Goal: Transaction & Acquisition: Purchase product/service

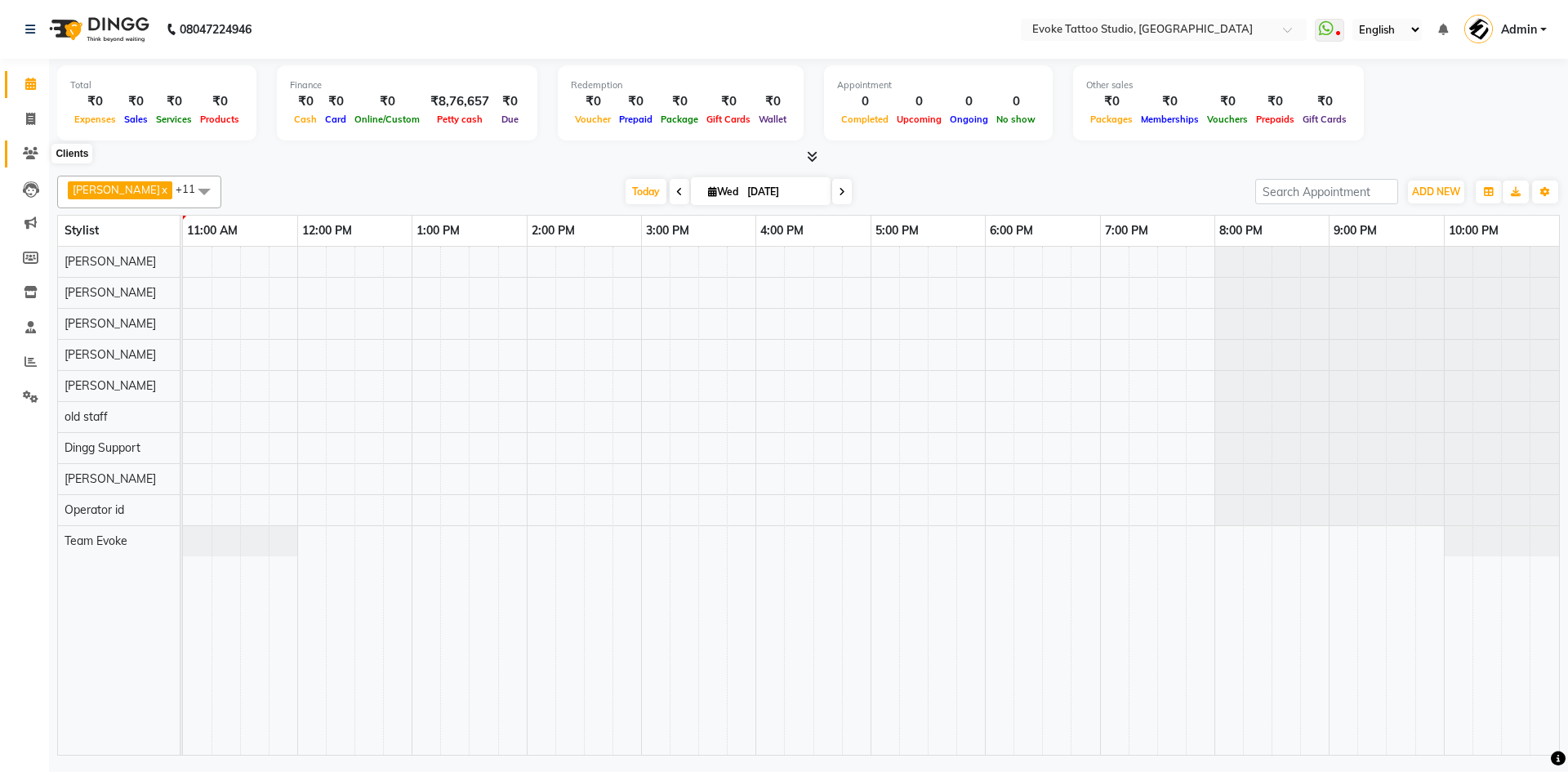
click at [27, 153] on icon at bounding box center [30, 153] width 15 height 12
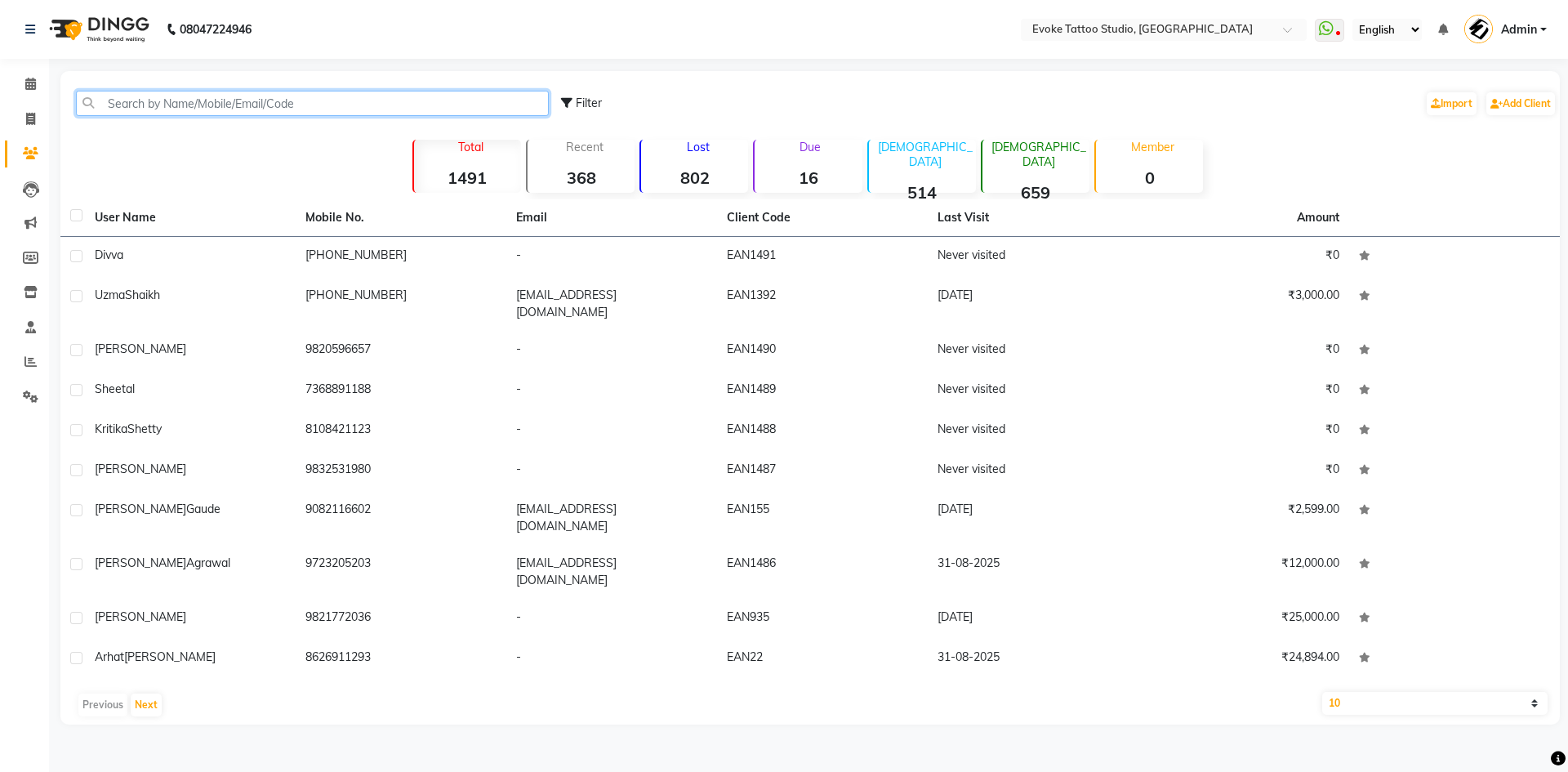
click at [223, 105] on input "text" at bounding box center [312, 103] width 473 height 26
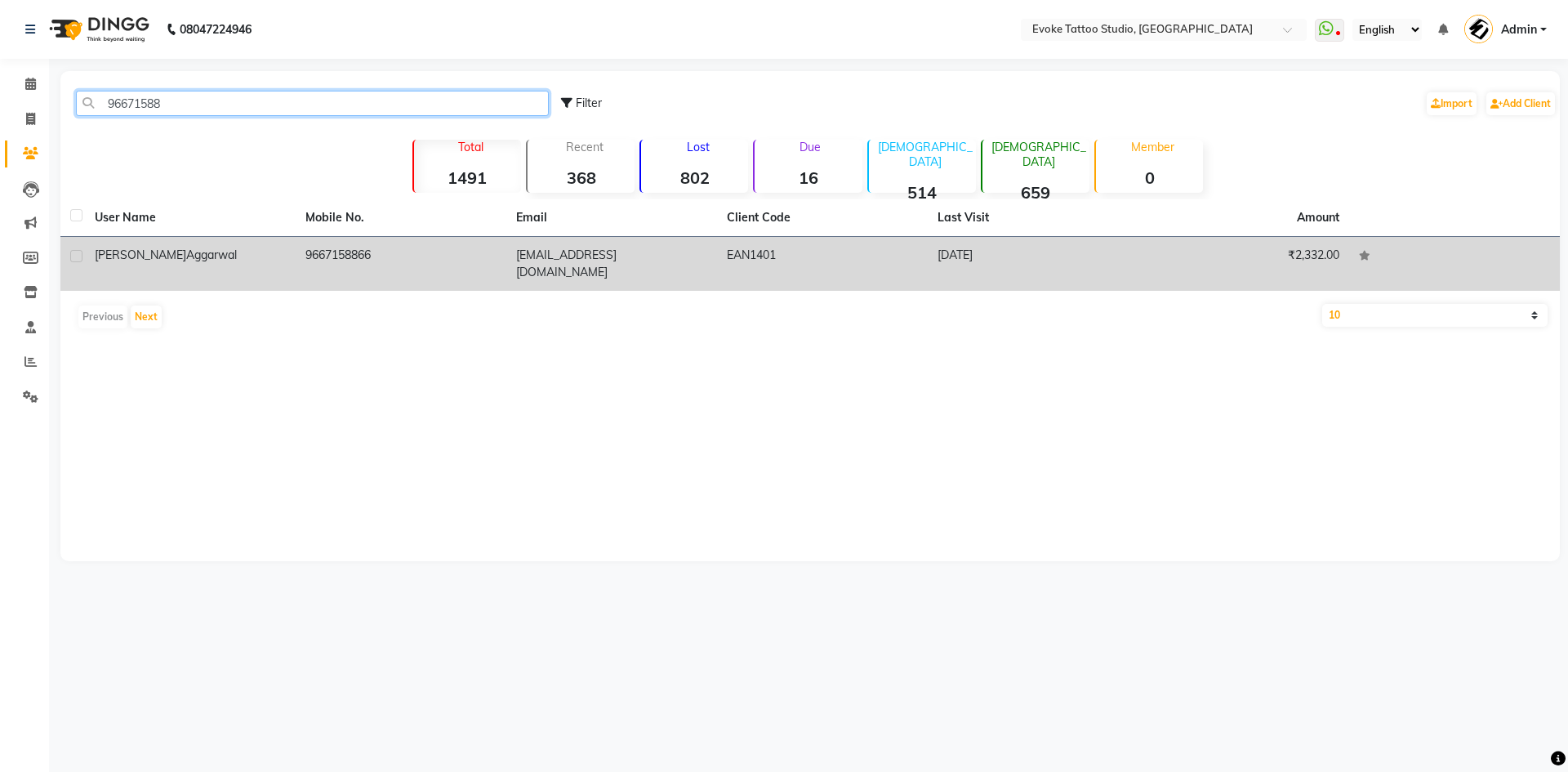
type input "96671588"
click at [316, 248] on td "9667158866" at bounding box center [401, 263] width 210 height 54
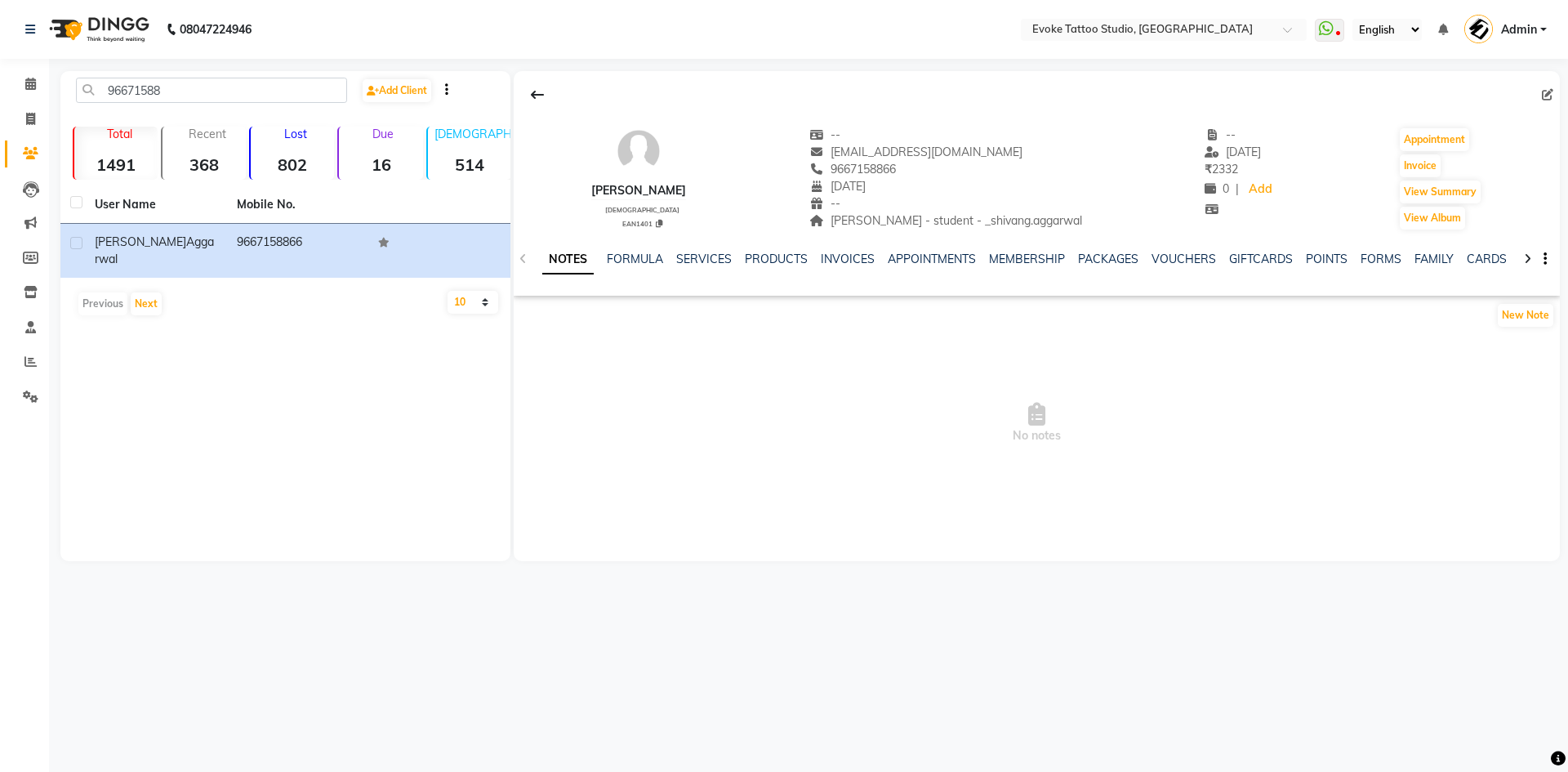
click at [845, 250] on div "NOTES FORMULA SERVICES PRODUCTS INVOICES APPOINTMENTS MEMBERSHIP PACKAGES VOUCH…" at bounding box center [1036, 259] width 1046 height 56
click at [838, 259] on link "INVOICES" at bounding box center [847, 260] width 54 height 15
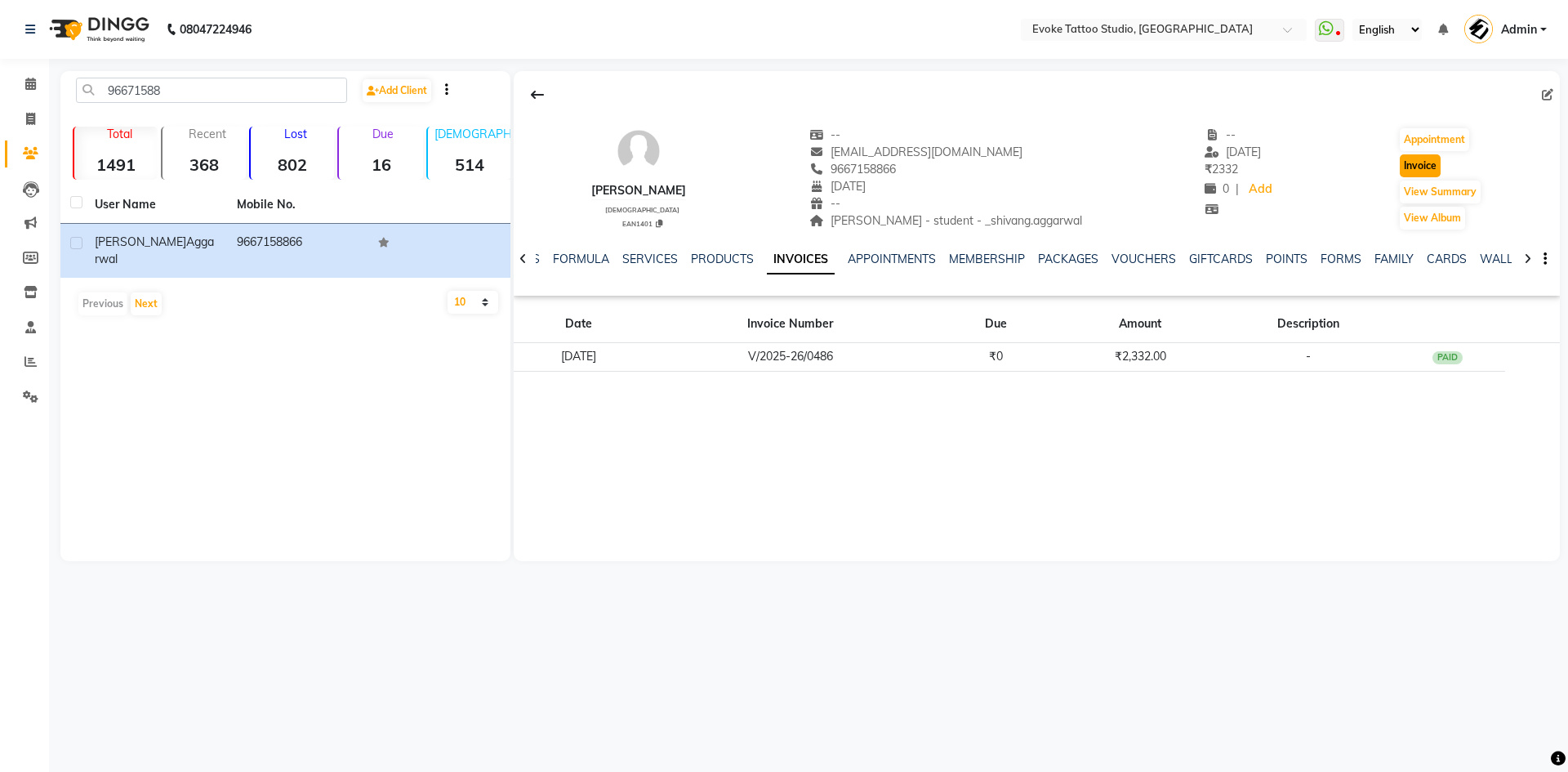
click at [1411, 165] on button "Invoice" at bounding box center [1420, 166] width 41 height 23
select select "service"
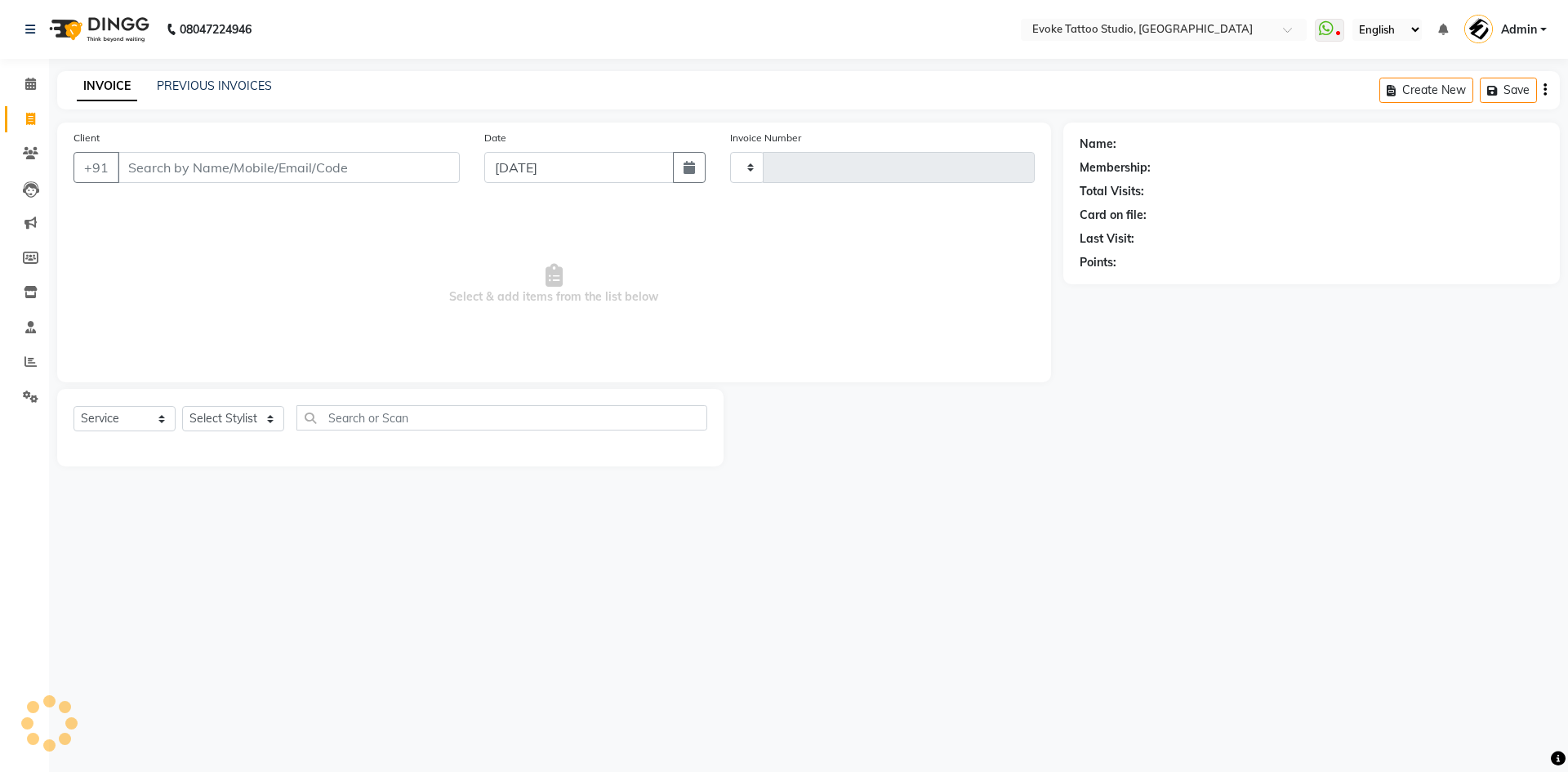
type input "0574"
select select "7461"
type input "9667158866"
click at [687, 170] on icon "button" at bounding box center [690, 168] width 11 height 13
select select "9"
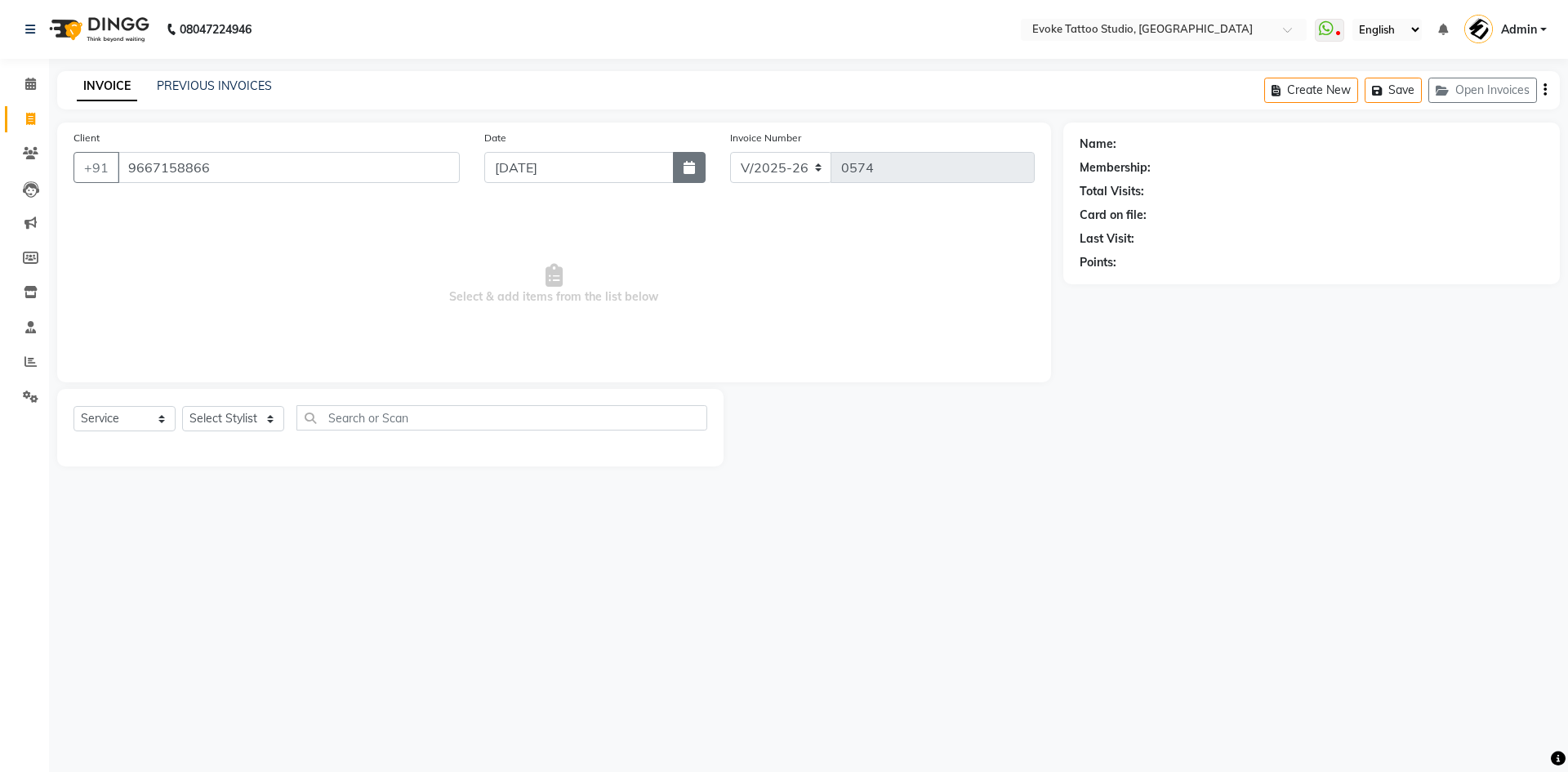
select select "2025"
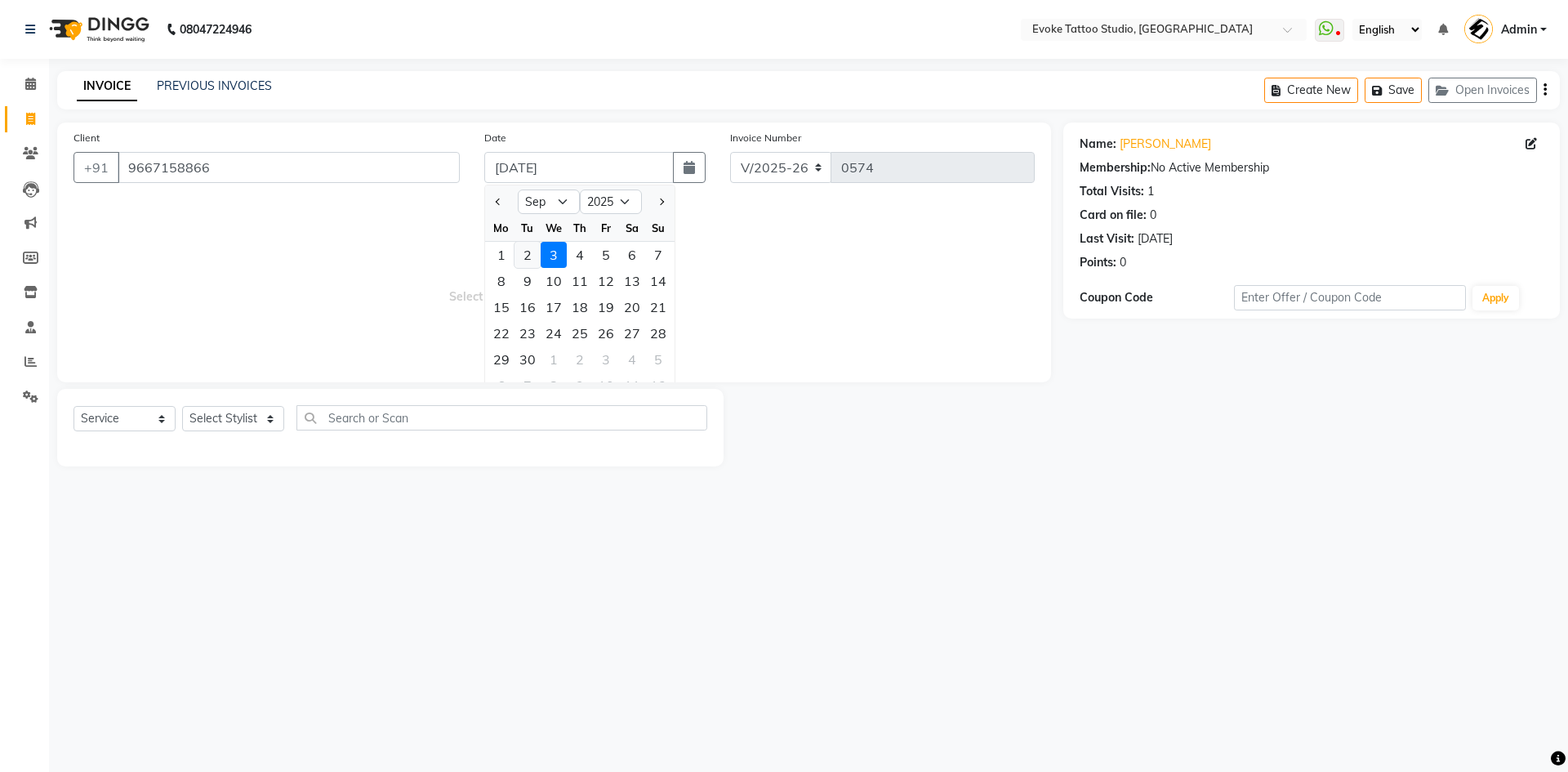
click at [524, 245] on div "2" at bounding box center [528, 255] width 27 height 27
type input "02-09-2025"
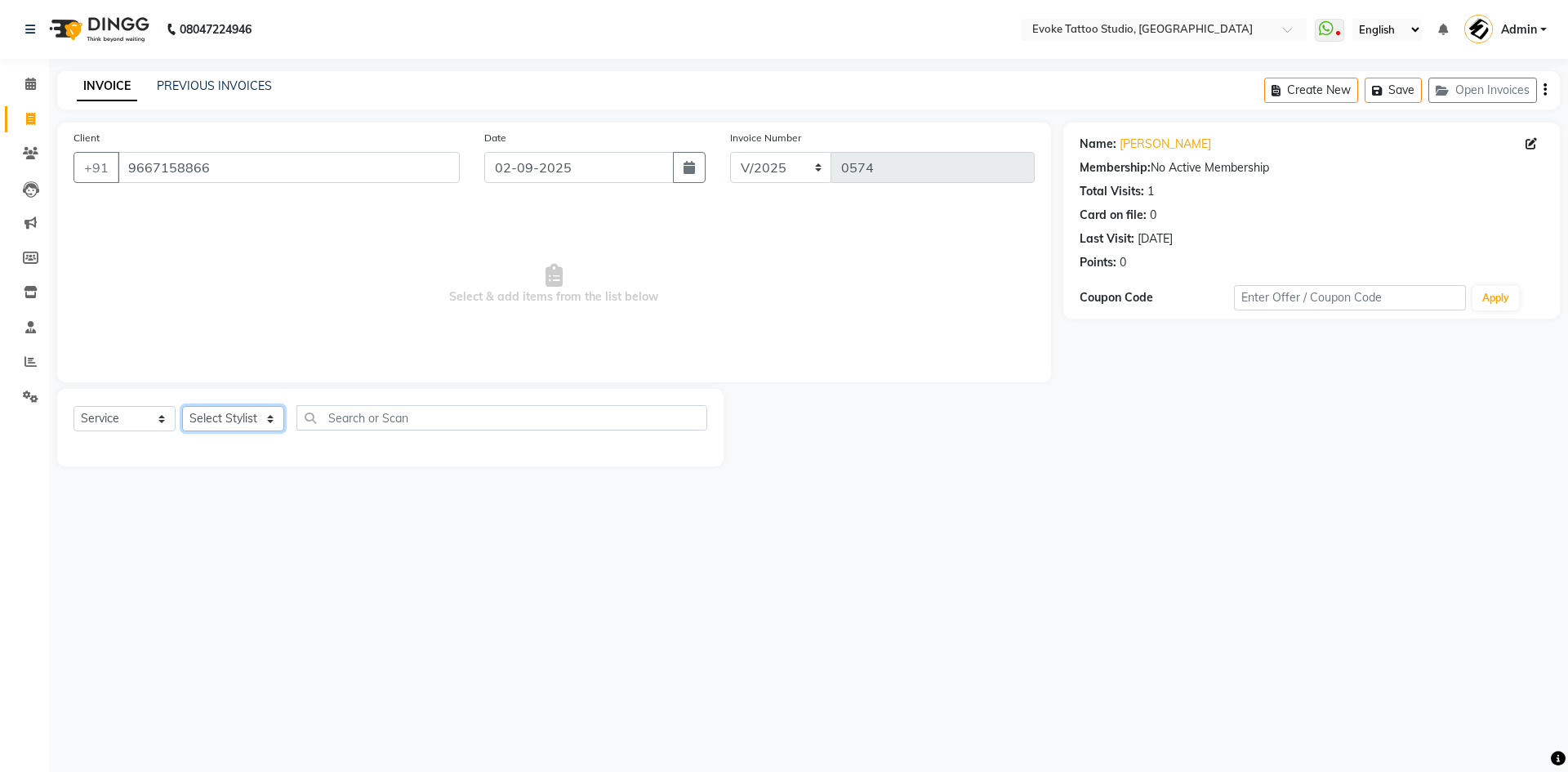
click at [228, 419] on select "Select Stylist [PERSON_NAME] Dingg Support [PERSON_NAME] [PERSON_NAME] [PERSON_…" at bounding box center [233, 418] width 102 height 26
select select "68898"
click at [182, 405] on select "Select Stylist [PERSON_NAME] Dingg Support [PERSON_NAME] [PERSON_NAME] [PERSON_…" at bounding box center [233, 418] width 102 height 26
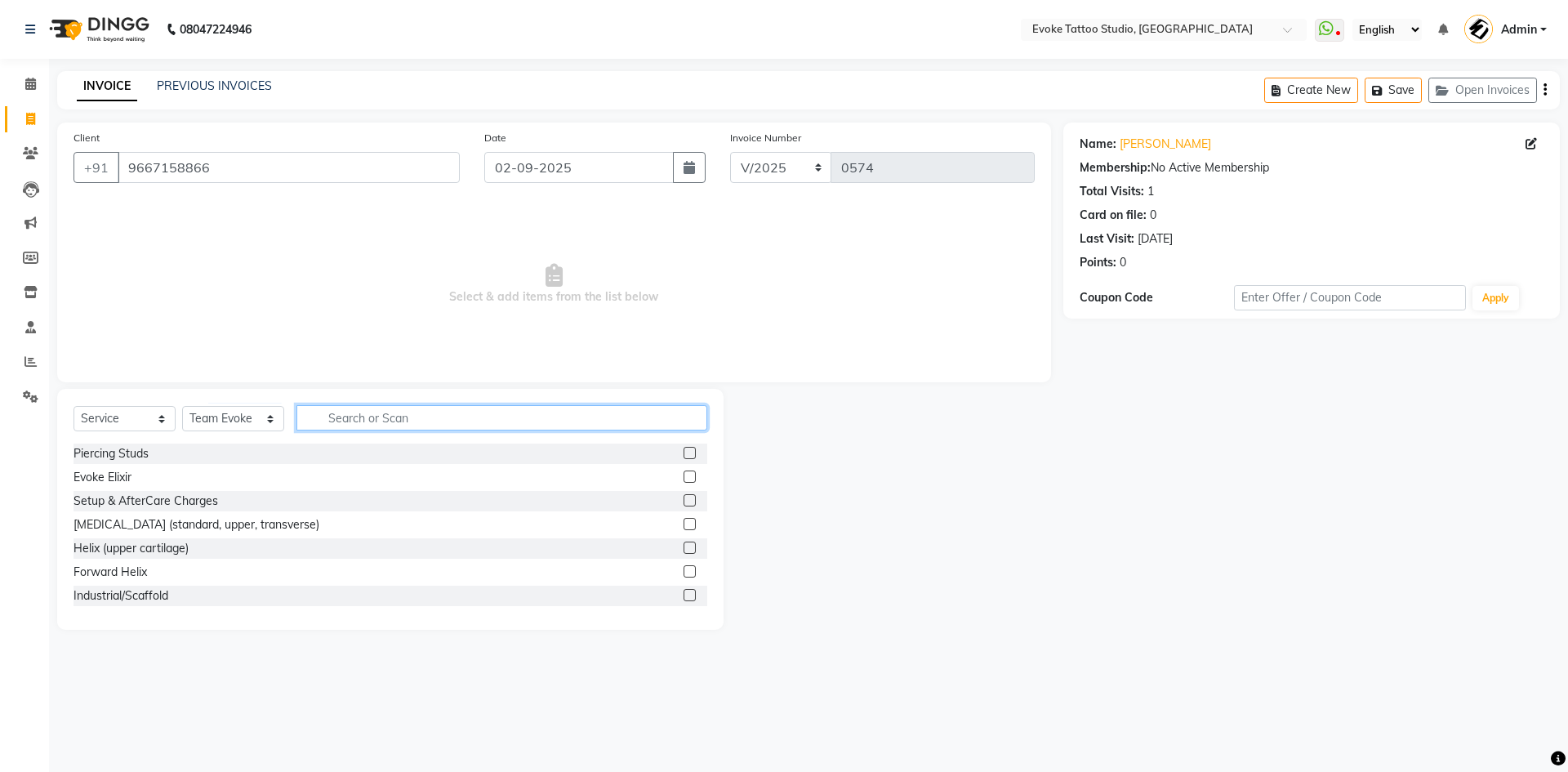
click at [346, 429] on input "text" at bounding box center [502, 418] width 411 height 26
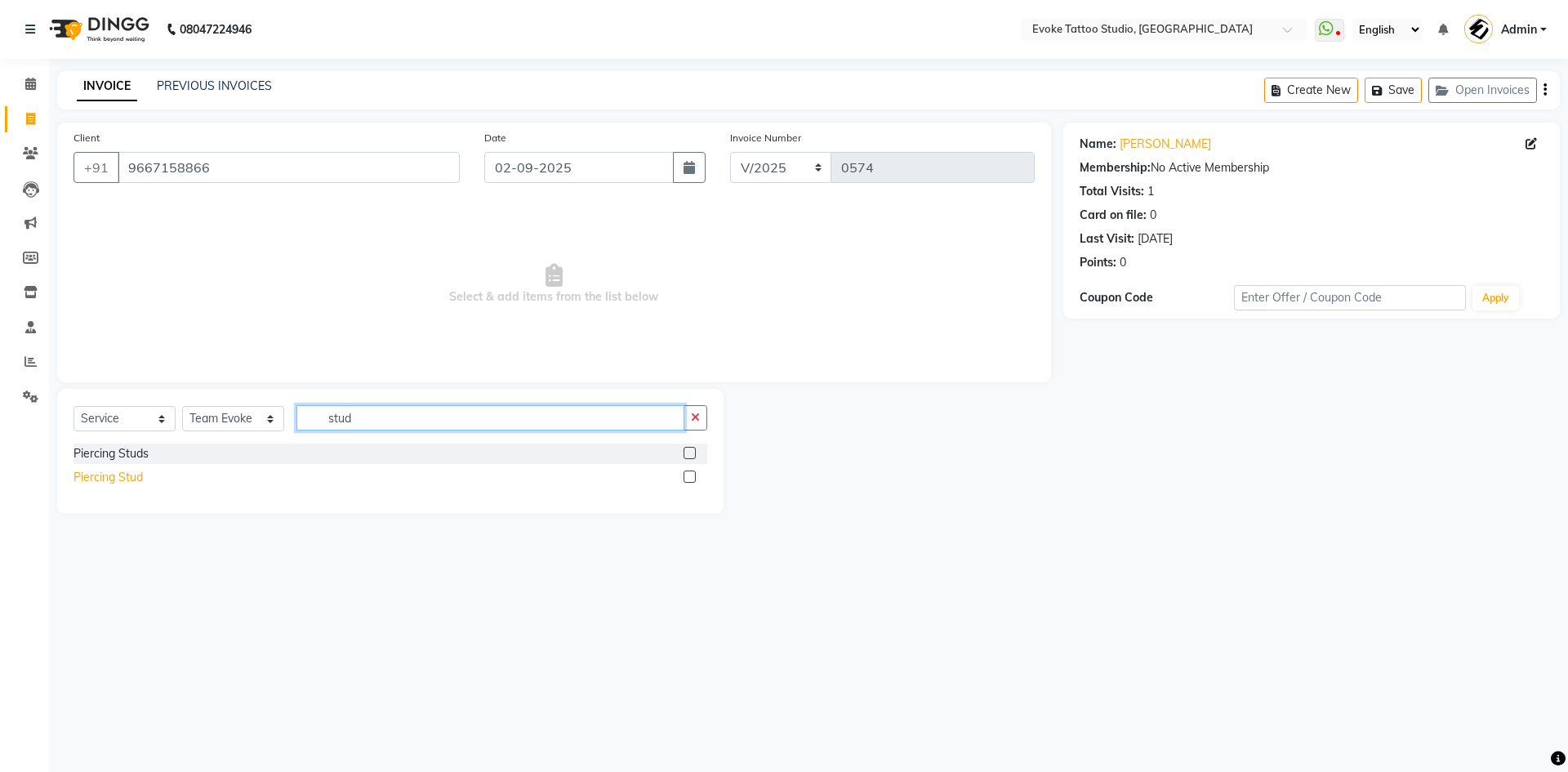
type input "stud"
click at [117, 476] on div "Piercing Stud" at bounding box center [108, 477] width 69 height 17
checkbox input "false"
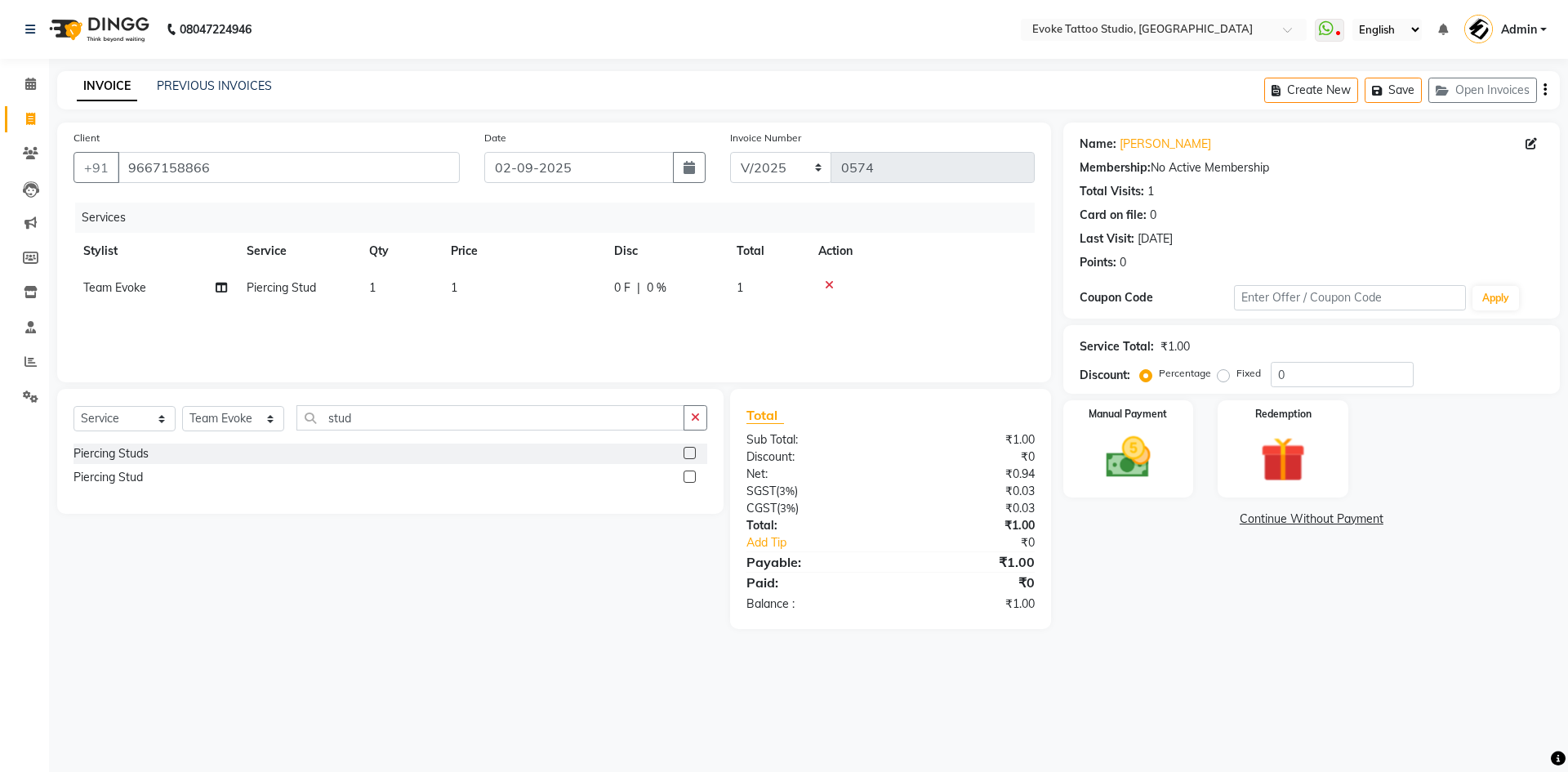
click at [477, 290] on td "1" at bounding box center [523, 288] width 163 height 37
select select "68898"
click at [563, 286] on input "1" at bounding box center [600, 292] width 144 height 26
type input "1000"
click at [1158, 436] on img at bounding box center [1128, 457] width 76 height 54
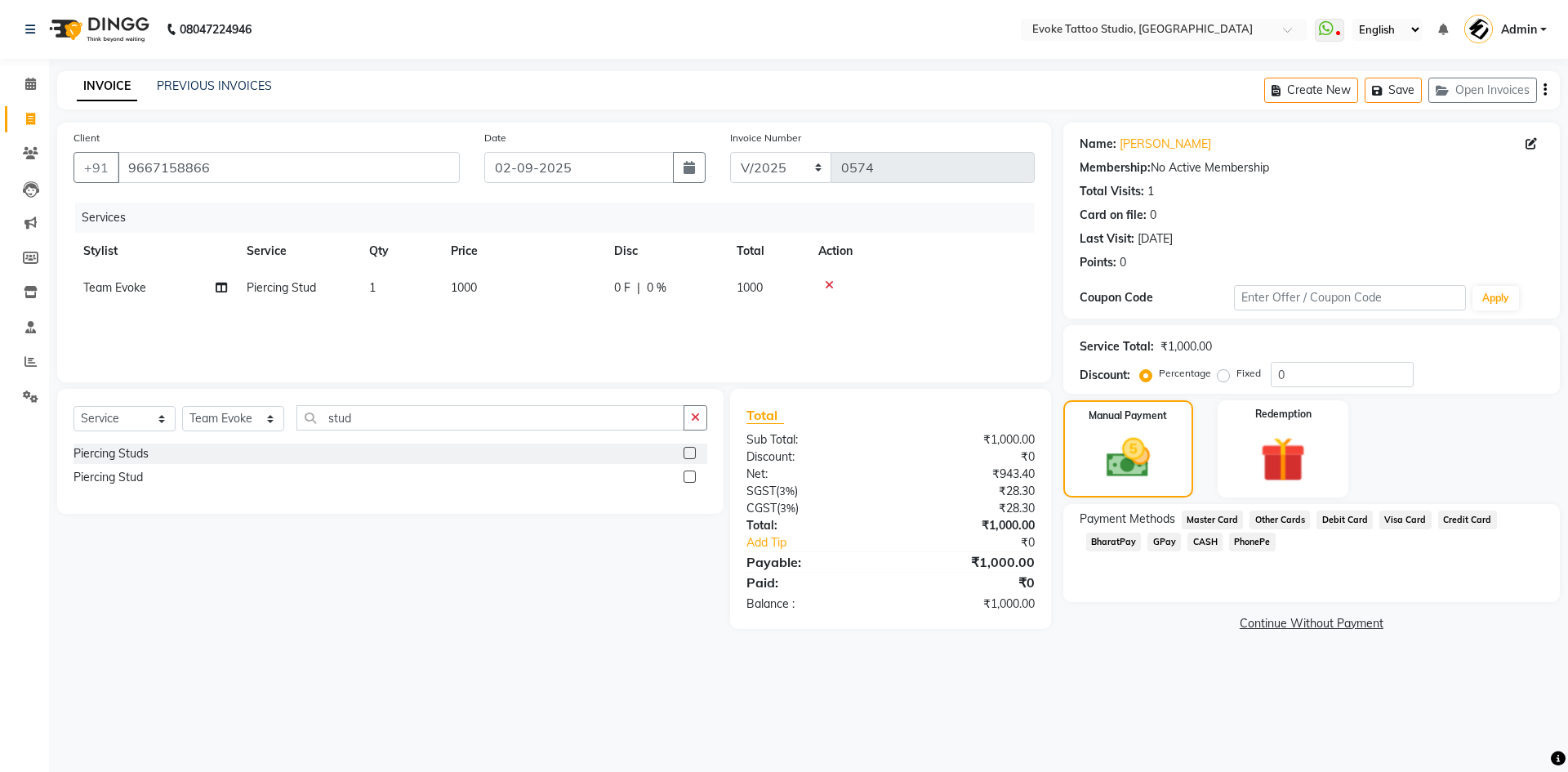
click at [1162, 537] on span "GPay" at bounding box center [1163, 542] width 33 height 19
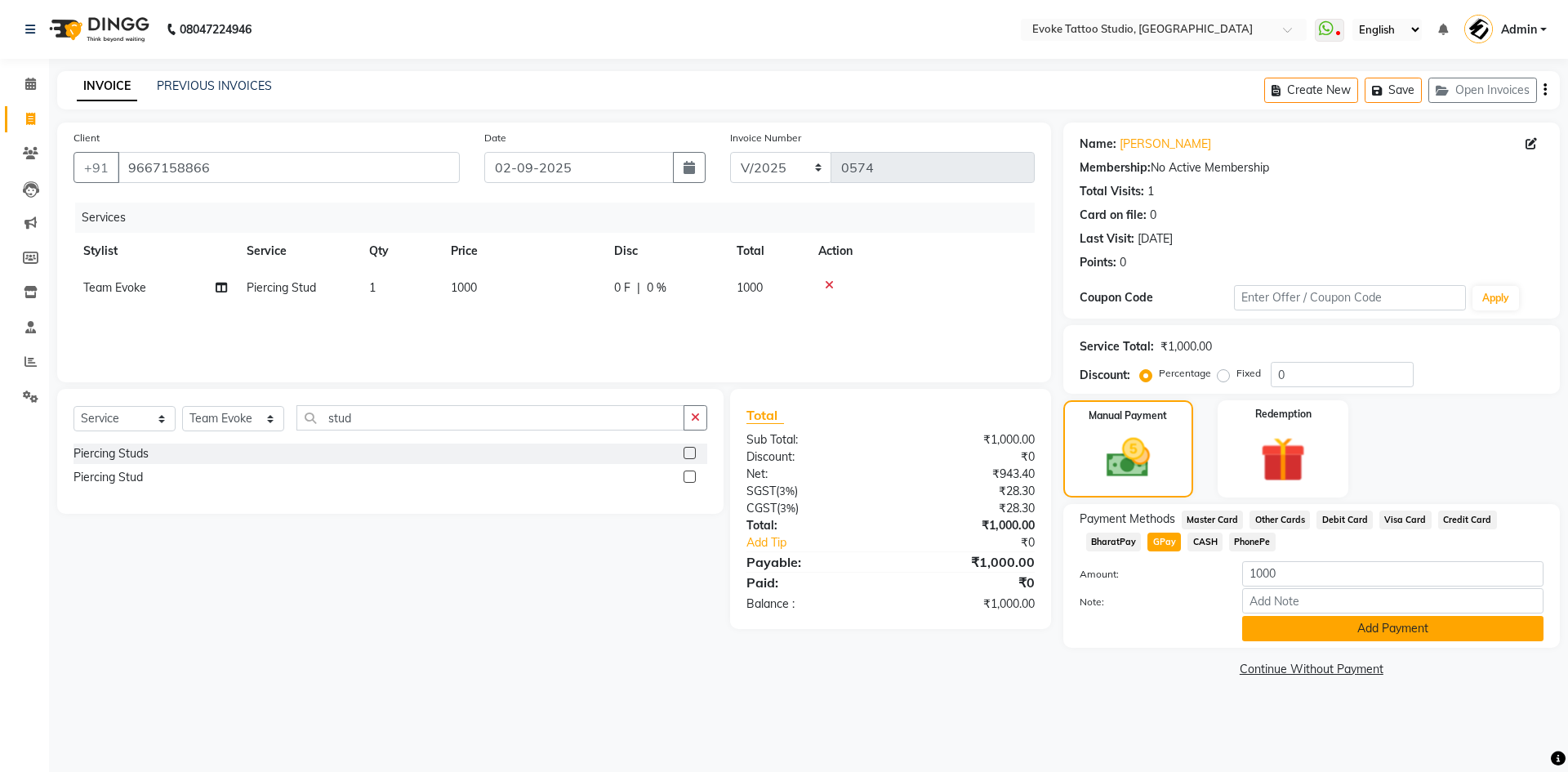
click at [1280, 620] on button "Add Payment" at bounding box center [1393, 628] width 301 height 26
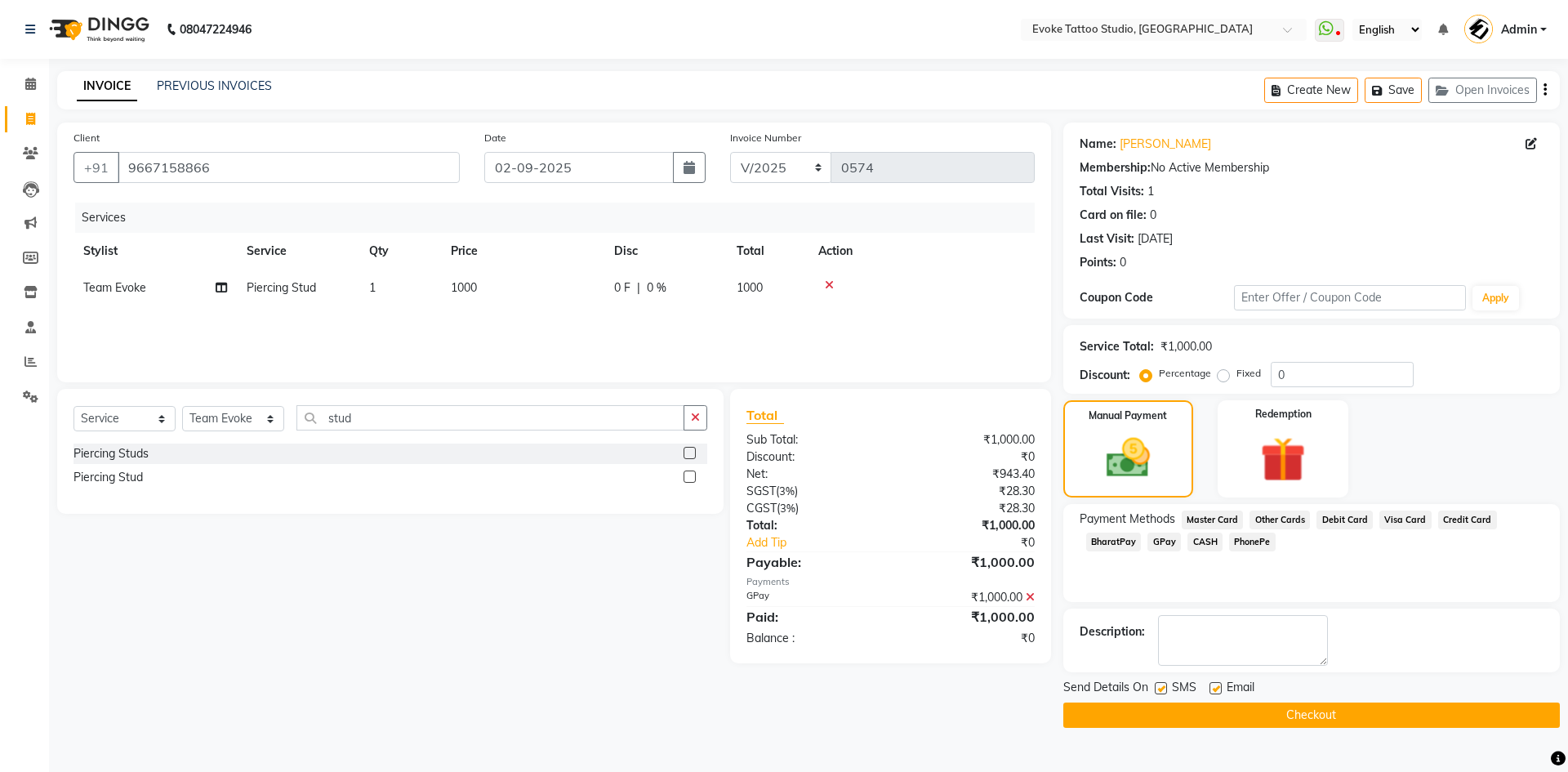
click at [1361, 711] on button "Checkout" at bounding box center [1312, 714] width 496 height 26
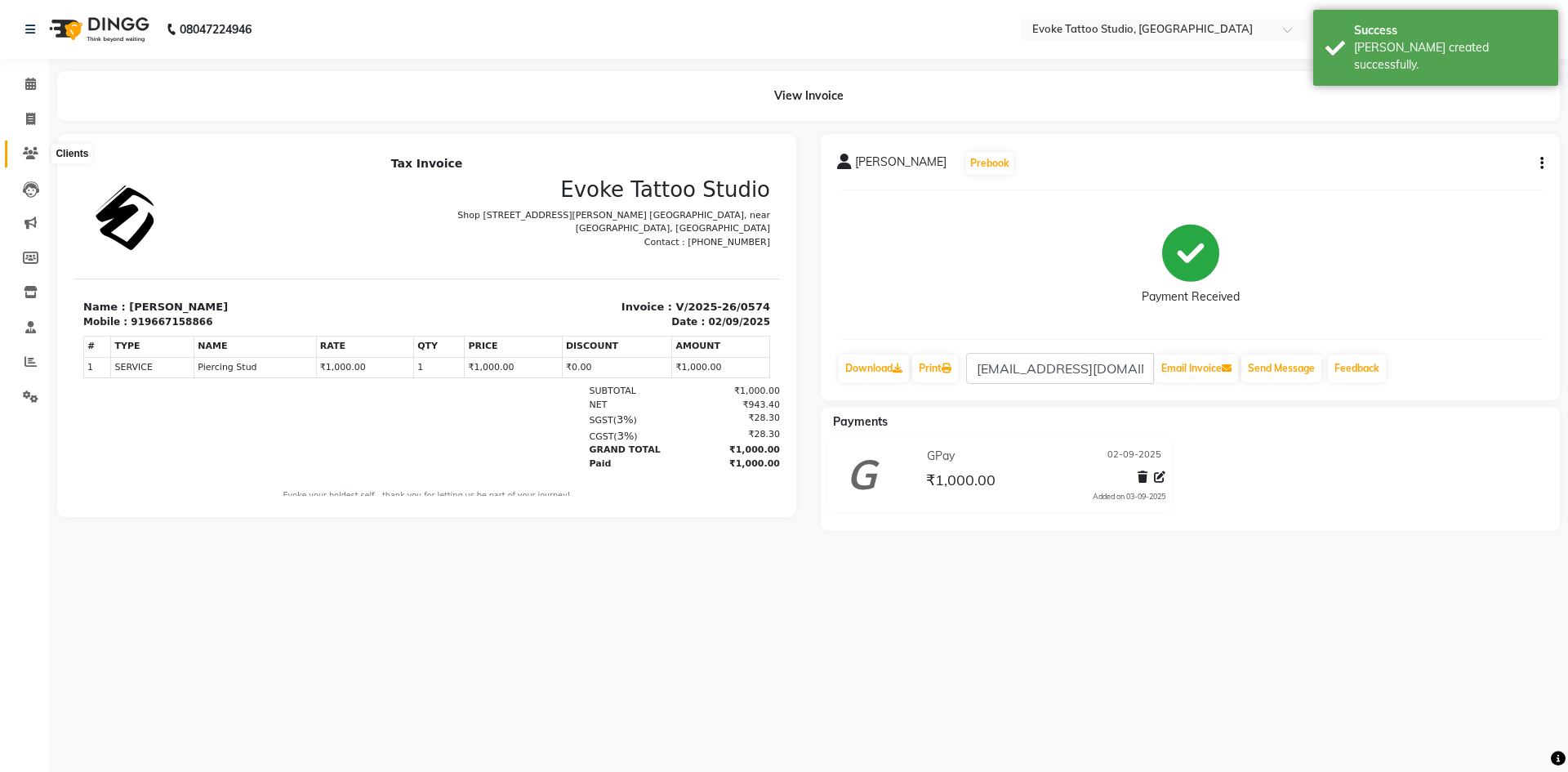
click at [27, 153] on icon at bounding box center [30, 153] width 15 height 12
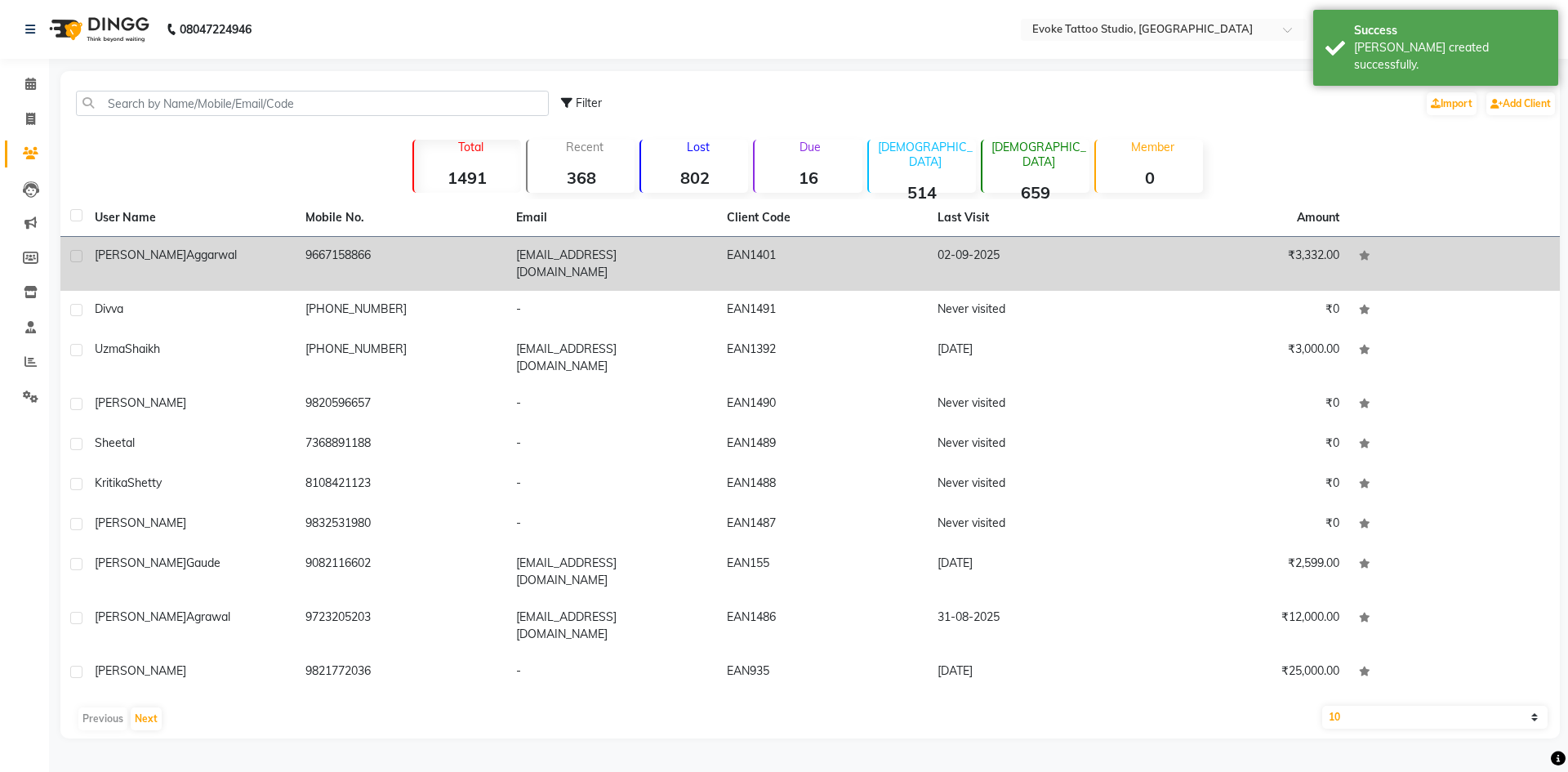
click at [284, 269] on td "[PERSON_NAME]" at bounding box center [190, 263] width 210 height 54
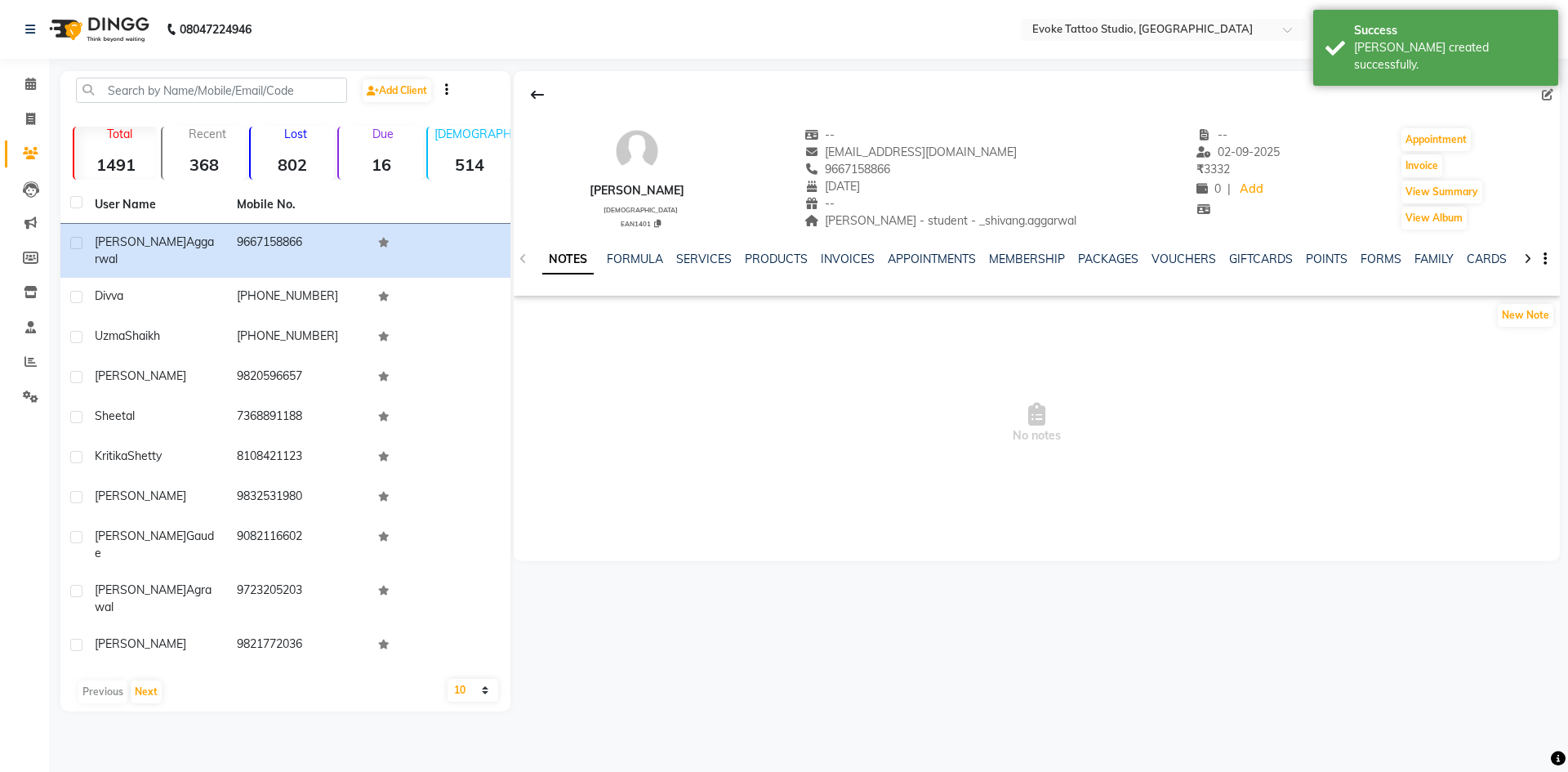
click at [654, 188] on div "[PERSON_NAME]" at bounding box center [637, 190] width 95 height 17
copy div
click at [943, 148] on span "[EMAIL_ADDRESS][DOMAIN_NAME]" at bounding box center [910, 153] width 213 height 15
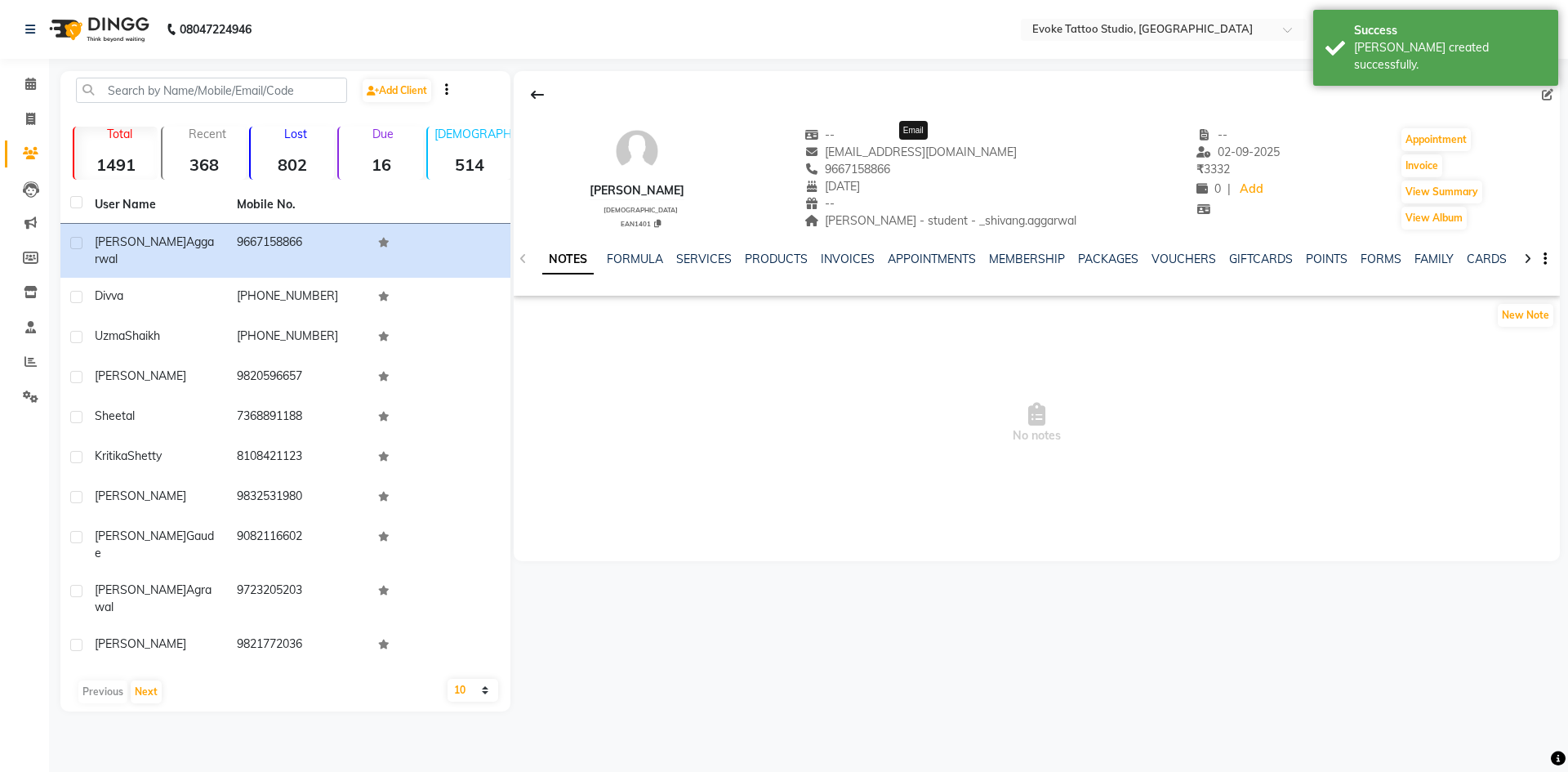
click at [943, 148] on span "[EMAIL_ADDRESS][DOMAIN_NAME]" at bounding box center [910, 153] width 213 height 15
copy span "[EMAIL_ADDRESS][DOMAIN_NAME]"
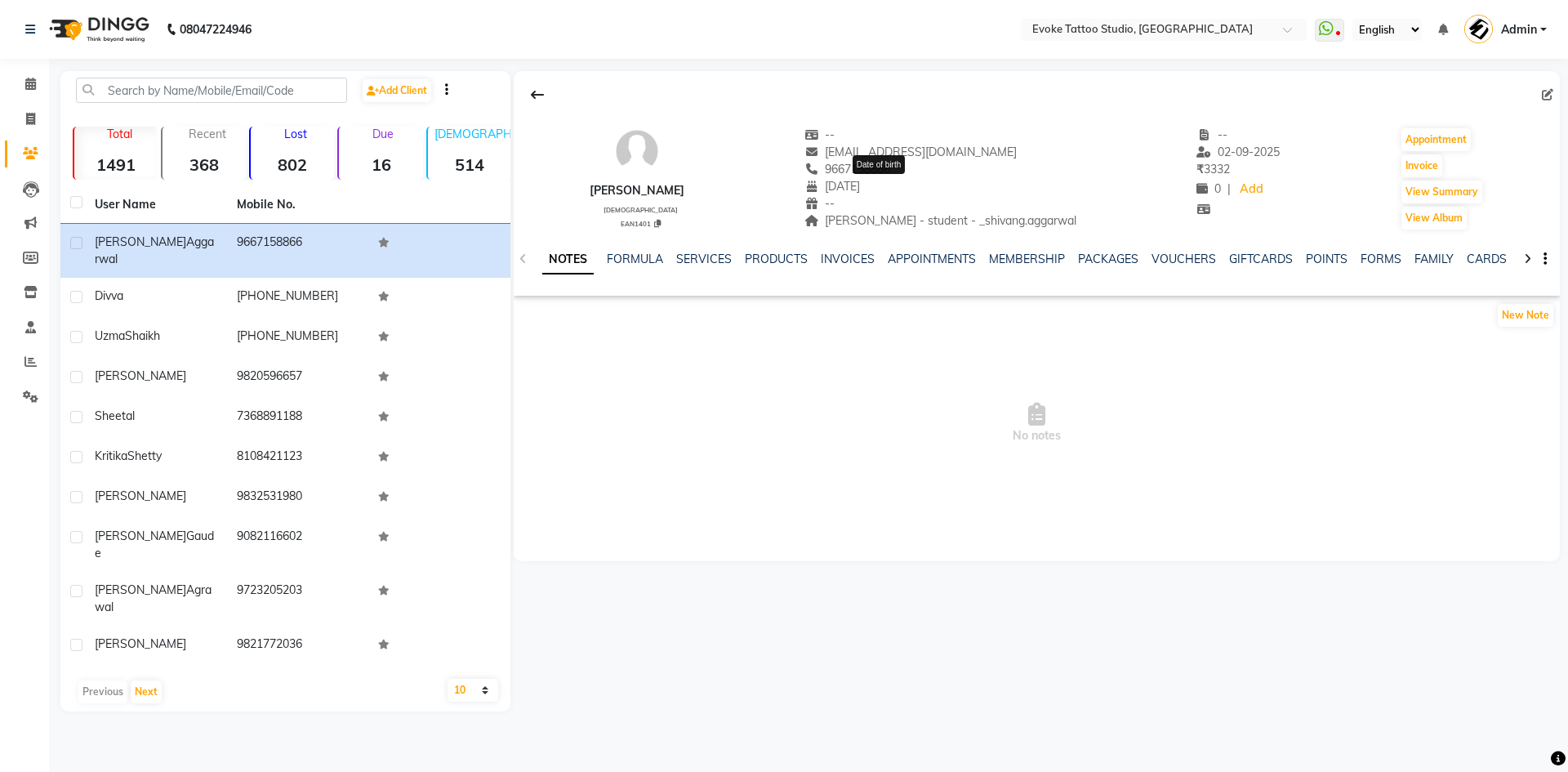
click at [861, 180] on span "[DATE]" at bounding box center [832, 187] width 56 height 15
click at [892, 167] on span "9667158866" at bounding box center [847, 170] width 86 height 15
copy span "9667158866"
click at [1035, 225] on span "[PERSON_NAME] - student - _shivang.aggarwal" at bounding box center [941, 221] width 273 height 15
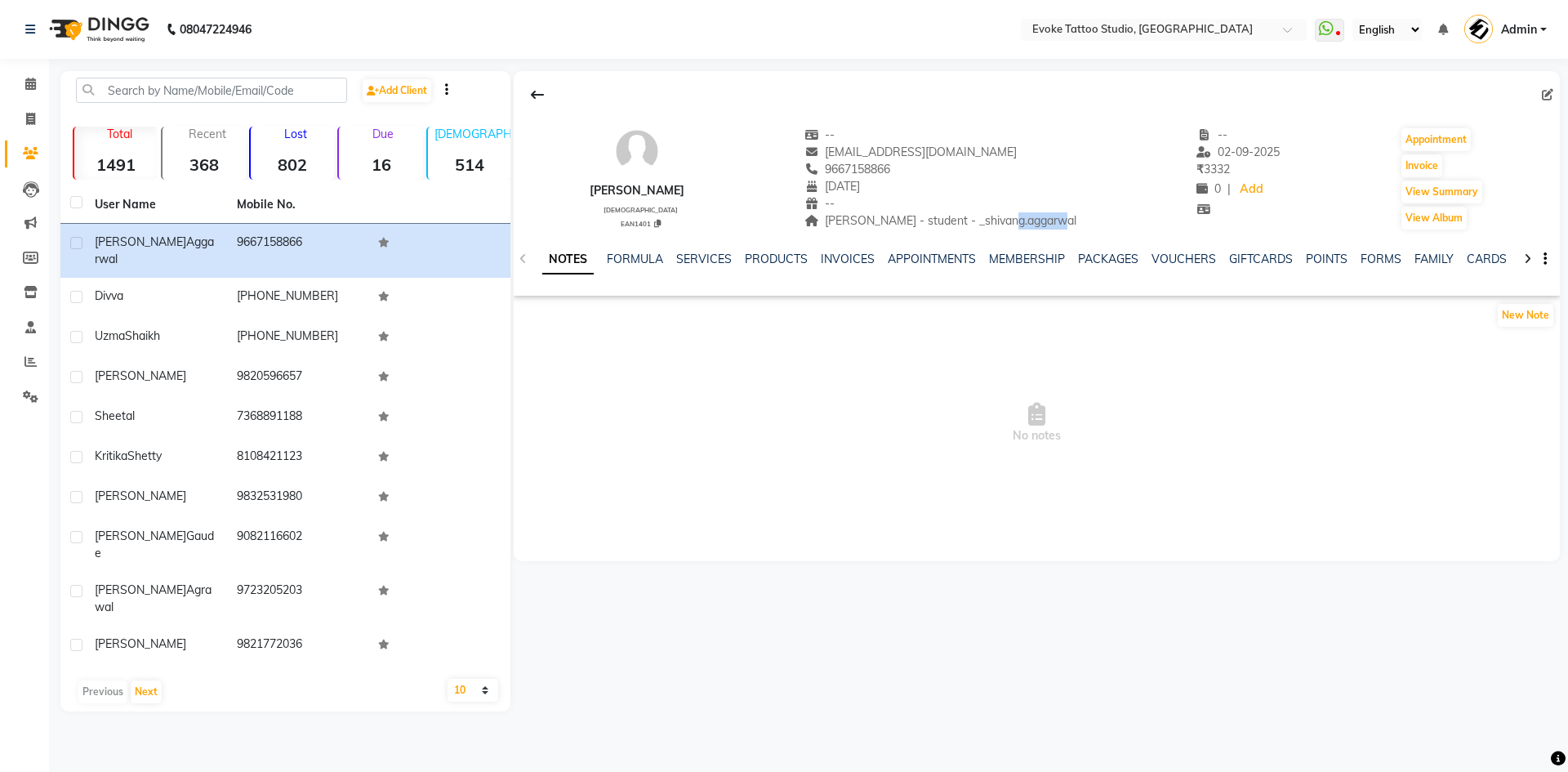
click at [1035, 225] on span "[PERSON_NAME] - student - _shivang.aggarwal" at bounding box center [941, 221] width 273 height 15
click at [1052, 224] on span "[PERSON_NAME] - student - _shivang.aggarwal" at bounding box center [941, 221] width 273 height 15
drag, startPoint x: 1077, startPoint y: 220, endPoint x: 973, endPoint y: 221, distance: 104.0
click at [973, 221] on div "[PERSON_NAME] [DEMOGRAPHIC_DATA] EAN1401 -- [EMAIL_ADDRESS][DOMAIN_NAME] 966715…" at bounding box center [1036, 171] width 1046 height 121
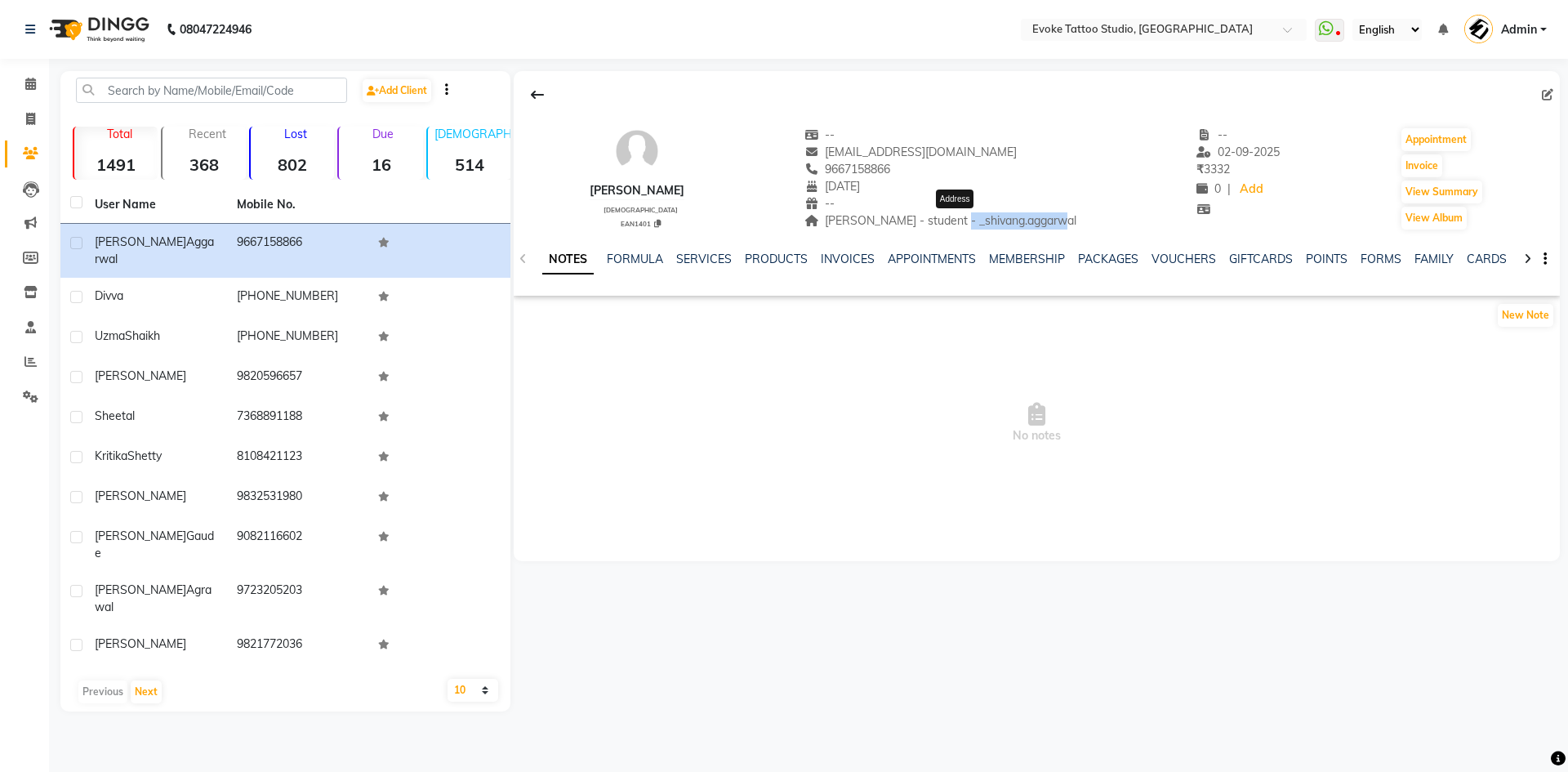
copy span "_shivang.aggarwal"
click at [877, 222] on span "[PERSON_NAME] - student - _shivang.aggarwal" at bounding box center [941, 221] width 273 height 15
copy div "[PERSON_NAME] - student - _shivang.aggarwal Address"
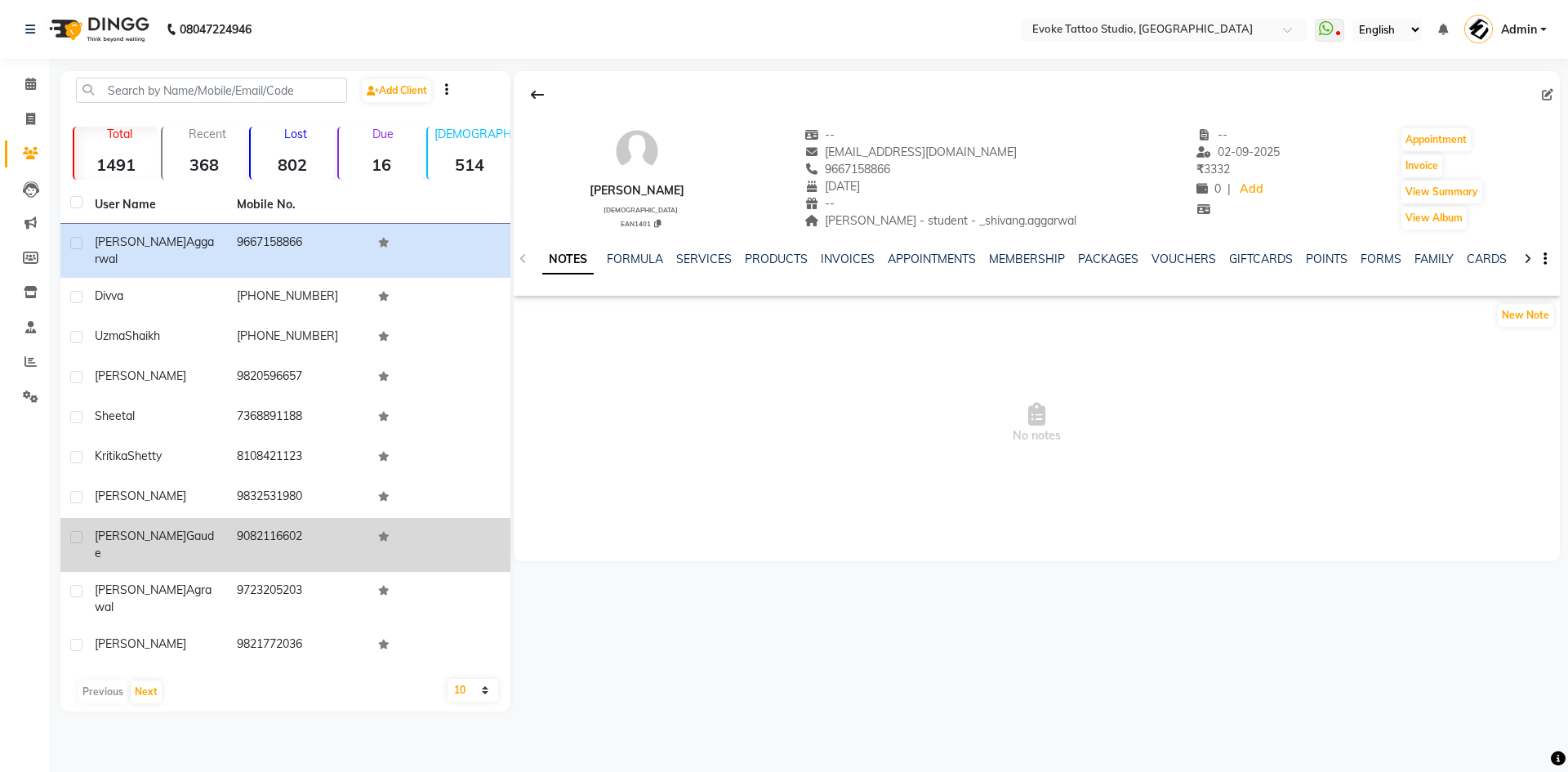
click at [246, 531] on td "9082116602" at bounding box center [298, 545] width 142 height 54
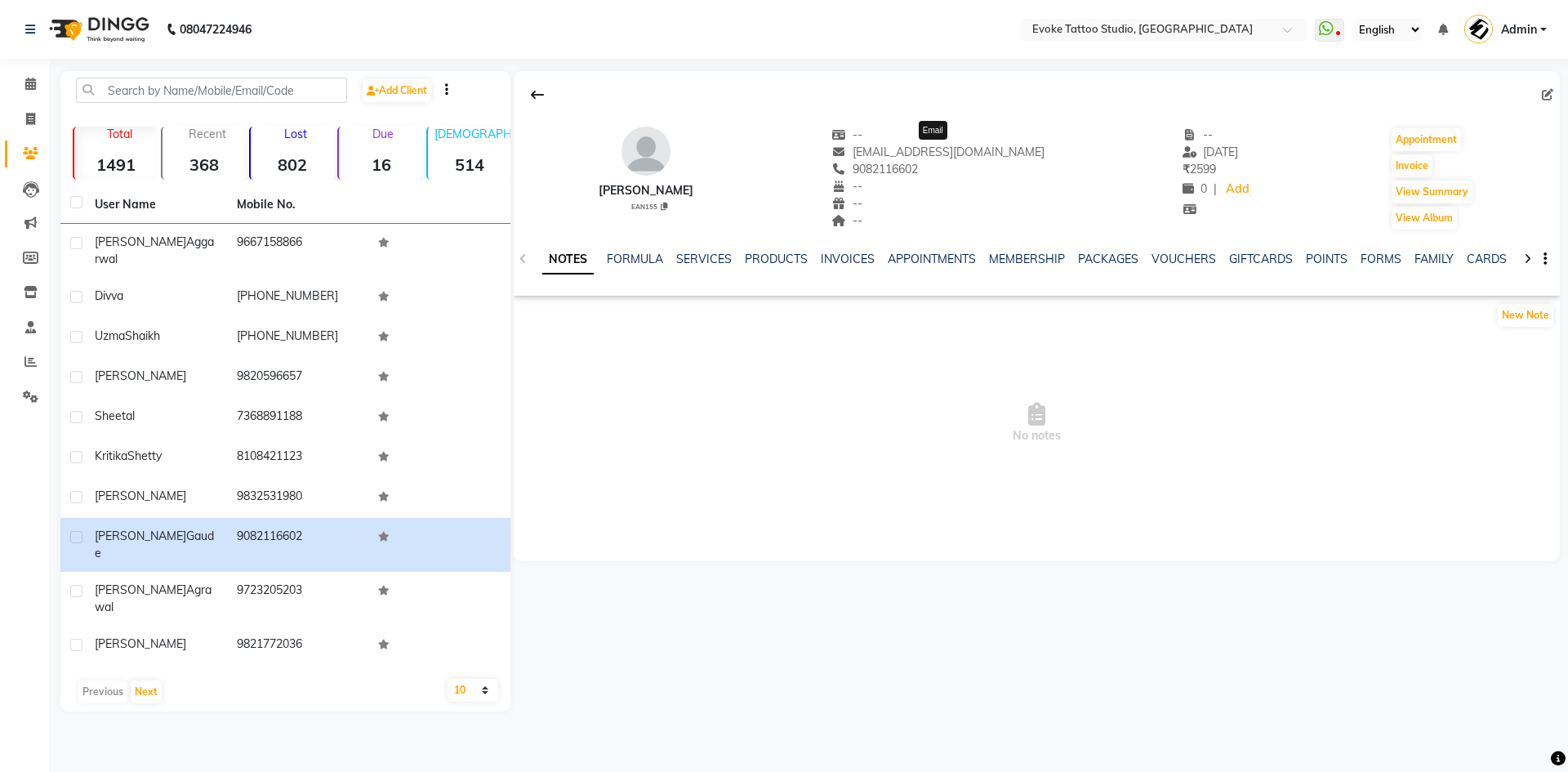
click at [932, 145] on span "[EMAIL_ADDRESS][DOMAIN_NAME]" at bounding box center [938, 153] width 213 height 15
click at [1375, 257] on link "FORMS" at bounding box center [1380, 260] width 41 height 15
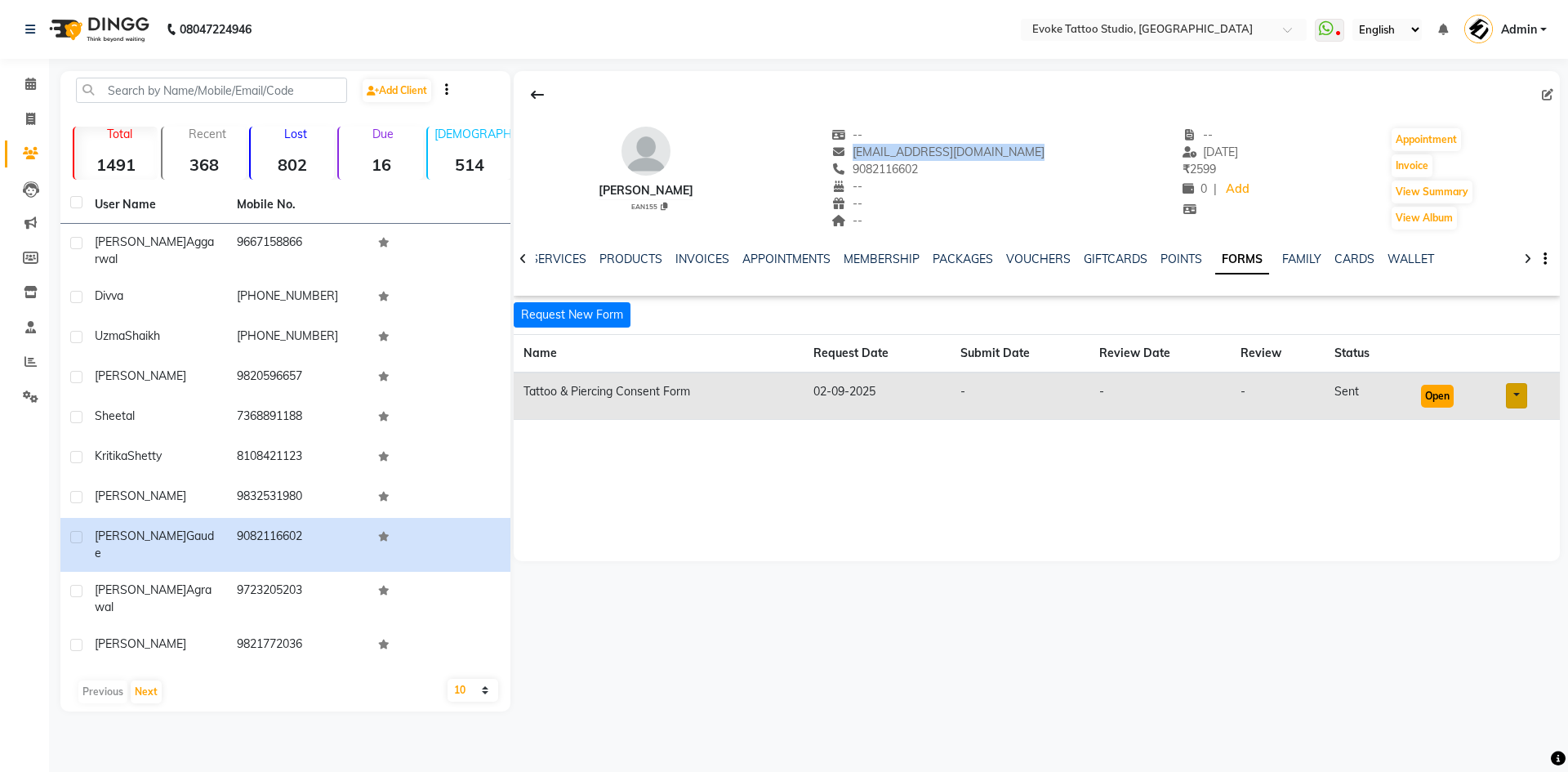
click at [1433, 399] on button "Open" at bounding box center [1437, 396] width 32 height 23
click at [1549, 91] on icon at bounding box center [1548, 95] width 11 height 11
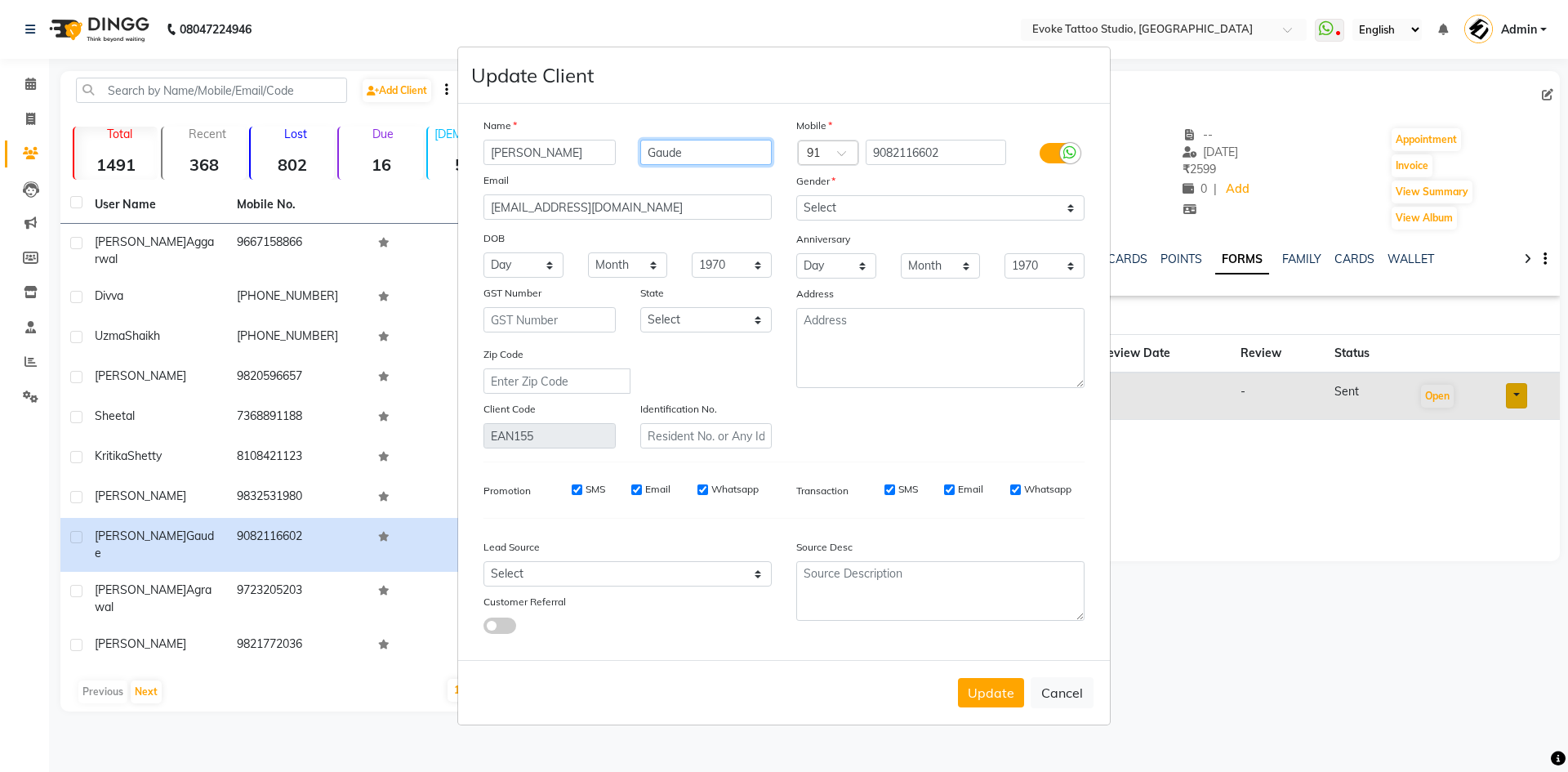
click at [670, 151] on input "Gaude" at bounding box center [707, 152] width 133 height 26
type input "[PERSON_NAME]"
click at [809, 209] on select "Select [DEMOGRAPHIC_DATA] [DEMOGRAPHIC_DATA] Other Prefer Not To Say" at bounding box center [941, 207] width 288 height 26
select select "[DEMOGRAPHIC_DATA]"
click at [797, 195] on select "Select [DEMOGRAPHIC_DATA] [DEMOGRAPHIC_DATA] Other Prefer Not To Say" at bounding box center [941, 207] width 288 height 26
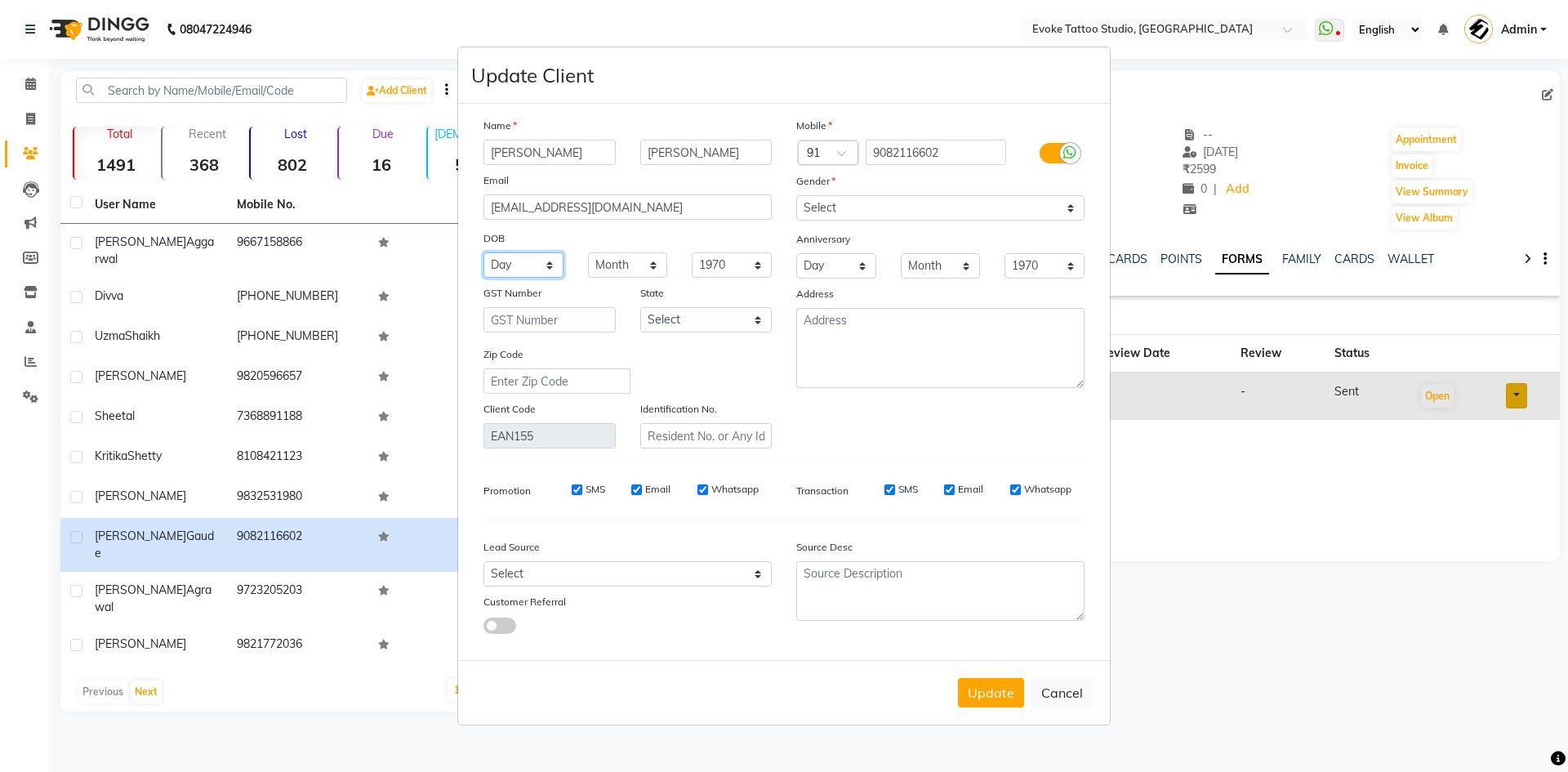
click at [531, 269] on select "Day 01 02 03 04 05 06 07 08 09 10 11 12 13 14 15 16 17 18 19 20 21 22 23 24 25 …" at bounding box center [523, 264] width 80 height 26
select select "14"
click at [483, 252] on select "Day 01 02 03 04 05 06 07 08 09 10 11 12 13 14 15 16 17 18 19 20 21 22 23 24 25 …" at bounding box center [523, 264] width 80 height 26
click at [613, 270] on select "Month January February March April May June July August September October Novem…" at bounding box center [628, 264] width 80 height 26
select select "09"
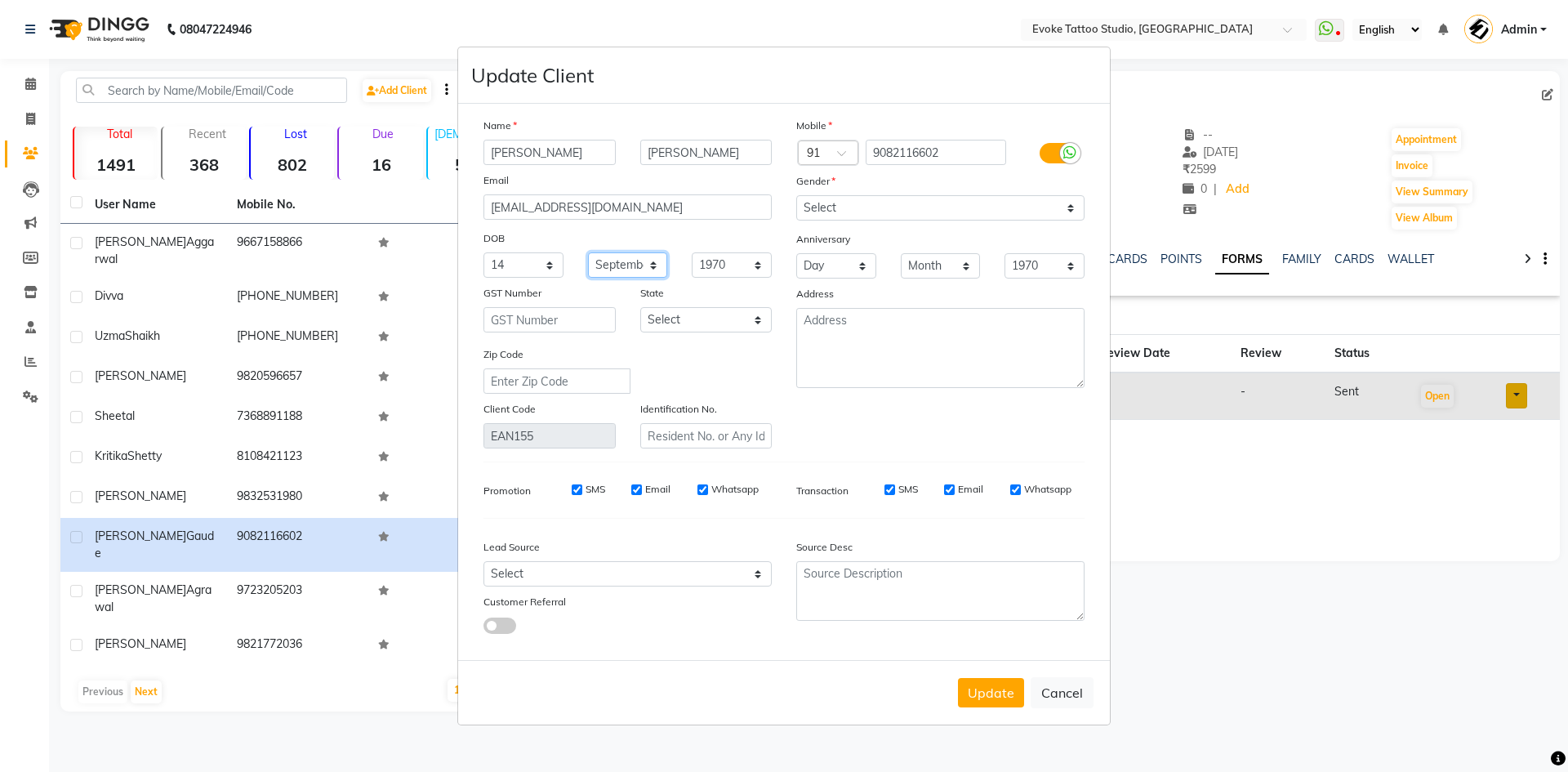
click at [588, 252] on select "Month January February March April May June July August September October Novem…" at bounding box center [628, 264] width 80 height 26
click at [704, 269] on select "1940 1941 1942 1943 1944 1945 1946 1947 1948 1949 1950 1951 1952 1953 1954 1955…" at bounding box center [731, 264] width 80 height 26
select select "1999"
click at [692, 252] on select "1940 1941 1942 1943 1944 1945 1946 1947 1948 1949 1950 1951 1952 1953 1954 1955…" at bounding box center [731, 264] width 80 height 26
click at [839, 348] on textarea at bounding box center [941, 348] width 288 height 80
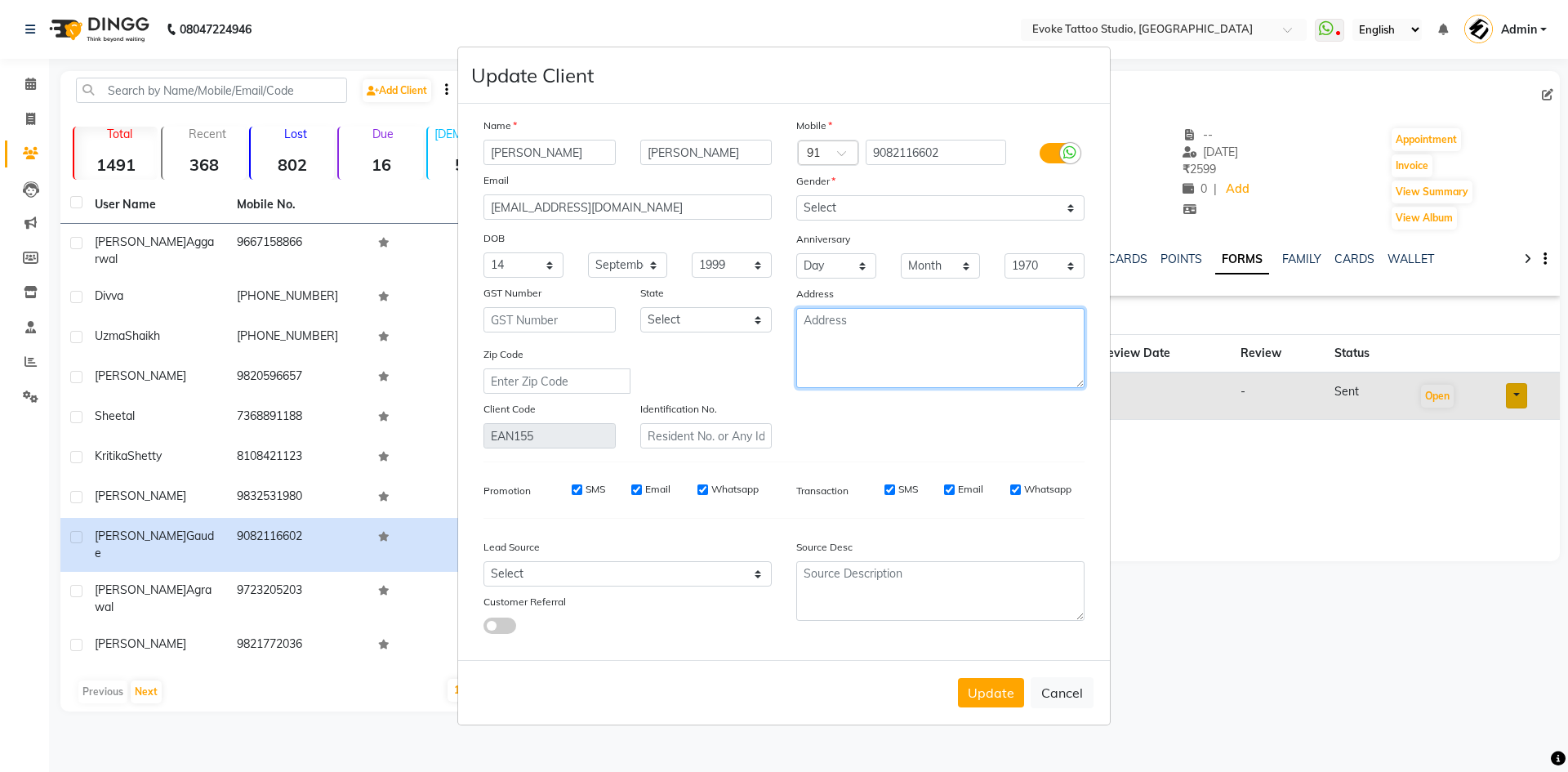
type textarea "H"
type textarea "Jogeshwari - writer"
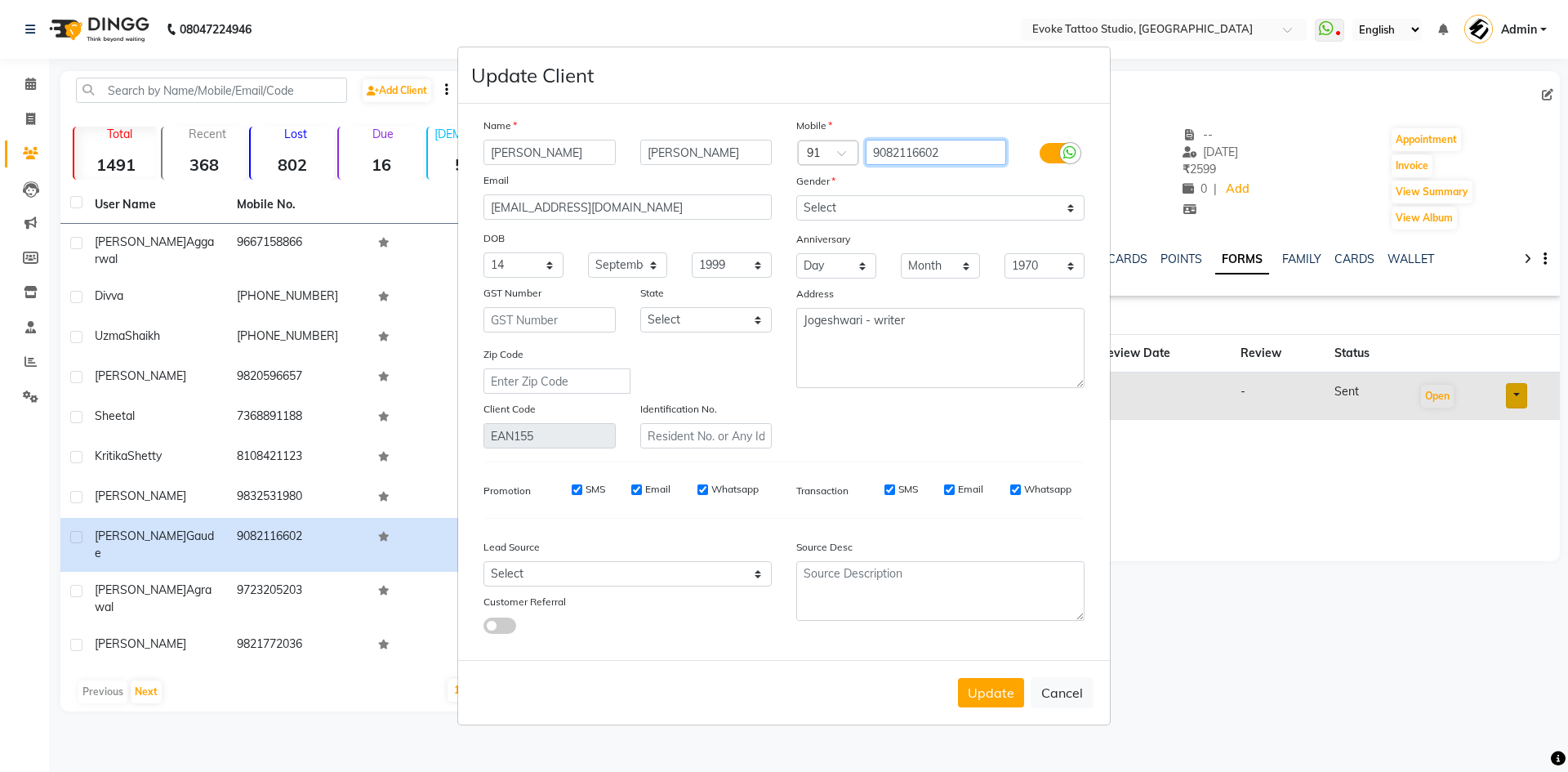
click at [904, 153] on input "9082116602" at bounding box center [936, 152] width 141 height 26
drag, startPoint x: 657, startPoint y: 579, endPoint x: 583, endPoint y: 561, distance: 76.2
click at [657, 579] on select "Select Walk-in Referral Internet Friend Word of Mouth Advertisement Facebook Ju…" at bounding box center [627, 573] width 288 height 26
select select "50824"
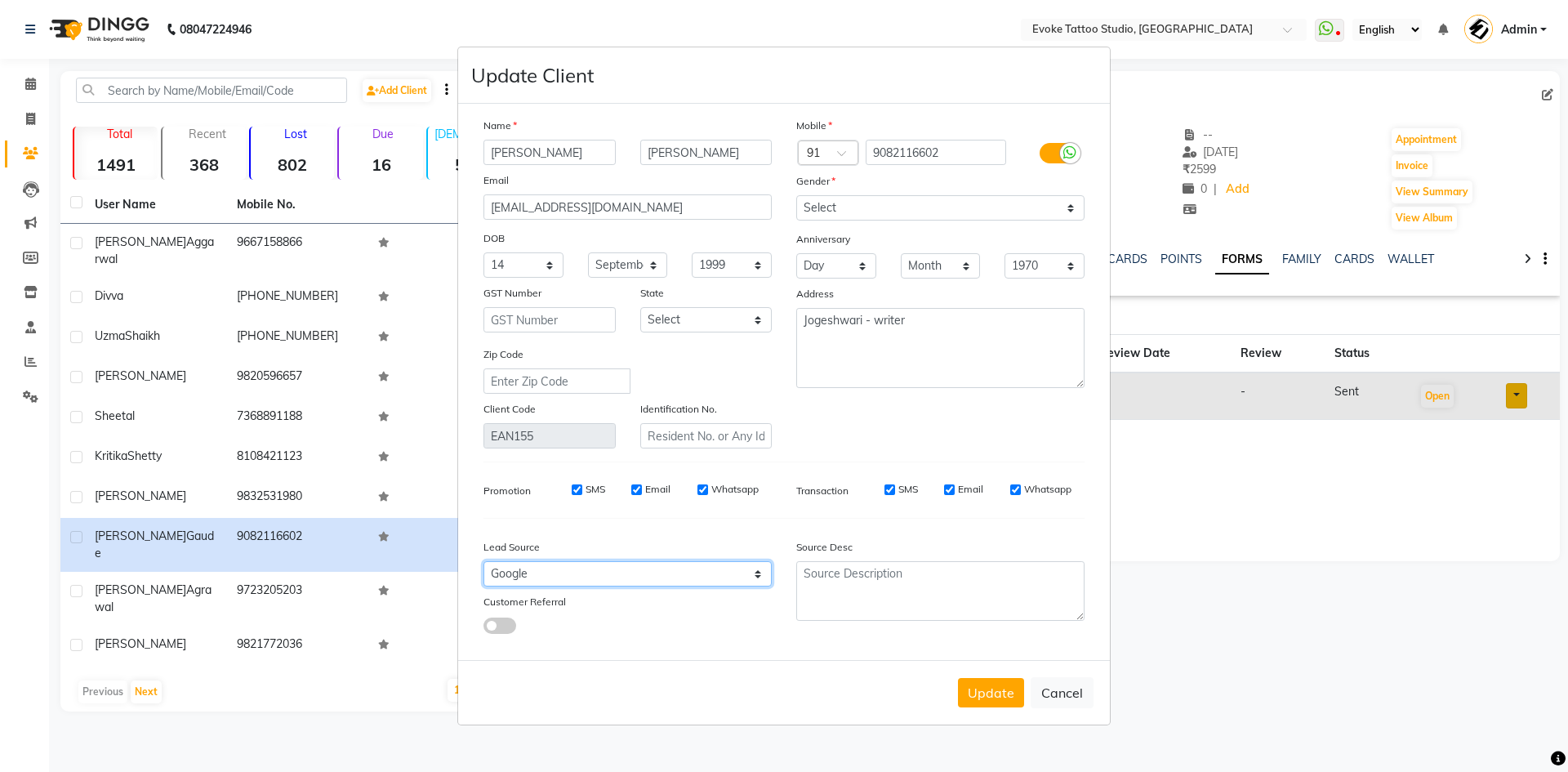
click at [483, 561] on select "Select Walk-in Referral Internet Friend Word of Mouth Advertisement Facebook Ju…" at bounding box center [627, 573] width 288 height 26
click at [972, 690] on button "Update" at bounding box center [991, 692] width 66 height 29
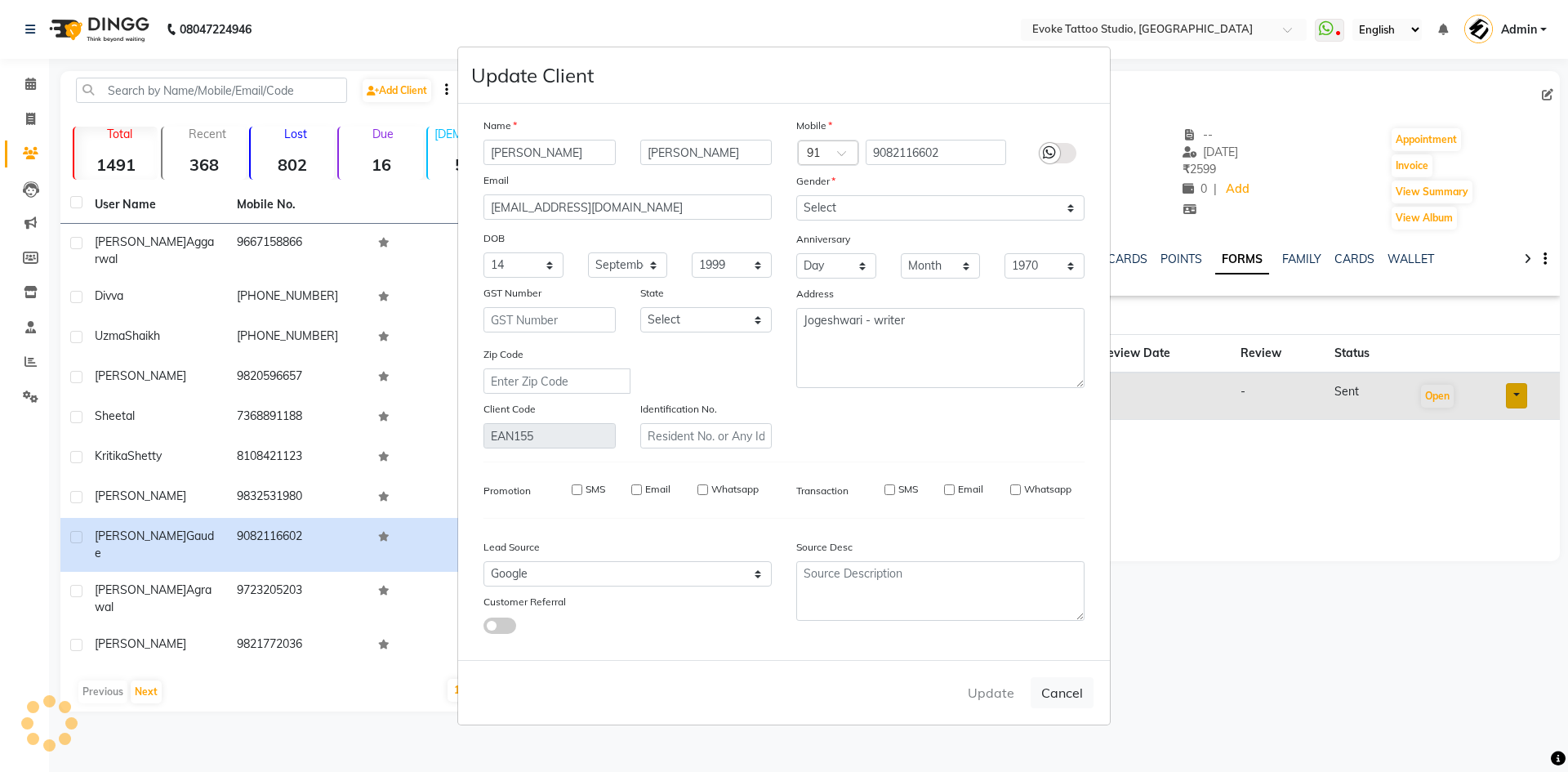
select select
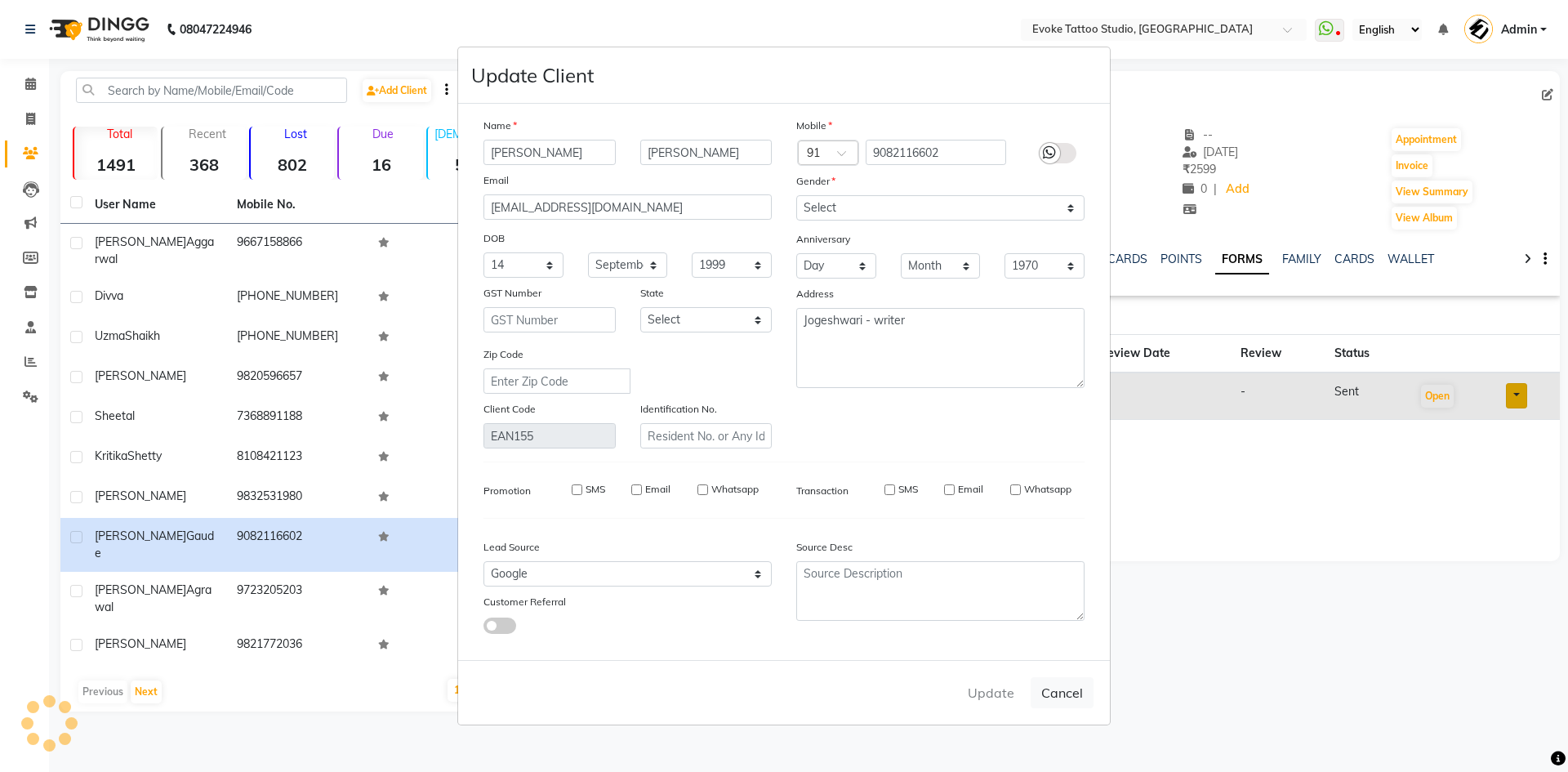
select select
checkbox input "false"
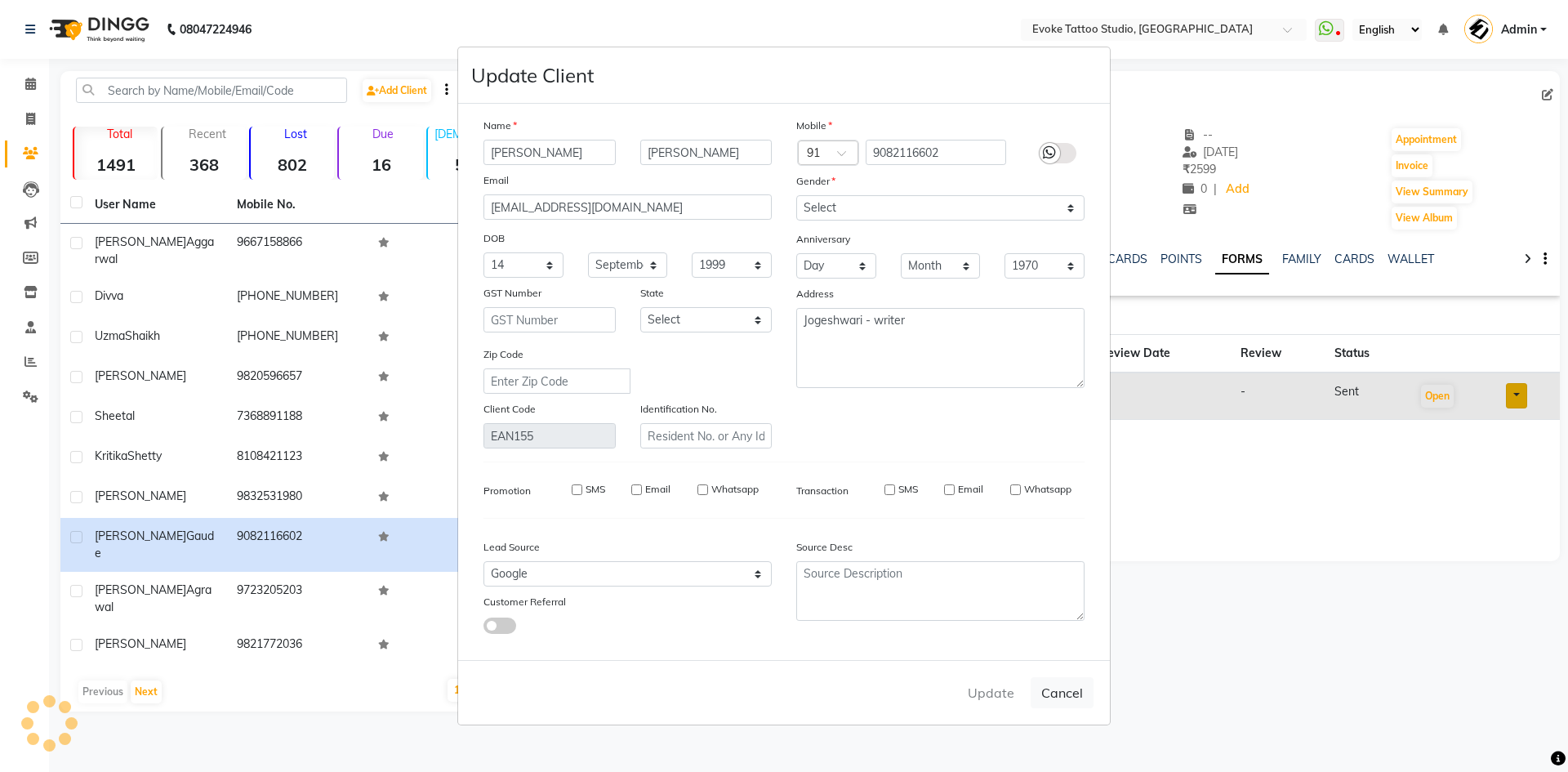
checkbox input "false"
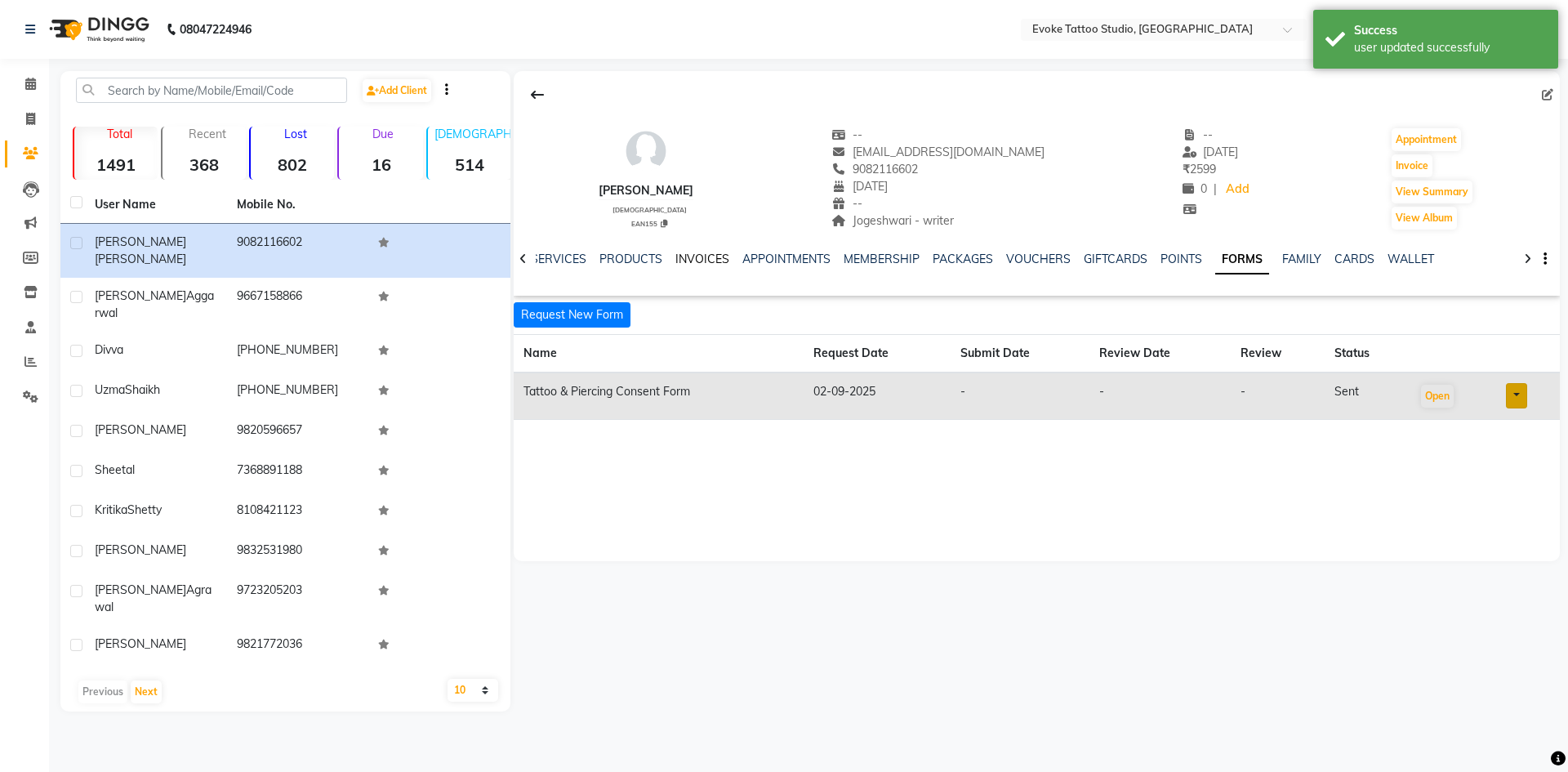
click at [687, 260] on link "INVOICES" at bounding box center [702, 260] width 54 height 15
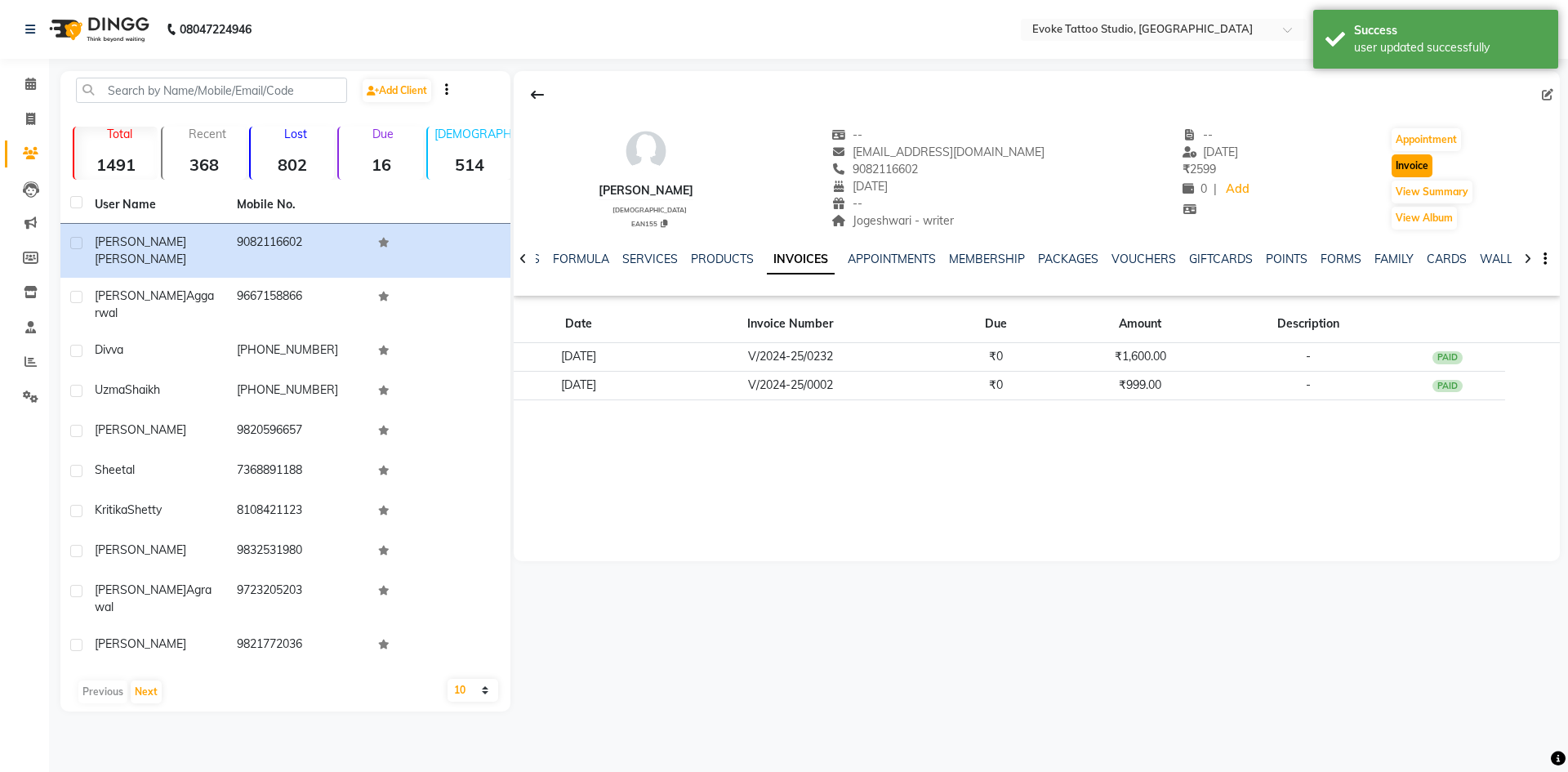
click at [1418, 162] on button "Invoice" at bounding box center [1412, 166] width 41 height 23
select select "service"
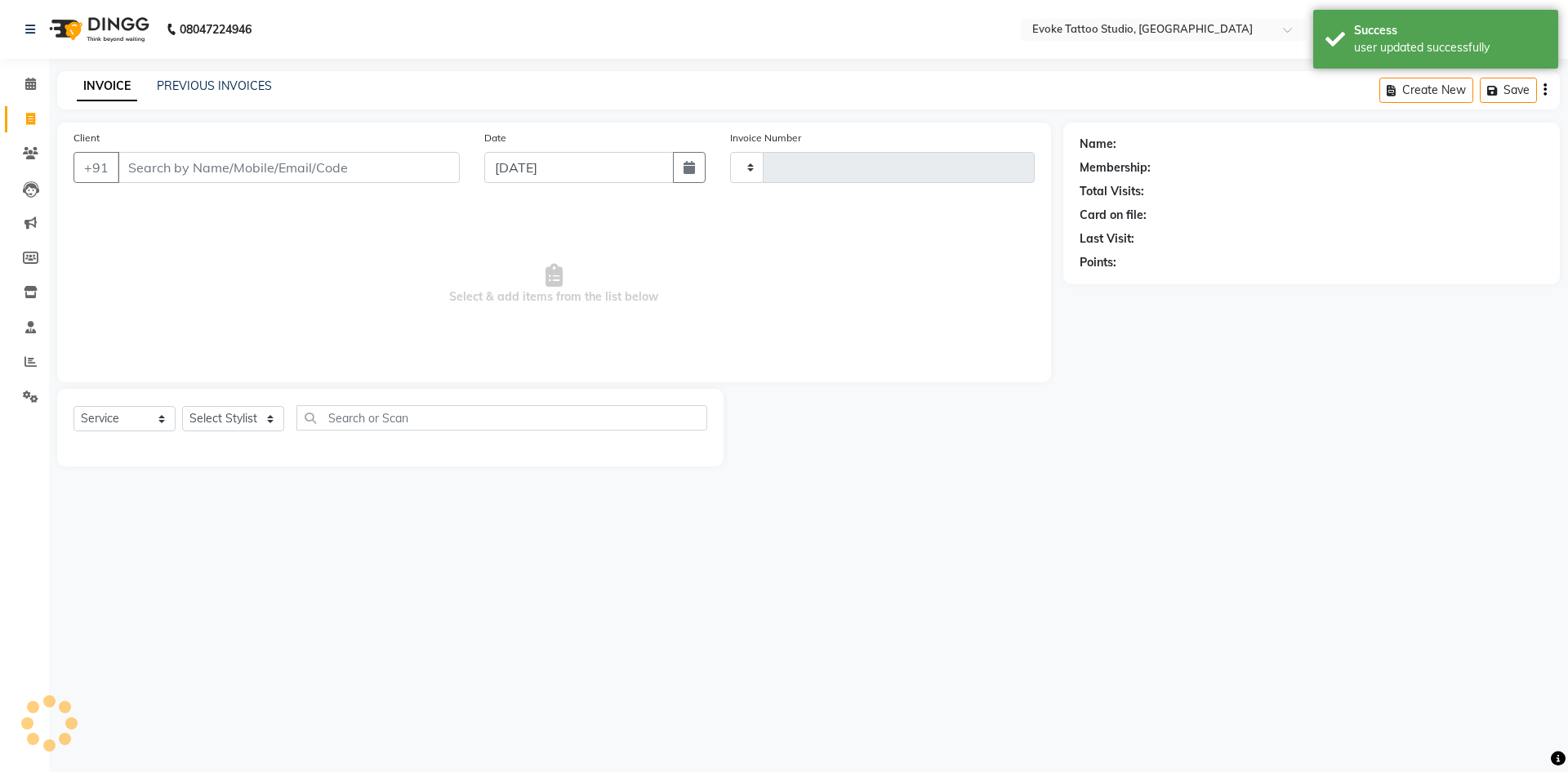
type input "0575"
select select "7461"
type input "9082116602"
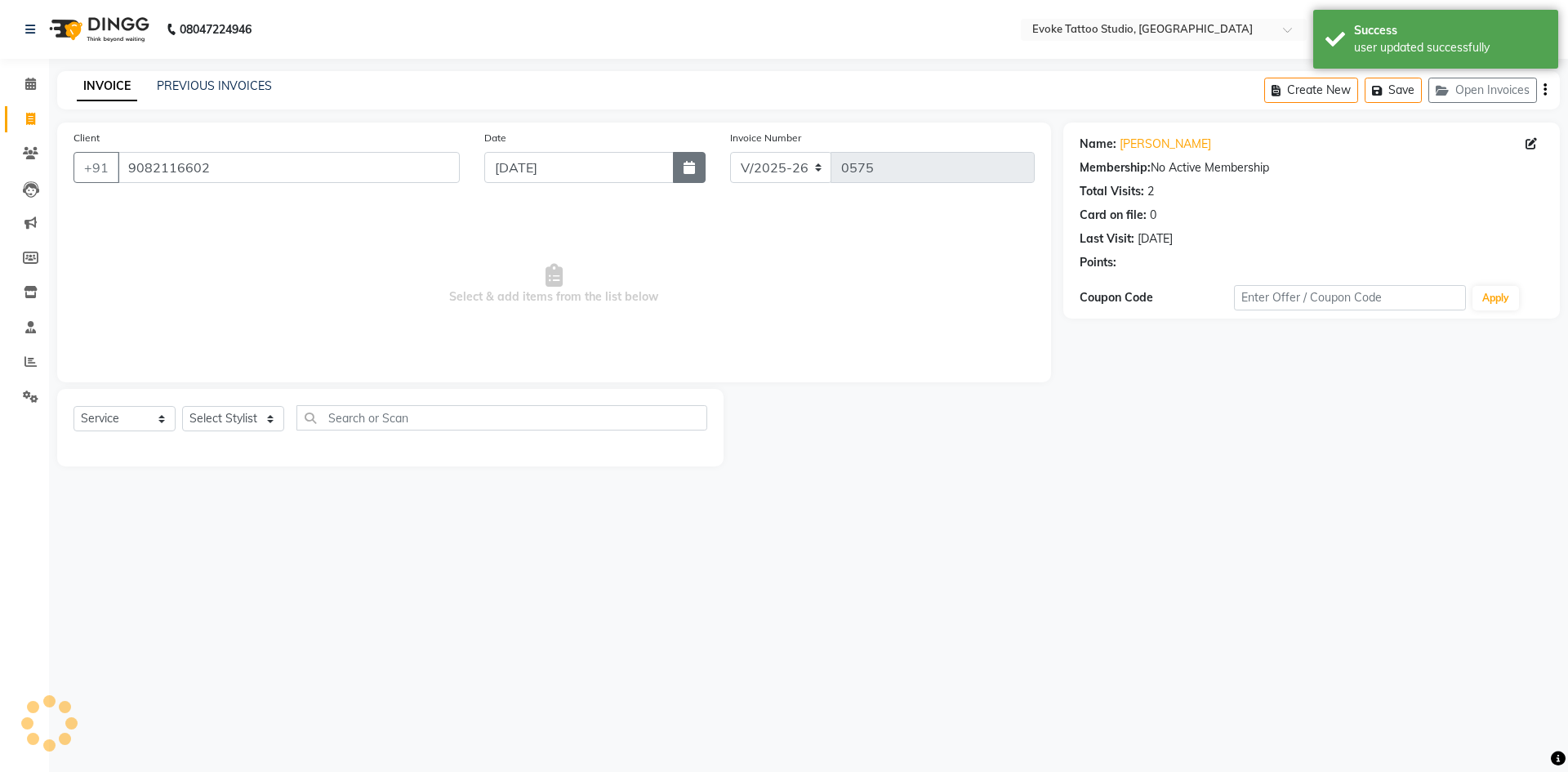
click at [691, 169] on icon "button" at bounding box center [690, 168] width 11 height 13
select select "9"
select select "2025"
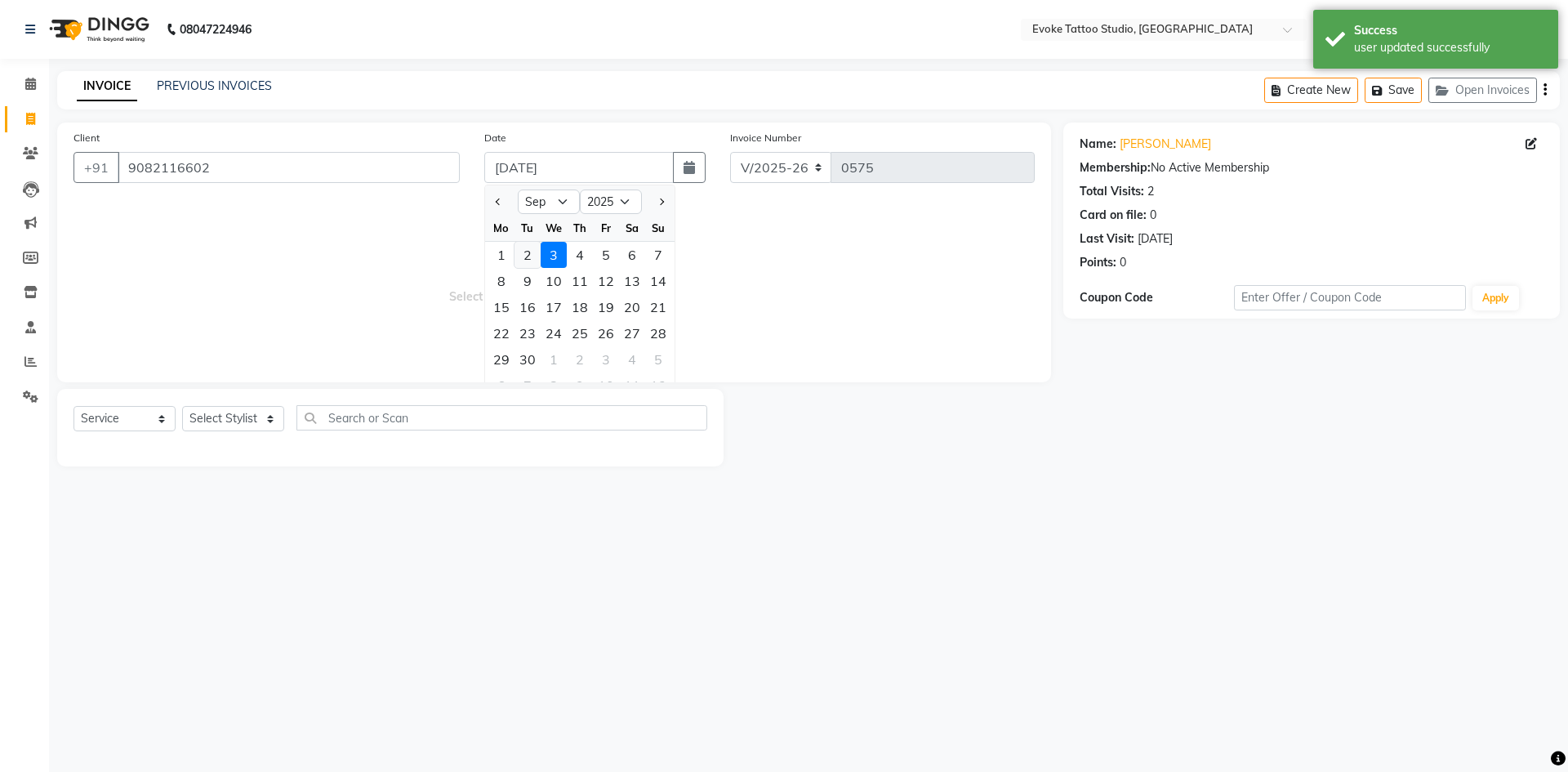
click at [534, 258] on div "2" at bounding box center [528, 255] width 27 height 27
type input "02-09-2025"
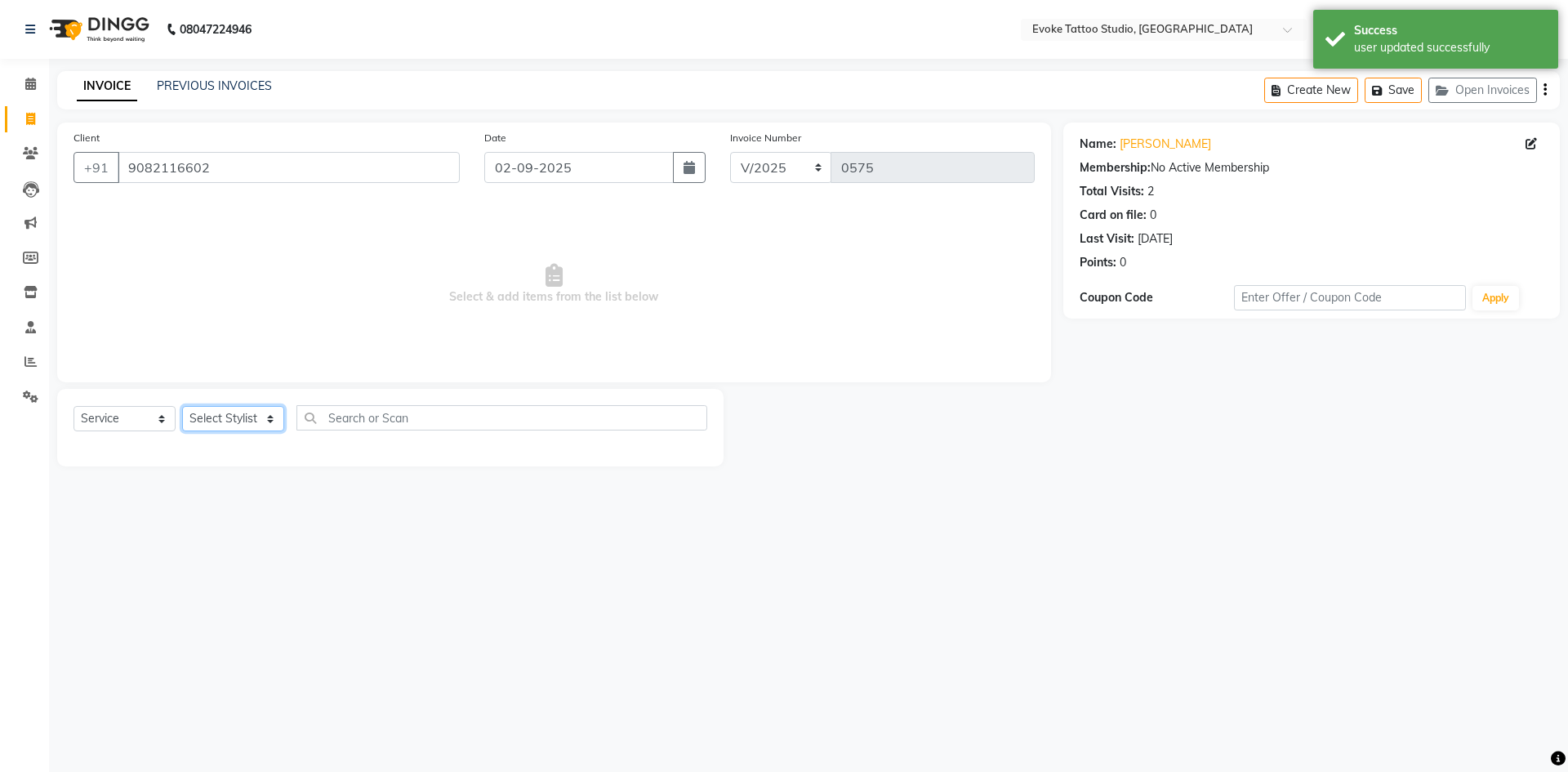
click at [248, 424] on select "Select Stylist [PERSON_NAME] Dingg Support [PERSON_NAME] [PERSON_NAME] [PERSON_…" at bounding box center [233, 418] width 102 height 26
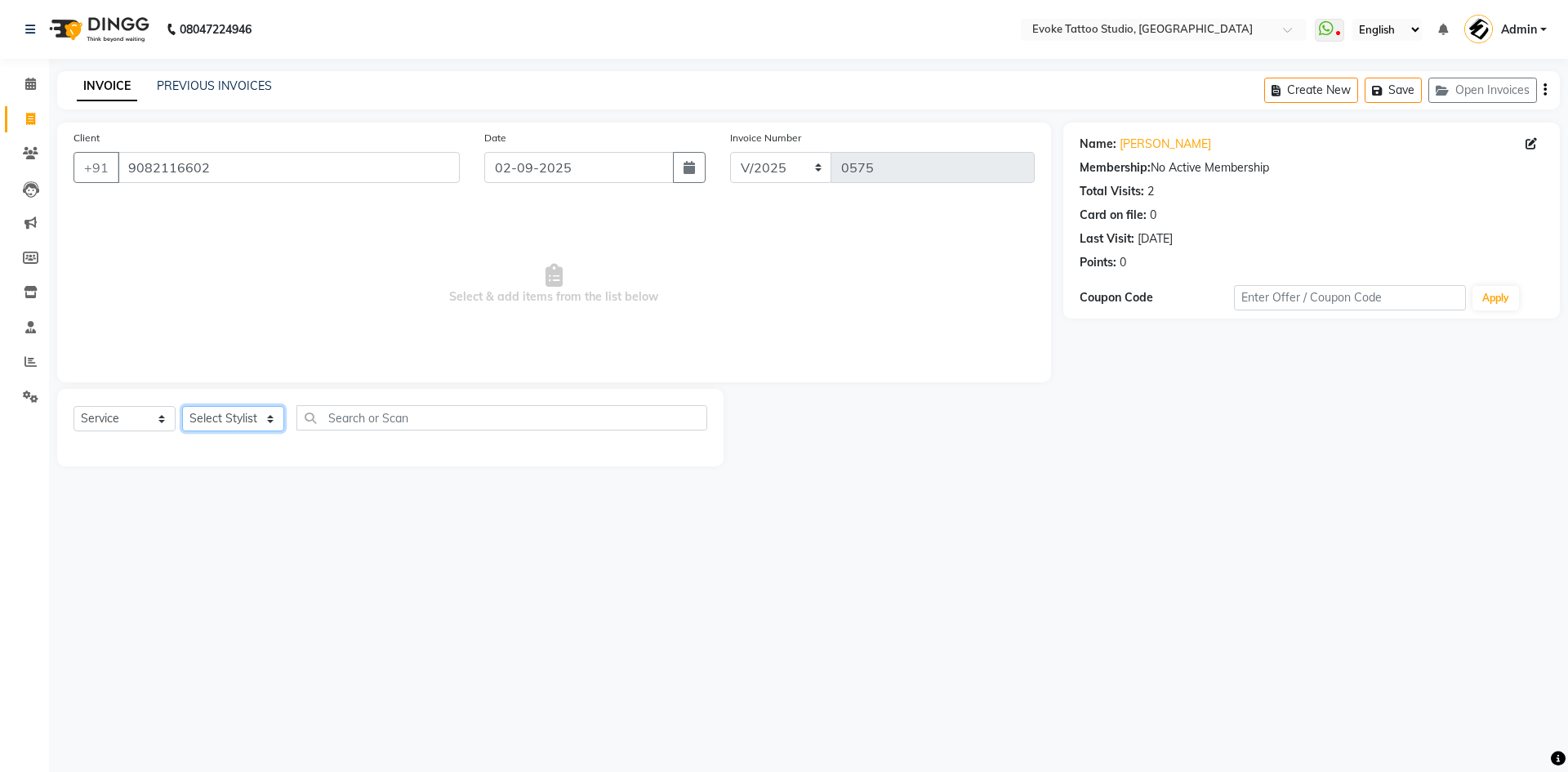
select select "65841"
click at [182, 405] on select "Select Stylist [PERSON_NAME] Dingg Support [PERSON_NAME] [PERSON_NAME] [PERSON_…" at bounding box center [233, 418] width 102 height 26
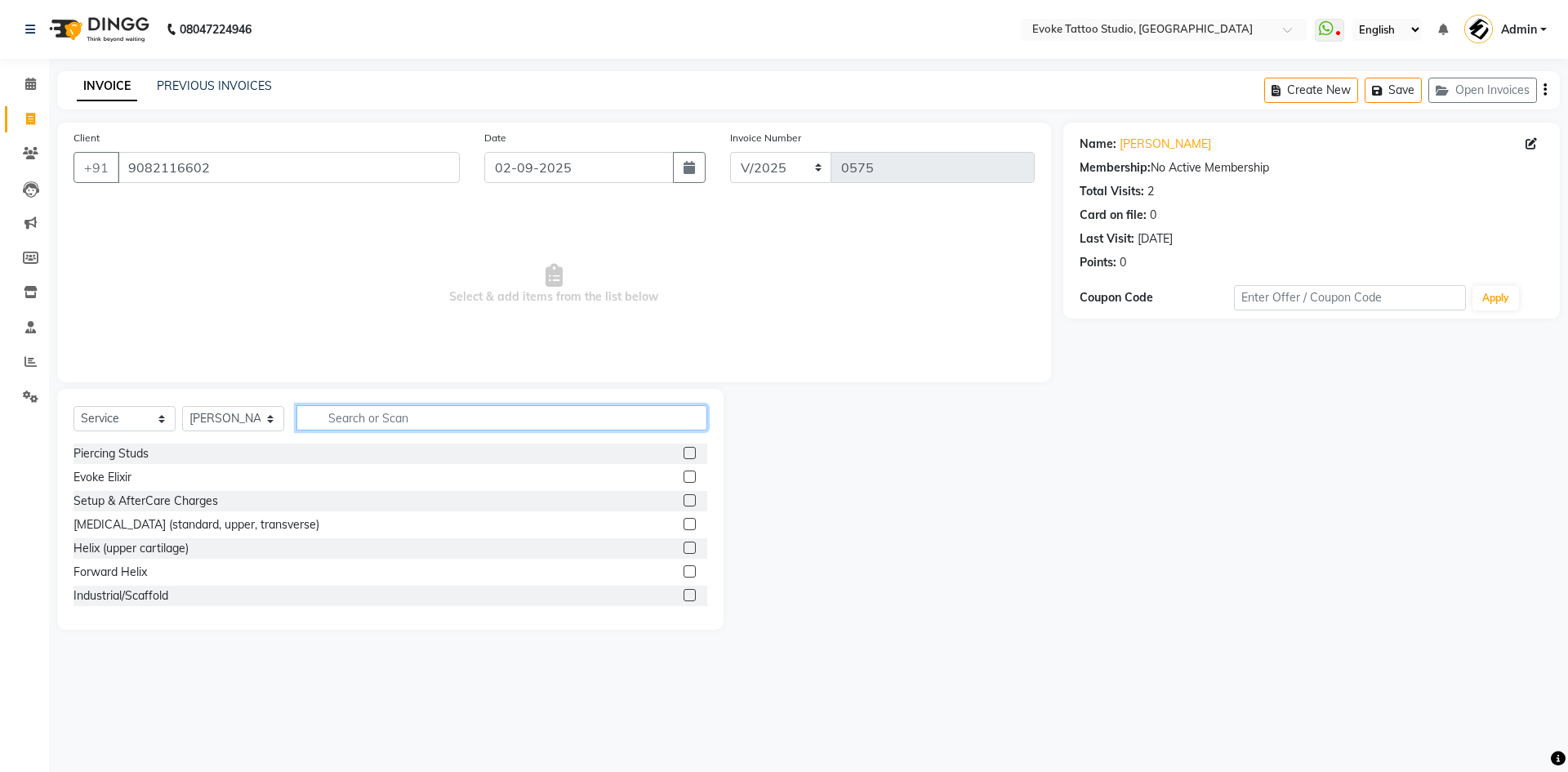
click at [383, 416] on input "text" at bounding box center [502, 418] width 411 height 26
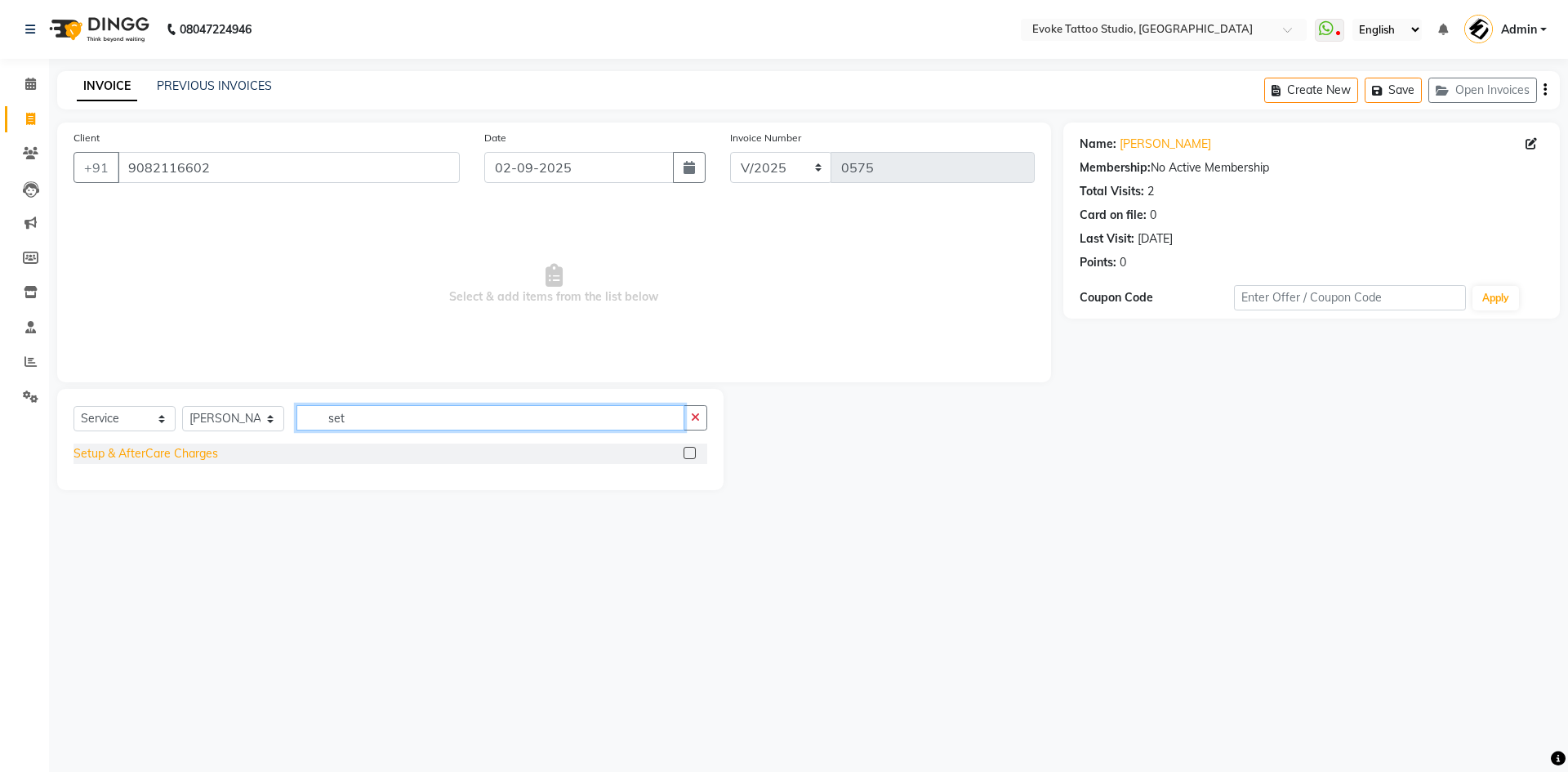
type input "set"
click at [199, 453] on div "Setup & AfterCare Charges" at bounding box center [146, 454] width 145 height 17
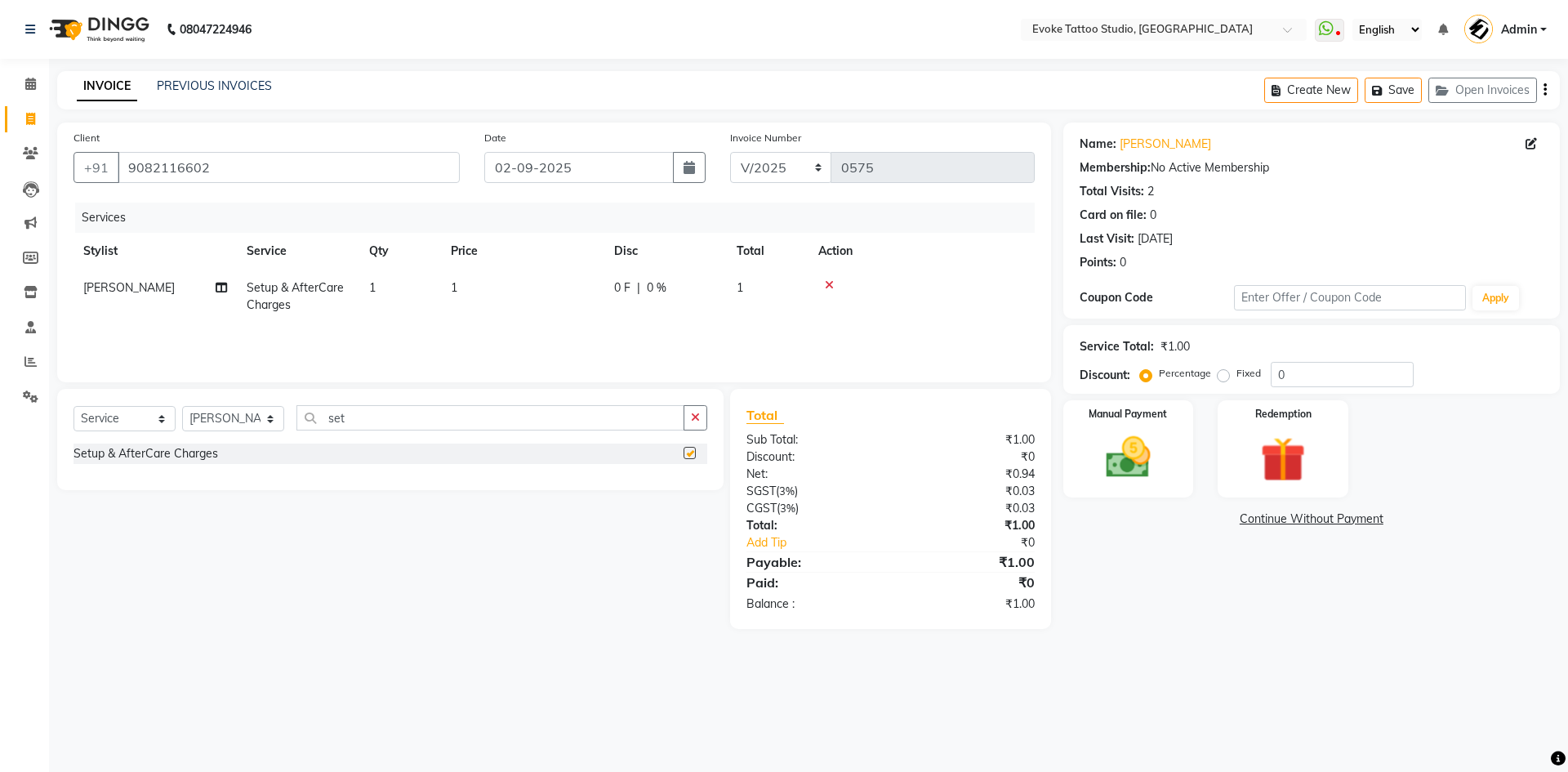
checkbox input "false"
click at [694, 423] on button "button" at bounding box center [695, 418] width 24 height 26
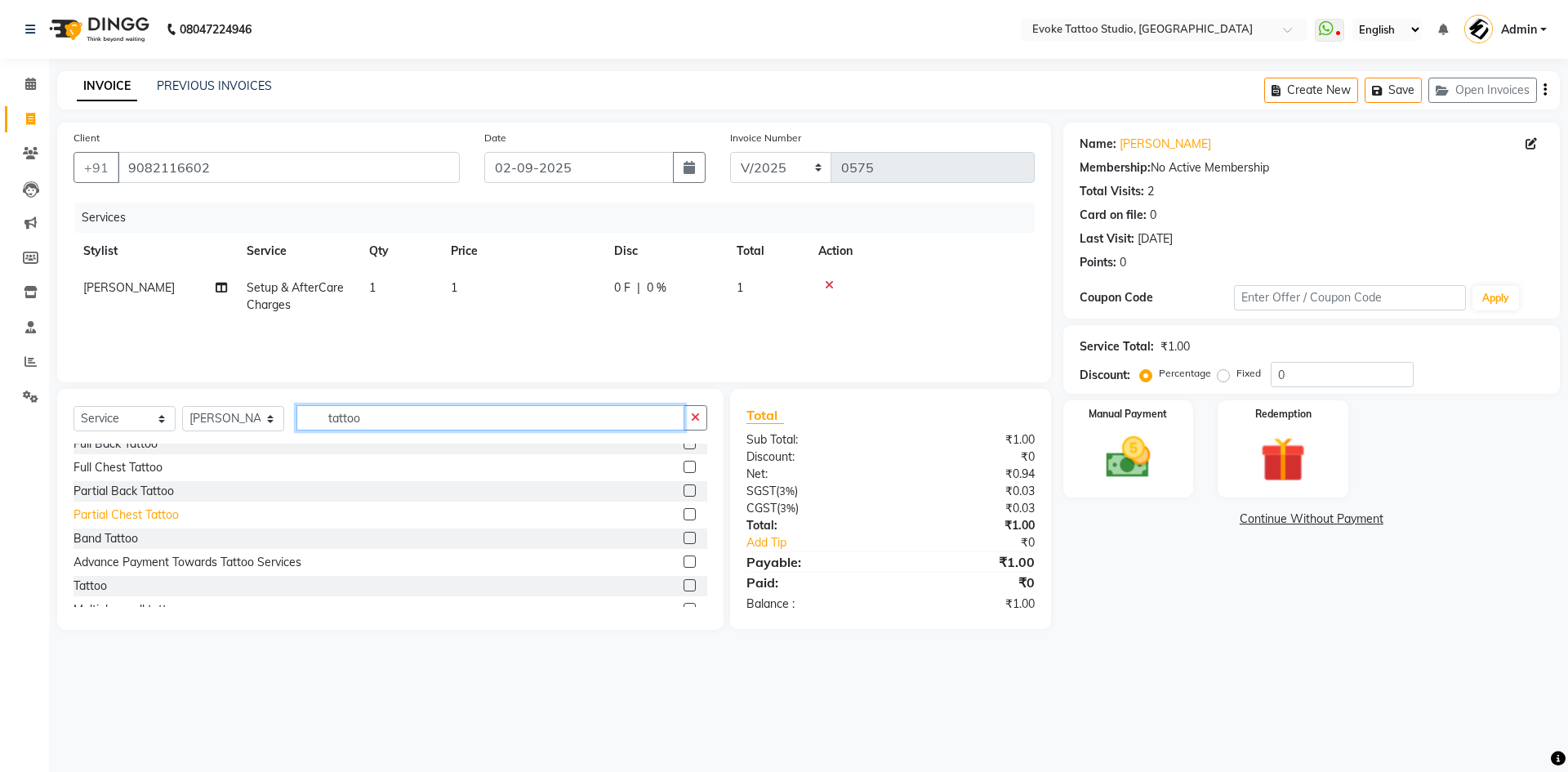
scroll to position [327, 0]
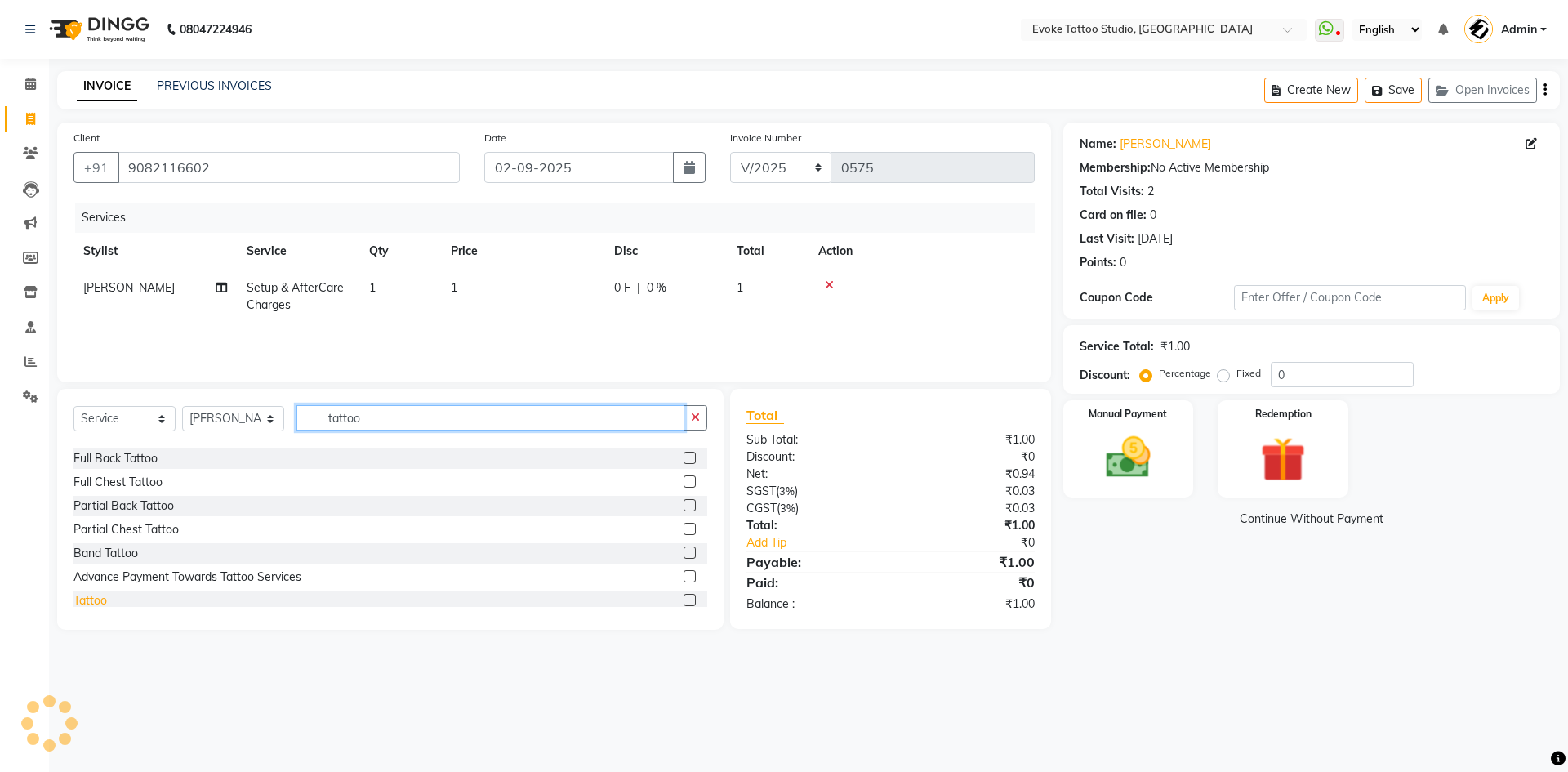
type input "tattoo"
click at [91, 595] on div "Tattoo" at bounding box center [90, 601] width 33 height 17
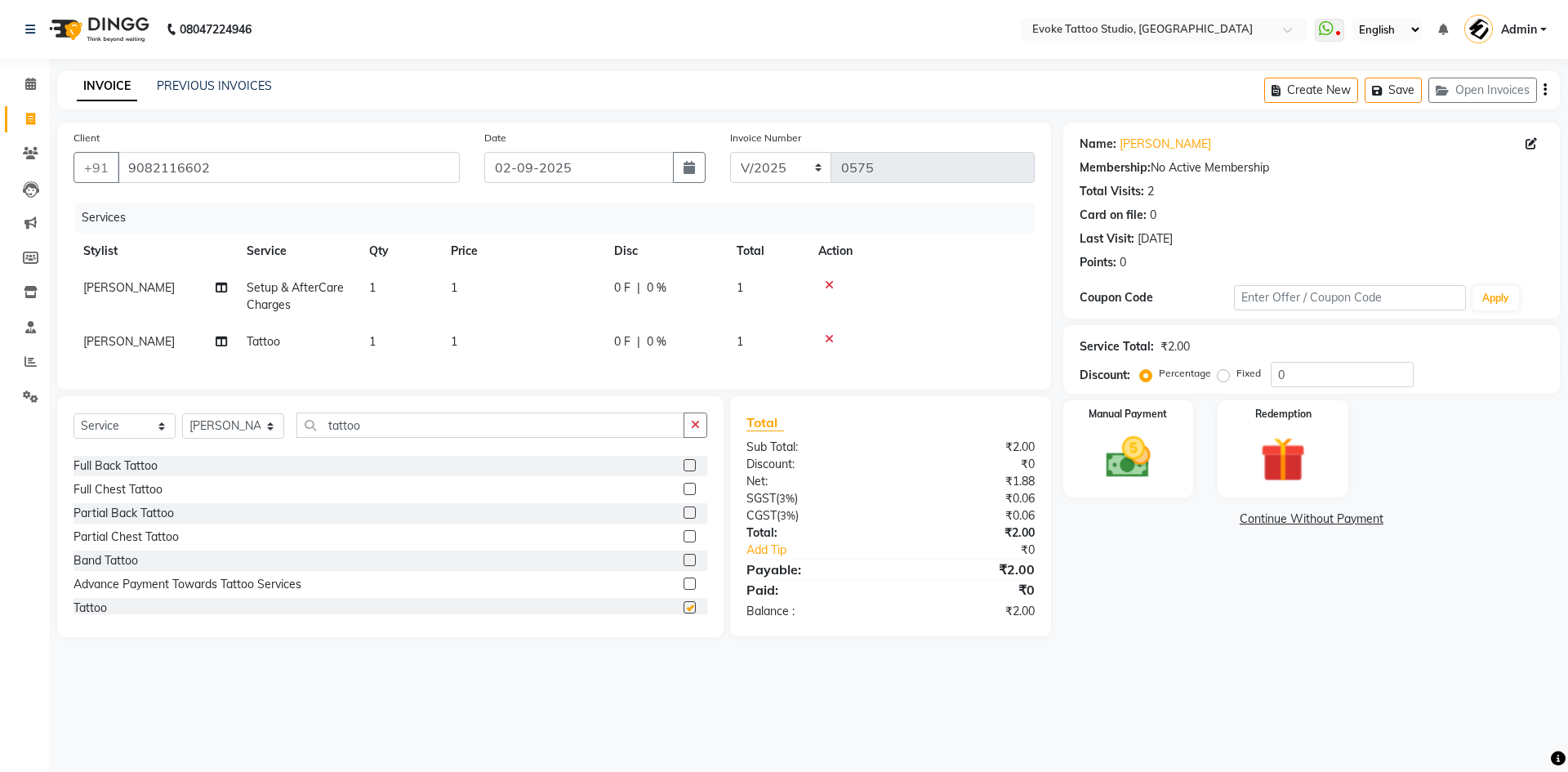
checkbox input "false"
click at [484, 295] on td "1" at bounding box center [523, 296] width 163 height 54
select select "65841"
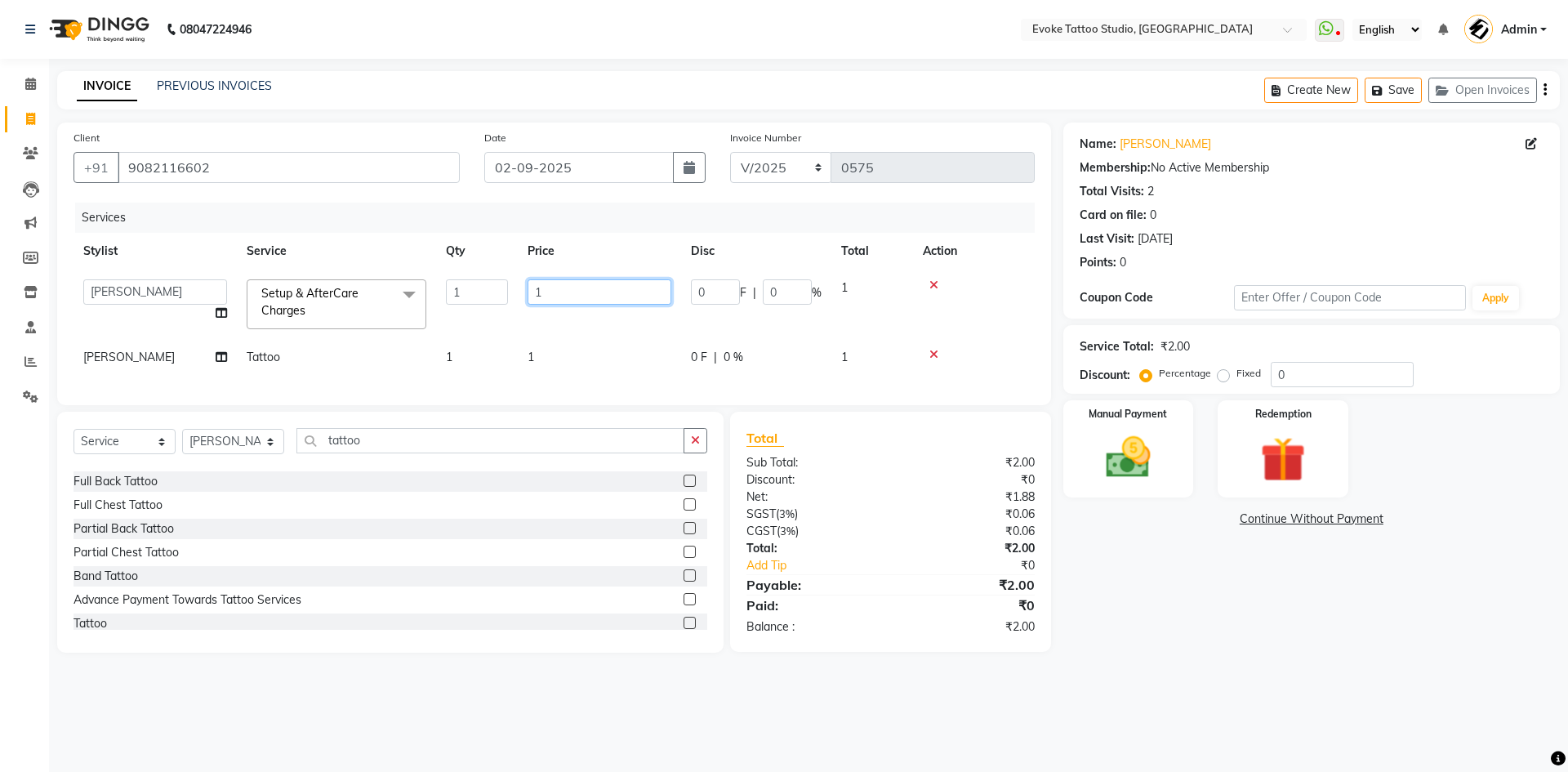
click at [588, 294] on input "1" at bounding box center [600, 292] width 144 height 26
type input "2000"
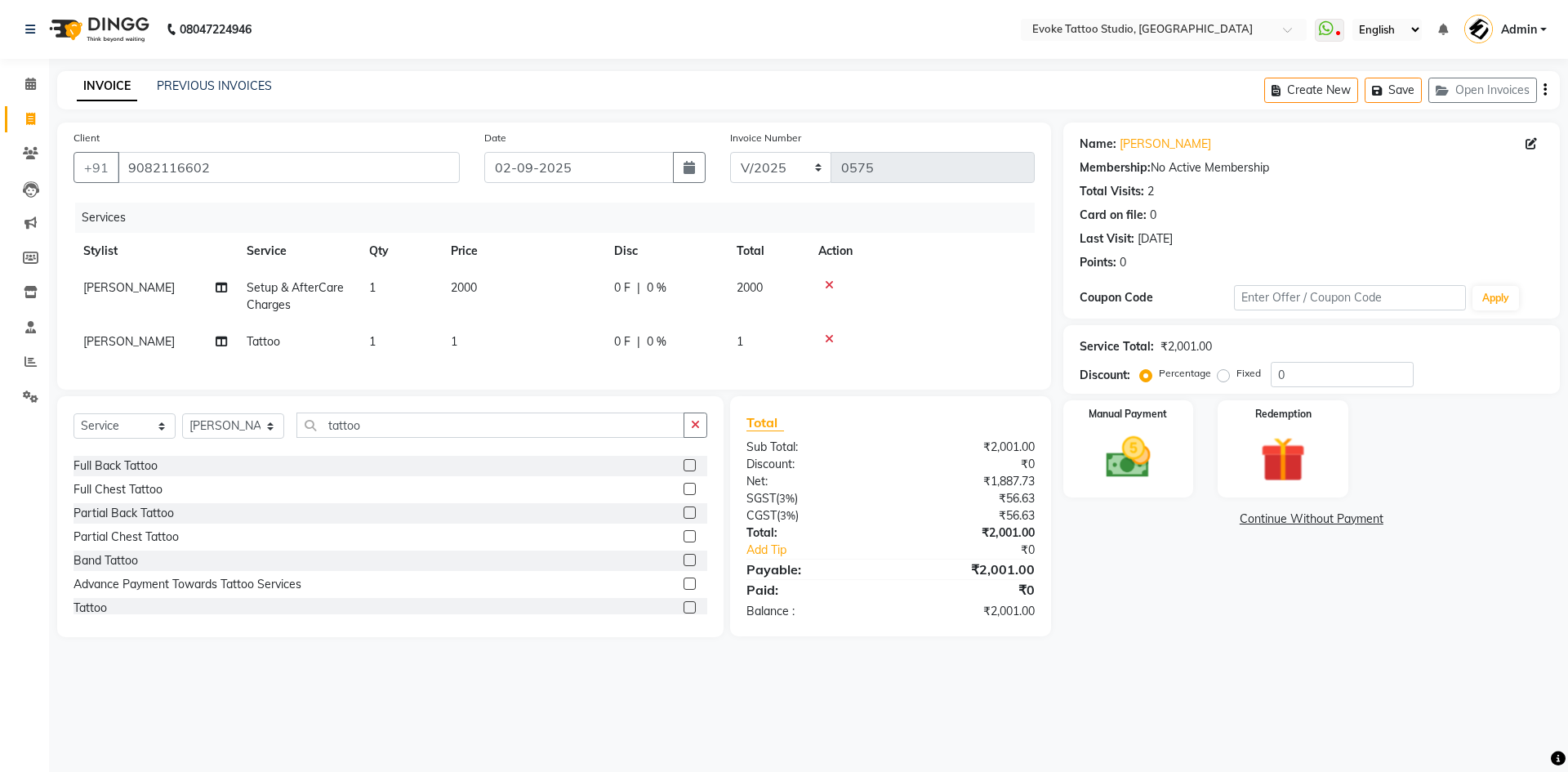
click at [584, 323] on td "2000" at bounding box center [523, 296] width 163 height 54
select select "65841"
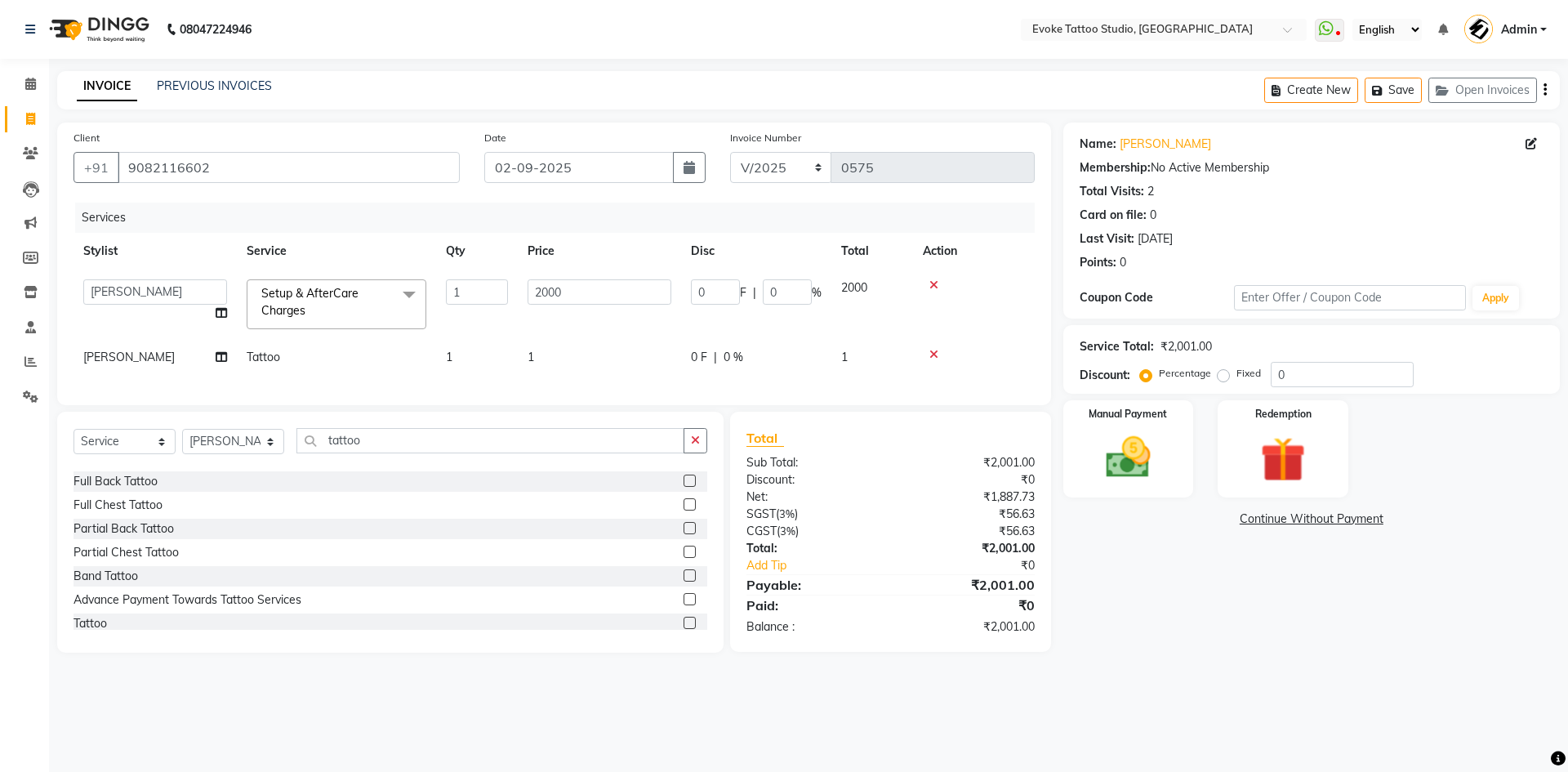
click at [582, 347] on td "1" at bounding box center [600, 357] width 163 height 37
select select "65841"
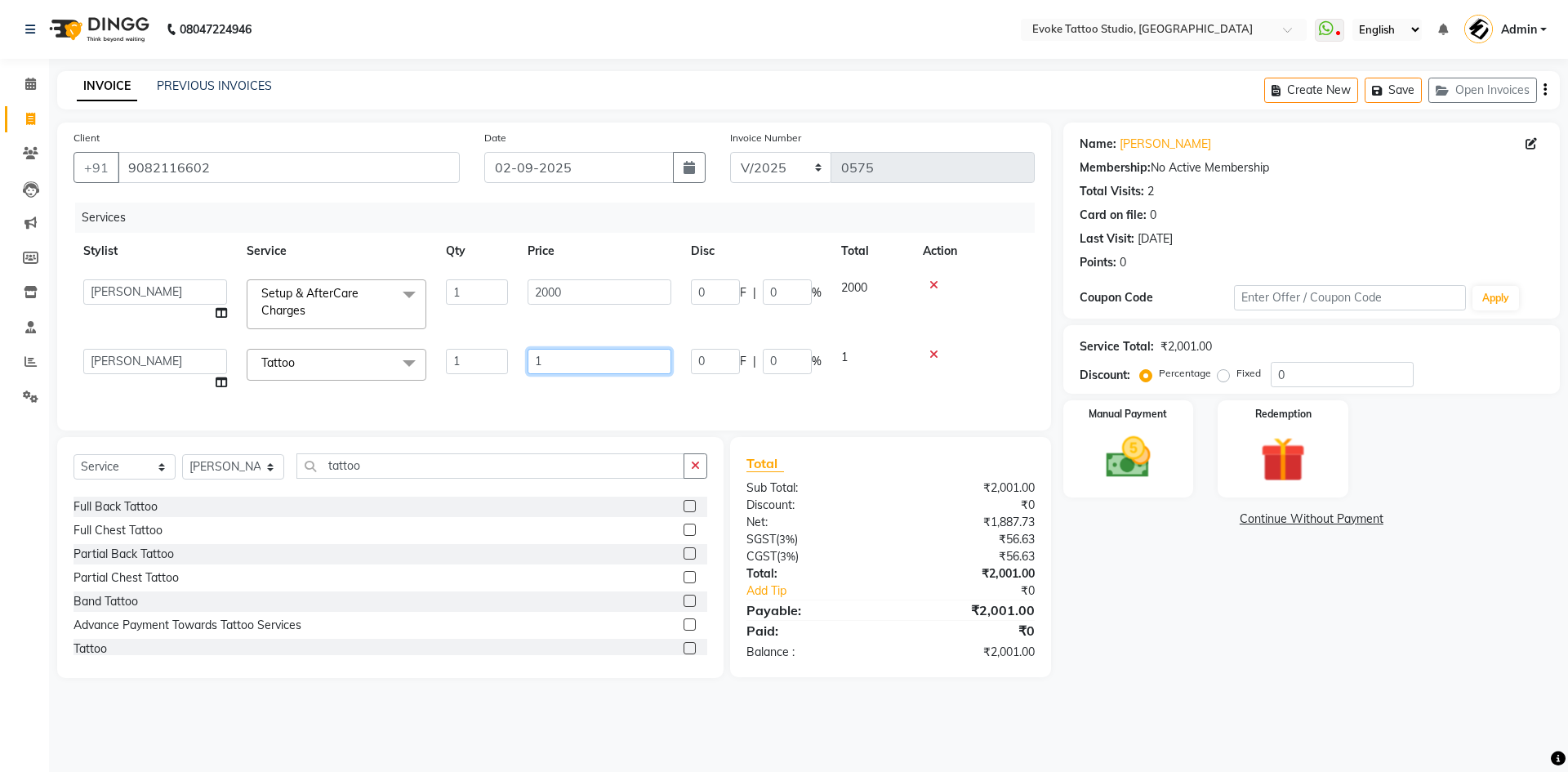
click at [585, 364] on input "1" at bounding box center [600, 361] width 144 height 26
type input "1500"
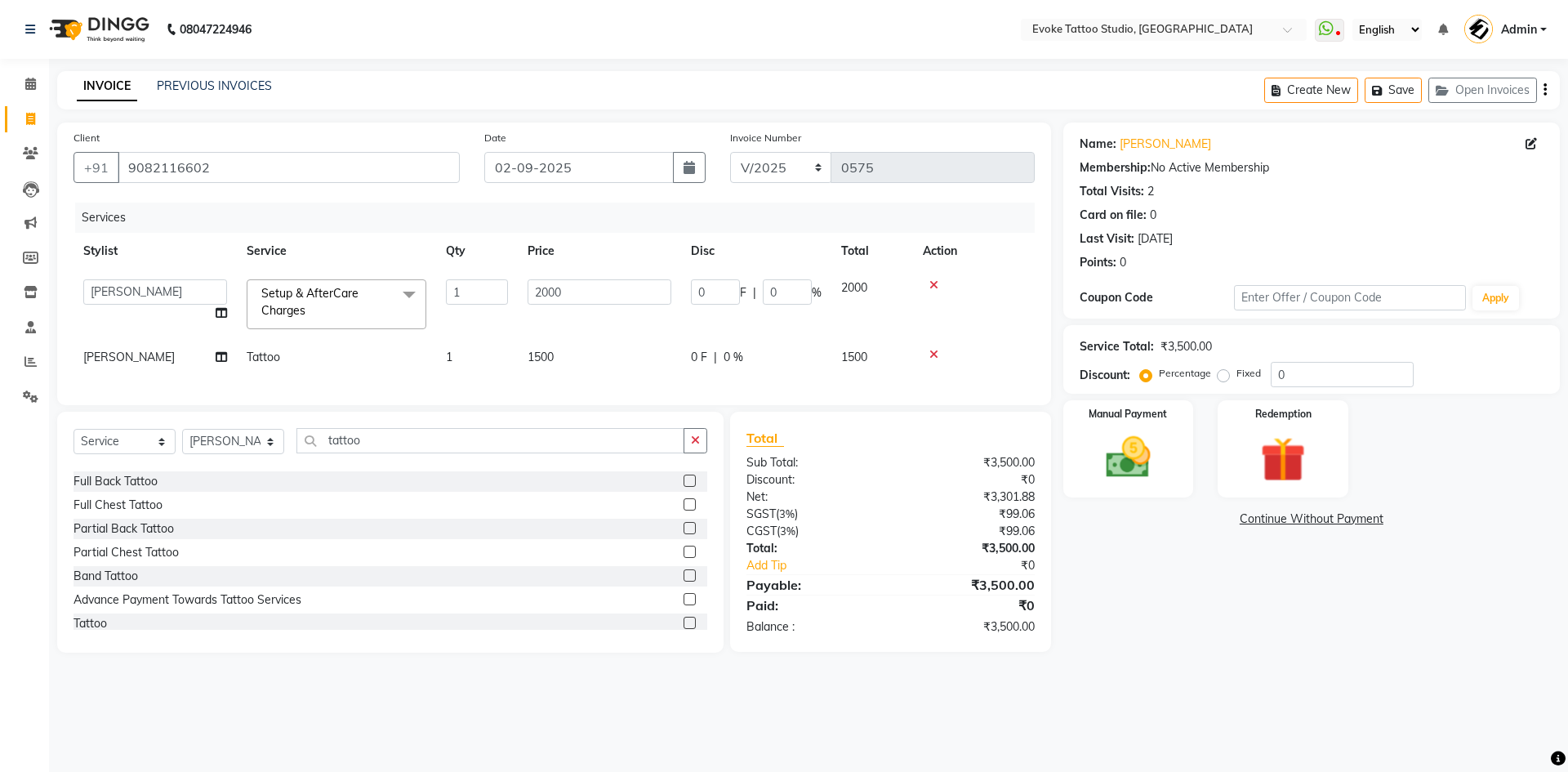
click at [540, 350] on span "1500" at bounding box center [541, 357] width 27 height 15
select select "65841"
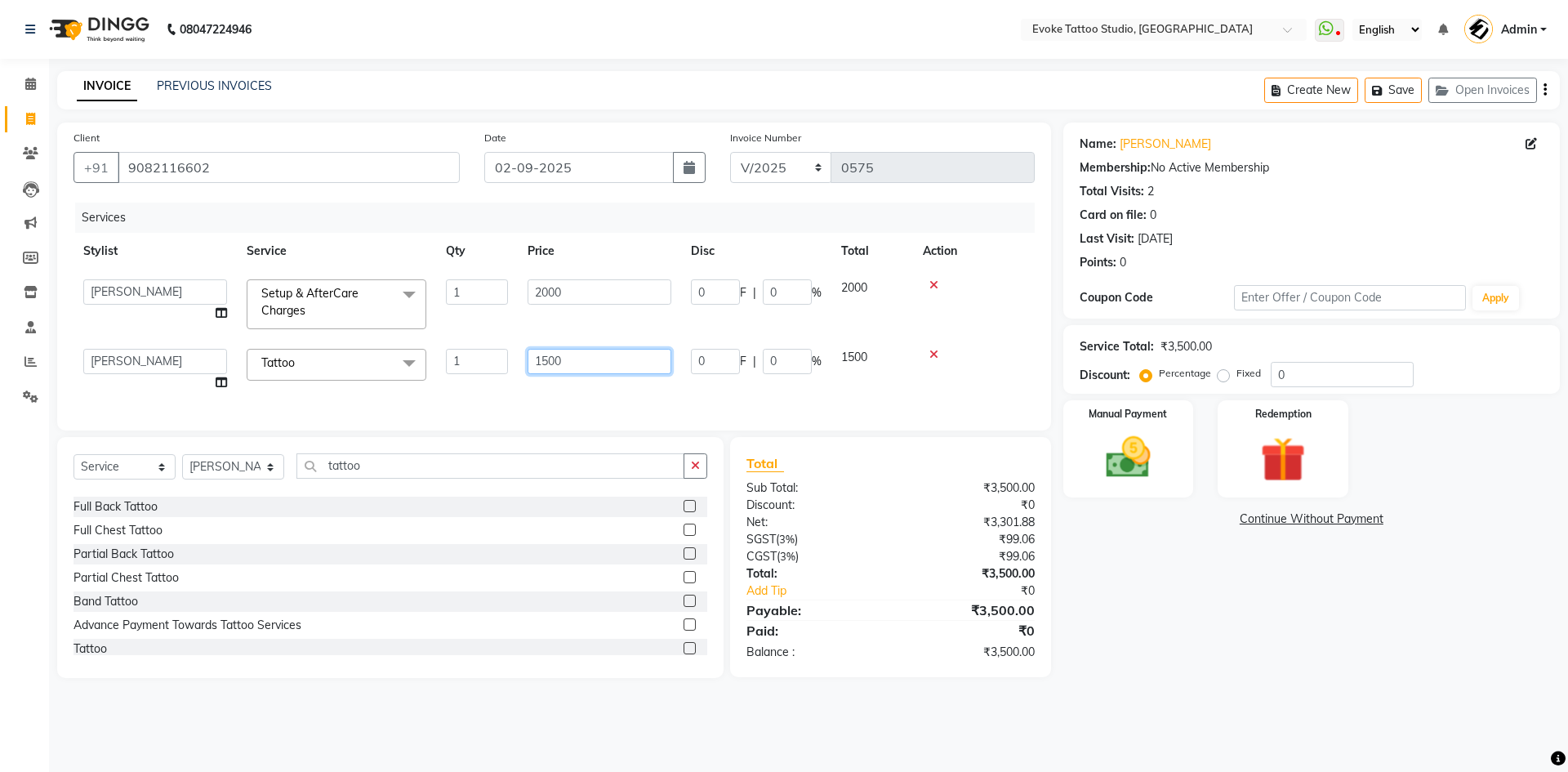
click at [547, 361] on input "1500" at bounding box center [600, 361] width 144 height 26
type input "1700"
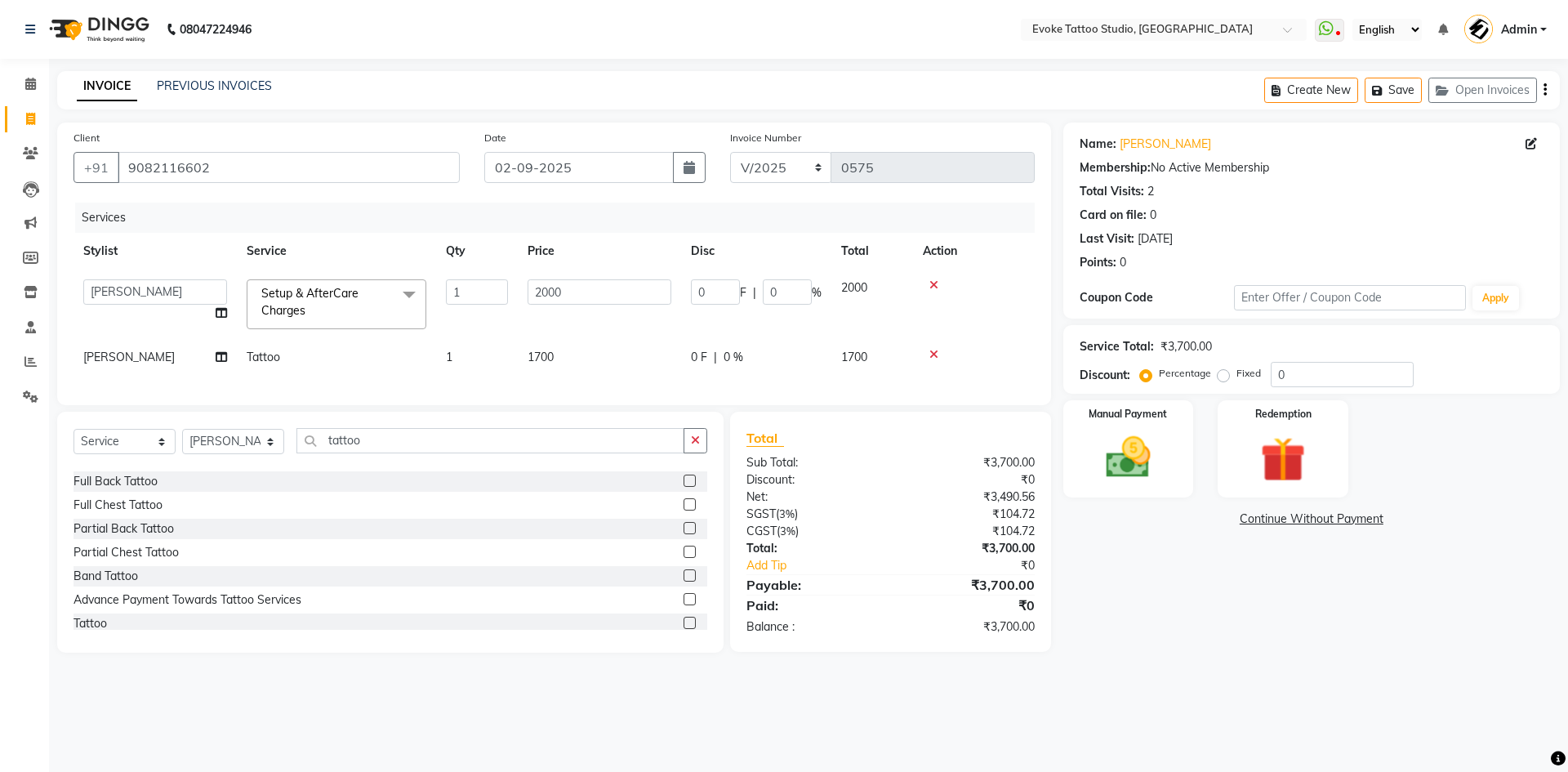
click at [738, 357] on span "0 %" at bounding box center [733, 357] width 20 height 17
select select "65841"
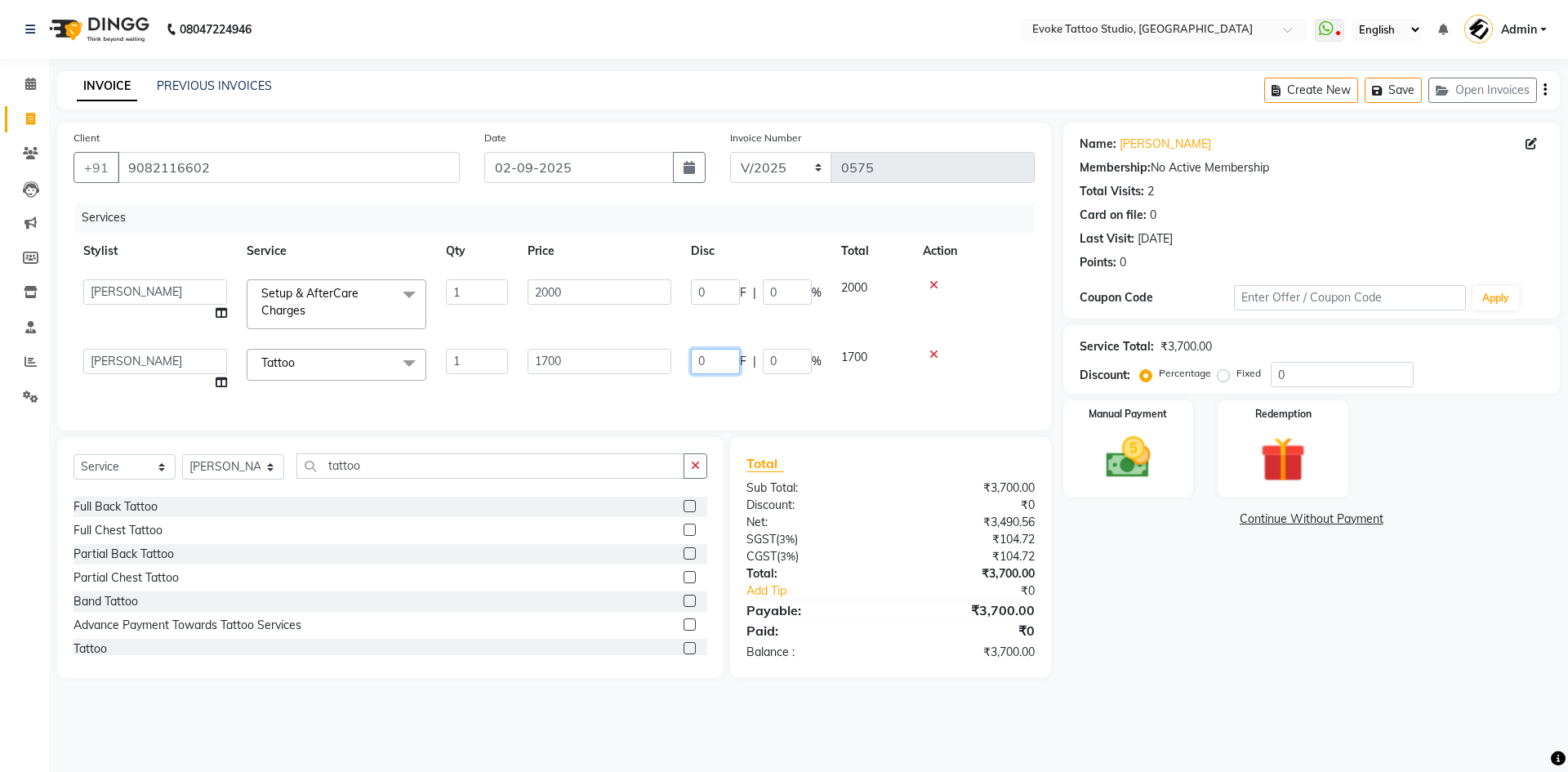
click at [730, 351] on input "0" at bounding box center [715, 361] width 49 height 26
type input "1700"
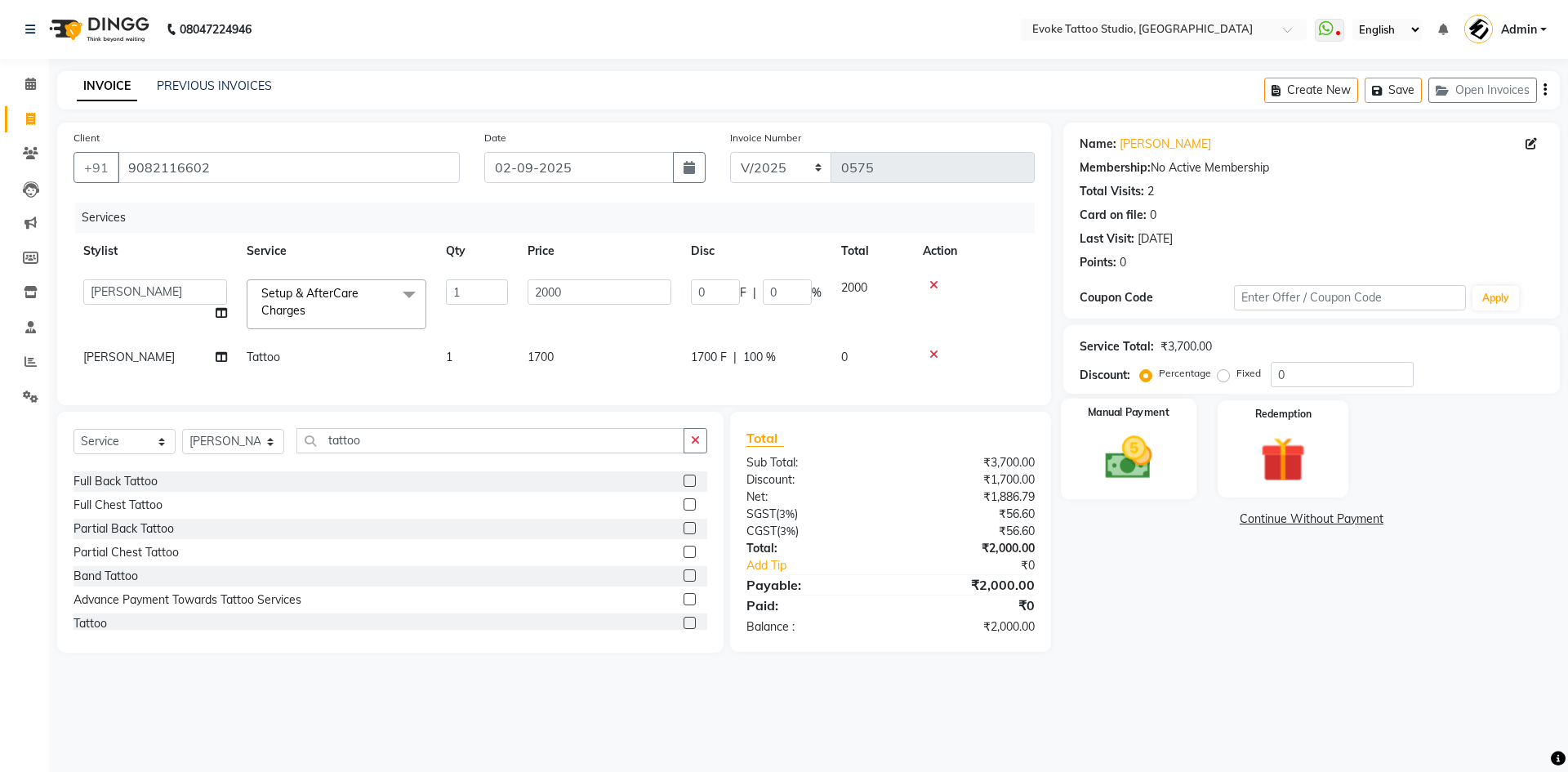
click at [1157, 471] on img at bounding box center [1128, 457] width 76 height 54
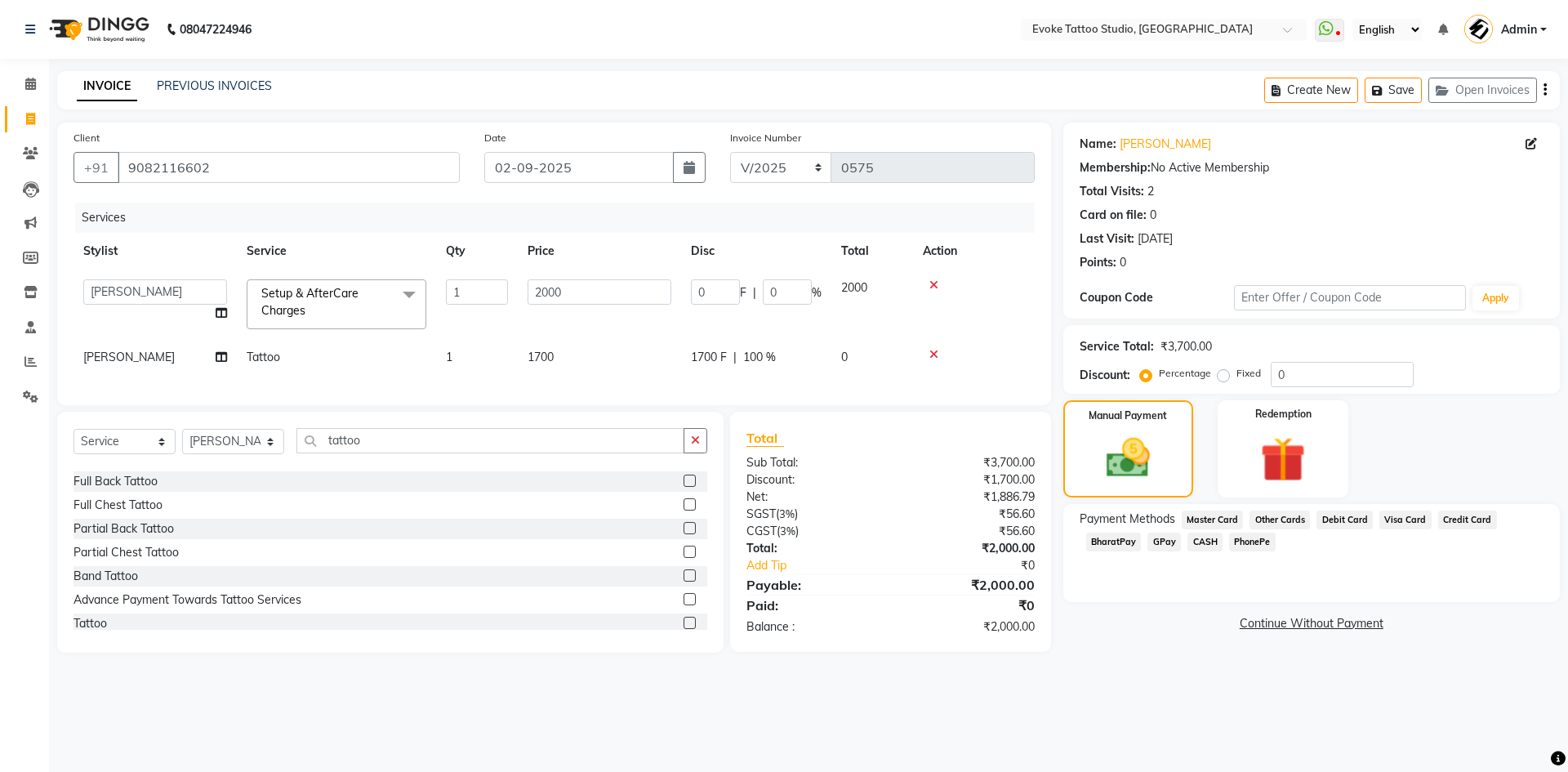
click at [1331, 527] on span "Debit Card" at bounding box center [1344, 520] width 56 height 19
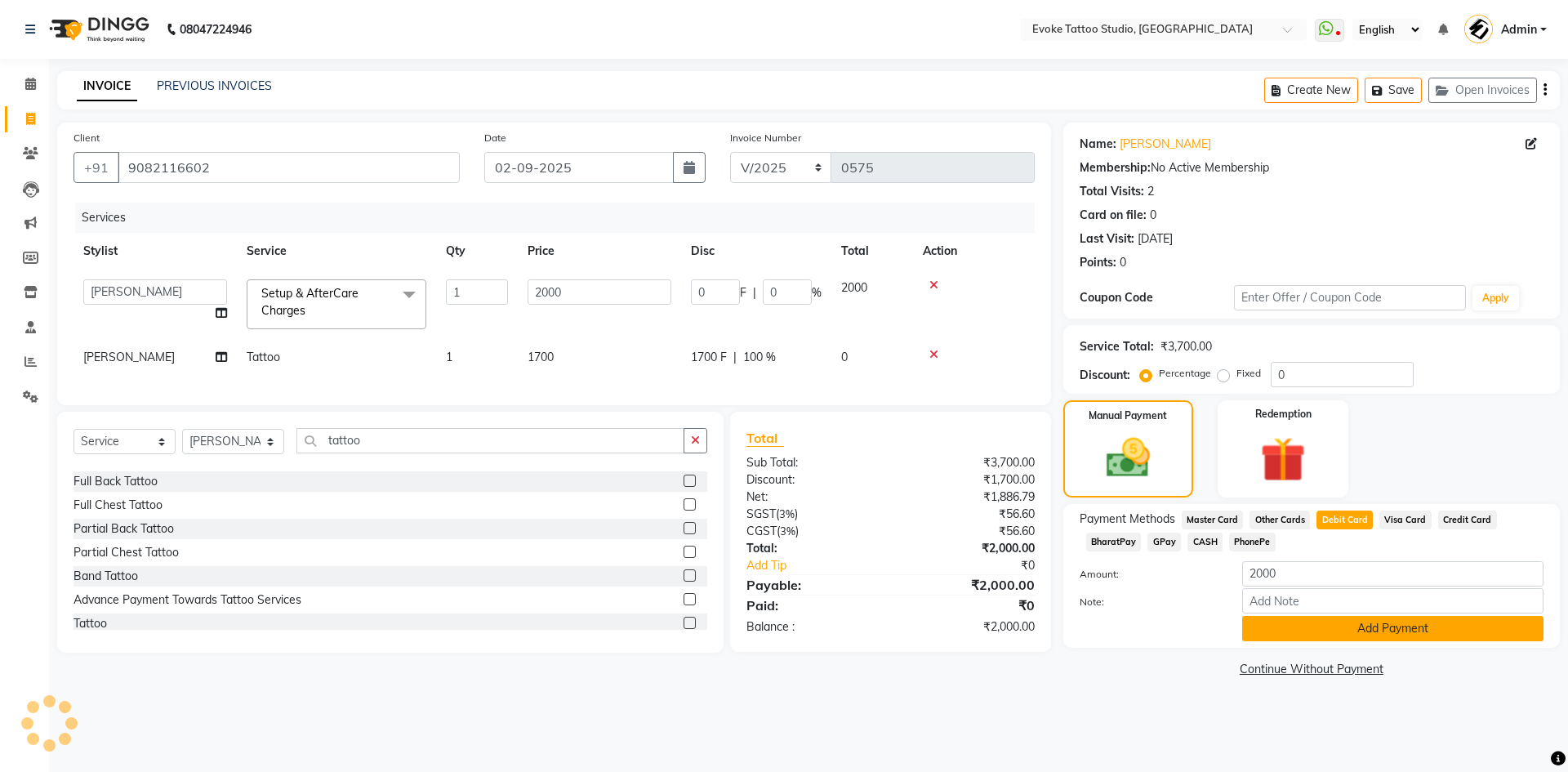
click at [1359, 637] on button "Add Payment" at bounding box center [1393, 628] width 301 height 26
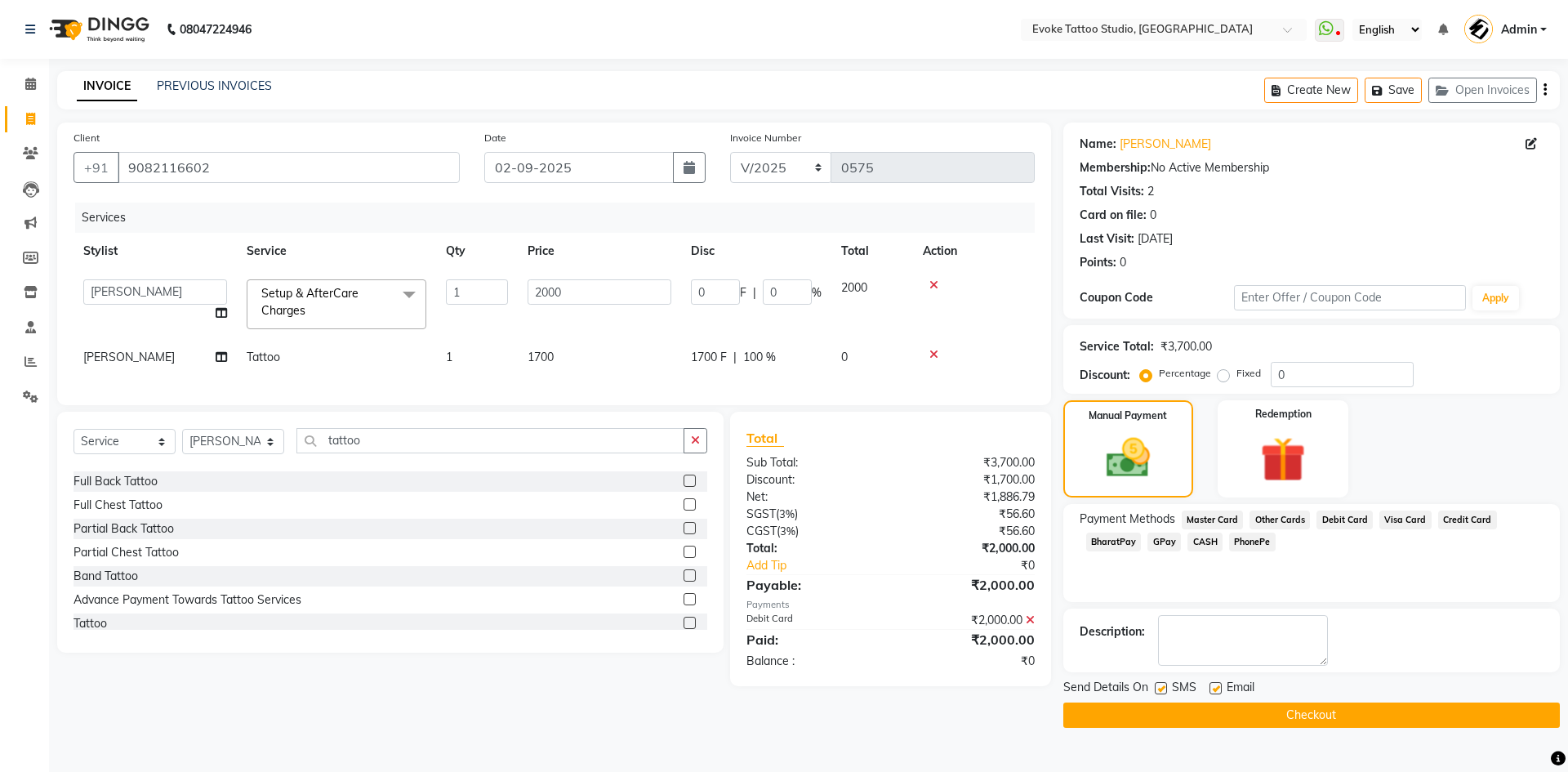
click at [1361, 712] on button "Checkout" at bounding box center [1312, 714] width 496 height 26
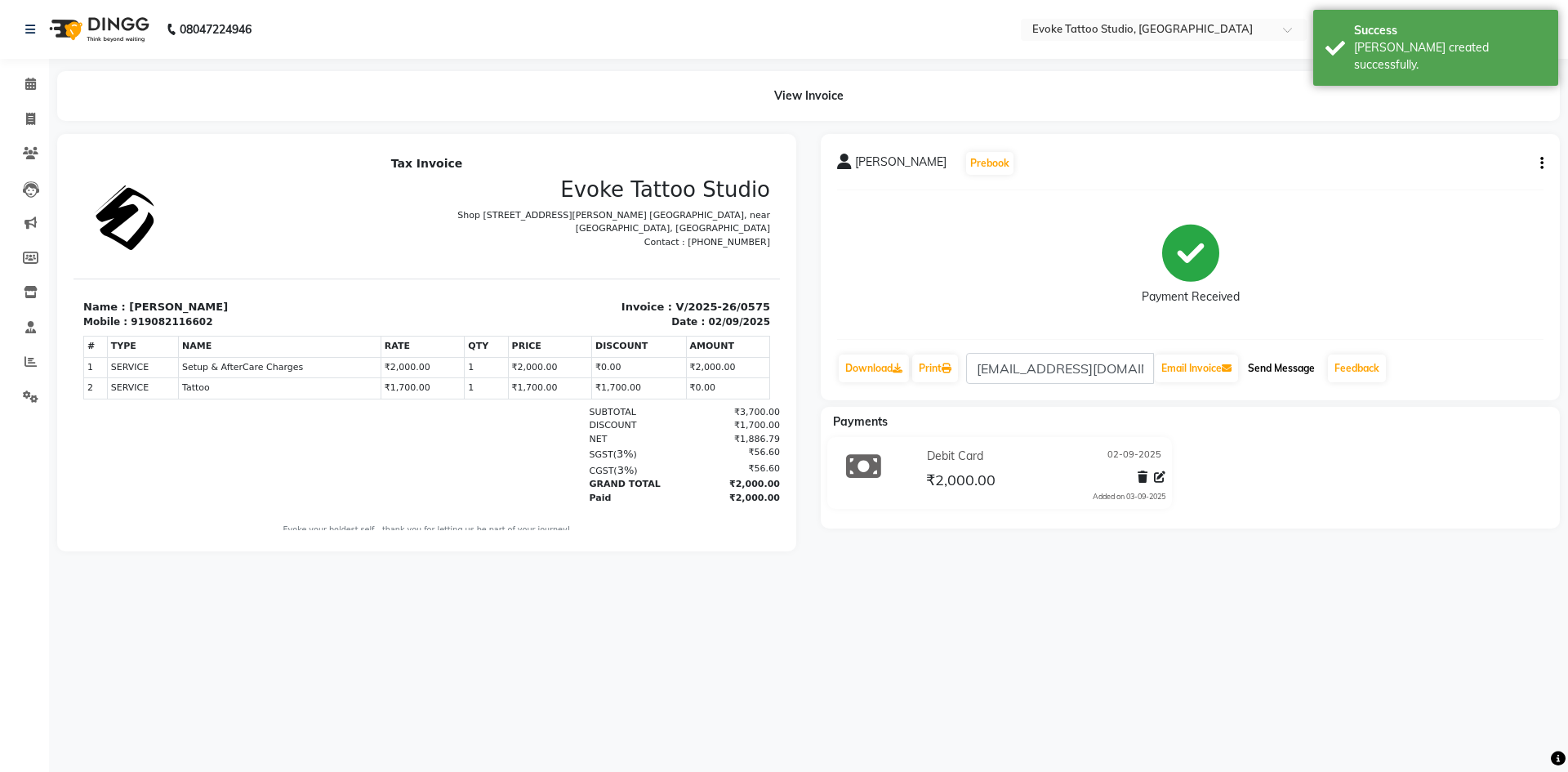
click at [1284, 365] on button "Send Message" at bounding box center [1281, 368] width 80 height 27
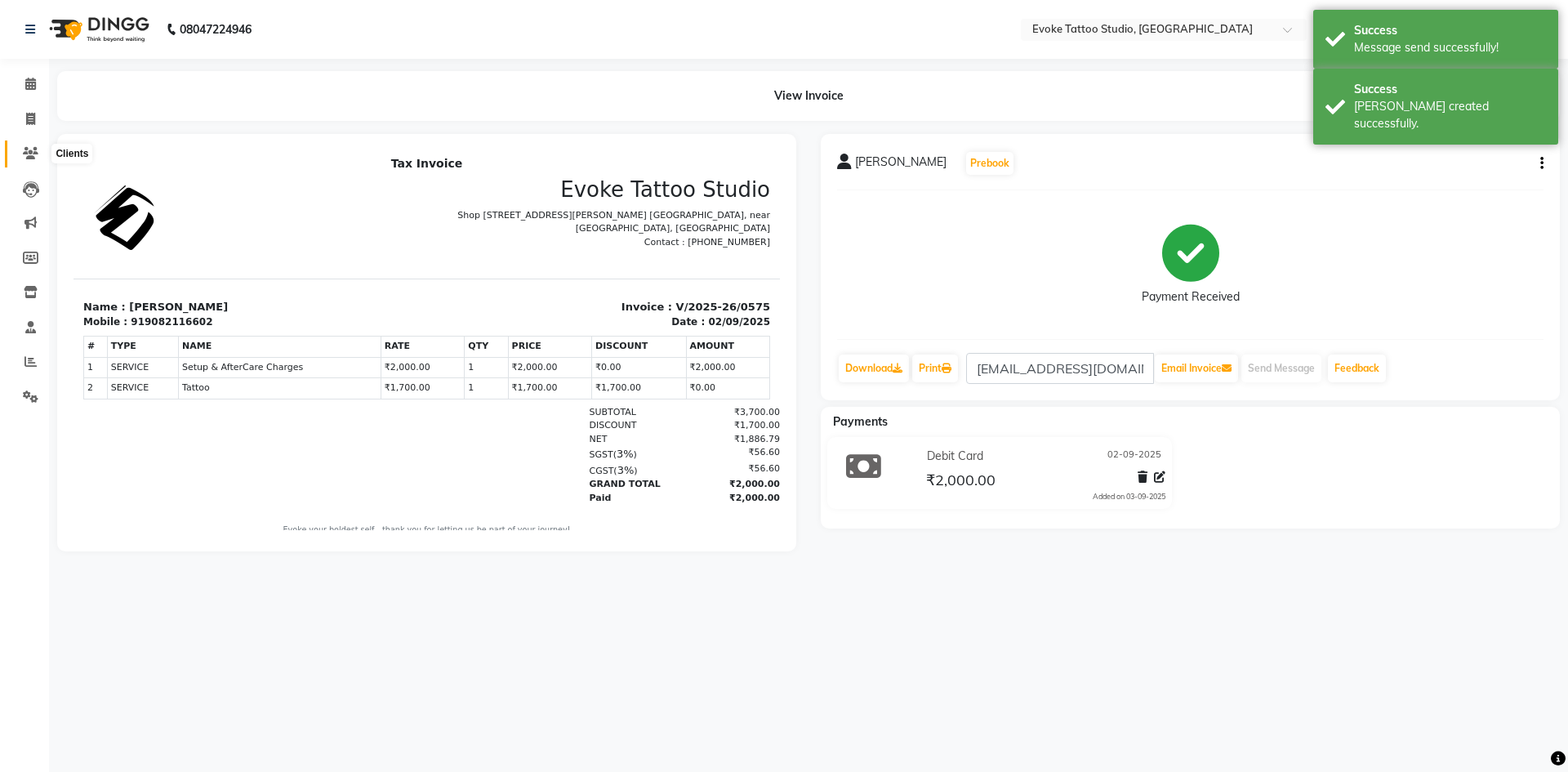
click at [30, 145] on span at bounding box center [30, 154] width 28 height 19
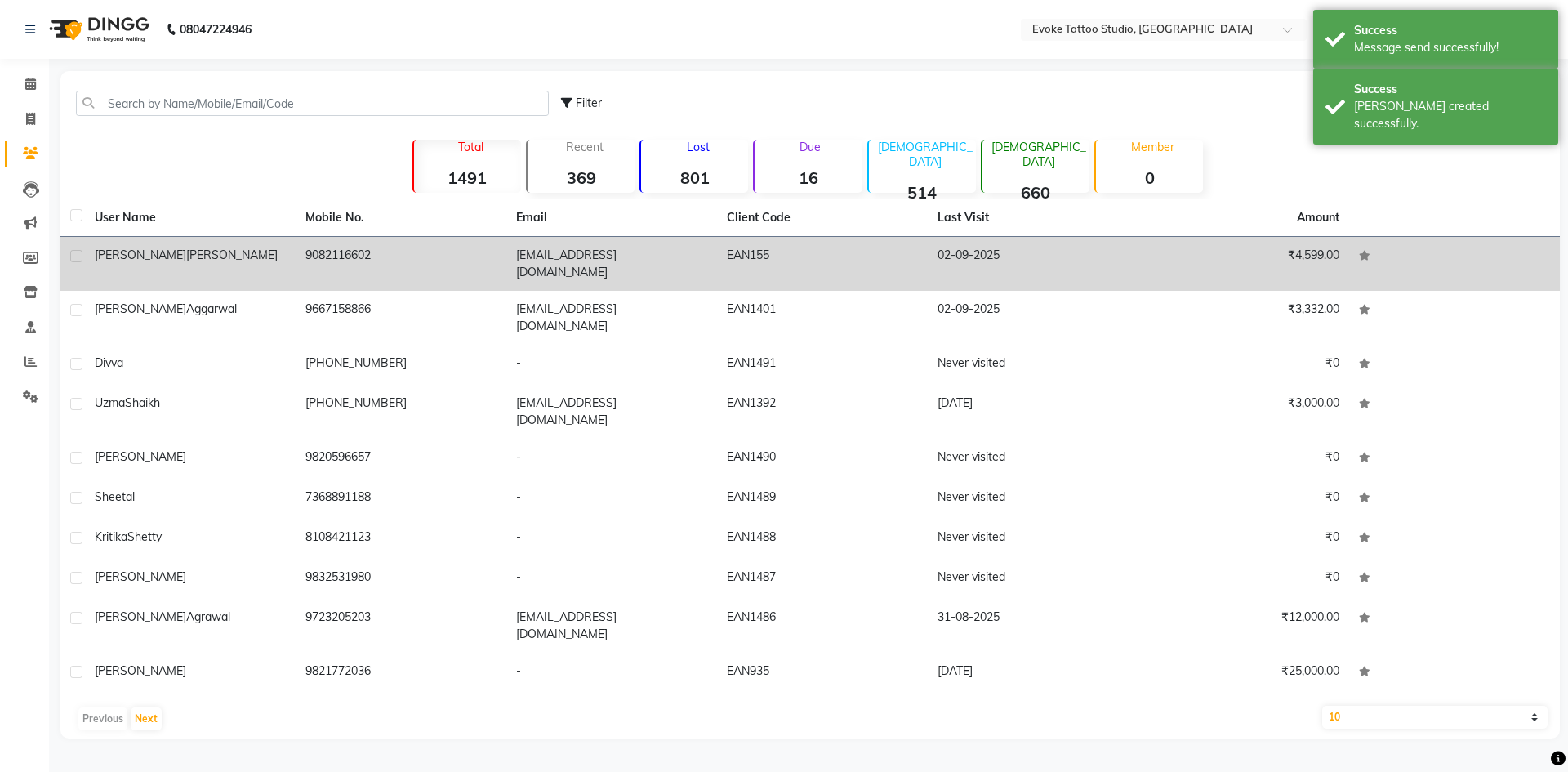
click at [269, 249] on div "[PERSON_NAME]" at bounding box center [190, 255] width 191 height 17
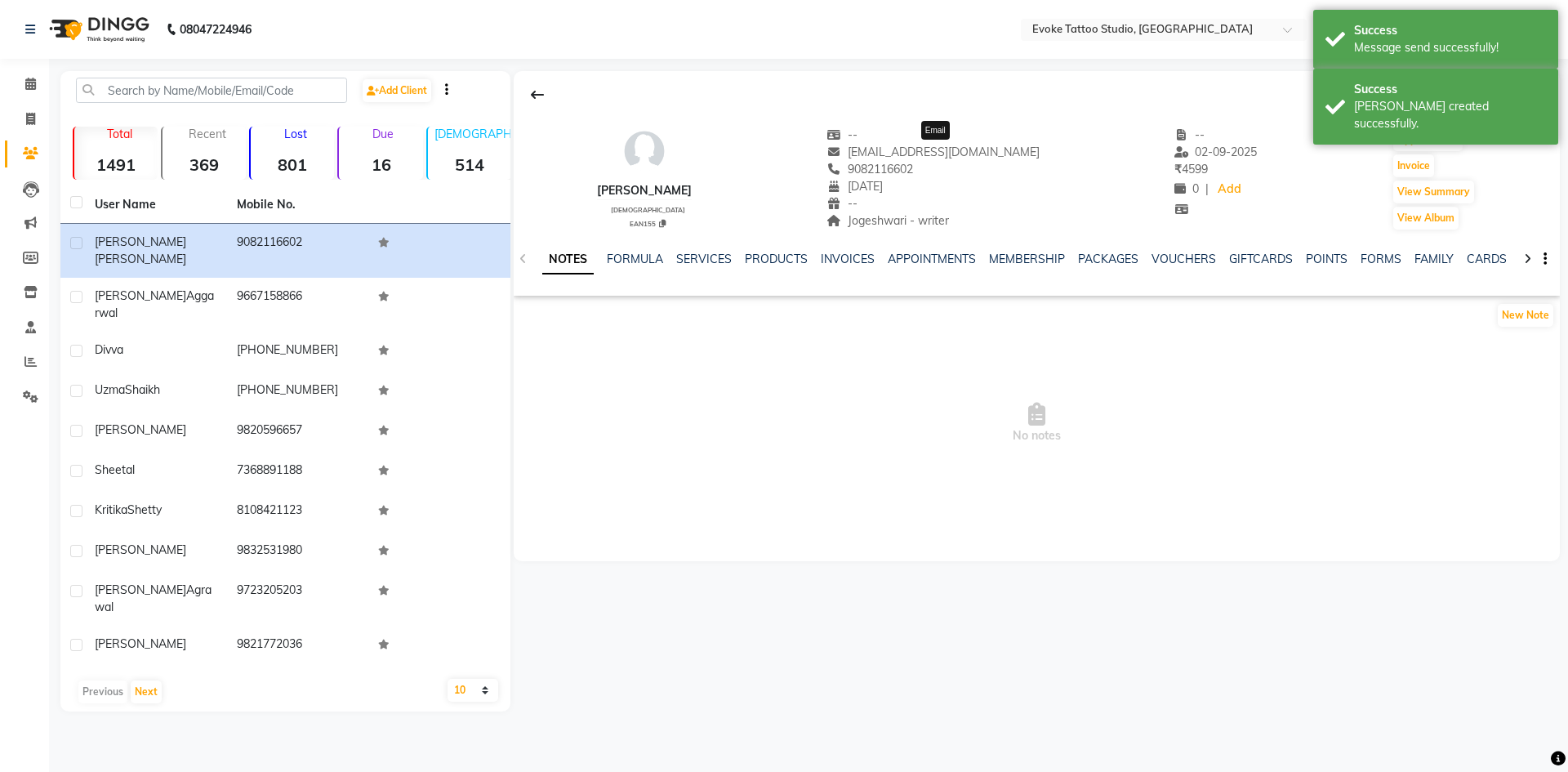
click at [946, 146] on span "[EMAIL_ADDRESS][DOMAIN_NAME]" at bounding box center [932, 153] width 213 height 15
copy div "[EMAIL_ADDRESS][DOMAIN_NAME] Email"
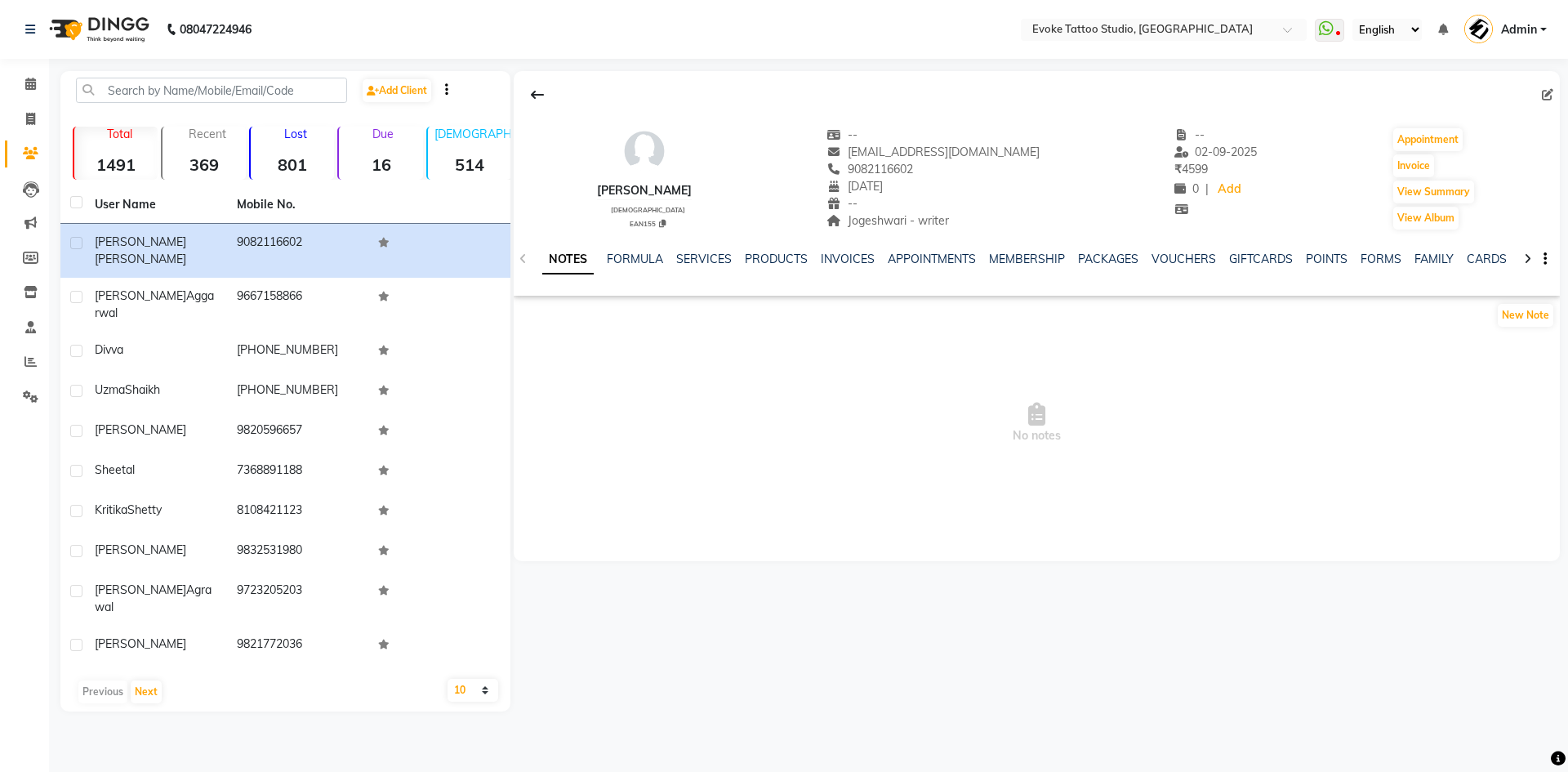
click at [667, 187] on div "[PERSON_NAME]" at bounding box center [644, 190] width 95 height 17
copy div
click at [913, 168] on span "9082116602" at bounding box center [869, 170] width 86 height 15
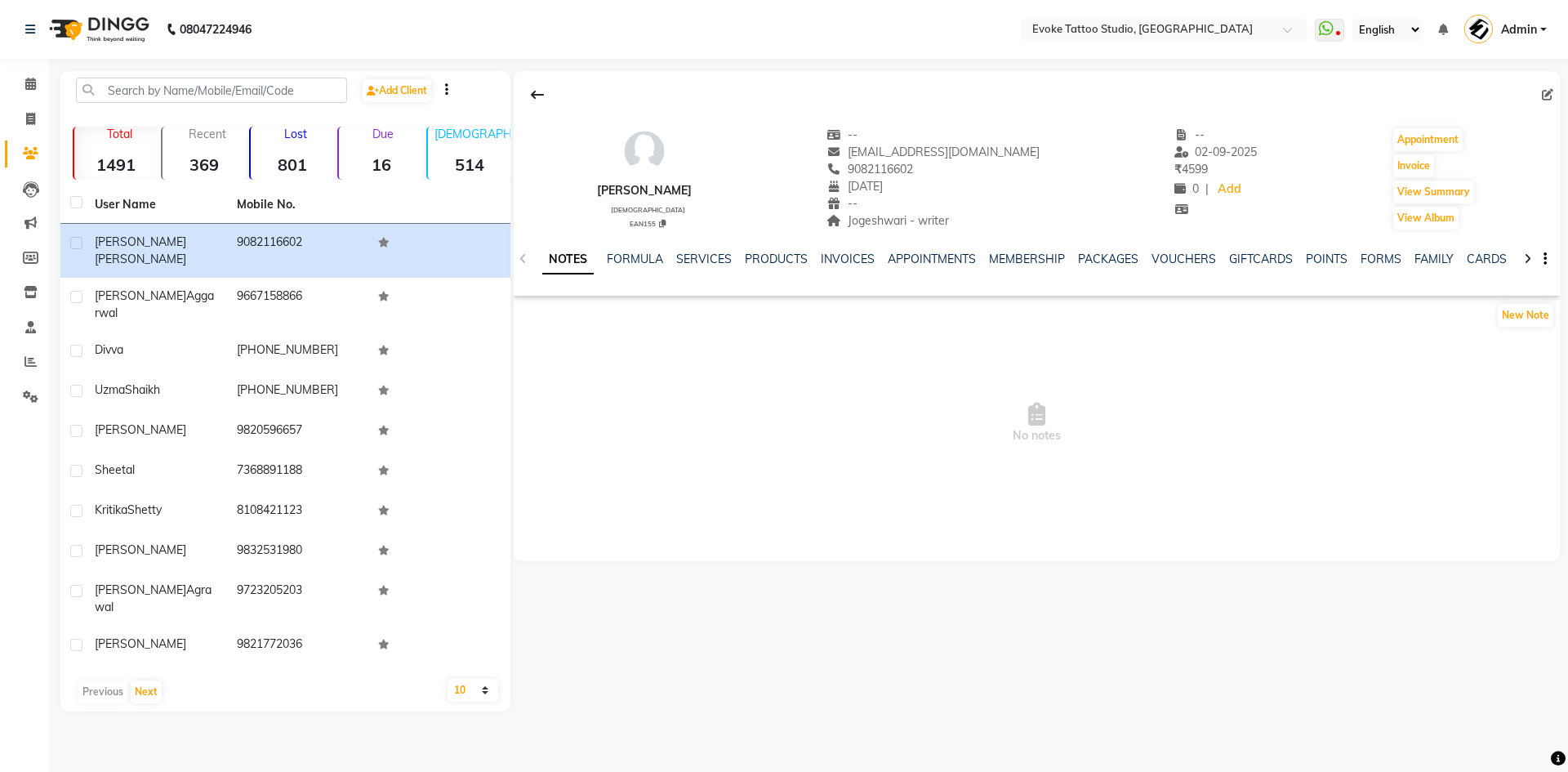
copy span "9082116602"
click at [913, 168] on span "9082116602" at bounding box center [869, 170] width 86 height 15
click at [920, 218] on span "Jogeshwari - writer" at bounding box center [887, 221] width 122 height 15
copy span "Jogeshwari"
click at [920, 218] on span "Jogeshwari - writer" at bounding box center [887, 221] width 122 height 15
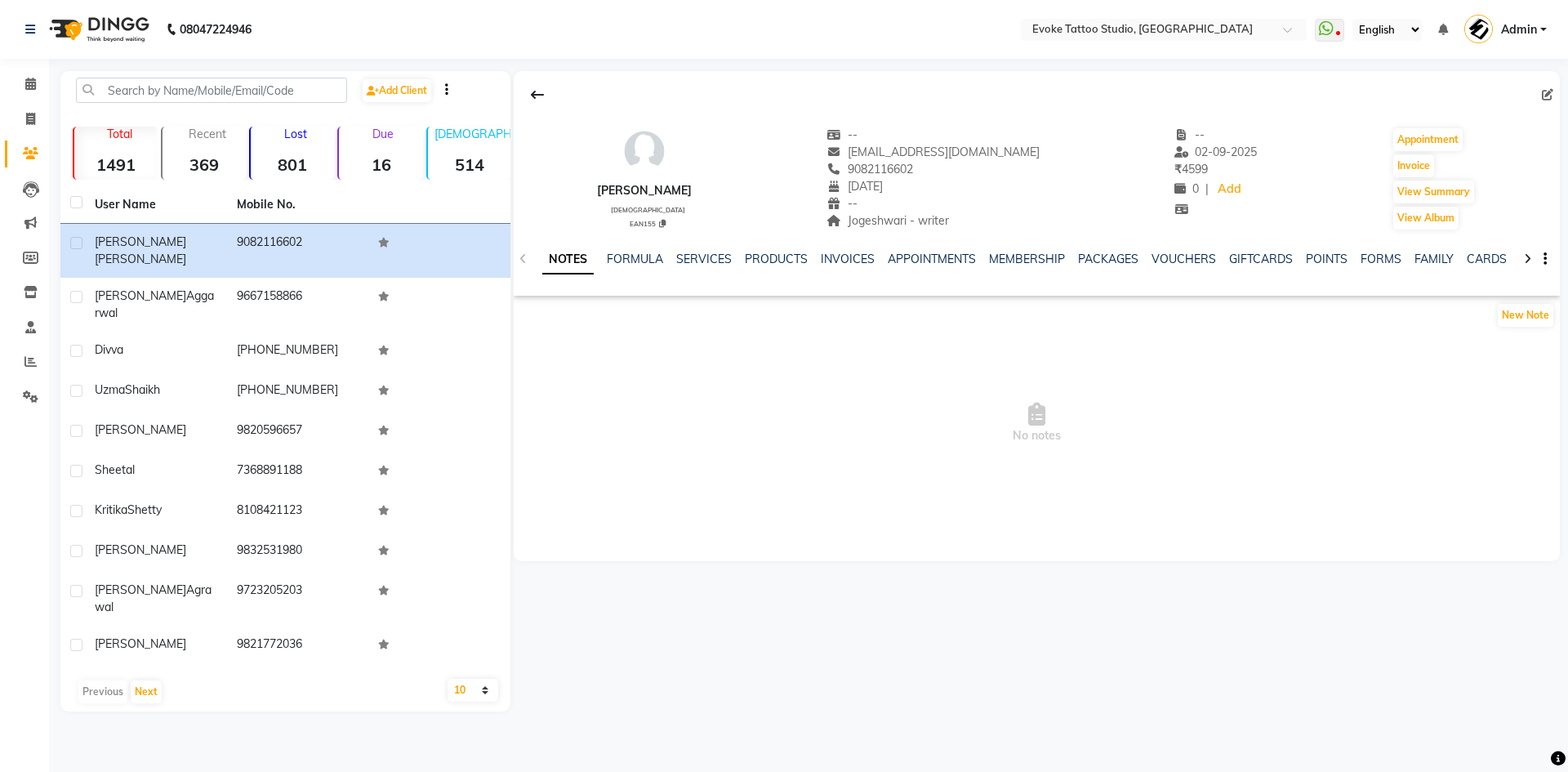
click at [949, 216] on span "Jogeshwari - writer" at bounding box center [887, 221] width 122 height 15
copy span "writer"
click at [949, 216] on span "Jogeshwari - writer" at bounding box center [887, 221] width 122 height 15
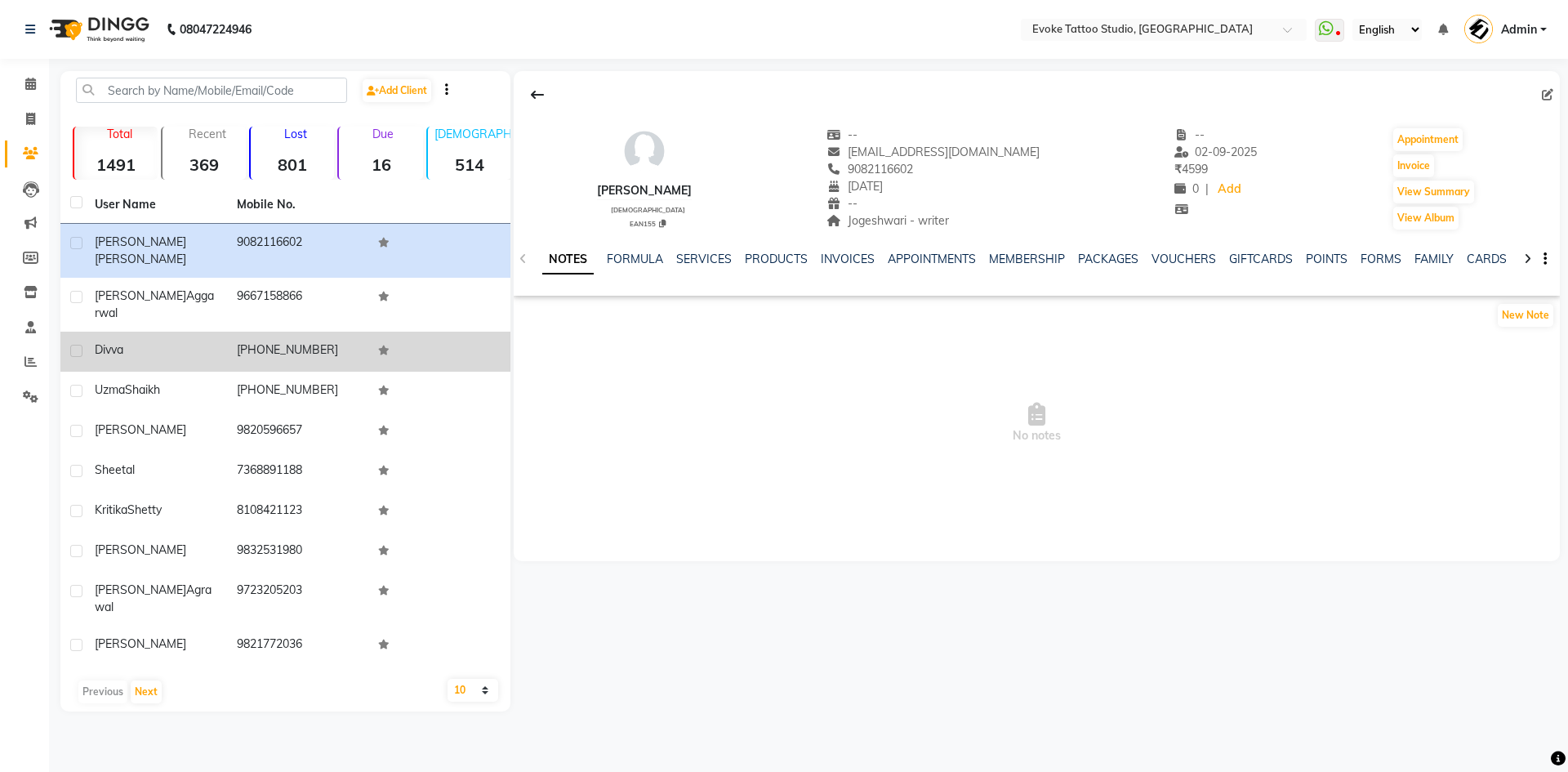
click at [261, 332] on td "[PHONE_NUMBER]" at bounding box center [298, 351] width 142 height 40
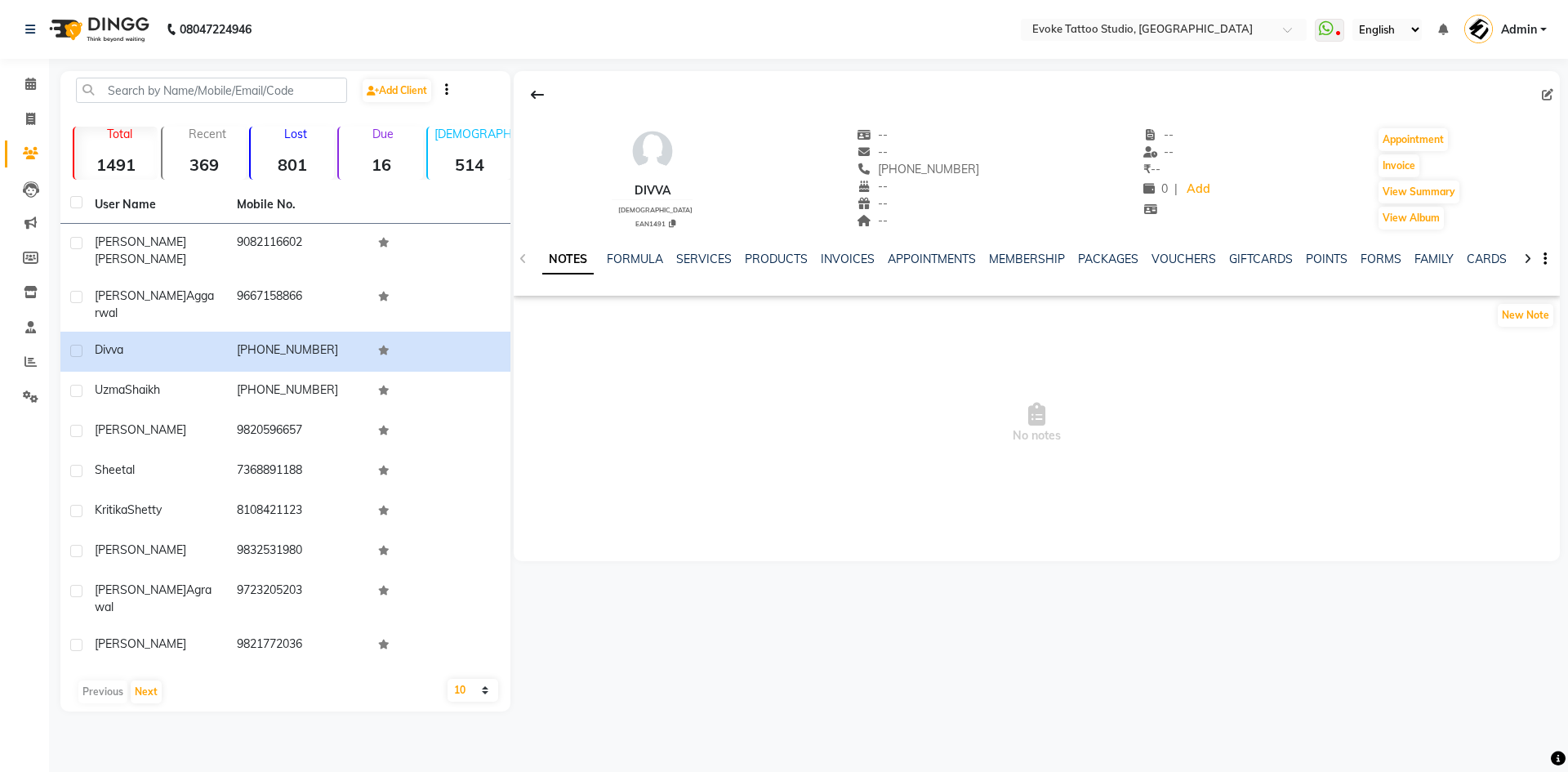
click at [1548, 89] on icon at bounding box center [1548, 95] width 11 height 11
select select "[DEMOGRAPHIC_DATA]"
select select "50824"
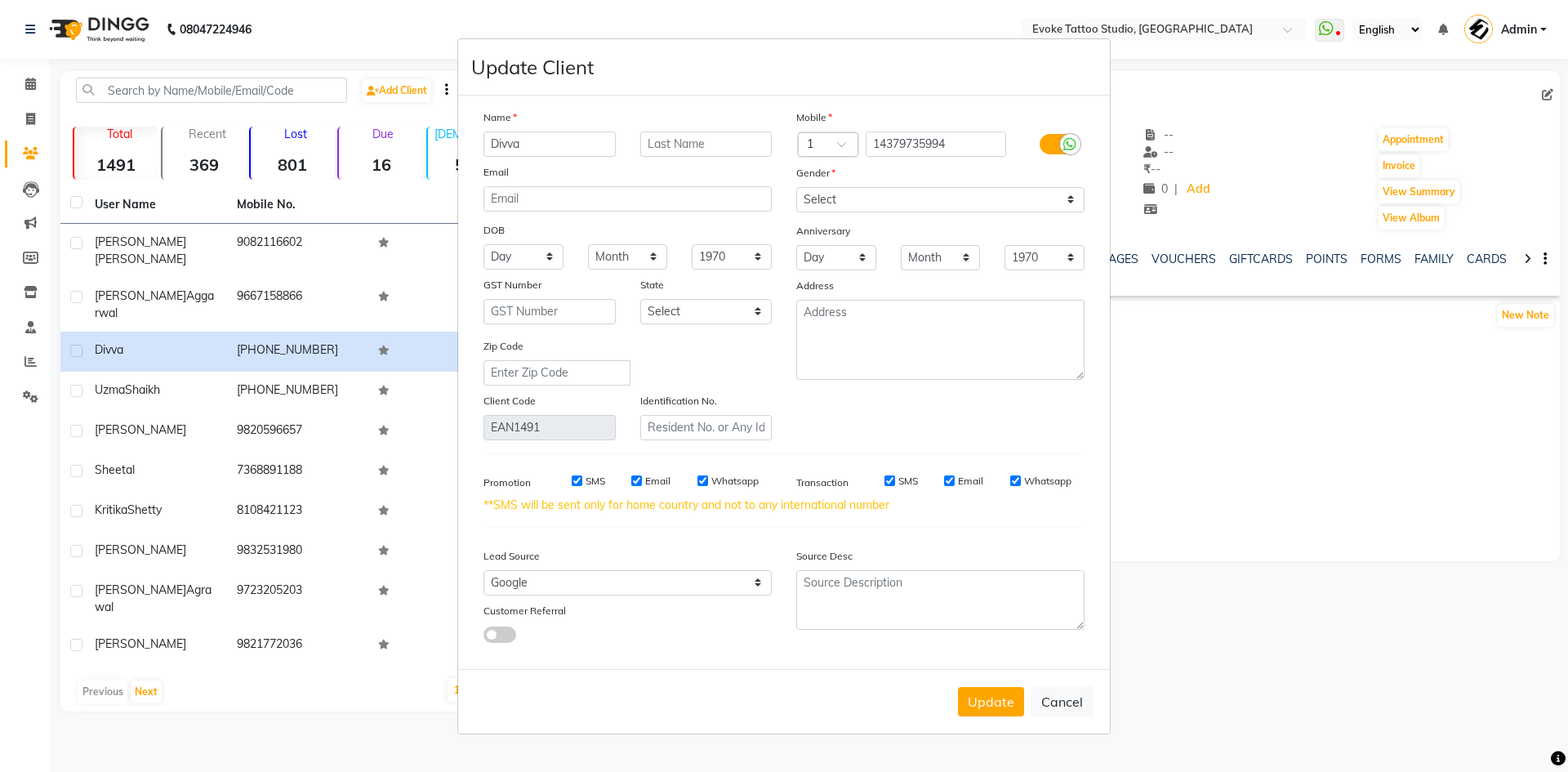
click at [560, 144] on input "Divva" at bounding box center [550, 144] width 133 height 26
click at [672, 138] on input "text" at bounding box center [707, 144] width 133 height 26
type input "Achpilya"
click at [657, 196] on input "email" at bounding box center [627, 199] width 288 height 26
click at [523, 252] on select "Day 01 02 03 04 05 06 07 08 09 10 11 12 13 14 15 16 17 18 19 20 21 22 23 24 25 …" at bounding box center [523, 257] width 80 height 26
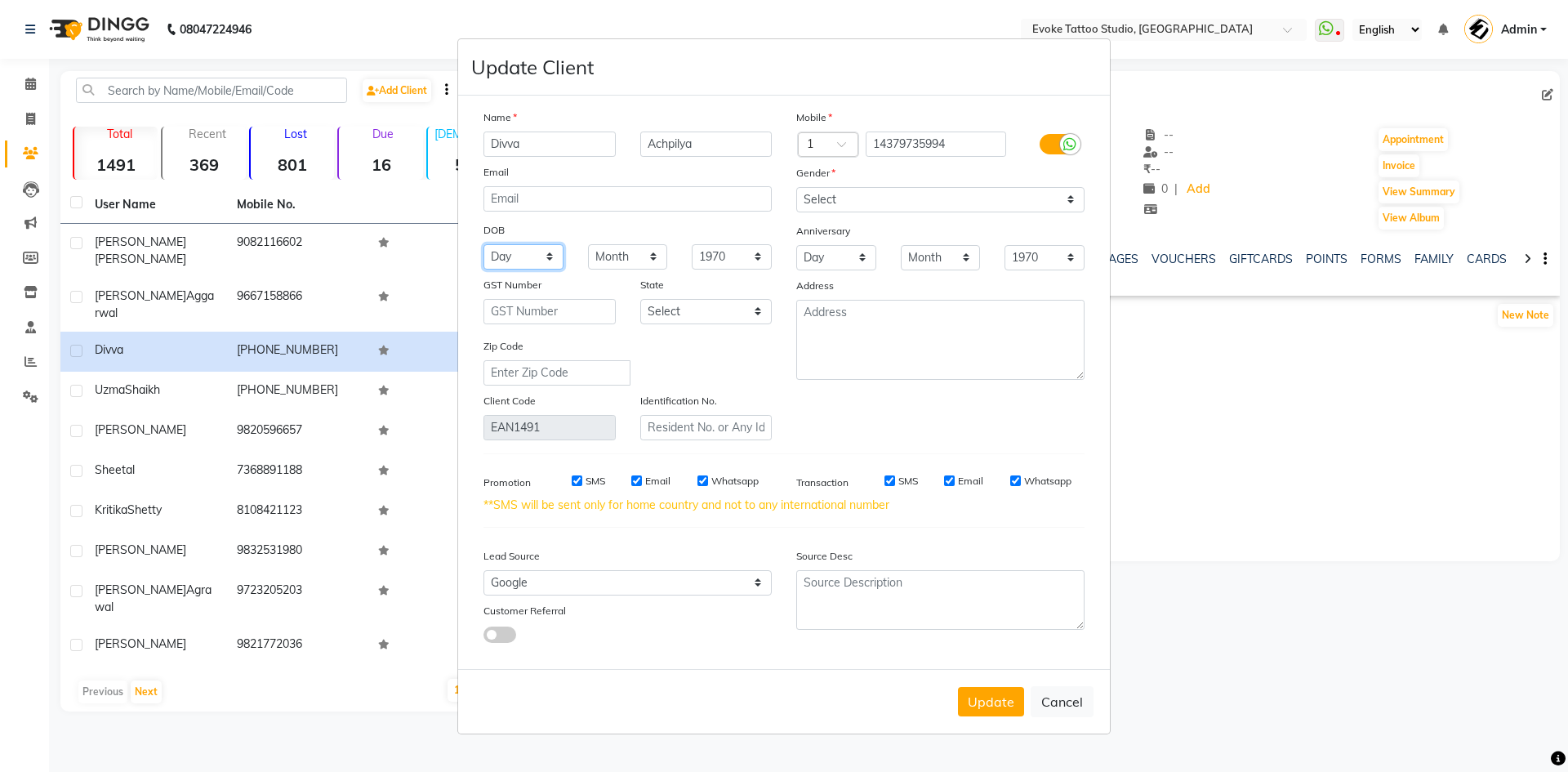
select select "02"
click at [483, 244] on select "Day 01 02 03 04 05 06 07 08 09 10 11 12 13 14 15 16 17 18 19 20 21 22 23 24 25 …" at bounding box center [523, 257] width 80 height 26
click at [605, 262] on select "Month January February March April May June July August September October Novem…" at bounding box center [628, 257] width 80 height 26
select select "11"
click at [588, 244] on select "Month January February March April May June July August September October Novem…" at bounding box center [628, 257] width 80 height 26
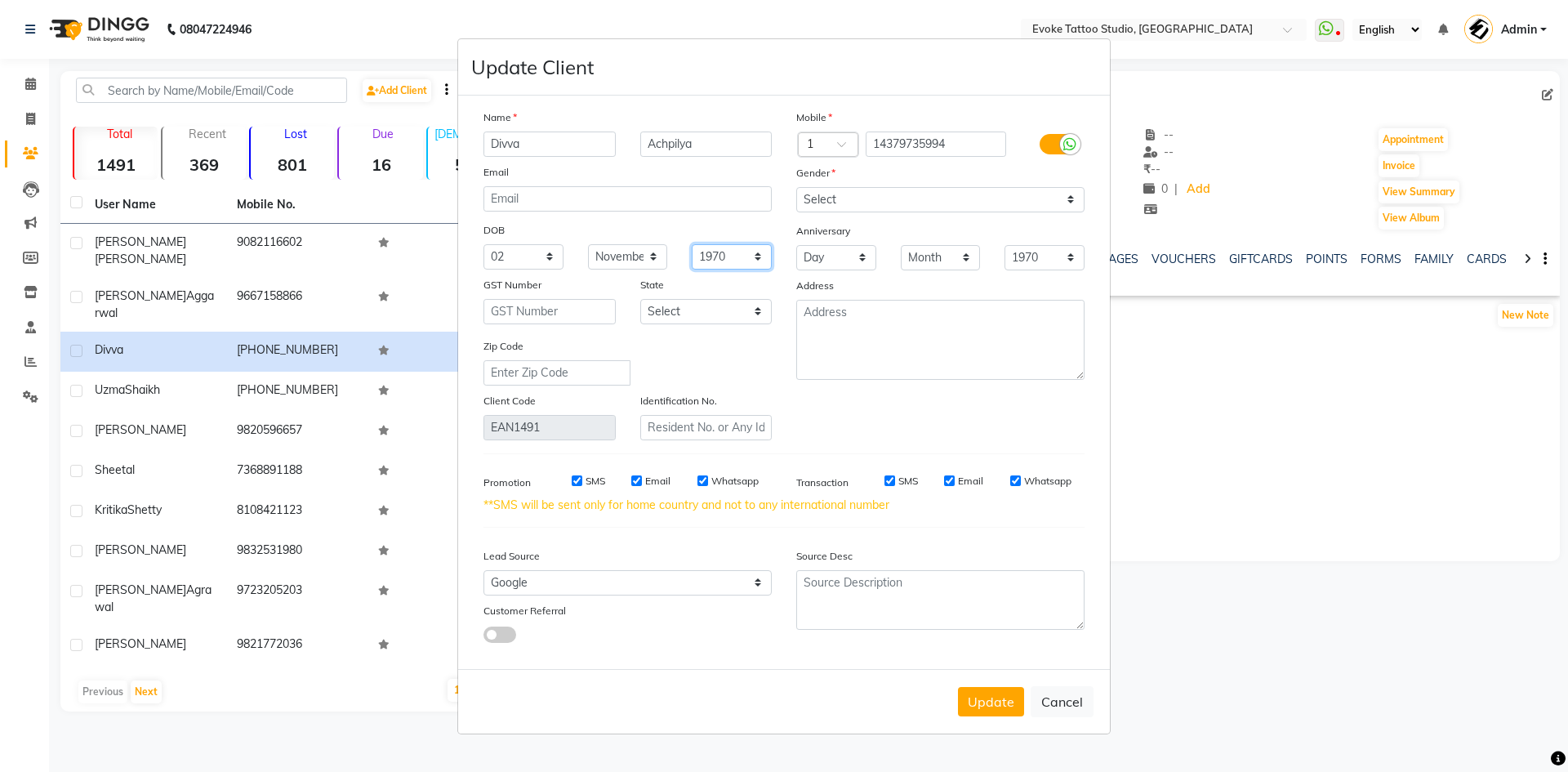
click at [714, 257] on select "1940 1941 1942 1943 1944 1945 1946 1947 1948 1949 1950 1951 1952 1953 1954 1955…" at bounding box center [731, 257] width 80 height 26
click at [741, 253] on select "1940 1941 1942 1943 1944 1945 1946 1947 1948 1949 1950 1951 1952 1953 1954 1955…" at bounding box center [731, 257] width 80 height 26
select select "2006"
click at [692, 244] on select "1940 1941 1942 1943 1944 1945 1946 1947 1948 1949 1950 1951 1952 1953 1954 1955…" at bounding box center [731, 257] width 80 height 26
click at [837, 431] on div "Mobile Country Code × 1 14379735994 Gender Select [DEMOGRAPHIC_DATA] [DEMOGRAPH…" at bounding box center [941, 275] width 313 height 332
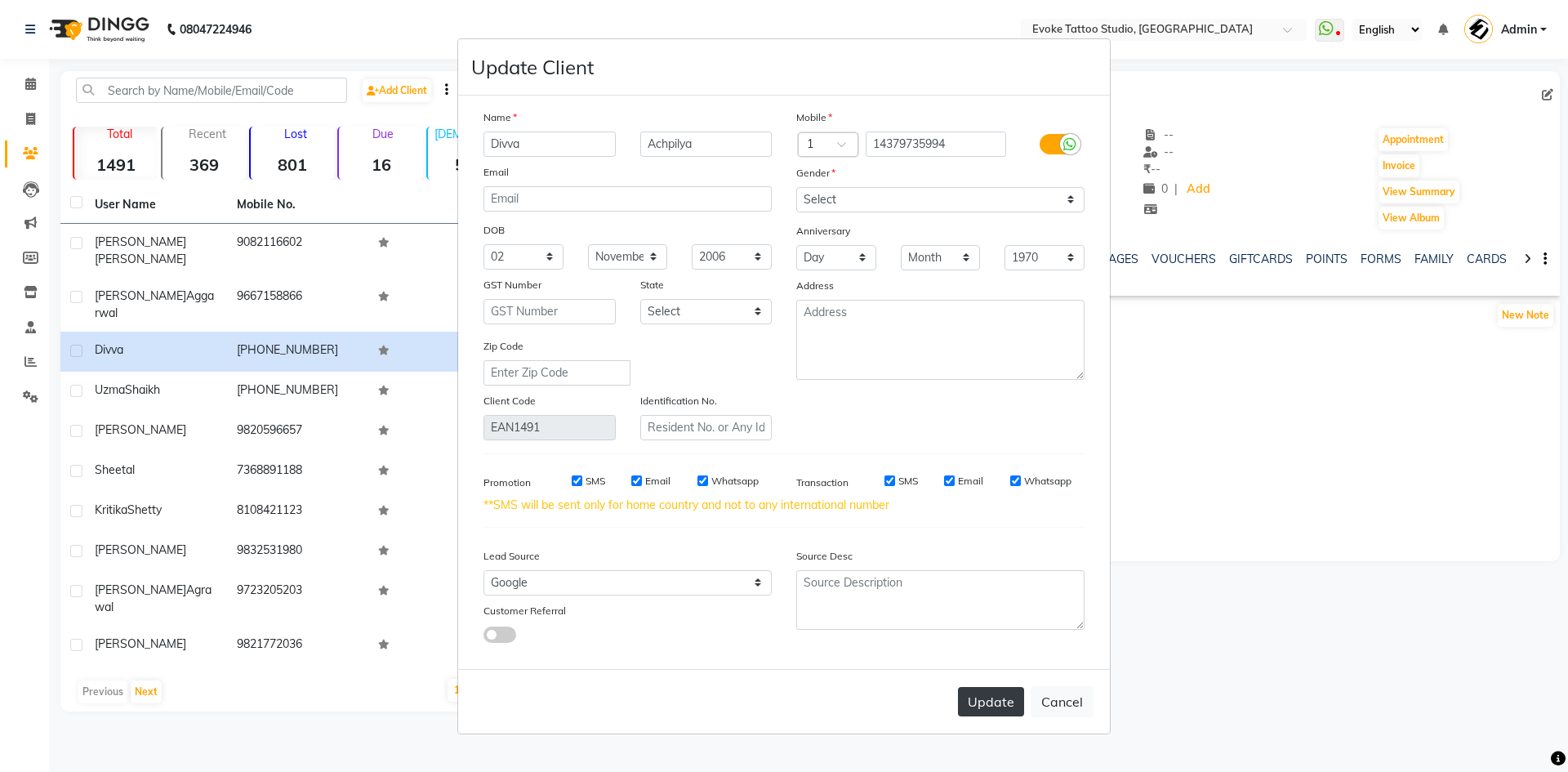
click at [981, 705] on button "Update" at bounding box center [991, 701] width 66 height 29
select select
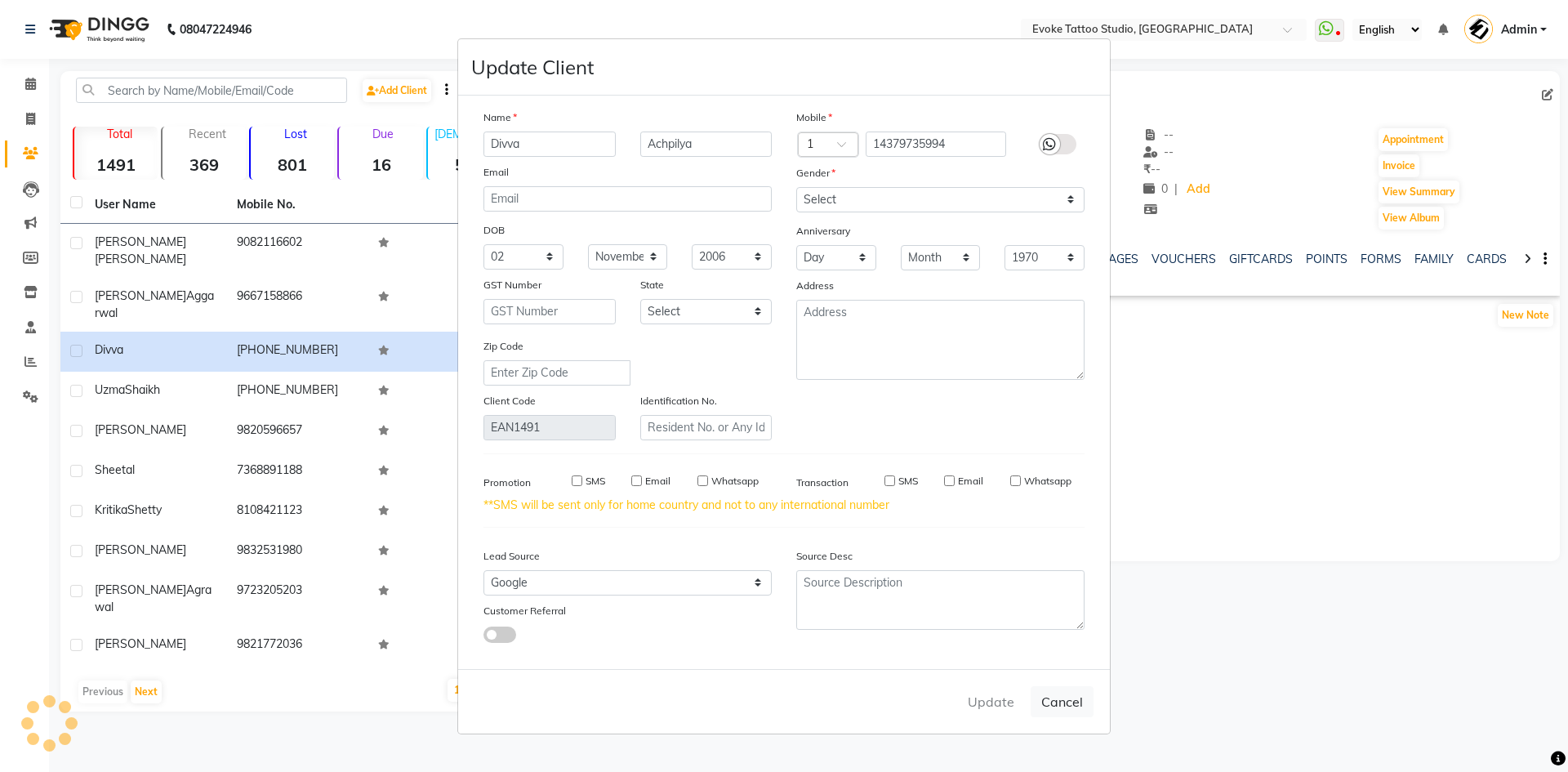
select select
checkbox input "false"
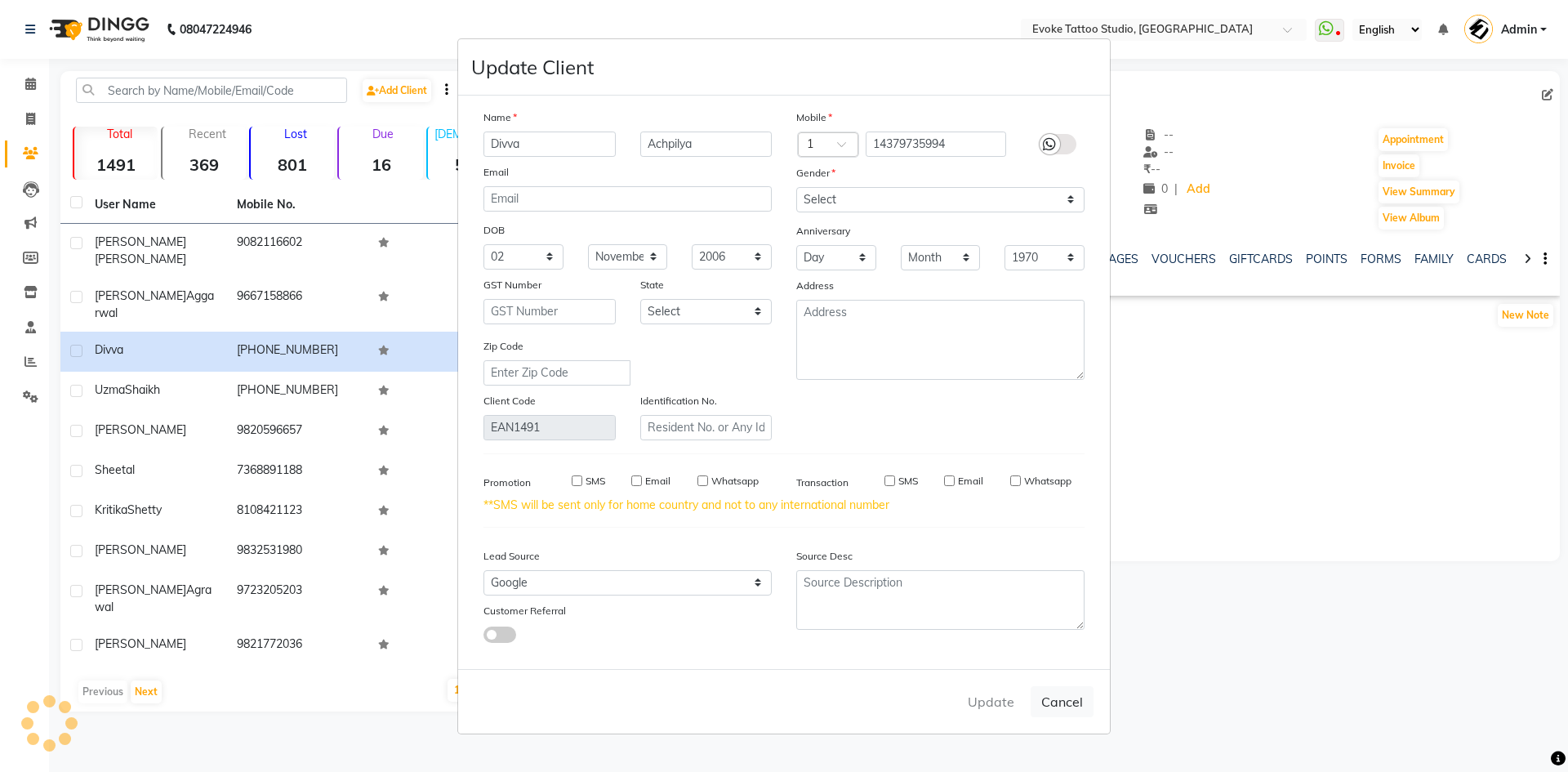
checkbox input "false"
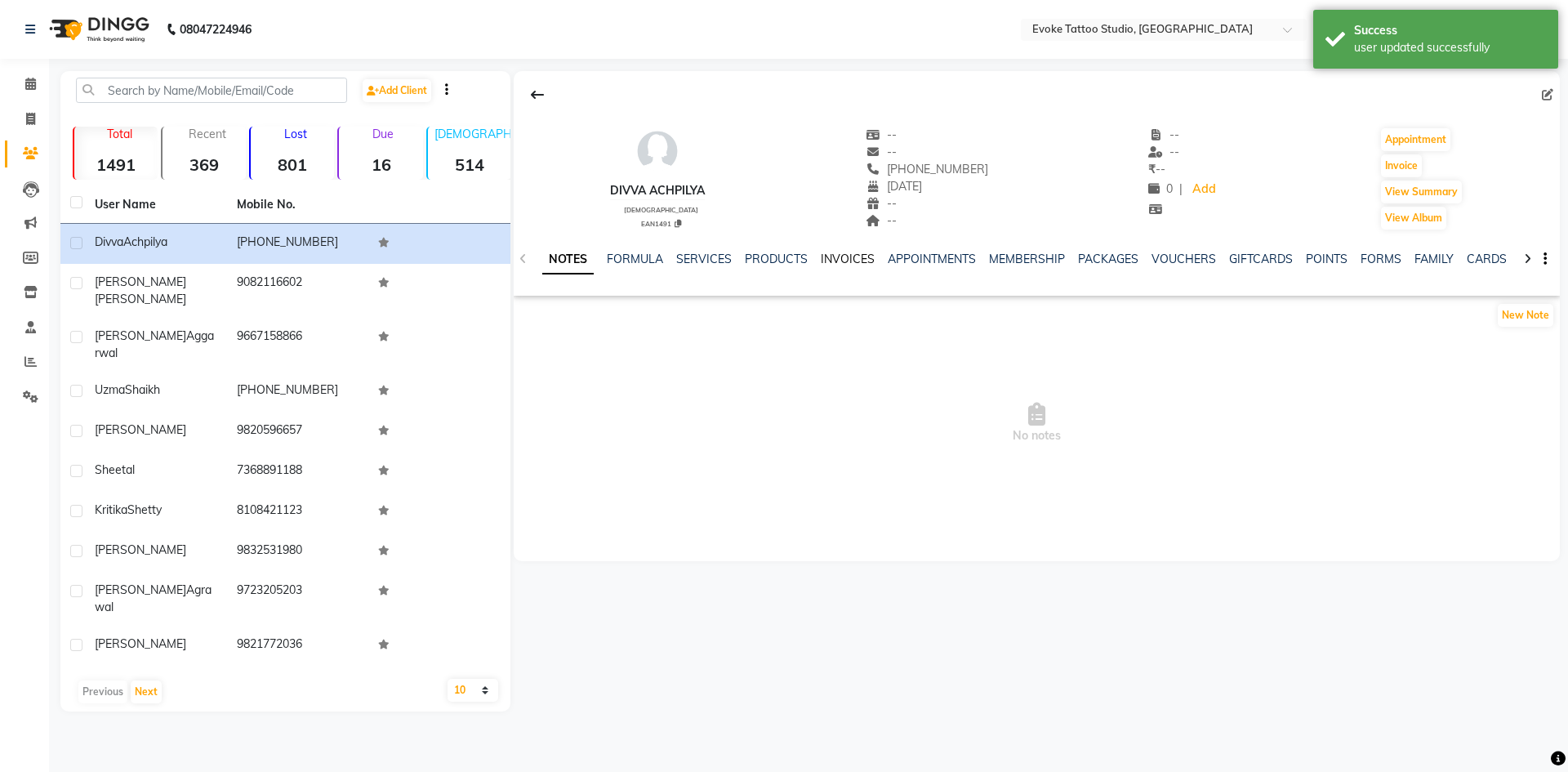
click at [852, 253] on link "INVOICES" at bounding box center [847, 260] width 54 height 15
click at [945, 169] on span "[PHONE_NUMBER]" at bounding box center [927, 170] width 122 height 15
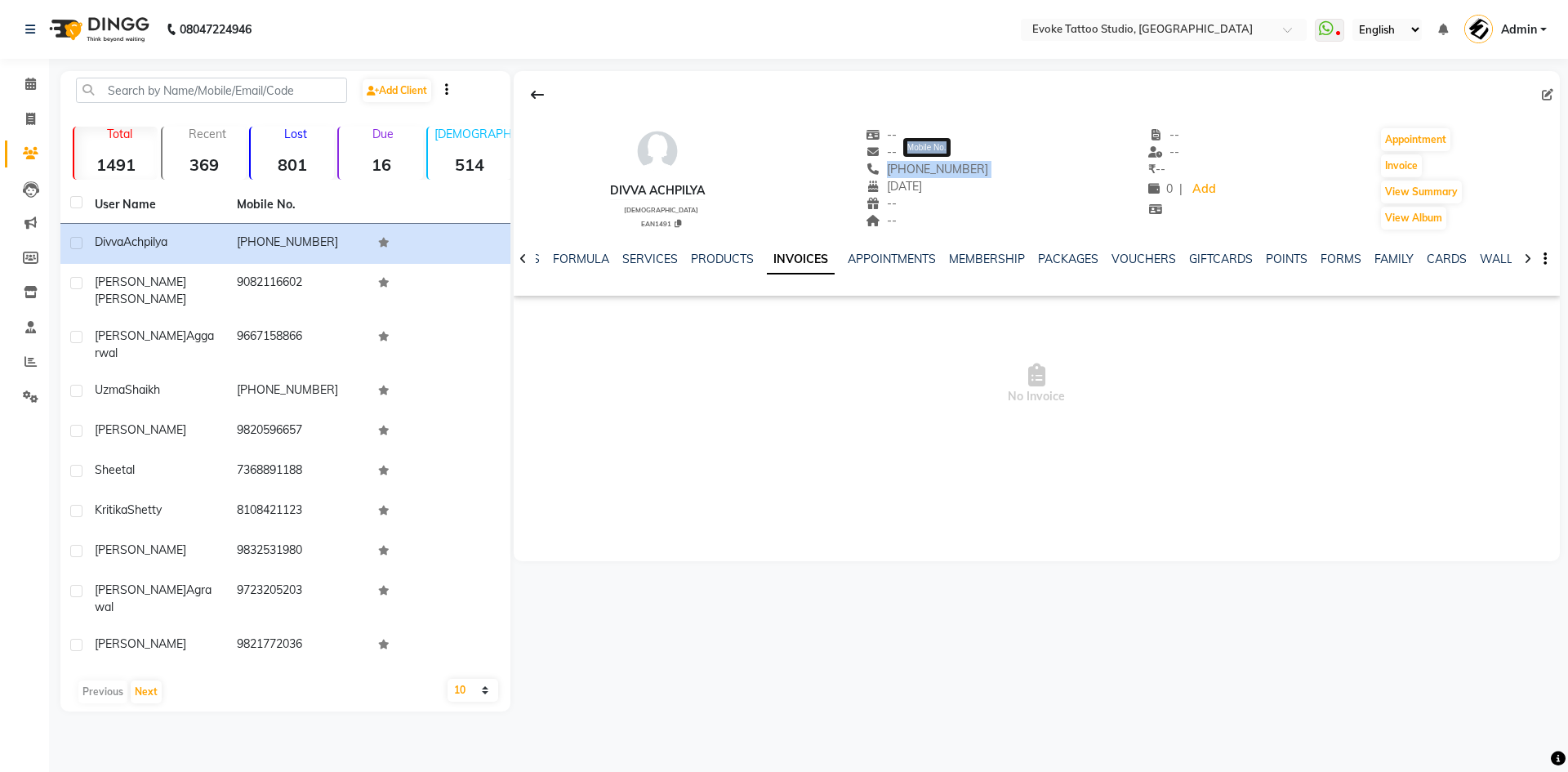
click at [937, 171] on span "[PHONE_NUMBER]" at bounding box center [927, 170] width 122 height 15
click at [667, 189] on div "Divva Achpilya" at bounding box center [658, 190] width 95 height 17
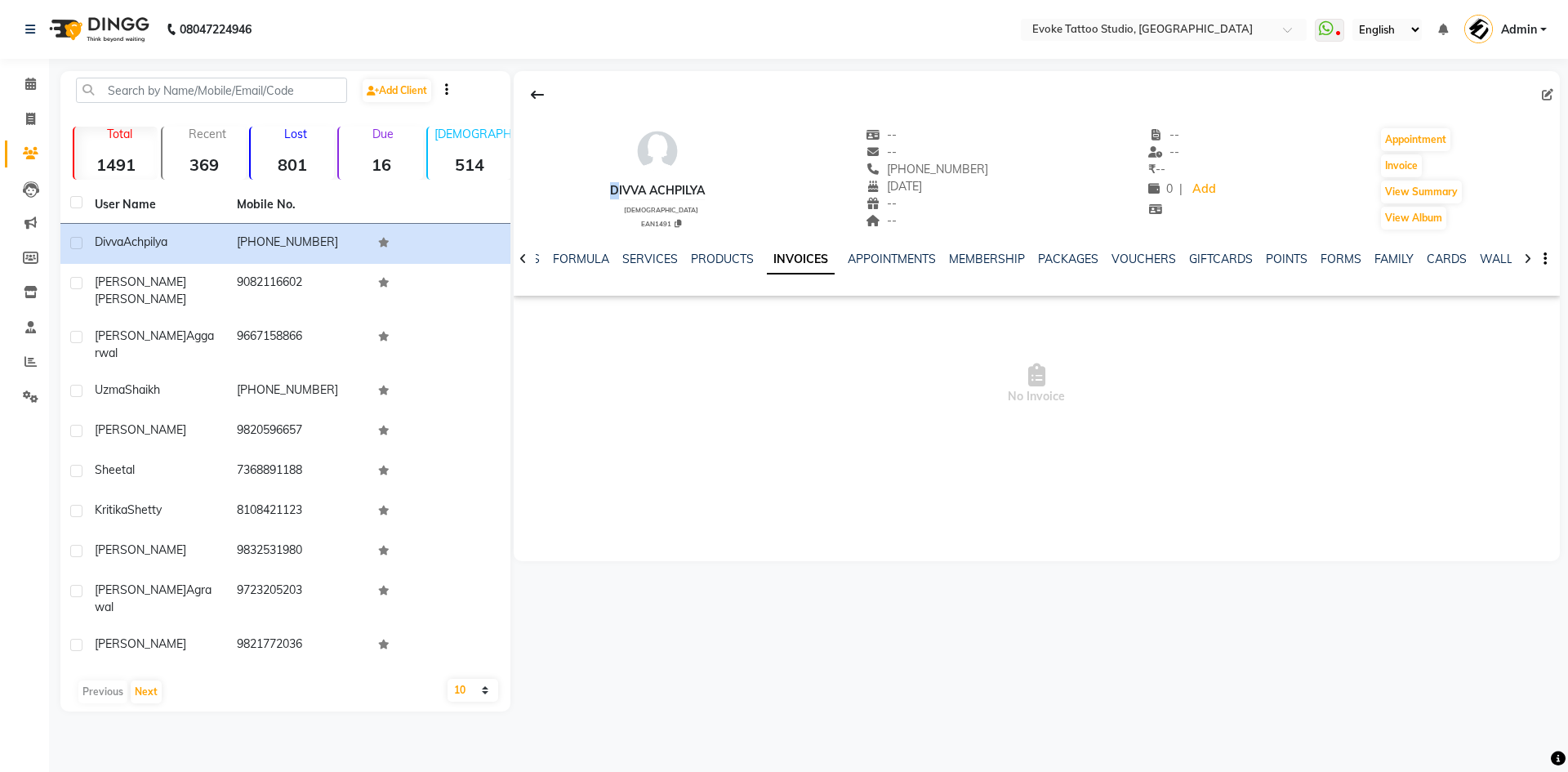
click at [667, 189] on div "Divva Achpilya" at bounding box center [658, 190] width 95 height 17
drag, startPoint x: 987, startPoint y: 165, endPoint x: 899, endPoint y: 166, distance: 88.0
click at [899, 166] on div "Divva Achpilya [DEMOGRAPHIC_DATA] EAN1491 -- -- [PHONE_NUMBER] Mobile No. [DATE…" at bounding box center [1036, 171] width 1046 height 121
click at [172, 81] on input "text" at bounding box center [211, 90] width 271 height 26
paste input "8383833307"
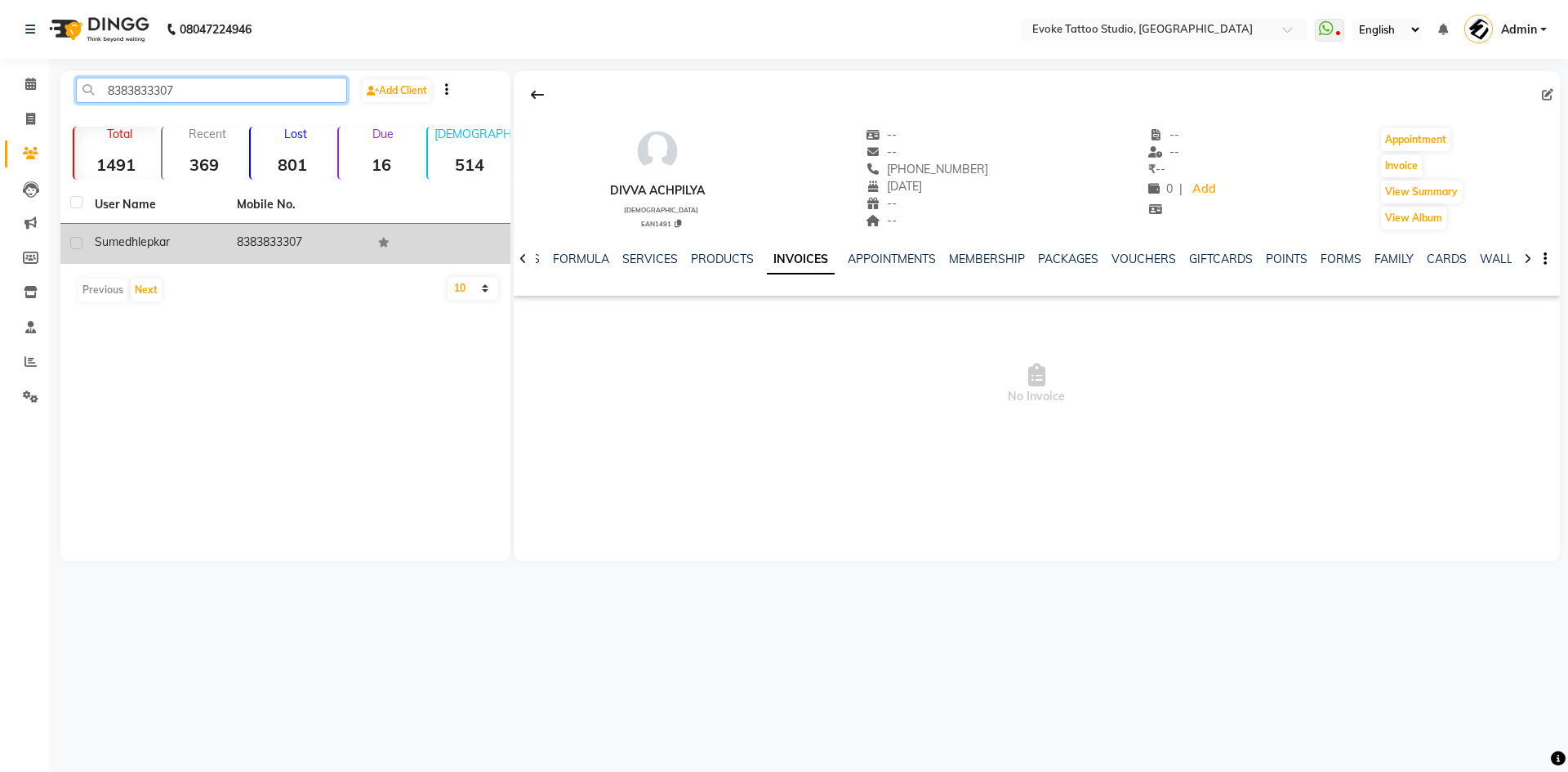
type input "8383833307"
click at [210, 254] on td "sumedh lepkar" at bounding box center [156, 243] width 142 height 40
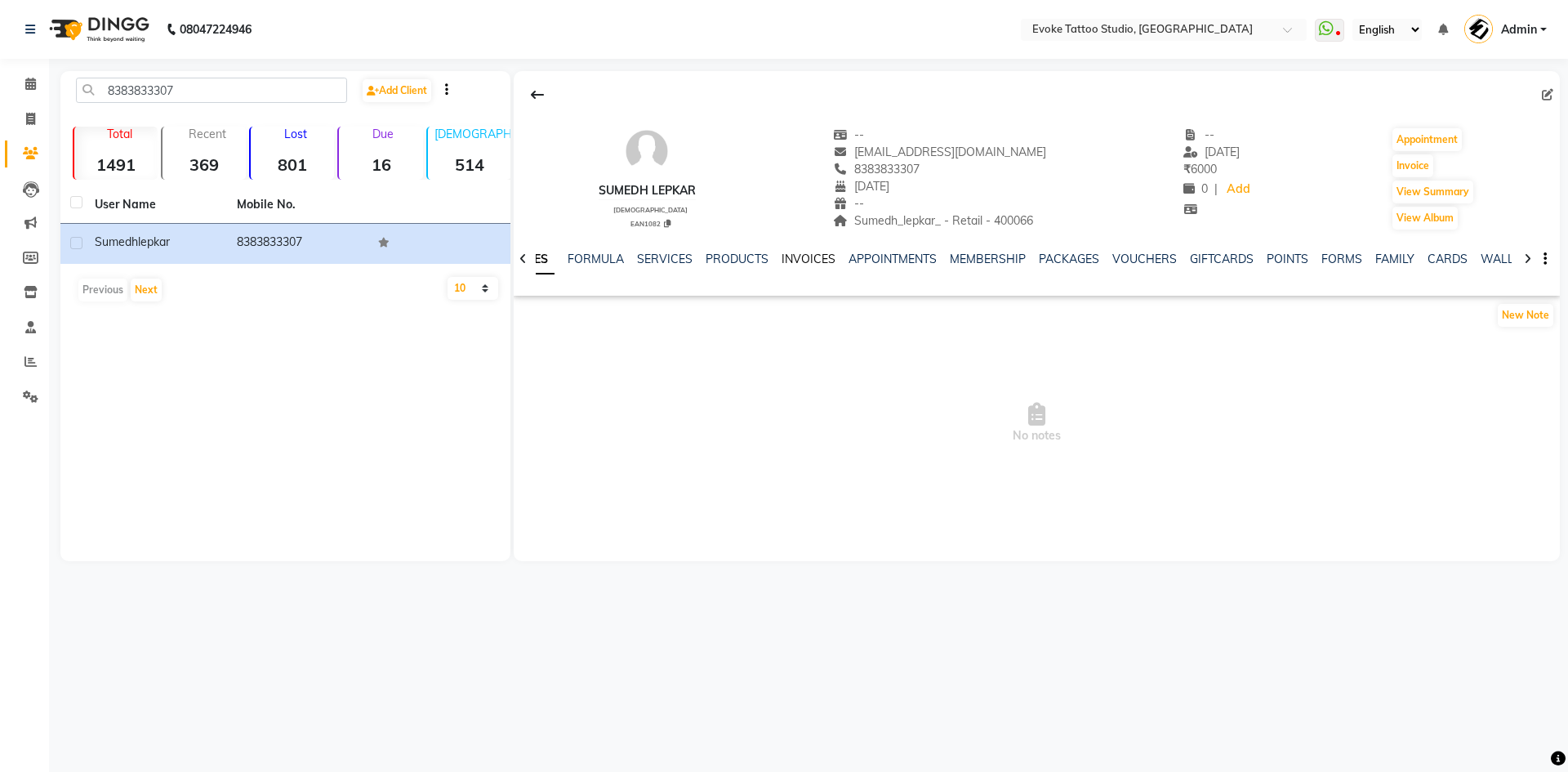
click at [809, 254] on link "INVOICES" at bounding box center [808, 260] width 54 height 15
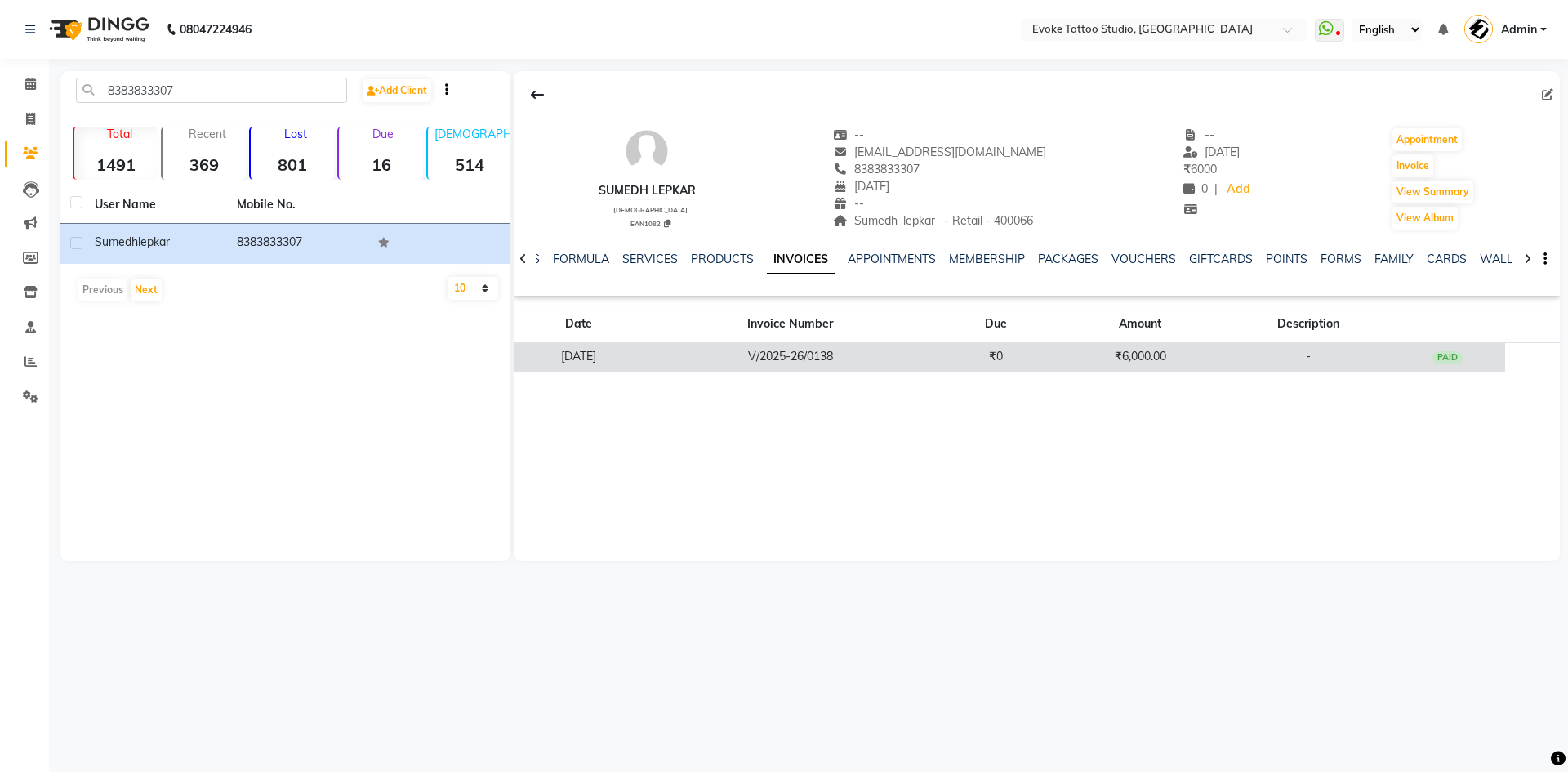
click at [1028, 368] on td "₹0" at bounding box center [996, 357] width 116 height 28
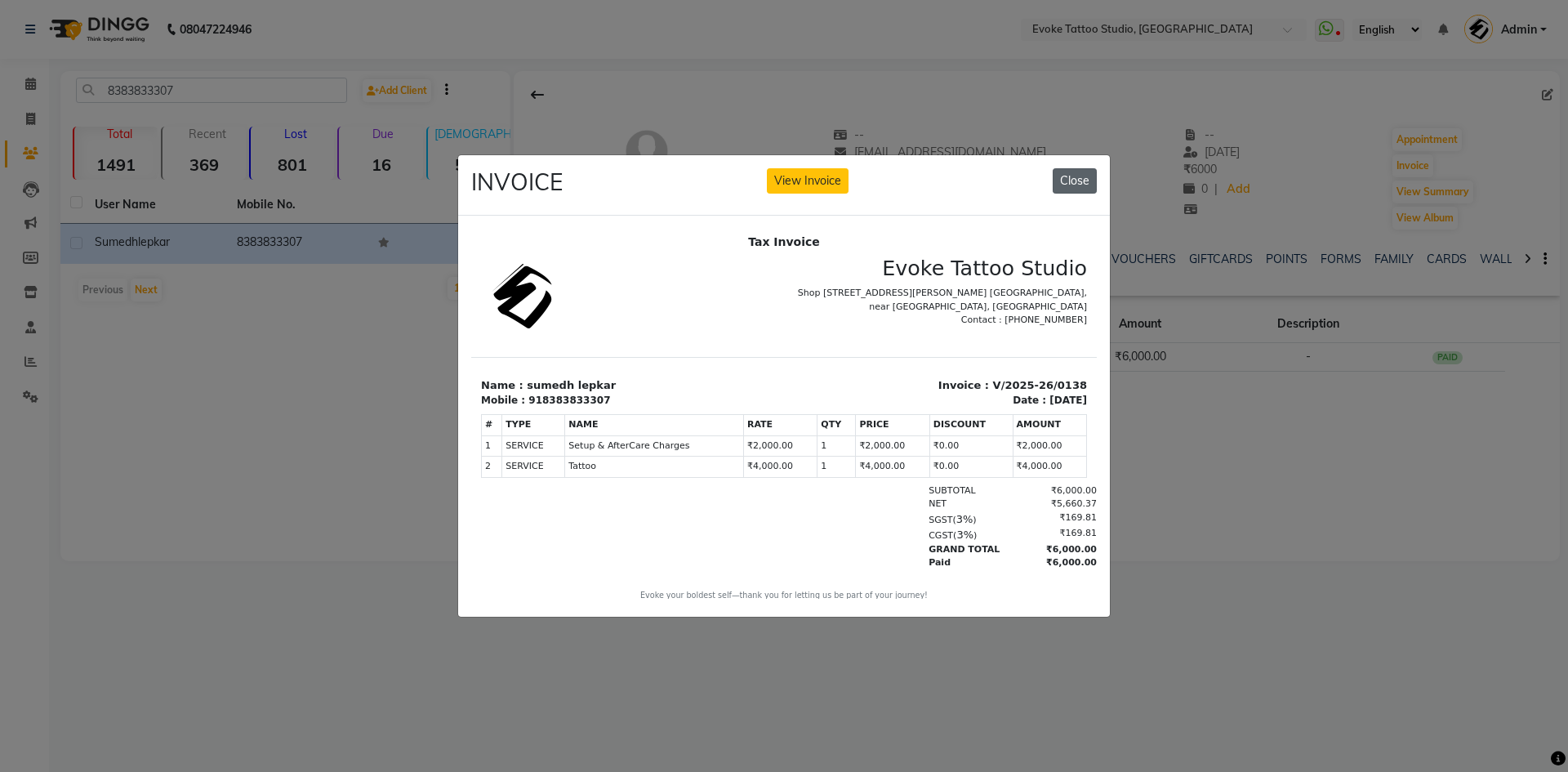
click at [1088, 177] on button "Close" at bounding box center [1074, 181] width 45 height 26
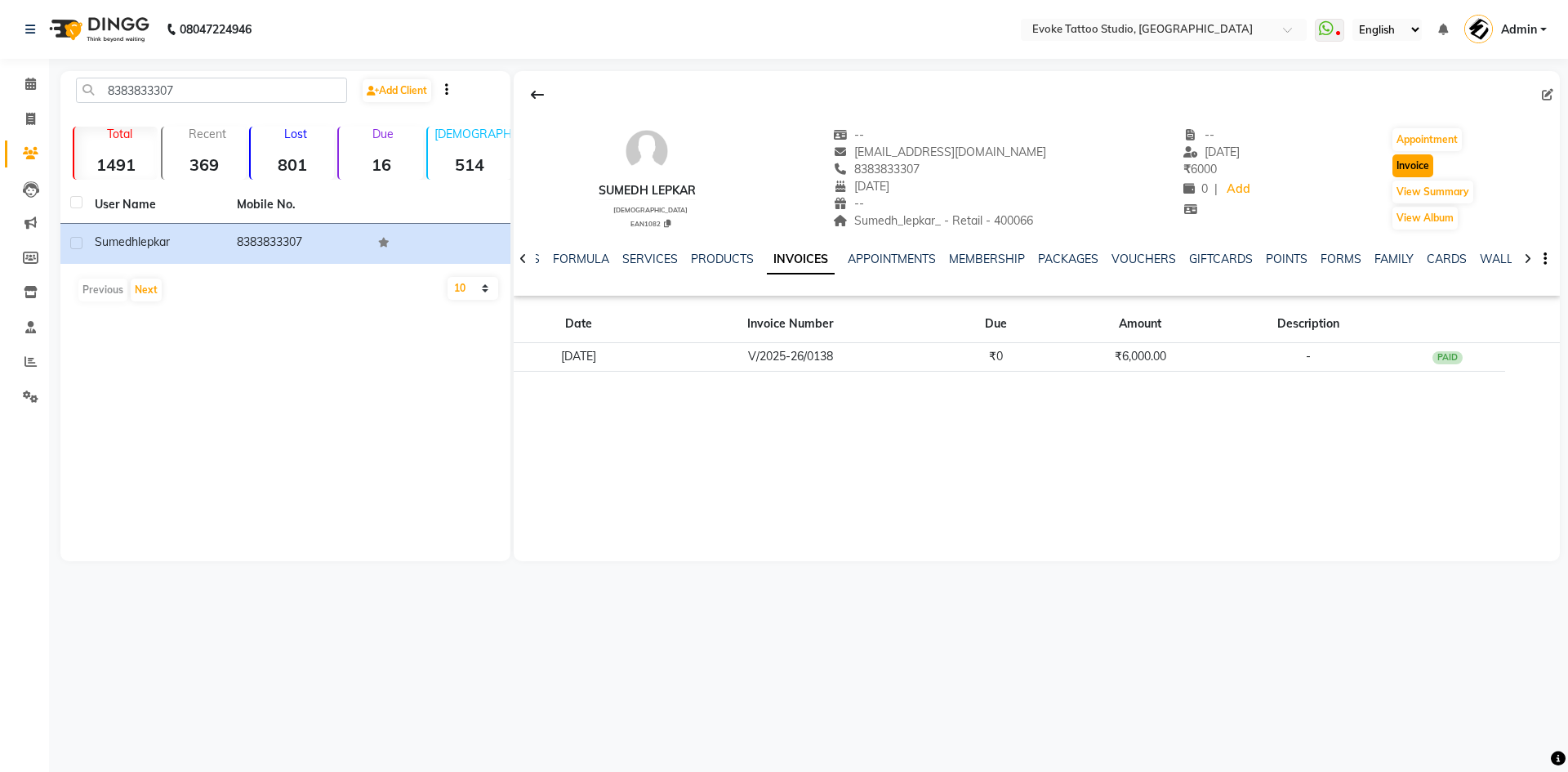
click at [1421, 163] on button "Invoice" at bounding box center [1413, 166] width 41 height 23
select select "service"
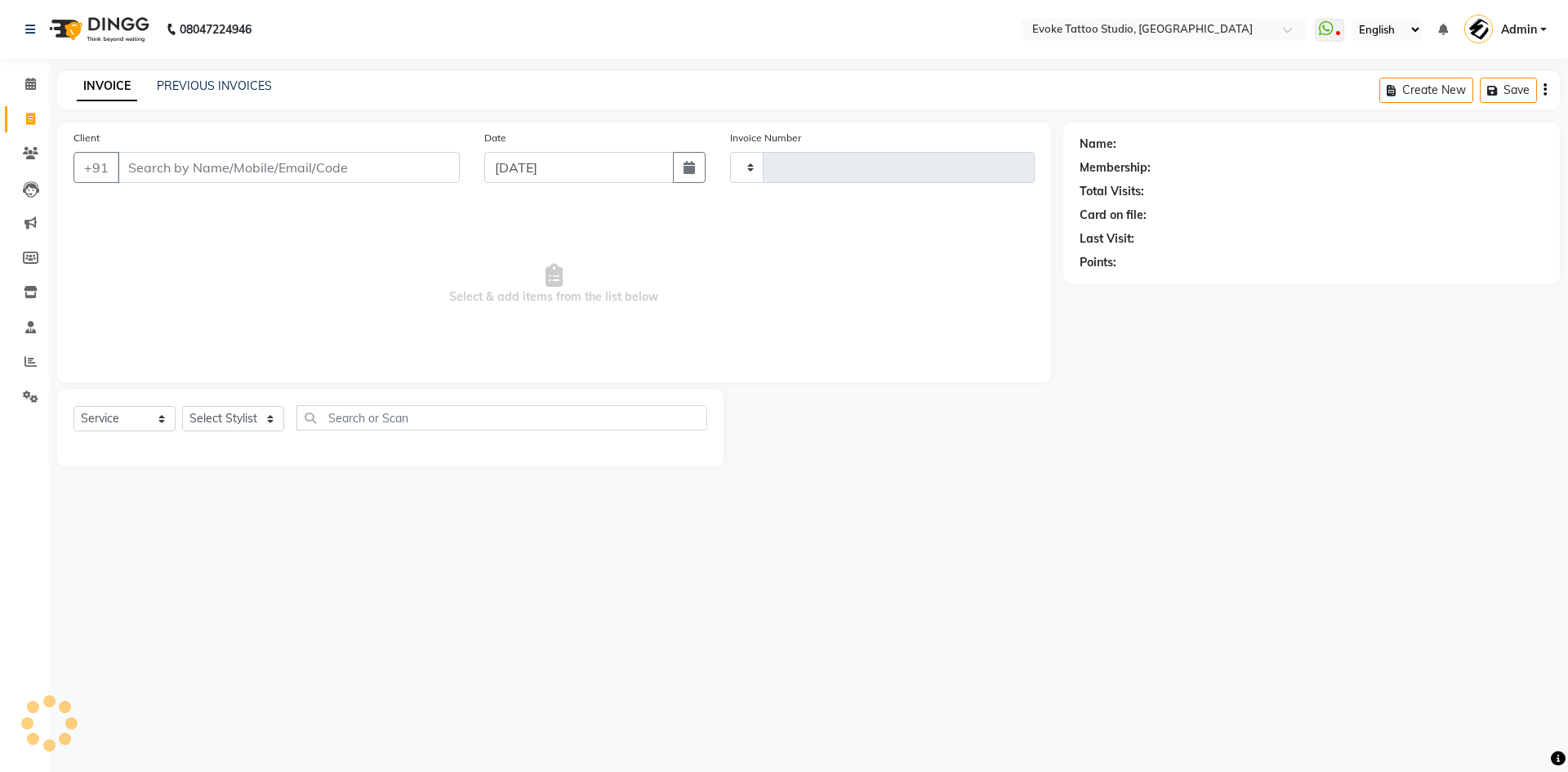
type input "0576"
select select "7461"
type input "8383833307"
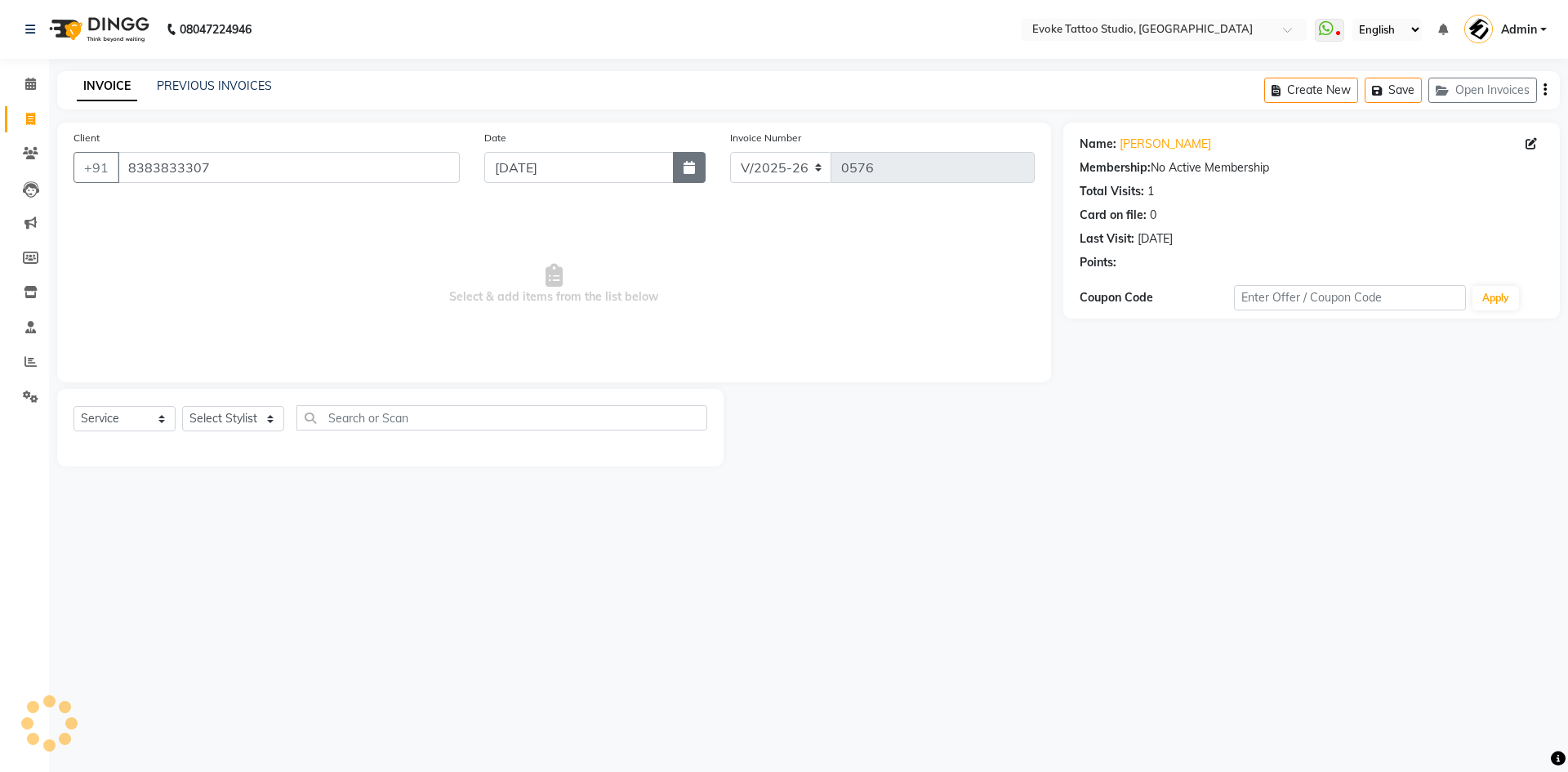
click at [677, 178] on button "button" at bounding box center [689, 167] width 32 height 31
select select "9"
select select "2025"
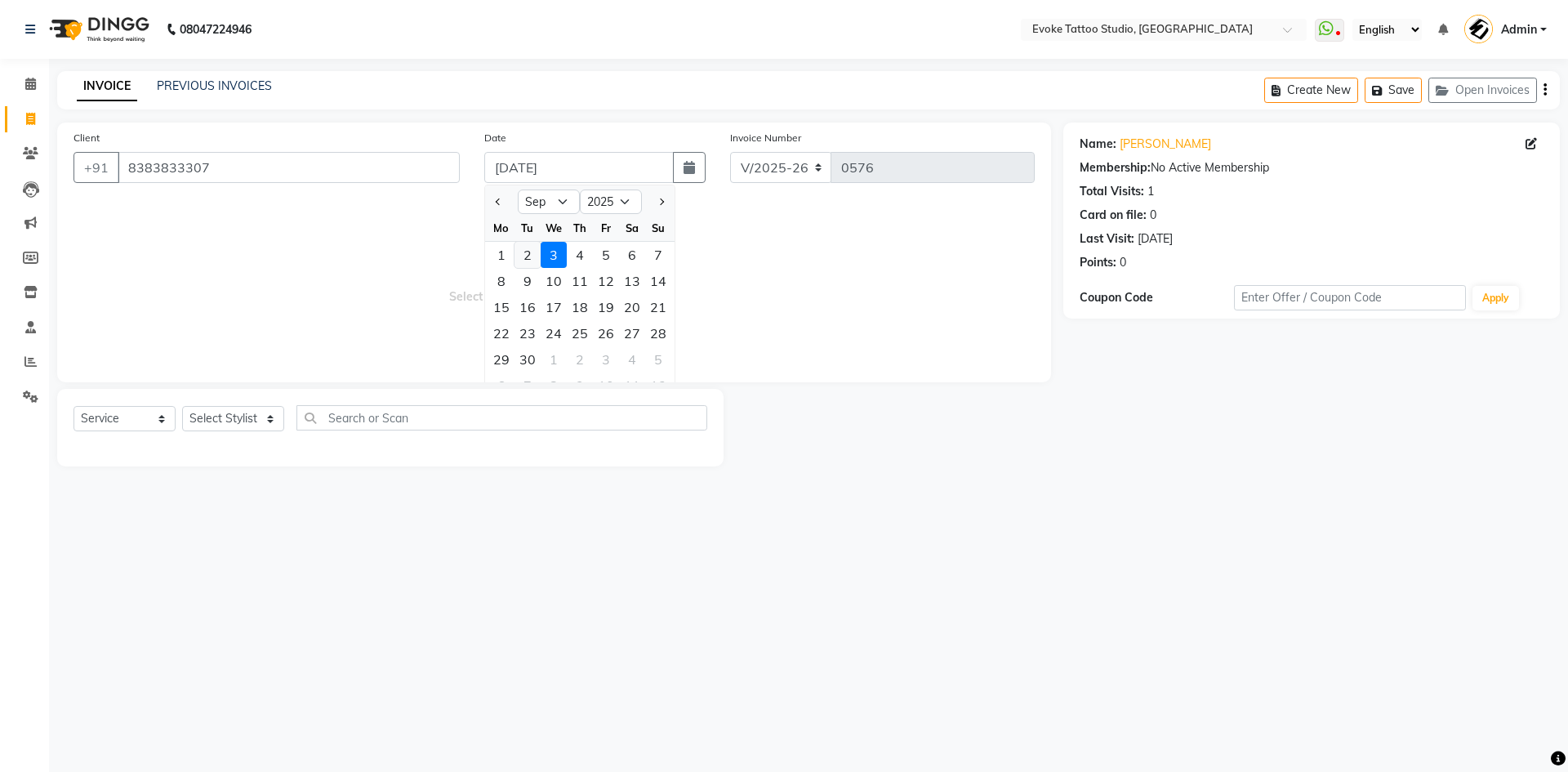
click at [530, 259] on div "2" at bounding box center [528, 255] width 27 height 27
type input "02-09-2025"
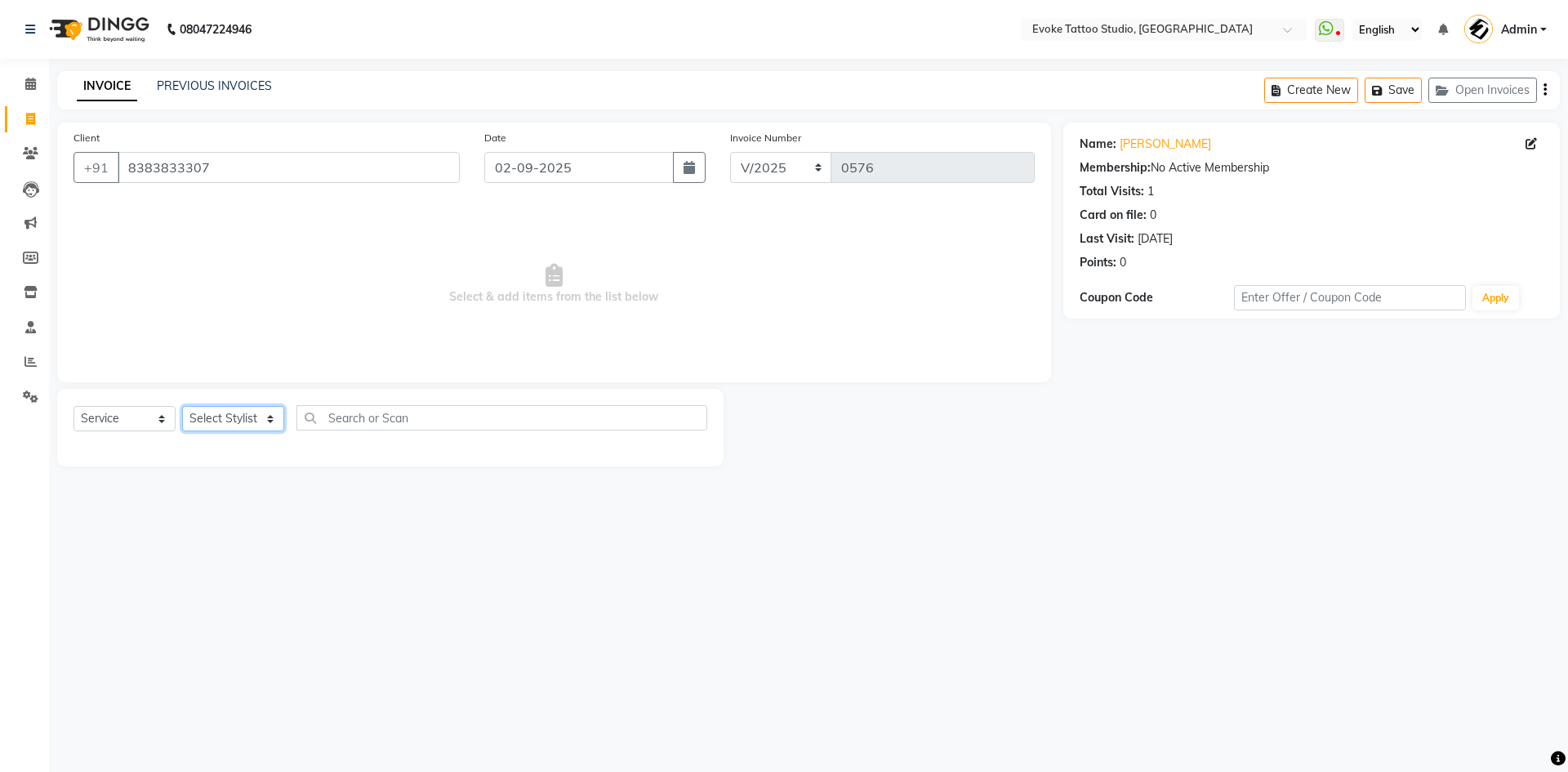
click at [258, 412] on select "Select Stylist [PERSON_NAME] Dingg Support [PERSON_NAME] [PERSON_NAME] [PERSON_…" at bounding box center [233, 418] width 102 height 26
select select "68898"
click at [182, 405] on select "Select Stylist [PERSON_NAME] Dingg Support [PERSON_NAME] [PERSON_NAME] [PERSON_…" at bounding box center [233, 418] width 102 height 26
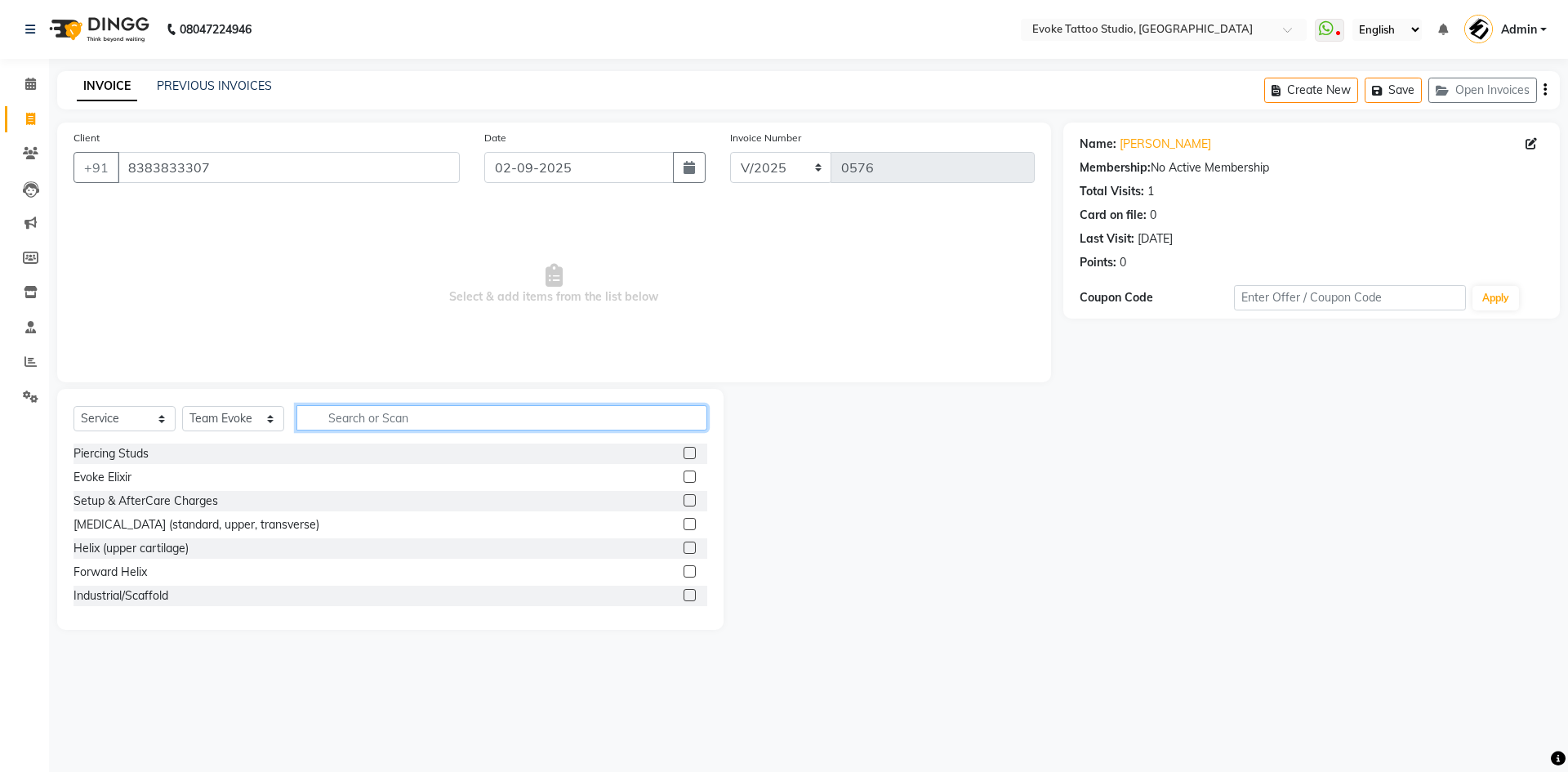
click at [343, 409] on input "text" at bounding box center [502, 418] width 411 height 26
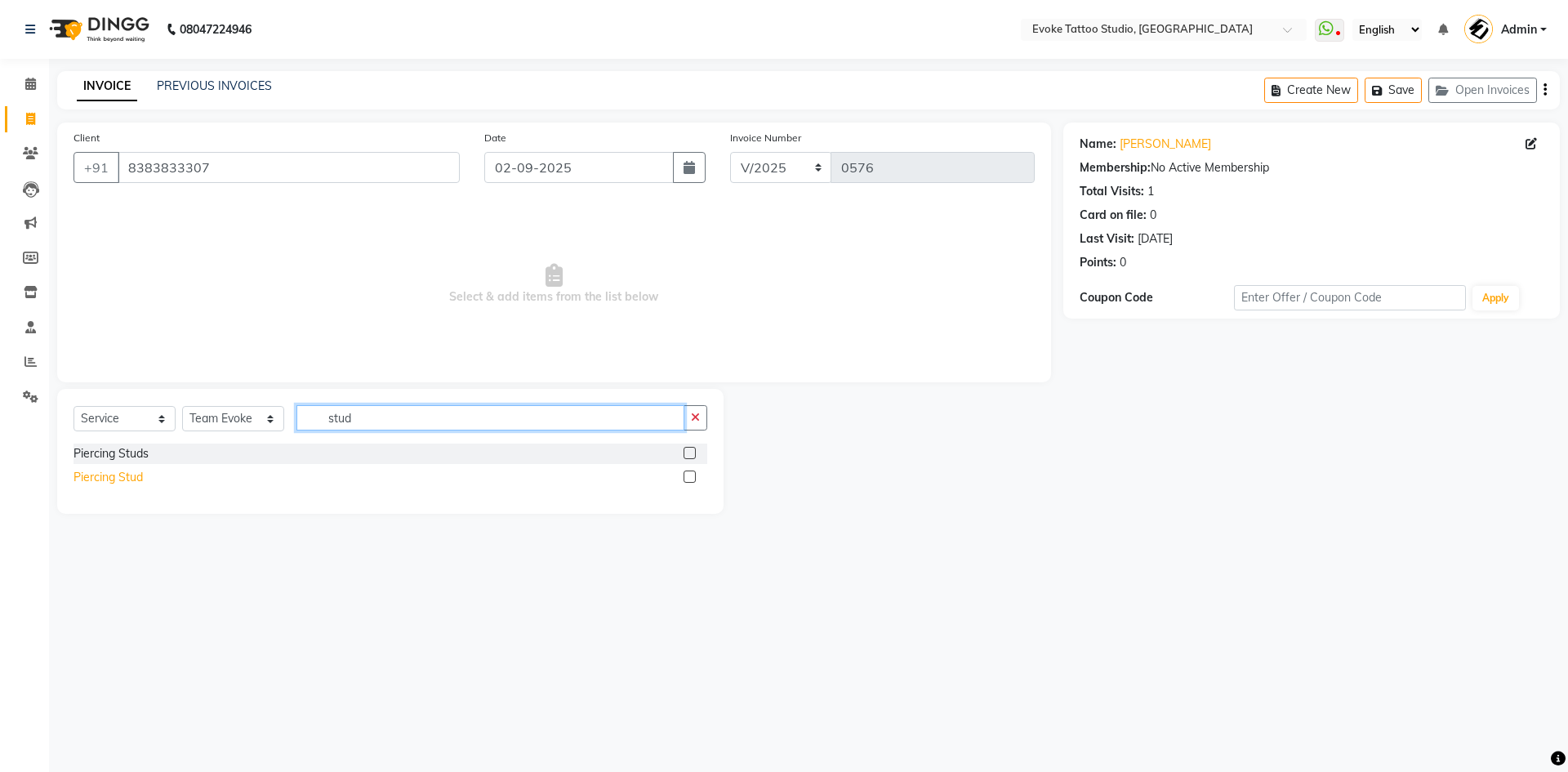
type input "stud"
click at [134, 475] on div "Piercing Stud" at bounding box center [108, 477] width 69 height 17
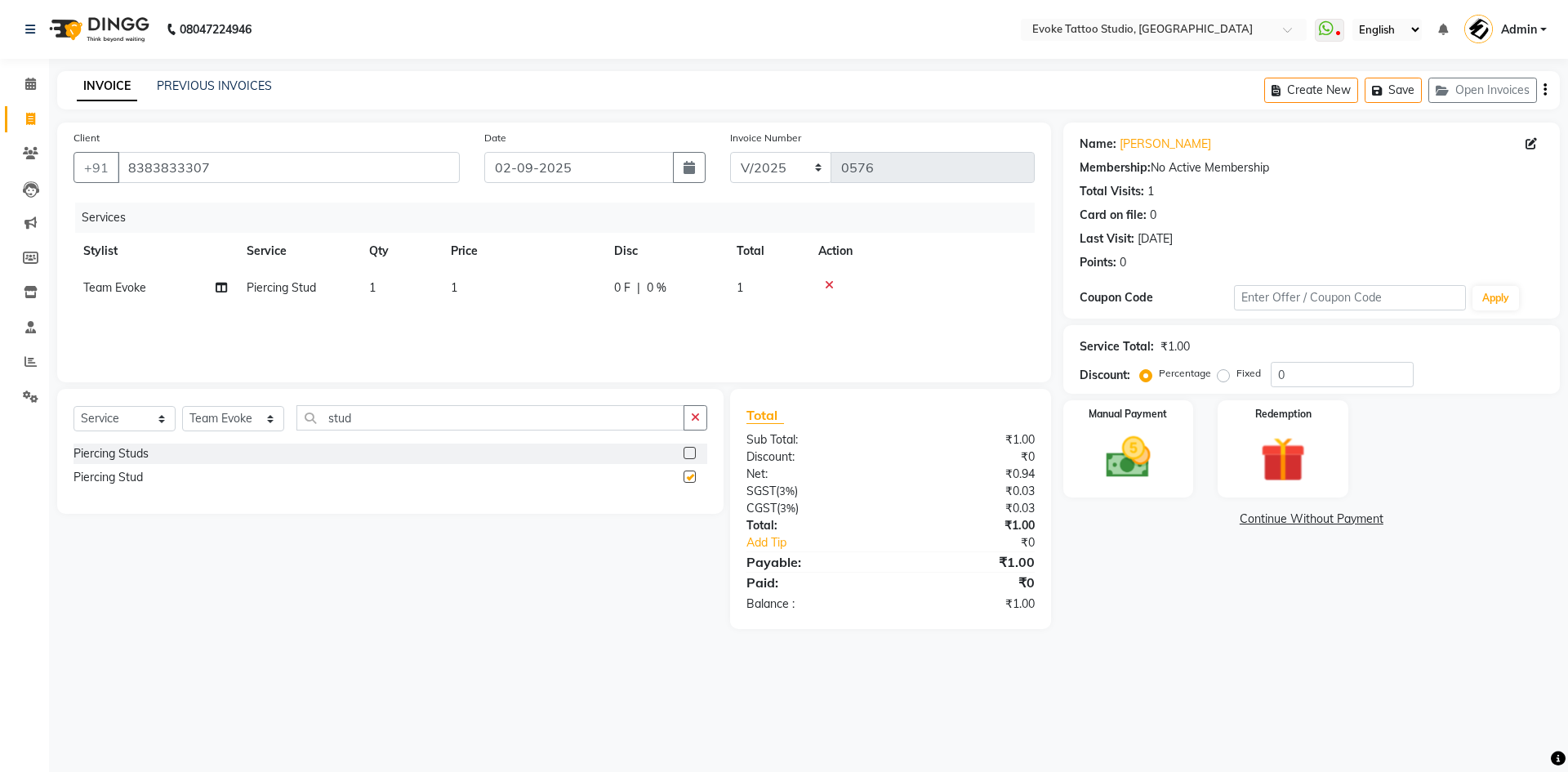
checkbox input "false"
click at [549, 288] on td "1" at bounding box center [523, 288] width 163 height 37
select select "68898"
click at [572, 287] on input "1" at bounding box center [600, 292] width 144 height 26
type input "400"
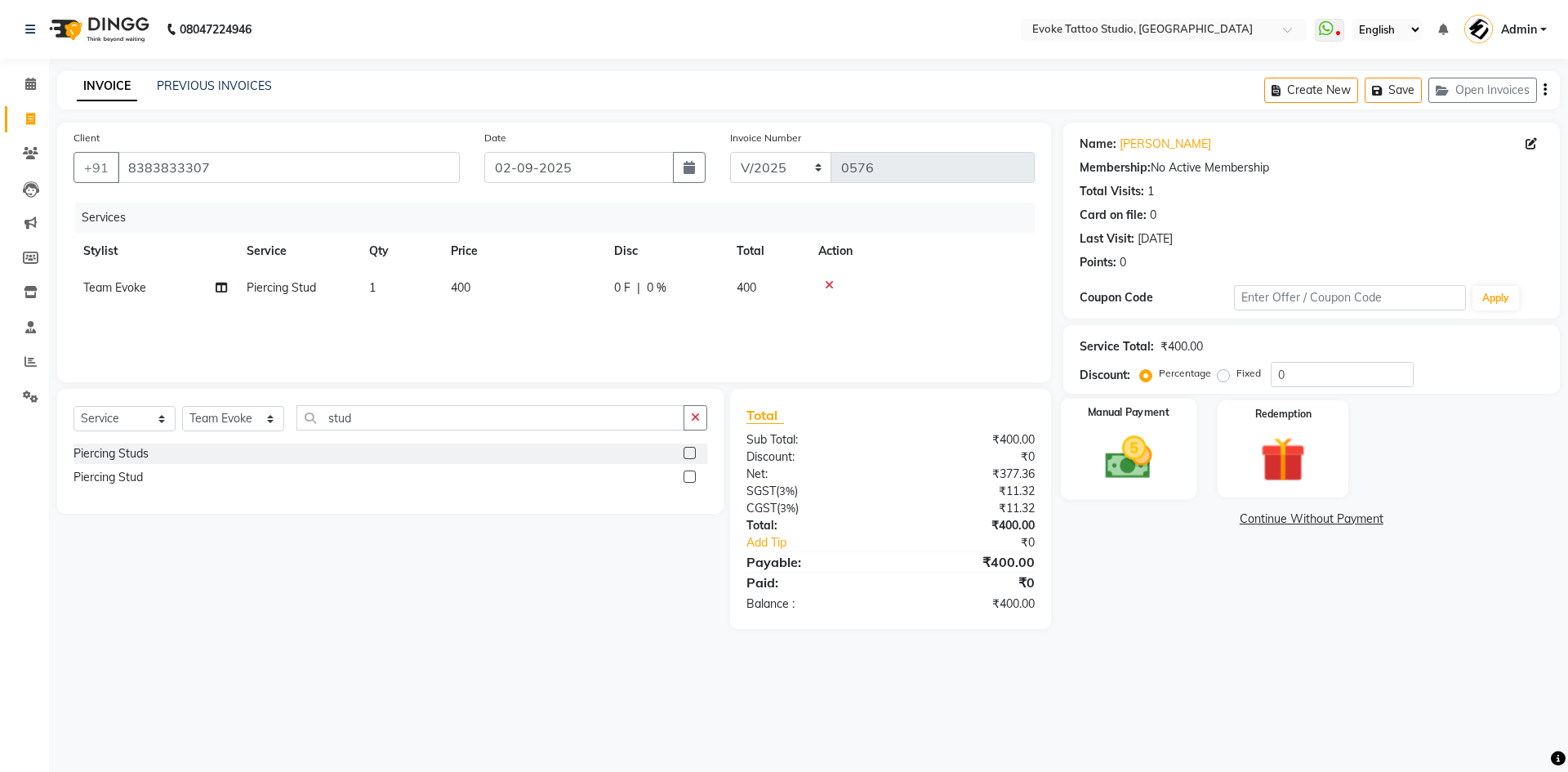
click at [1136, 431] on img at bounding box center [1128, 457] width 76 height 54
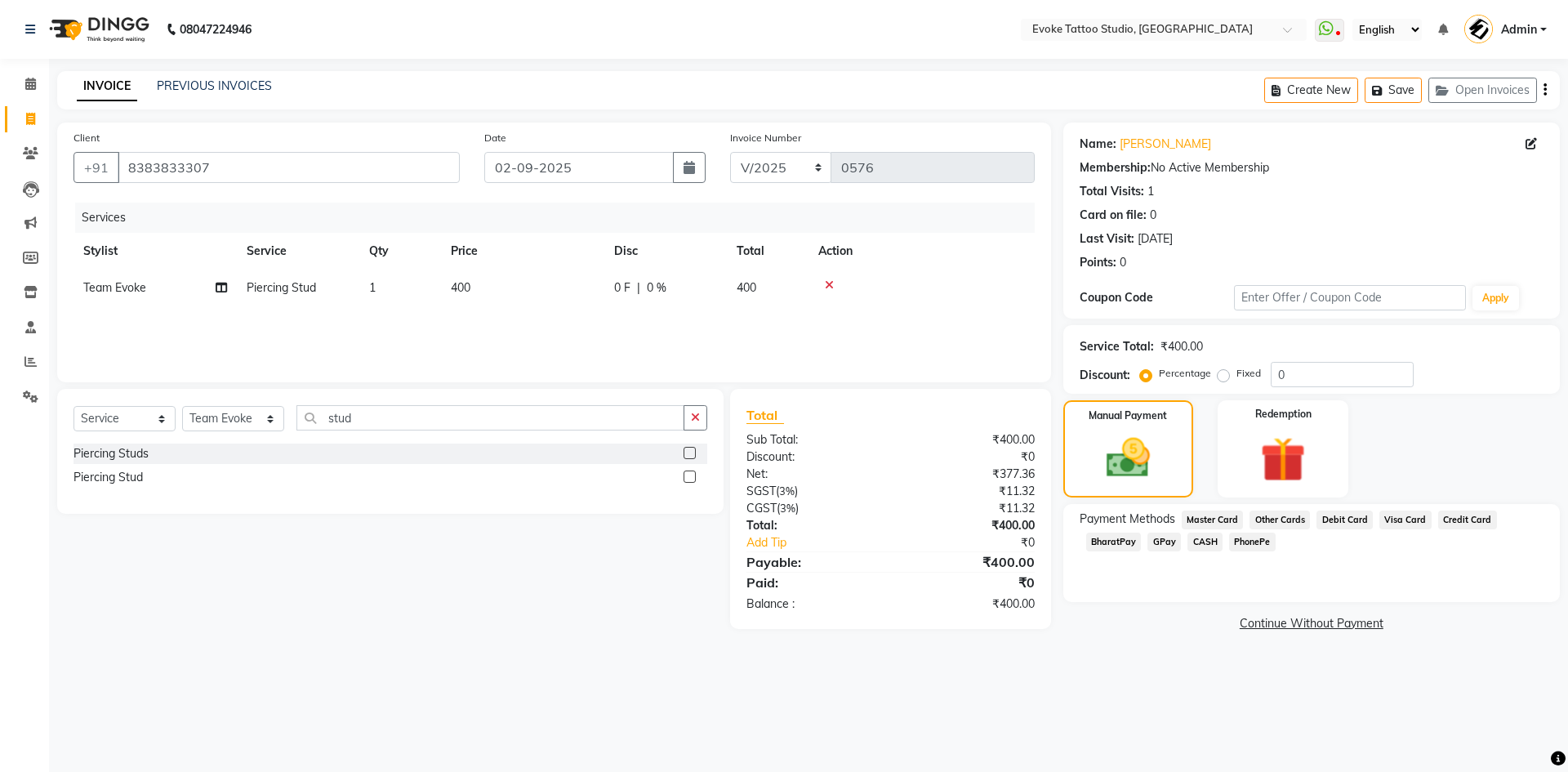
click at [1154, 539] on span "GPay" at bounding box center [1163, 542] width 33 height 19
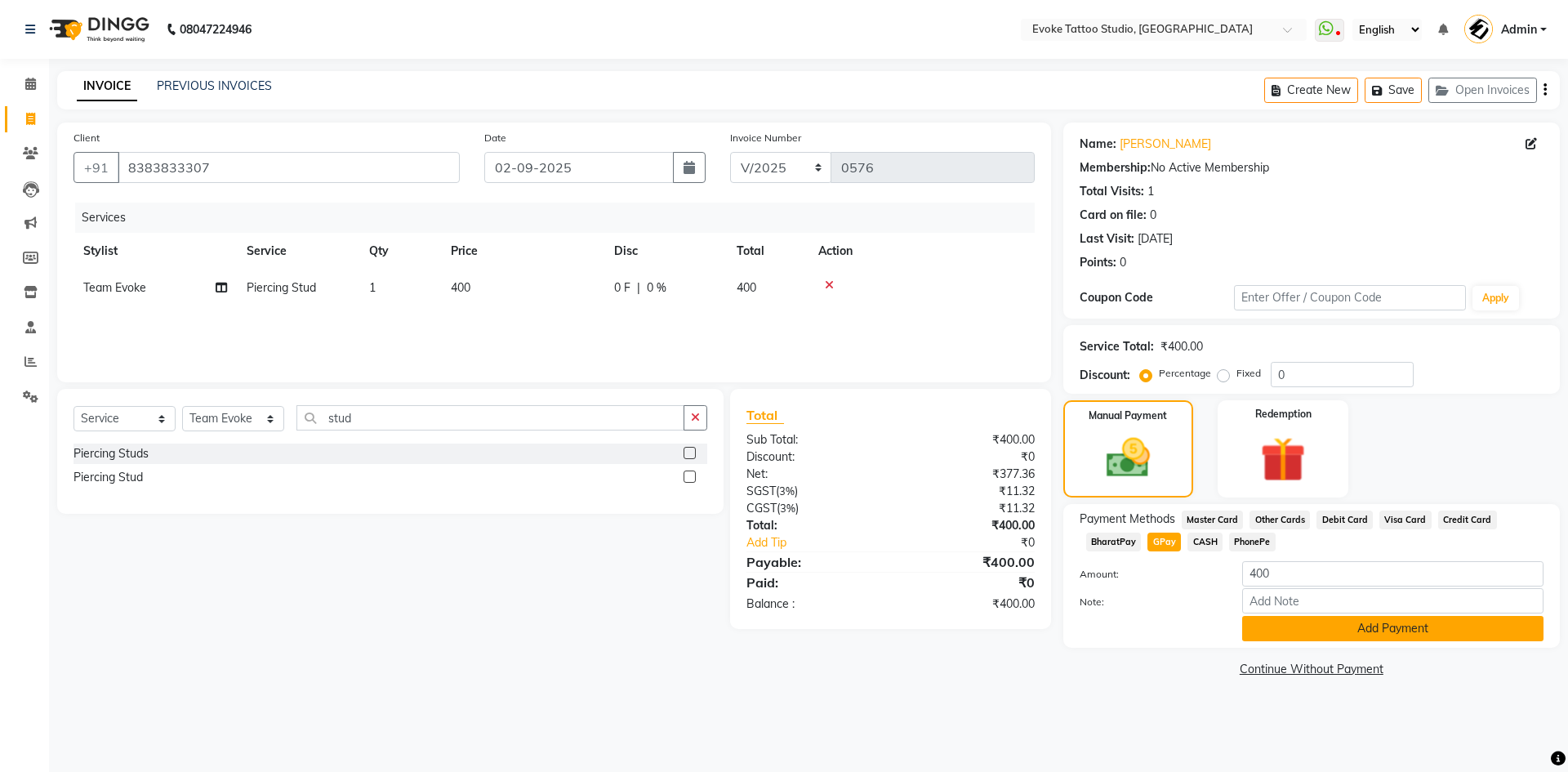
click at [1325, 631] on button "Add Payment" at bounding box center [1393, 628] width 301 height 26
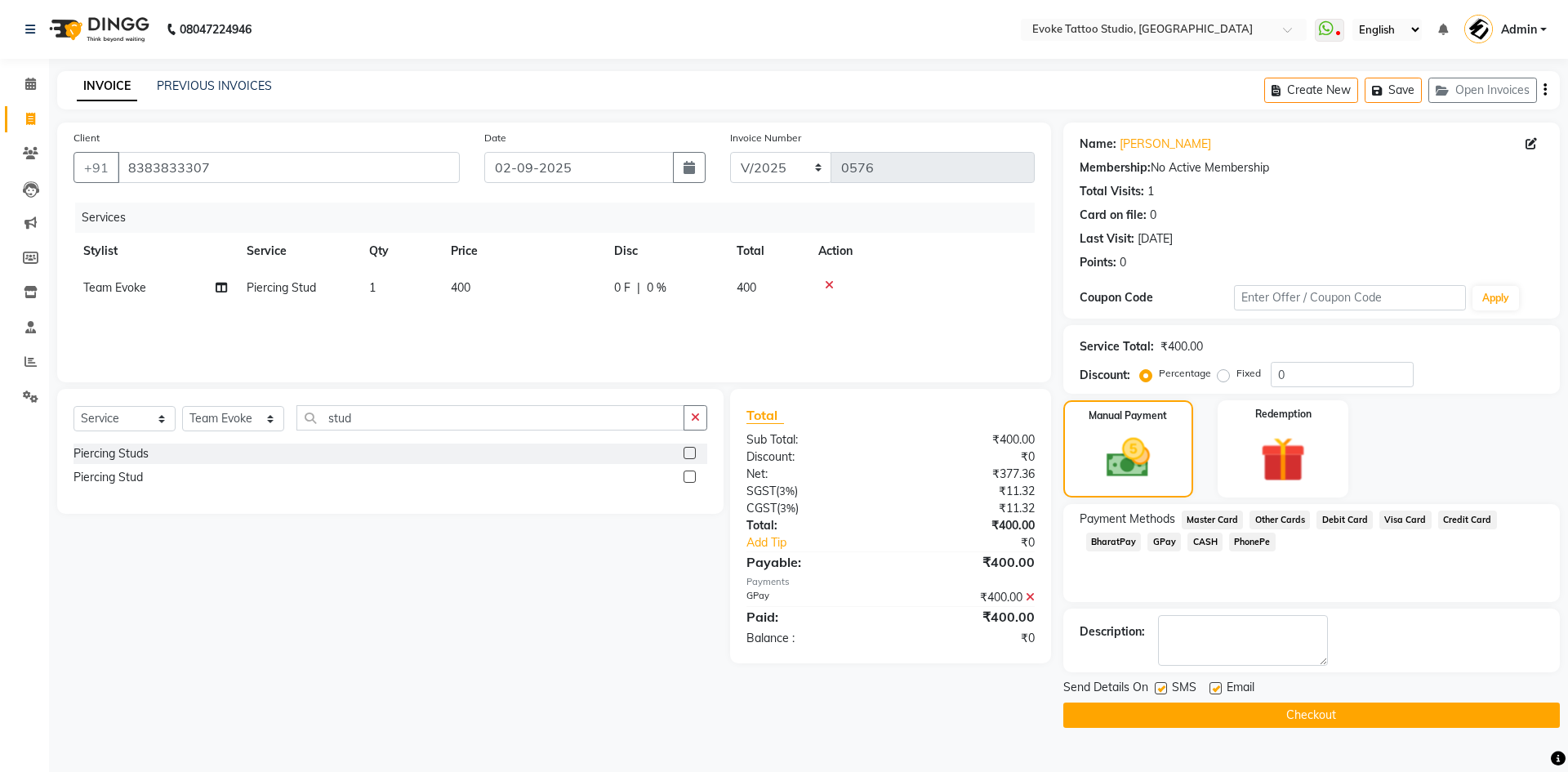
click at [1342, 708] on button "Checkout" at bounding box center [1312, 714] width 496 height 26
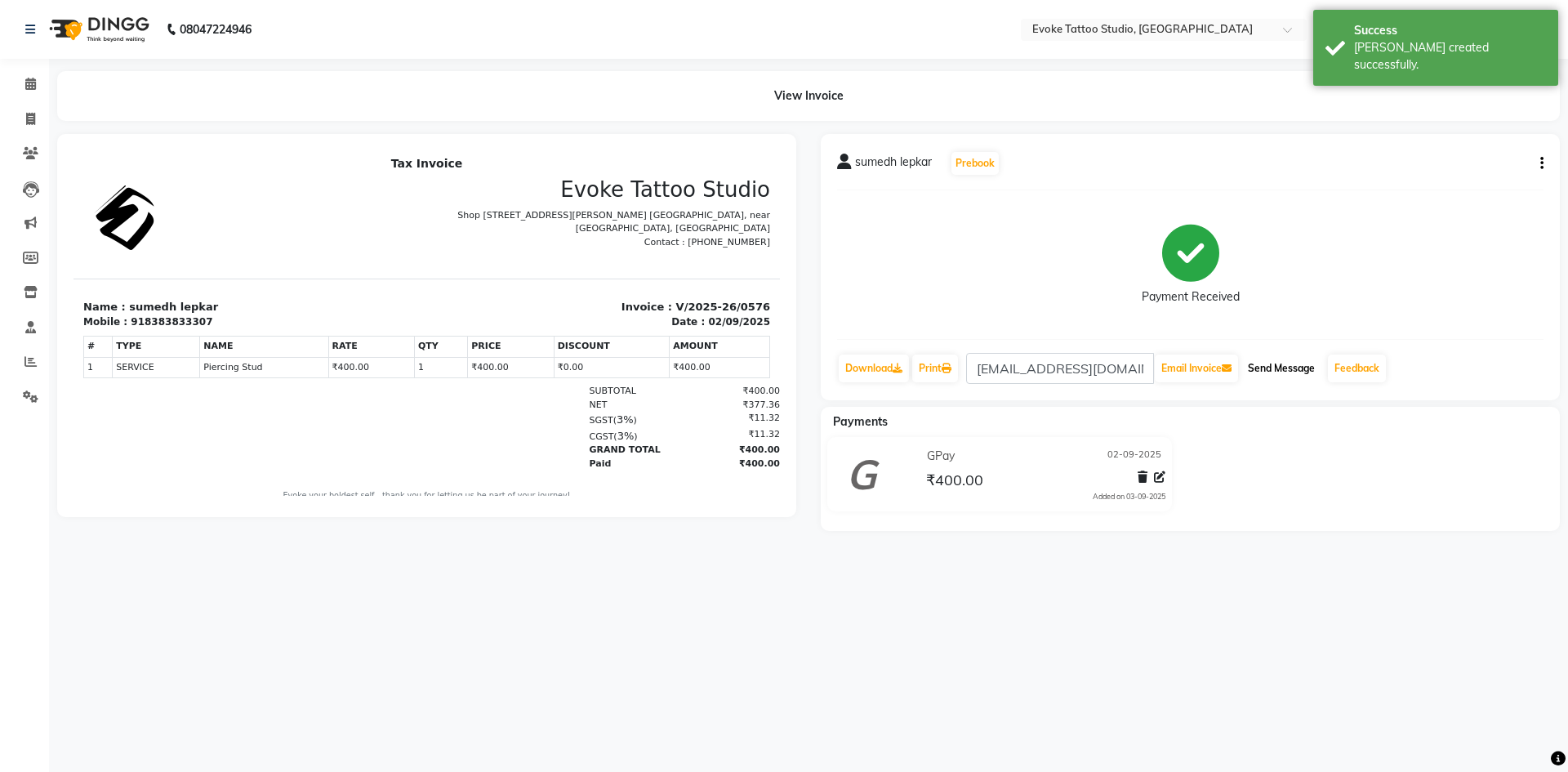
click at [1293, 376] on button "Send Message" at bounding box center [1281, 368] width 80 height 27
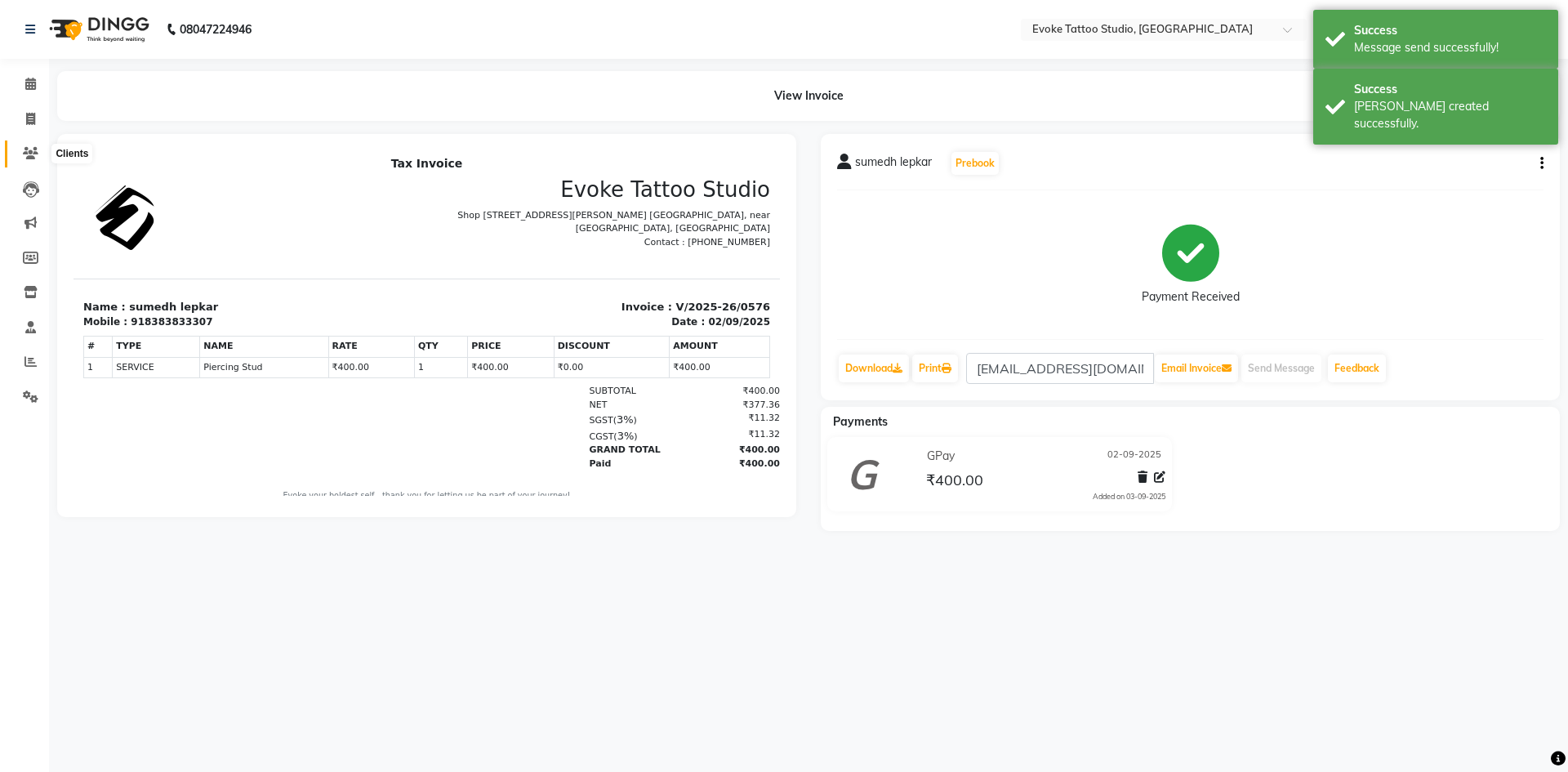
click at [26, 152] on icon at bounding box center [30, 153] width 15 height 12
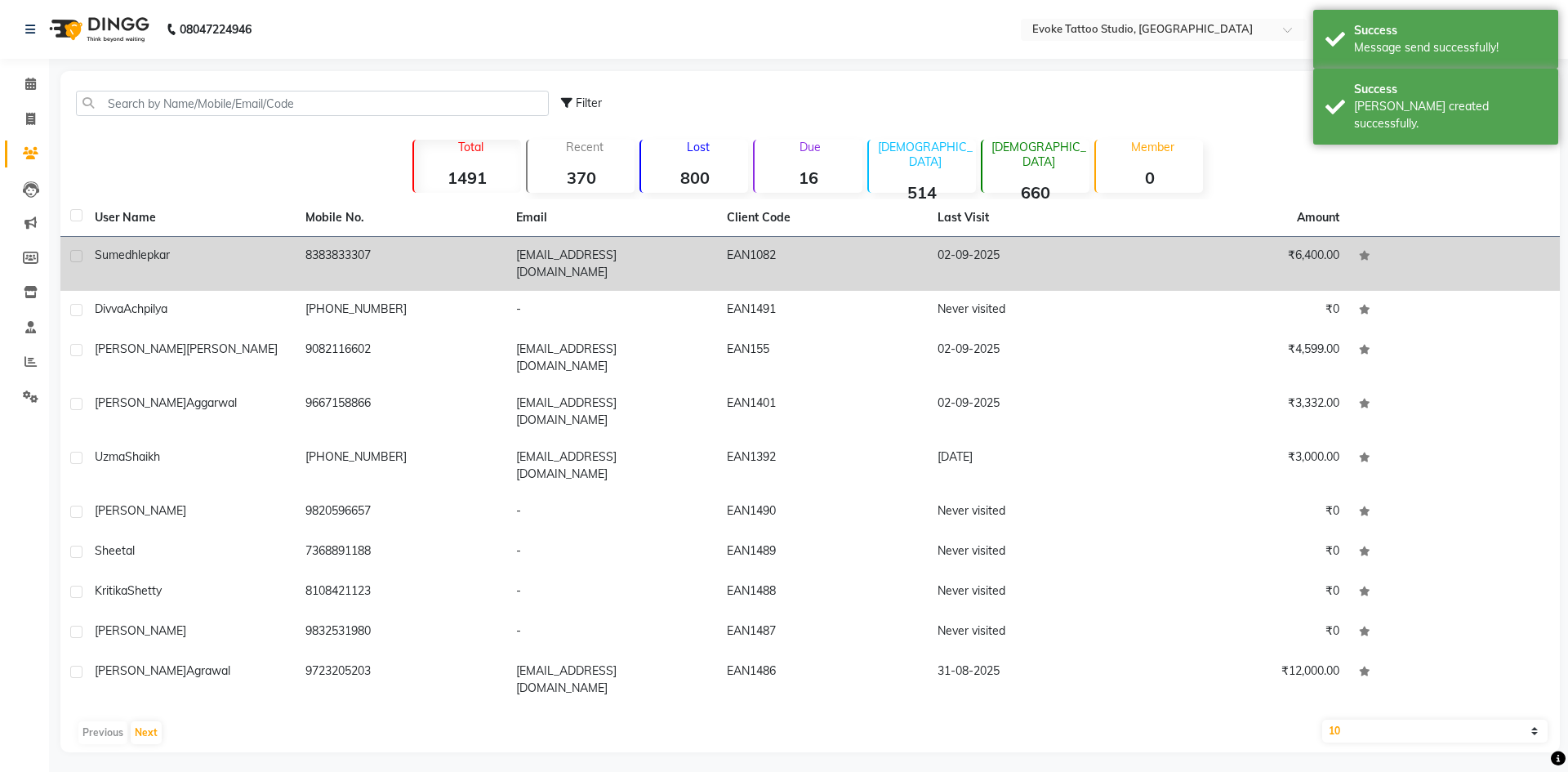
click at [499, 261] on td "8383833307" at bounding box center [401, 263] width 210 height 54
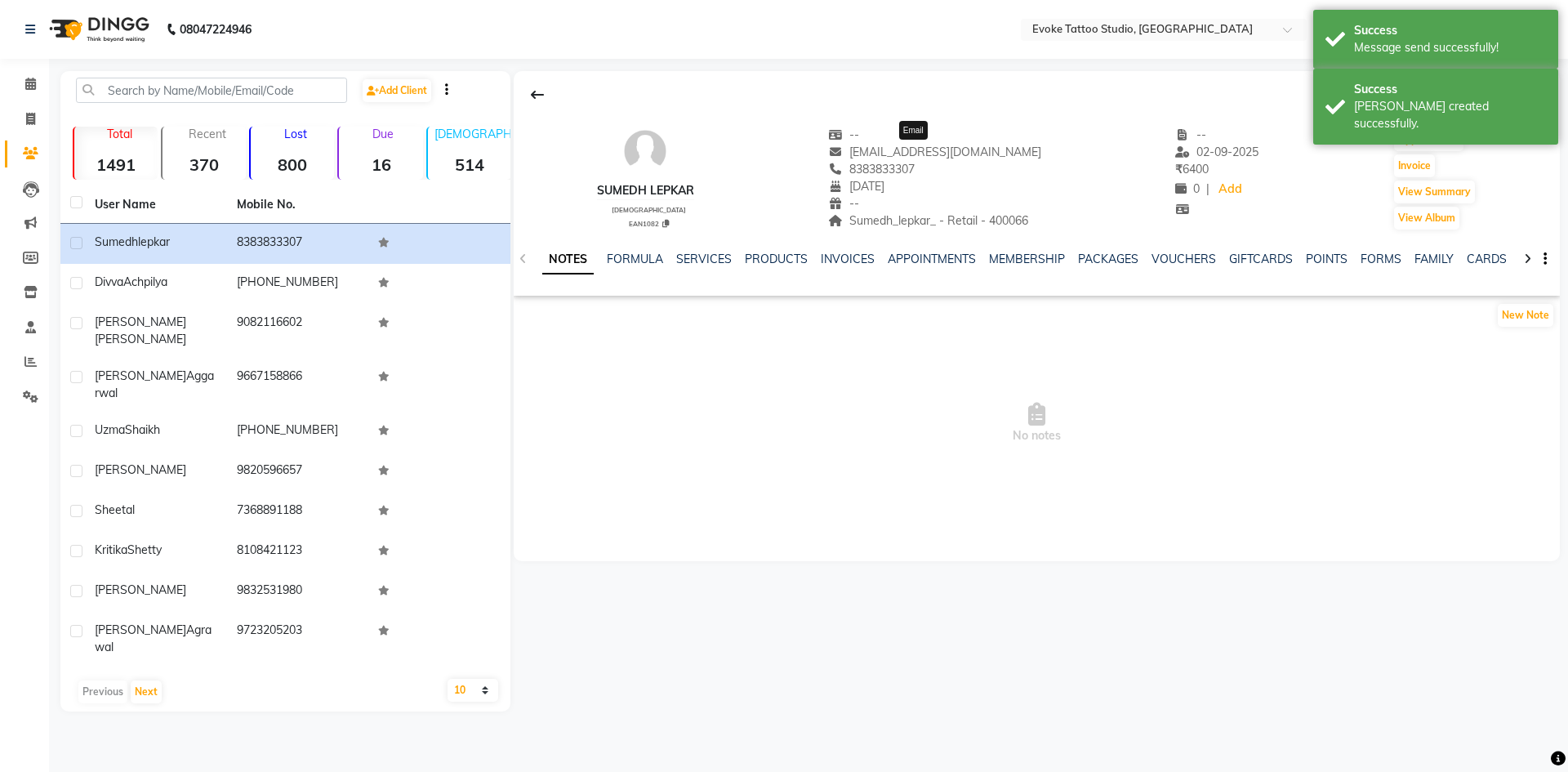
click at [954, 153] on span "[EMAIL_ADDRESS][DOMAIN_NAME]" at bounding box center [934, 153] width 213 height 15
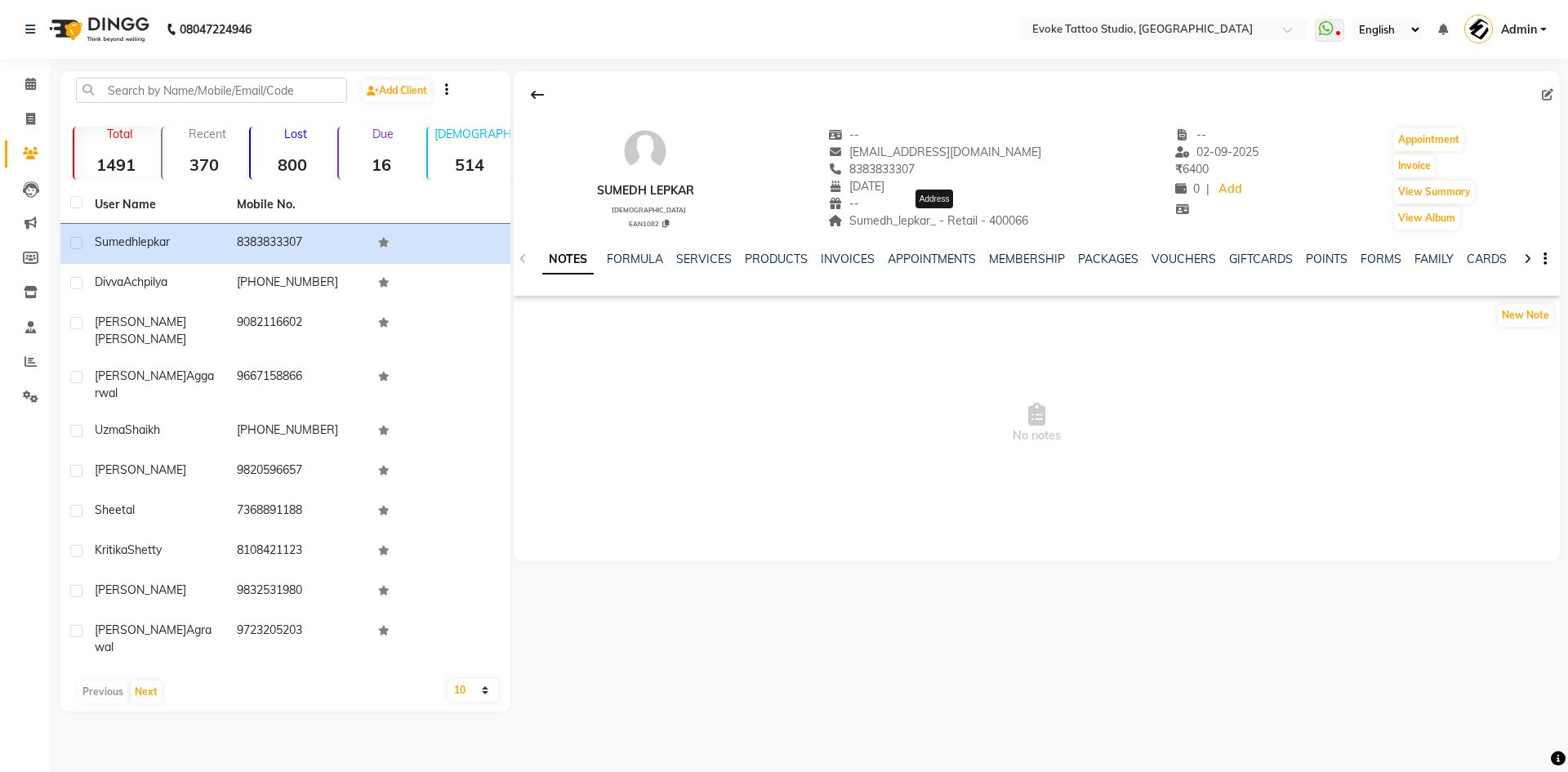
click at [919, 223] on span "Sumedh_lepkar_ - Retail - 400066" at bounding box center [928, 221] width 200 height 15
click at [1021, 222] on span "Sumedh_lepkar_ - Retail - 400066" at bounding box center [928, 221] width 200 height 15
click at [172, 103] on div "Add Client" at bounding box center [285, 97] width 443 height 39
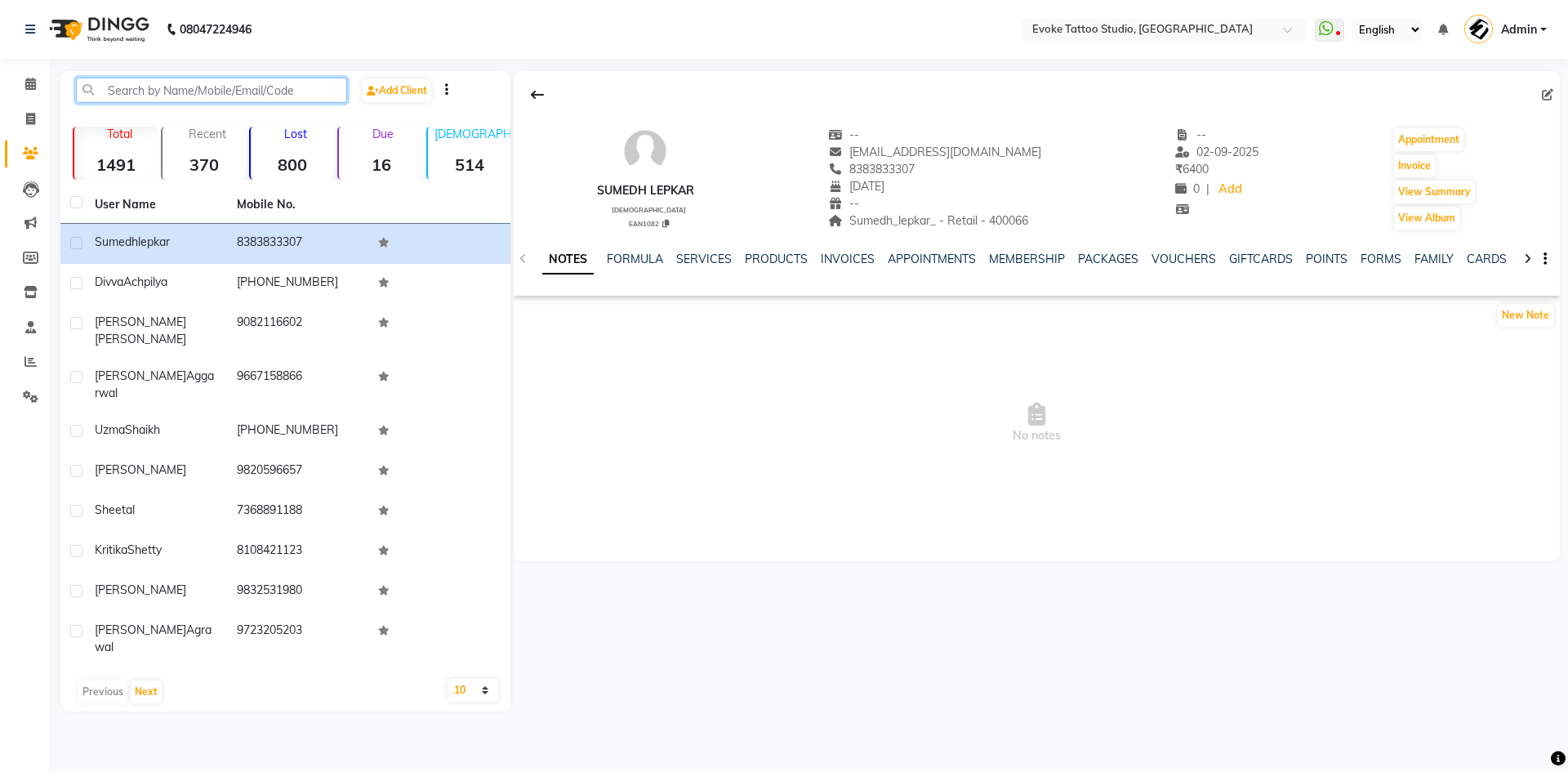
click at [184, 93] on input "text" at bounding box center [211, 90] width 271 height 26
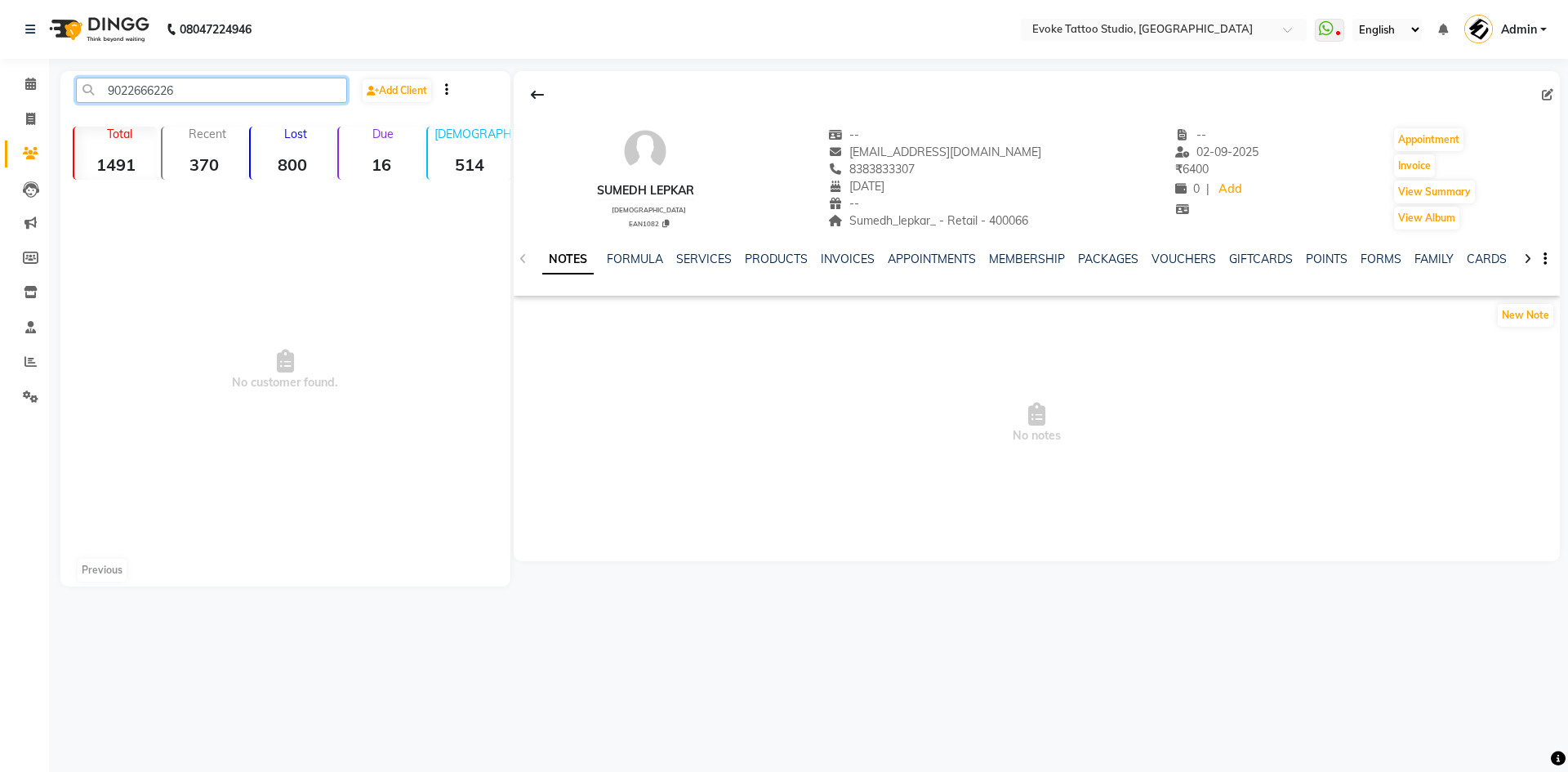
drag, startPoint x: 184, startPoint y: 93, endPoint x: 24, endPoint y: 52, distance: 165.2
click at [24, 52] on app-home "08047224946 Select Location × Evoke Tattoo Studio, Andheri West WhatsApp Status…" at bounding box center [784, 305] width 1568 height 611
type input "9022666226"
click at [424, 86] on link "Add Client" at bounding box center [397, 91] width 68 height 23
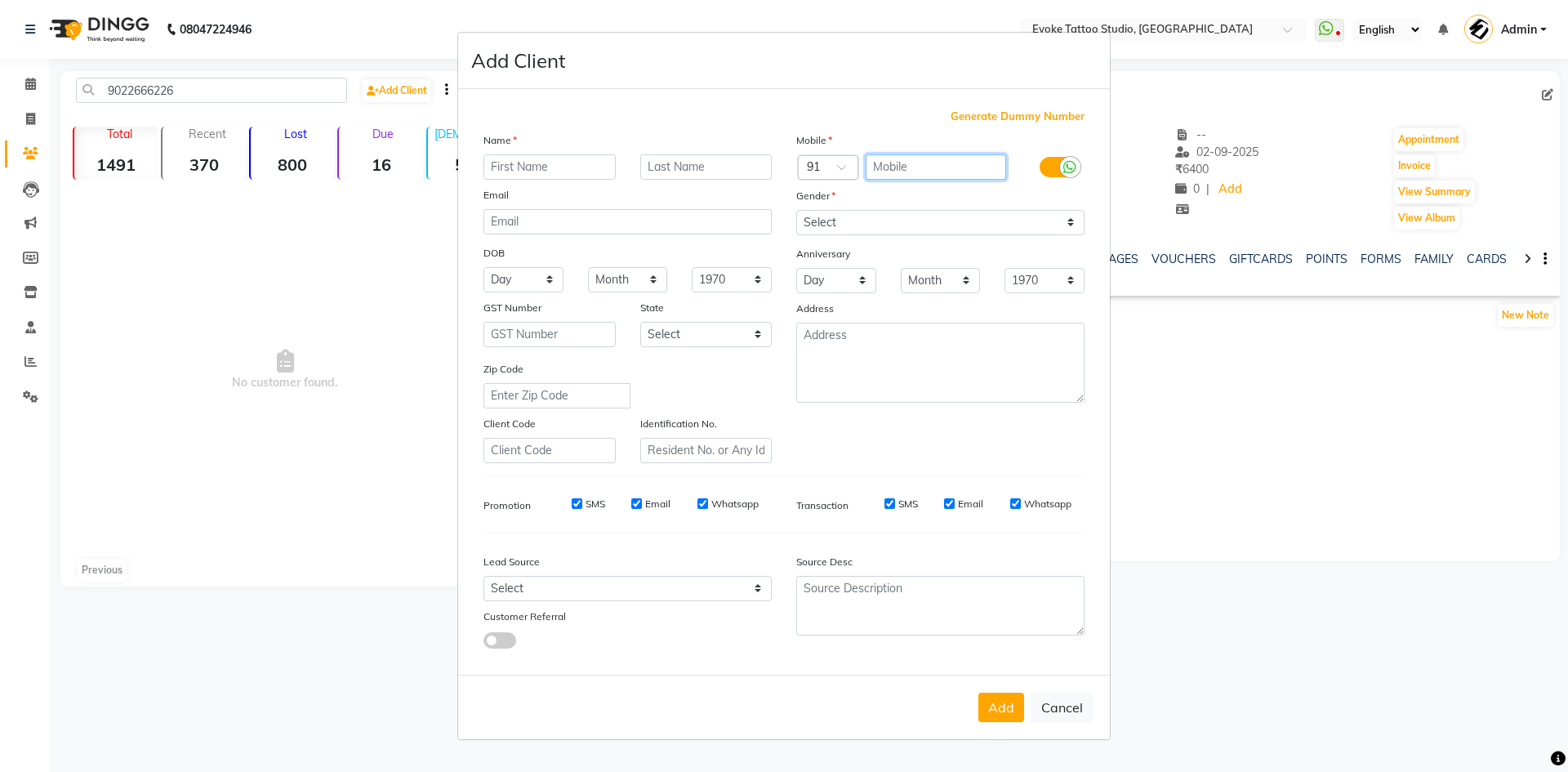
click at [964, 166] on input "text" at bounding box center [936, 167] width 141 height 26
paste input "9022666226"
type input "9022666226"
click at [566, 163] on input "text" at bounding box center [550, 167] width 133 height 26
type input "Nikhil"
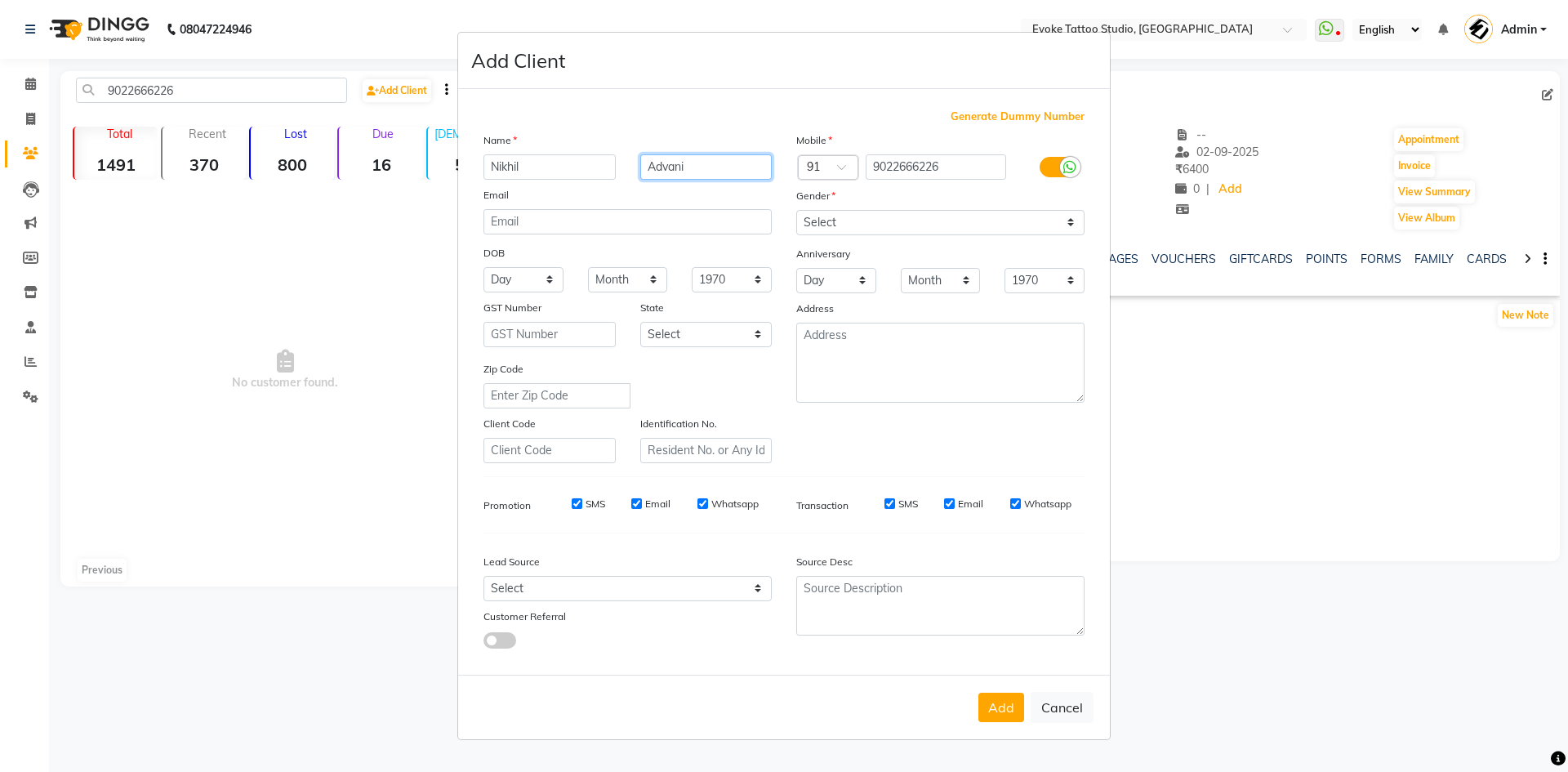
type input "Advani"
click at [562, 221] on input "email" at bounding box center [627, 222] width 288 height 26
type input "[EMAIL_ADDRESS][DOMAIN_NAME]"
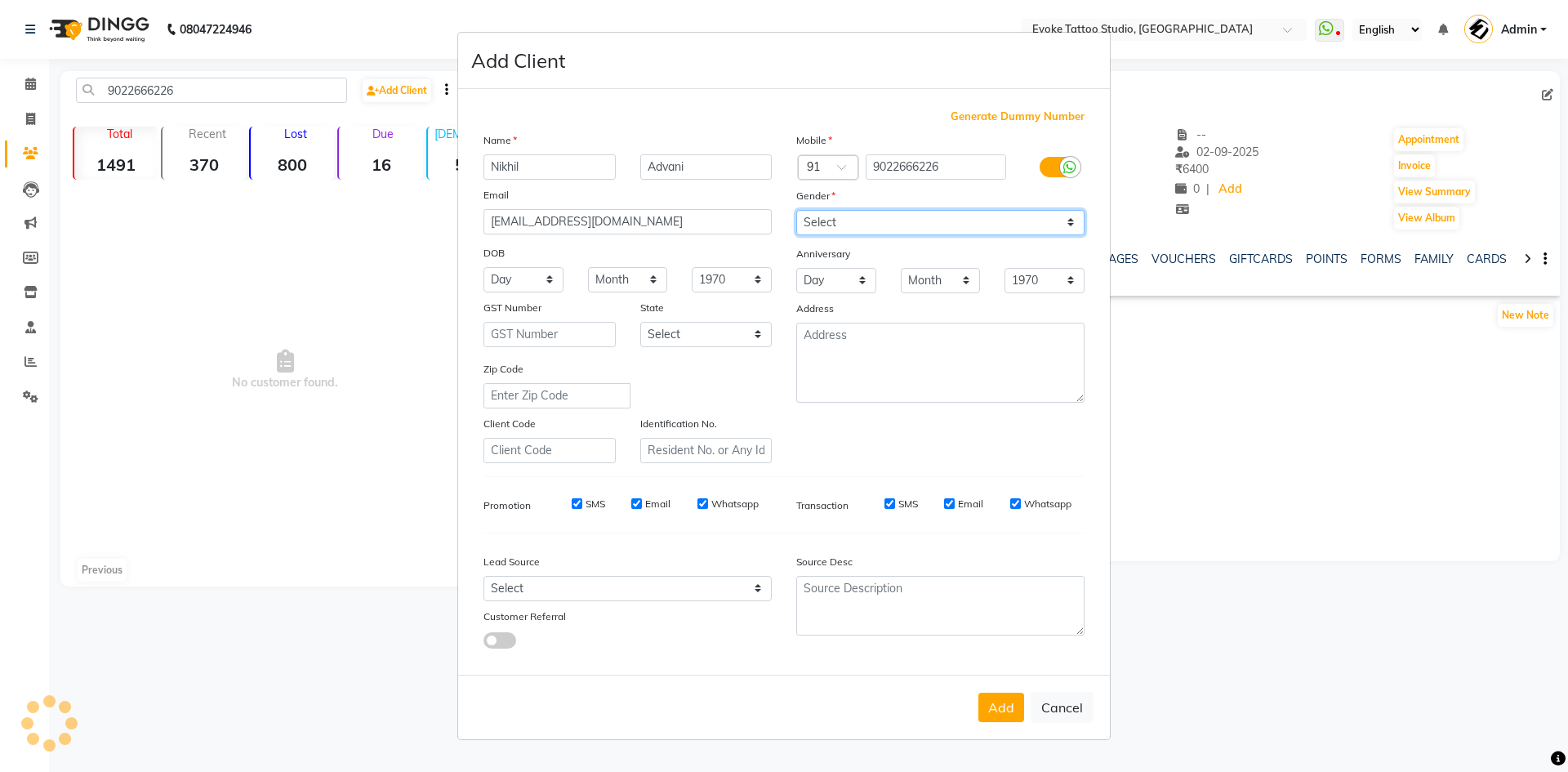
click at [855, 213] on select "Select [DEMOGRAPHIC_DATA] [DEMOGRAPHIC_DATA] Other Prefer Not To Say" at bounding box center [941, 223] width 288 height 26
select select "[DEMOGRAPHIC_DATA]"
click at [797, 210] on select "Select [DEMOGRAPHIC_DATA] [DEMOGRAPHIC_DATA] Other Prefer Not To Say" at bounding box center [941, 223] width 288 height 26
click at [536, 288] on select "Day 01 02 03 04 05 06 07 08 09 10 11 12 13 14 15 16 17 18 19 20 21 22 23 24 25 …" at bounding box center [523, 279] width 80 height 26
select select "10"
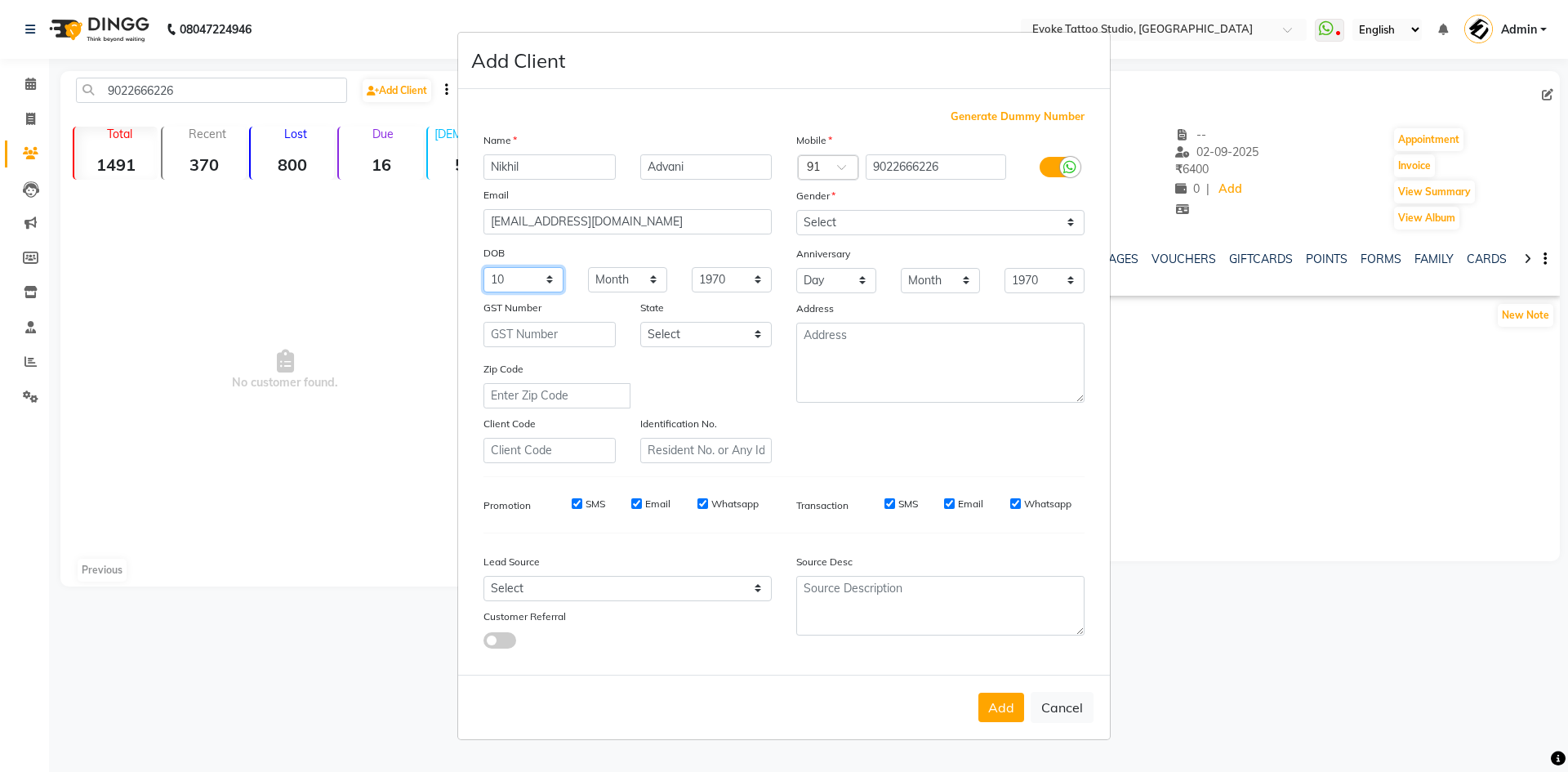
click at [483, 267] on select "Day 01 02 03 04 05 06 07 08 09 10 11 12 13 14 15 16 17 18 19 20 21 22 23 24 25 …" at bounding box center [523, 279] width 80 height 26
click at [622, 288] on select "Month January February March April May June July August September October Novem…" at bounding box center [628, 279] width 80 height 26
select select "03"
click at [588, 267] on select "Month January February March April May June July August September October Novem…" at bounding box center [628, 279] width 80 height 26
click at [716, 284] on select "1940 1941 1942 1943 1944 1945 1946 1947 1948 1949 1950 1951 1952 1953 1954 1955…" at bounding box center [731, 279] width 80 height 26
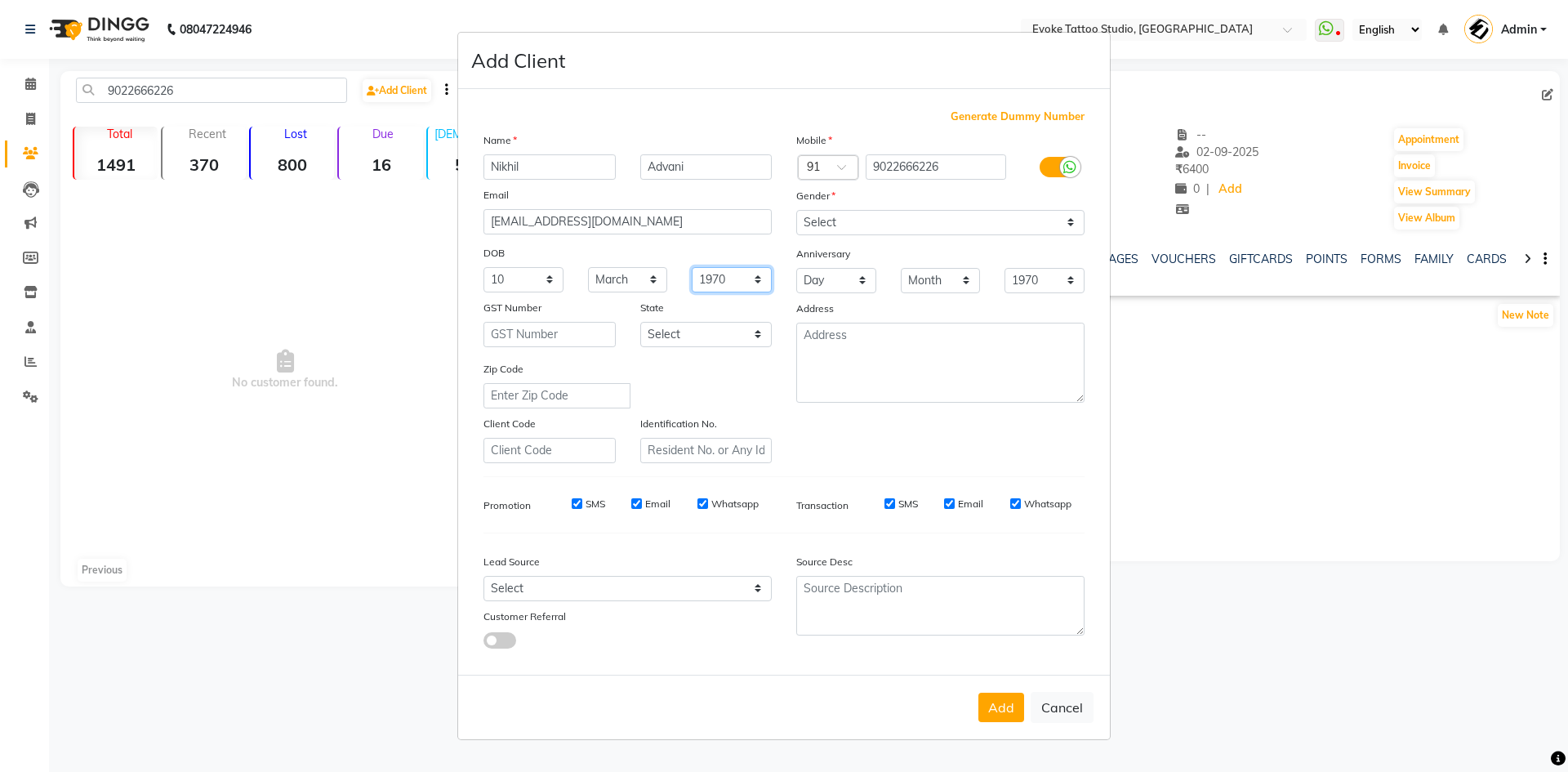
select select "1999"
click at [692, 267] on select "1940 1941 1942 1943 1944 1945 1946 1947 1948 1949 1950 1951 1952 1953 1954 1955…" at bounding box center [731, 279] width 80 height 26
click at [856, 447] on div "Mobile Country Code × 91 9022666226 Gender Select [DEMOGRAPHIC_DATA] [DEMOGRAPH…" at bounding box center [941, 297] width 313 height 332
click at [618, 583] on select "Select Walk-in Referral Internet Friend Word of Mouth Advertisement Facebook Ju…" at bounding box center [627, 588] width 288 height 26
select select "50817"
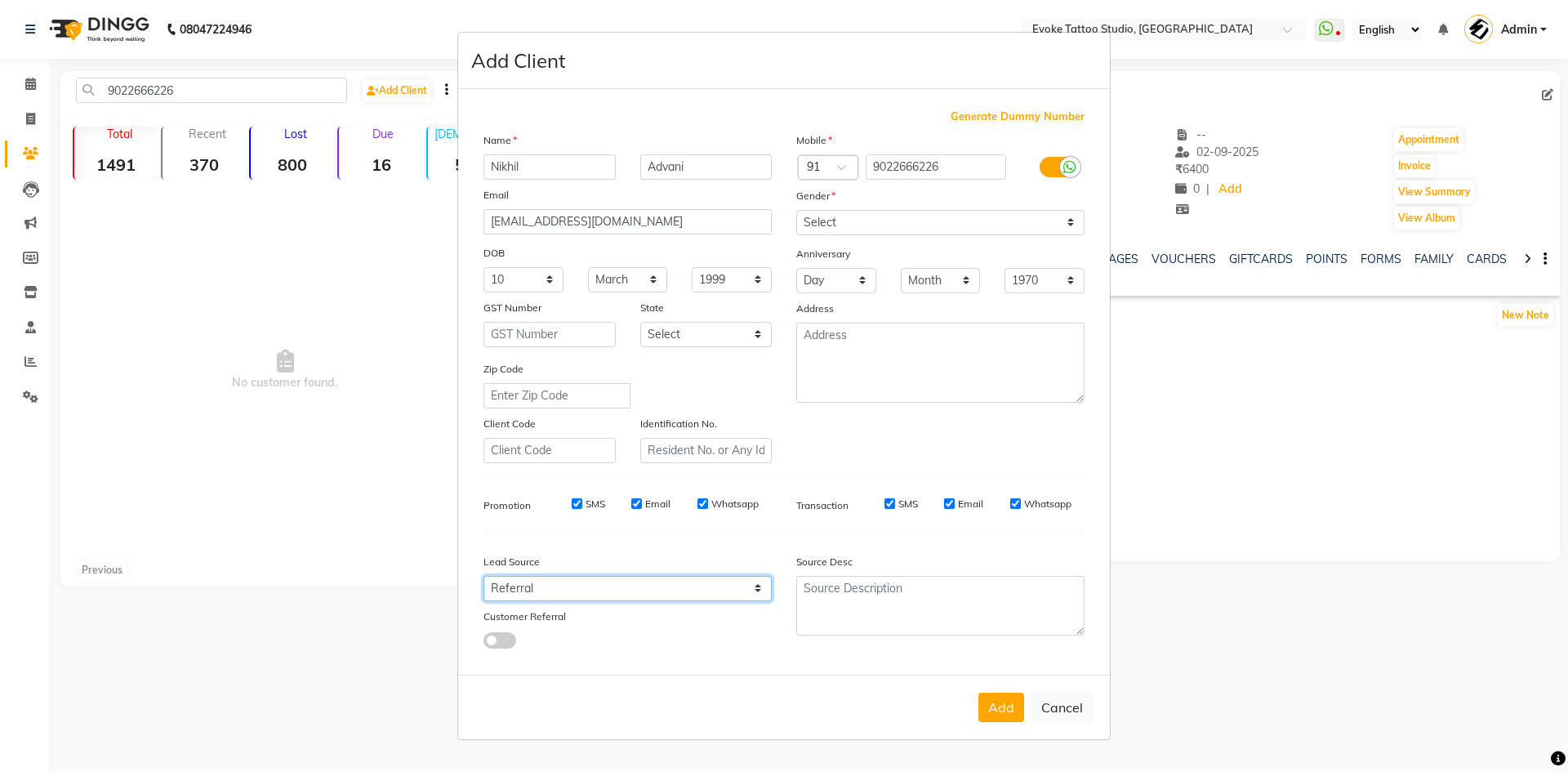
click at [483, 576] on select "Select Walk-in Referral Internet Friend Word of Mouth Advertisement Facebook Ju…" at bounding box center [627, 588] width 288 height 26
click at [507, 645] on span at bounding box center [499, 639] width 32 height 16
click at [483, 643] on input "checkbox" at bounding box center [483, 643] width 0 height 0
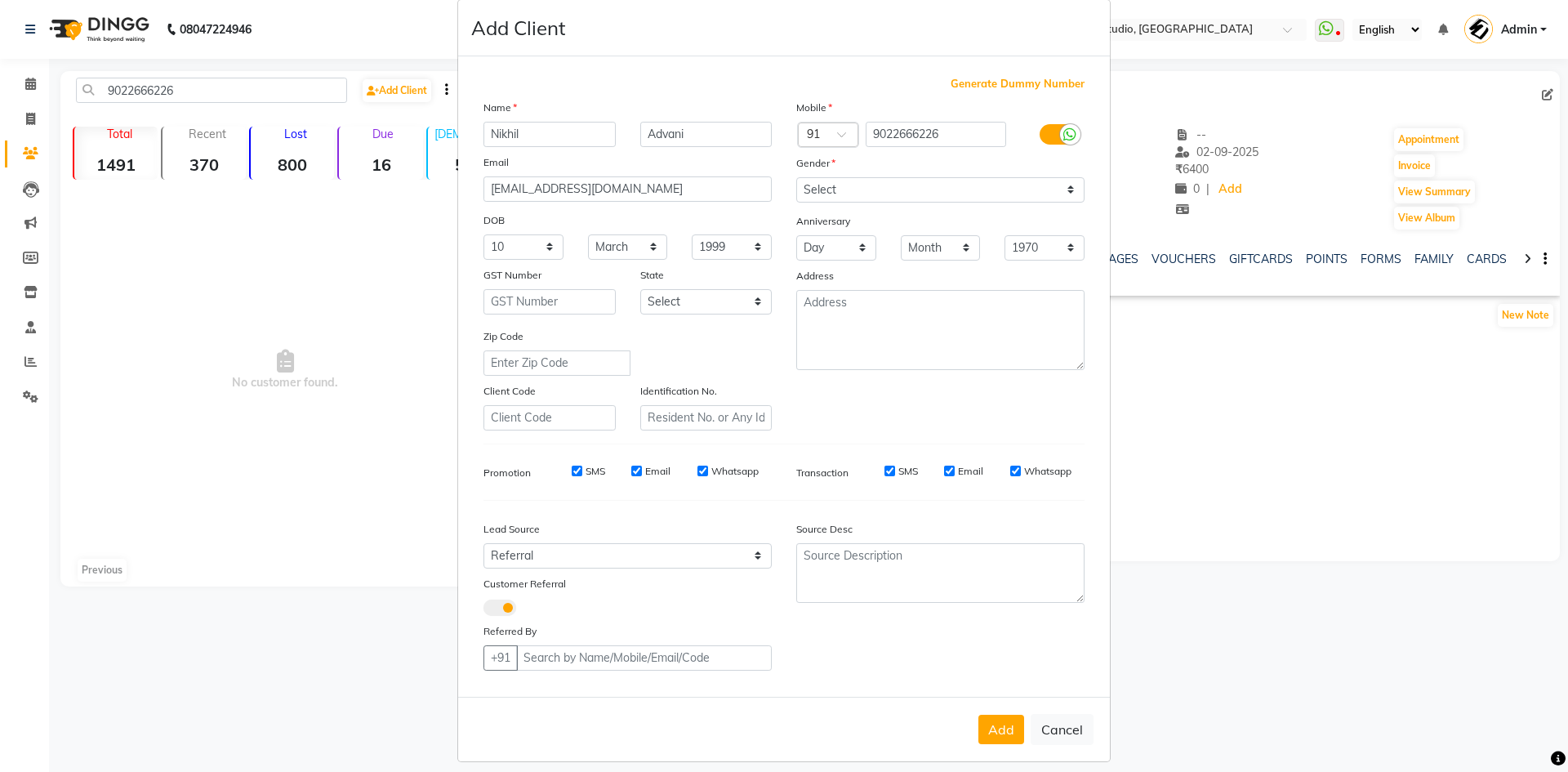
scroll to position [37, 0]
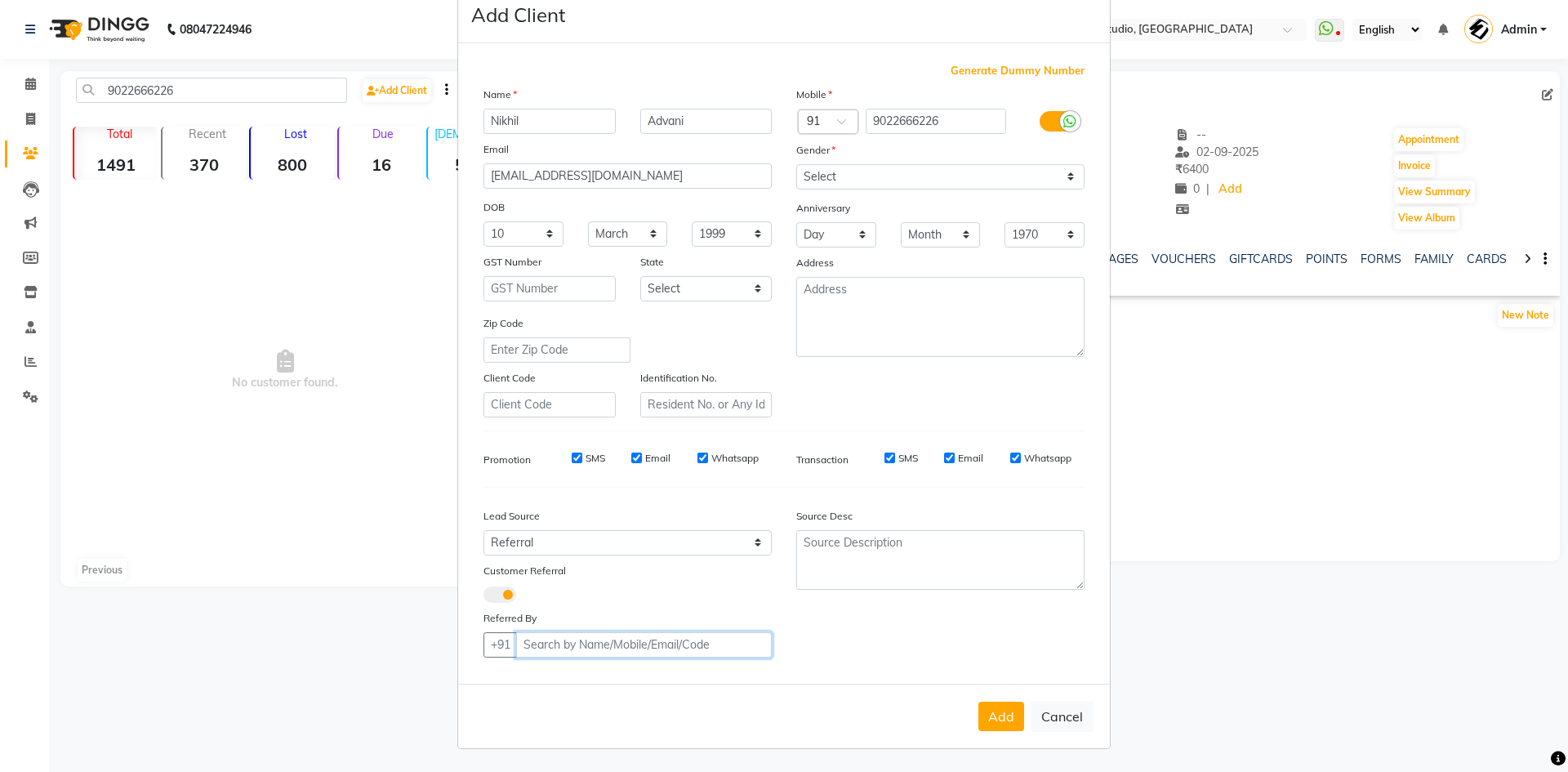
click at [587, 655] on input "text" at bounding box center [644, 644] width 256 height 26
click at [605, 678] on span "sumedh lepkar" at bounding box center [585, 679] width 96 height 16
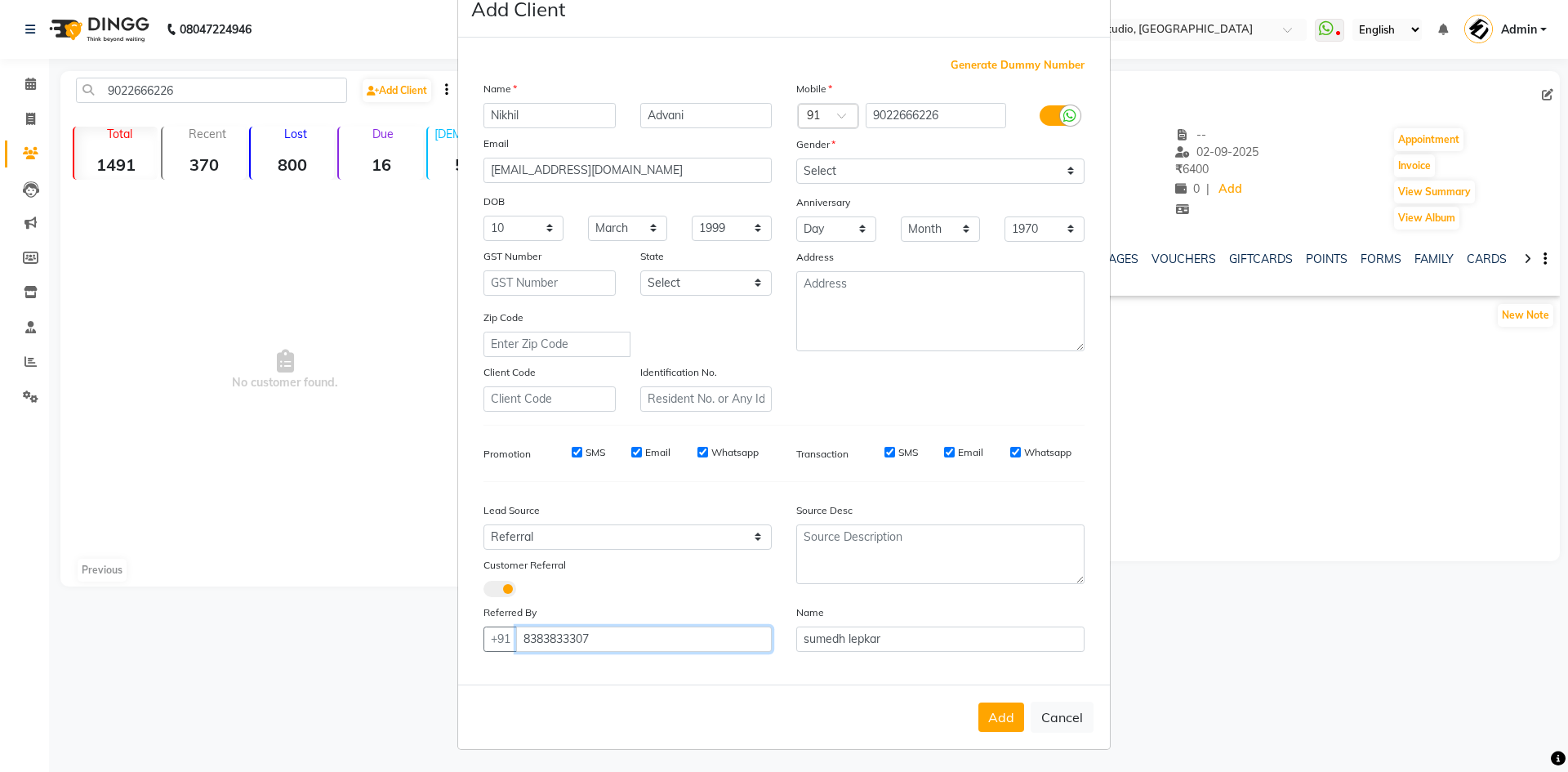
scroll to position [44, 0]
type input "8383833307"
click at [999, 712] on button "Add" at bounding box center [1001, 716] width 45 height 29
select select
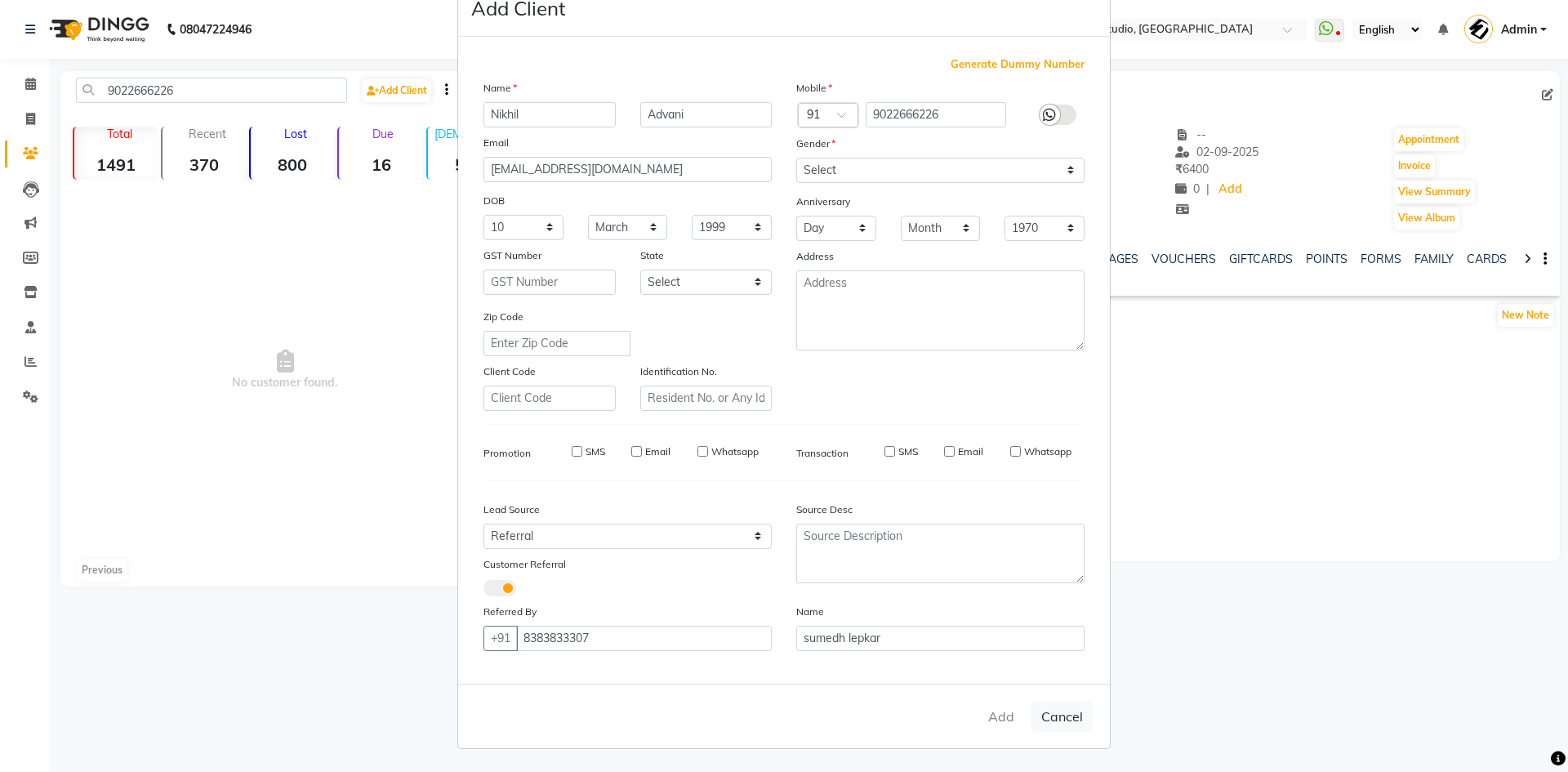
select select
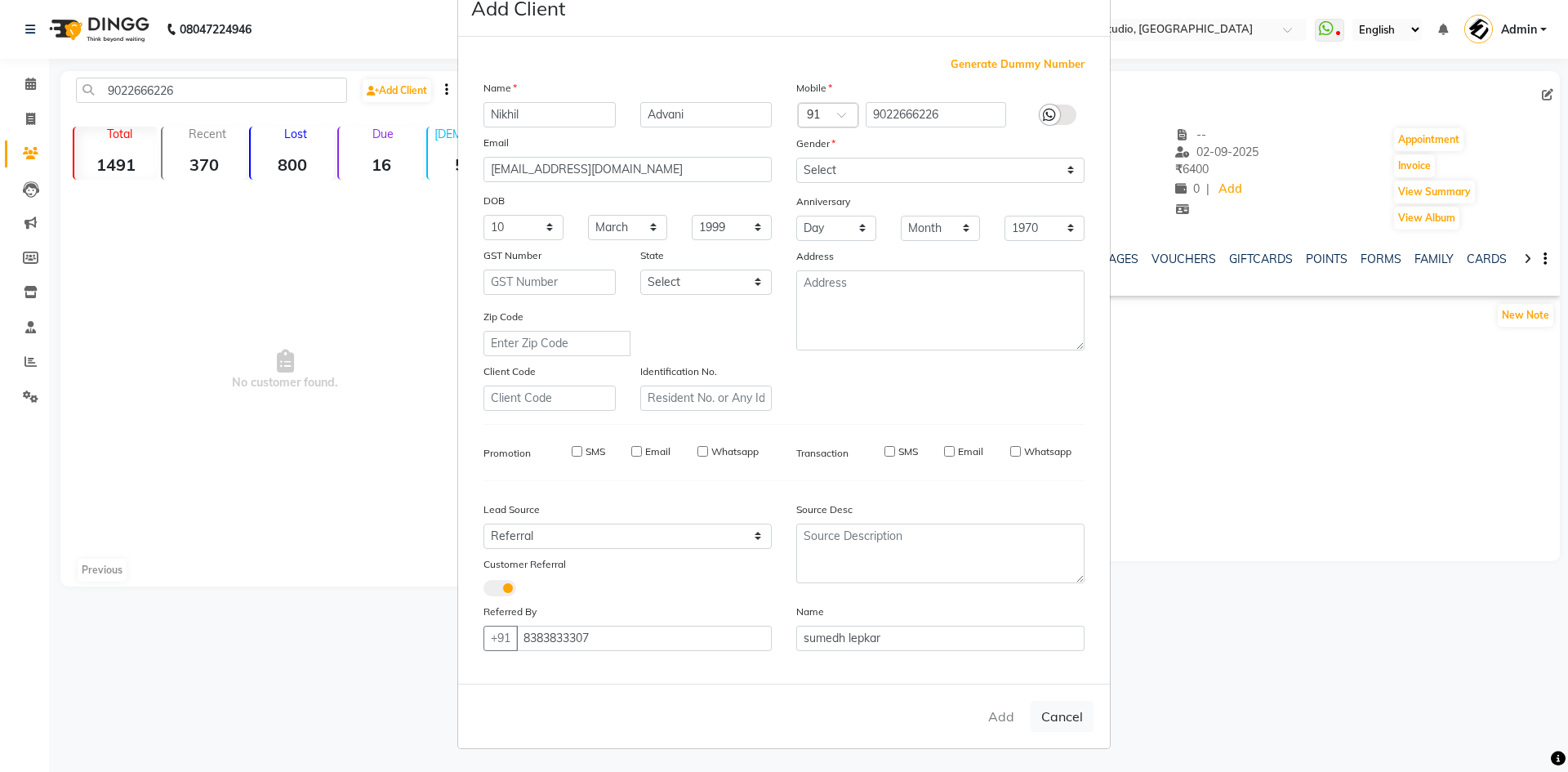
checkbox input "false"
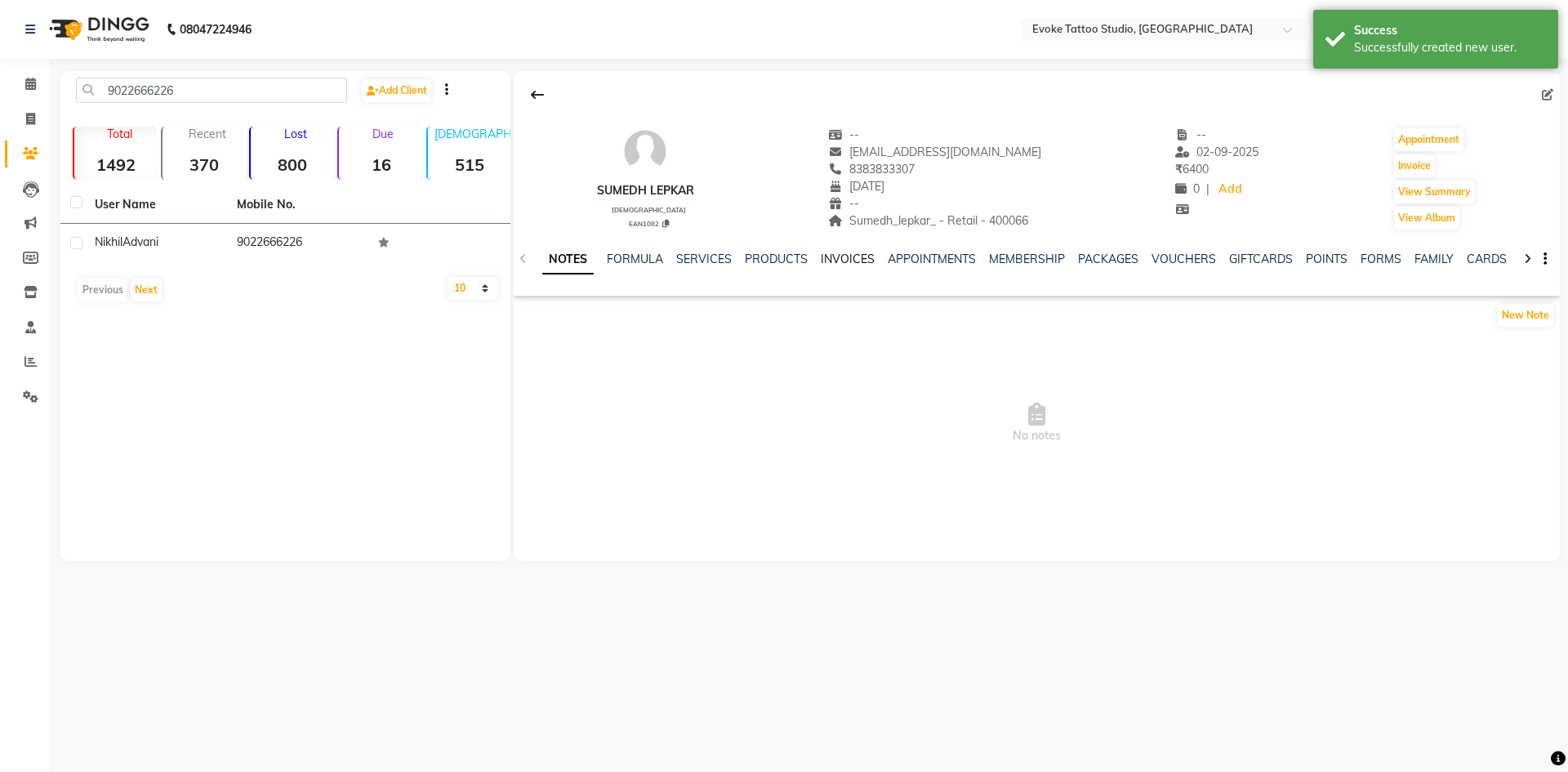
click at [856, 252] on link "INVOICES" at bounding box center [847, 260] width 54 height 15
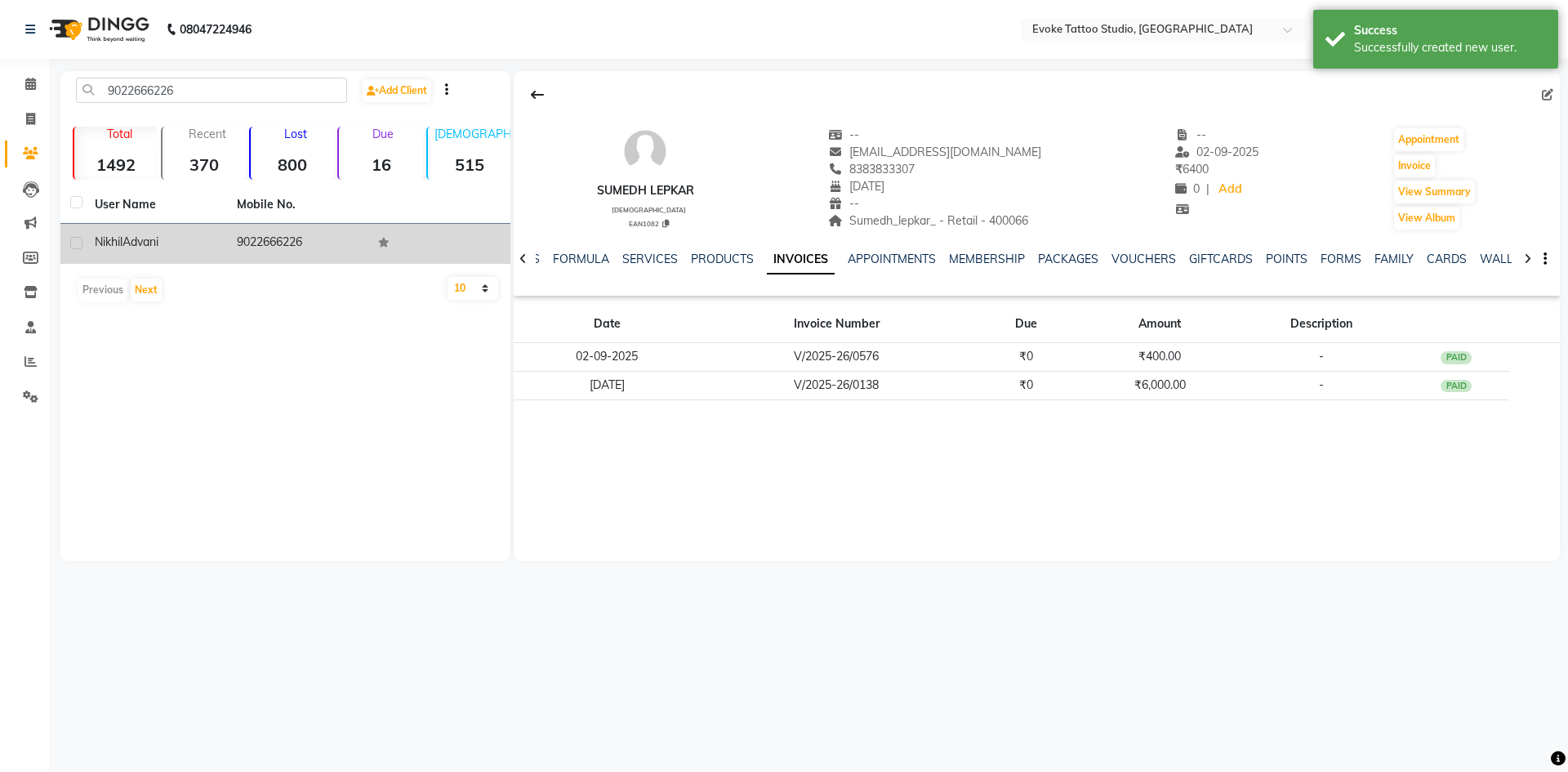
click at [115, 251] on td "[PERSON_NAME]" at bounding box center [156, 243] width 142 height 40
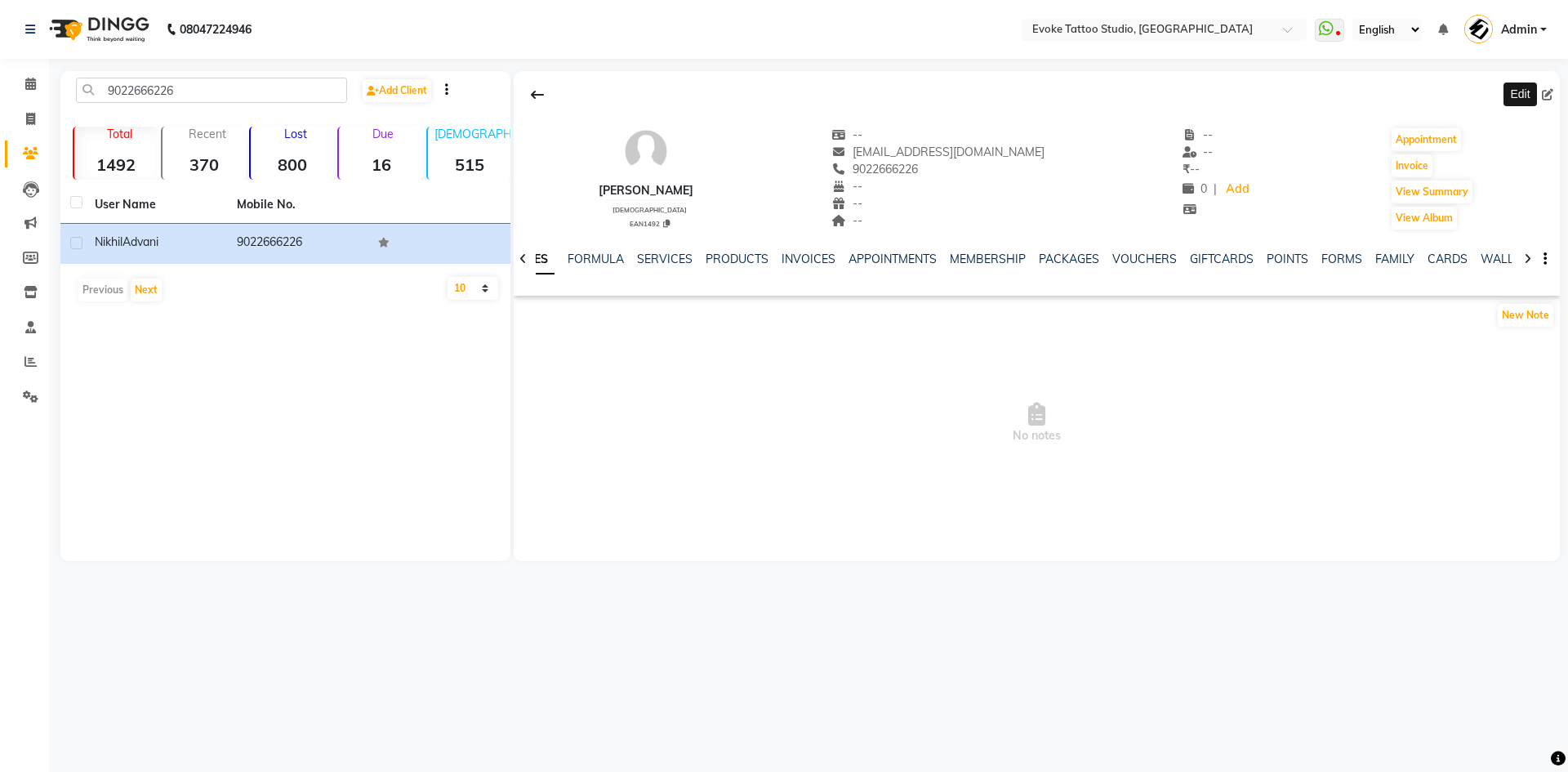
click at [1549, 98] on icon at bounding box center [1548, 95] width 11 height 11
select select "[DEMOGRAPHIC_DATA]"
select select "50817"
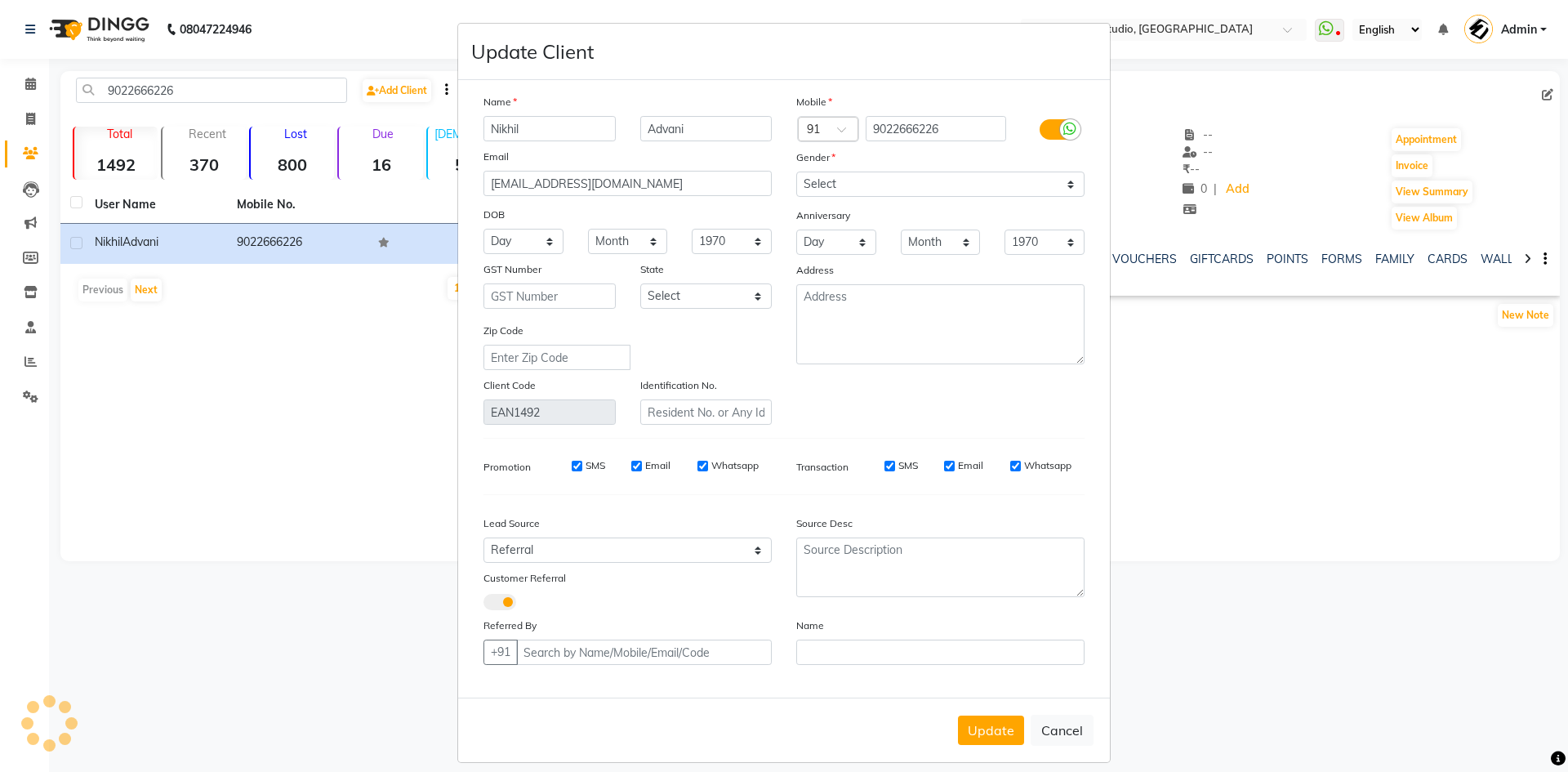
type input "8383833307"
click at [525, 238] on select "Day 01 02 03 04 05 06 07 08 09 10 11 12 13 14 15 16 17 18 19 20 21 22 23 24 25 …" at bounding box center [523, 241] width 80 height 26
select select "10"
click at [483, 228] on select "Day 01 02 03 04 05 06 07 08 09 10 11 12 13 14 15 16 17 18 19 20 21 22 23 24 25 …" at bounding box center [523, 241] width 80 height 26
click at [593, 243] on select "Month January February March April May June July August September October Novem…" at bounding box center [628, 241] width 80 height 26
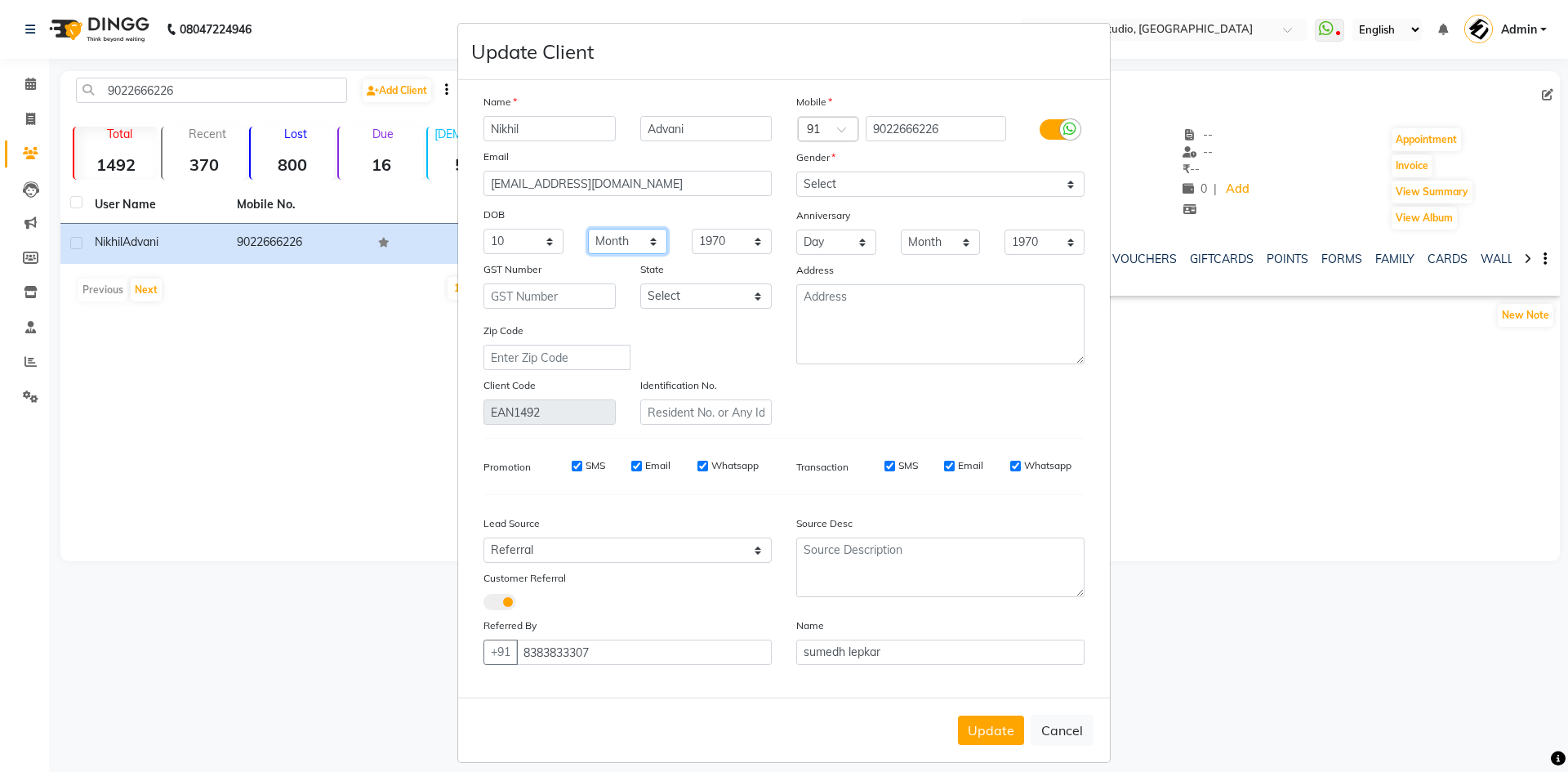
select select "03"
click at [588, 228] on select "Month January February March April May June July August September October Novem…" at bounding box center [628, 241] width 80 height 26
click at [710, 231] on select "1940 1941 1942 1943 1944 1945 1946 1947 1948 1949 1950 1951 1952 1953 1954 1955…" at bounding box center [731, 241] width 80 height 26
select select "1999"
click at [692, 228] on select "1940 1941 1942 1943 1944 1945 1946 1947 1948 1949 1950 1951 1952 1953 1954 1955…" at bounding box center [731, 241] width 80 height 26
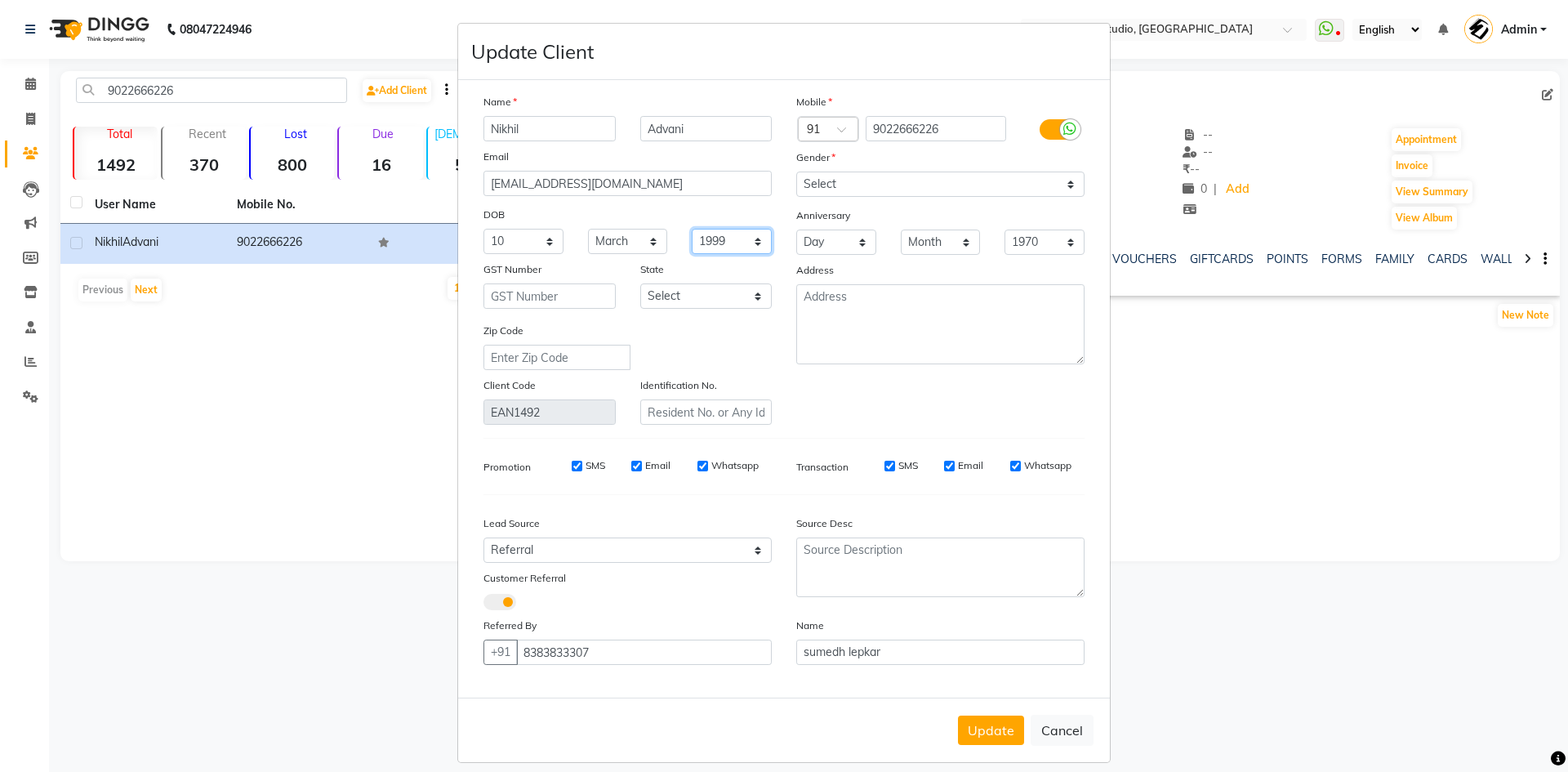
scroll to position [14, 0]
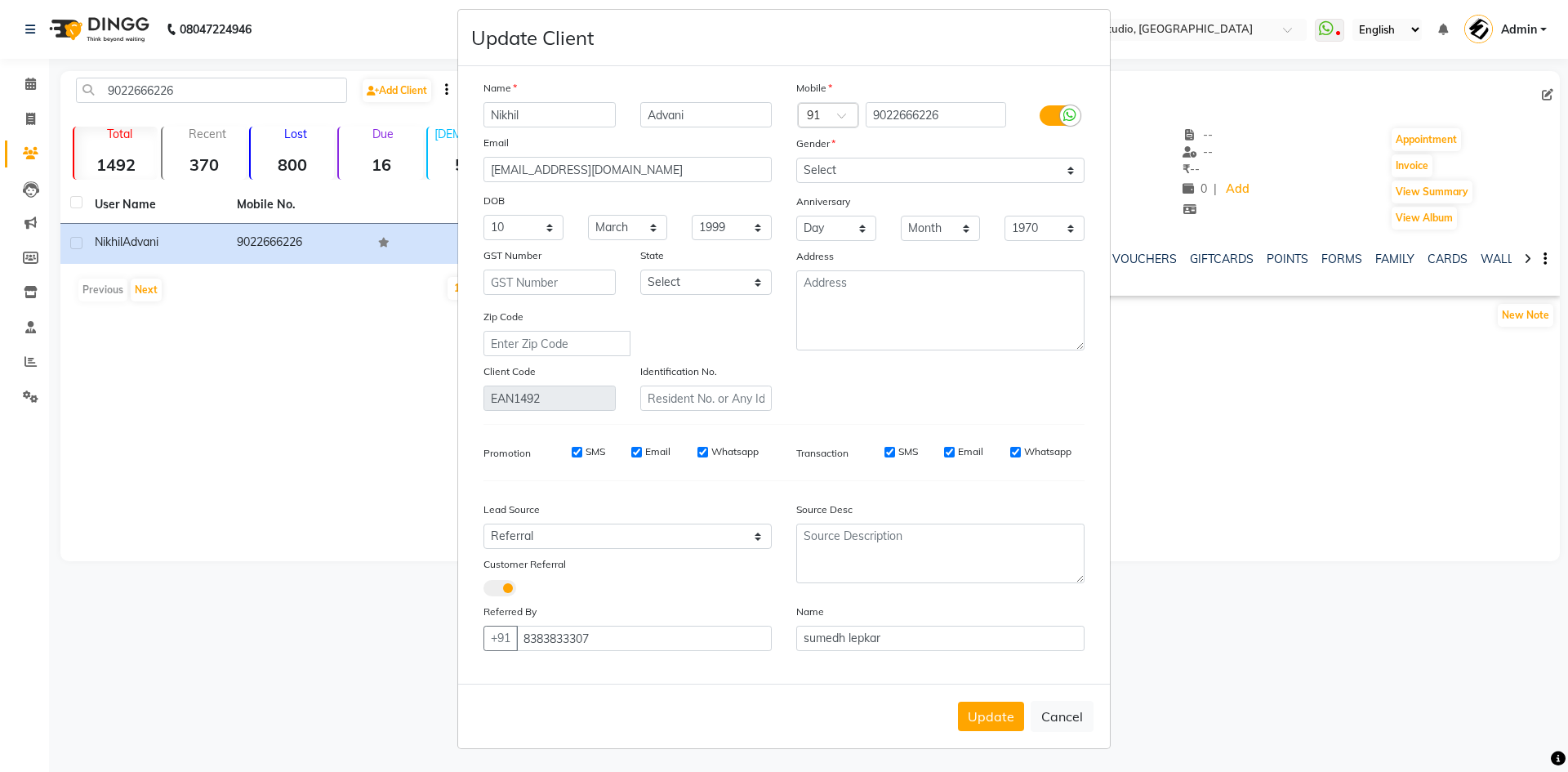
click at [802, 471] on div "Name [PERSON_NAME] Email [EMAIL_ADDRESS][DOMAIN_NAME] DOB Day 01 02 03 04 05 06…" at bounding box center [784, 375] width 625 height 591
click at [974, 720] on button "Update" at bounding box center [991, 716] width 66 height 29
select select
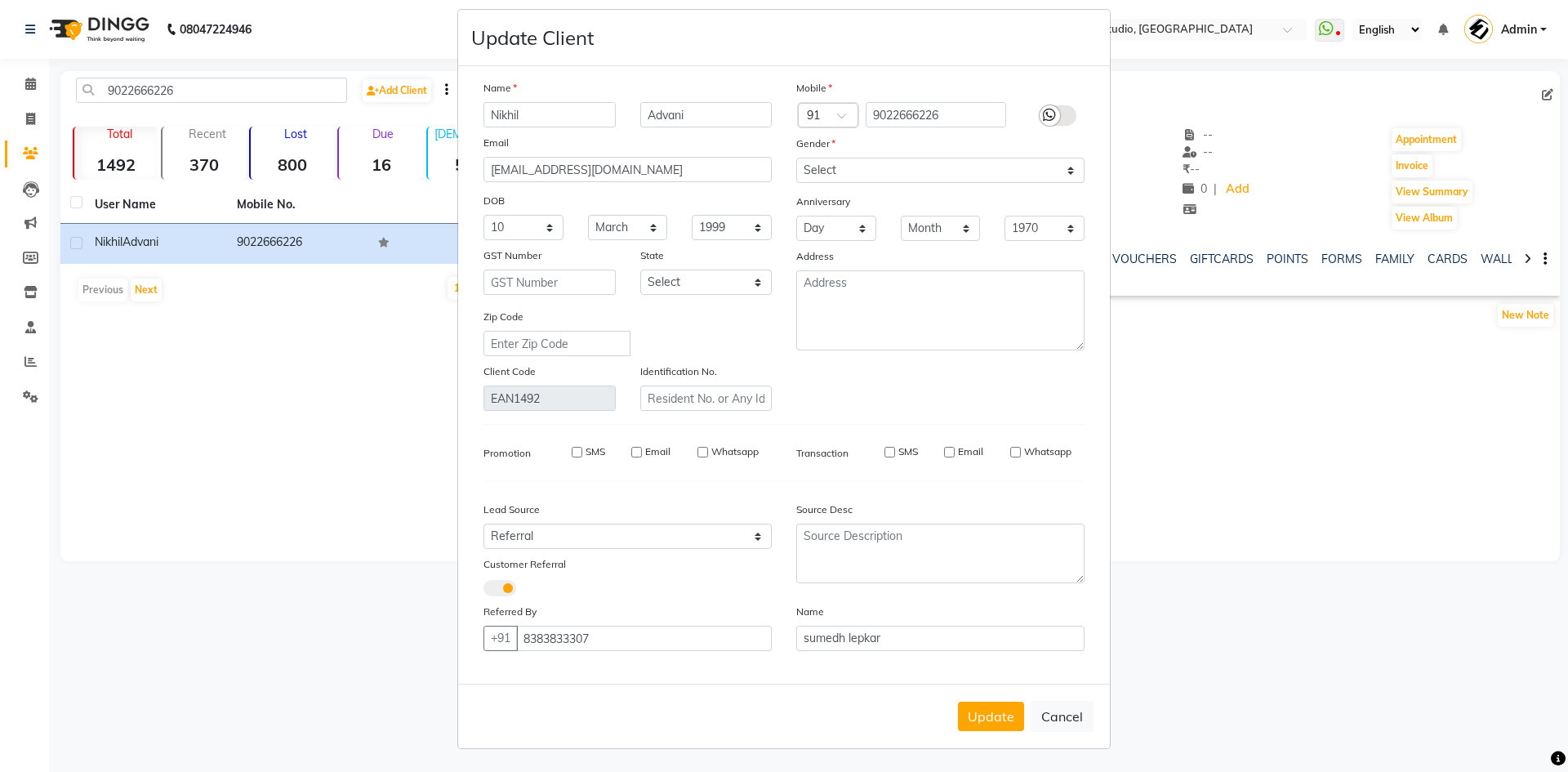
select select
checkbox input "false"
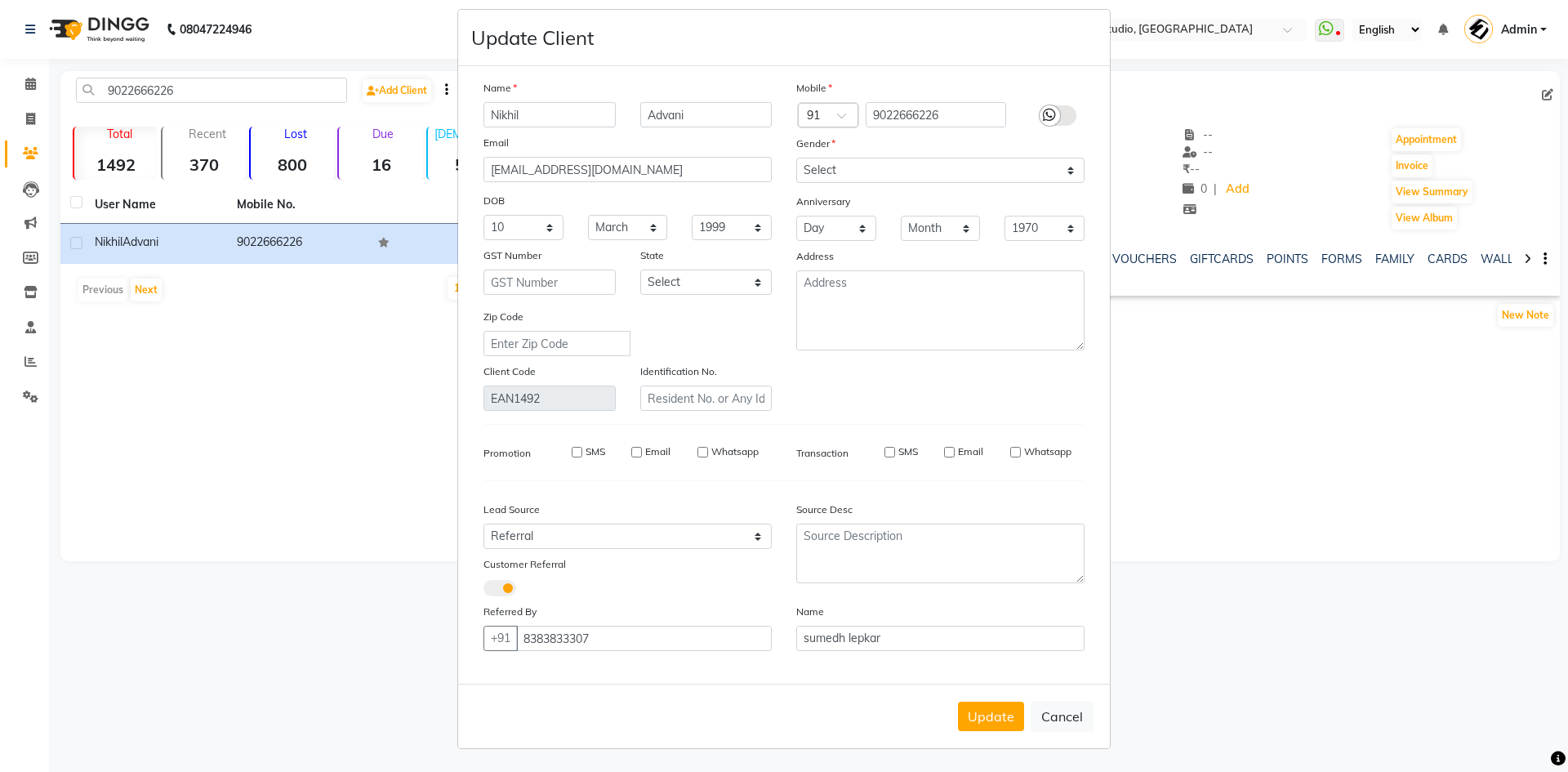
checkbox input "false"
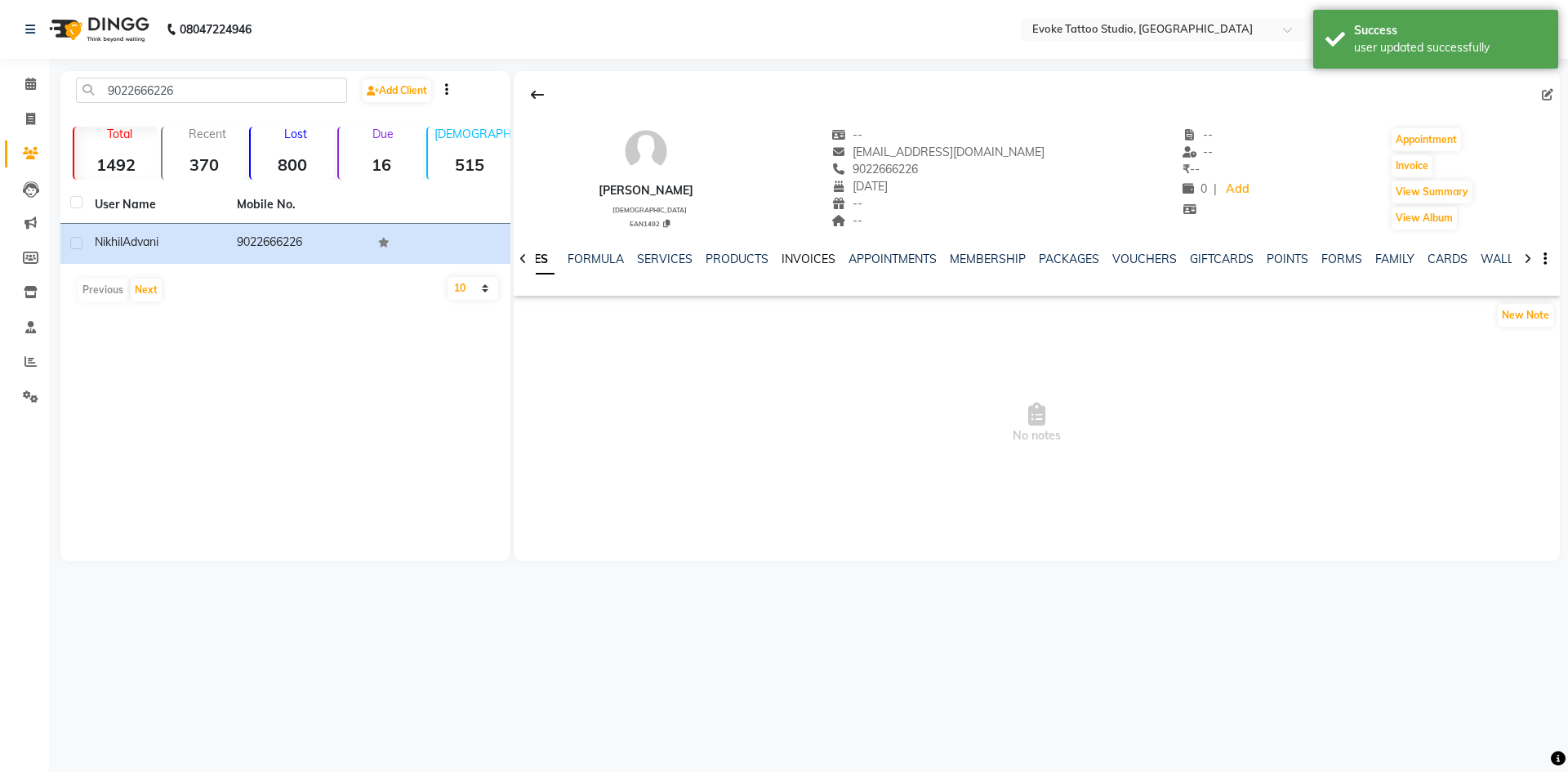
click at [782, 263] on link "INVOICES" at bounding box center [808, 260] width 54 height 15
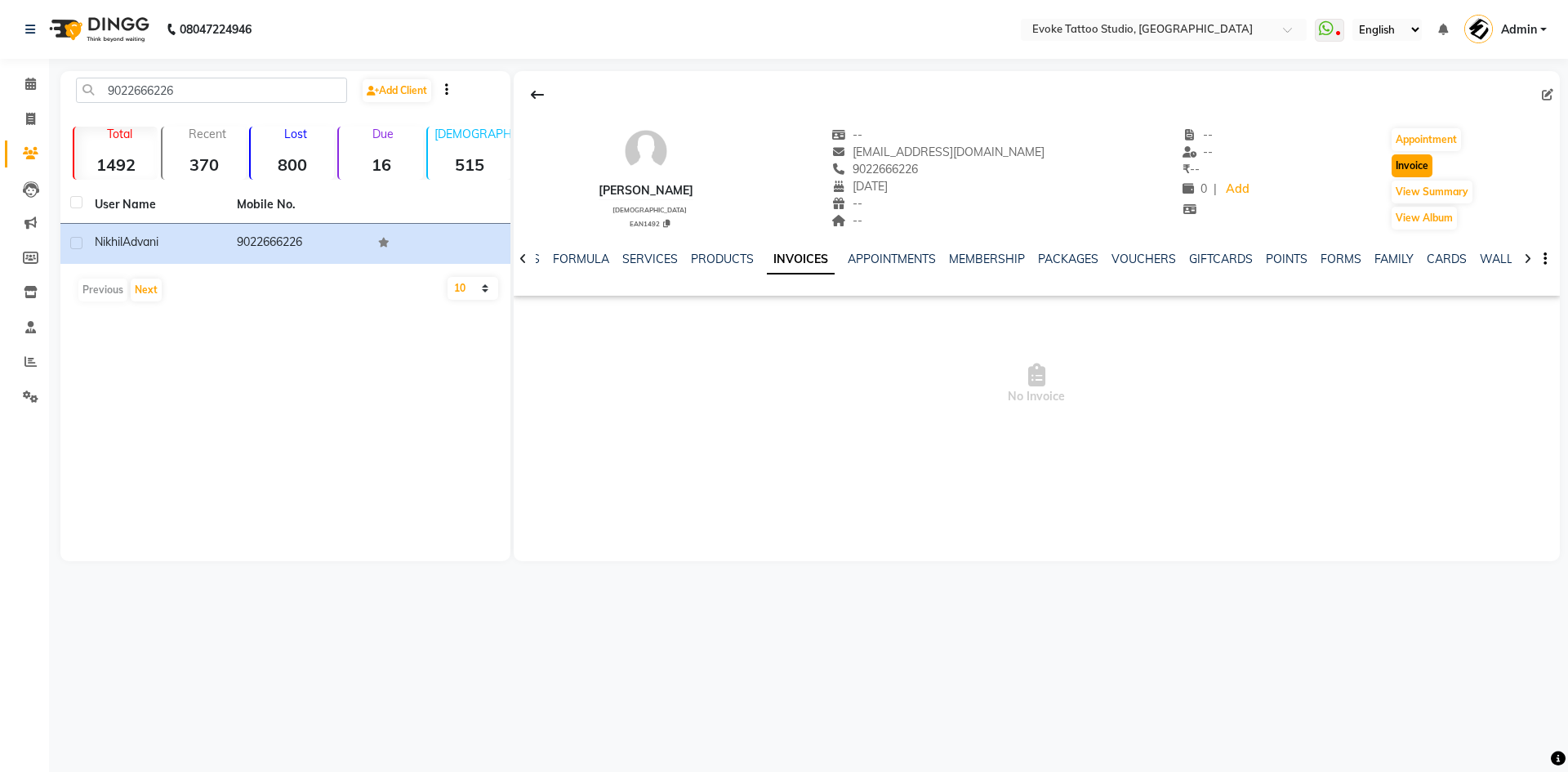
click at [1412, 169] on button "Invoice" at bounding box center [1412, 166] width 41 height 23
select select "service"
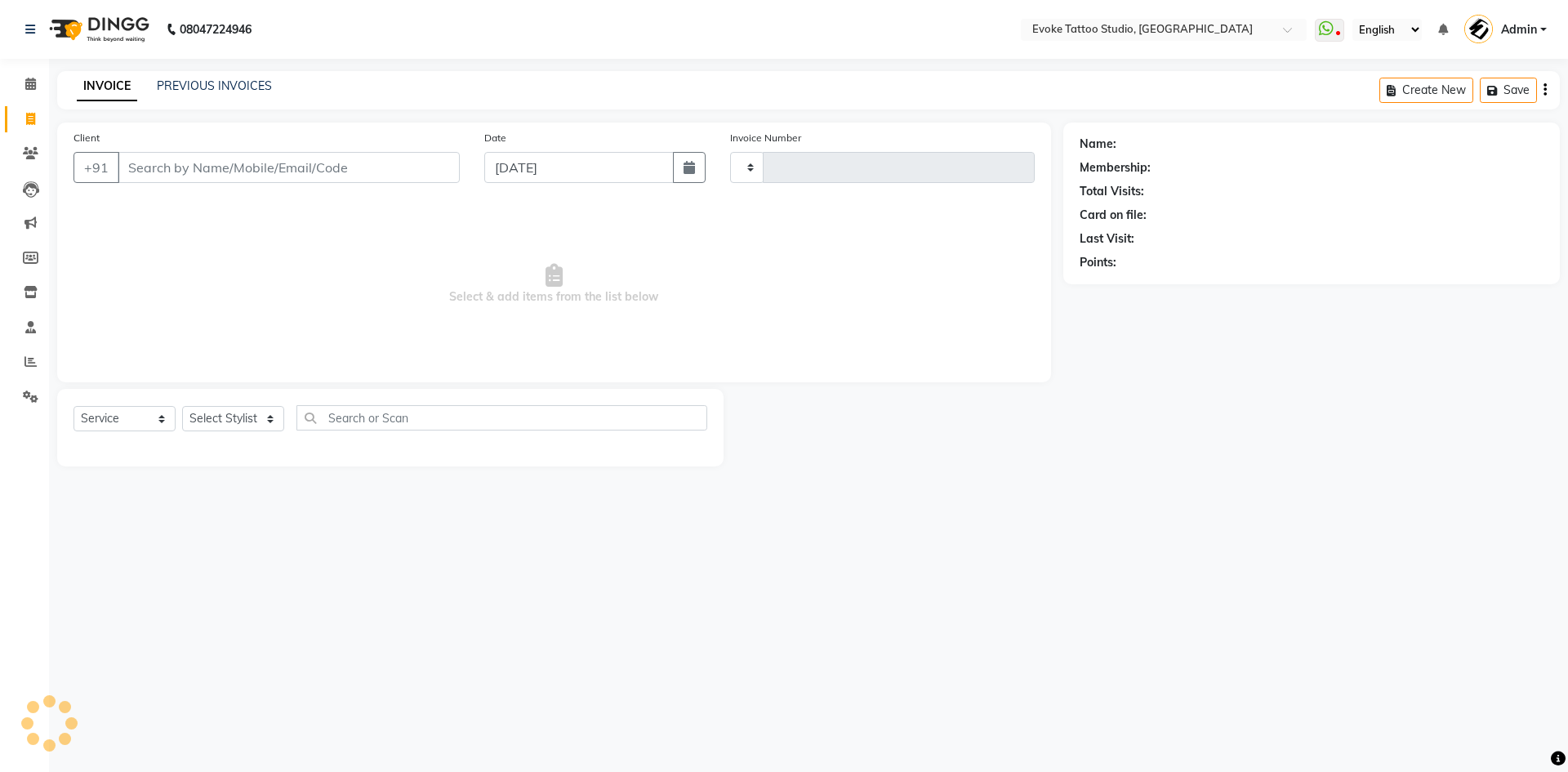
type input "0577"
select select "7461"
type input "9022666226"
click at [698, 168] on button "button" at bounding box center [689, 167] width 32 height 31
select select "9"
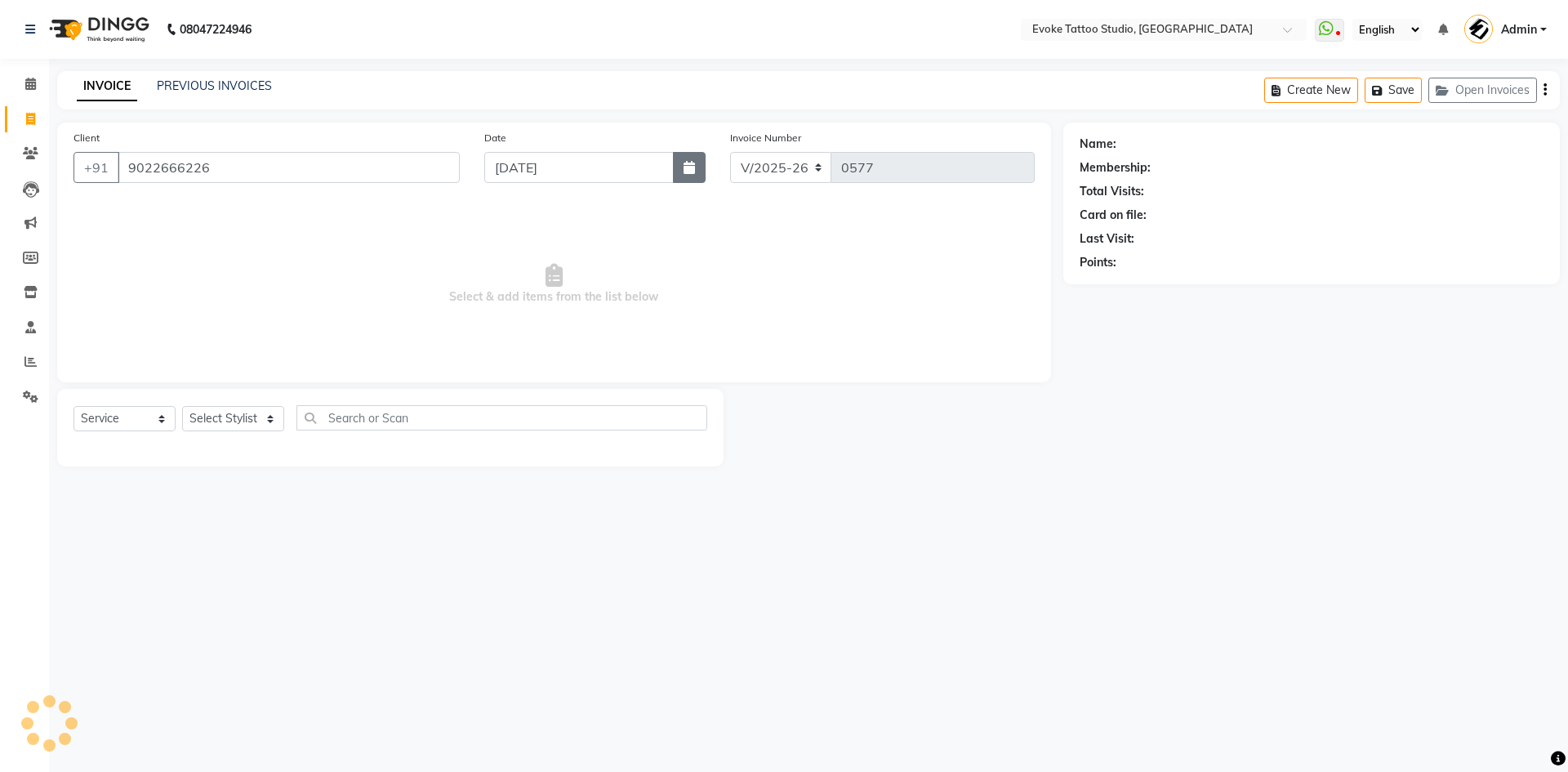
select select "2025"
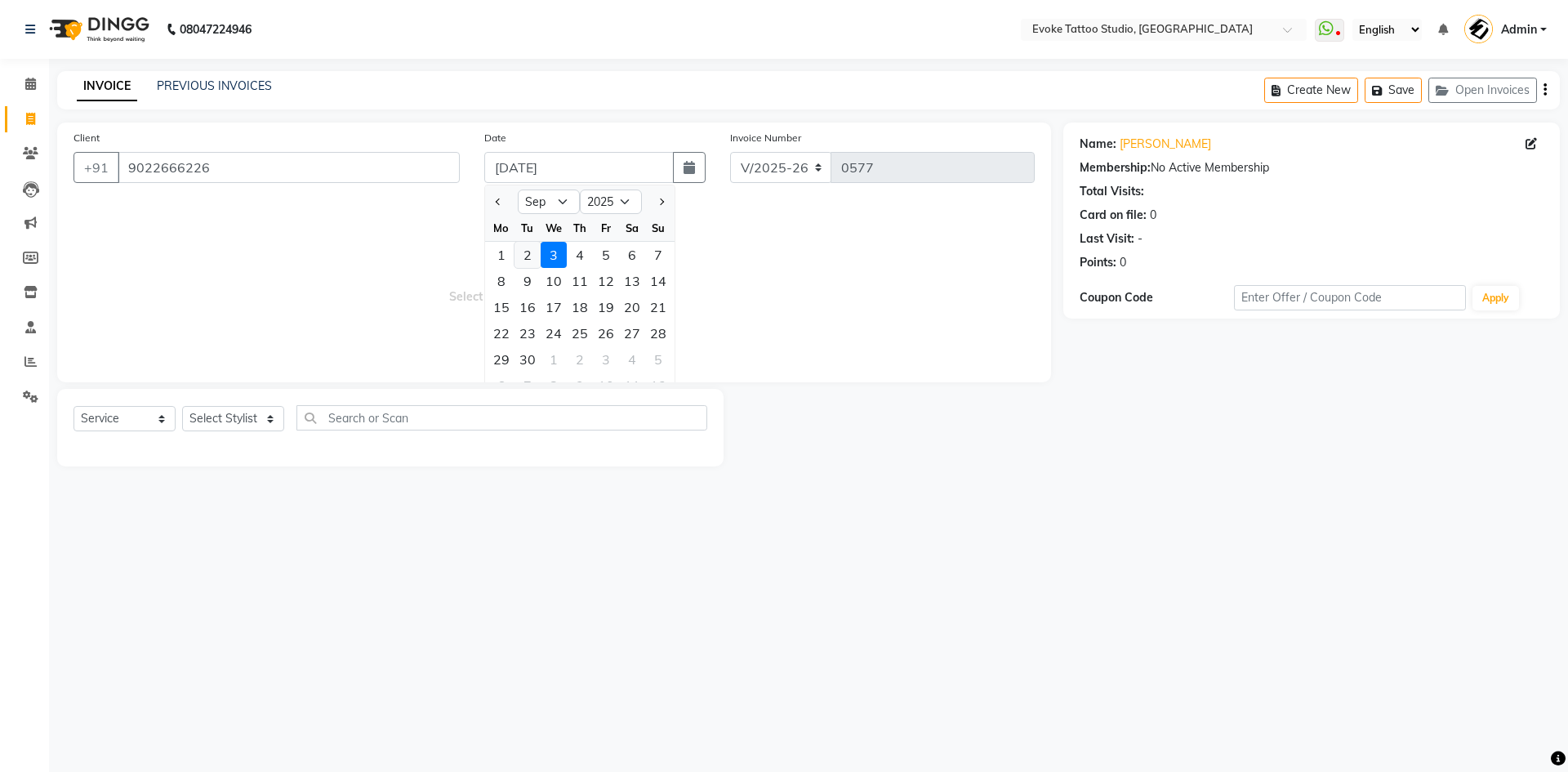
click at [526, 261] on div "2" at bounding box center [528, 255] width 27 height 27
type input "02-09-2025"
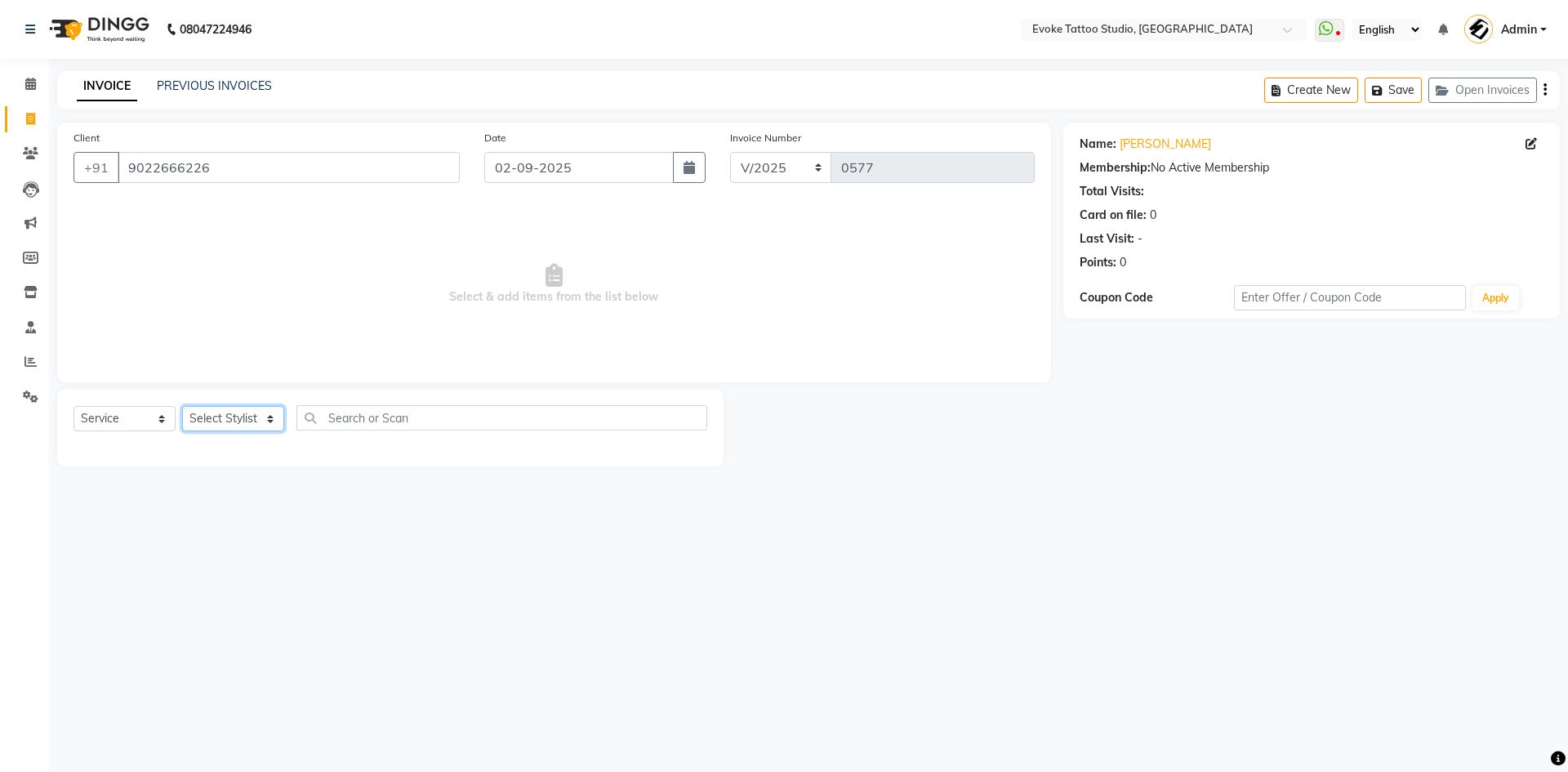
click at [252, 418] on select "Select Stylist [PERSON_NAME] Dingg Support [PERSON_NAME] [PERSON_NAME] [PERSON_…" at bounding box center [233, 418] width 102 height 26
select select "65841"
click at [182, 405] on select "Select Stylist [PERSON_NAME] Dingg Support [PERSON_NAME] [PERSON_NAME] [PERSON_…" at bounding box center [233, 418] width 102 height 26
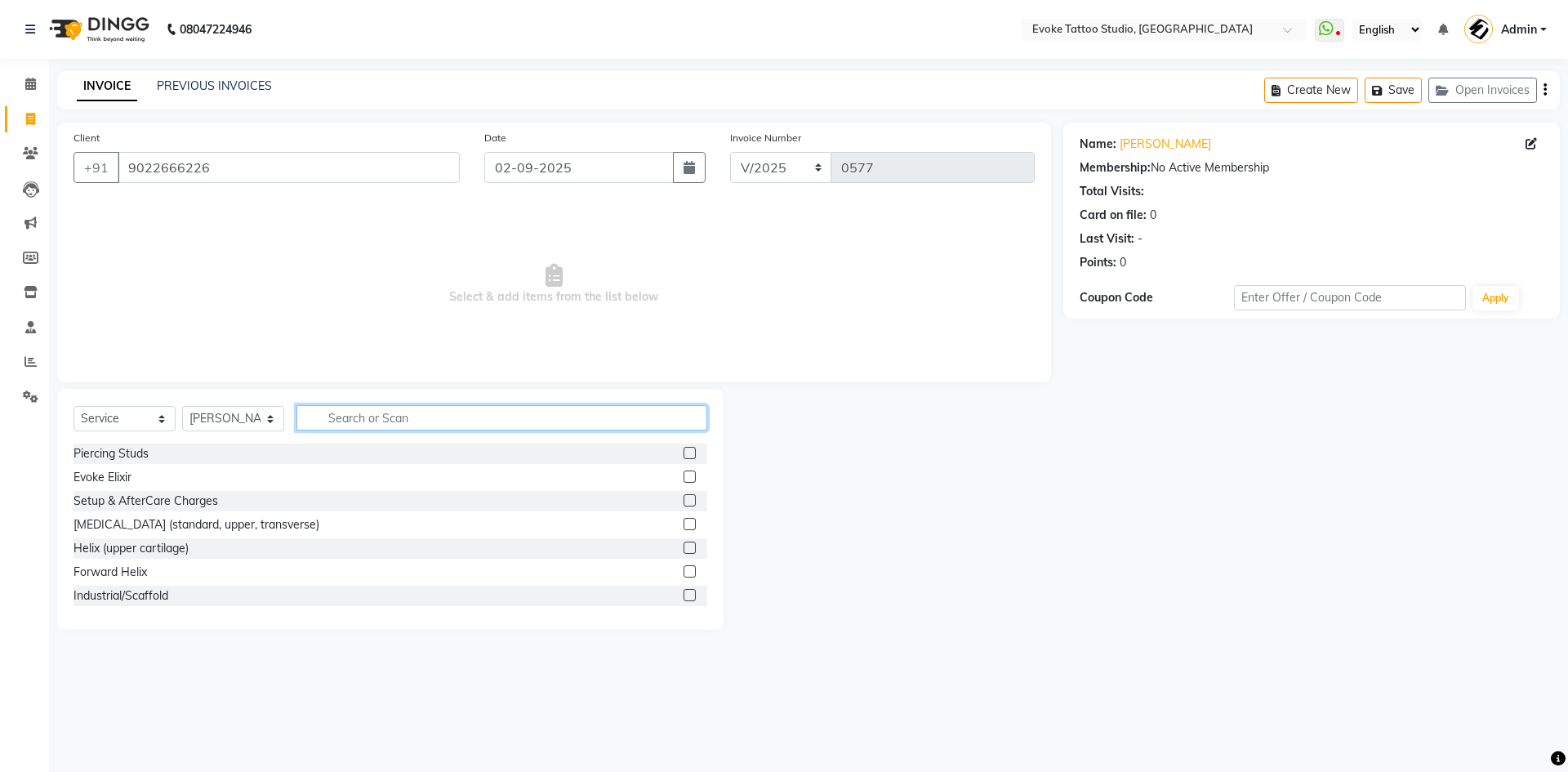
click at [401, 420] on input "text" at bounding box center [502, 418] width 411 height 26
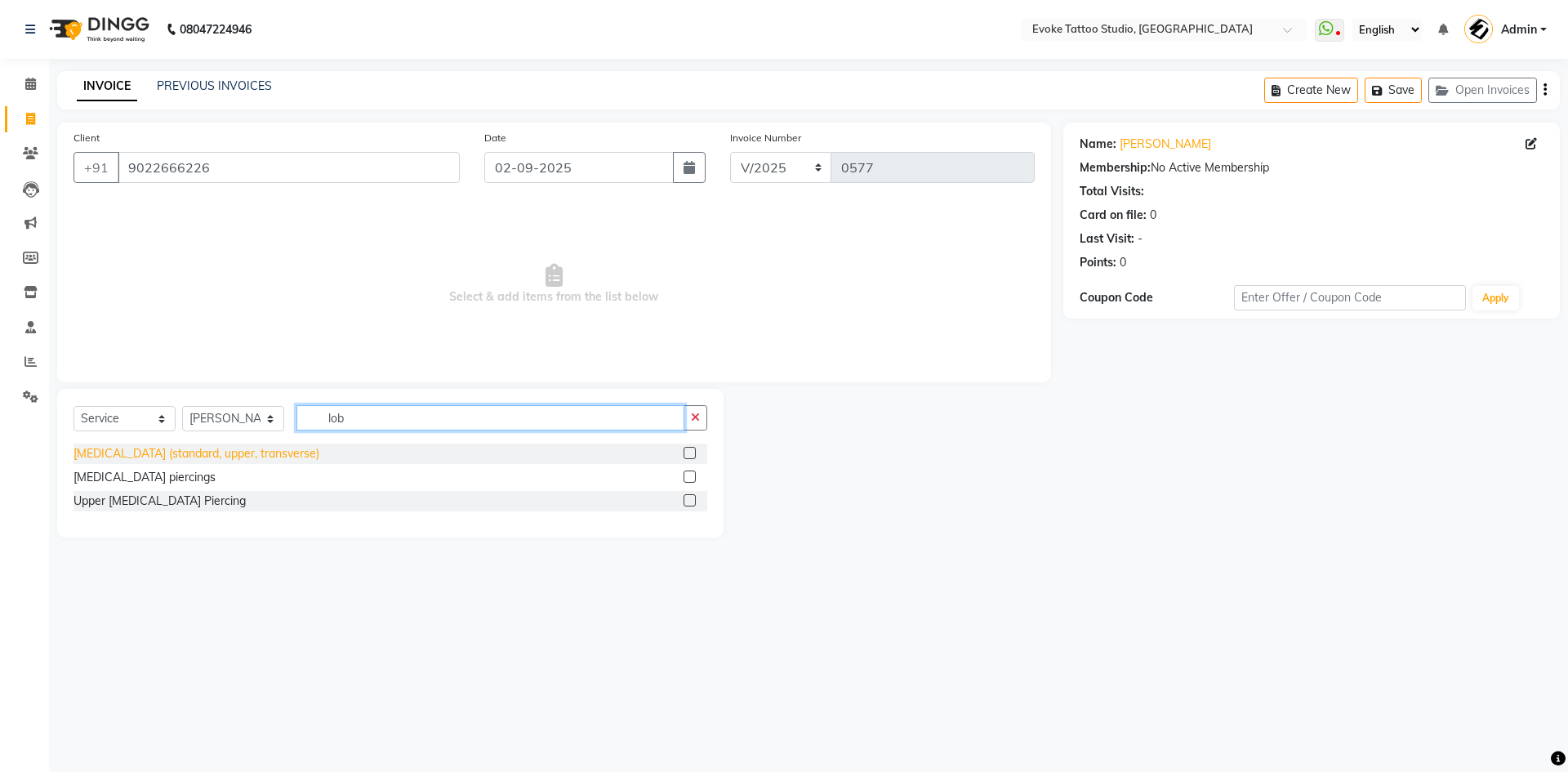
type input "lob"
click at [125, 453] on div "[MEDICAL_DATA] (standard, upper, transverse)" at bounding box center [197, 454] width 246 height 17
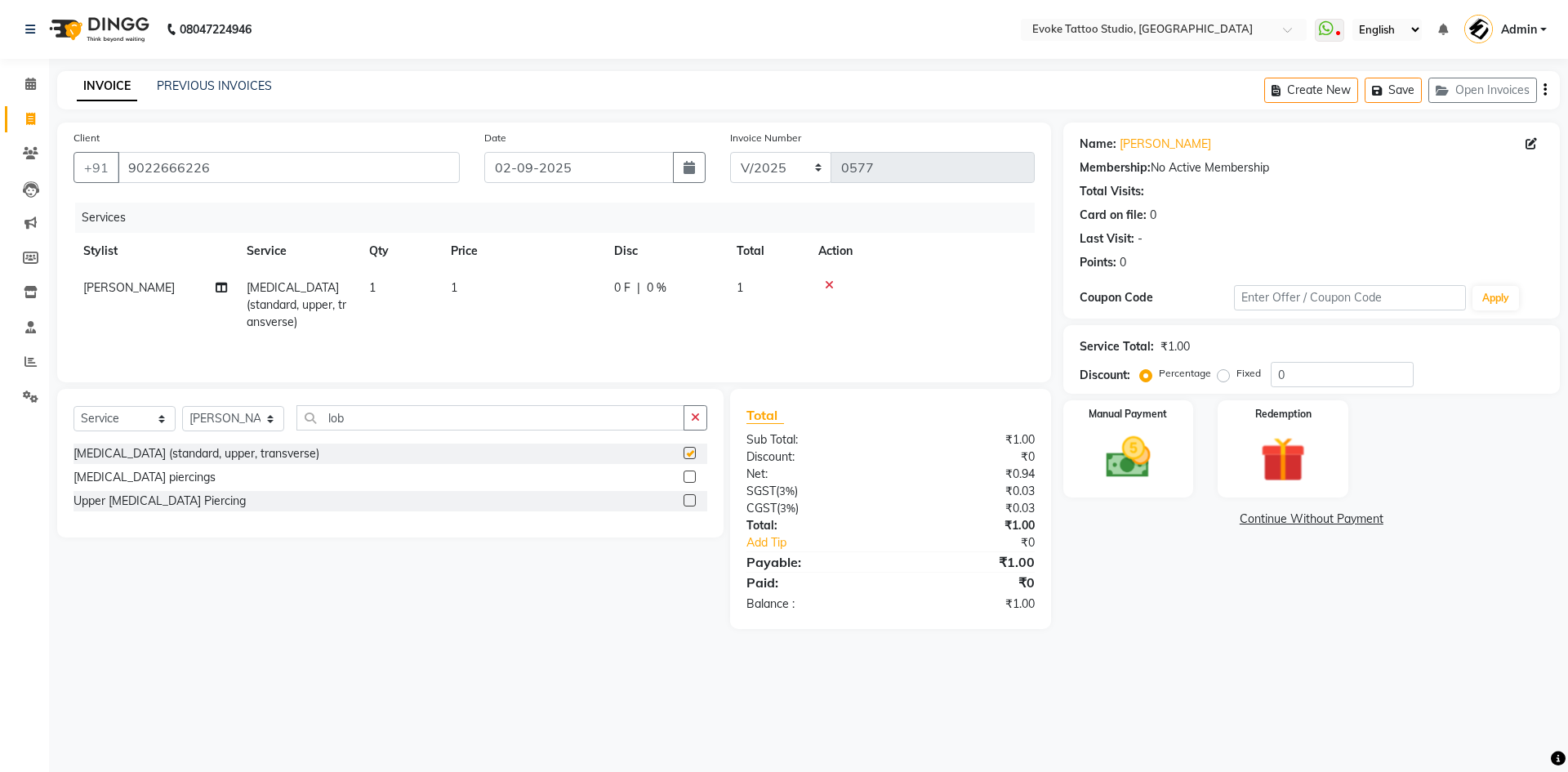
checkbox input "false"
click at [478, 282] on td "1" at bounding box center [523, 305] width 163 height 71
select select "65841"
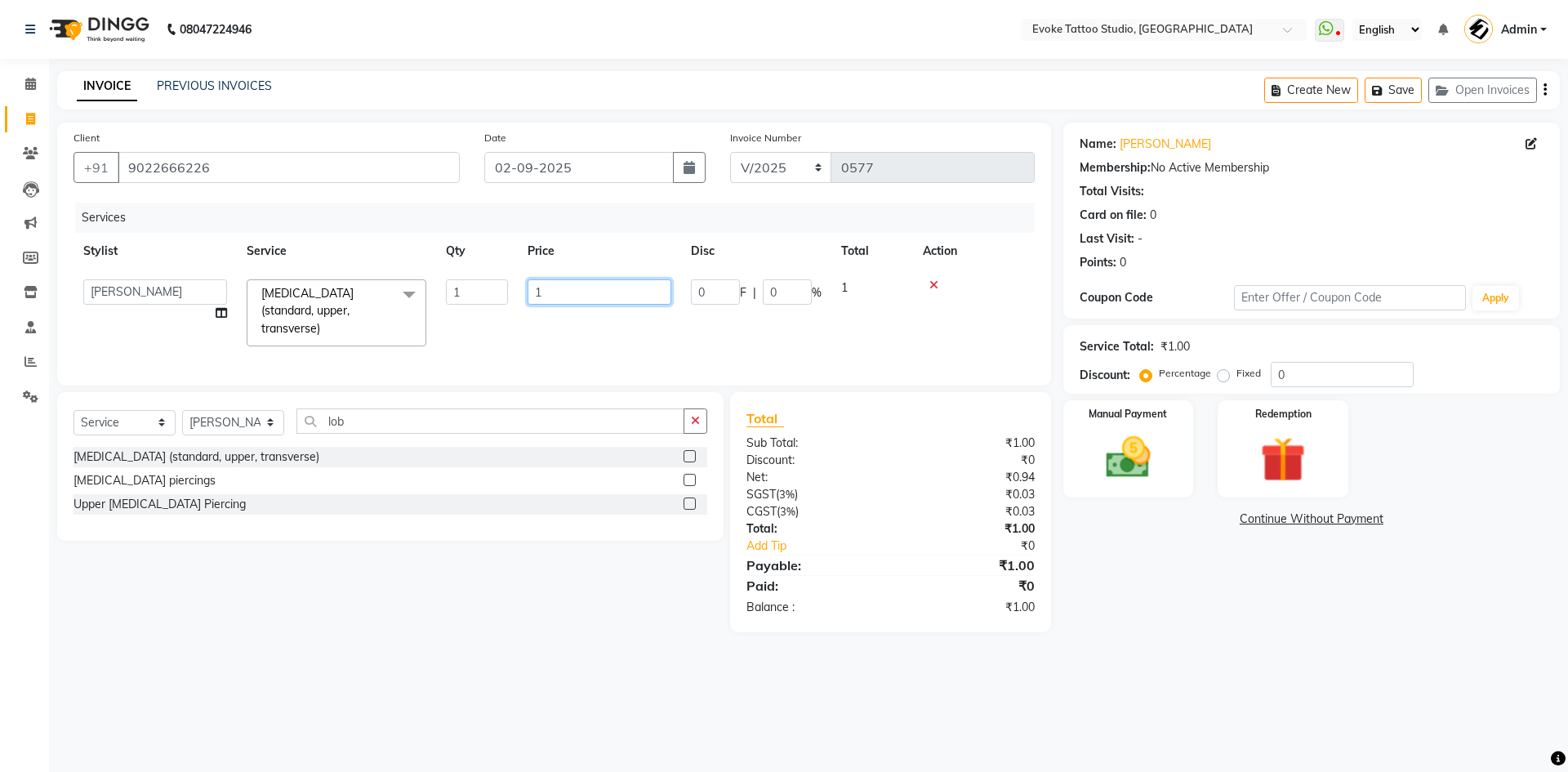
click at [554, 291] on input "1" at bounding box center [600, 292] width 144 height 26
type input "1272"
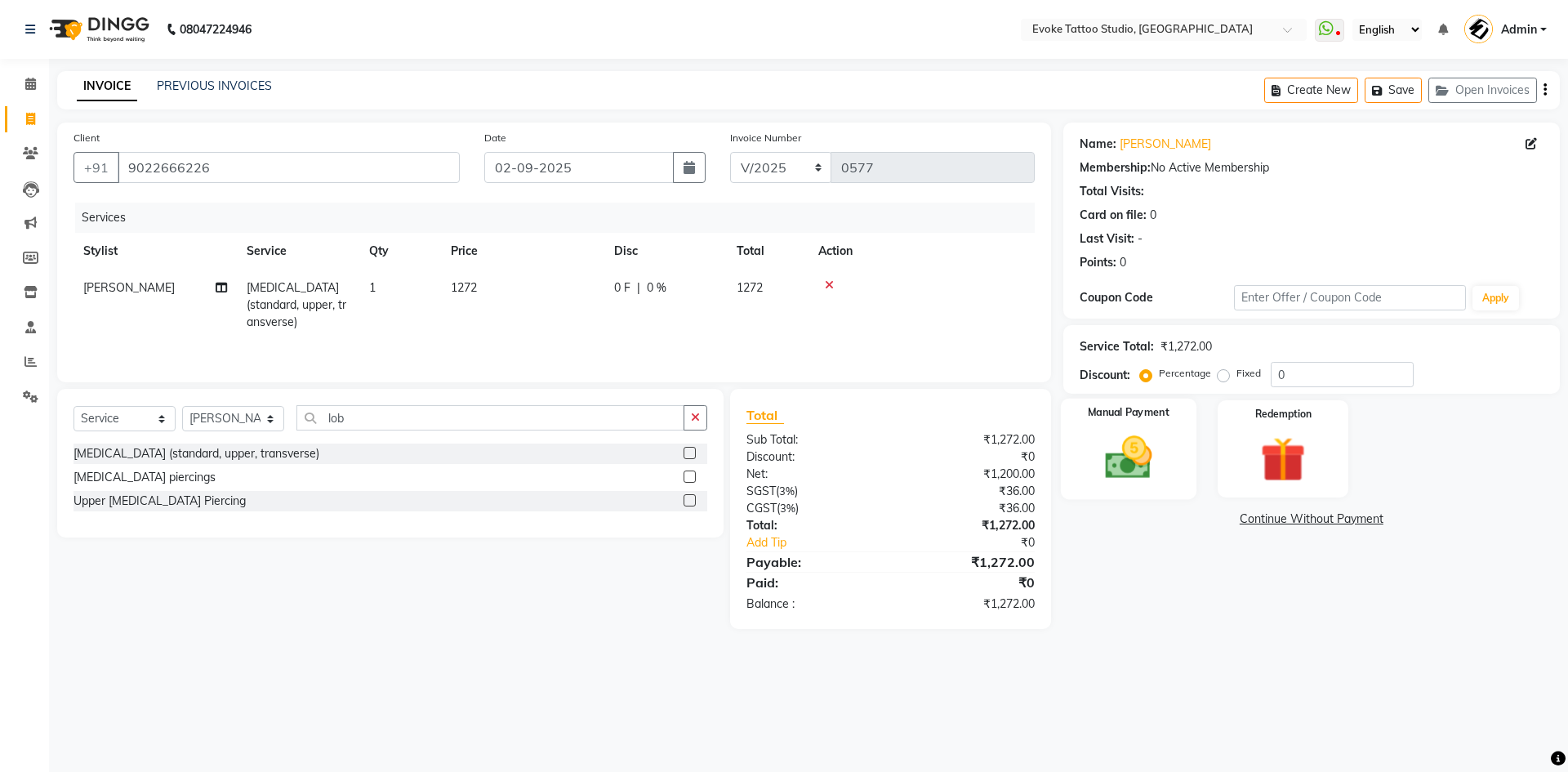
click at [1158, 451] on img at bounding box center [1128, 457] width 76 height 54
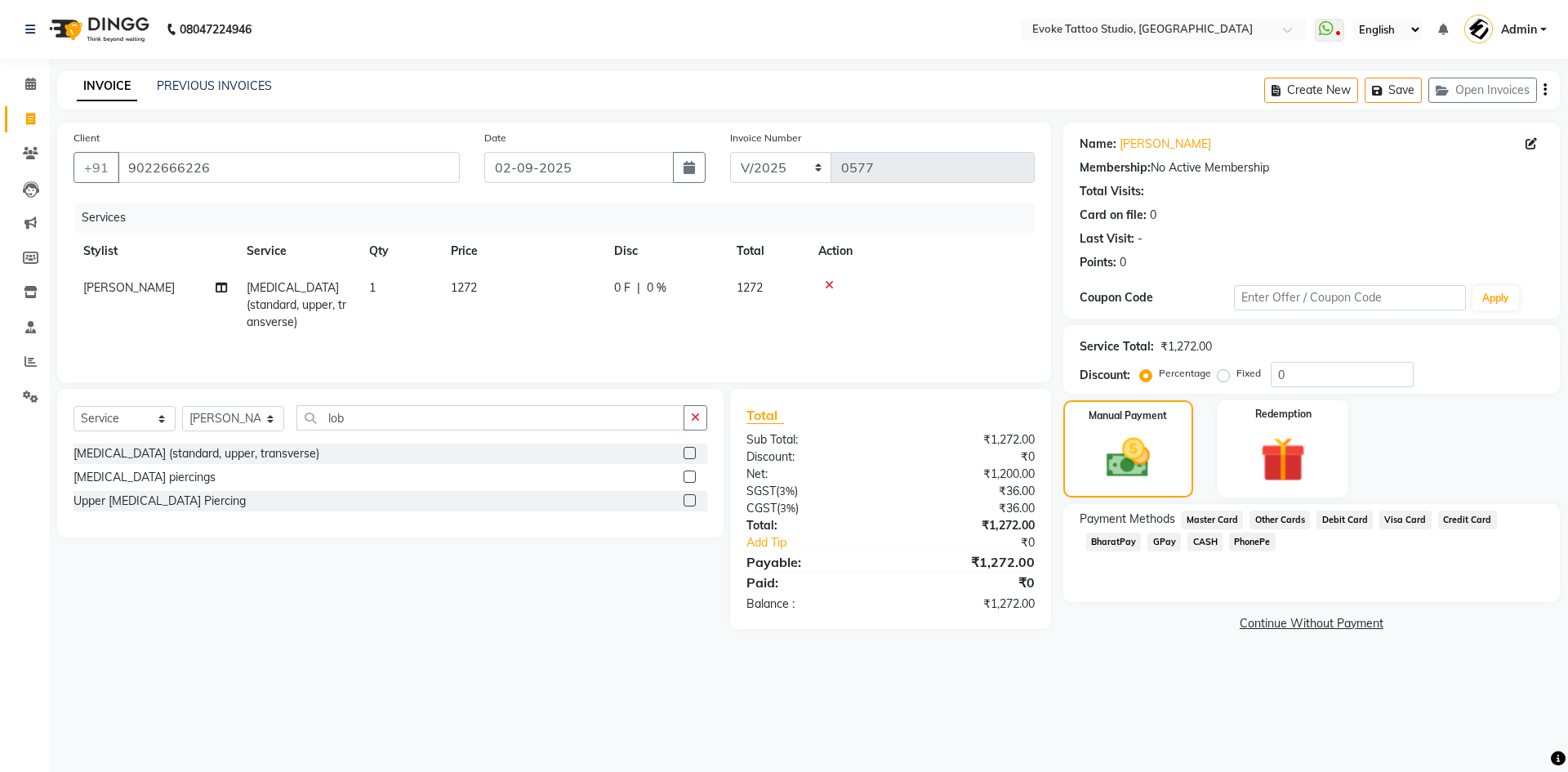
click at [1173, 538] on span "GPay" at bounding box center [1163, 542] width 33 height 19
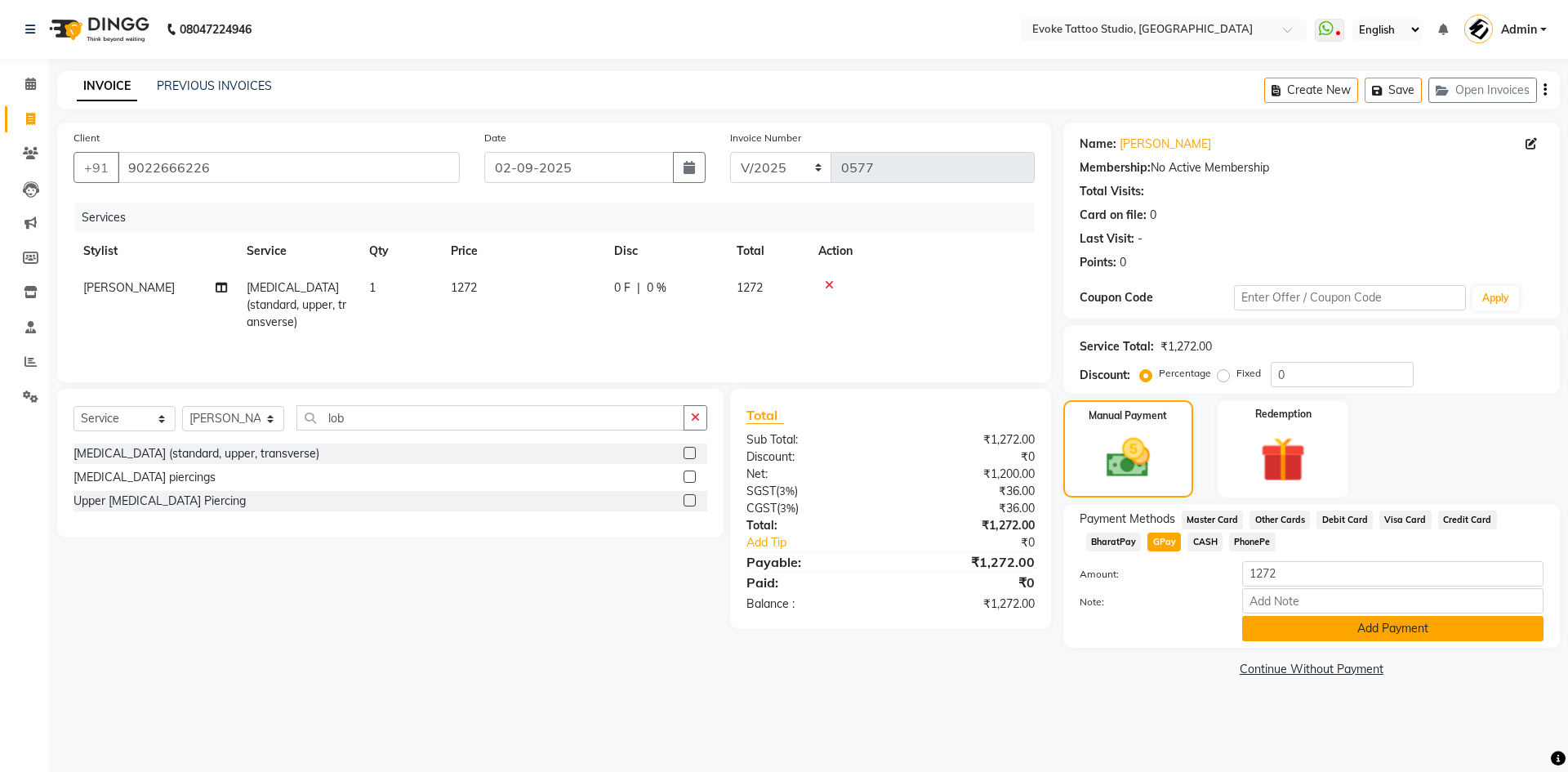
click at [1290, 619] on button "Add Payment" at bounding box center [1393, 628] width 301 height 26
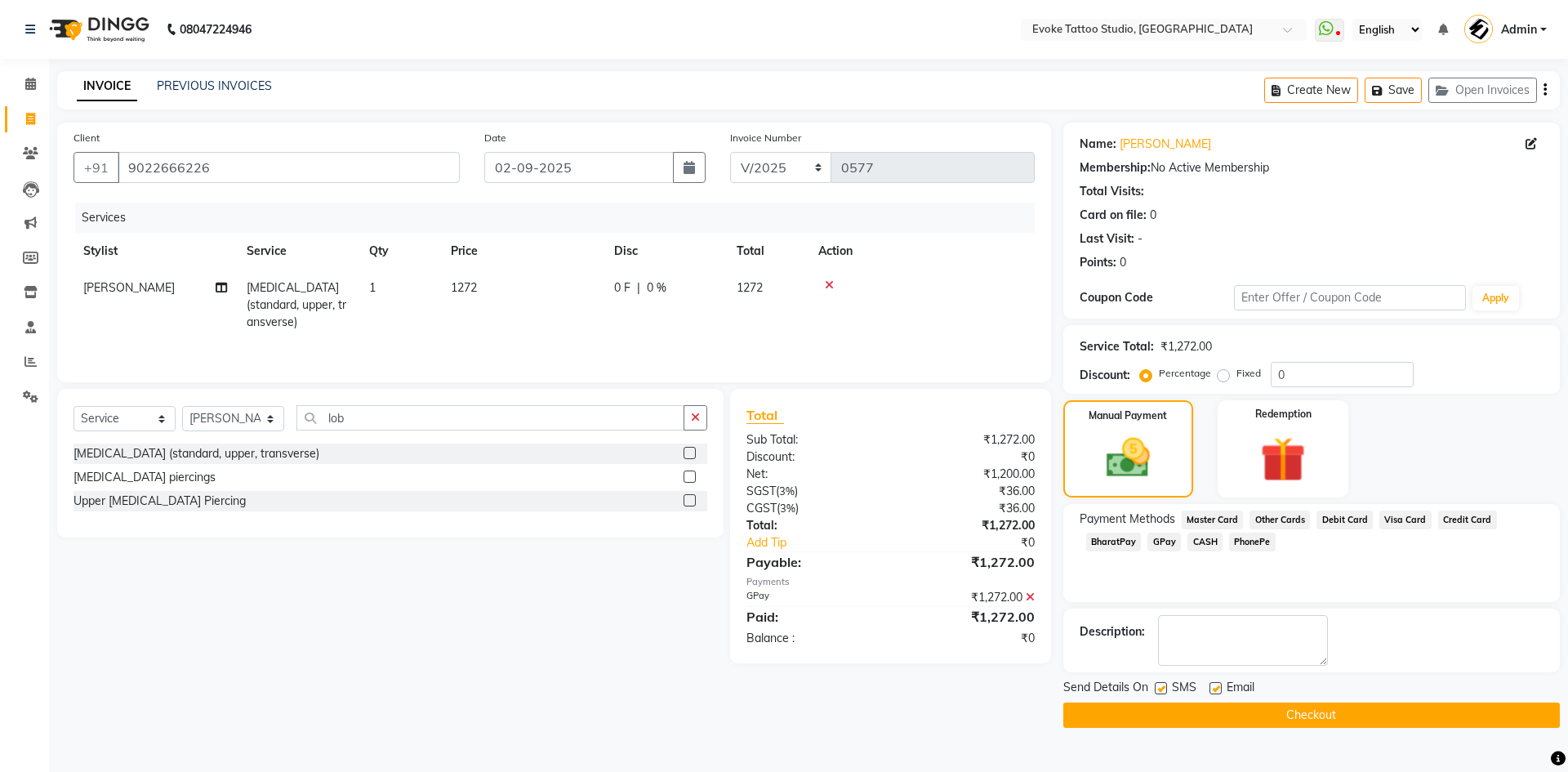
click at [1307, 703] on button "Checkout" at bounding box center [1312, 714] width 496 height 26
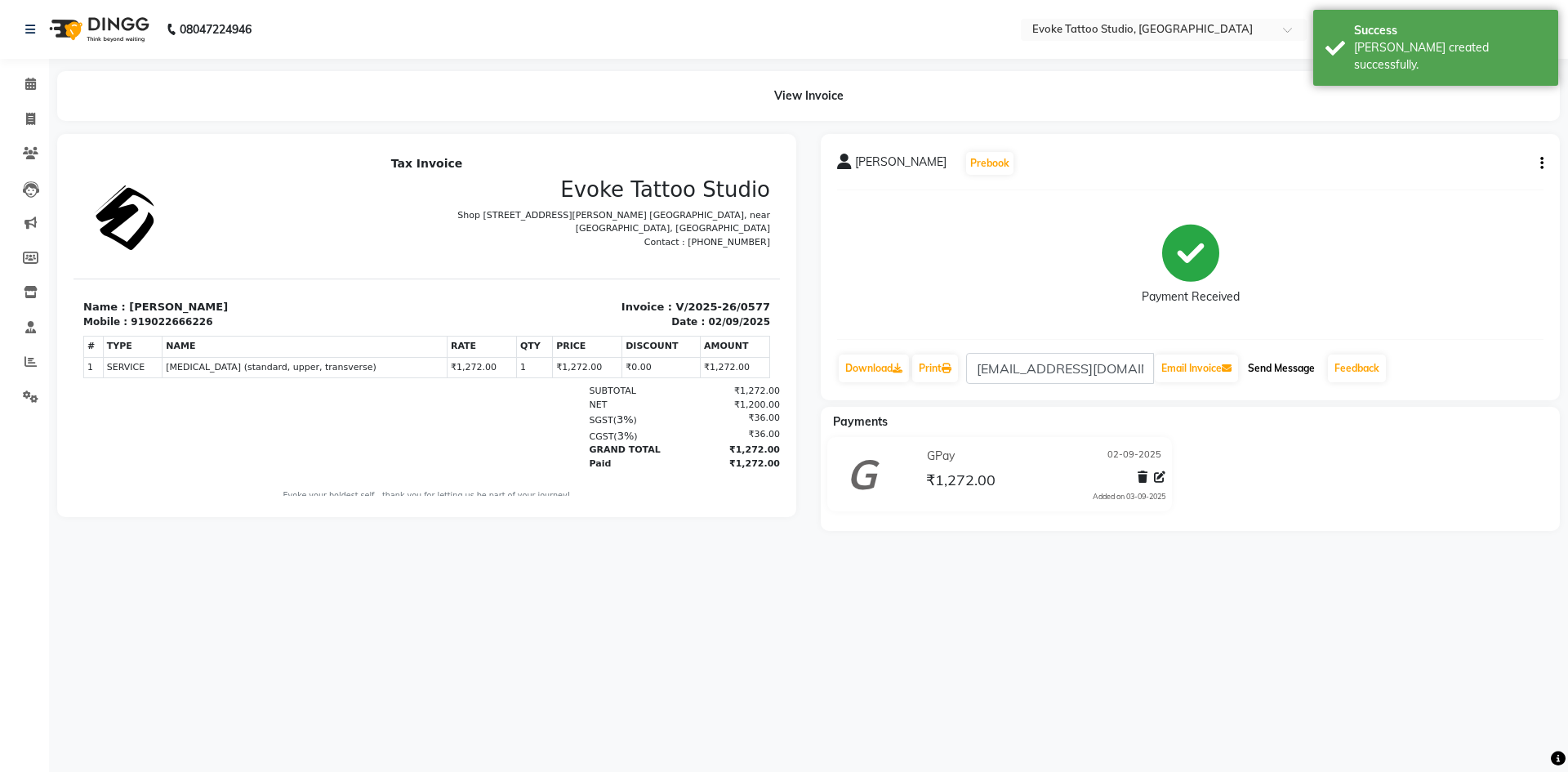
click at [1305, 368] on button "Send Message" at bounding box center [1281, 368] width 80 height 27
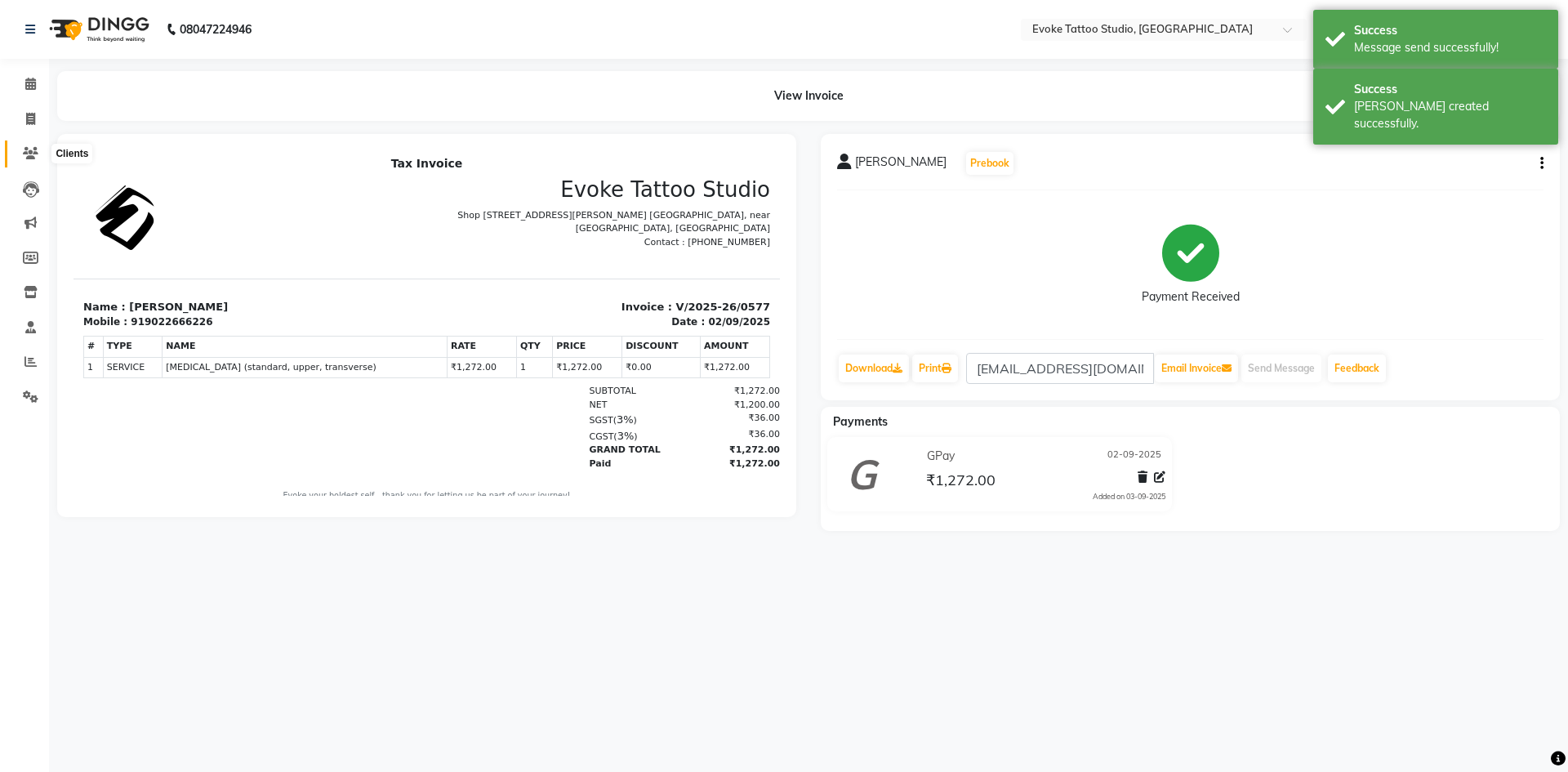
click at [39, 152] on span at bounding box center [30, 154] width 28 height 19
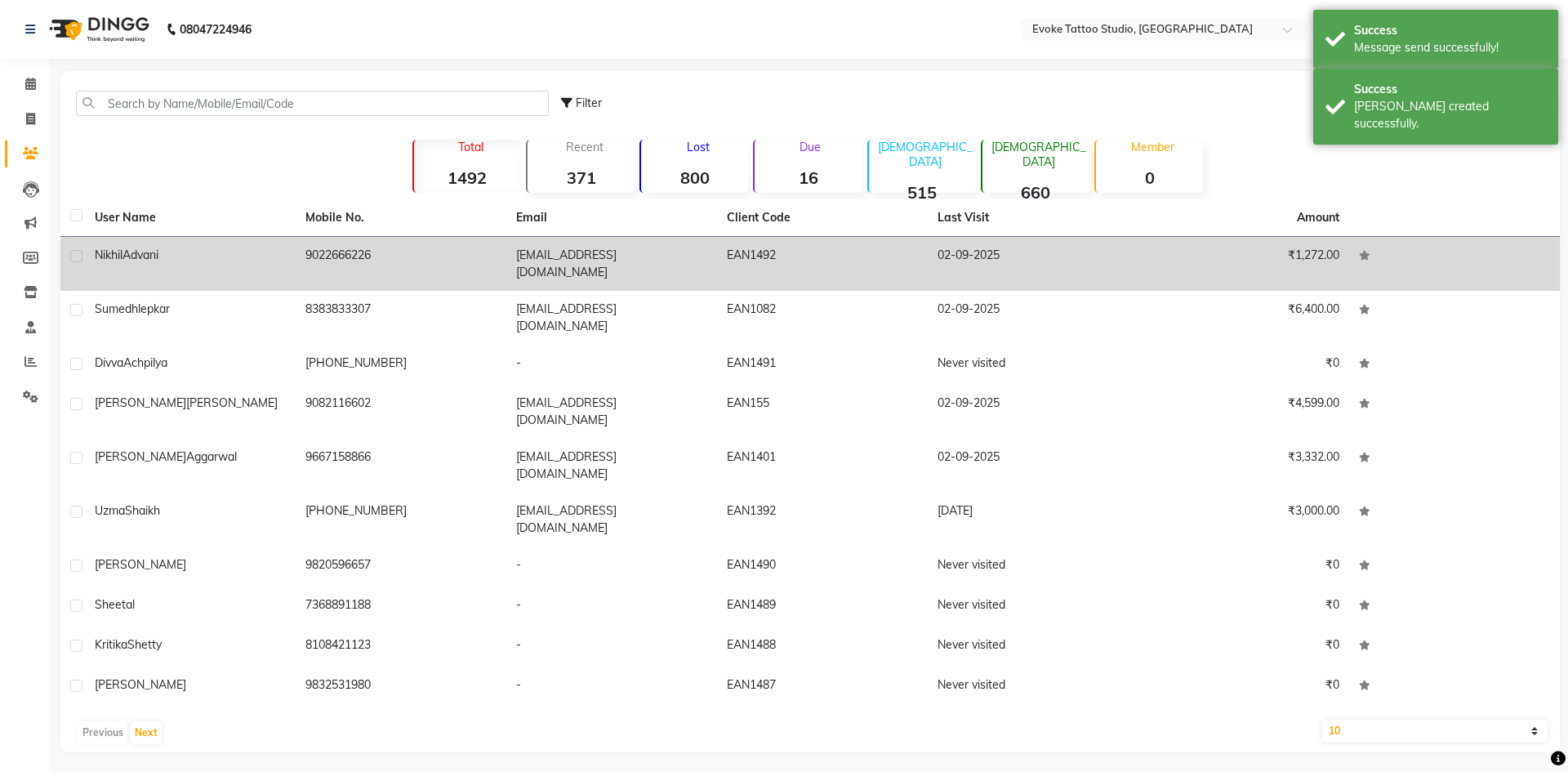
click at [284, 254] on div "[PERSON_NAME]" at bounding box center [190, 255] width 191 height 17
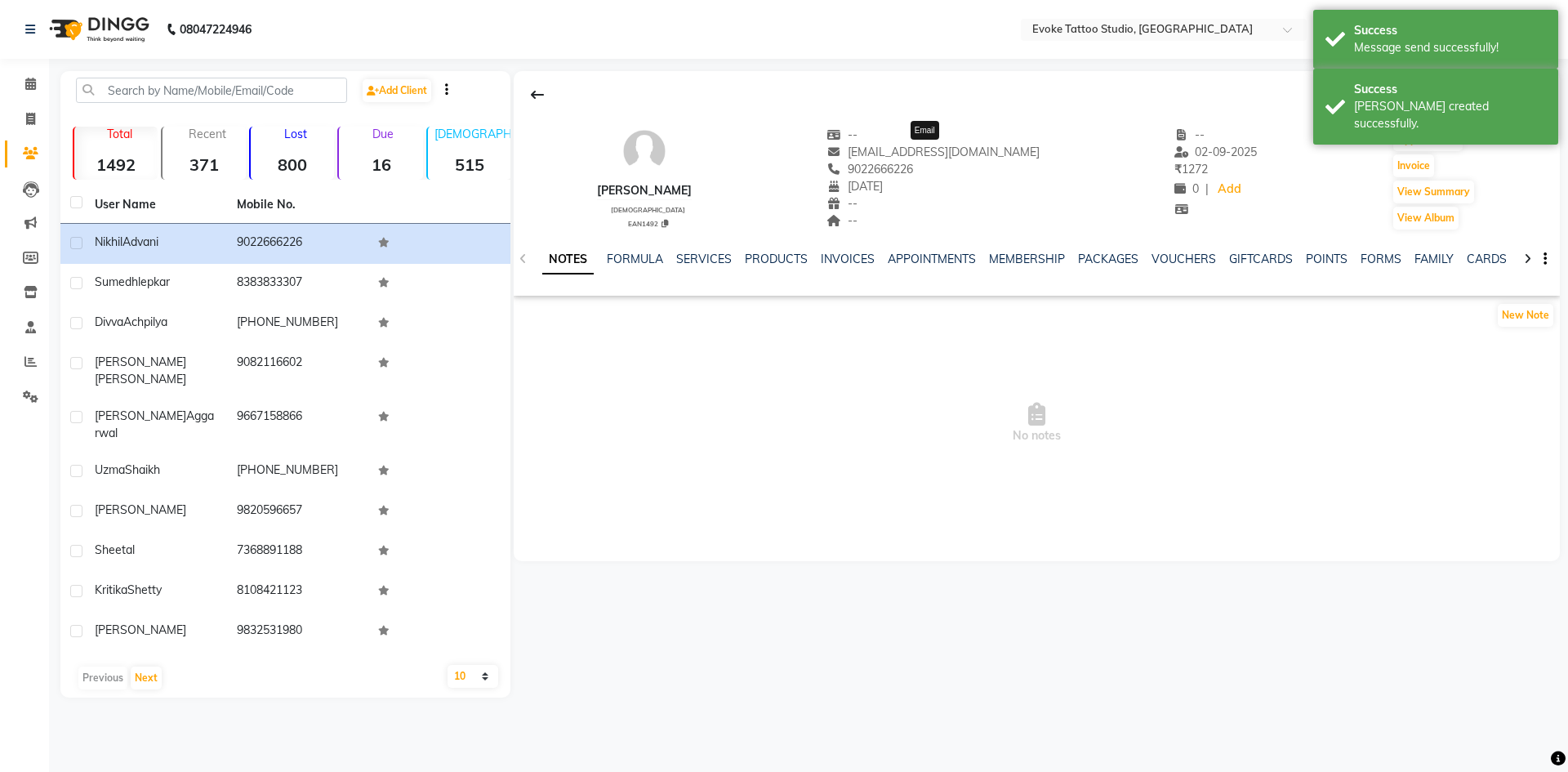
click at [922, 153] on span "[EMAIL_ADDRESS][DOMAIN_NAME]" at bounding box center [932, 153] width 213 height 15
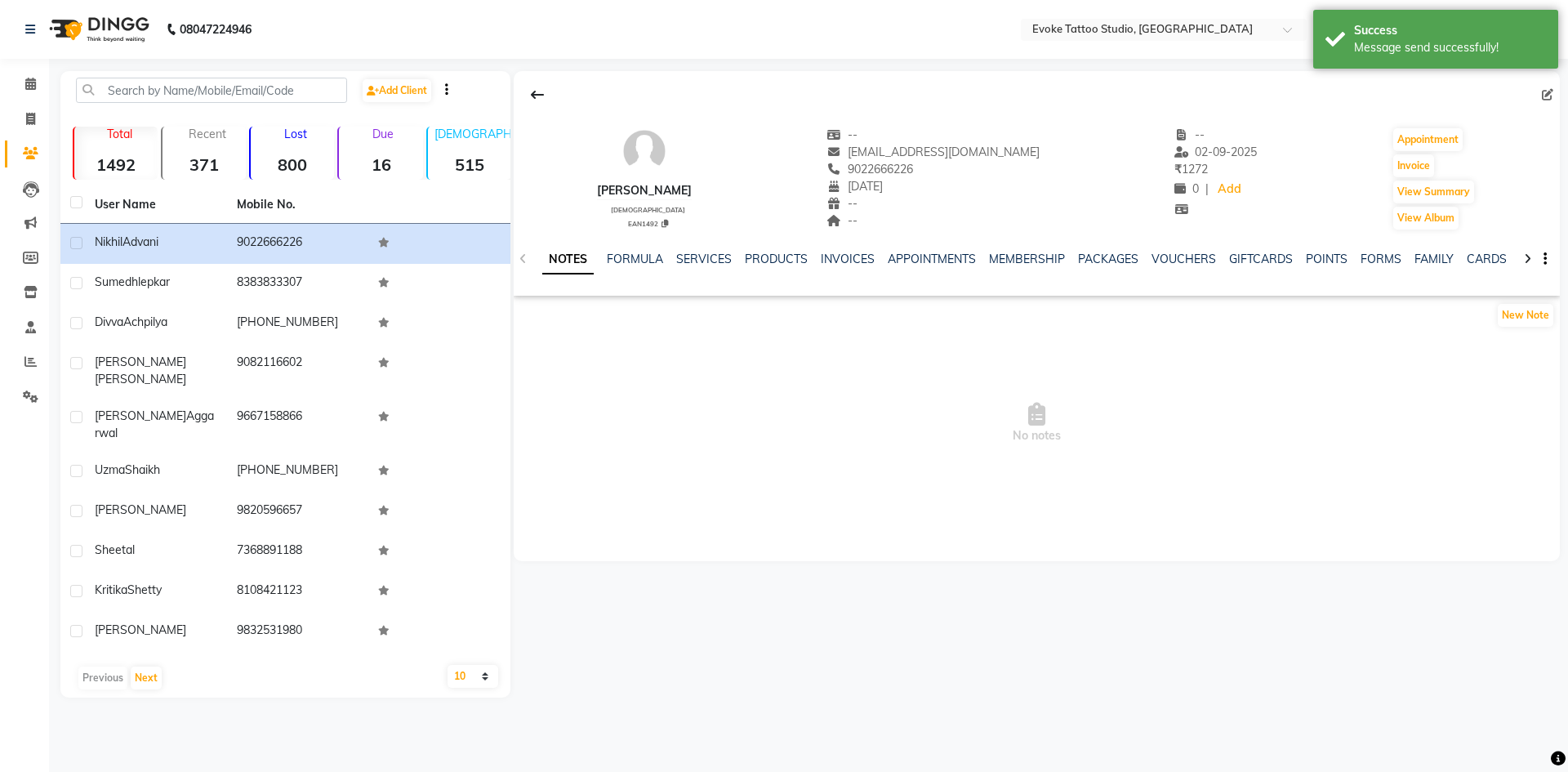
click at [660, 189] on div "[PERSON_NAME]" at bounding box center [644, 190] width 95 height 17
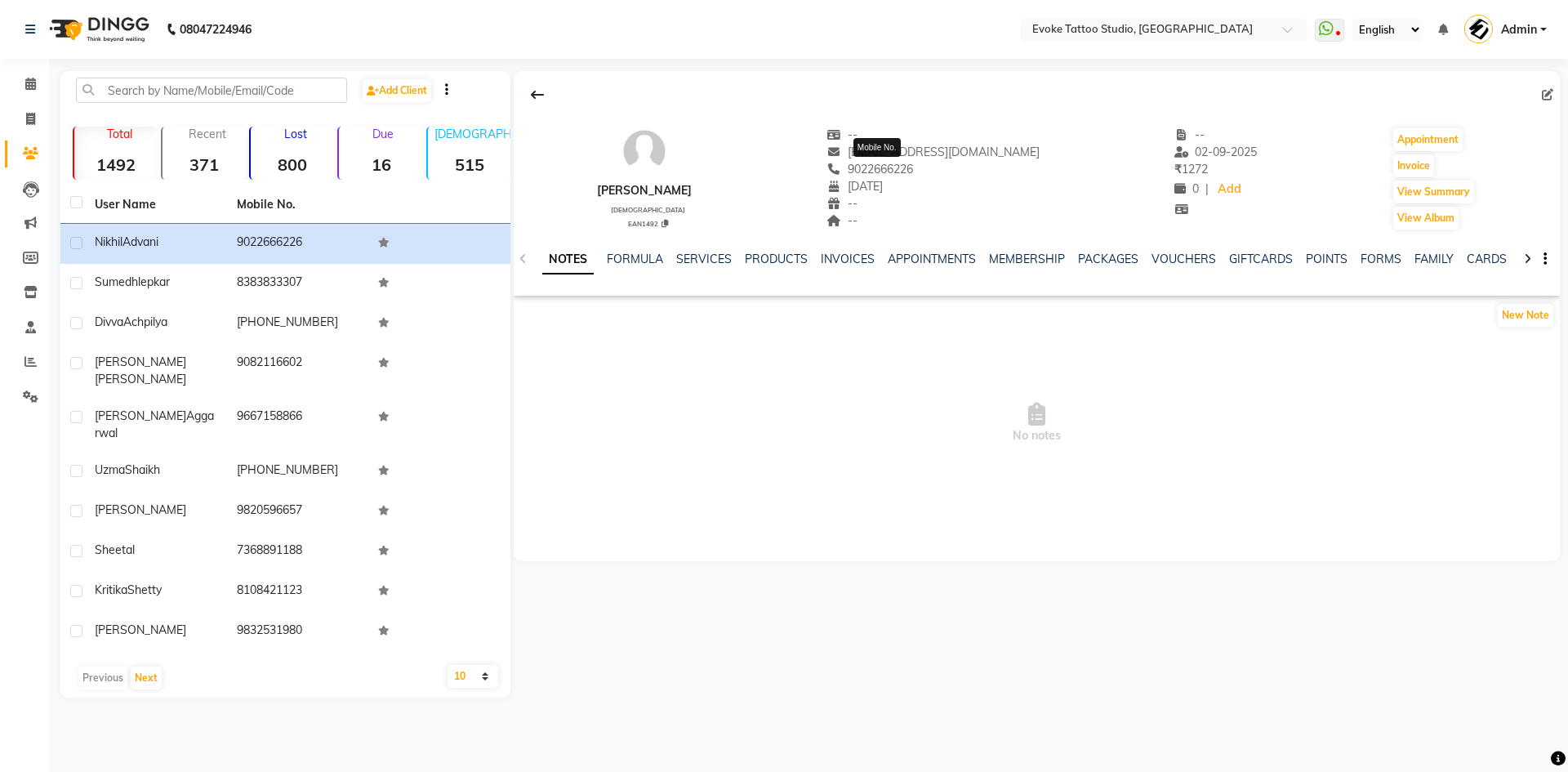
click at [906, 172] on span "9022666226" at bounding box center [869, 170] width 86 height 15
click at [219, 88] on input "text" at bounding box center [211, 90] width 271 height 26
paste input "34646464525"
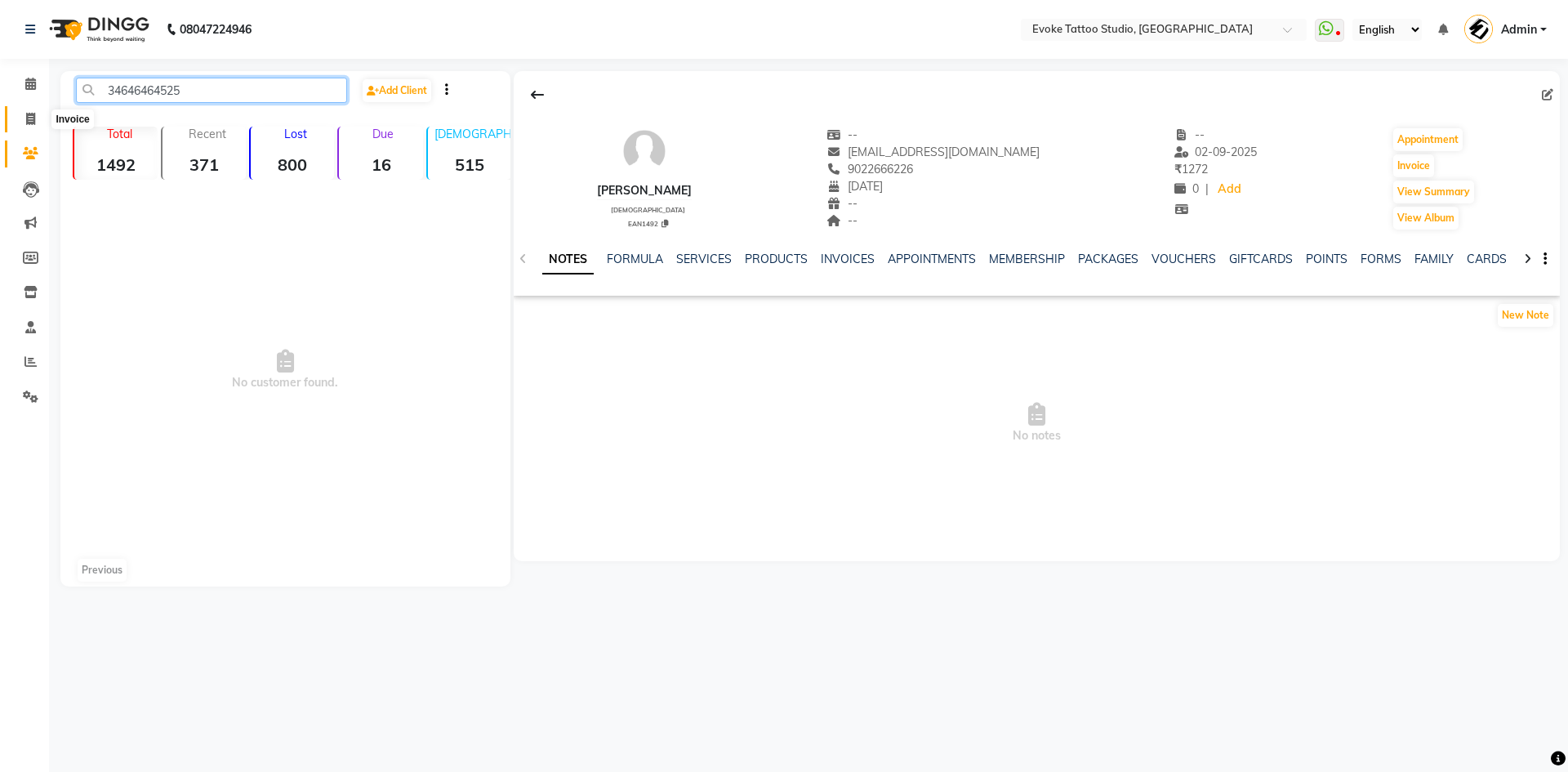
type input "34646464525"
click at [27, 114] on icon at bounding box center [30, 118] width 9 height 12
select select "service"
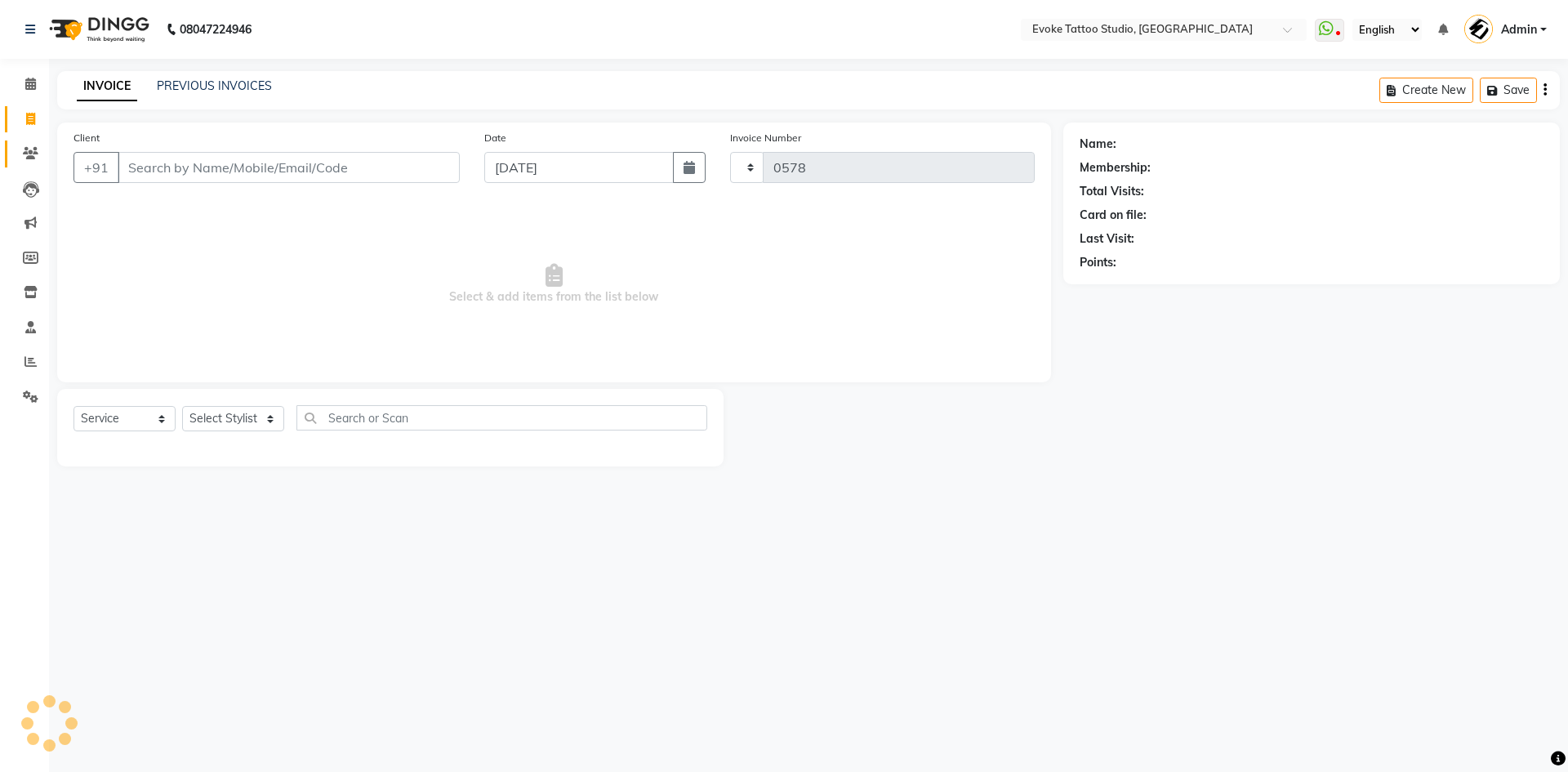
click at [34, 151] on icon at bounding box center [30, 153] width 15 height 12
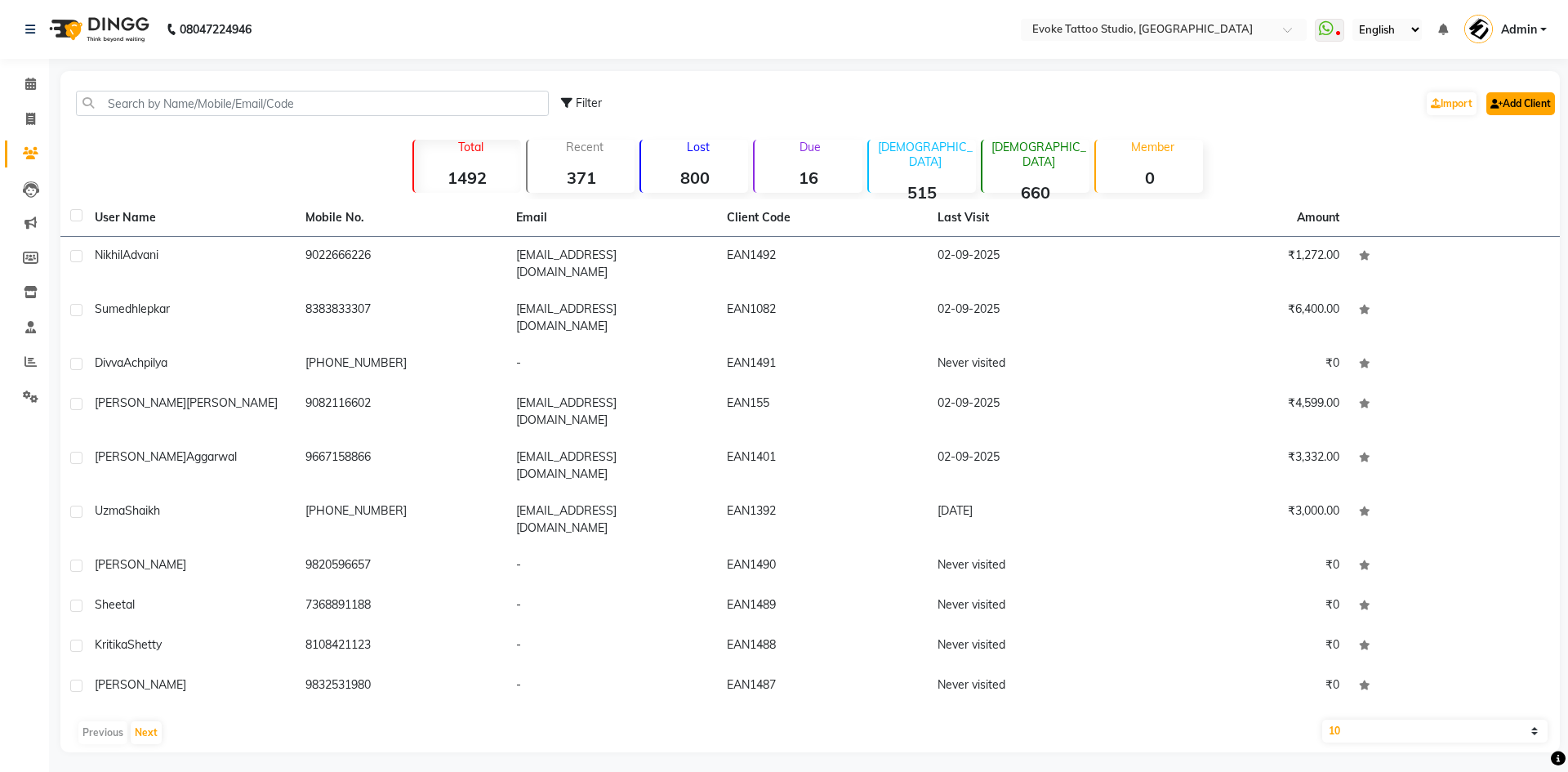
click at [1517, 110] on link "Add Client" at bounding box center [1521, 103] width 68 height 23
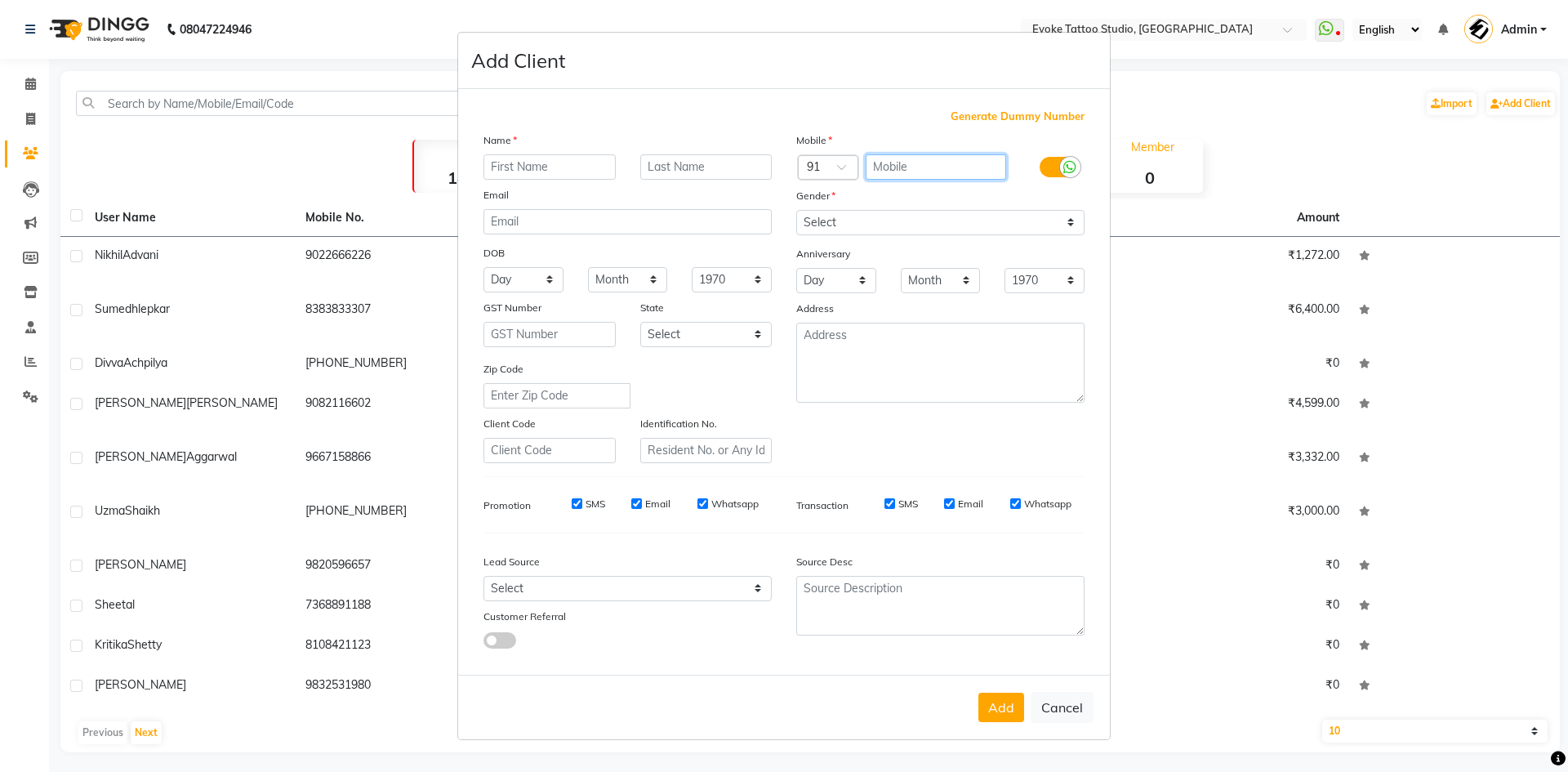
click at [928, 174] on input "text" at bounding box center [936, 167] width 141 height 26
paste input "34646464525"
type input "34646464525"
click at [818, 174] on div at bounding box center [828, 169] width 59 height 17
type input "0"
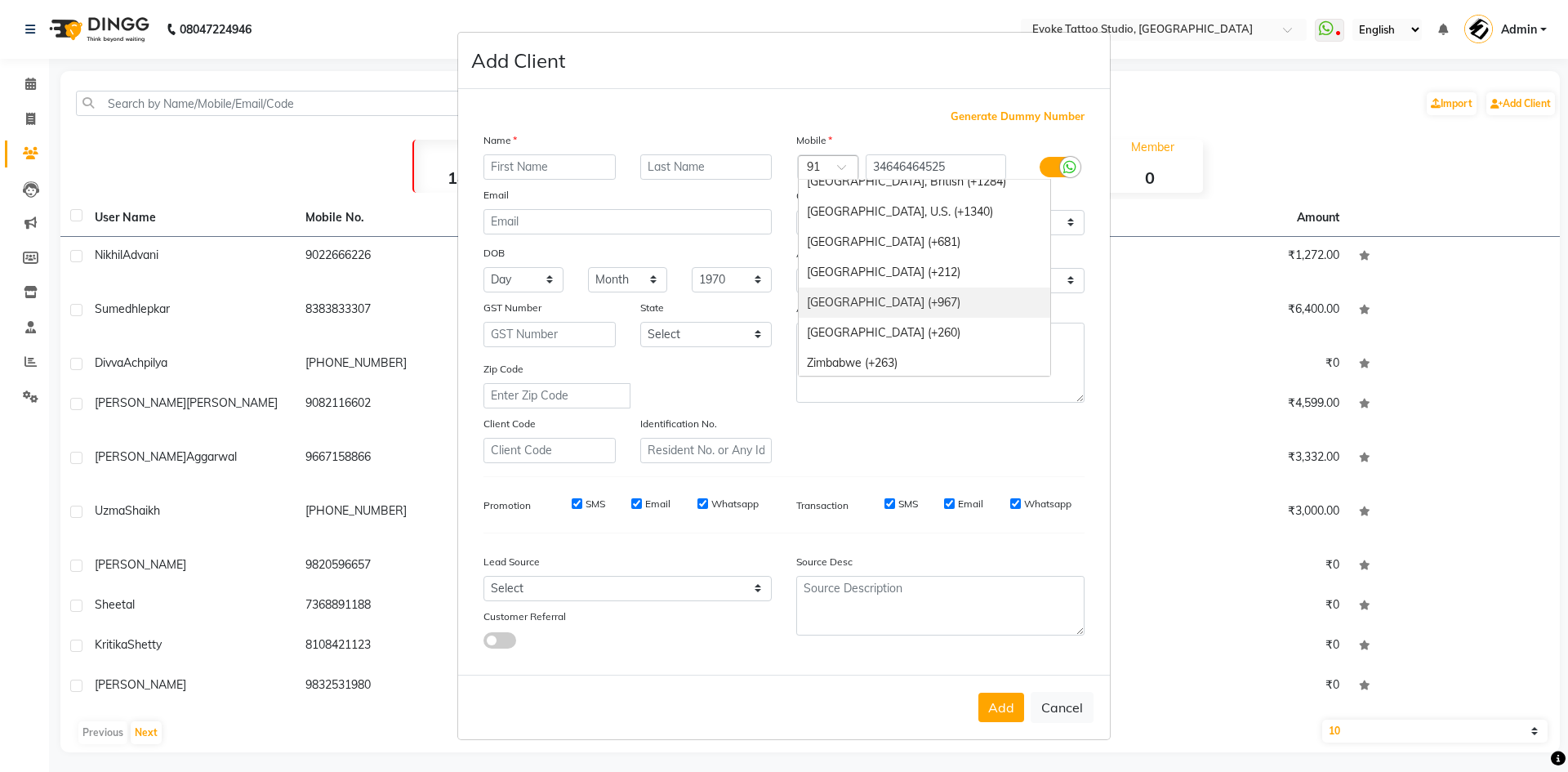
scroll to position [7026, 0]
click at [1061, 313] on div "Address" at bounding box center [941, 311] width 313 height 23
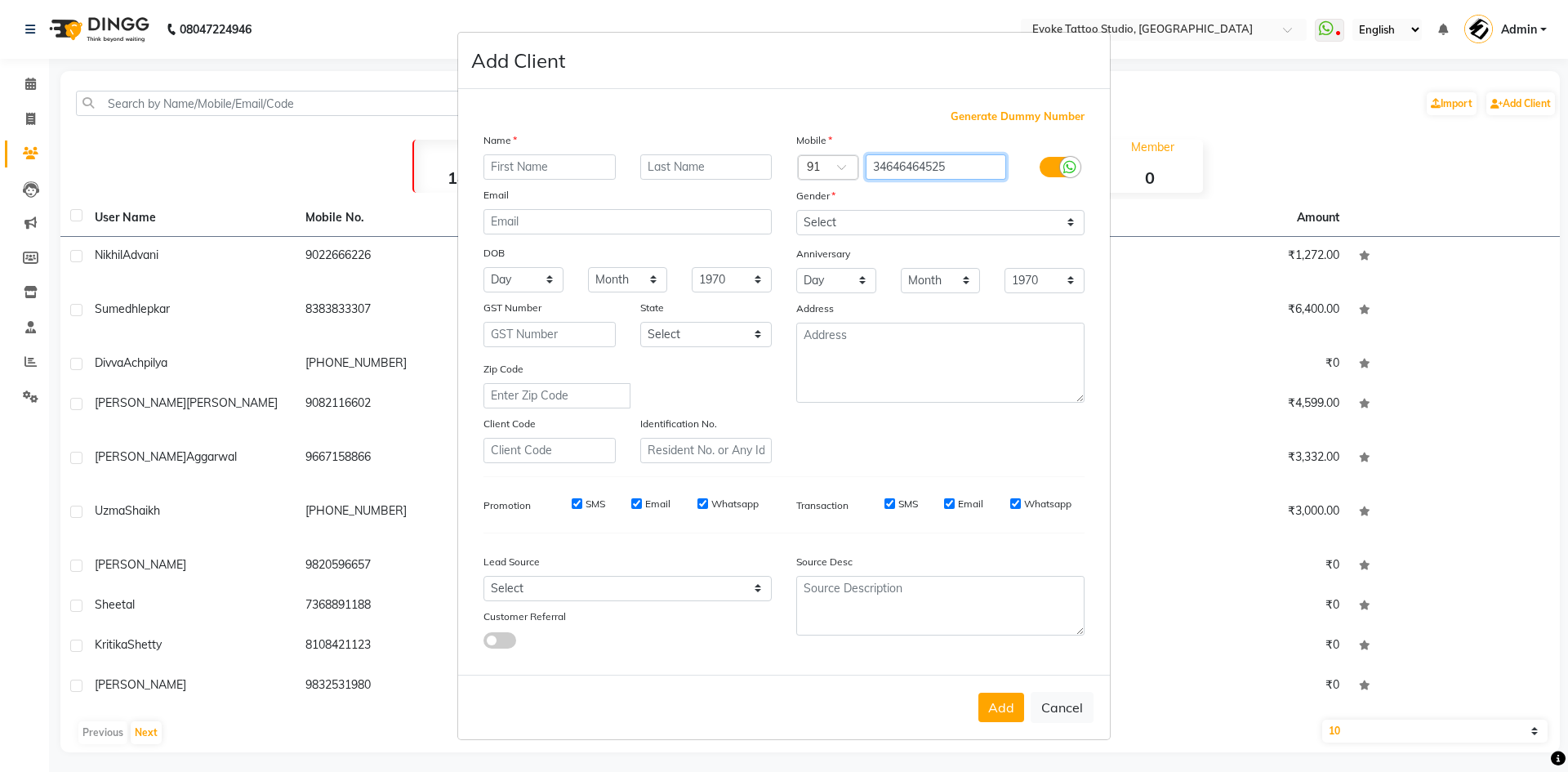
click at [921, 174] on input "34646464525" at bounding box center [936, 167] width 141 height 26
click at [880, 175] on input "34646464525" at bounding box center [936, 167] width 141 height 26
click at [888, 171] on input "34646464525" at bounding box center [936, 167] width 141 height 26
type input "646464525"
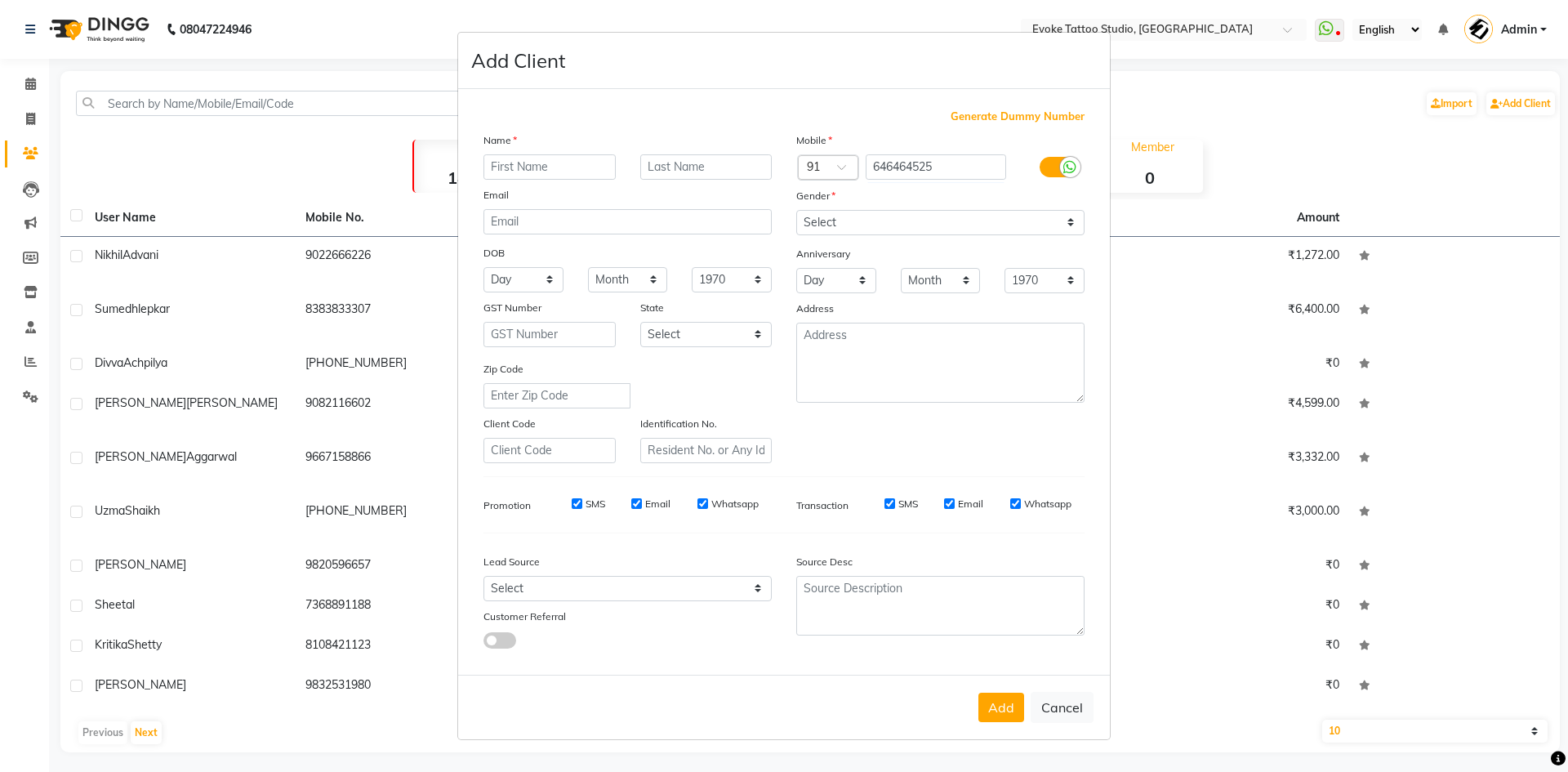
click at [808, 167] on input "text" at bounding box center [812, 169] width 9 height 17
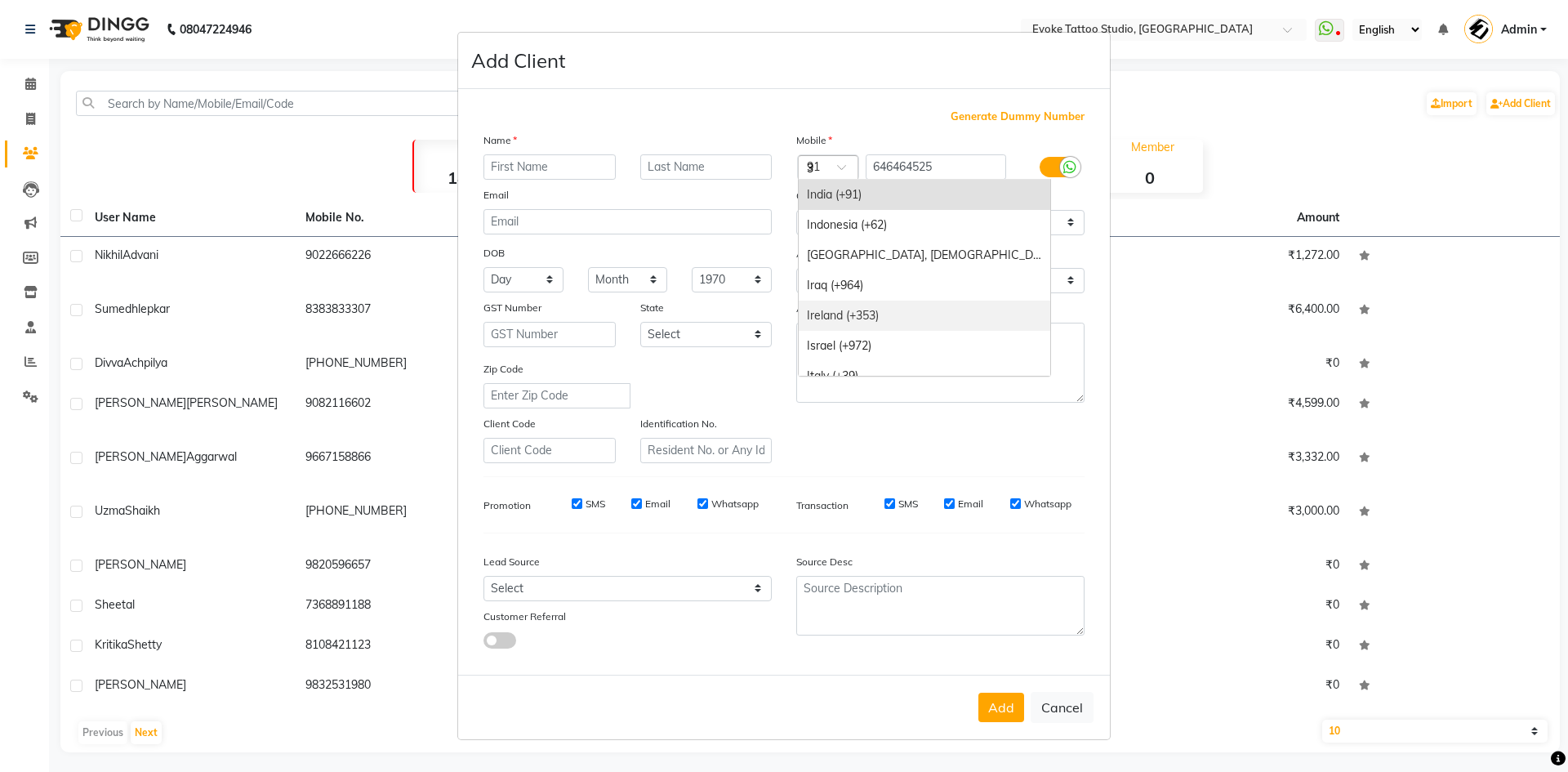
scroll to position [1738, 0]
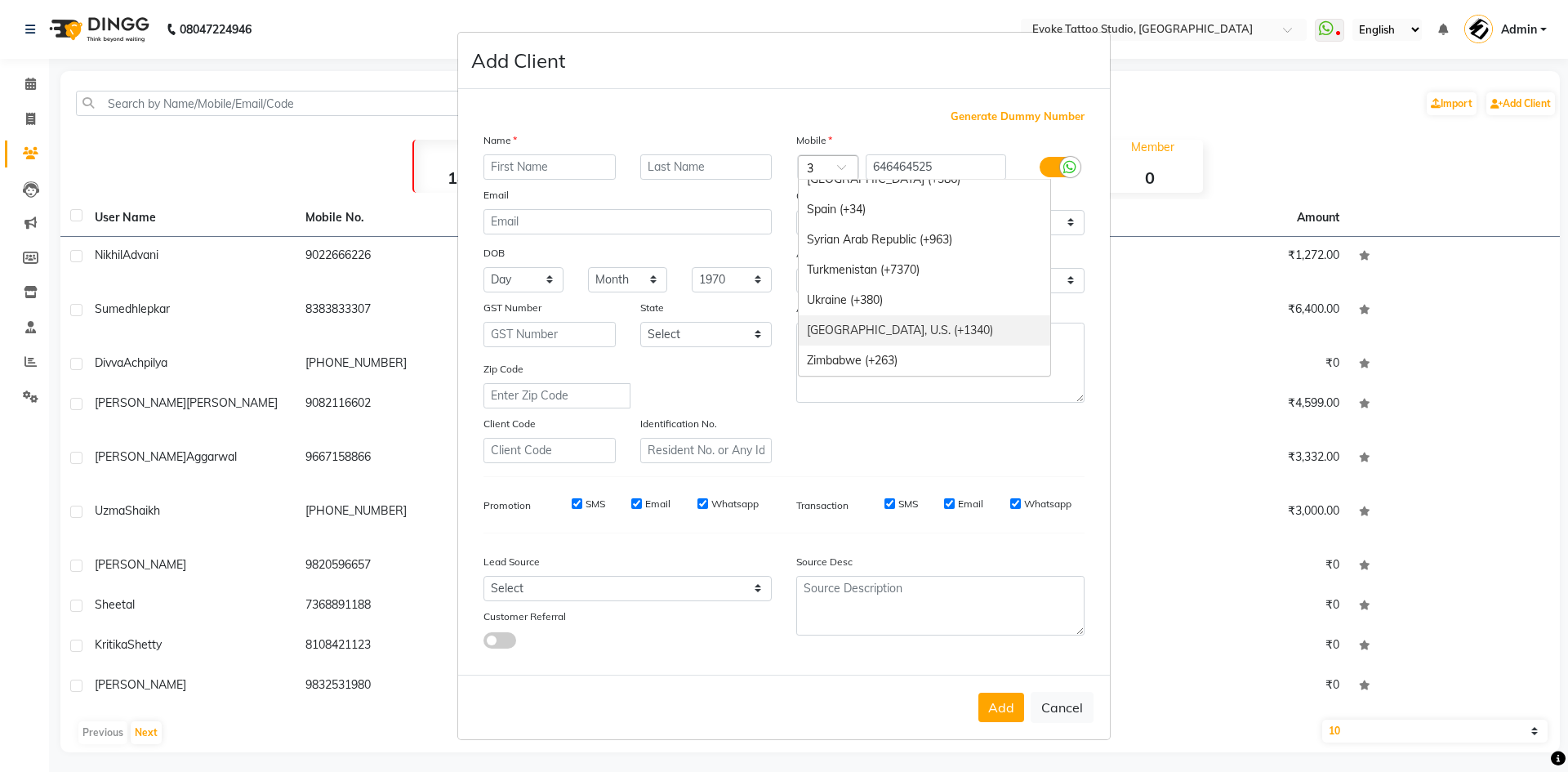
type input "34"
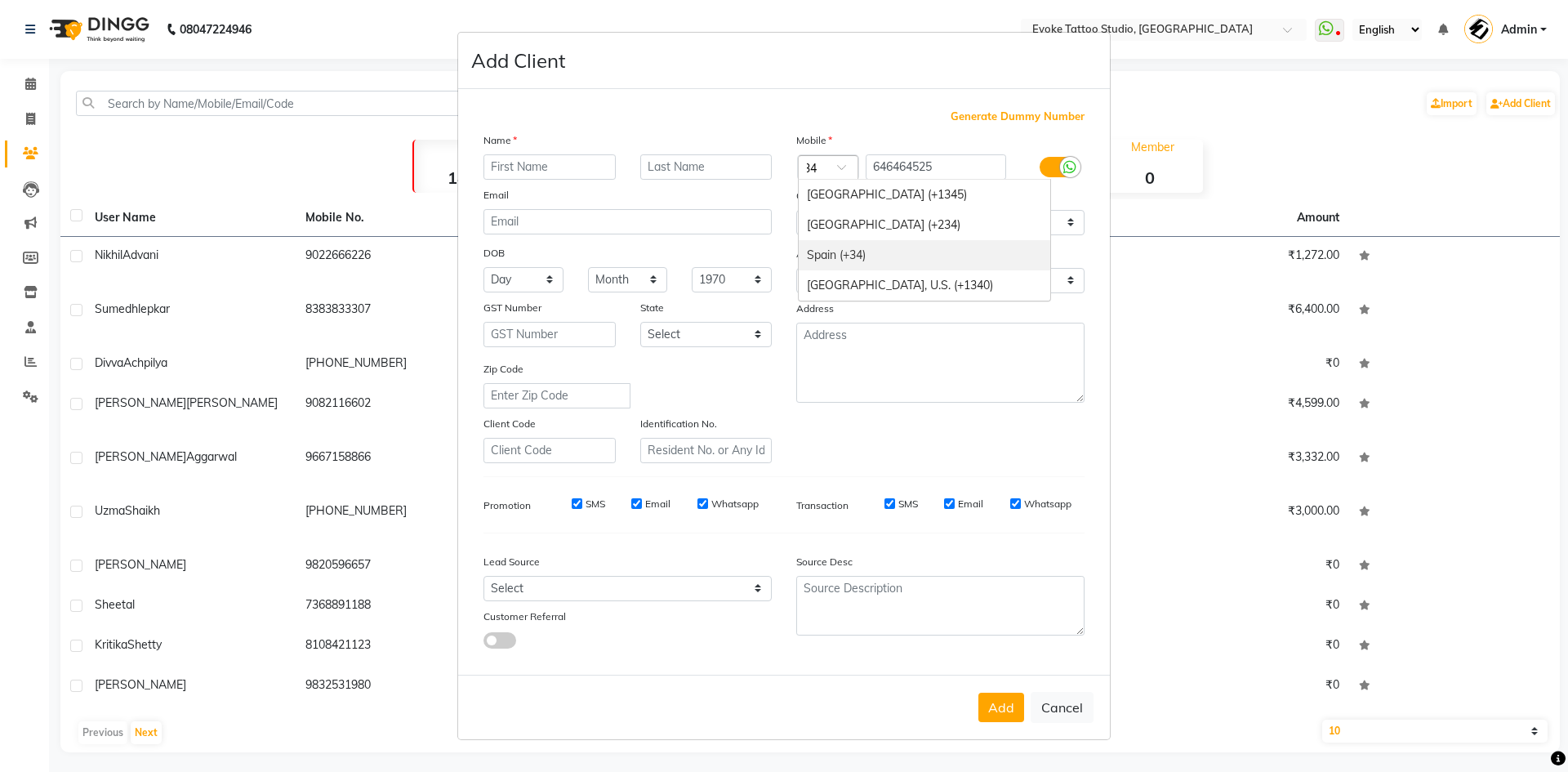
click at [890, 254] on div "Spain (+34)" at bounding box center [925, 255] width 252 height 30
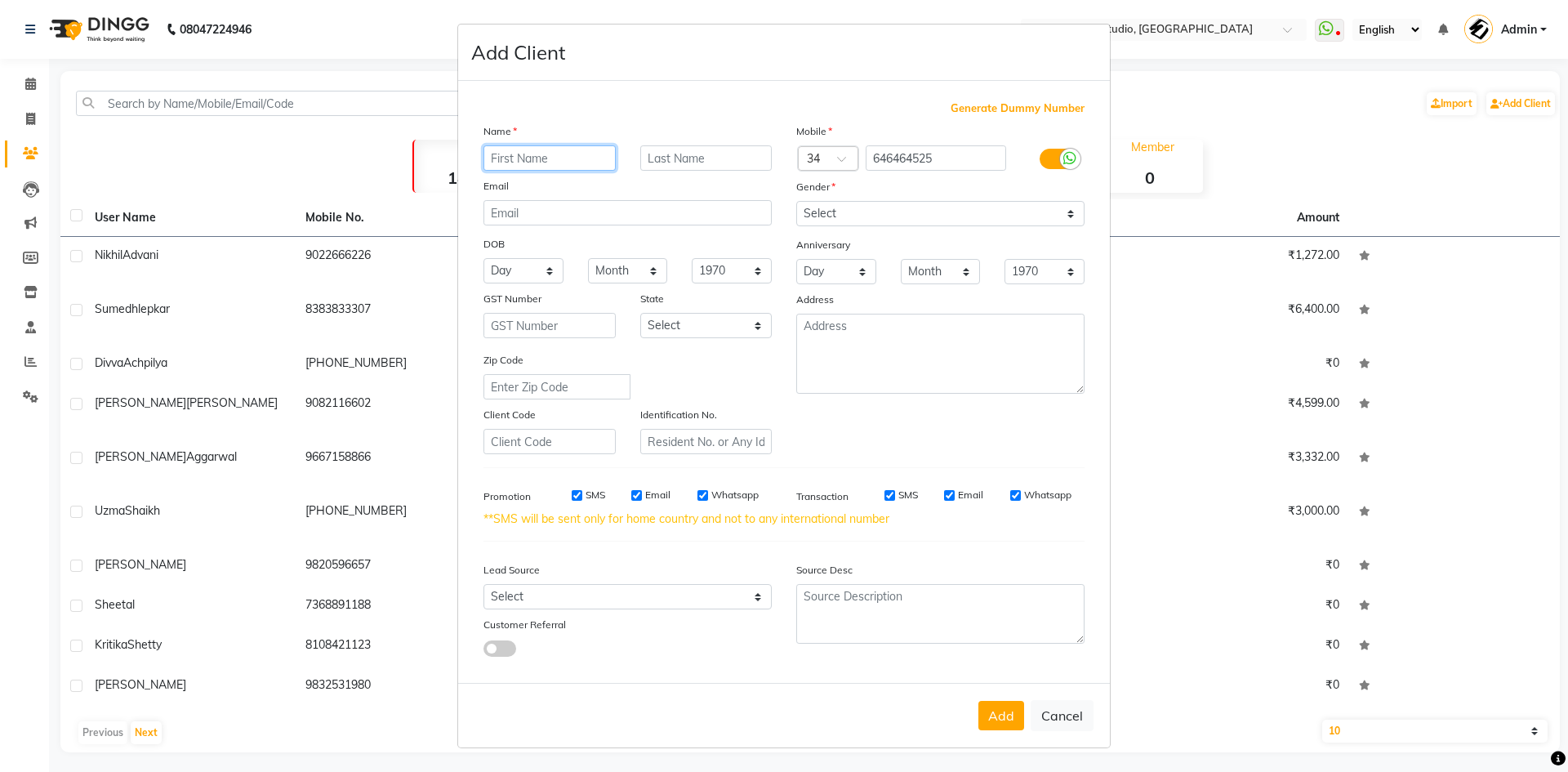
click at [550, 161] on input "text" at bounding box center [550, 157] width 133 height 26
type input "[PERSON_NAME]"
click at [582, 595] on select "Select Walk-in Referral Internet Friend Word of Mouth Advertisement Facebook Ju…" at bounding box center [627, 596] width 288 height 26
select select "50817"
click at [483, 583] on select "Select Walk-in Referral Internet Friend Word of Mouth Advertisement Facebook Ju…" at bounding box center [627, 596] width 288 height 26
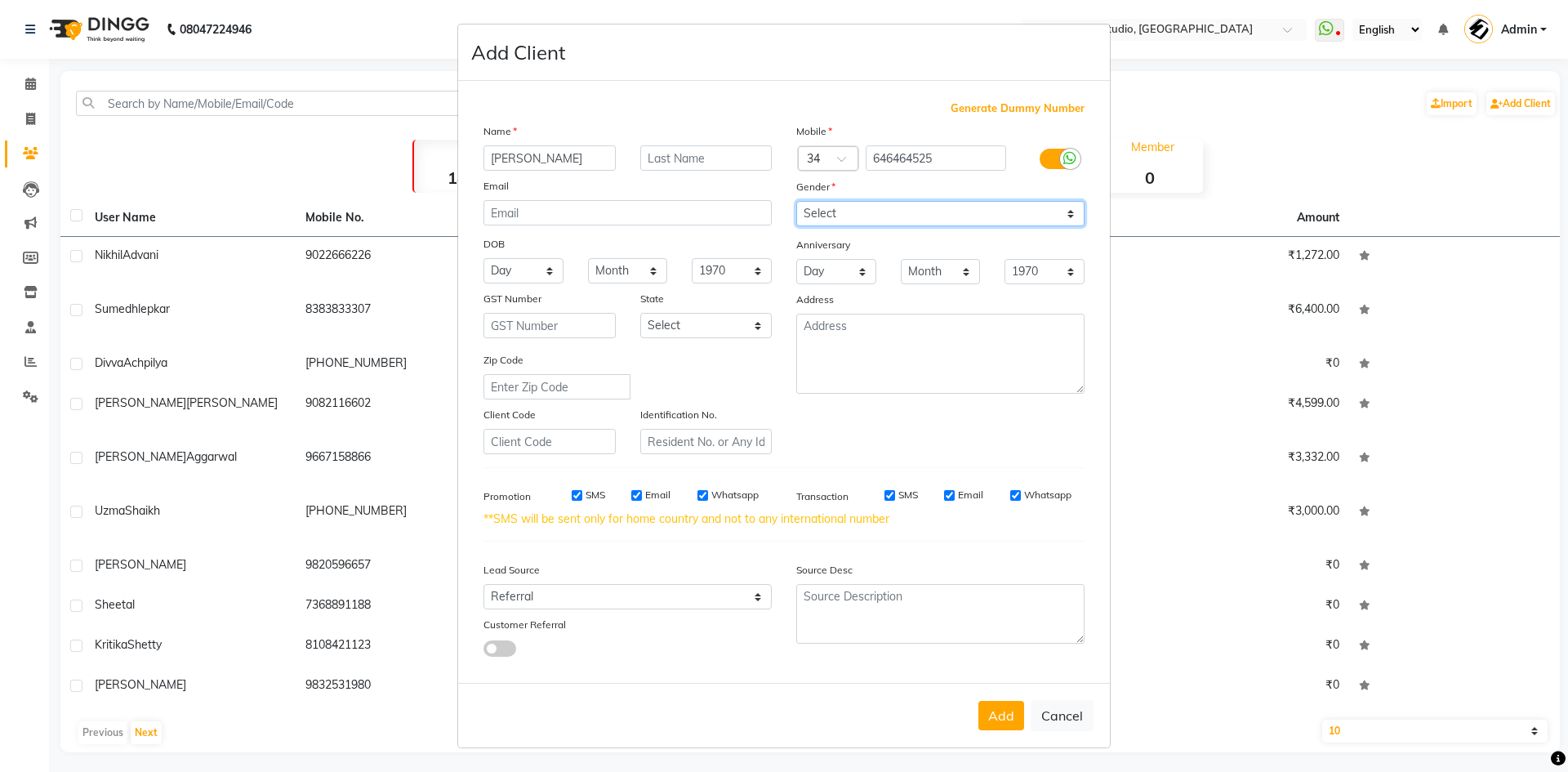
click at [886, 217] on select "Select [DEMOGRAPHIC_DATA] [DEMOGRAPHIC_DATA] Other Prefer Not To Say" at bounding box center [941, 213] width 288 height 26
select select "[DEMOGRAPHIC_DATA]"
click at [797, 201] on select "Select [DEMOGRAPHIC_DATA] [DEMOGRAPHIC_DATA] Other Prefer Not To Say" at bounding box center [941, 213] width 288 height 26
click at [1010, 700] on div "Add Cancel" at bounding box center [784, 715] width 652 height 64
click at [1002, 709] on button "Add" at bounding box center [1001, 715] width 45 height 29
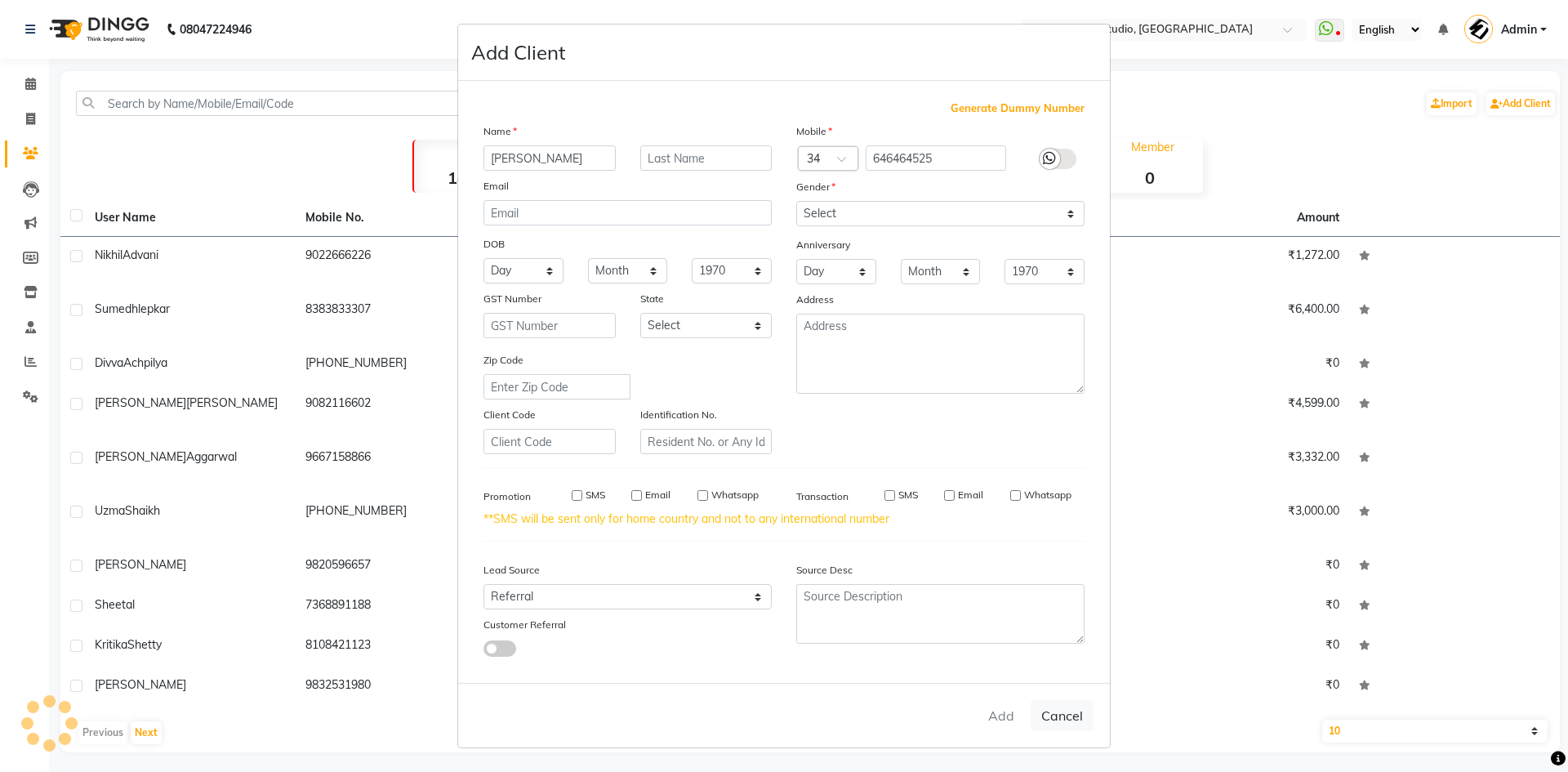
select select
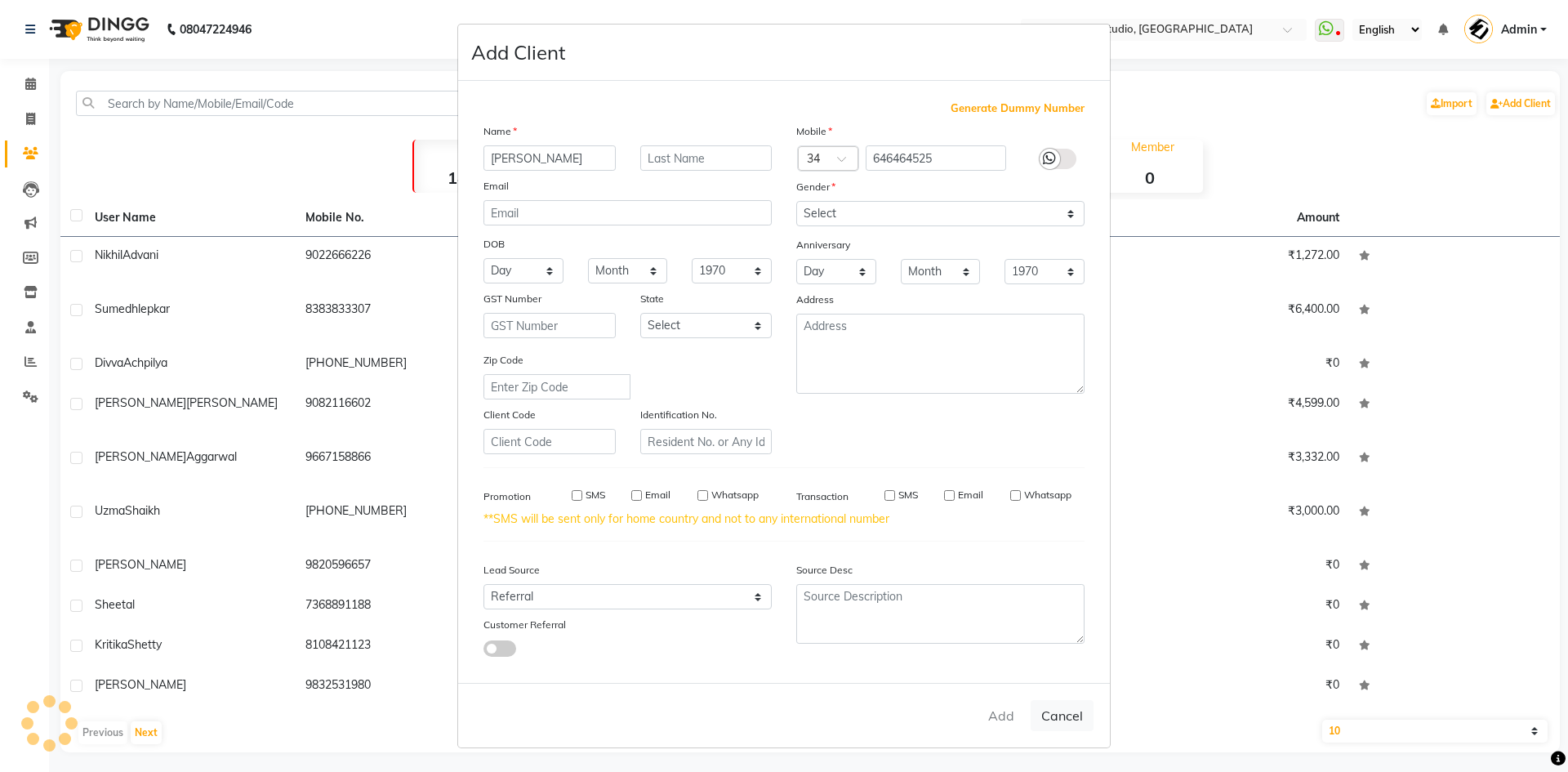
select select
checkbox input "false"
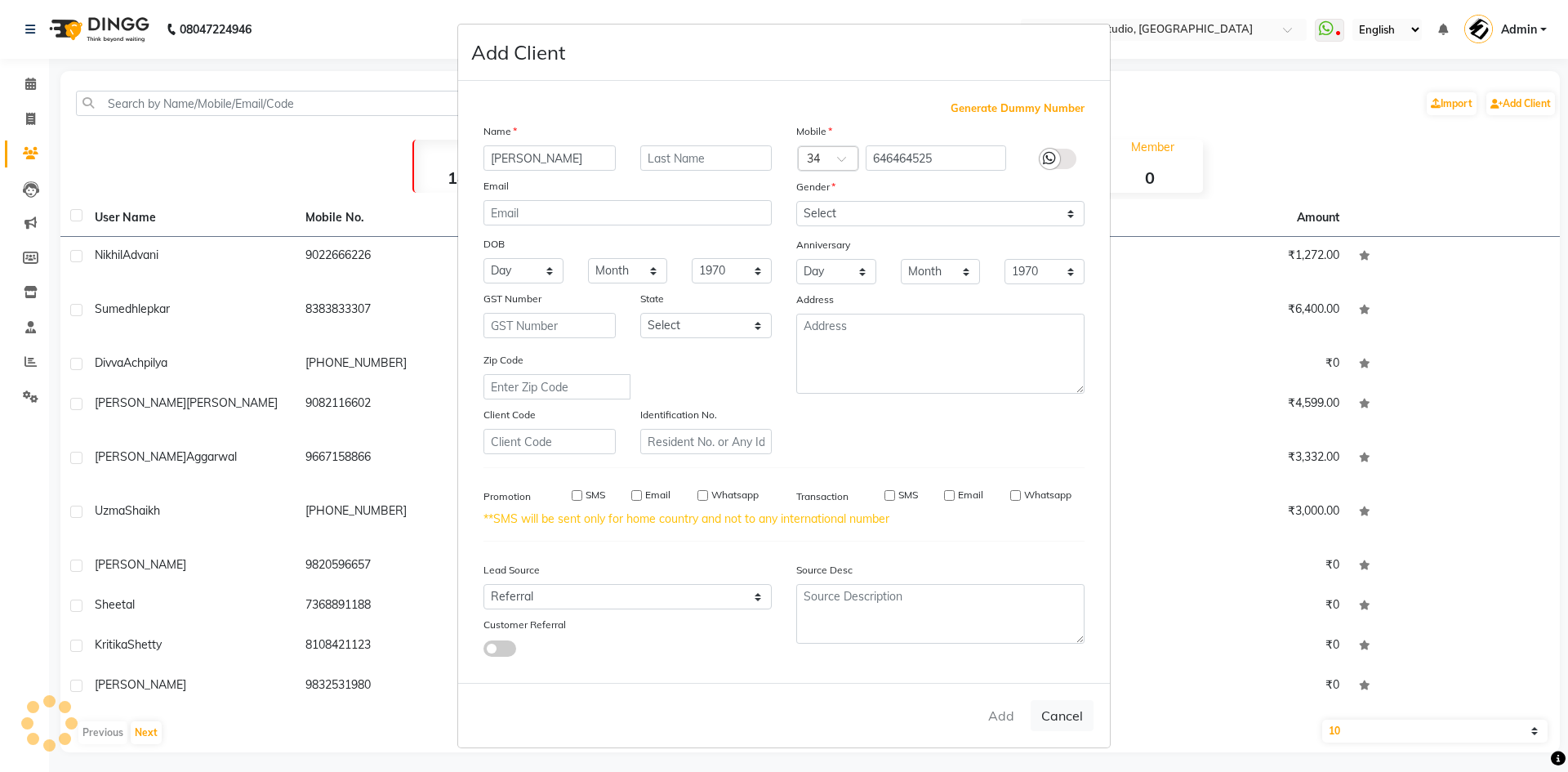
checkbox input "false"
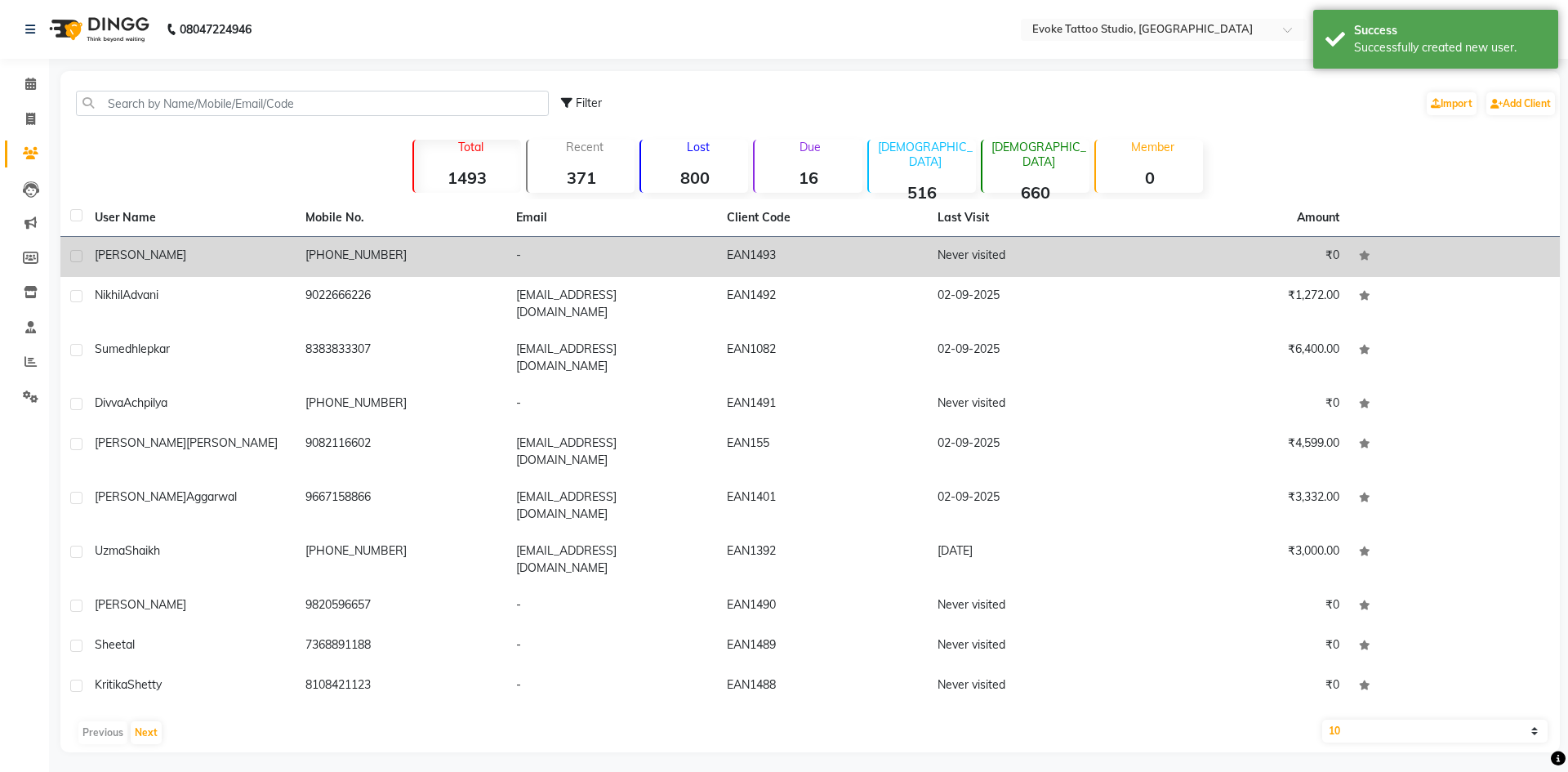
click at [338, 249] on td "[PHONE_NUMBER]" at bounding box center [401, 257] width 210 height 40
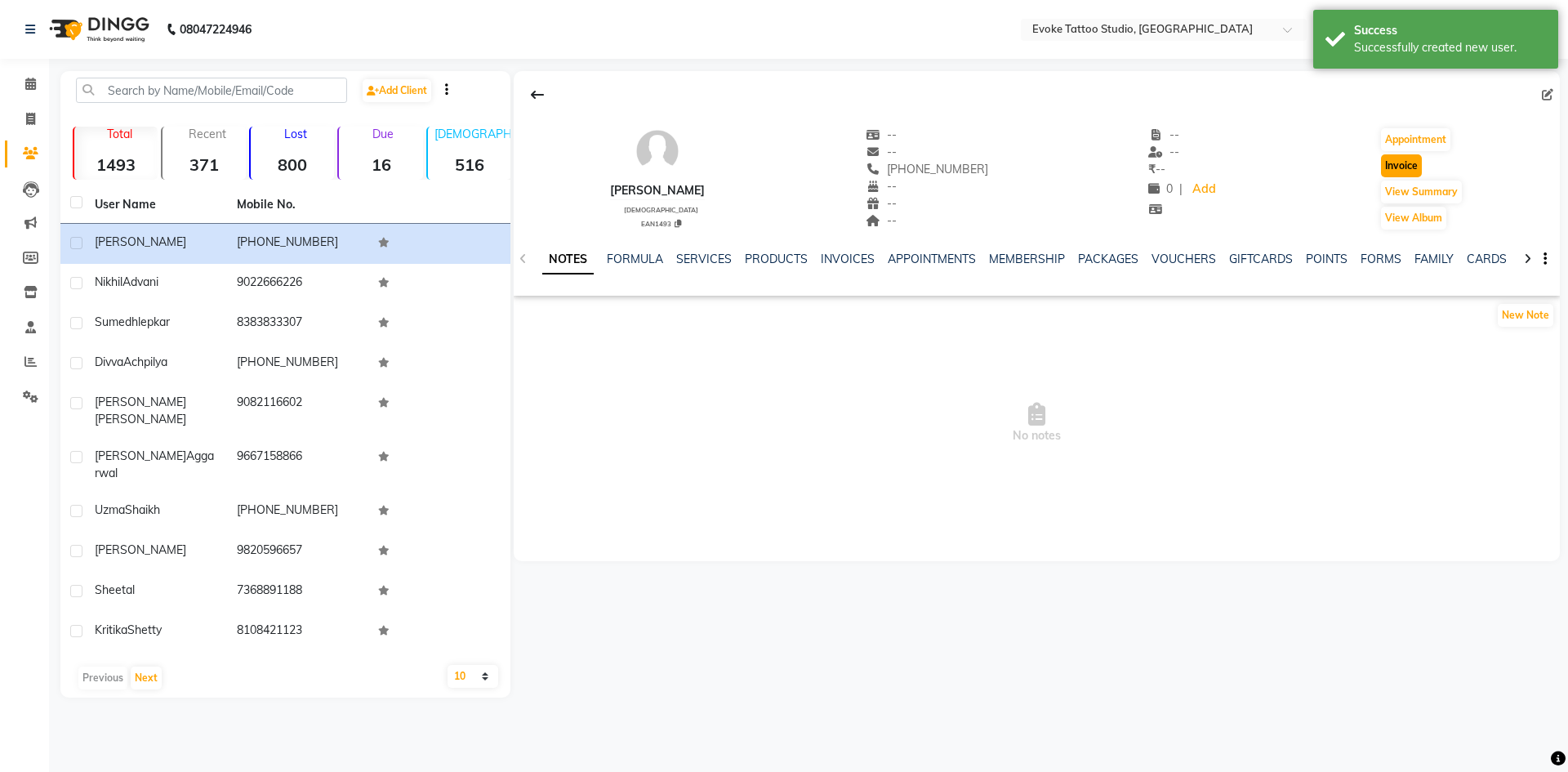
click at [1407, 165] on button "Invoice" at bounding box center [1401, 166] width 41 height 23
select select "7461"
select select "service"
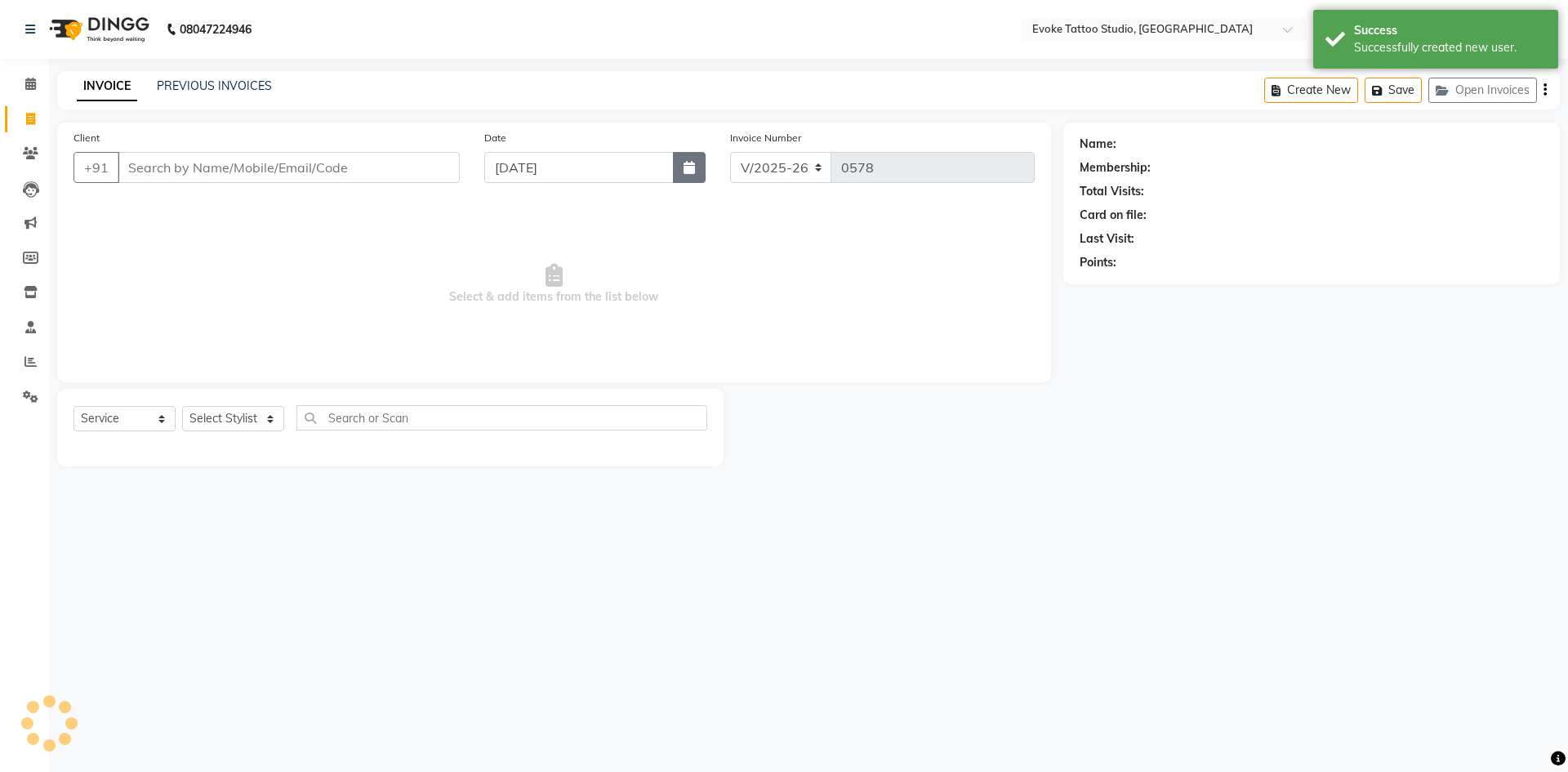
type input "646464525"
click at [689, 169] on icon "button" at bounding box center [690, 168] width 11 height 13
select select "9"
select select "2025"
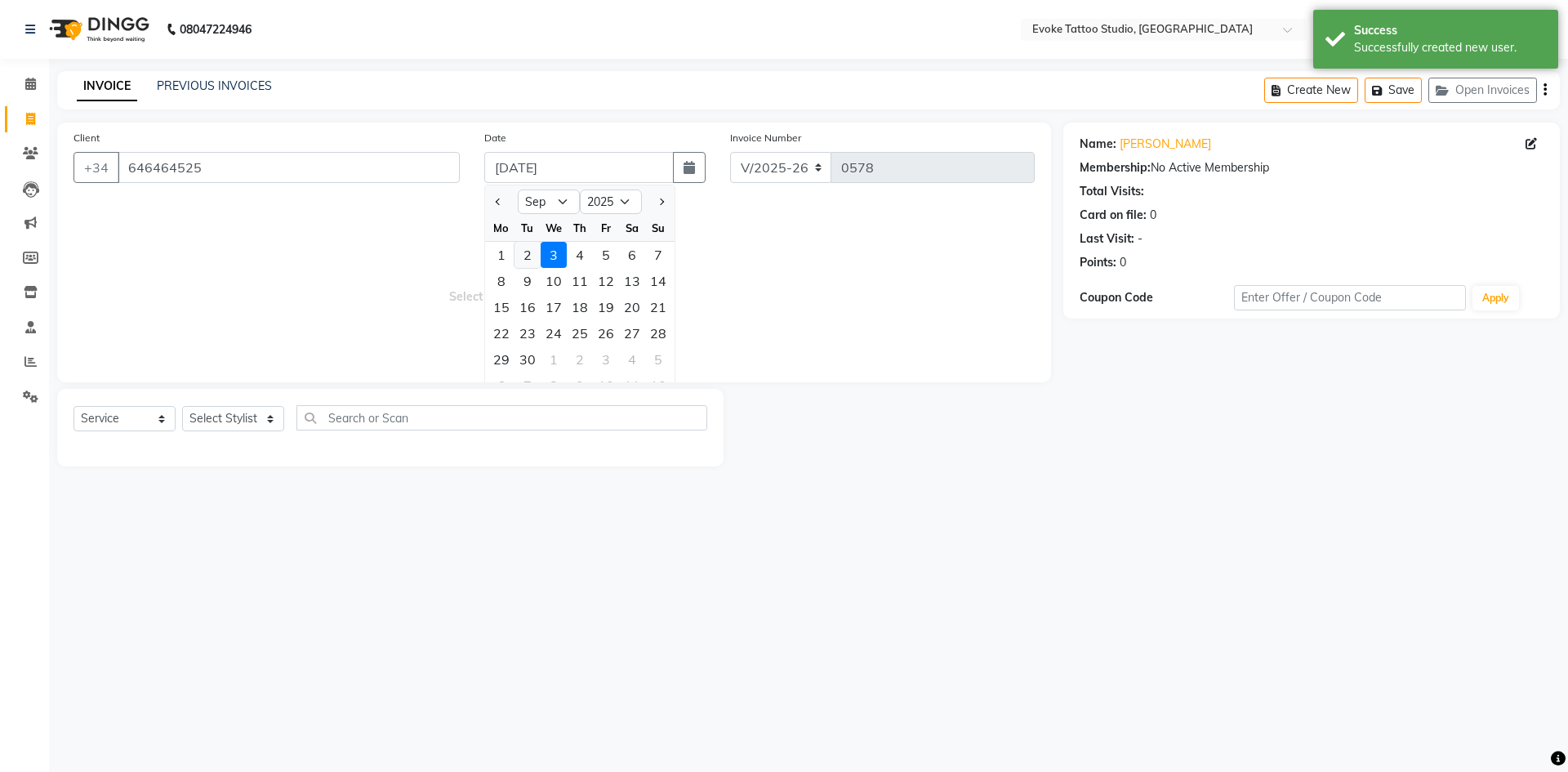
click at [532, 250] on div "2" at bounding box center [528, 255] width 27 height 27
type input "02-09-2025"
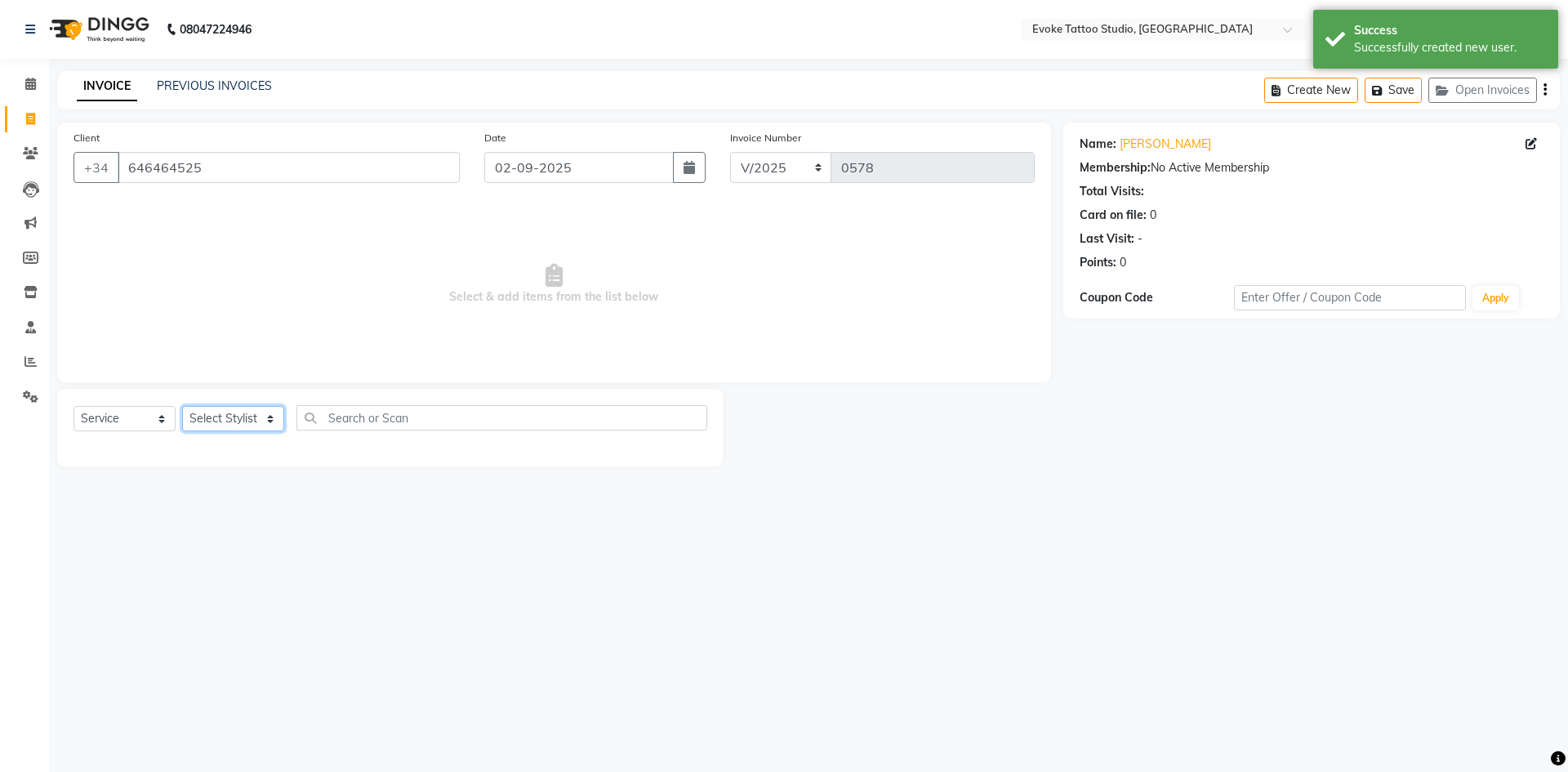
click at [252, 419] on select "Select Stylist [PERSON_NAME] Dingg Support [PERSON_NAME] [PERSON_NAME] [PERSON_…" at bounding box center [233, 418] width 102 height 26
select select "68898"
click at [182, 405] on select "Select Stylist [PERSON_NAME] Dingg Support [PERSON_NAME] [PERSON_NAME] [PERSON_…" at bounding box center [233, 418] width 102 height 26
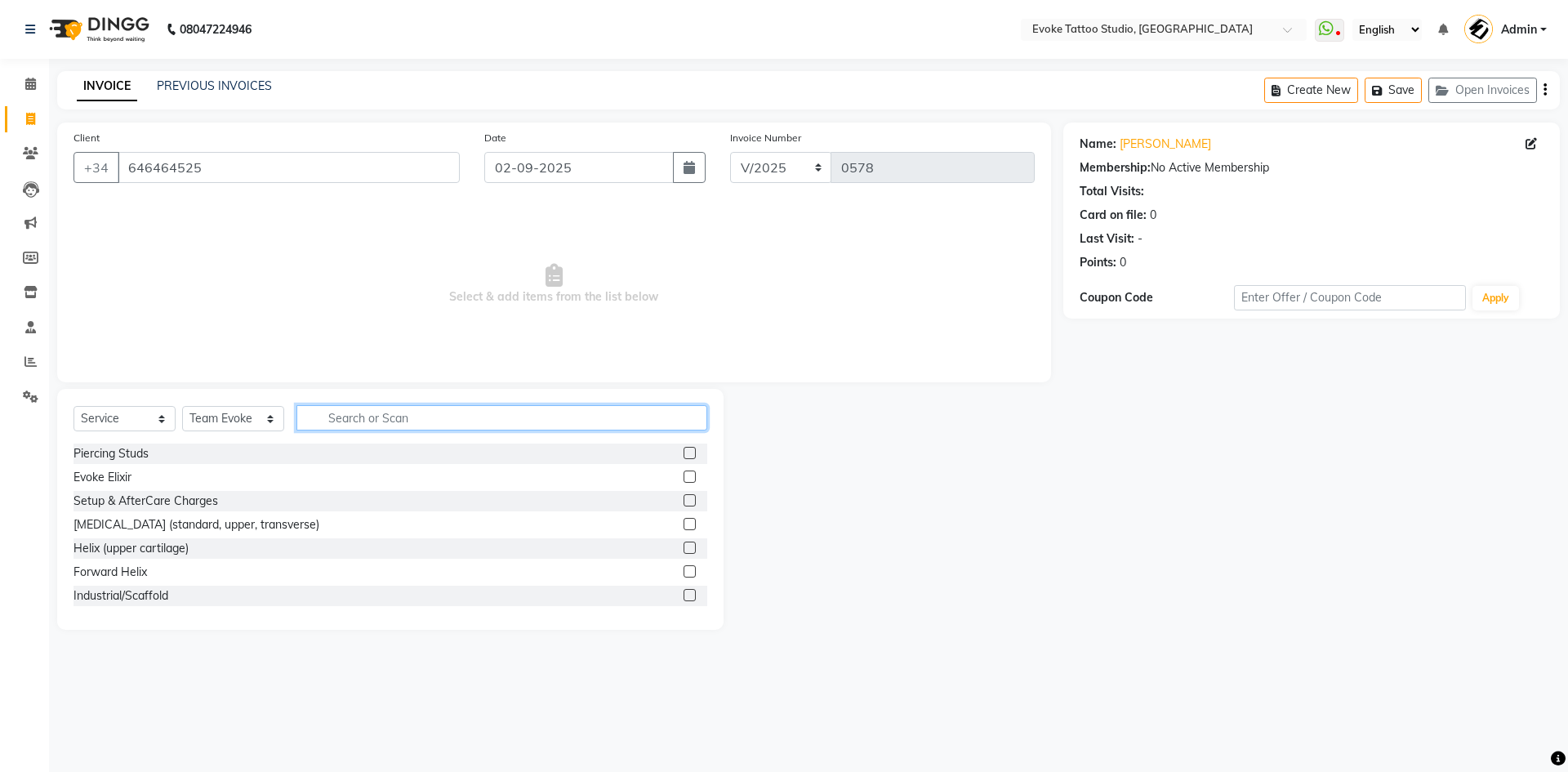
click at [349, 416] on input "text" at bounding box center [502, 418] width 411 height 26
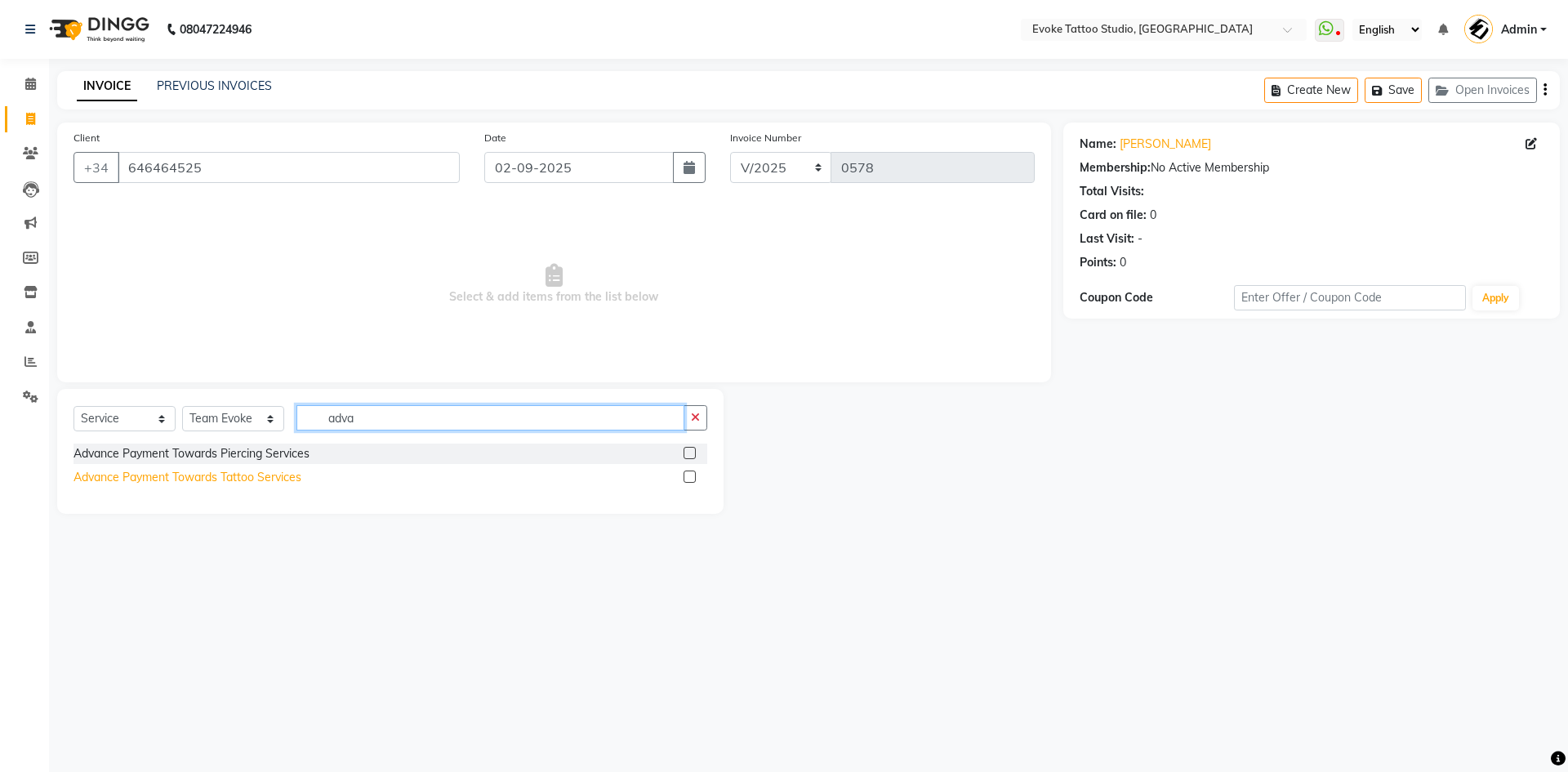
type input "adva"
click at [261, 478] on div "Advance Payment Towards Tattoo Services" at bounding box center [188, 477] width 228 height 17
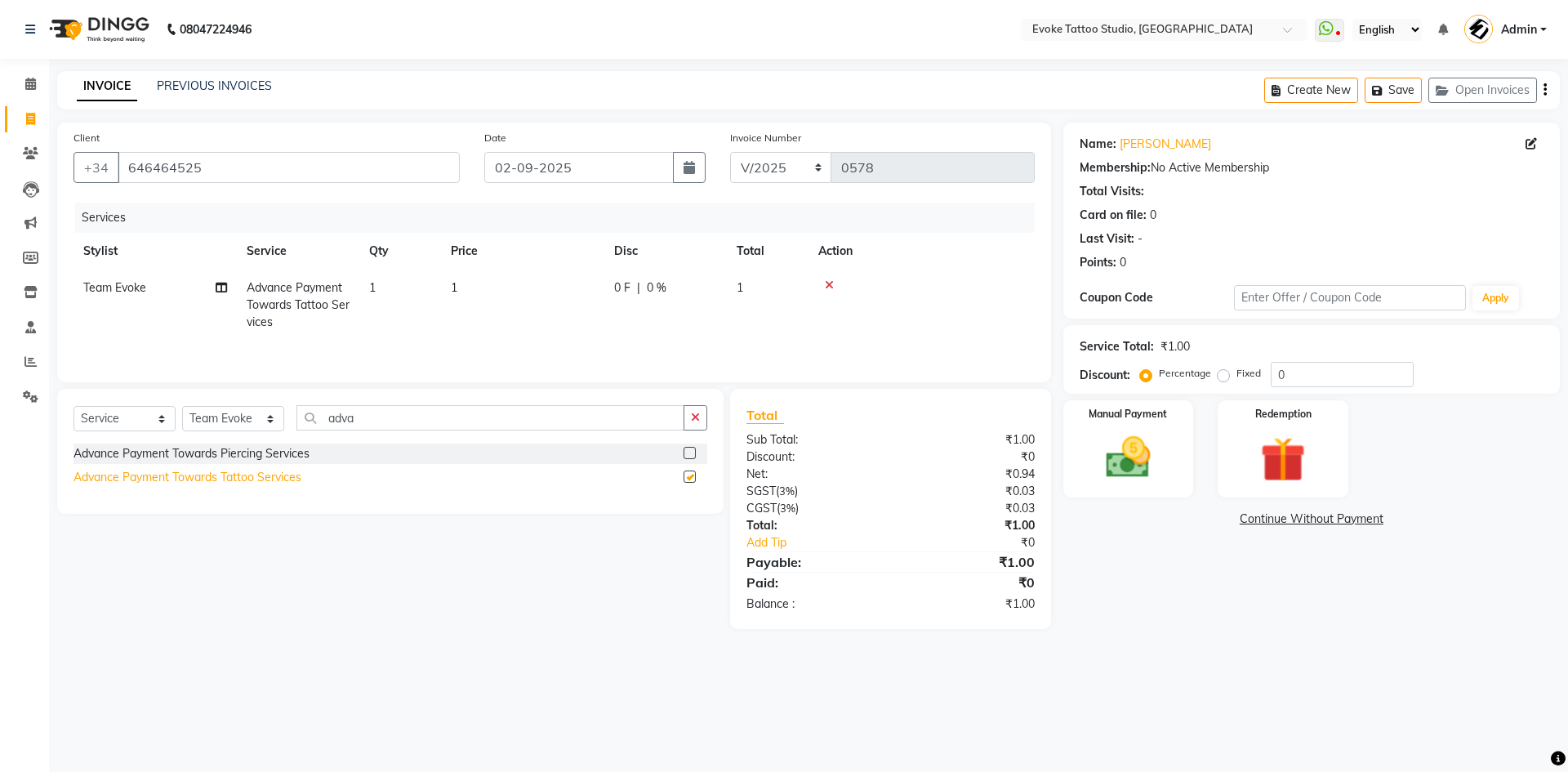
checkbox input "false"
click at [694, 421] on icon "button" at bounding box center [694, 418] width 9 height 11
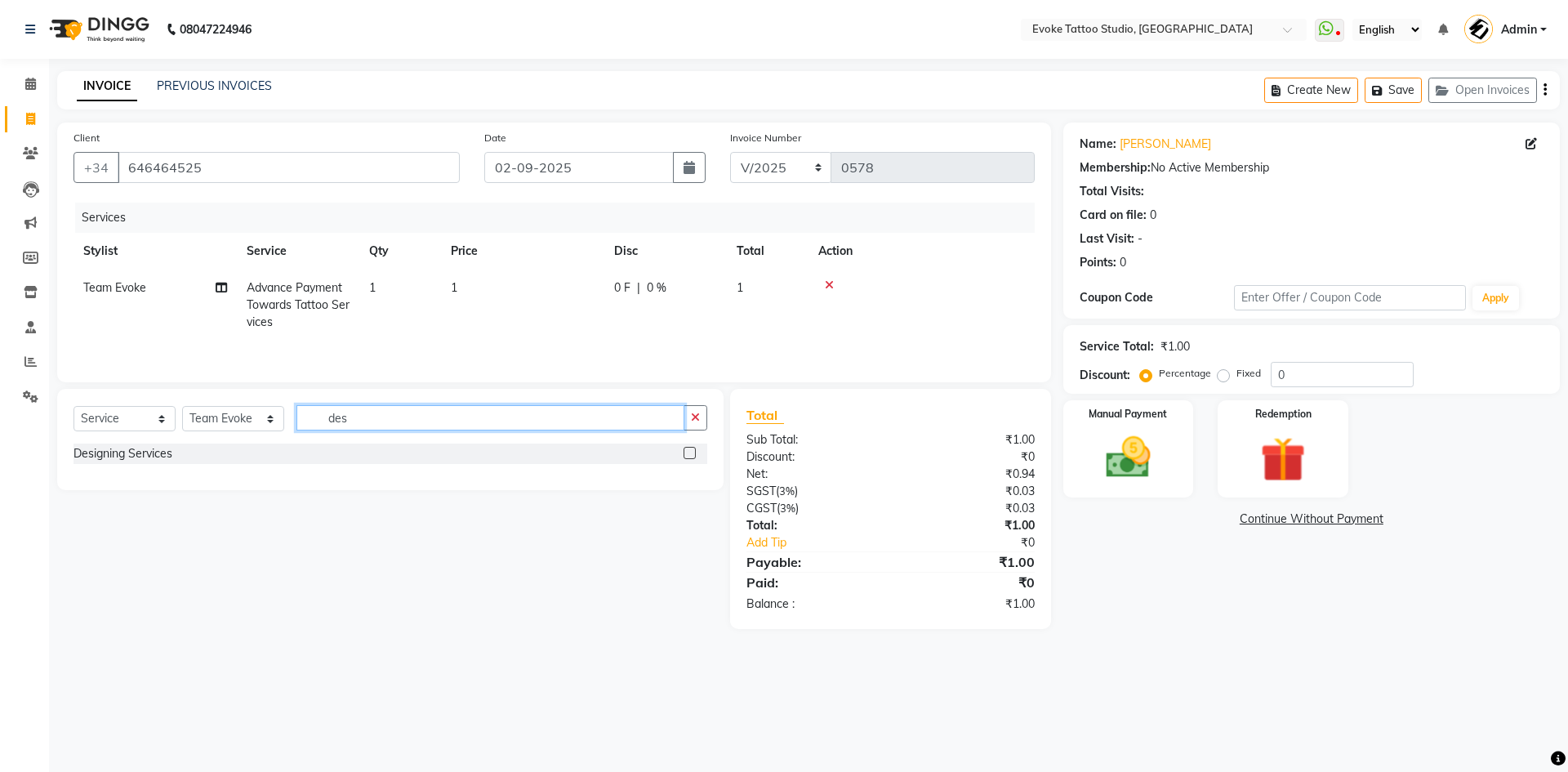
type input "des"
click at [831, 280] on icon at bounding box center [829, 285] width 9 height 11
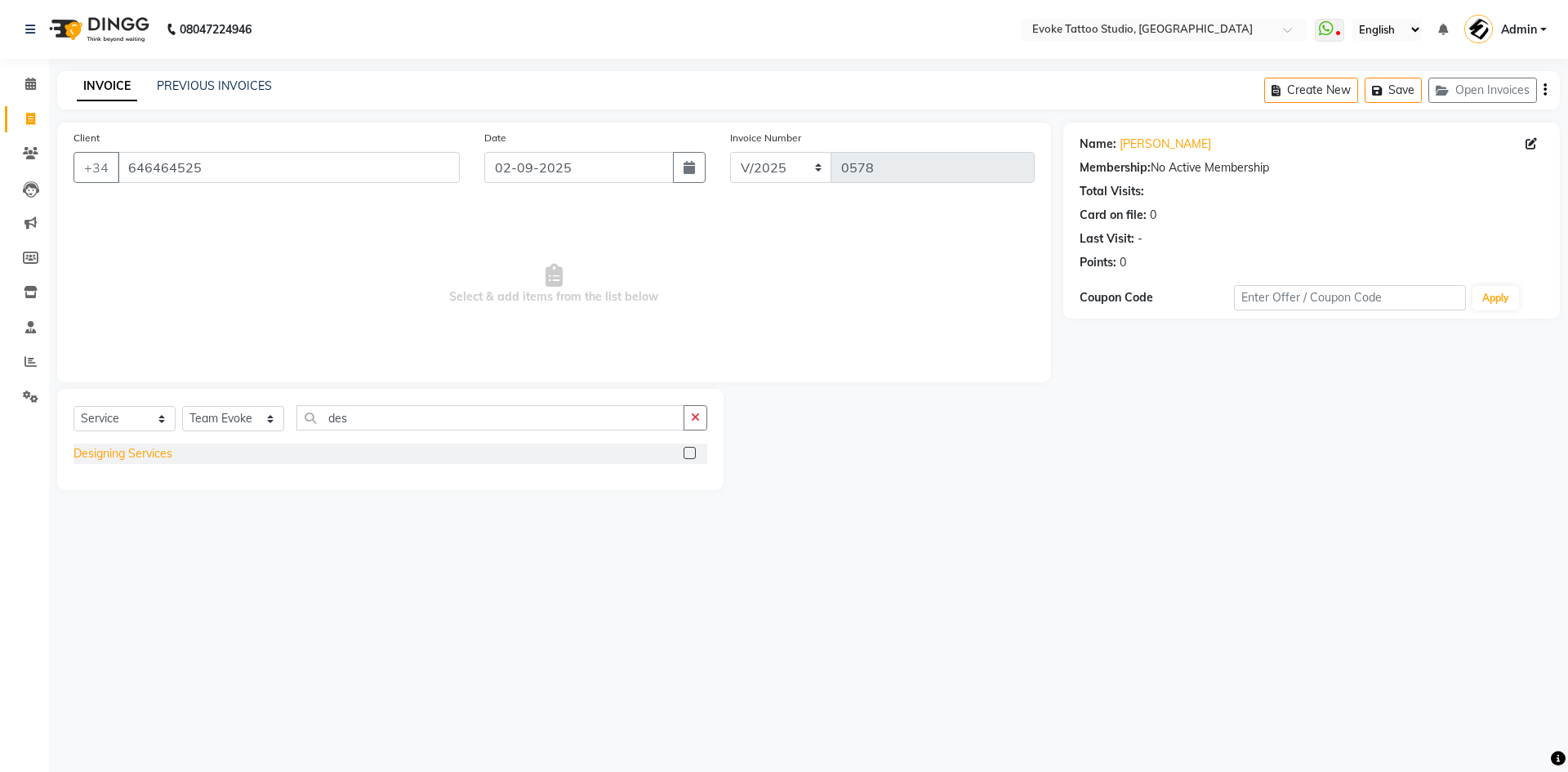
click at [158, 456] on div "Designing Services" at bounding box center [123, 454] width 99 height 17
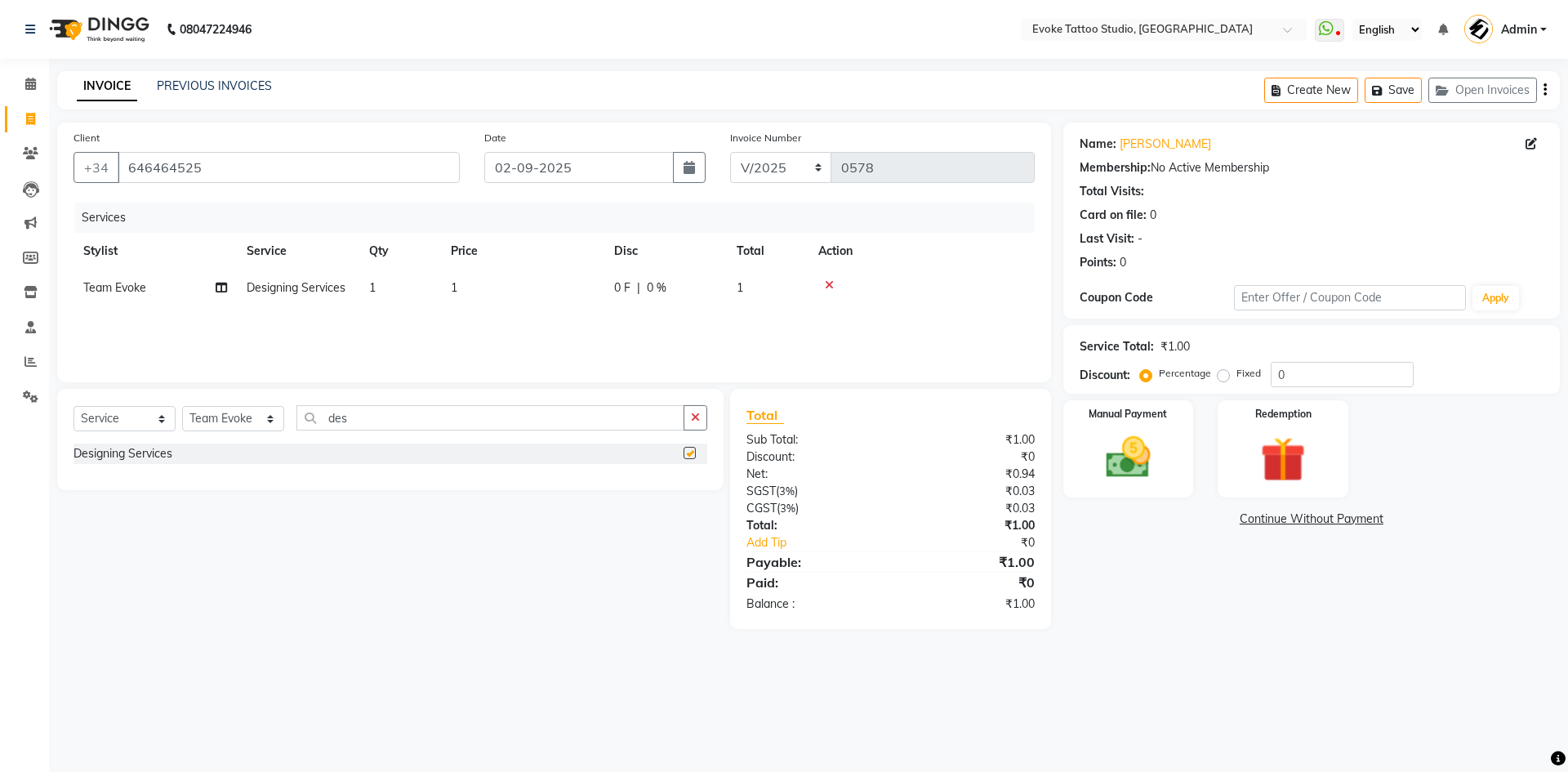
checkbox input "false"
click at [495, 289] on td "1" at bounding box center [523, 288] width 163 height 37
select select "68898"
click at [614, 291] on input "1" at bounding box center [600, 292] width 144 height 26
type input "3000"
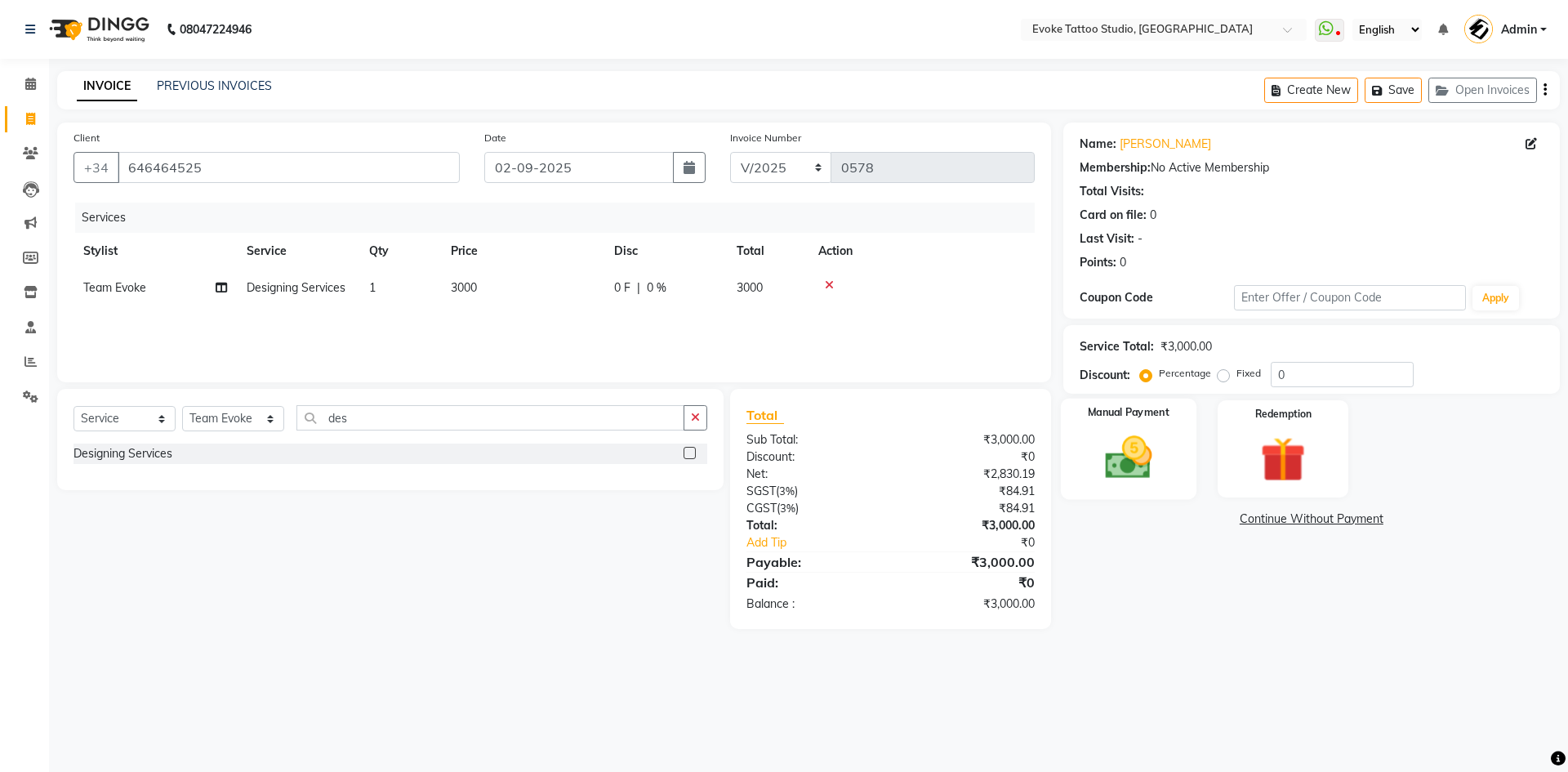
click at [1132, 420] on label "Manual Payment" at bounding box center [1128, 413] width 81 height 15
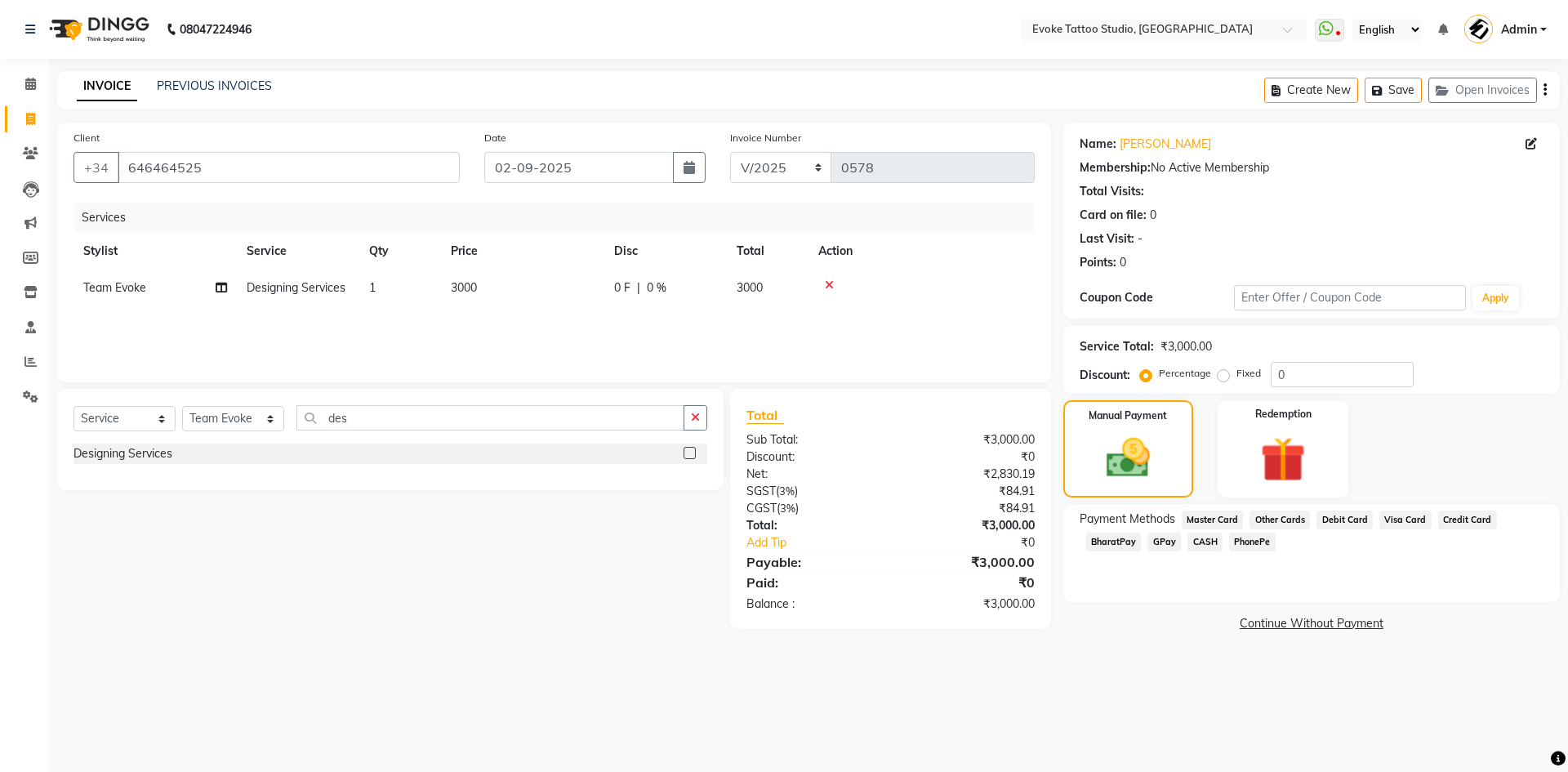
click at [1216, 522] on span "Master Card" at bounding box center [1214, 520] width 63 height 19
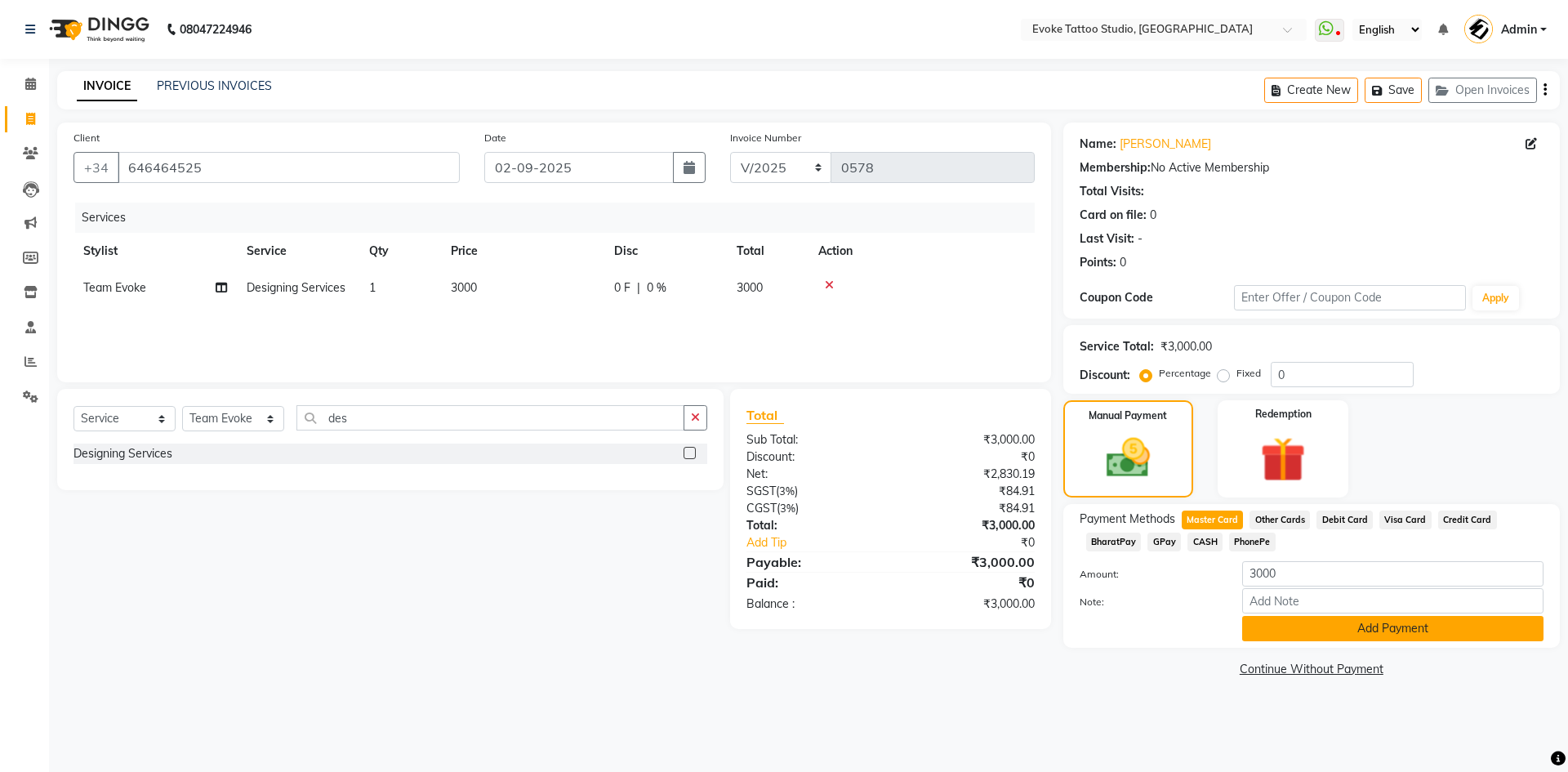
click at [1364, 637] on button "Add Payment" at bounding box center [1393, 628] width 301 height 26
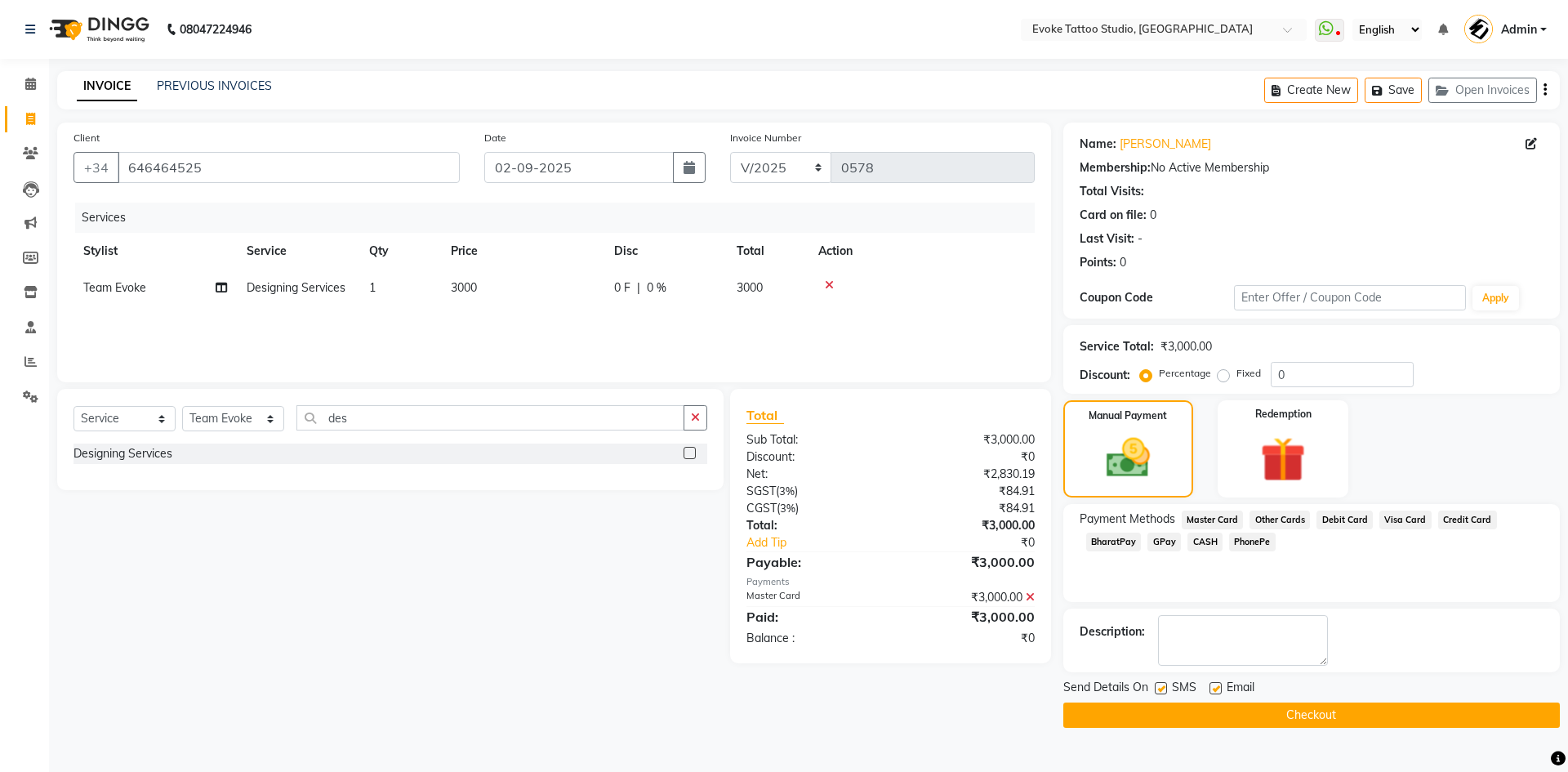
click at [1382, 708] on button "Checkout" at bounding box center [1312, 714] width 496 height 26
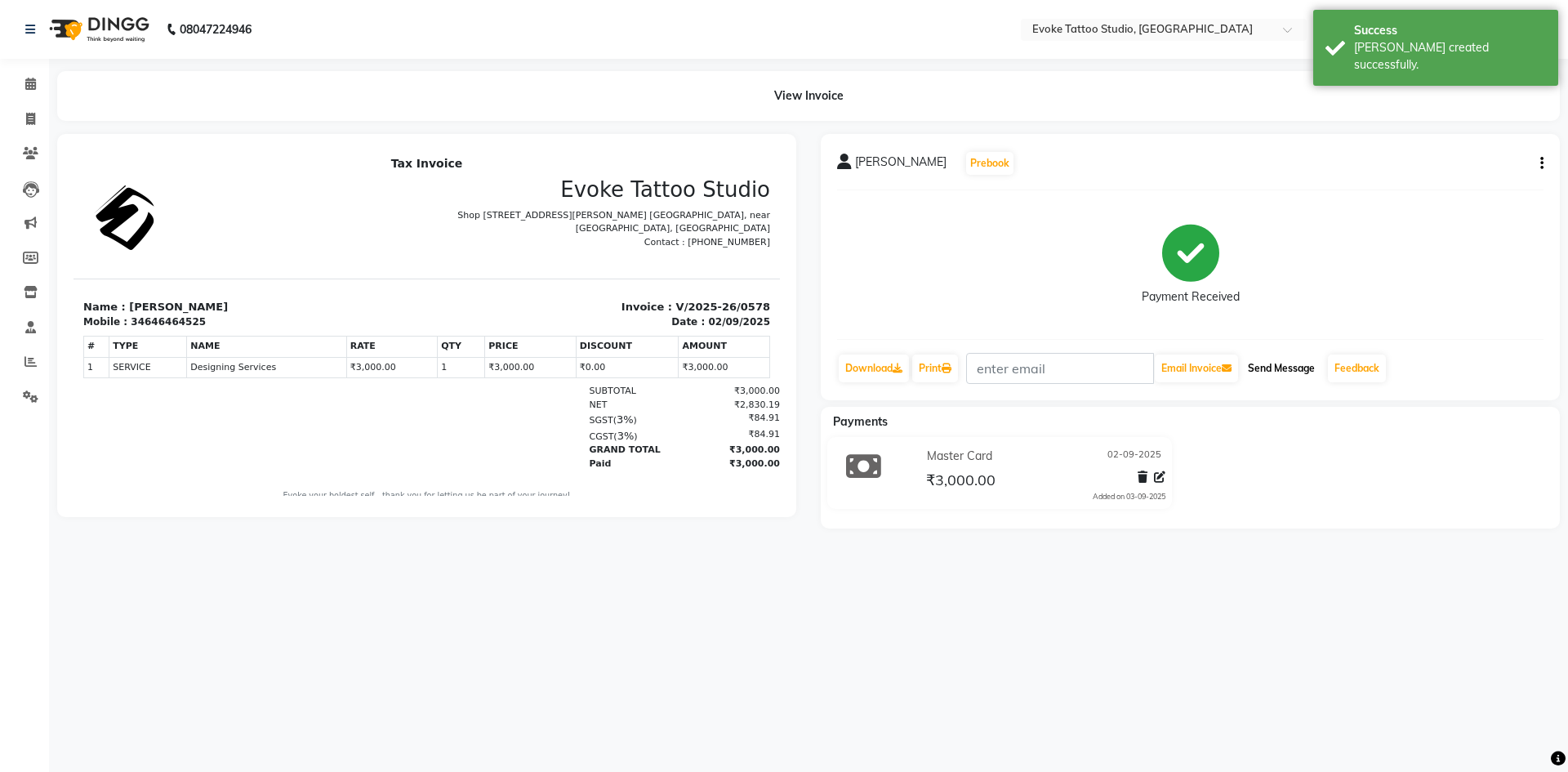
click at [1284, 357] on button "Send Message" at bounding box center [1281, 368] width 80 height 27
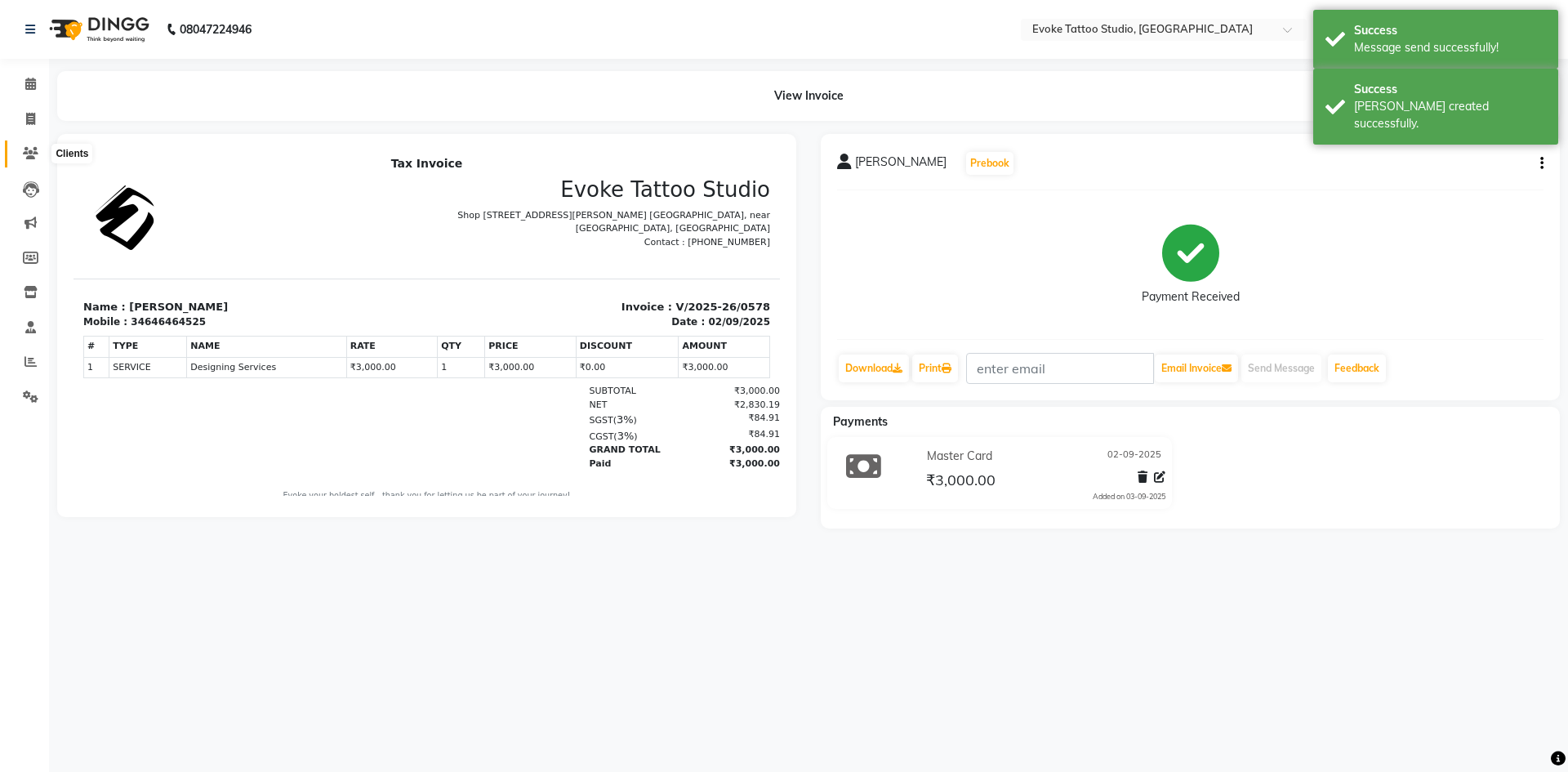
click at [34, 149] on icon at bounding box center [30, 153] width 15 height 12
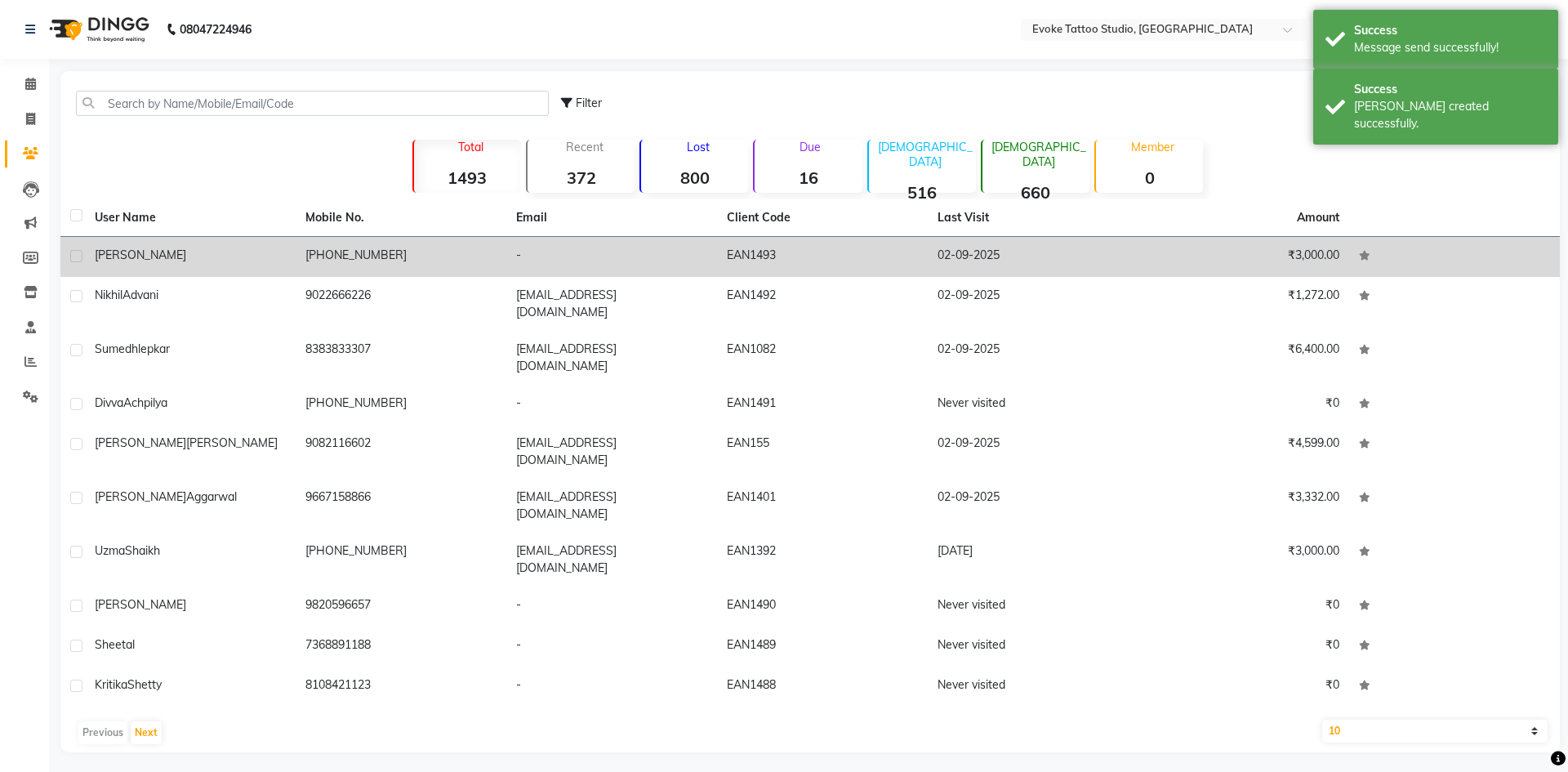
click at [256, 265] on td "[PERSON_NAME]" at bounding box center [190, 257] width 210 height 40
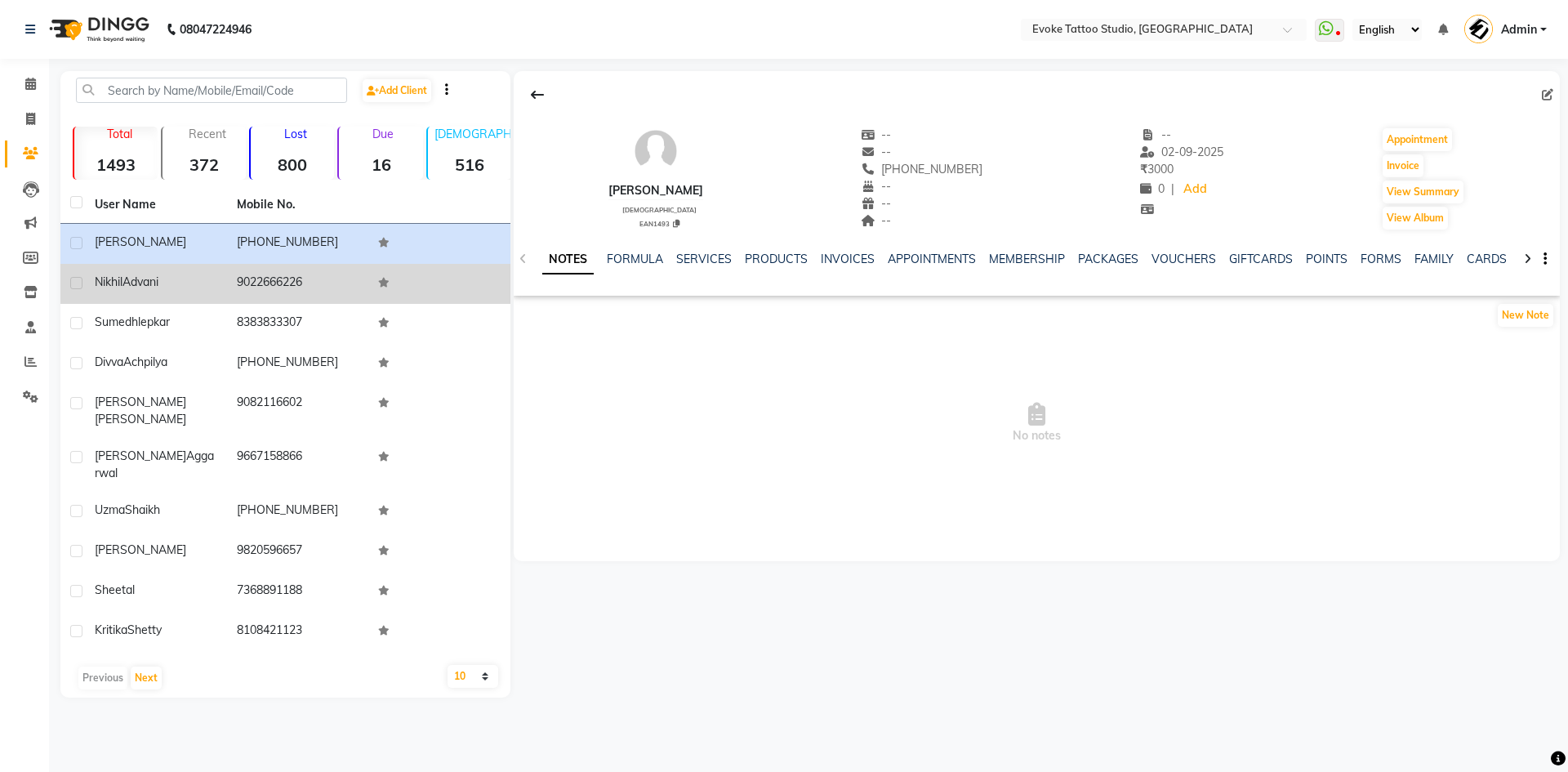
click at [172, 296] on td "[PERSON_NAME]" at bounding box center [156, 283] width 142 height 40
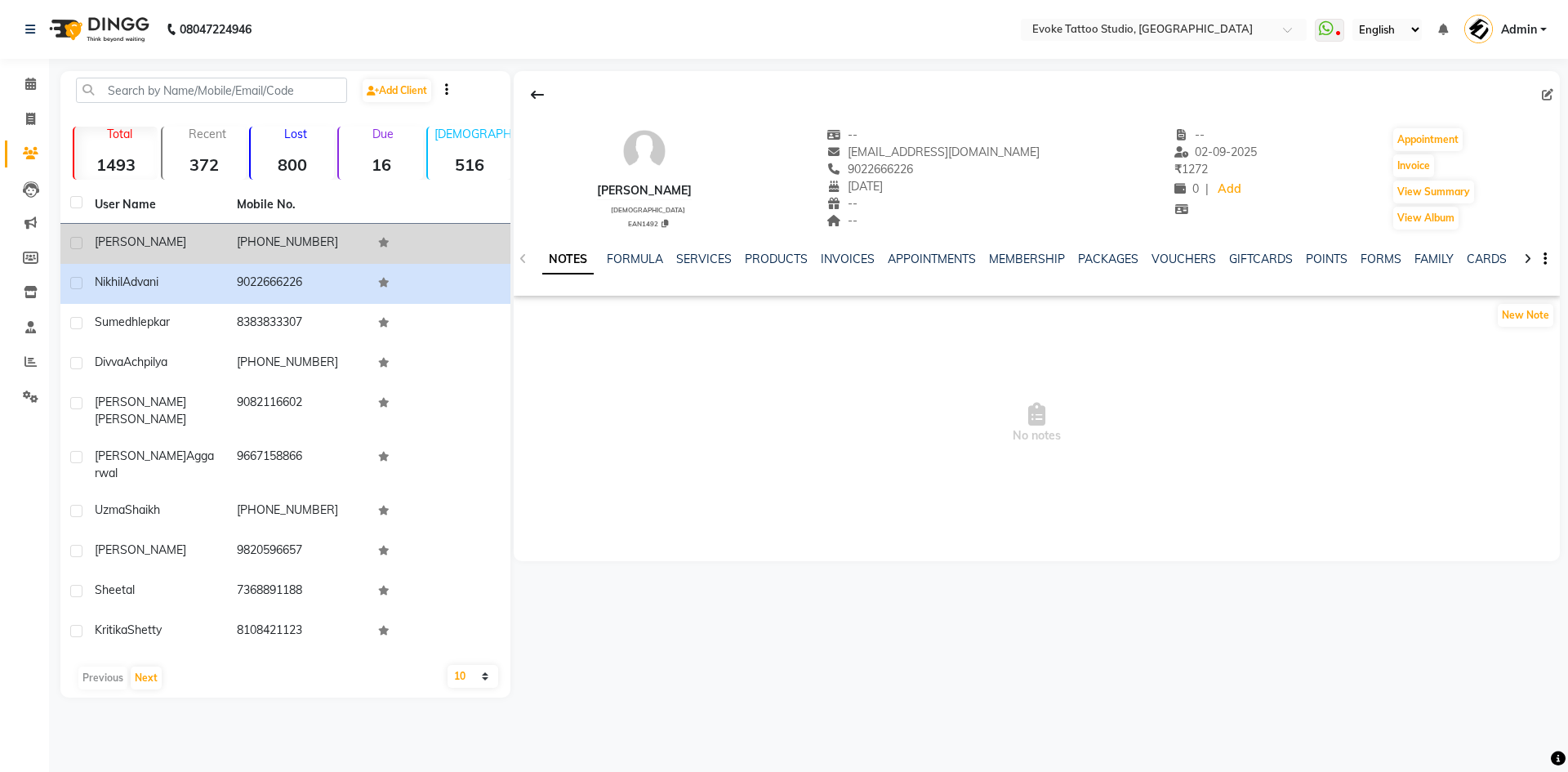
click at [183, 252] on td "[PERSON_NAME]" at bounding box center [156, 243] width 142 height 40
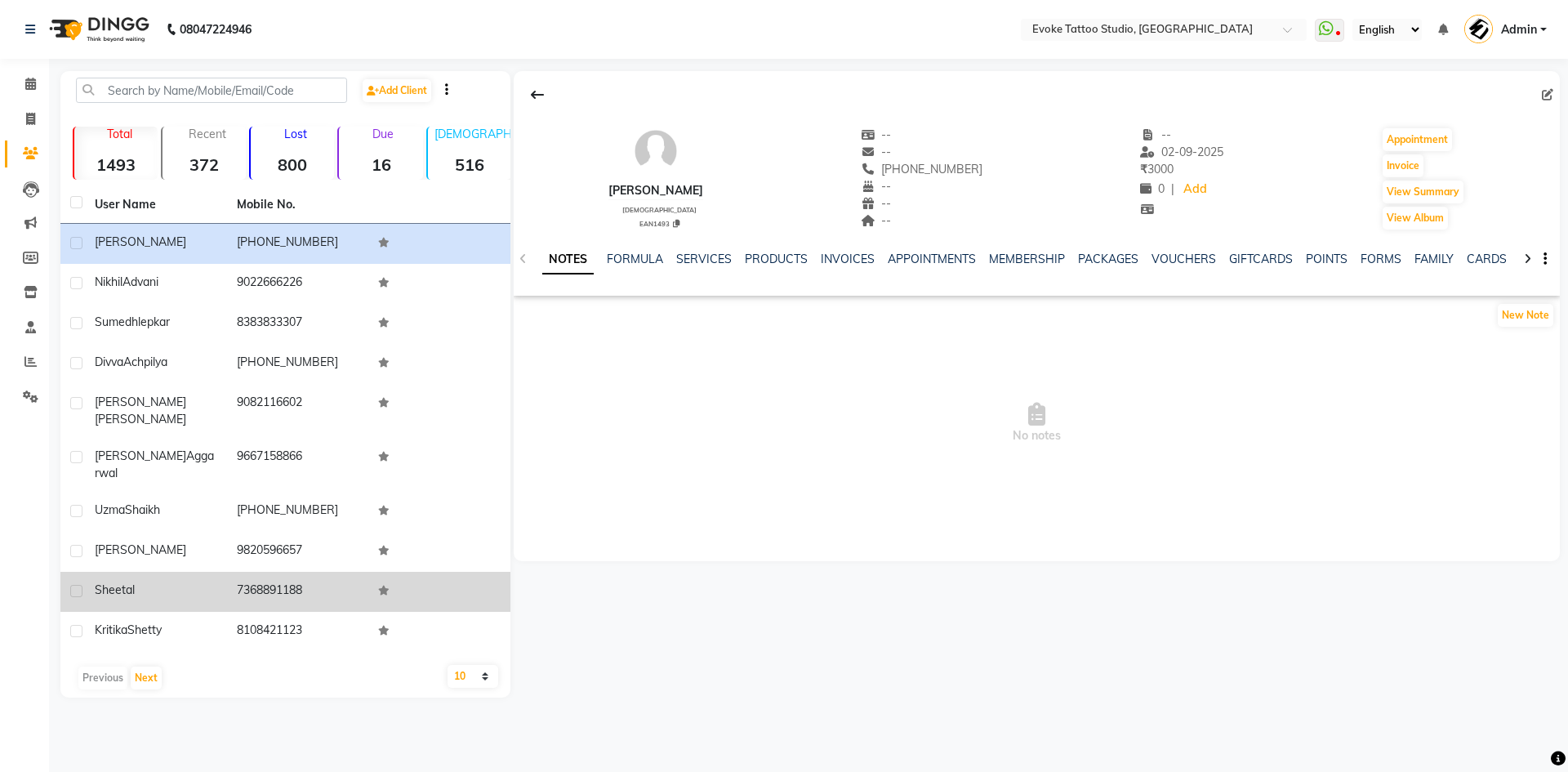
click at [236, 575] on td "7368891188" at bounding box center [298, 592] width 142 height 40
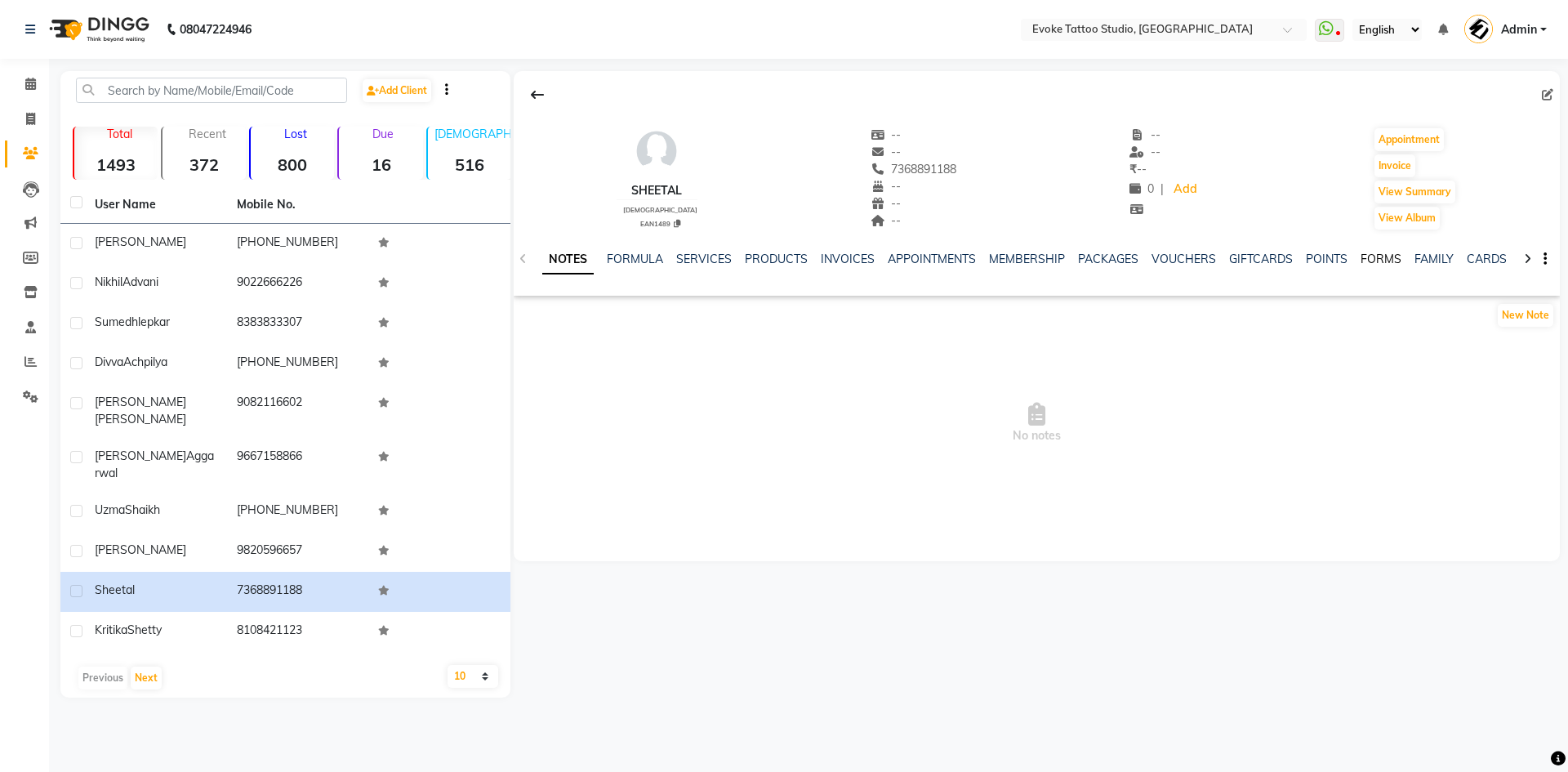
click at [1391, 261] on link "FORMS" at bounding box center [1380, 260] width 41 height 15
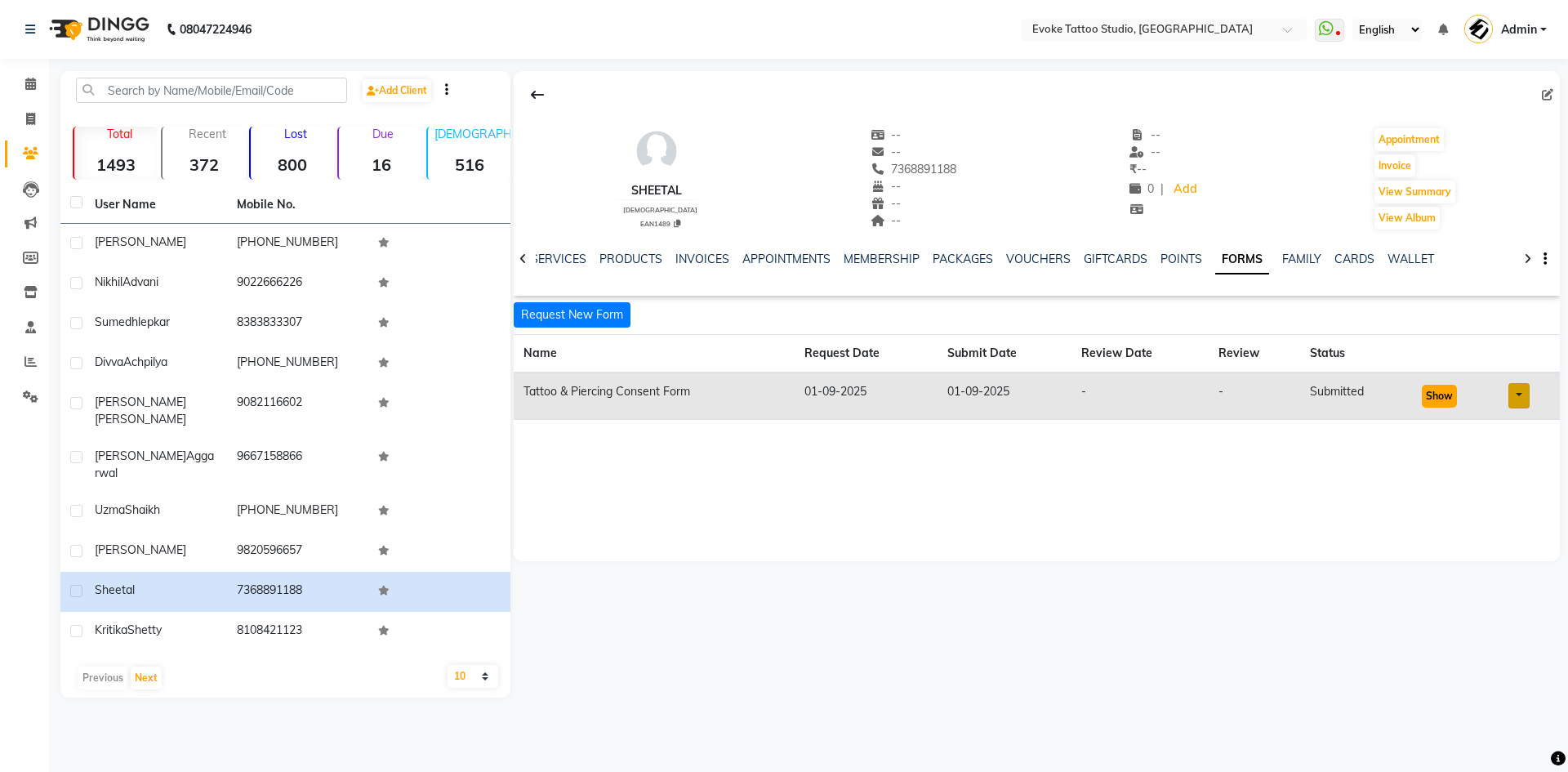
click at [1433, 395] on button "Show" at bounding box center [1439, 396] width 35 height 23
click at [1550, 90] on icon at bounding box center [1548, 95] width 11 height 11
select select "[DEMOGRAPHIC_DATA]"
select select "50824"
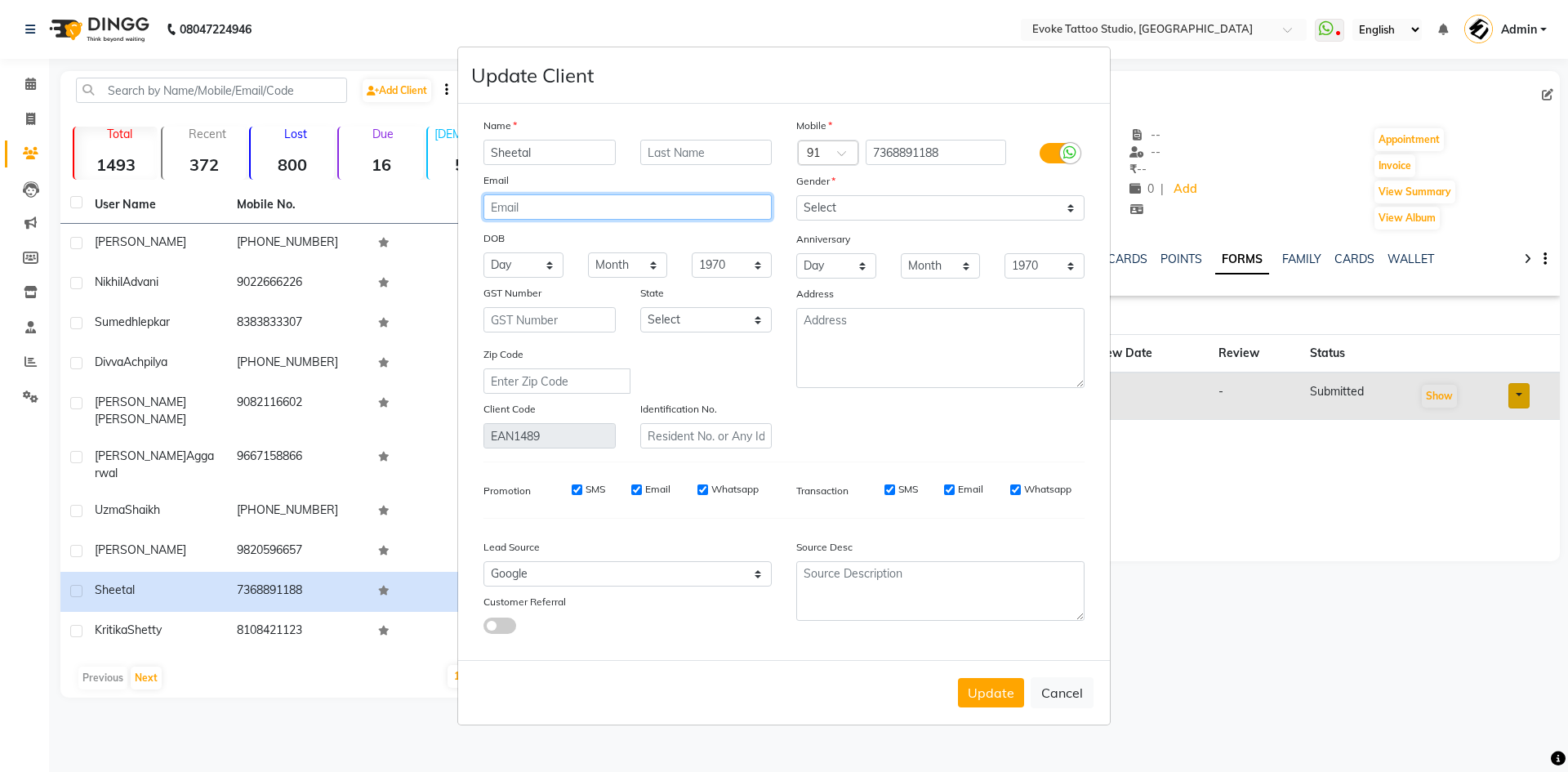
click at [696, 208] on input "email" at bounding box center [627, 206] width 288 height 26
paste input "[EMAIL_ADDRESS][DOMAIN_NAME]"
type input "[EMAIL_ADDRESS][DOMAIN_NAME]"
click at [674, 158] on input "text" at bounding box center [707, 152] width 133 height 26
paste input "[PERSON_NAME]"
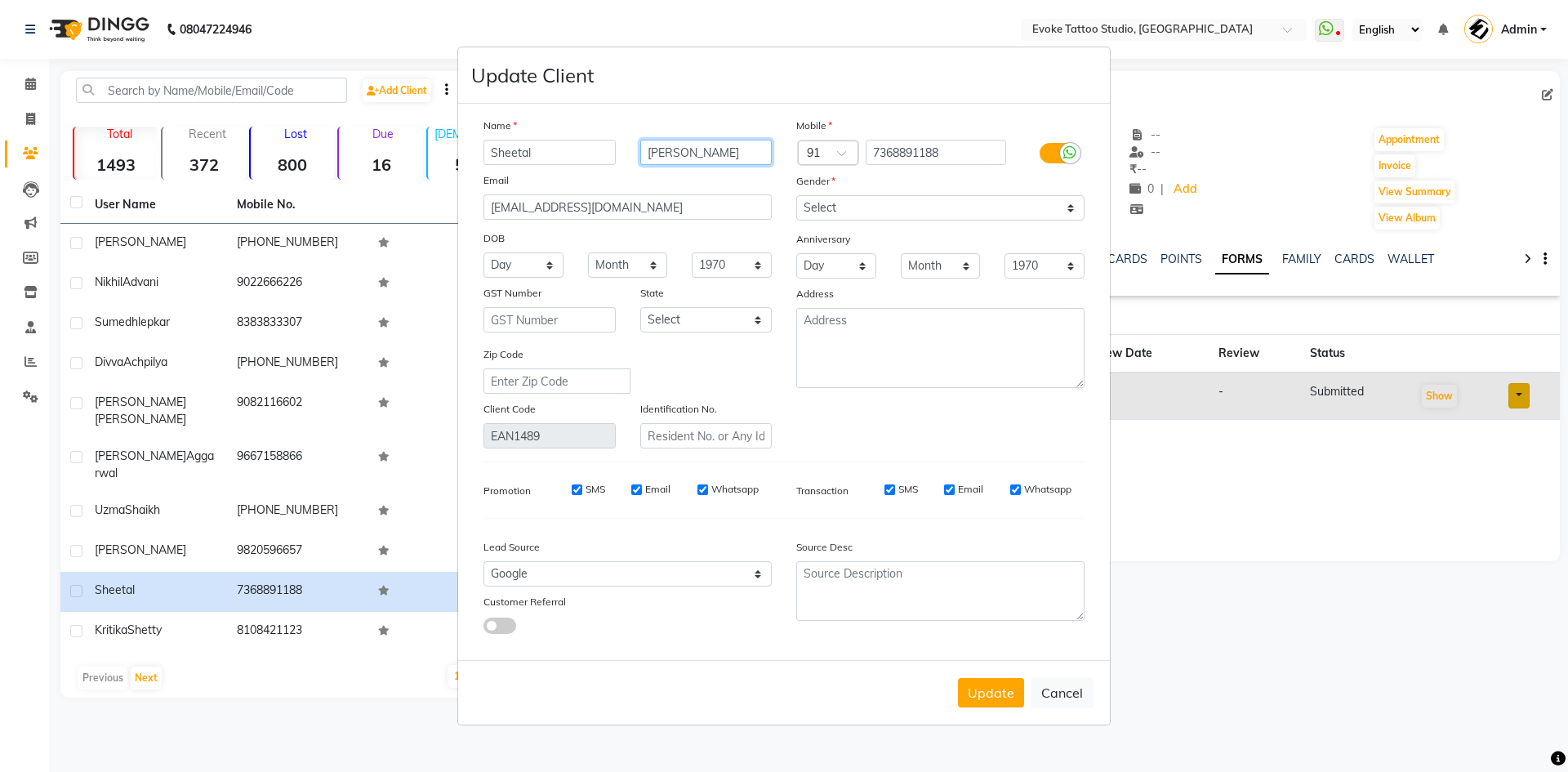
type input "[PERSON_NAME]"
click at [949, 356] on textarea at bounding box center [941, 348] width 288 height 80
paste textarea "minguqky"
paste textarea "Student"
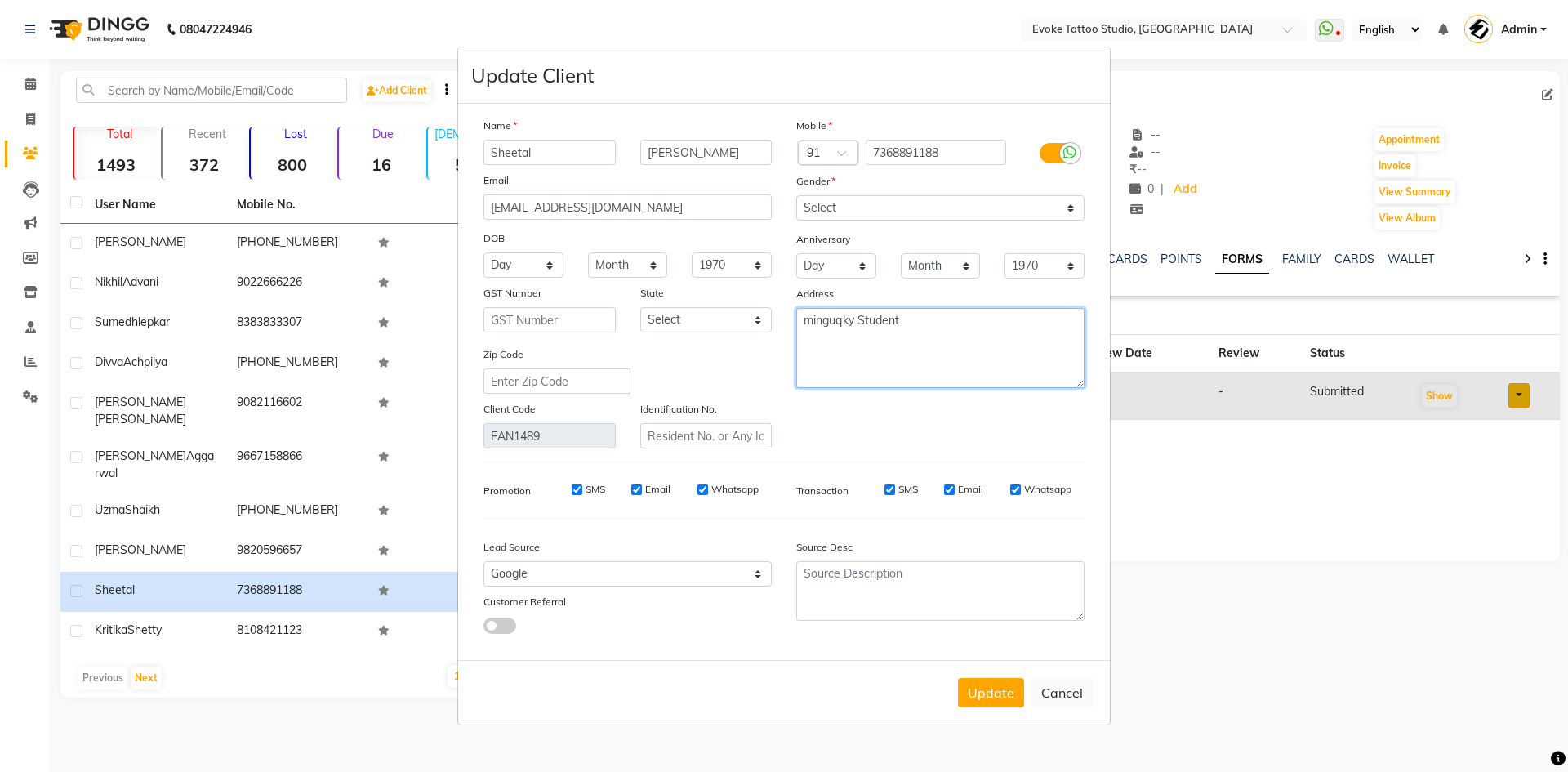
type textarea "minguqky Student"
drag, startPoint x: 510, startPoint y: 261, endPoint x: 513, endPoint y: 276, distance: 15.3
click at [510, 261] on select "Day 01 02 03 04 05 06 07 08 09 10 11 12 13 14 15 16 17 18 19 20 21 22 23 24 25 …" at bounding box center [523, 264] width 80 height 26
select select "26"
click at [483, 252] on select "Day 01 02 03 04 05 06 07 08 09 10 11 12 13 14 15 16 17 18 19 20 21 22 23 24 25 …" at bounding box center [523, 264] width 80 height 26
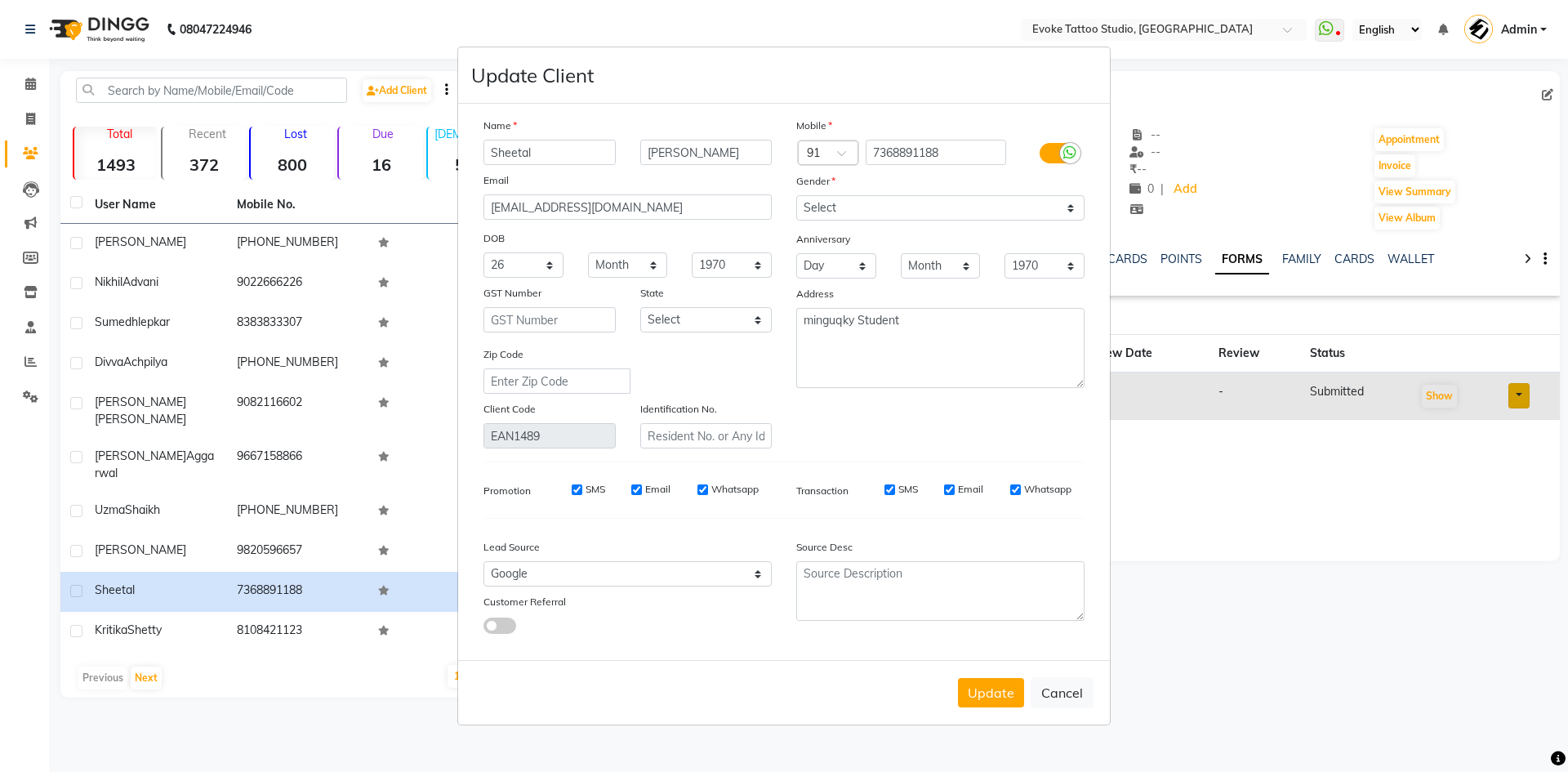
click at [640, 278] on div "Name [PERSON_NAME] Email [EMAIL_ADDRESS][DOMAIN_NAME] DOB Day 01 02 03 04 05 06…" at bounding box center [627, 282] width 313 height 332
click at [632, 254] on select "Month January February March April May June July August September October Novem…" at bounding box center [628, 264] width 80 height 26
select select "12"
click at [588, 252] on select "Month January February March April May June July August September October Novem…" at bounding box center [628, 264] width 80 height 26
click at [708, 262] on select "1940 1941 1942 1943 1944 1945 1946 1947 1948 1949 1950 1951 1952 1953 1954 1955…" at bounding box center [731, 264] width 80 height 26
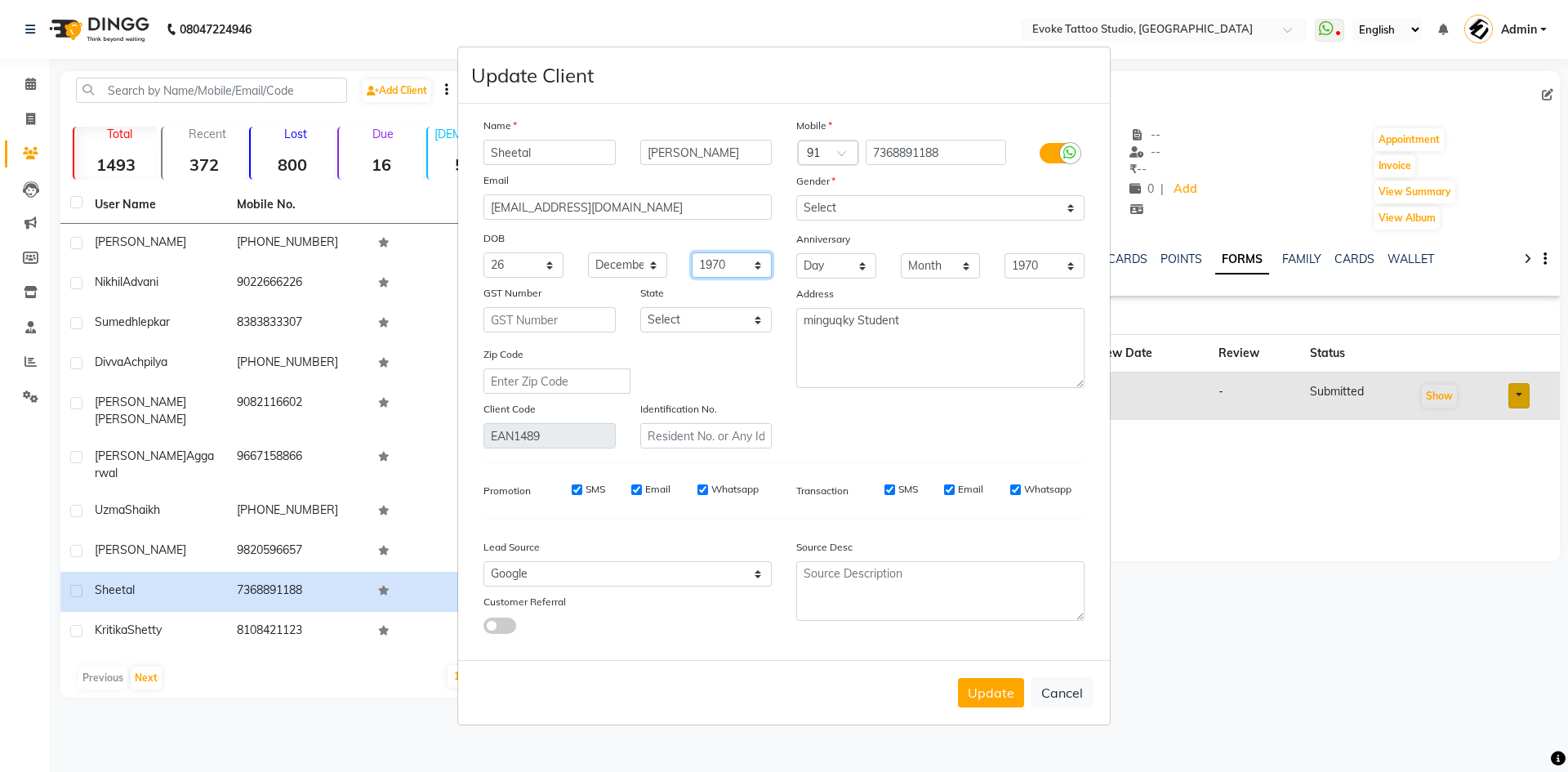
select select "2005"
click at [692, 252] on select "1940 1941 1942 1943 1944 1945 1946 1947 1948 1949 1950 1951 1952 1953 1954 1955…" at bounding box center [731, 264] width 80 height 26
click at [953, 325] on textarea "minguqky Student" at bounding box center [941, 348] width 288 height 80
paste textarea "400002"
type textarea "minguqky Student 400002"
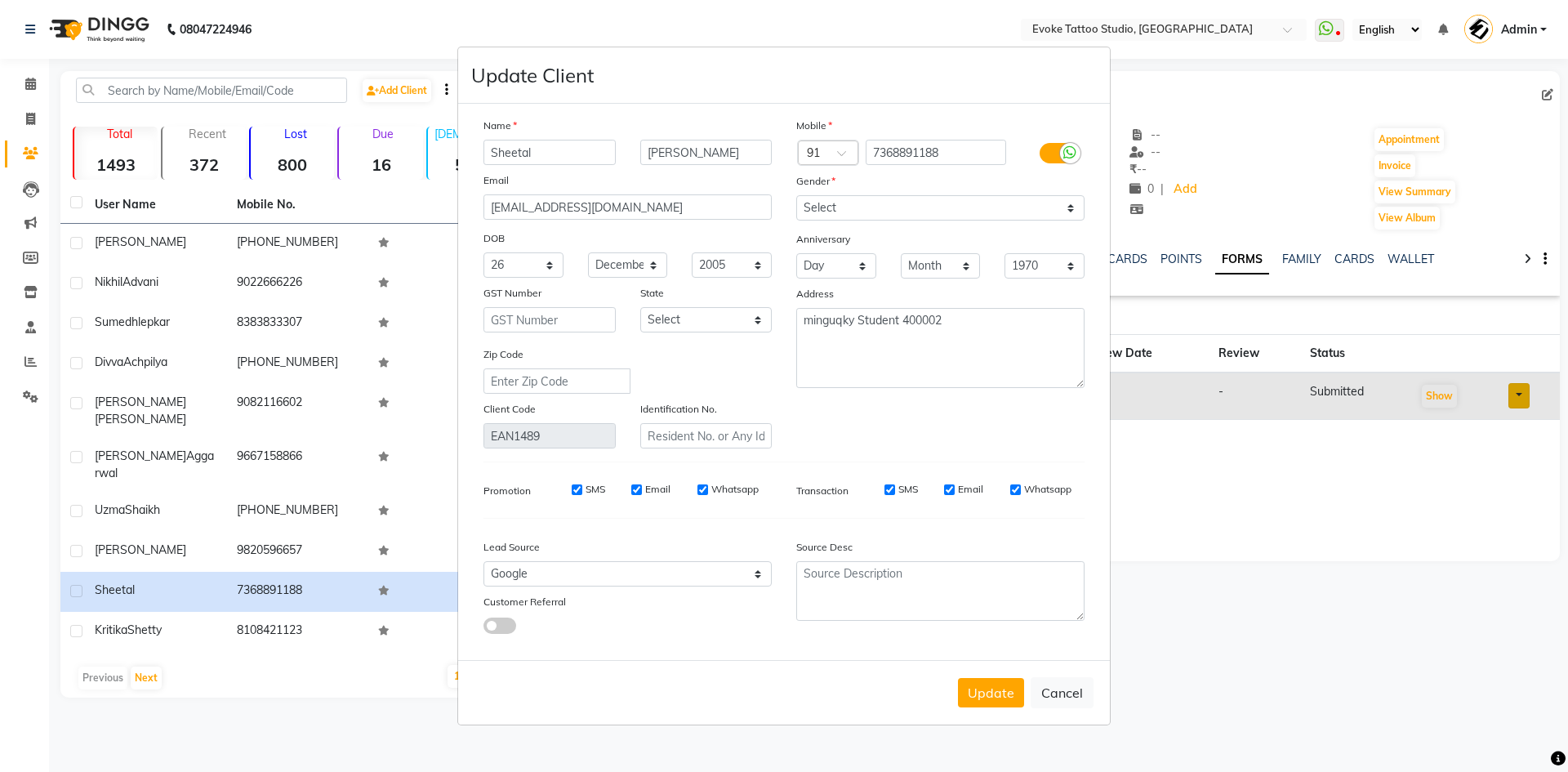
click at [891, 437] on div "Mobile Country Code × 91 7368891188 Gender Select [DEMOGRAPHIC_DATA] [DEMOGRAPH…" at bounding box center [941, 282] width 313 height 332
click at [992, 701] on button "Update" at bounding box center [991, 692] width 66 height 29
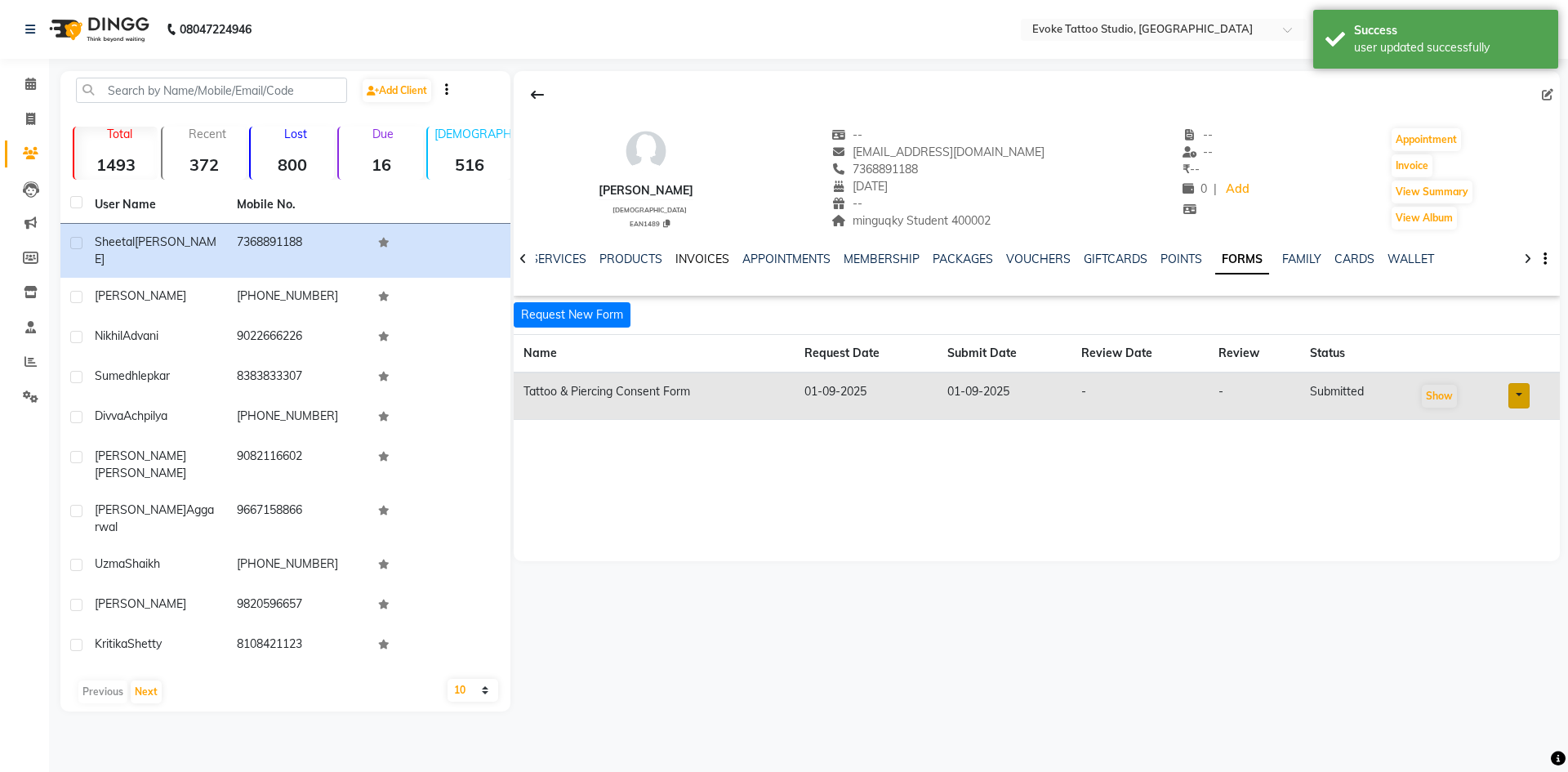
click at [686, 259] on link "INVOICES" at bounding box center [702, 260] width 54 height 15
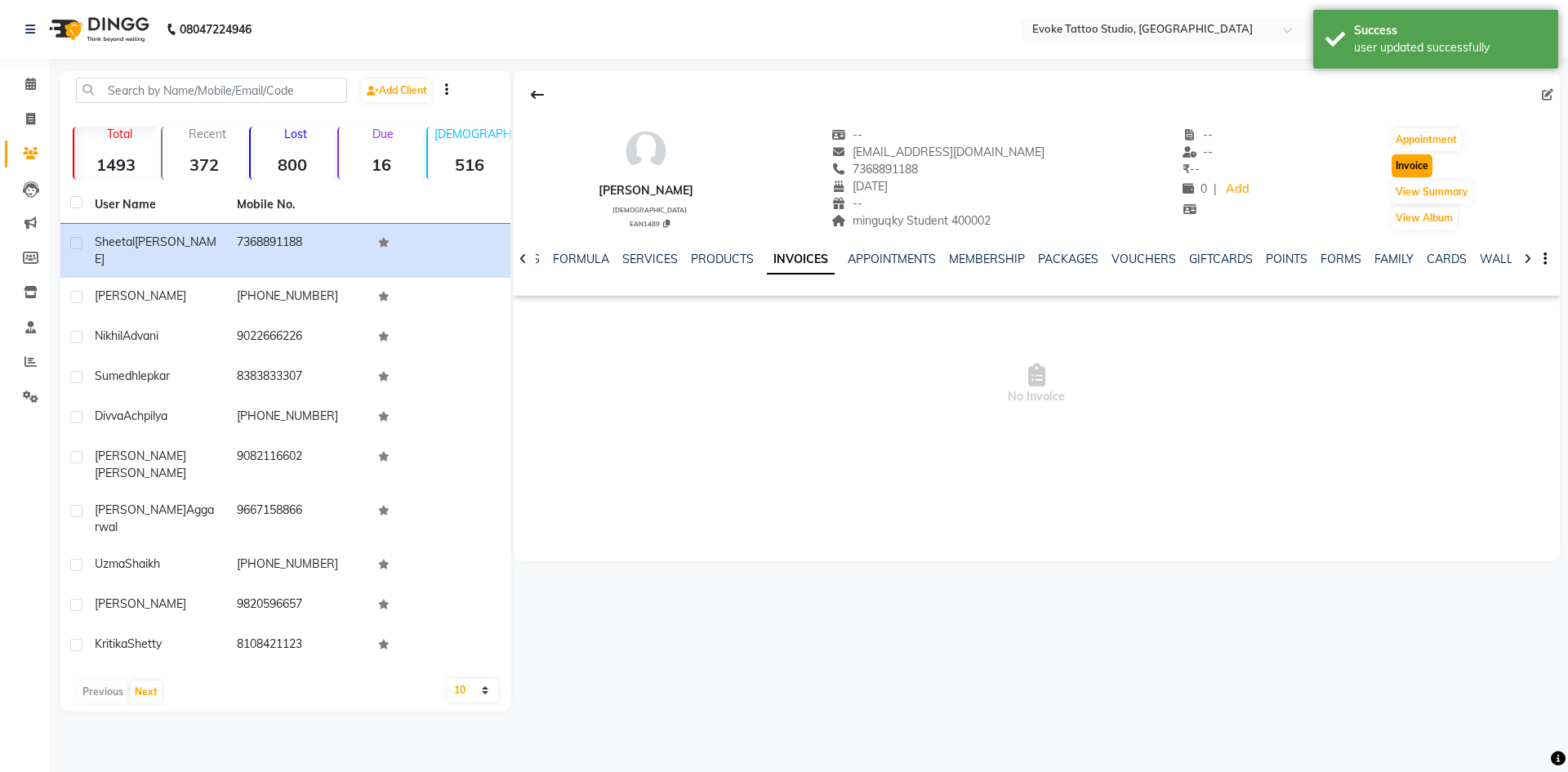
click at [1412, 162] on button "Invoice" at bounding box center [1412, 166] width 41 height 23
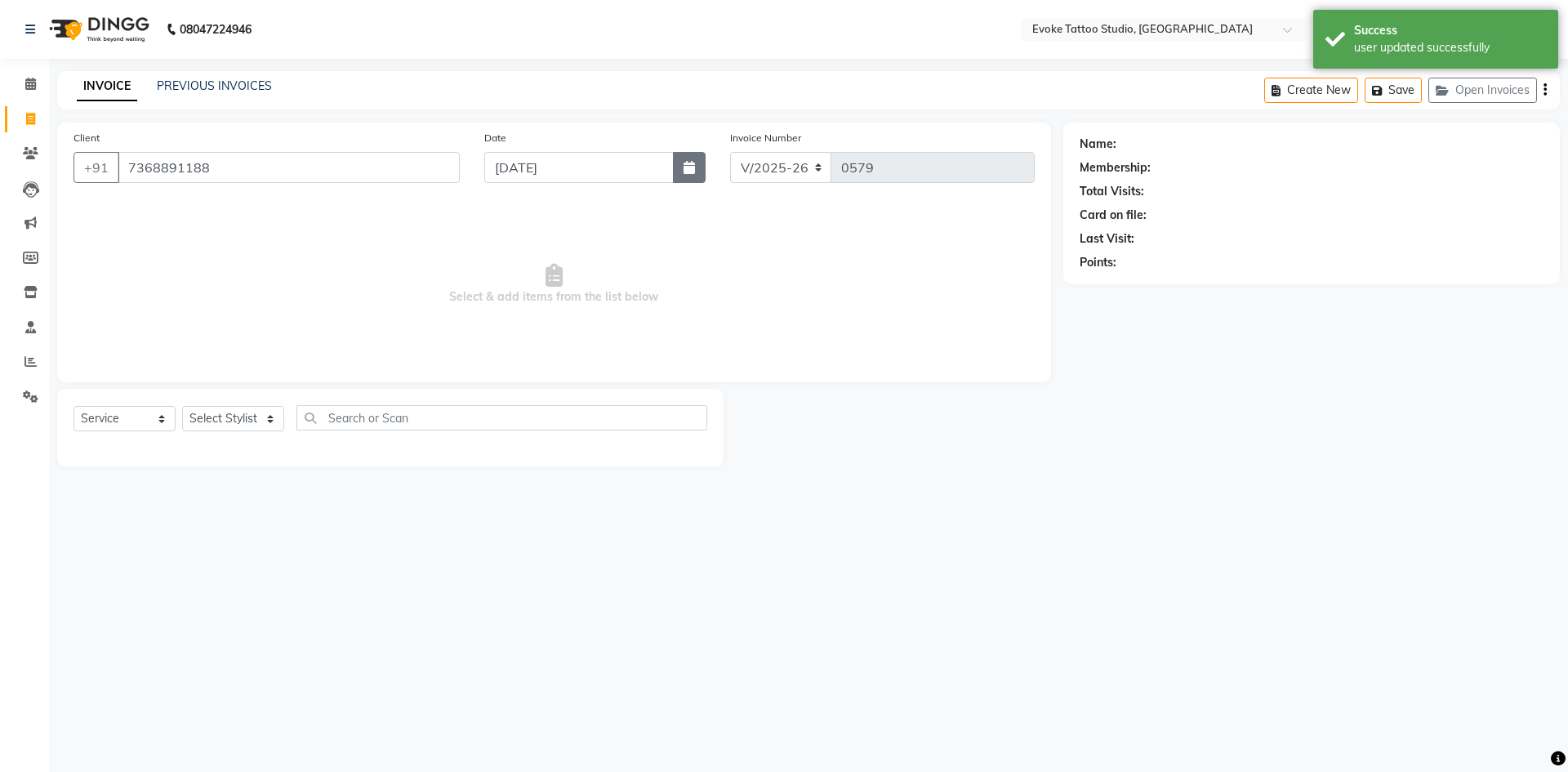
click at [682, 170] on button "button" at bounding box center [689, 167] width 32 height 31
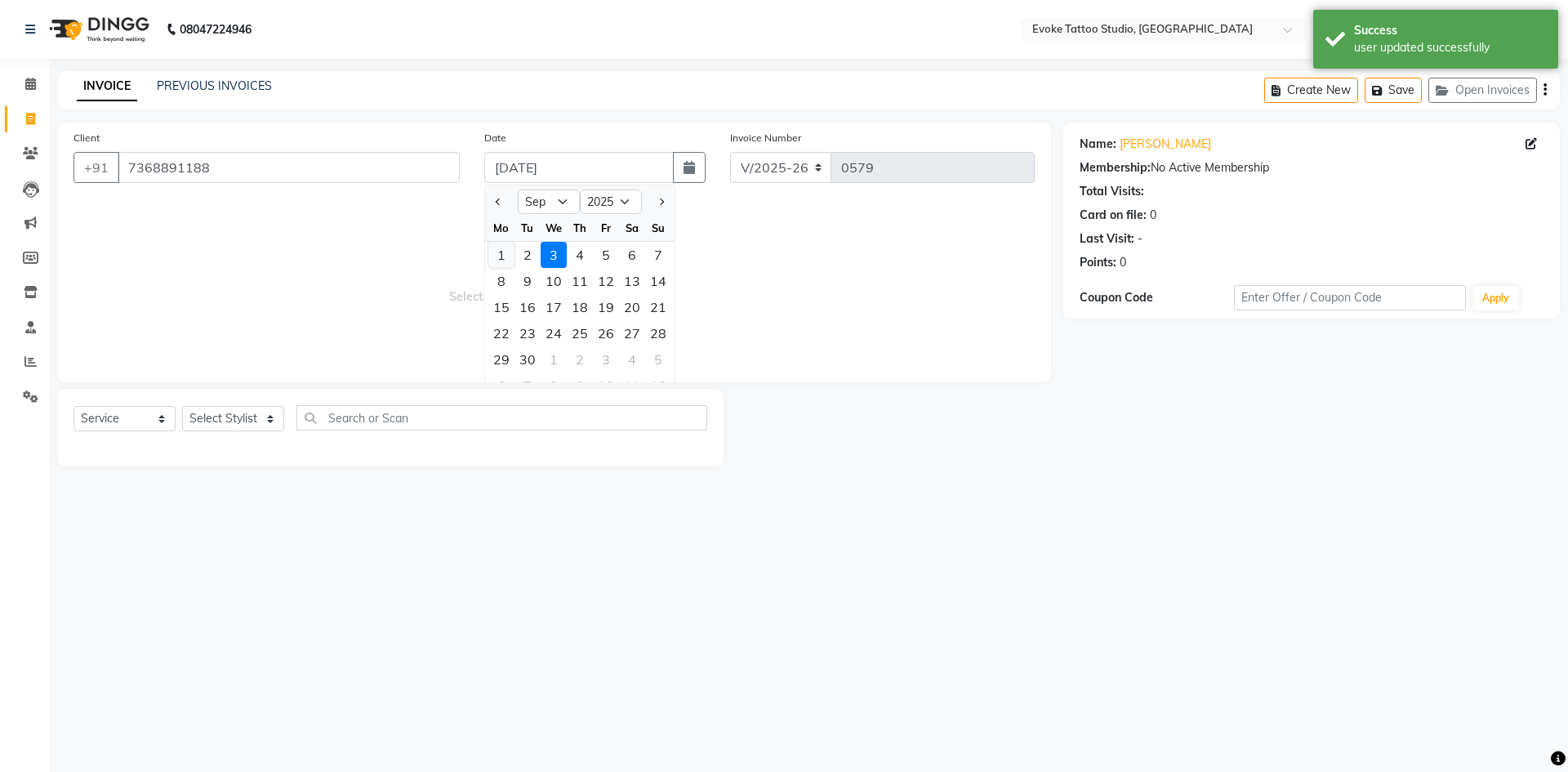
click at [496, 250] on div "1" at bounding box center [502, 255] width 27 height 27
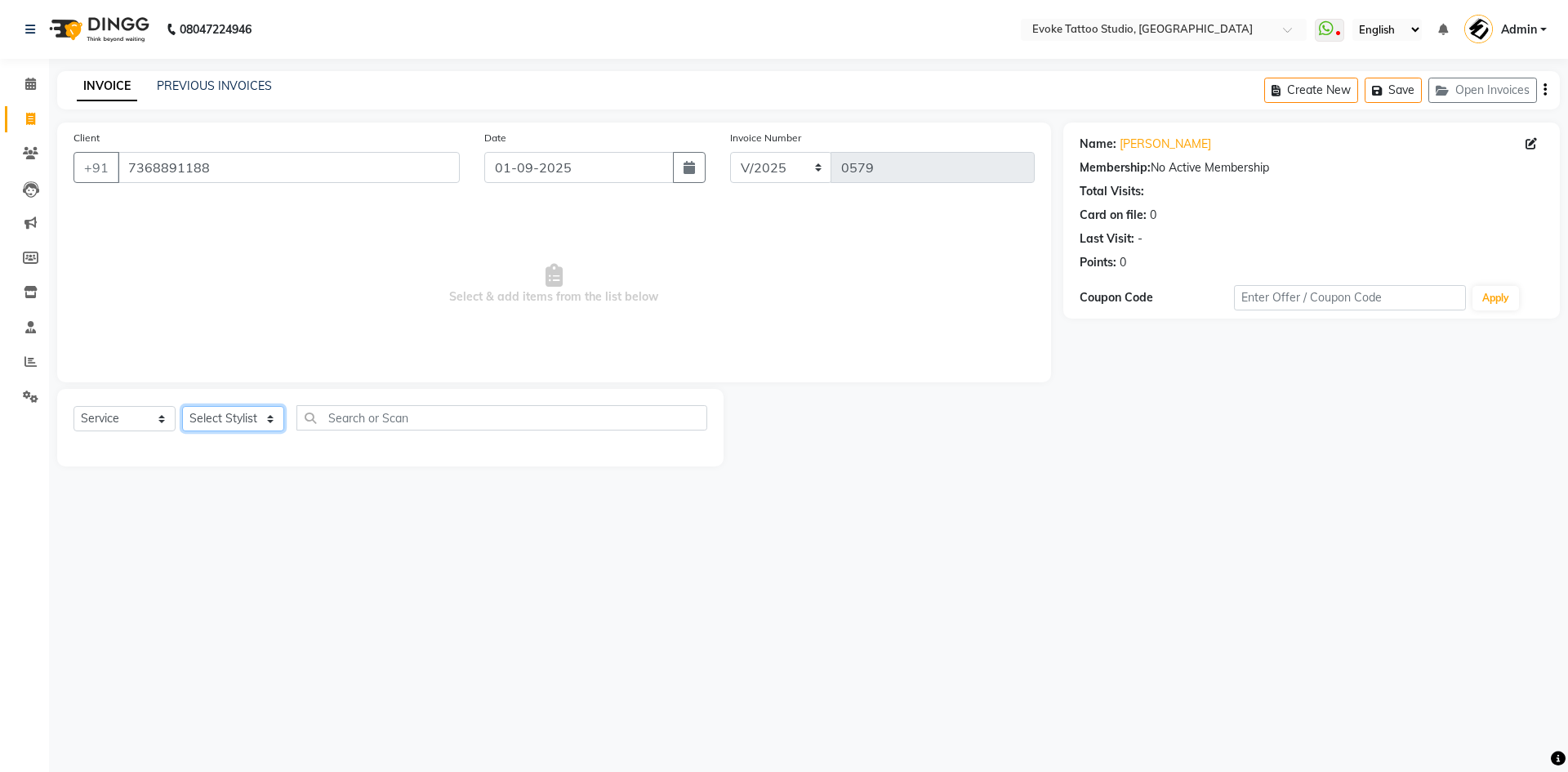
click at [223, 410] on select "Select Stylist [PERSON_NAME] Dingg Support [PERSON_NAME] [PERSON_NAME] [PERSON_…" at bounding box center [233, 418] width 102 height 26
click at [182, 405] on select "Select Stylist [PERSON_NAME] Dingg Support [PERSON_NAME] [PERSON_NAME] [PERSON_…" at bounding box center [233, 418] width 102 height 26
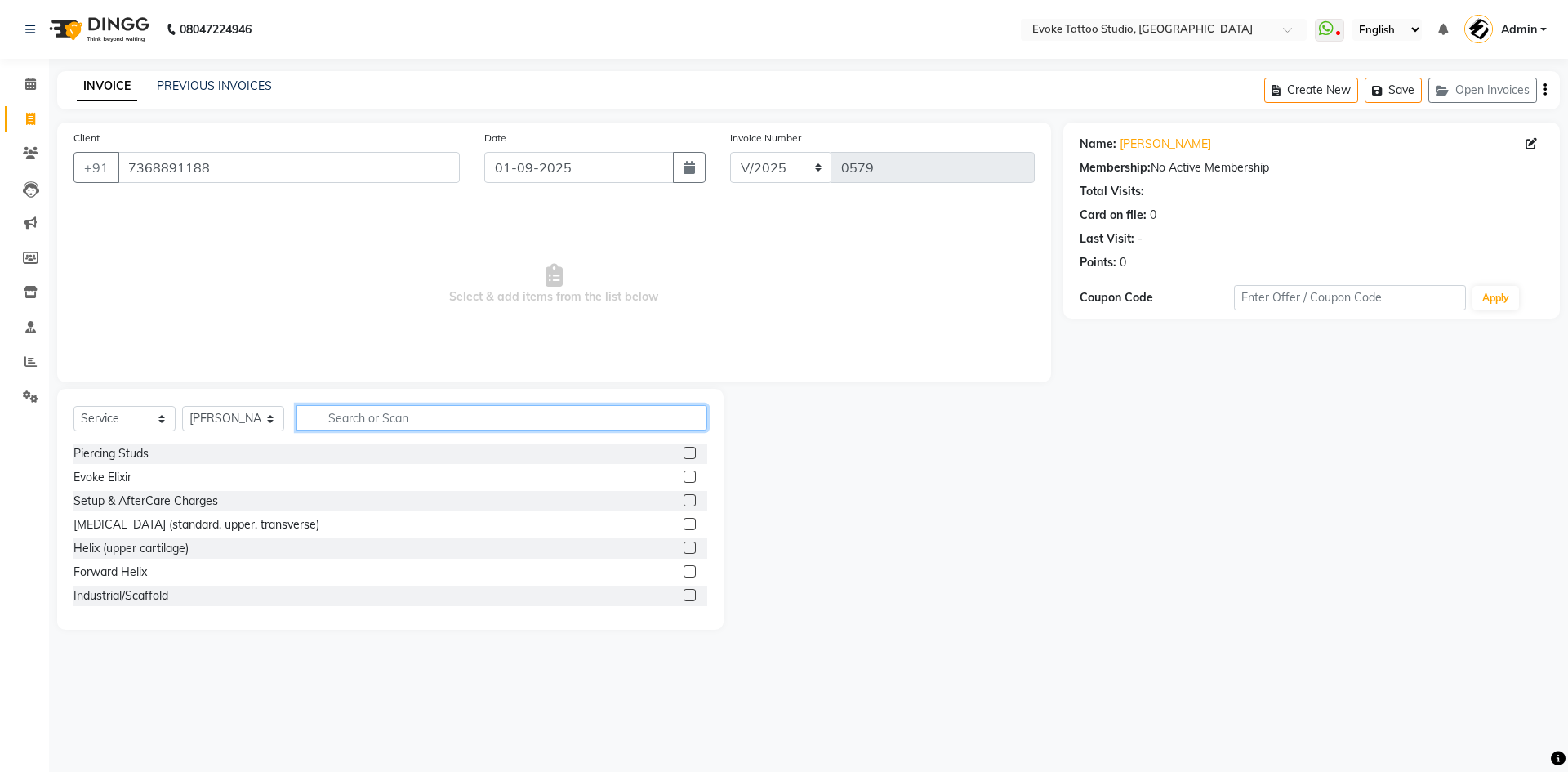
click at [385, 418] on input "text" at bounding box center [502, 418] width 411 height 26
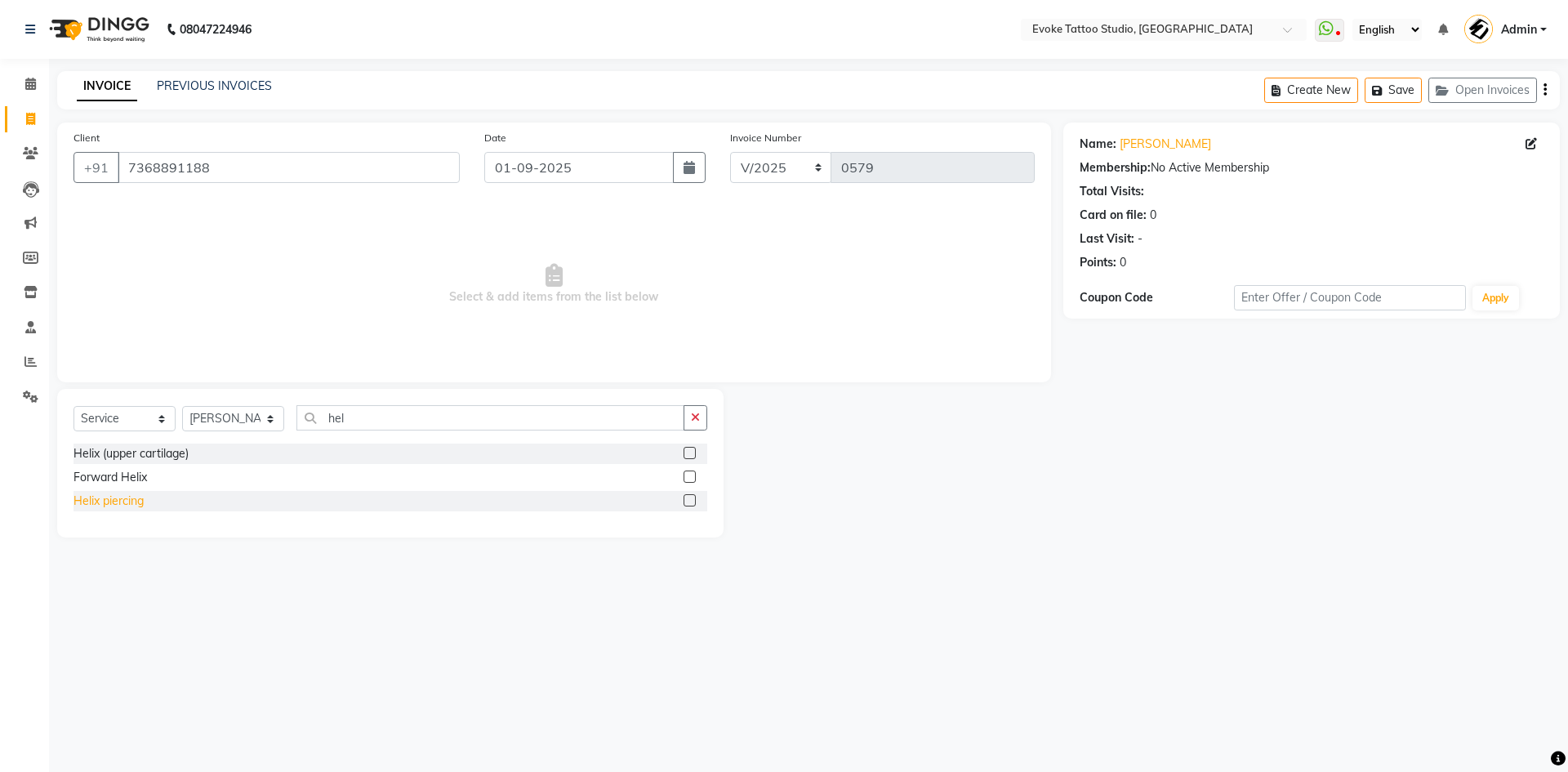
click at [125, 494] on div "Helix piercing" at bounding box center [109, 501] width 70 height 17
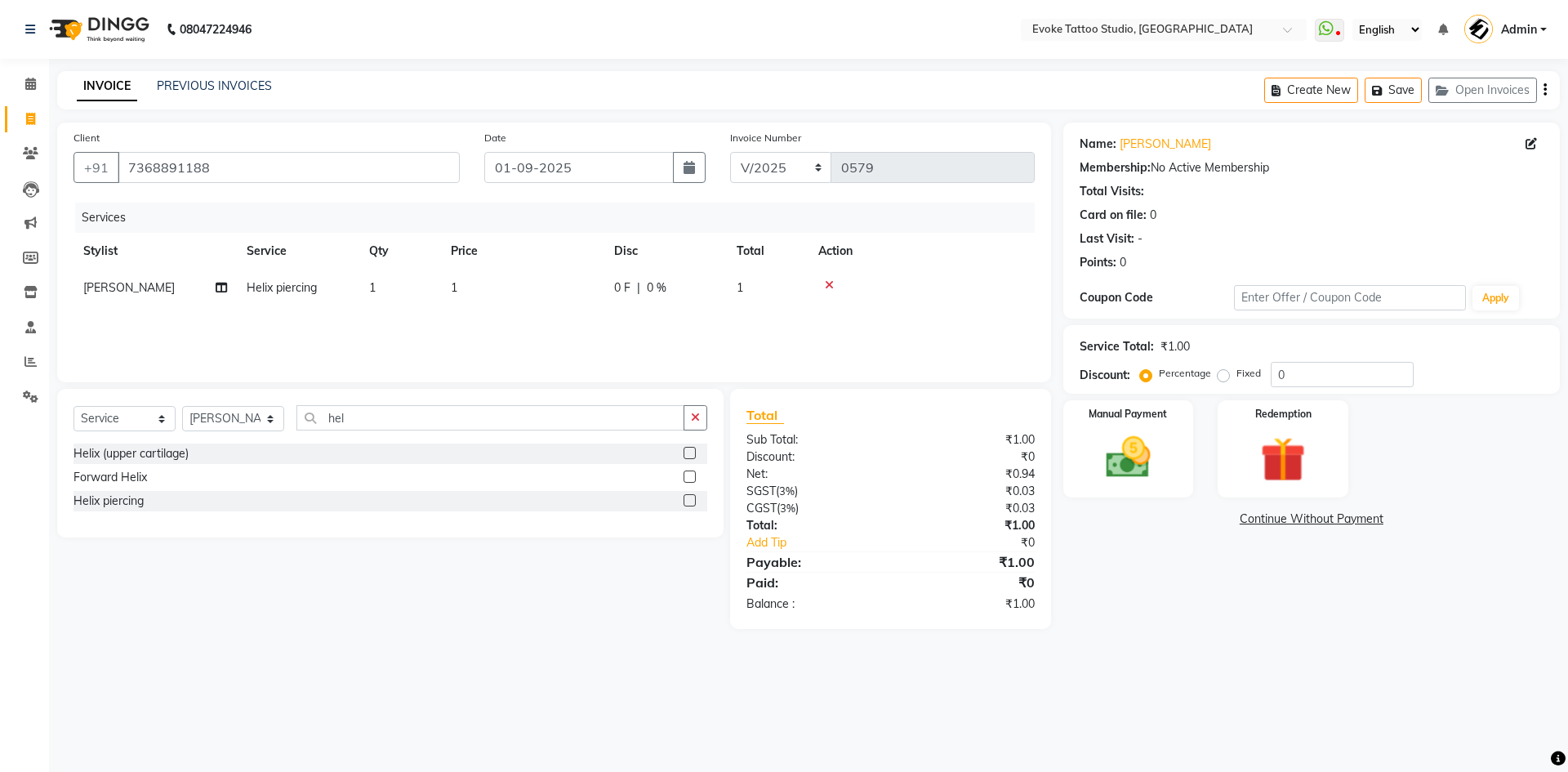
click at [478, 291] on td "1" at bounding box center [523, 288] width 163 height 37
click at [546, 291] on input "1" at bounding box center [600, 292] width 144 height 26
click at [1139, 433] on img at bounding box center [1128, 457] width 76 height 54
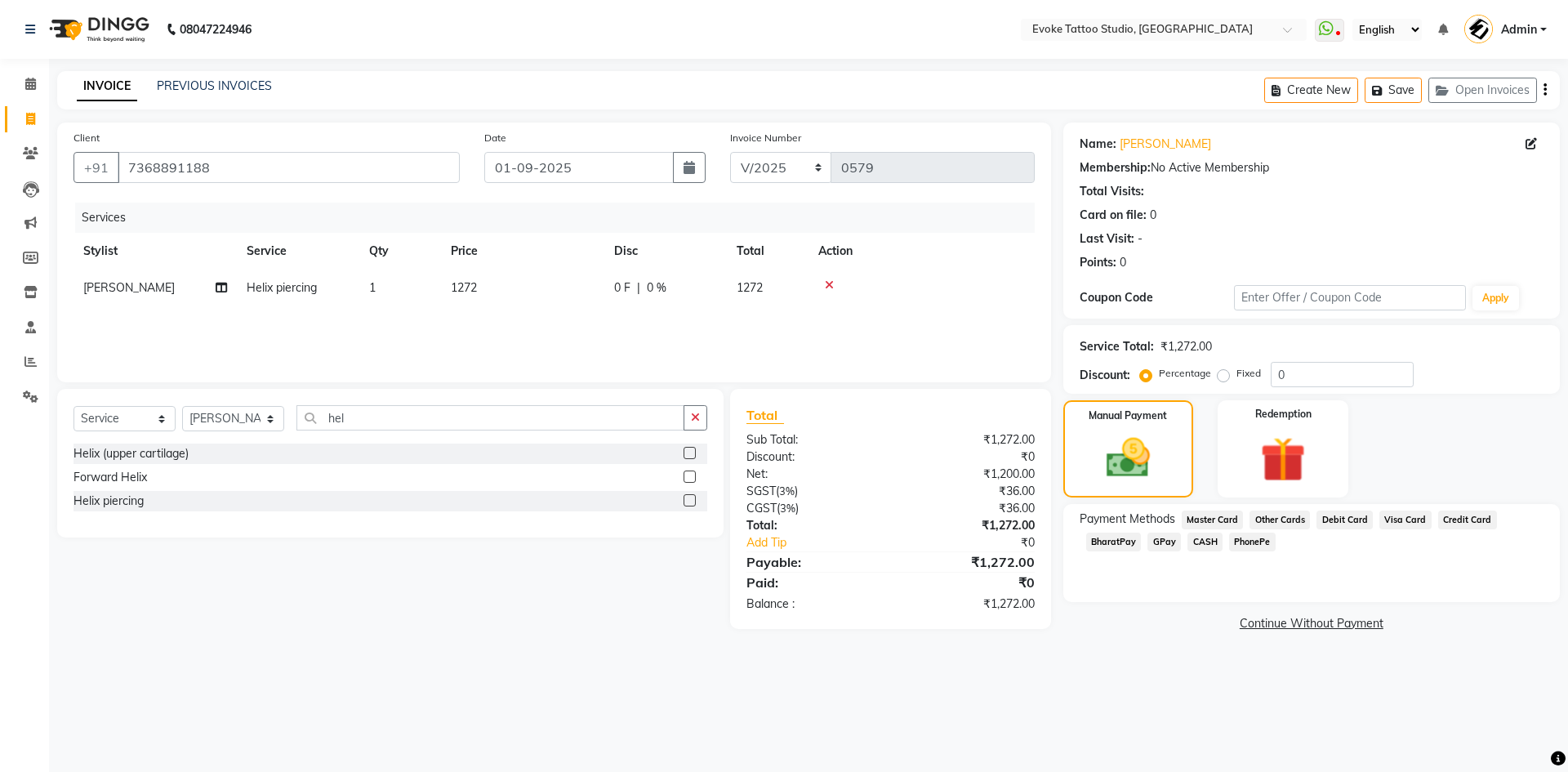
click at [1164, 546] on span "GPay" at bounding box center [1163, 542] width 33 height 19
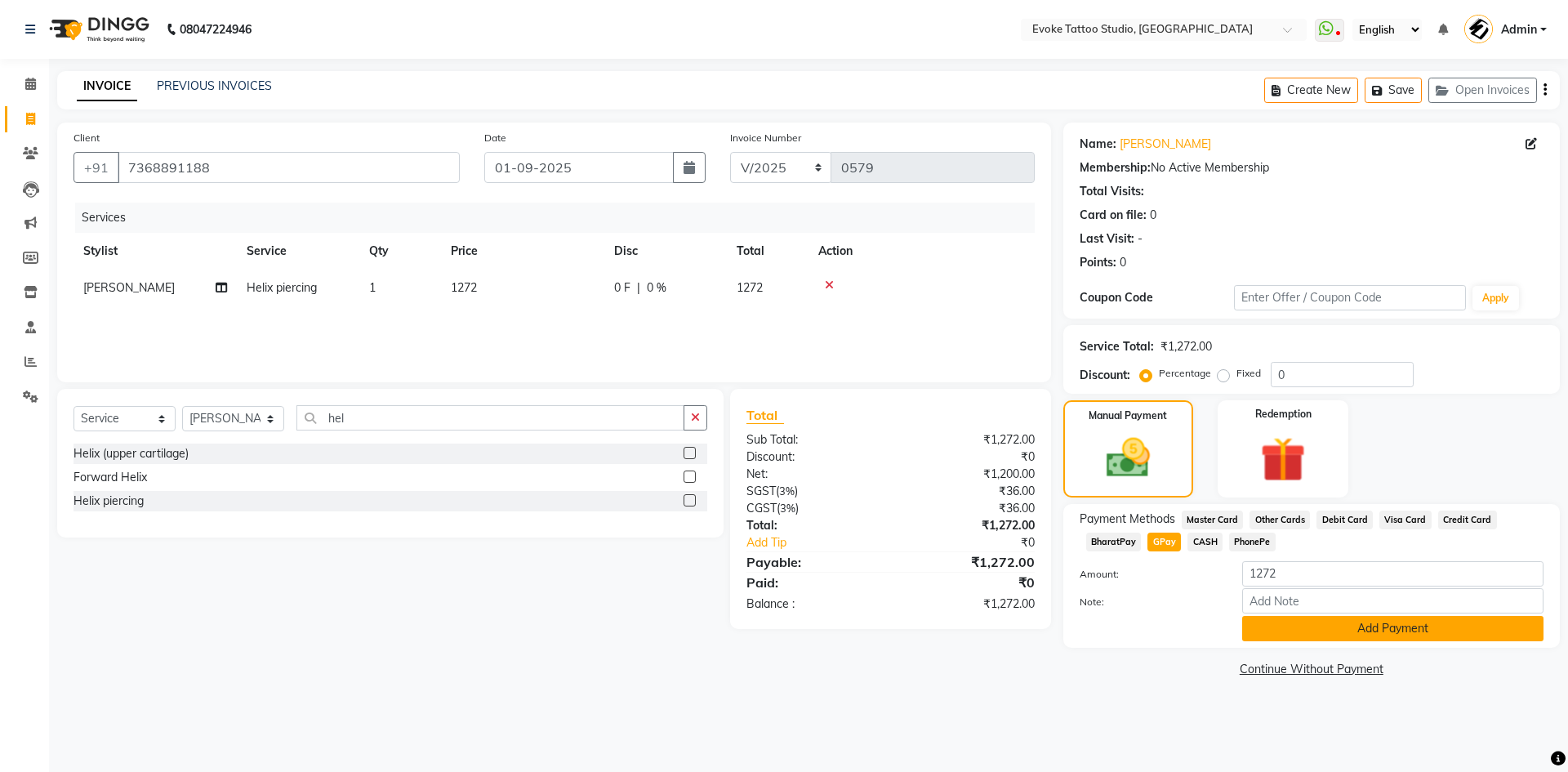
click at [1330, 635] on button "Add Payment" at bounding box center [1393, 628] width 301 height 26
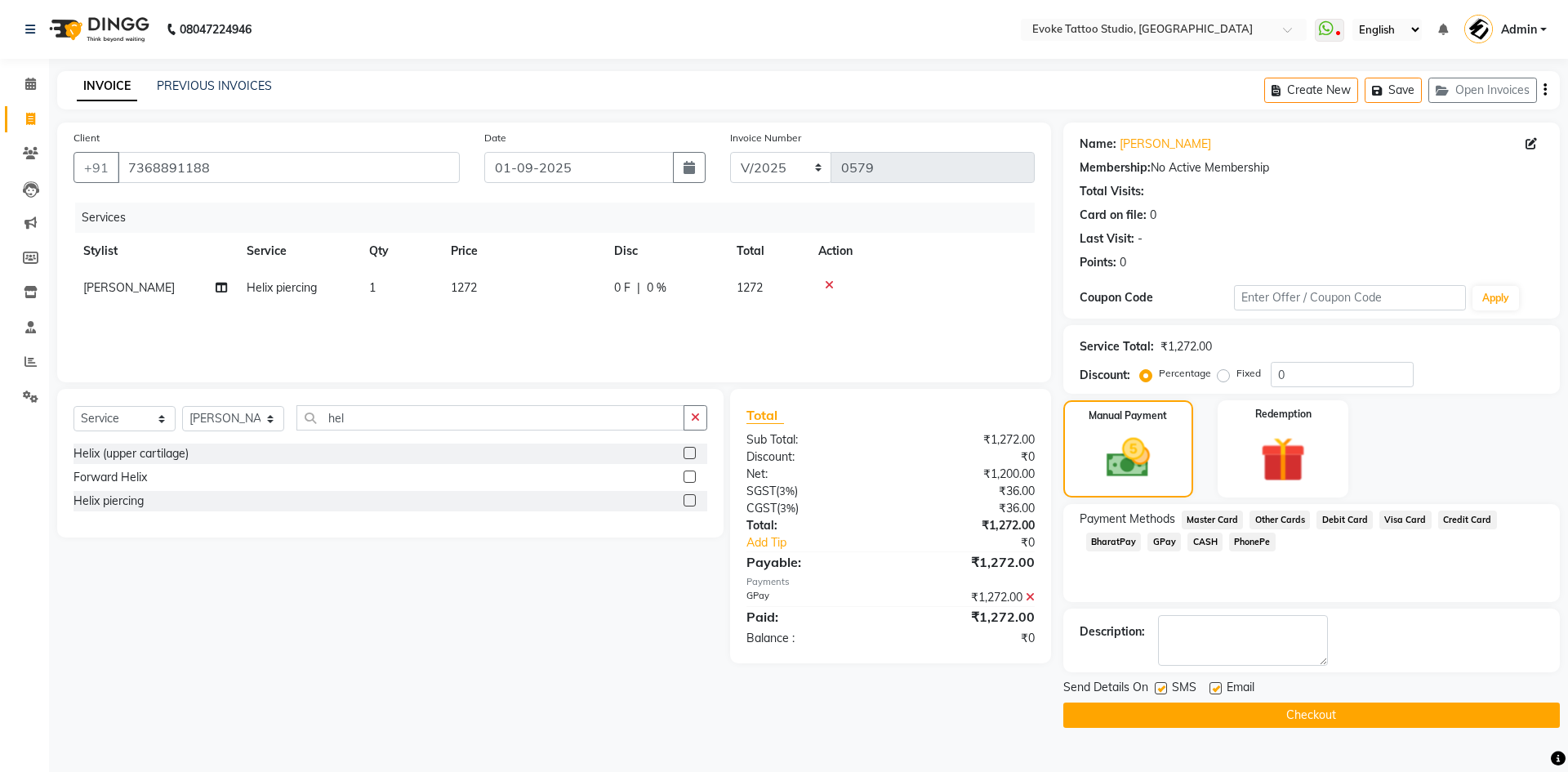
click at [1337, 711] on button "Checkout" at bounding box center [1312, 714] width 496 height 26
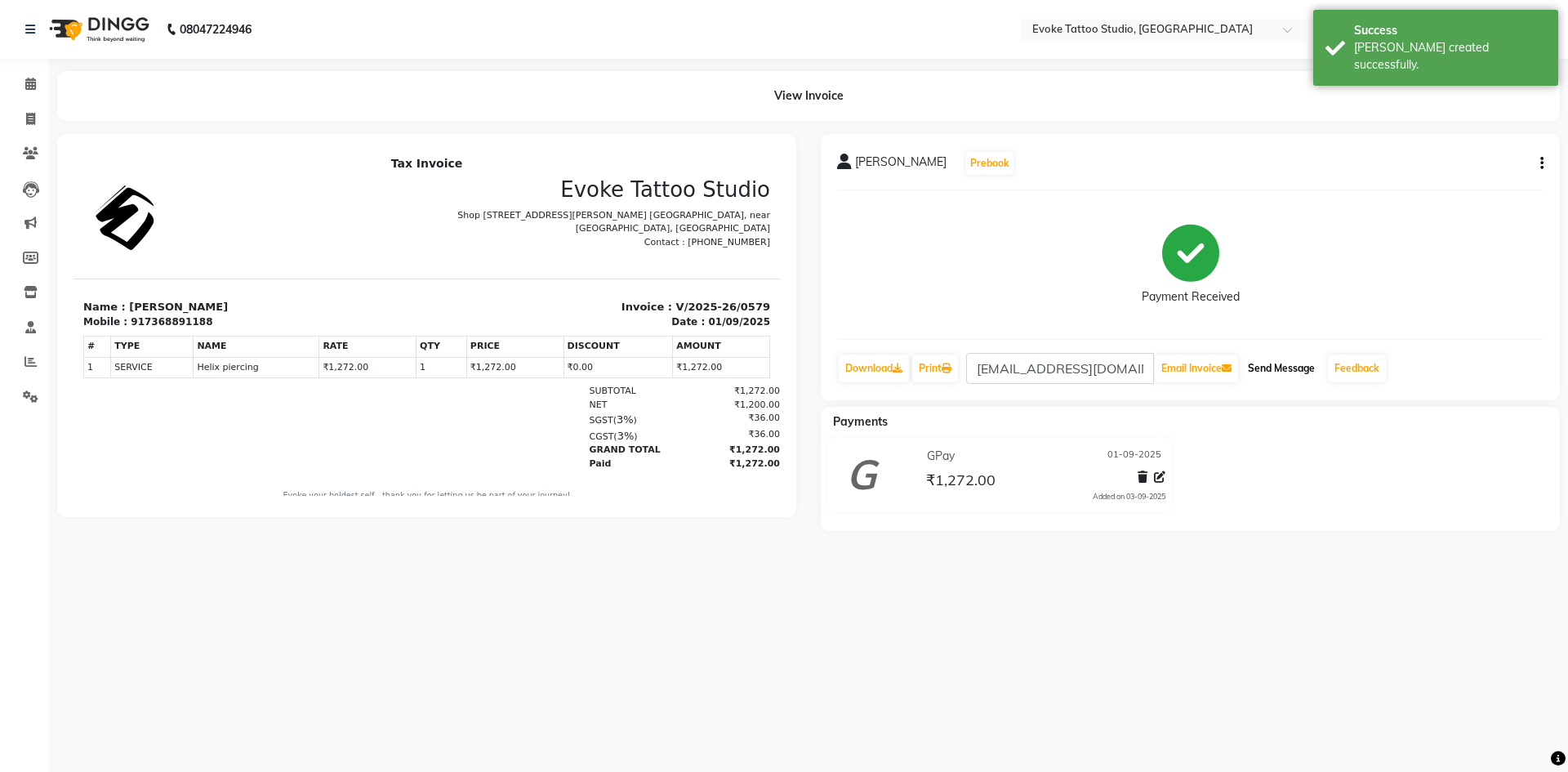
click at [1290, 361] on button "Send Message" at bounding box center [1281, 368] width 80 height 27
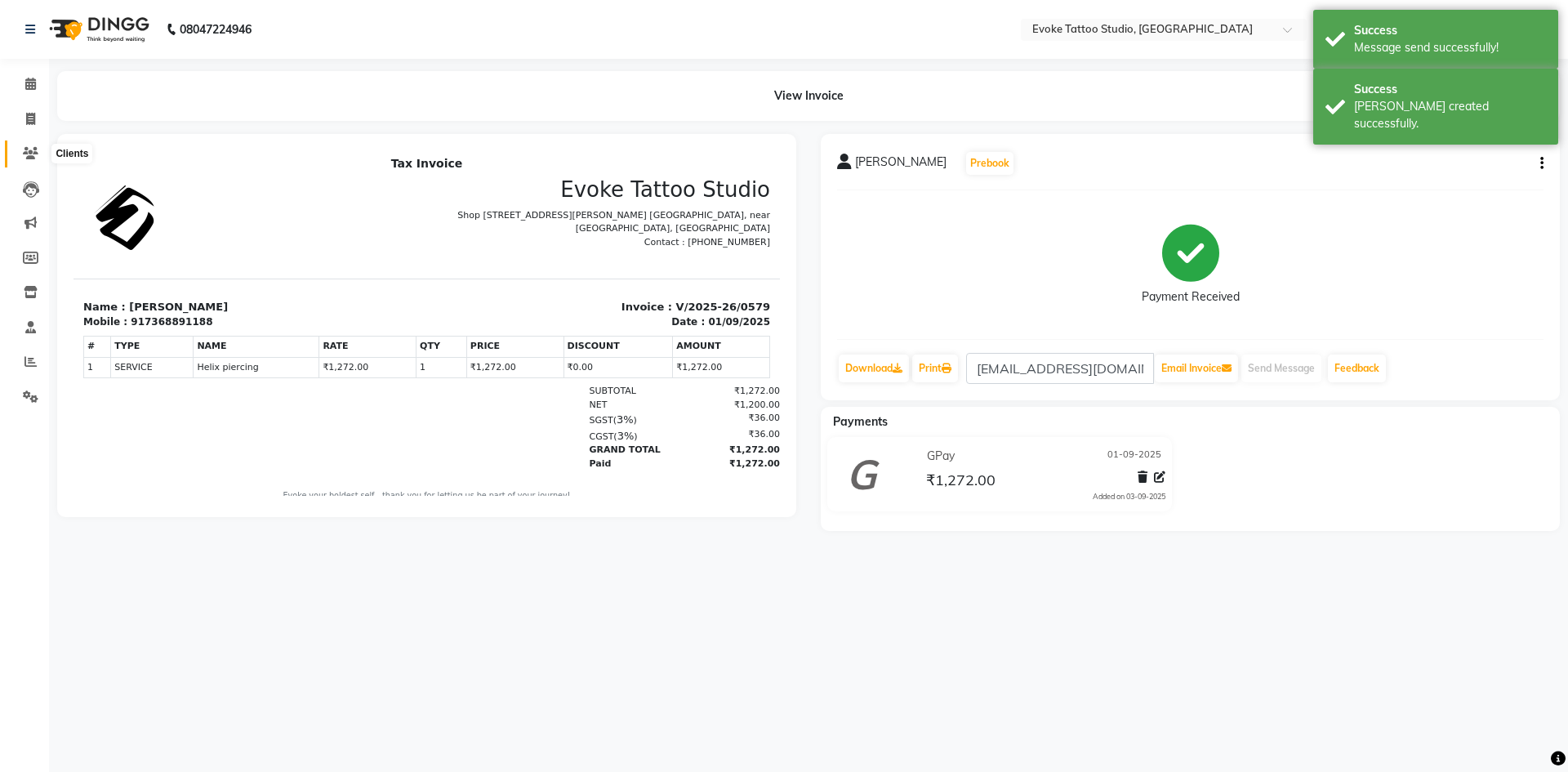
click at [30, 151] on icon at bounding box center [30, 153] width 15 height 12
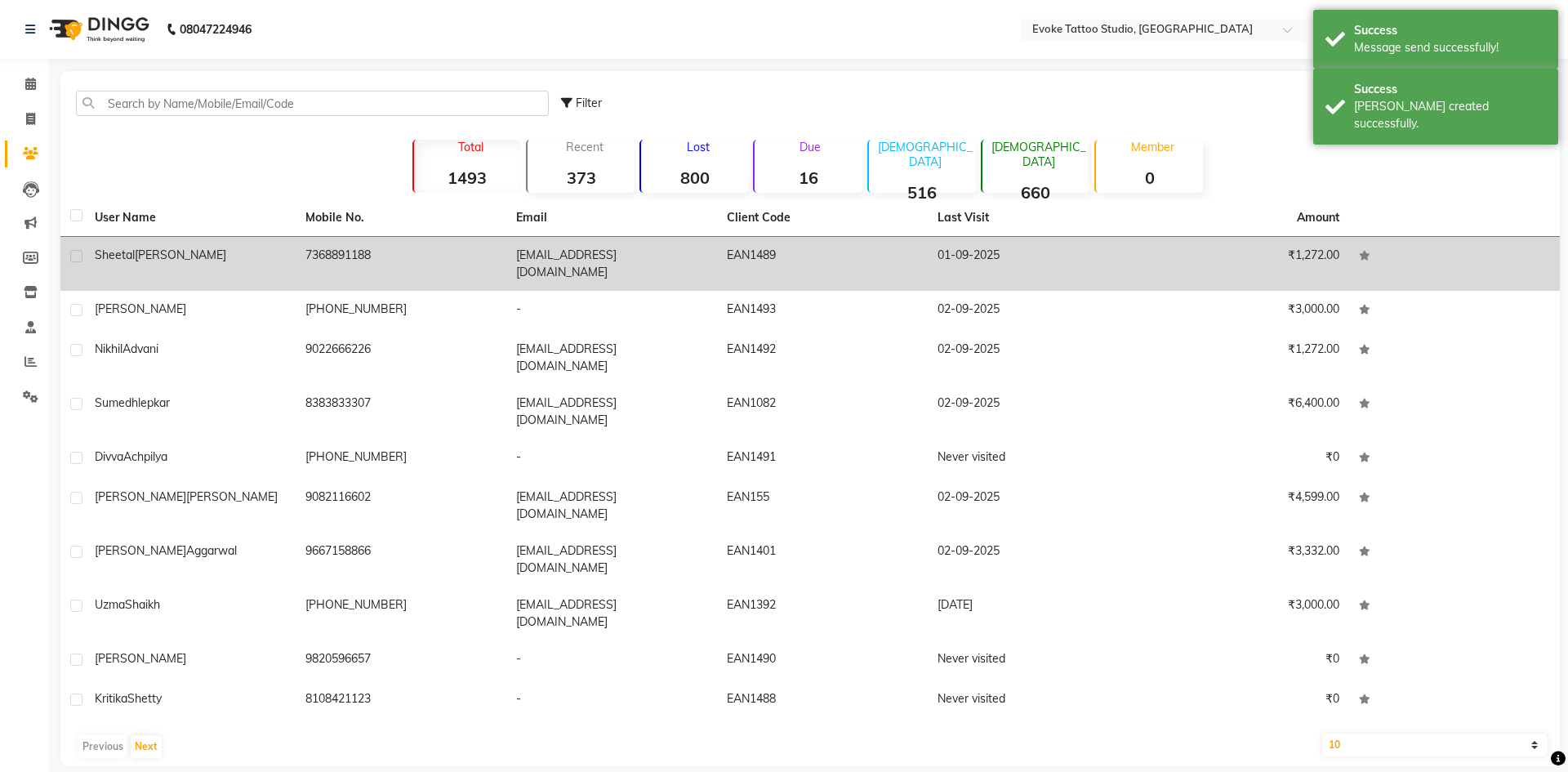
click at [265, 256] on div "[PERSON_NAME]" at bounding box center [190, 255] width 191 height 17
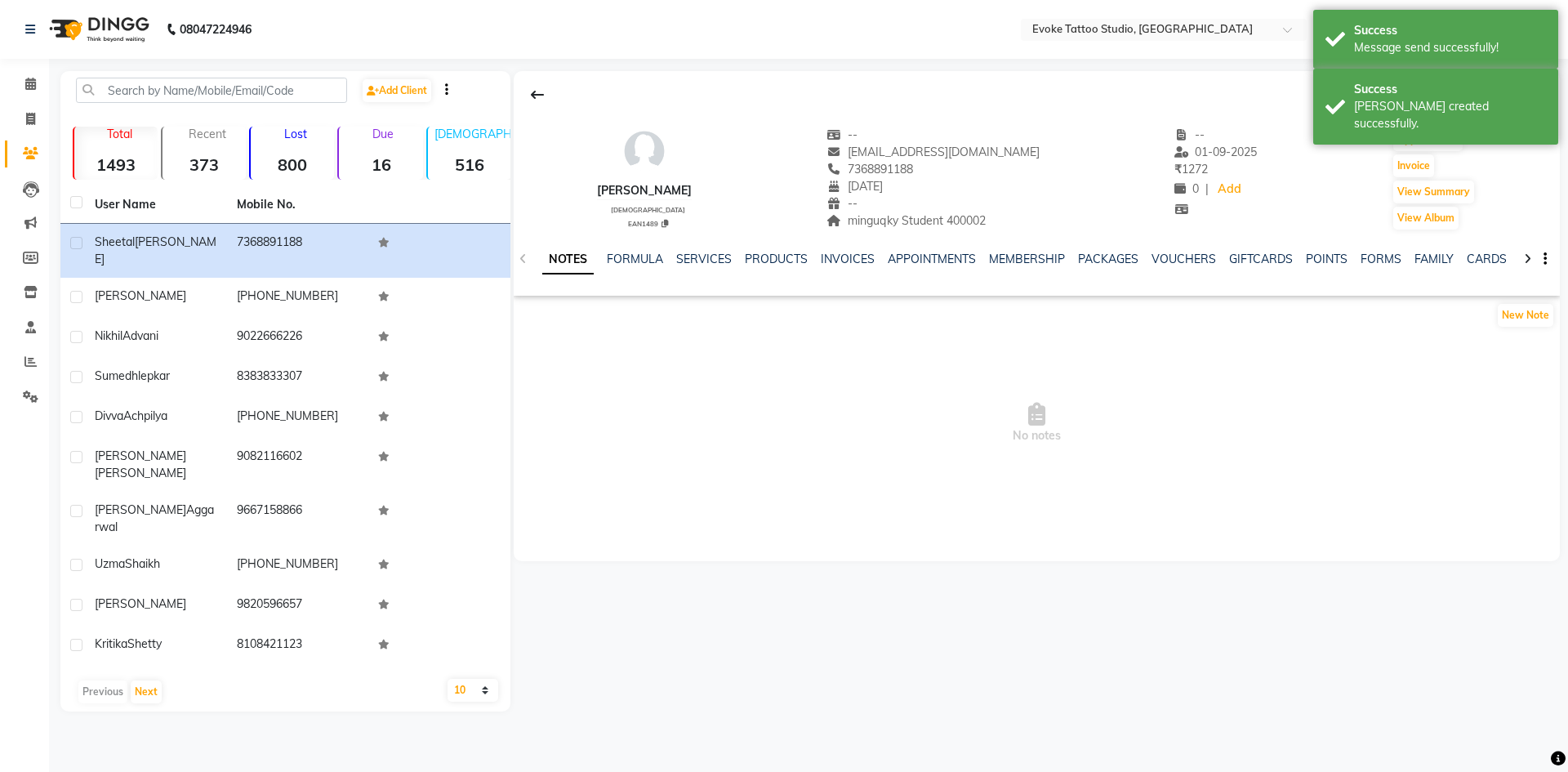
click at [684, 192] on div "[PERSON_NAME]" at bounding box center [644, 190] width 95 height 17
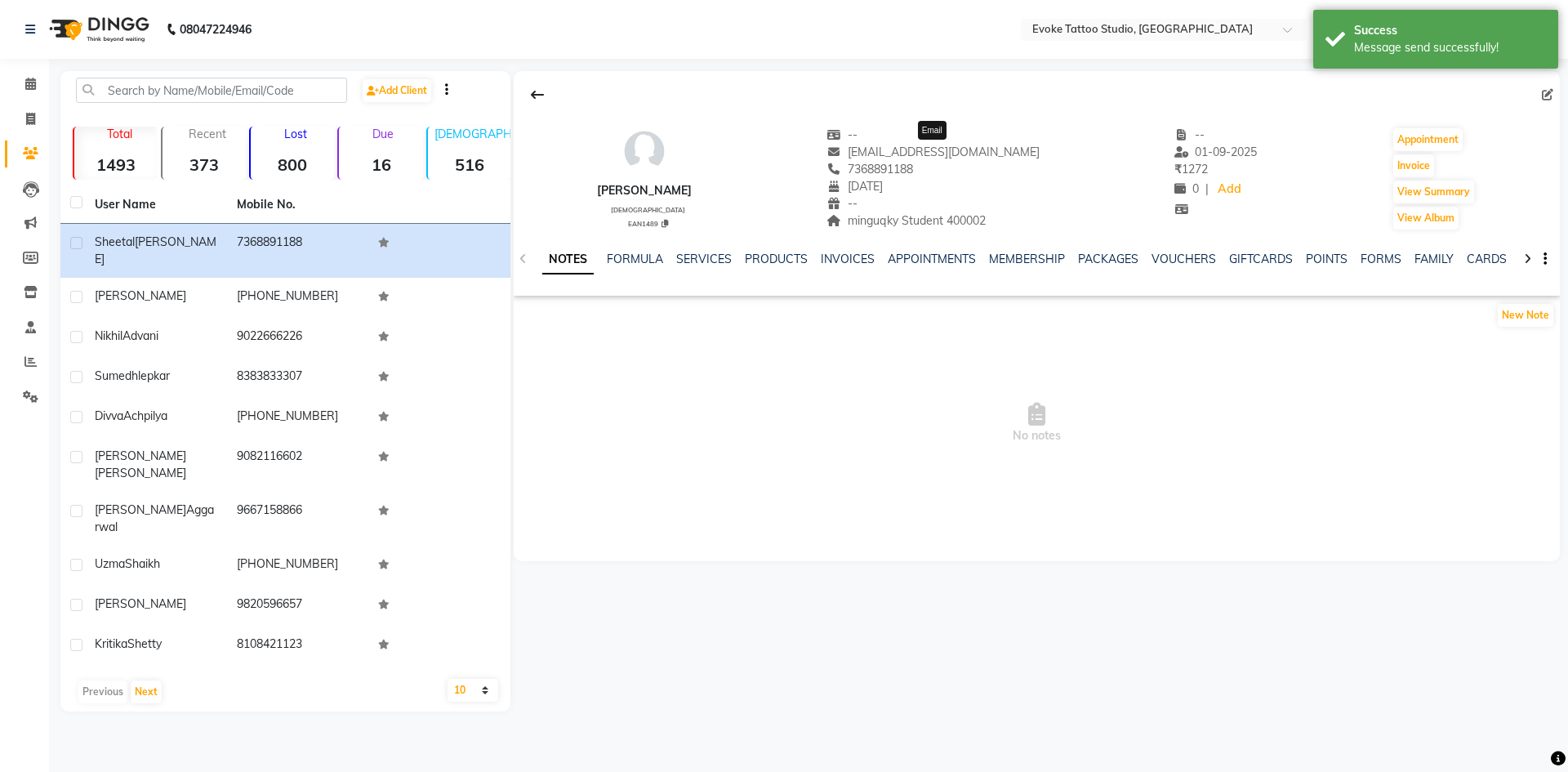
click at [936, 145] on span "[EMAIL_ADDRESS][DOMAIN_NAME]" at bounding box center [932, 153] width 213 height 15
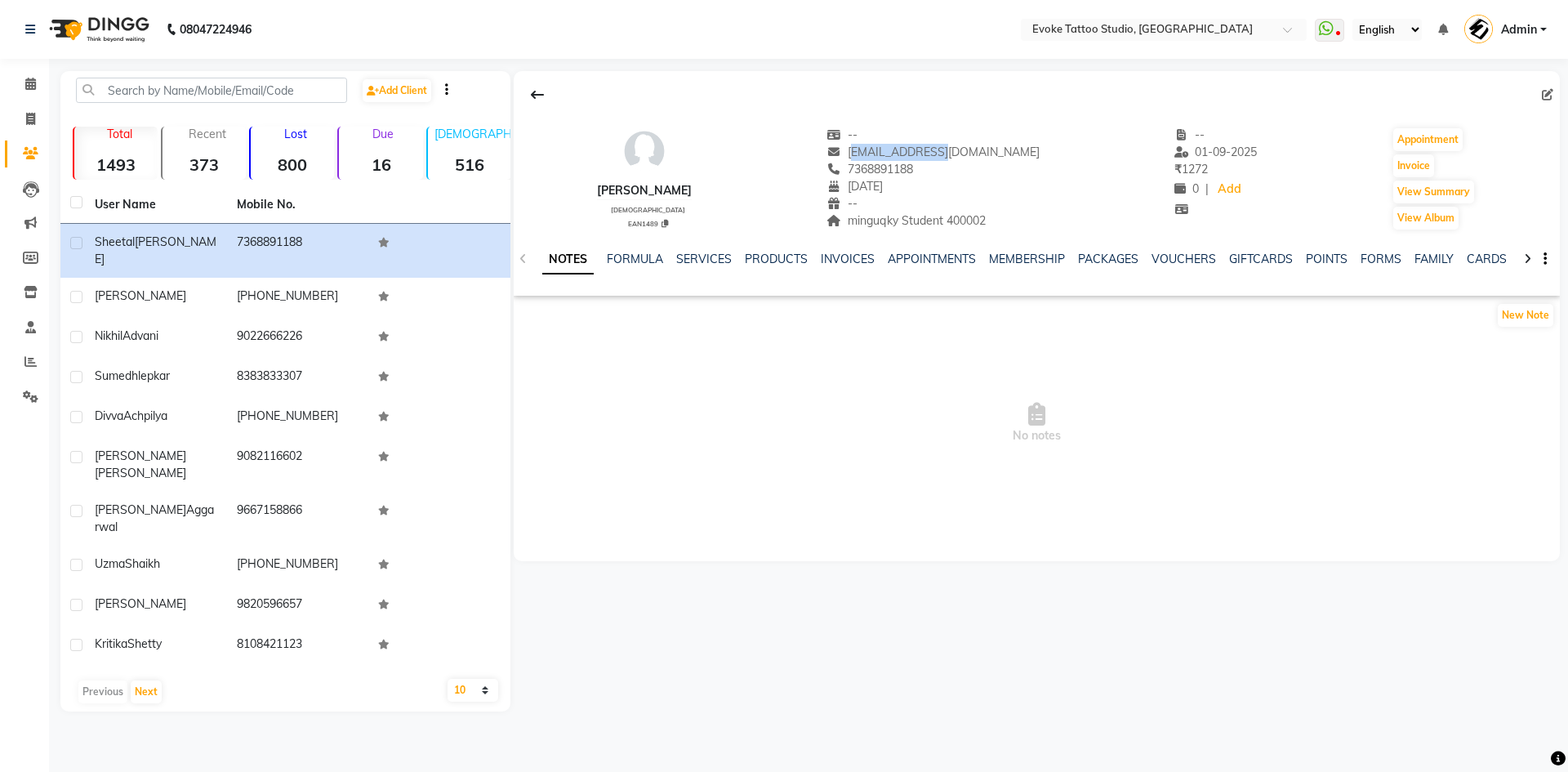
click at [950, 146] on span "[EMAIL_ADDRESS][DOMAIN_NAME]" at bounding box center [932, 153] width 213 height 15
click at [906, 168] on span "7368891188" at bounding box center [869, 170] width 86 height 15
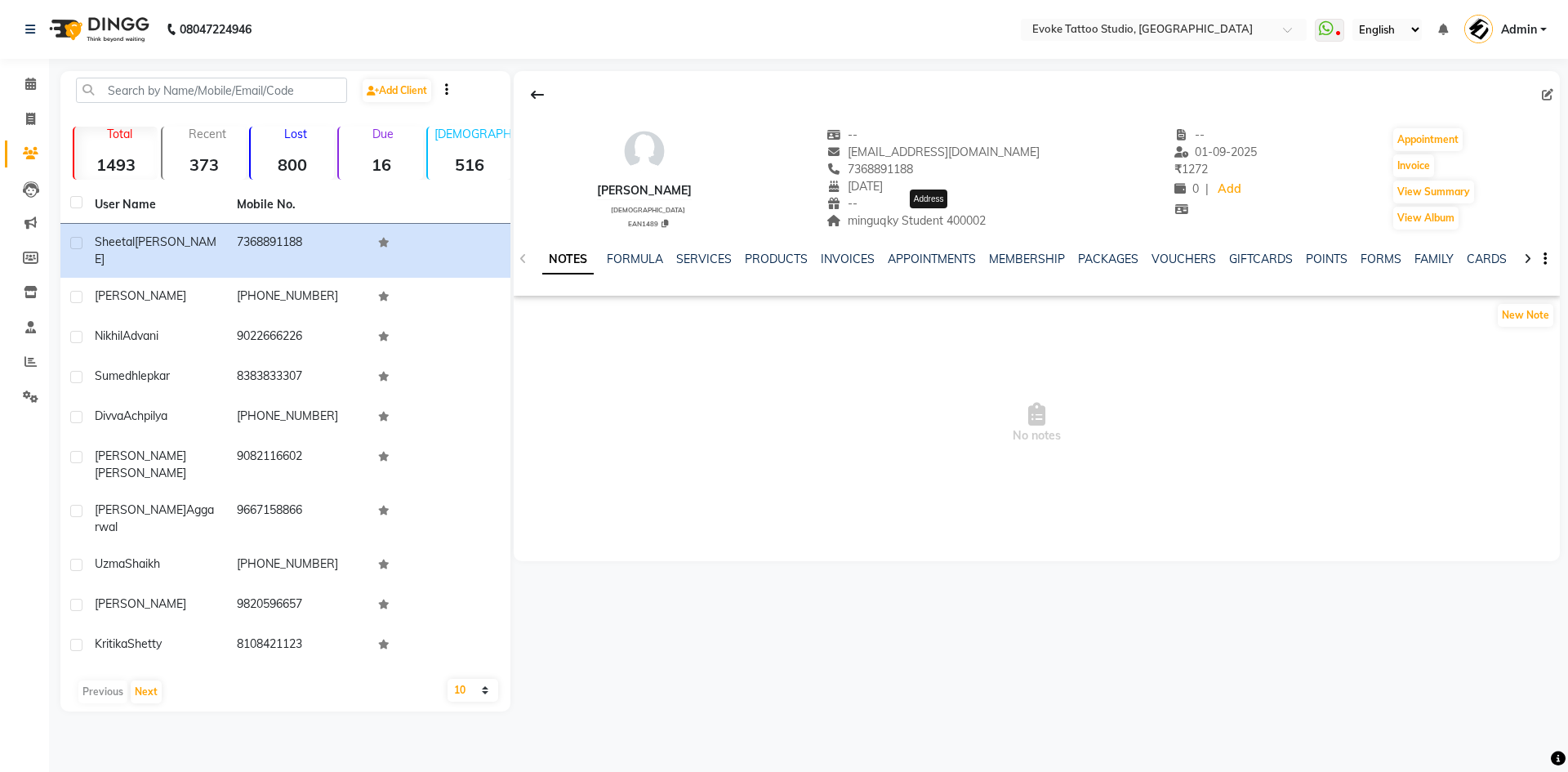
click at [892, 220] on span "minguqky Student 400002" at bounding box center [906, 221] width 159 height 15
click at [830, 252] on link "INVOICES" at bounding box center [847, 260] width 54 height 15
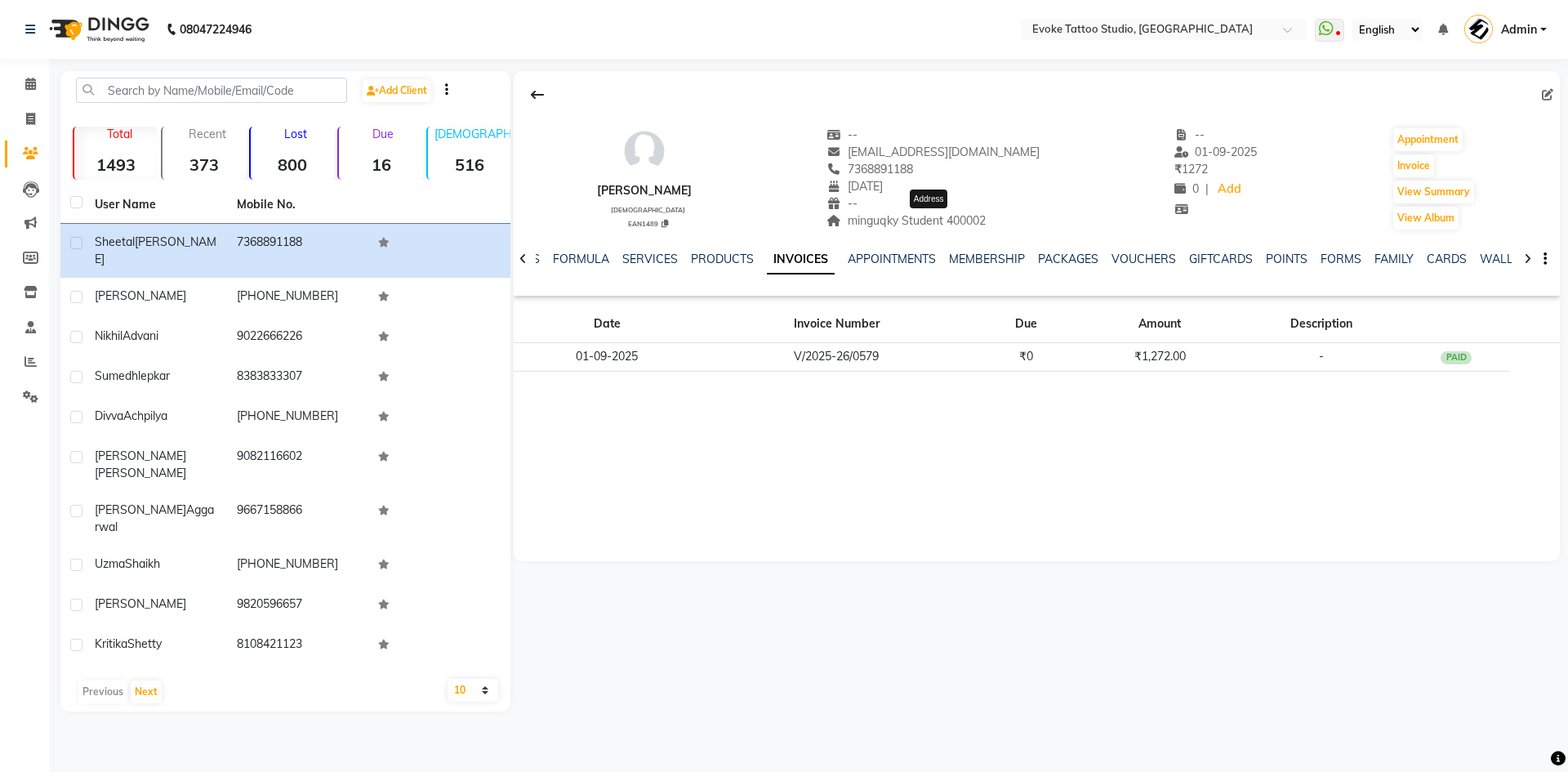
click at [986, 224] on span "minguqky Student 400002" at bounding box center [906, 221] width 159 height 15
click at [168, 95] on input "text" at bounding box center [211, 90] width 271 height 26
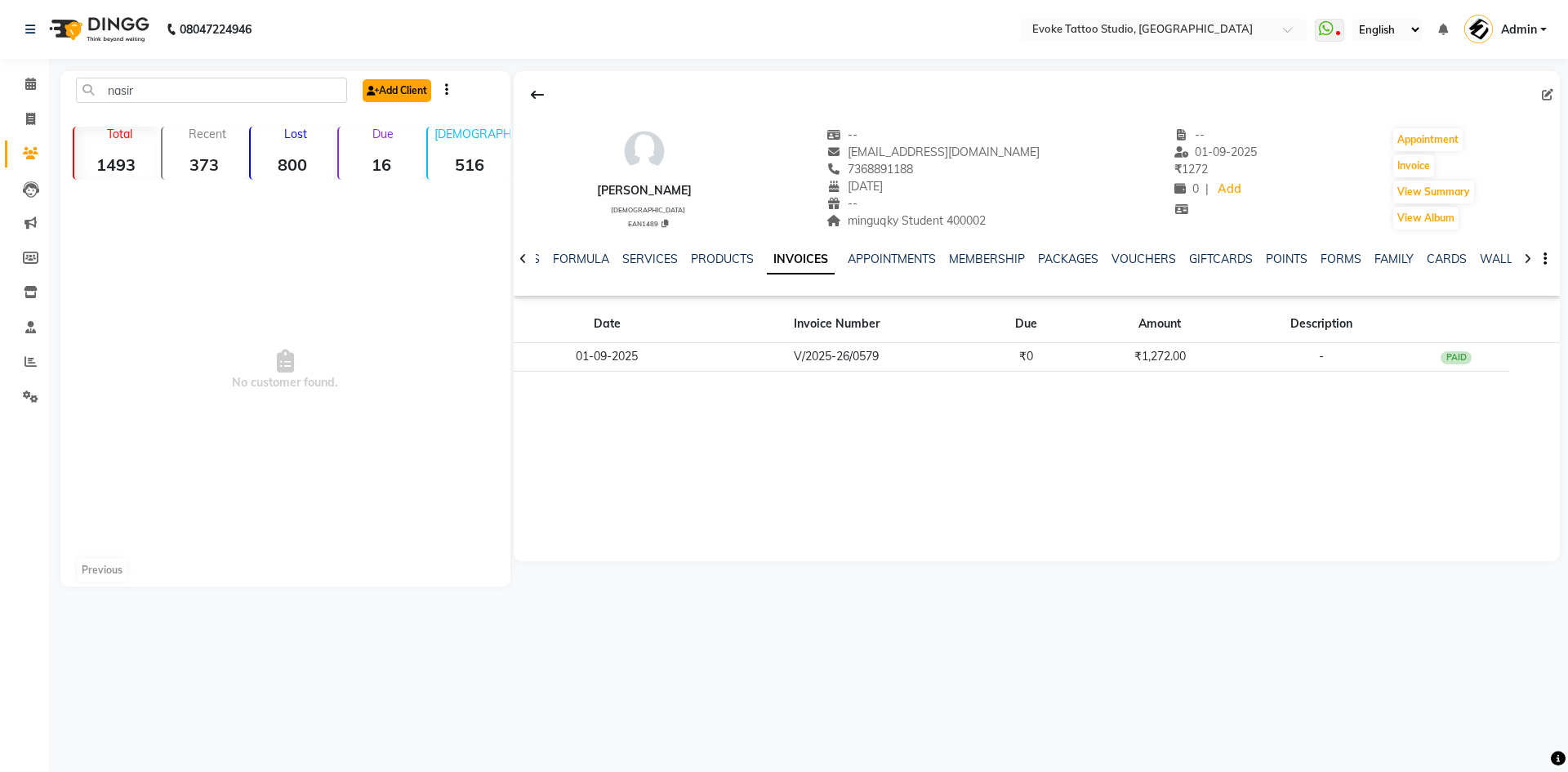
click at [415, 86] on link "Add Client" at bounding box center [397, 91] width 68 height 23
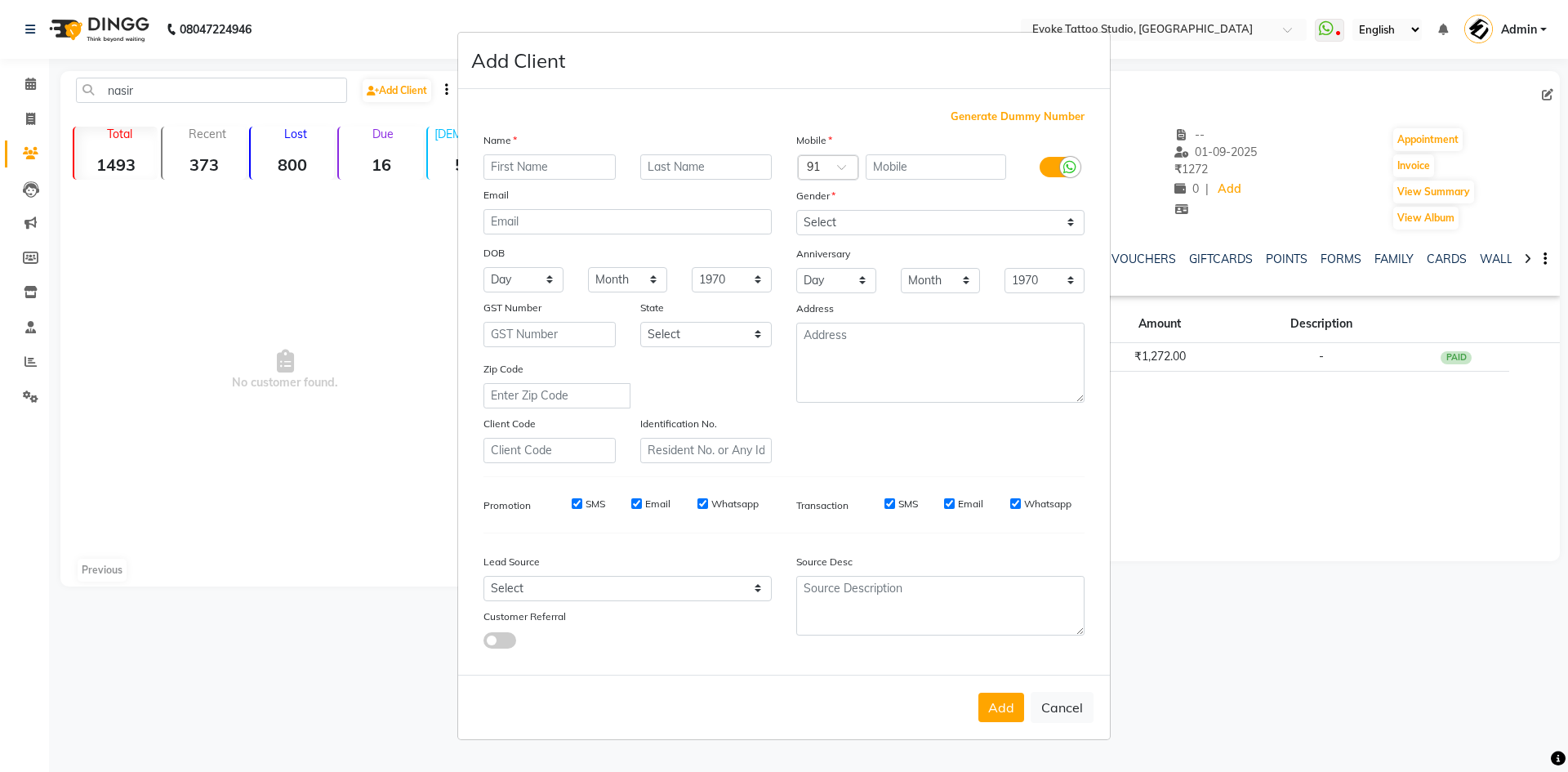
click at [566, 171] on input "text" at bounding box center [550, 167] width 133 height 26
click at [992, 165] on input "text" at bounding box center [936, 167] width 141 height 26
drag, startPoint x: 978, startPoint y: 176, endPoint x: 827, endPoint y: 173, distance: 151.0
click at [827, 173] on div "Country Code × 91 9769933351" at bounding box center [941, 168] width 313 height 27
click at [189, 81] on ngb-modal-window "Add Client Generate Dummy Number Name [PERSON_NAME] Email DOB Day 01 02 03 04 0…" at bounding box center [784, 386] width 1568 height 772
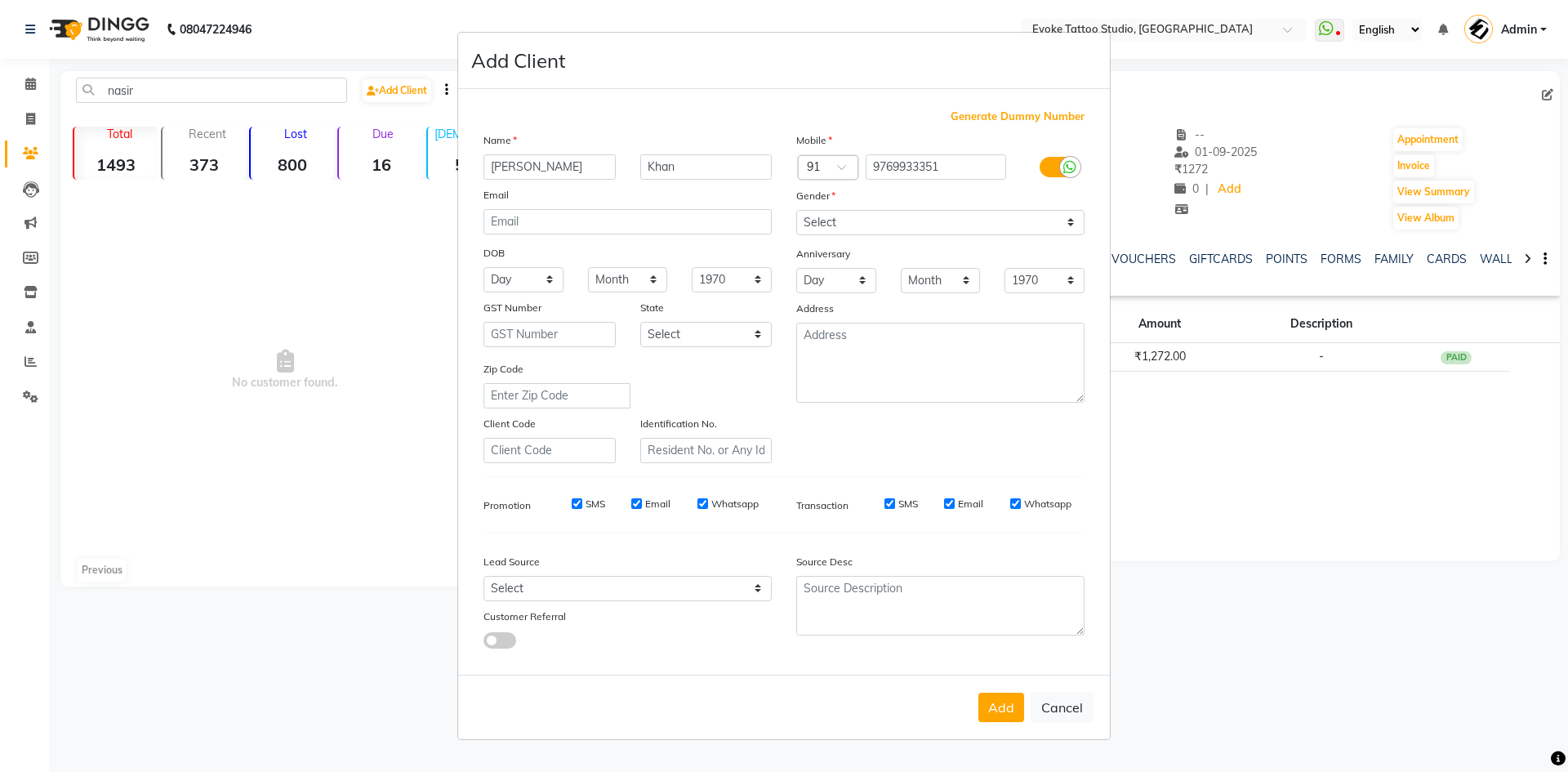
drag, startPoint x: 189, startPoint y: 83, endPoint x: 60, endPoint y: 72, distance: 129.5
click at [60, 72] on ngb-modal-window "Add Client Generate Dummy Number Name [PERSON_NAME] Email DOB Day 01 02 03 04 0…" at bounding box center [784, 386] width 1568 height 772
click at [831, 228] on select "Select [DEMOGRAPHIC_DATA] [DEMOGRAPHIC_DATA] Other Prefer Not To Say" at bounding box center [941, 223] width 288 height 26
click at [797, 210] on select "Select [DEMOGRAPHIC_DATA] [DEMOGRAPHIC_DATA] Other Prefer Not To Say" at bounding box center [941, 223] width 288 height 26
click at [544, 225] on input "email" at bounding box center [627, 222] width 288 height 26
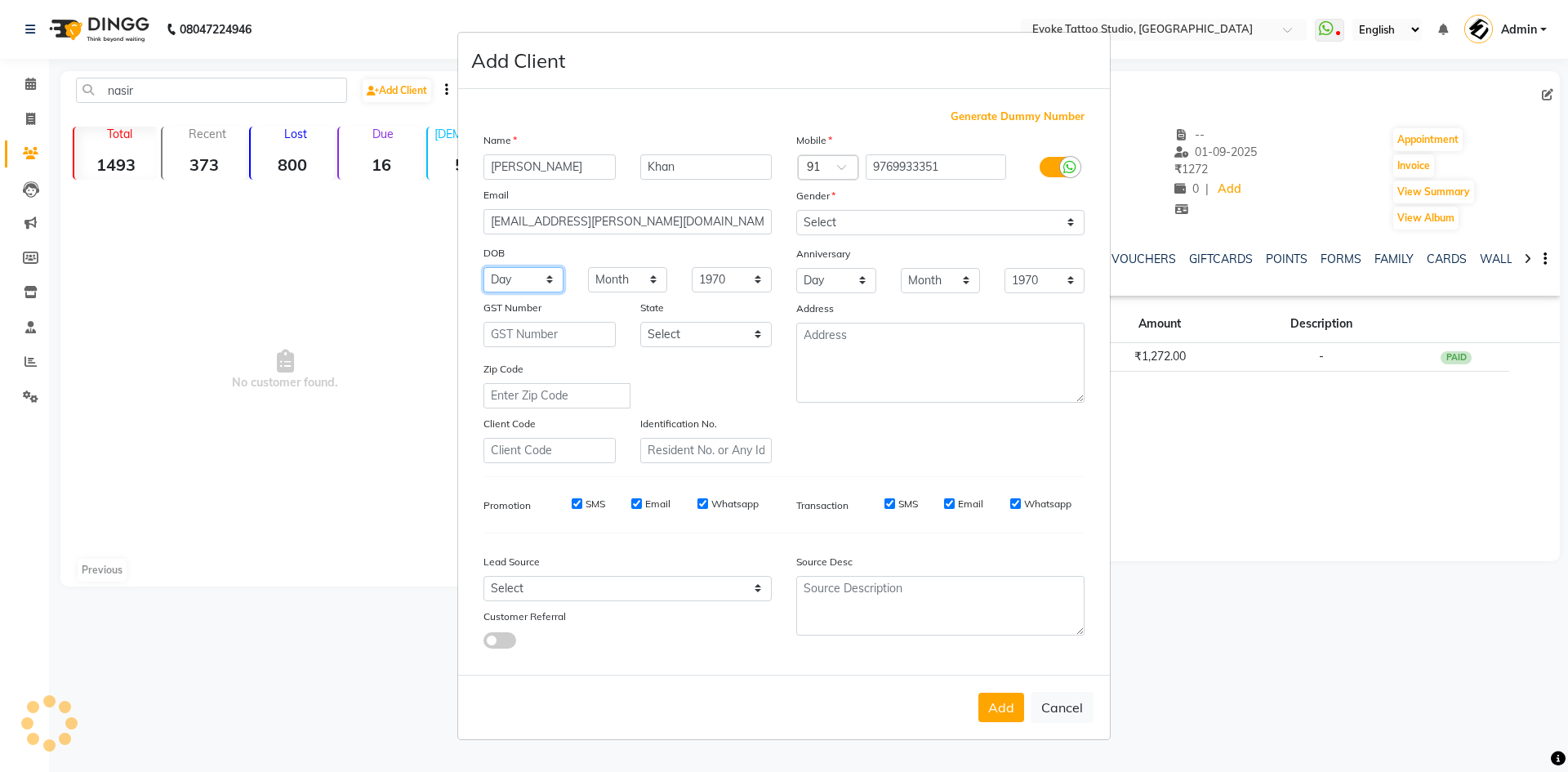
click at [513, 288] on select "Day 01 02 03 04 05 06 07 08 09 10 11 12 13 14 15 16 17 18 19 20 21 22 23 24 25 …" at bounding box center [523, 279] width 80 height 26
click at [483, 267] on select "Day 01 02 03 04 05 06 07 08 09 10 11 12 13 14 15 16 17 18 19 20 21 22 23 24 25 …" at bounding box center [523, 279] width 80 height 26
click at [663, 273] on select "Month January February March April May June July August September October Novem…" at bounding box center [628, 279] width 80 height 26
click at [588, 267] on select "Month January February March April May June July August September October Novem…" at bounding box center [628, 279] width 80 height 26
drag, startPoint x: 711, startPoint y: 276, endPoint x: 711, endPoint y: 290, distance: 14.0
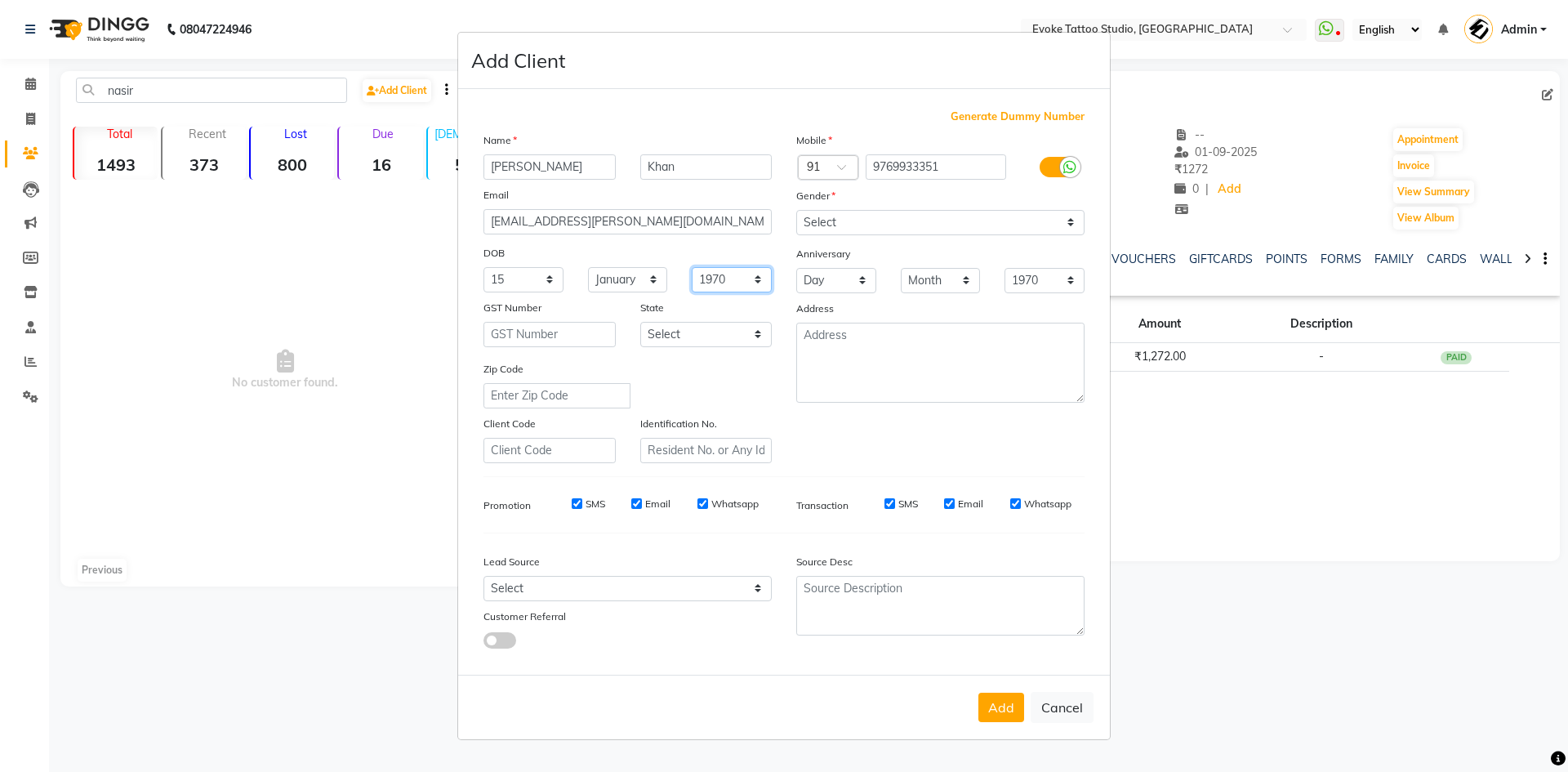
click at [711, 276] on select "1940 1941 1942 1943 1944 1945 1946 1947 1948 1949 1950 1951 1952 1953 1954 1955…" at bounding box center [731, 279] width 80 height 26
click at [692, 267] on select "1940 1941 1942 1943 1944 1945 1946 1947 1948 1949 1950 1951 1952 1953 1954 1955…" at bounding box center [731, 279] width 80 height 26
click at [927, 343] on textarea at bounding box center [941, 363] width 288 height 80
click at [581, 600] on select "Select Walk-in Referral Internet Friend Word of Mouth Advertisement Facebook Ju…" at bounding box center [627, 588] width 288 height 26
click at [483, 576] on select "Select Walk-in Referral Internet Friend Word of Mouth Advertisement Facebook Ju…" at bounding box center [627, 588] width 288 height 26
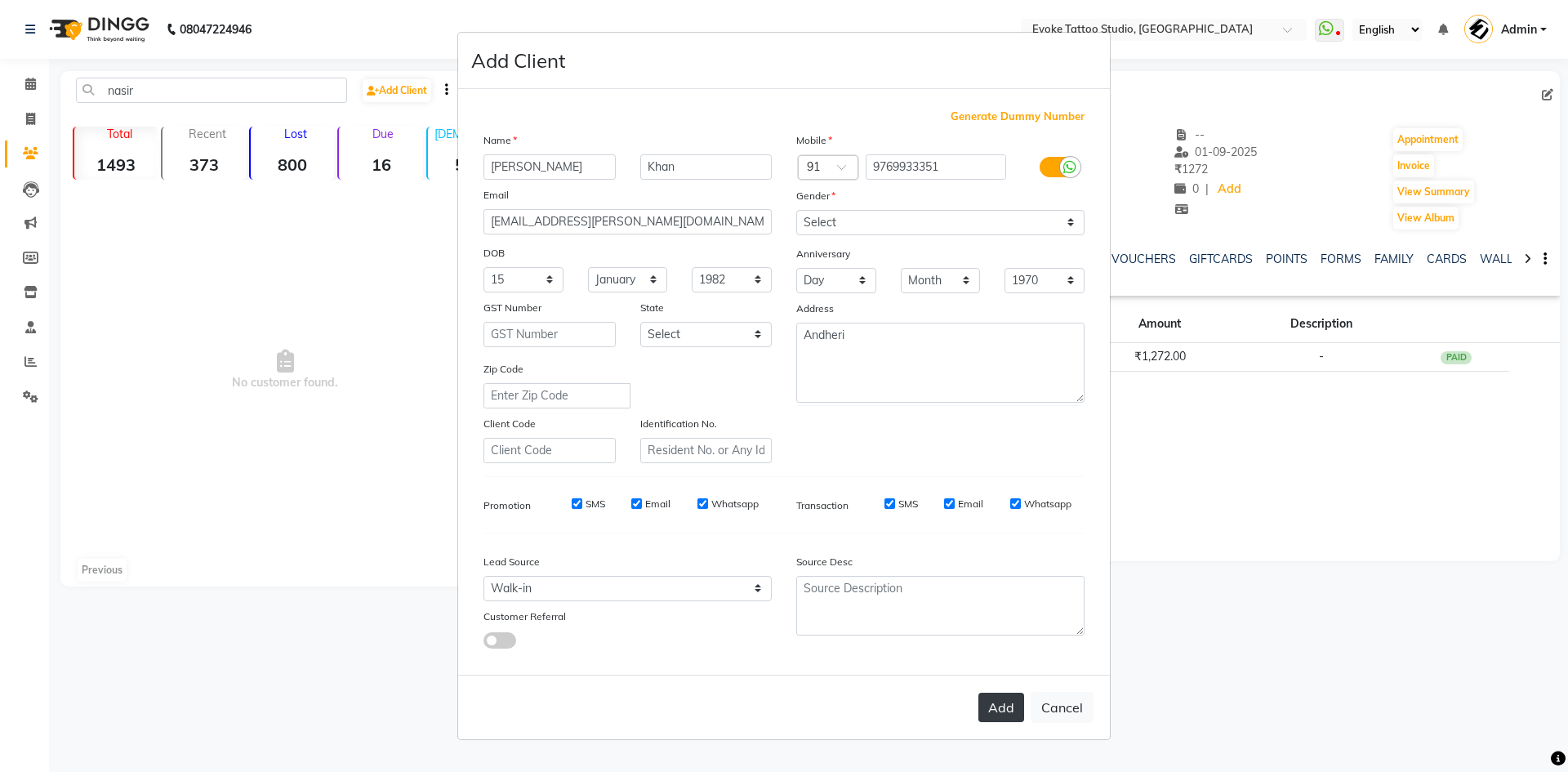
click at [1004, 720] on button "Add" at bounding box center [1001, 707] width 45 height 29
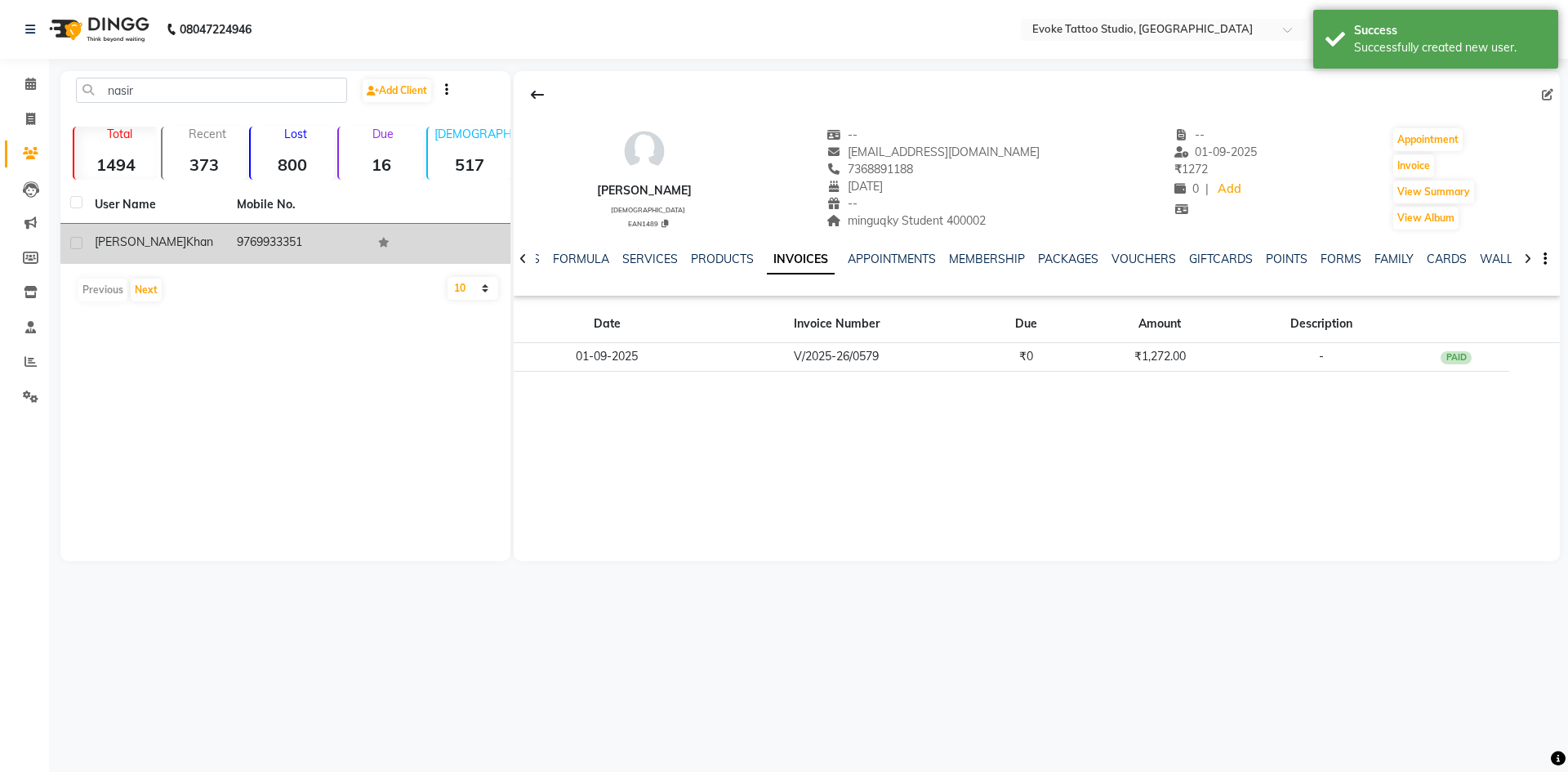
click at [190, 257] on td "[PERSON_NAME]" at bounding box center [156, 243] width 142 height 40
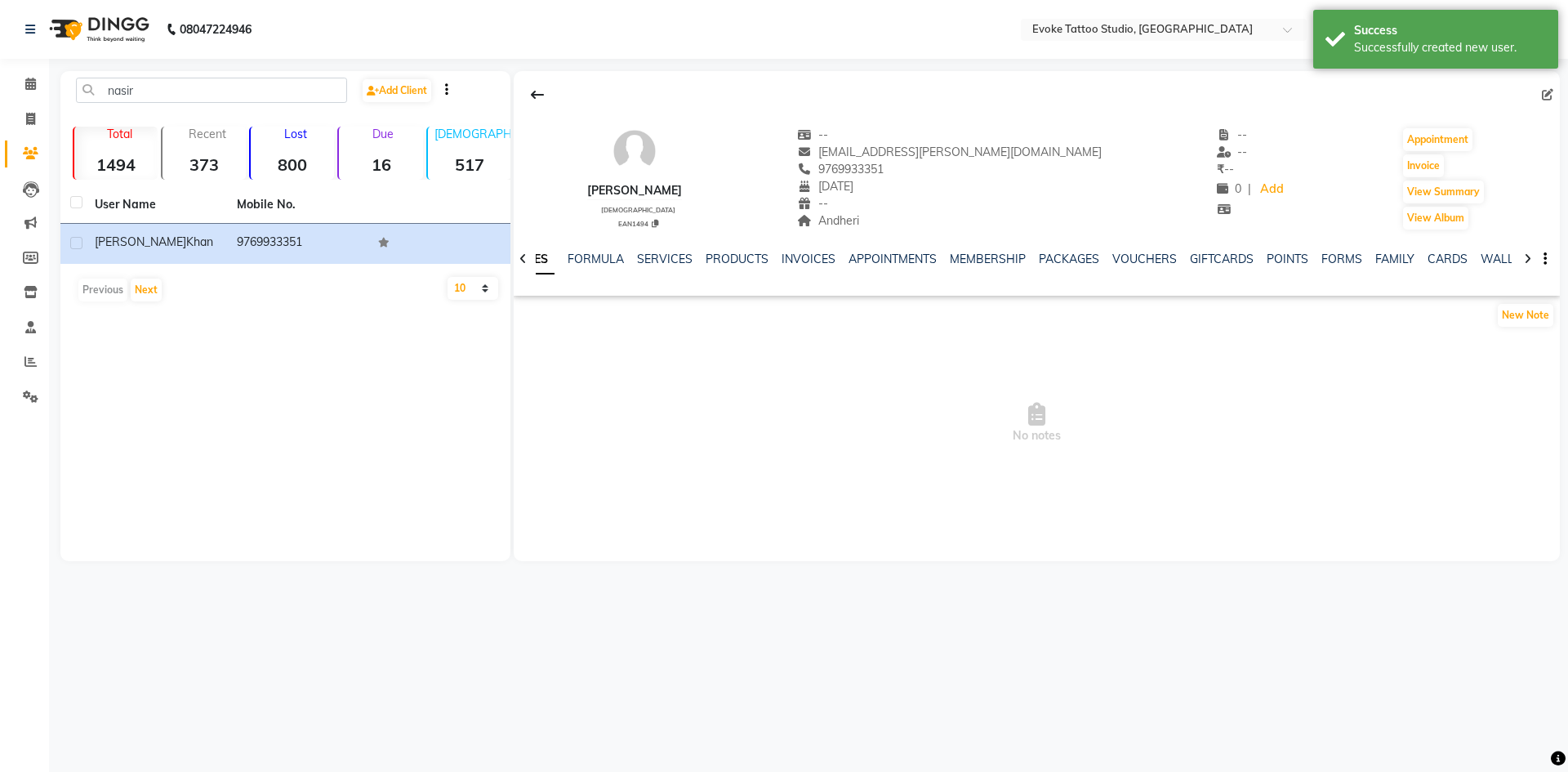
click at [805, 243] on div "NOTES FORMULA SERVICES PRODUCTS INVOICES APPOINTMENTS MEMBERSHIP PACKAGES VOUCH…" at bounding box center [1036, 259] width 1046 height 56
click at [807, 257] on link "INVOICES" at bounding box center [808, 260] width 54 height 15
click at [1417, 175] on button "Invoice" at bounding box center [1423, 166] width 41 height 23
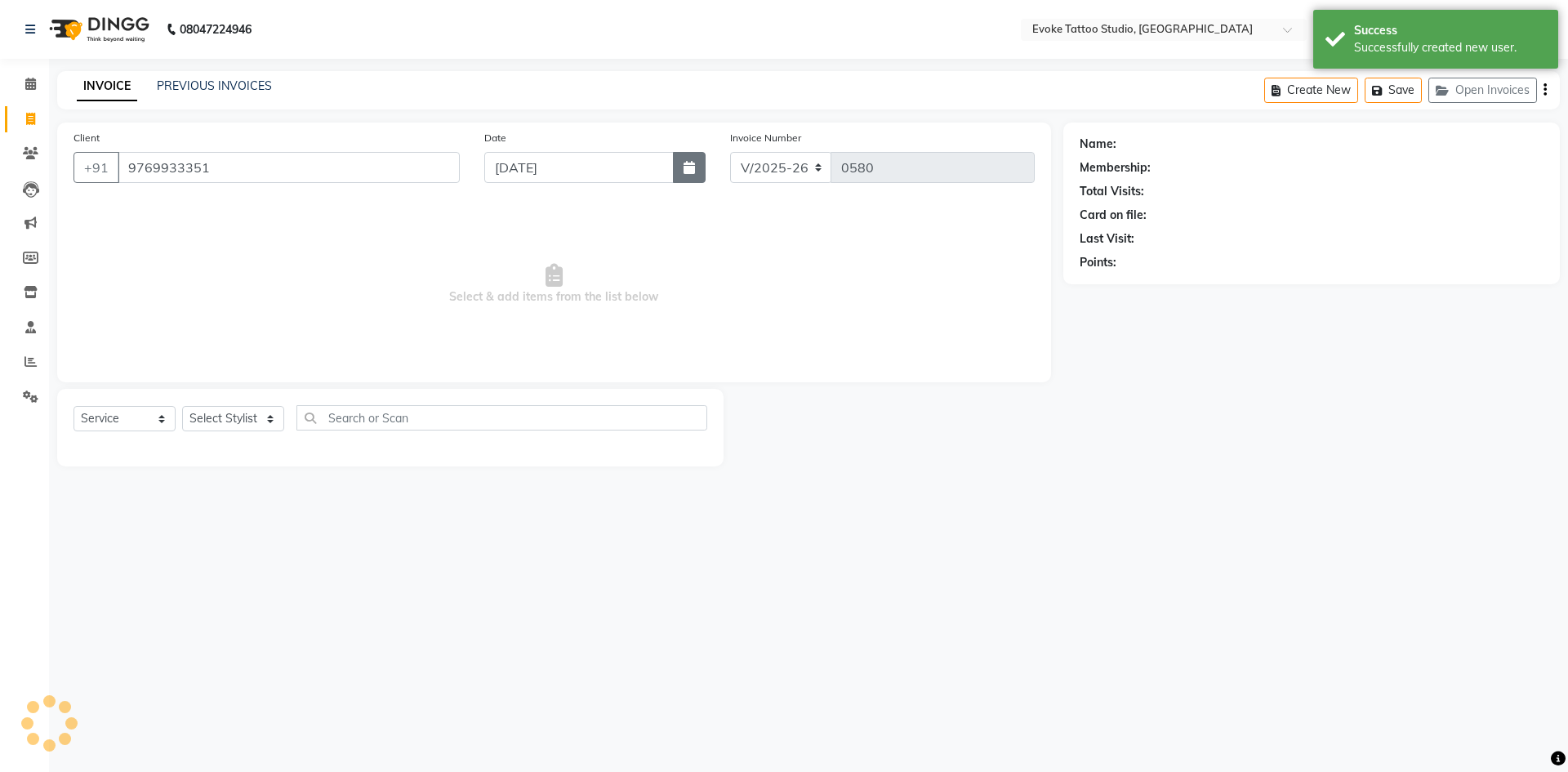
click at [694, 171] on icon "button" at bounding box center [690, 168] width 11 height 13
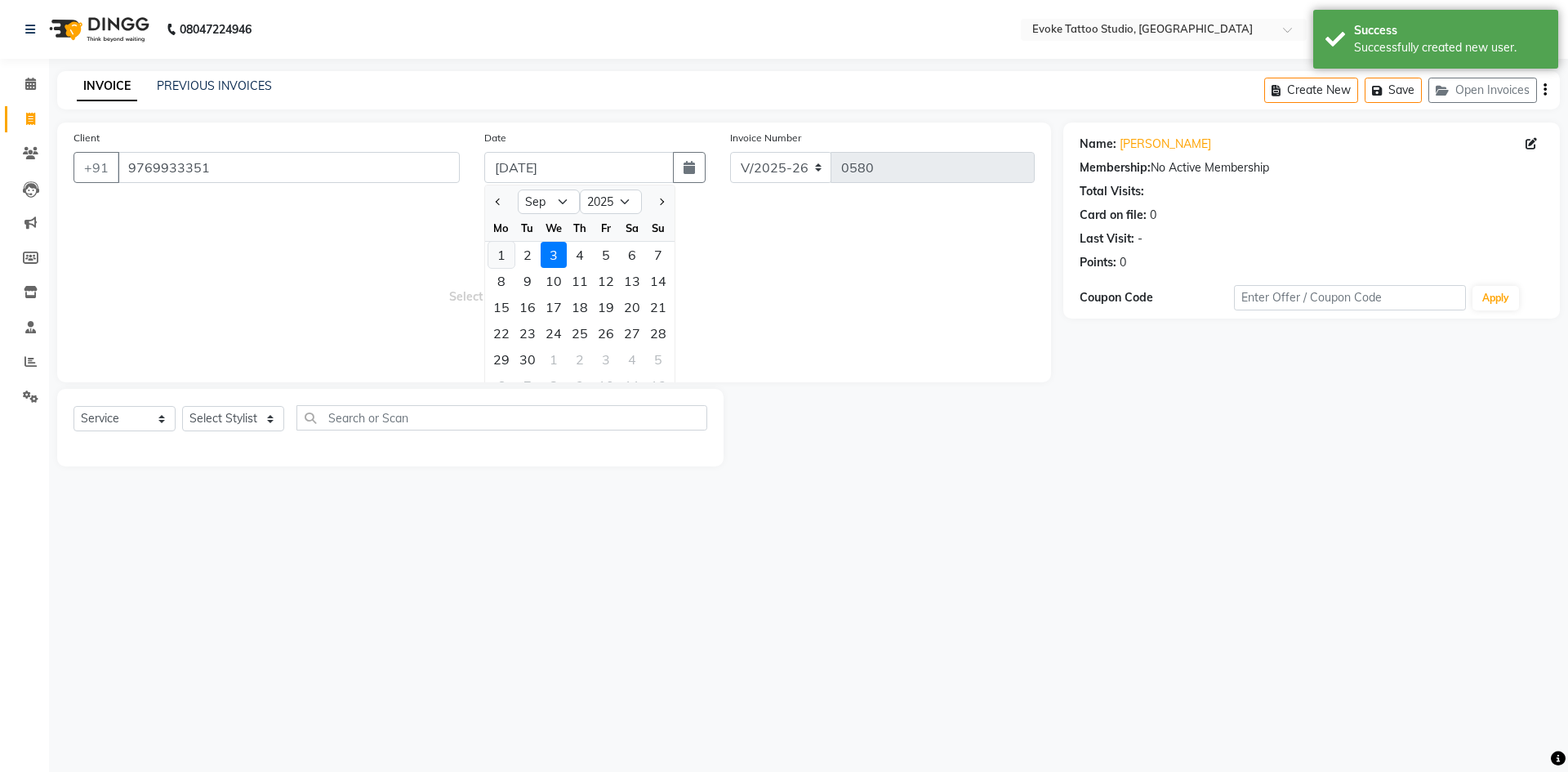
click at [501, 253] on div "1" at bounding box center [502, 255] width 27 height 27
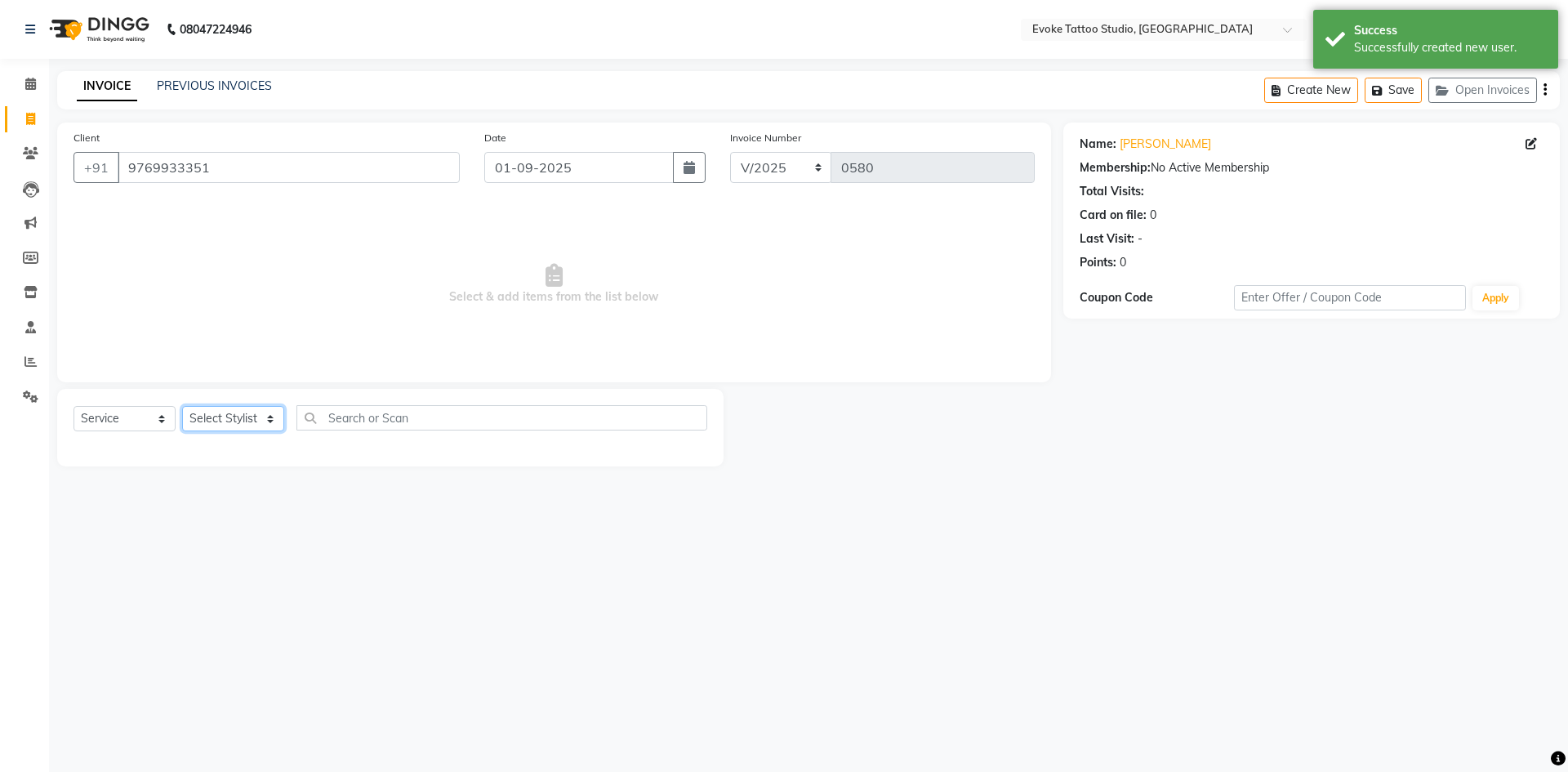
click at [238, 423] on select "Select Stylist [PERSON_NAME] Dingg Support [PERSON_NAME] [PERSON_NAME] [PERSON_…" at bounding box center [233, 418] width 102 height 26
click at [182, 405] on select "Select Stylist [PERSON_NAME] Dingg Support [PERSON_NAME] [PERSON_NAME] [PERSON_…" at bounding box center [233, 418] width 102 height 26
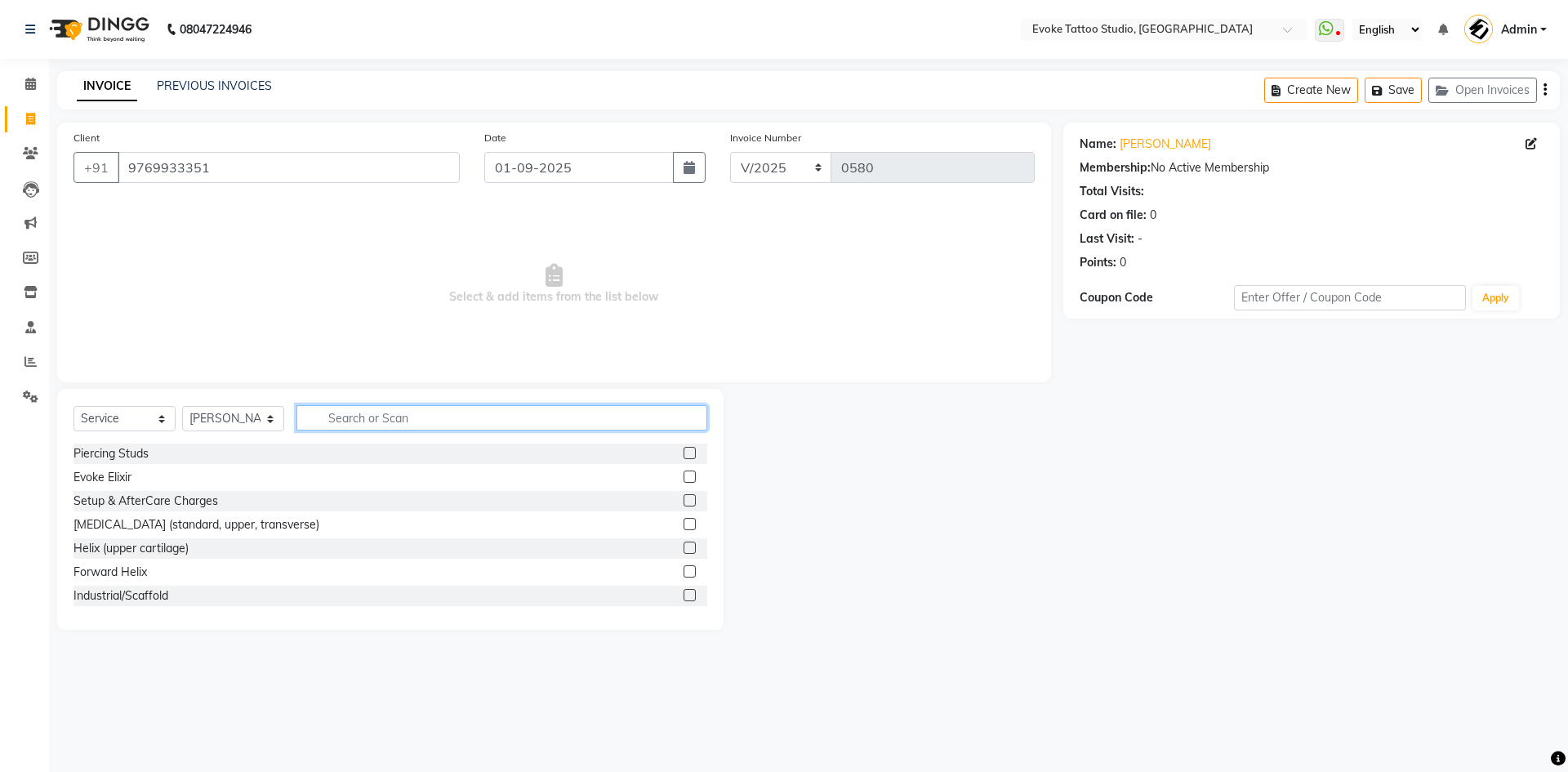
click at [407, 417] on input "text" at bounding box center [502, 418] width 411 height 26
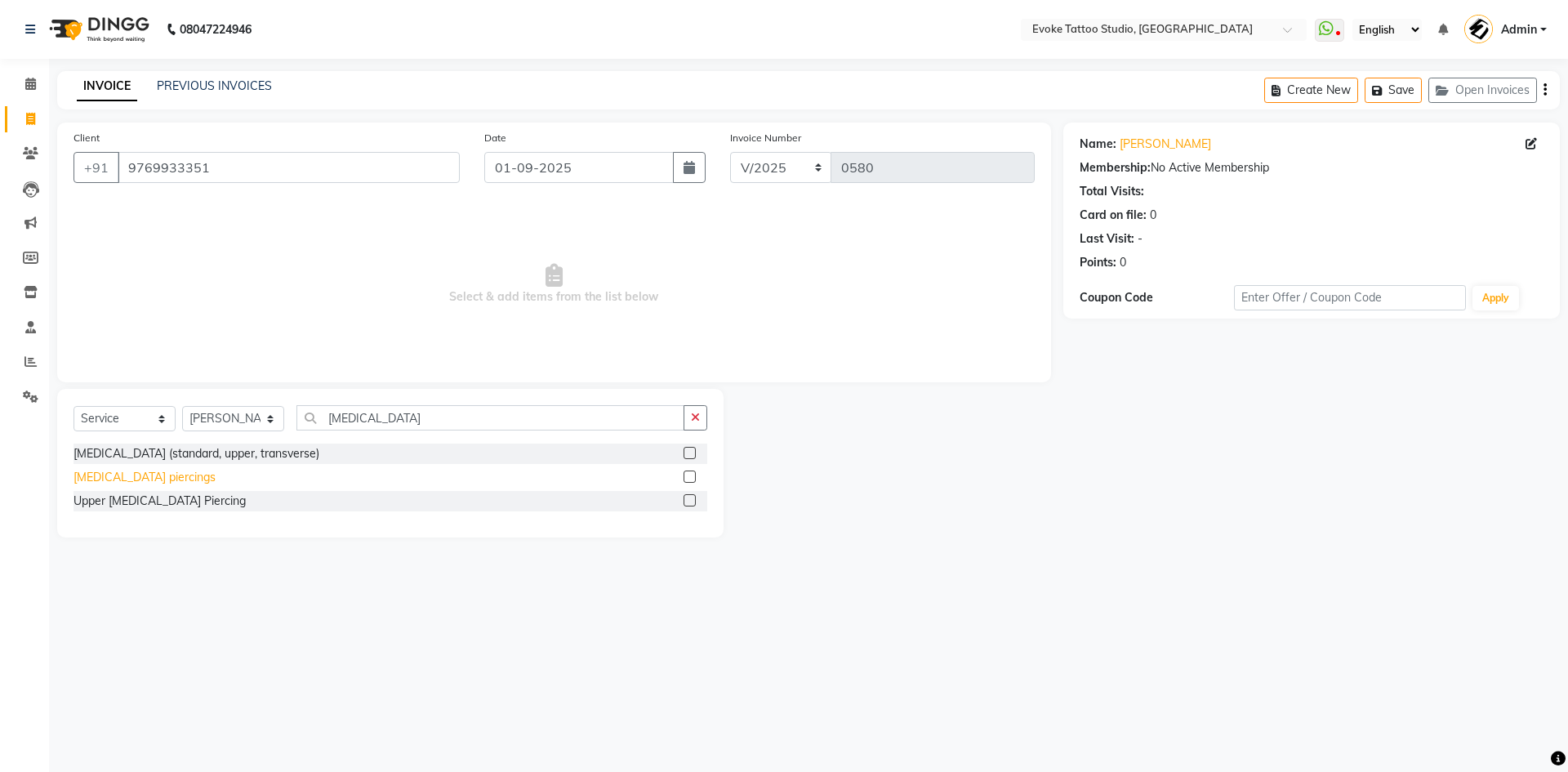
click at [157, 476] on div "[MEDICAL_DATA] piercings" at bounding box center [145, 477] width 142 height 17
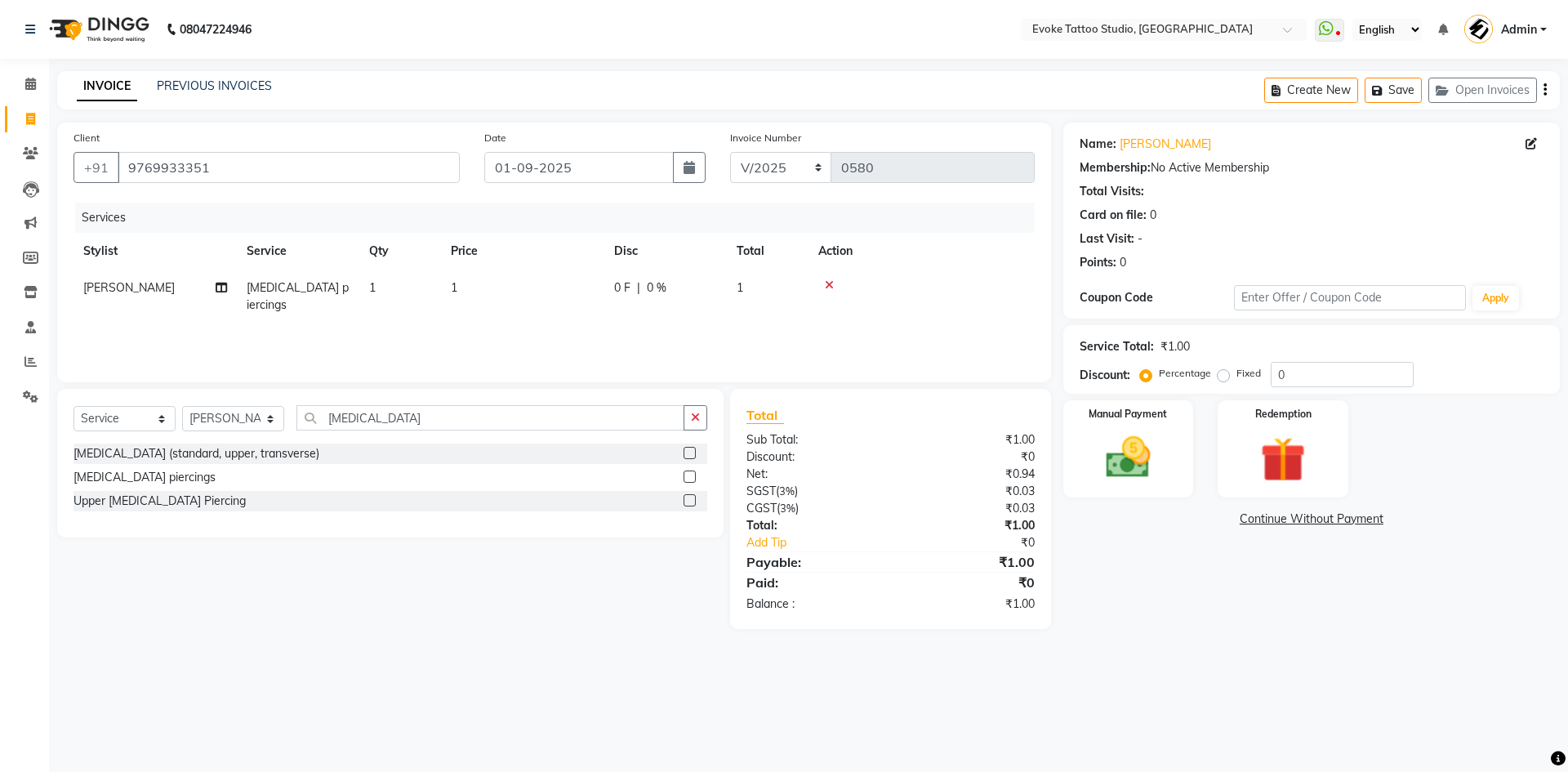
click at [507, 291] on td "1" at bounding box center [523, 296] width 163 height 54
click at [574, 294] on input "1" at bounding box center [600, 292] width 144 height 26
click at [1132, 408] on label "Manual Payment" at bounding box center [1128, 413] width 81 height 15
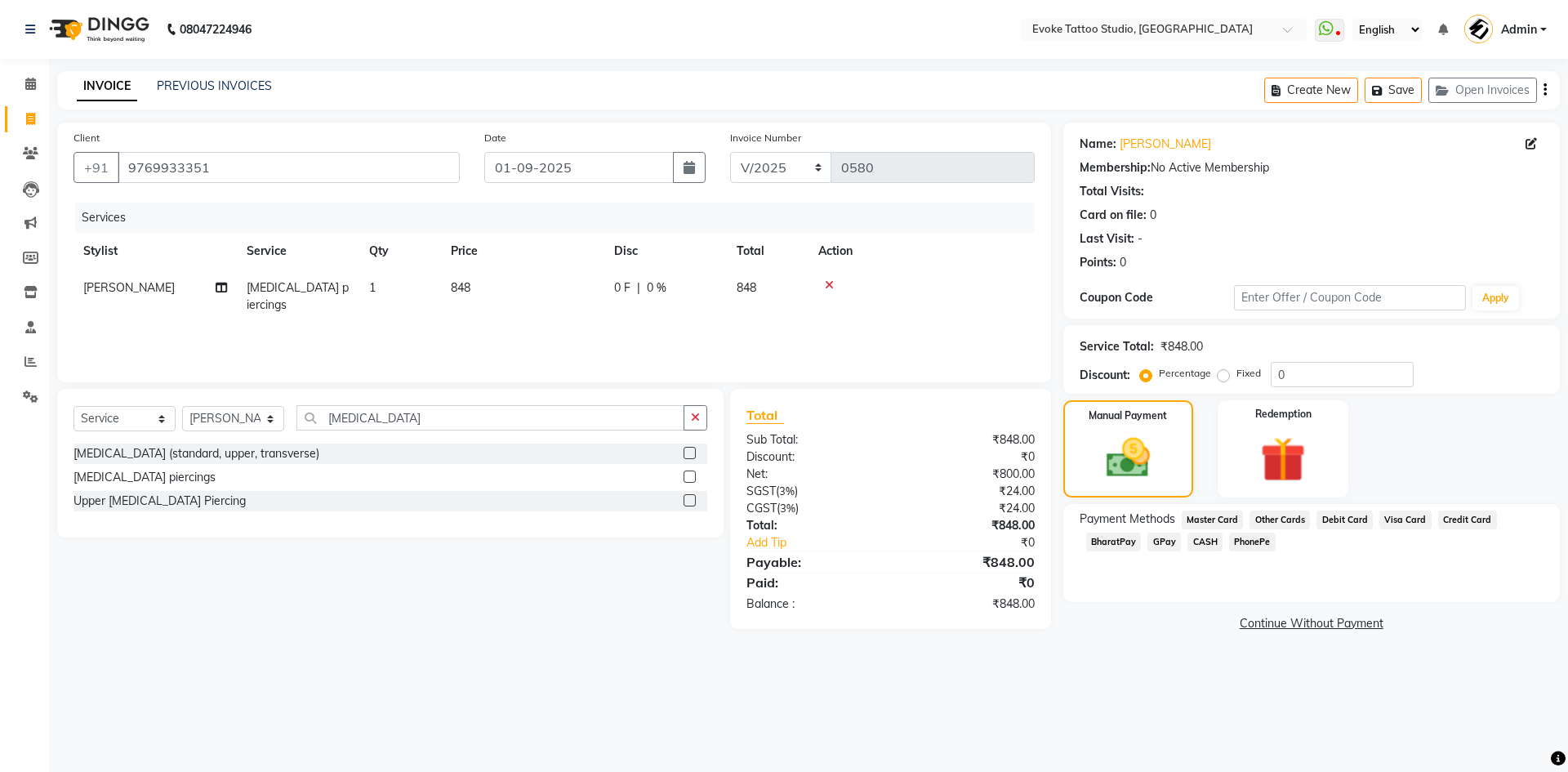
click at [1164, 545] on span "GPay" at bounding box center [1163, 542] width 33 height 19
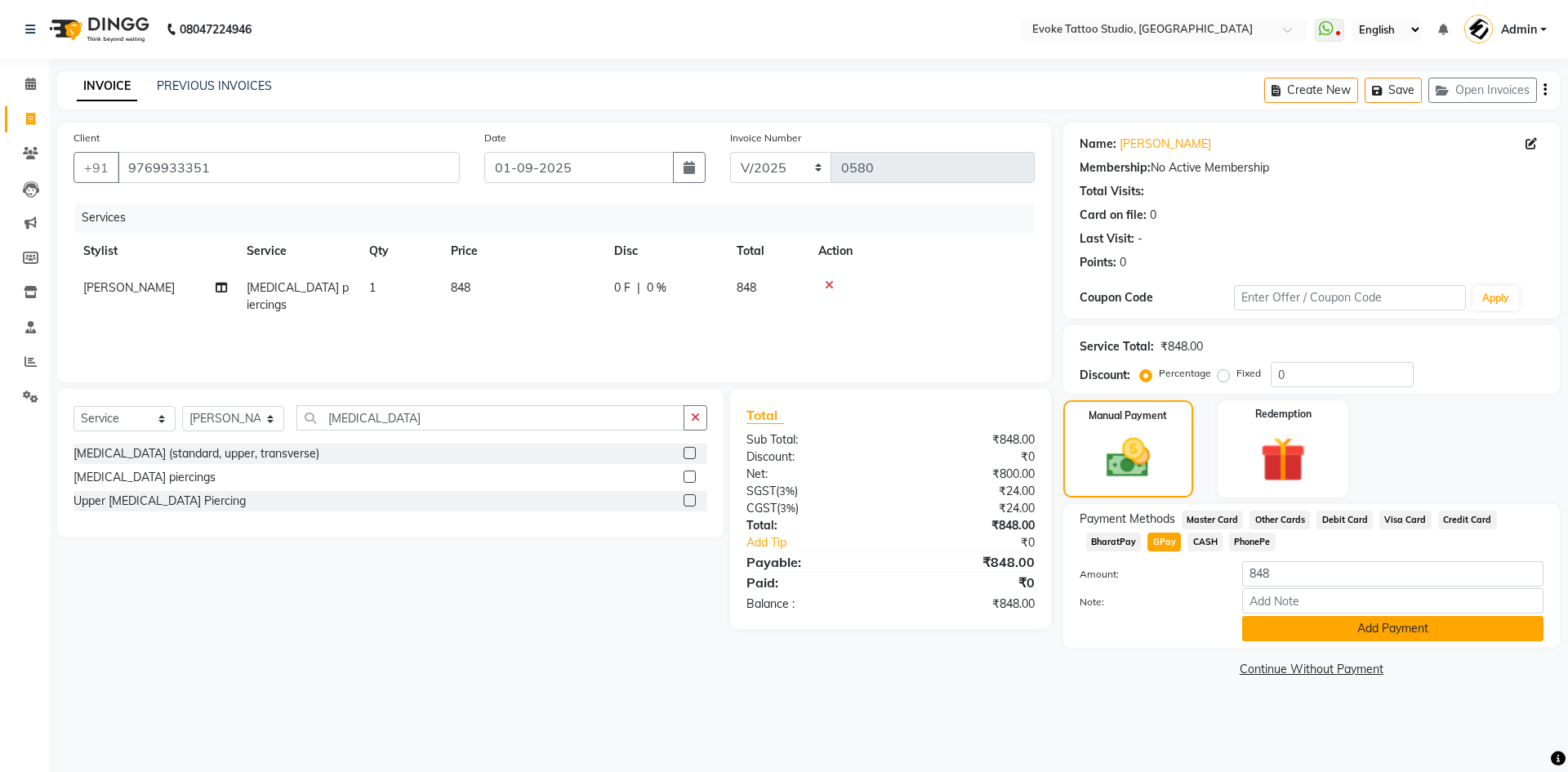
click at [1290, 639] on button "Add Payment" at bounding box center [1393, 628] width 301 height 26
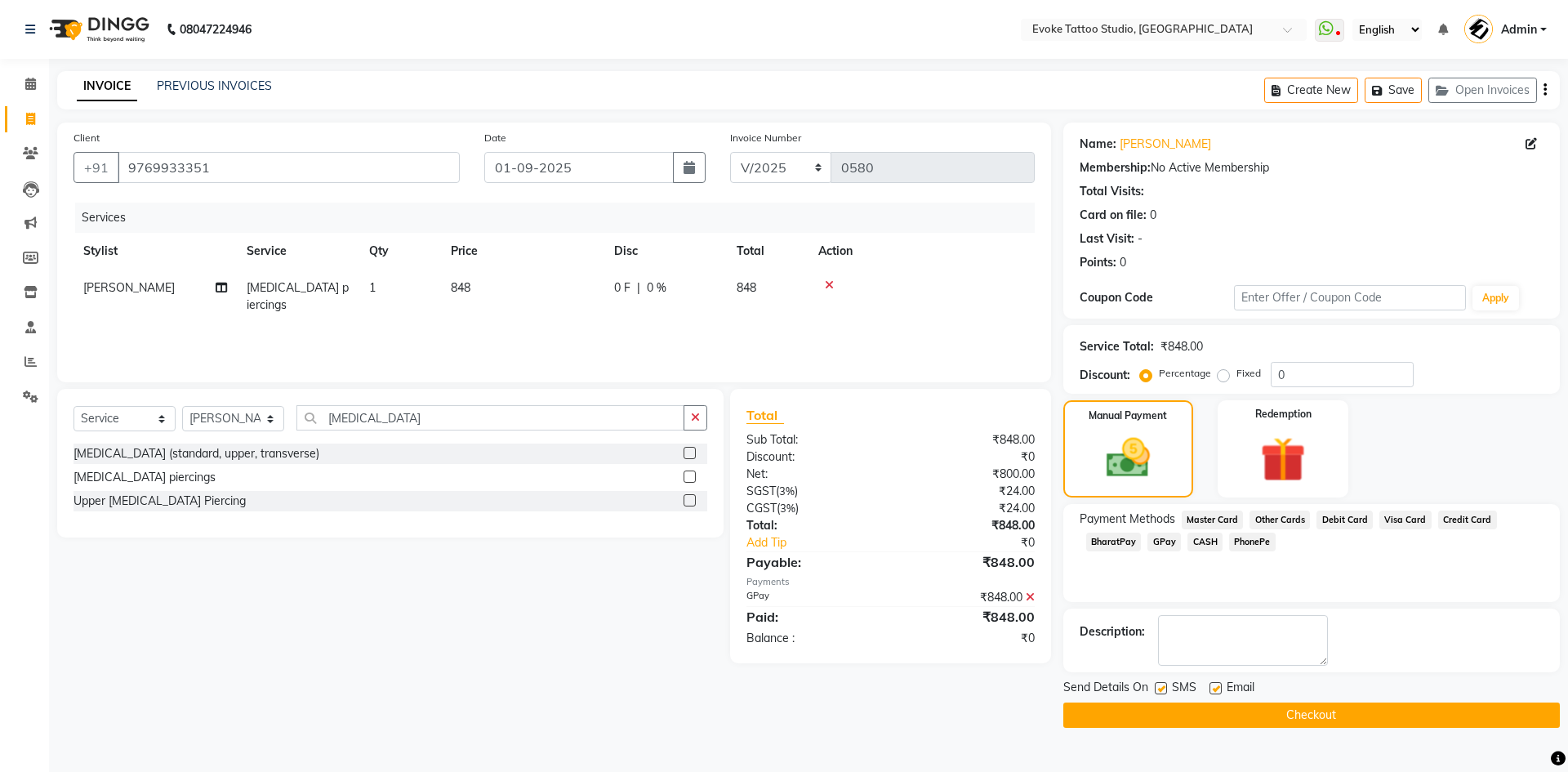
click at [1365, 727] on main "INVOICE PREVIOUS INVOICES Create New Save Open Invoices Client [PHONE_NUMBER] D…" at bounding box center [809, 411] width 1520 height 681
click at [1348, 714] on button "Checkout" at bounding box center [1312, 714] width 496 height 26
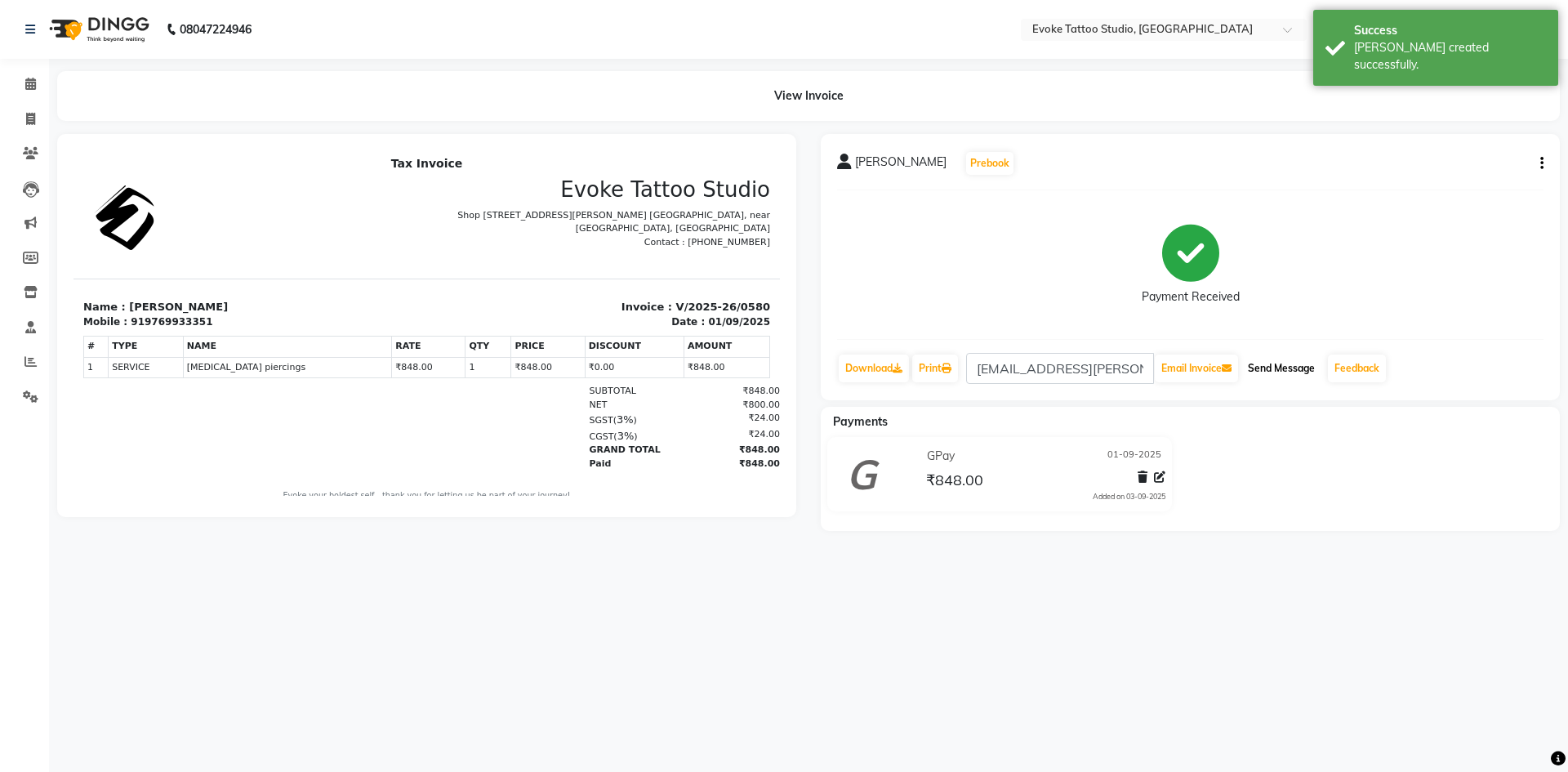
click at [1299, 370] on button "Send Message" at bounding box center [1281, 368] width 80 height 27
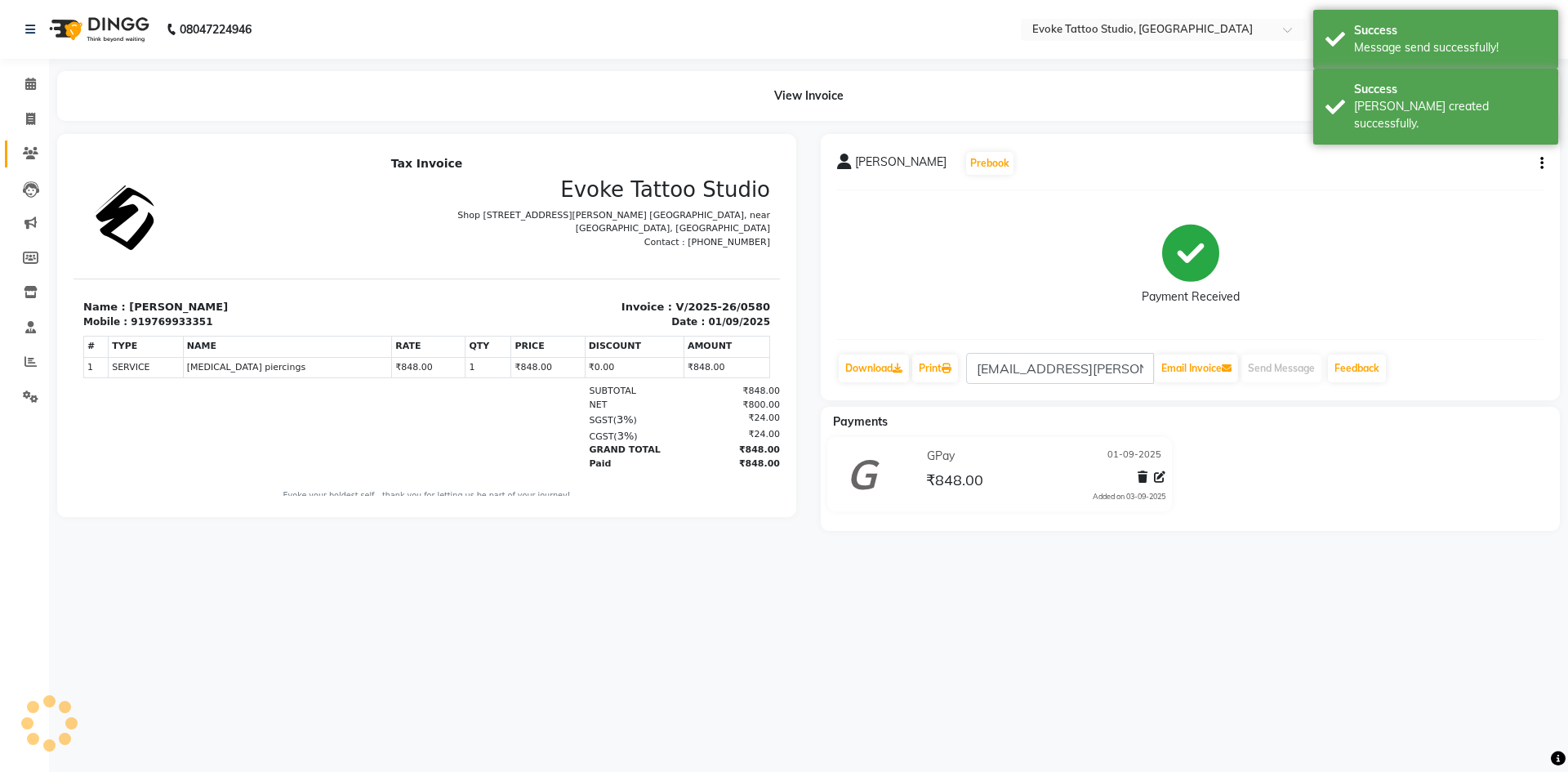
drag, startPoint x: 26, startPoint y: 157, endPoint x: 34, endPoint y: 169, distance: 14.4
click at [26, 157] on icon at bounding box center [30, 153] width 15 height 12
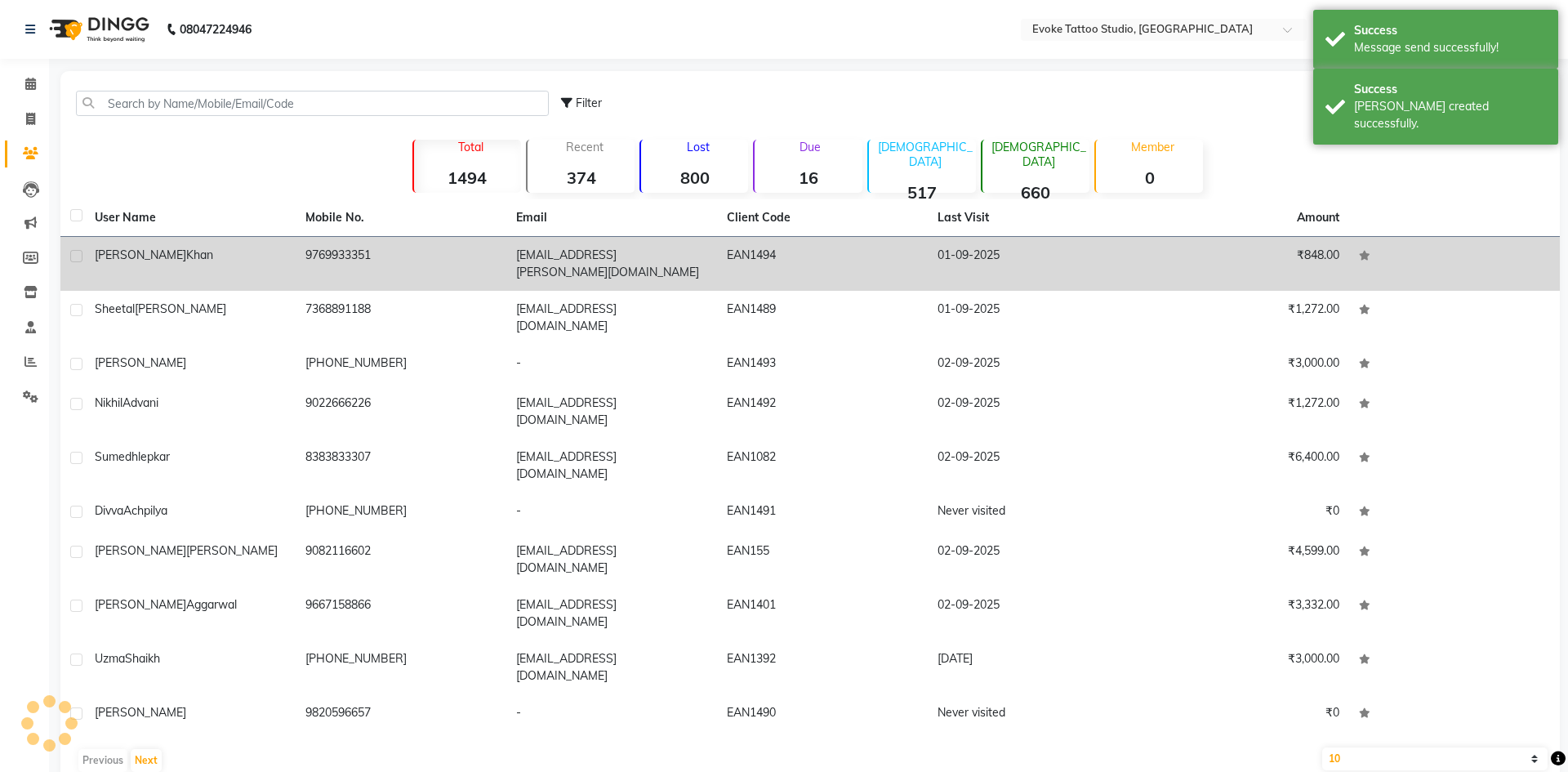
click at [234, 255] on div "[PERSON_NAME]" at bounding box center [190, 255] width 191 height 17
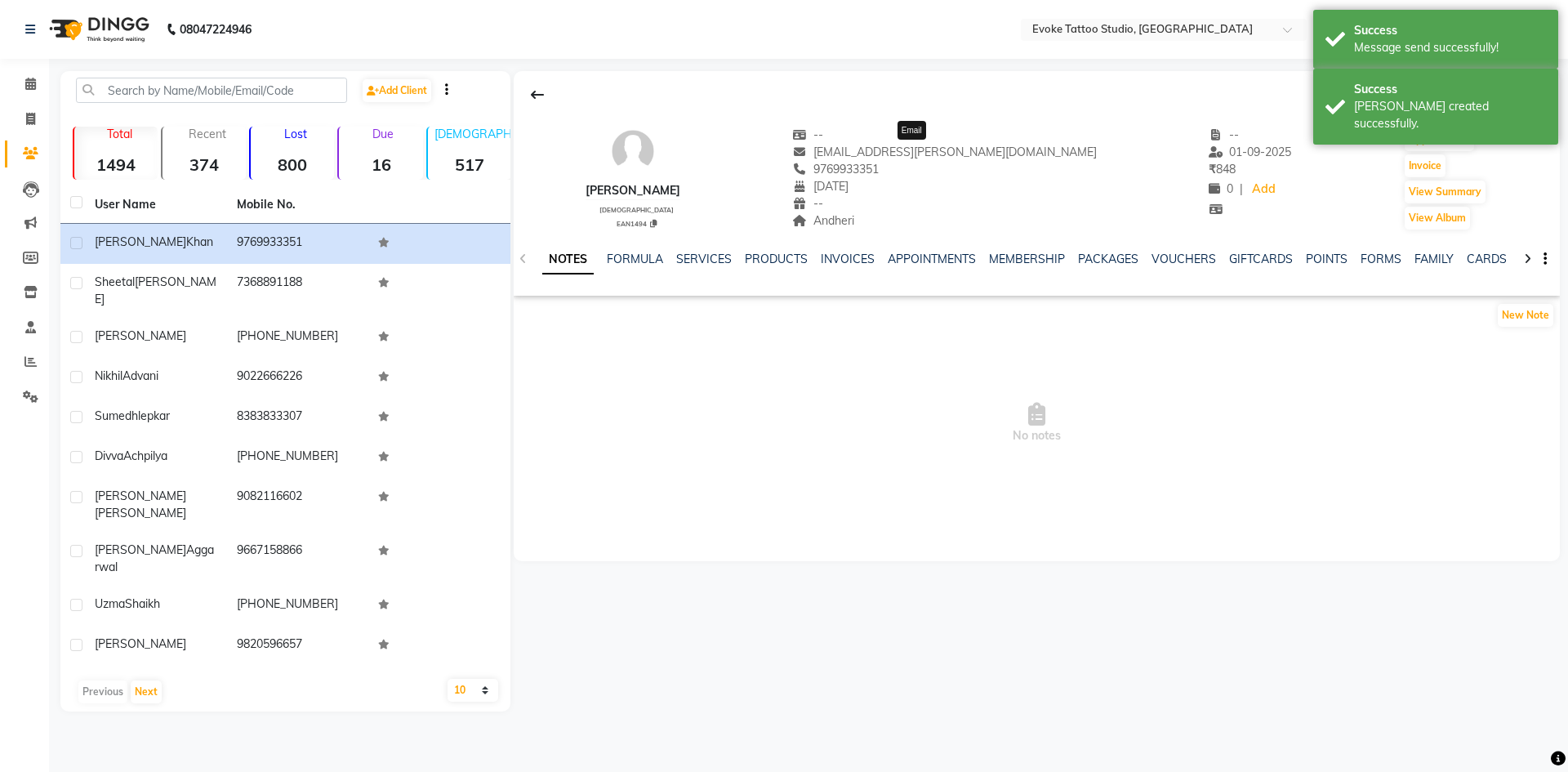
click at [895, 155] on span "[EMAIL_ADDRESS][PERSON_NAME][DOMAIN_NAME]" at bounding box center [945, 153] width 305 height 15
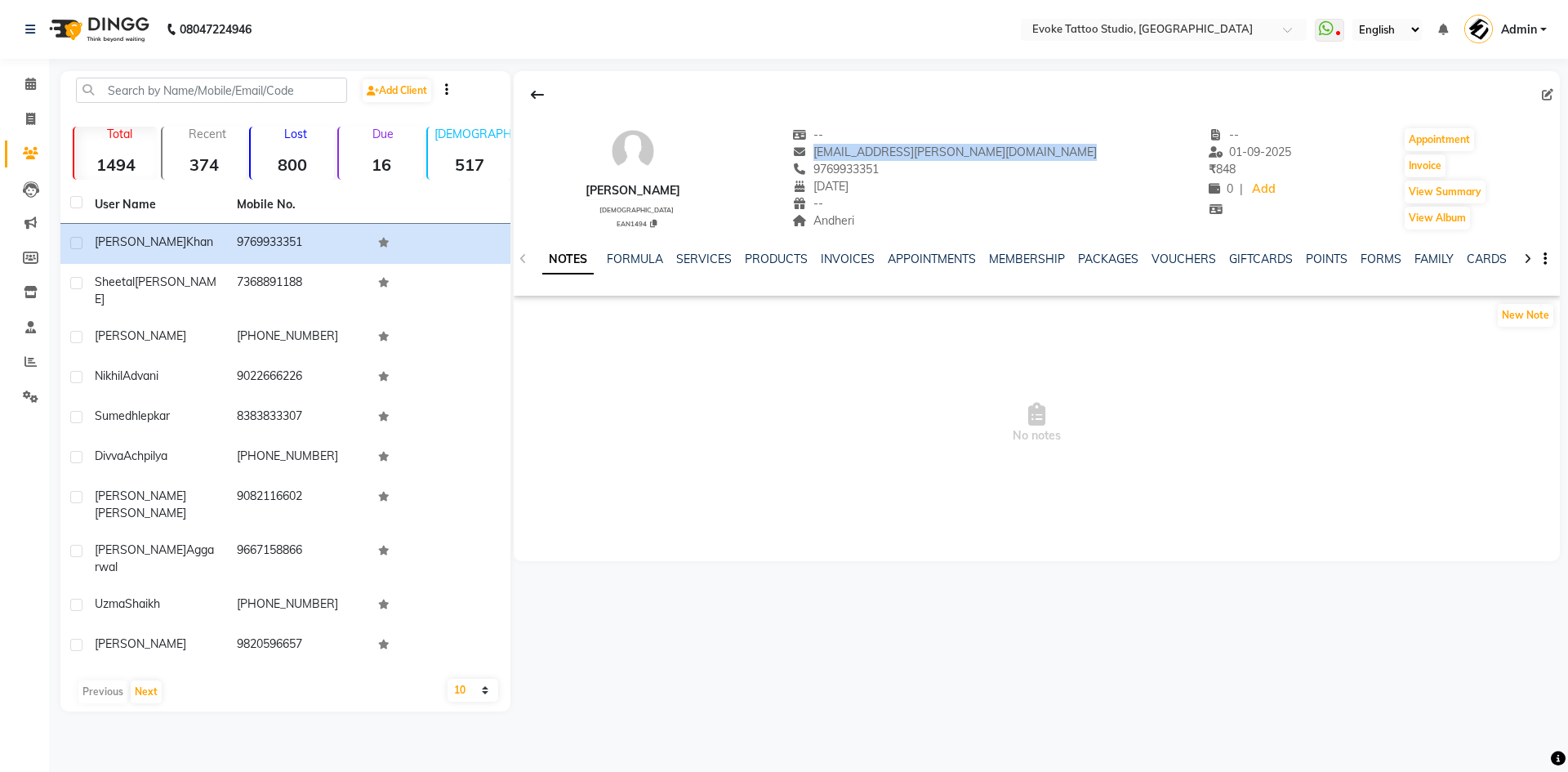
click at [654, 185] on div "[PERSON_NAME]" at bounding box center [633, 190] width 95 height 17
click at [879, 163] on span "9769933351" at bounding box center [835, 170] width 86 height 15
click at [879, 169] on span "9769933351" at bounding box center [835, 170] width 86 height 15
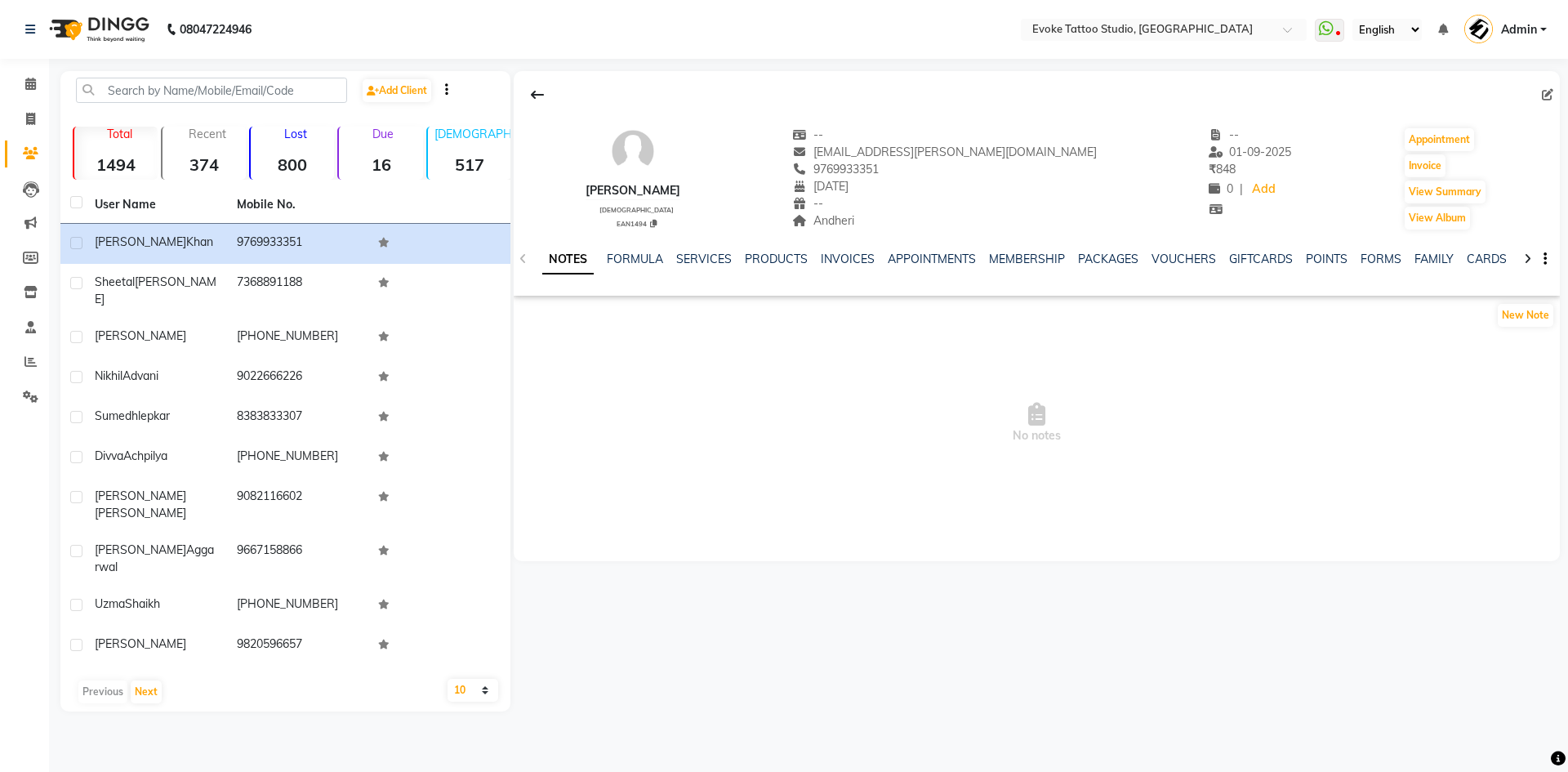
click at [879, 169] on span "9769933351" at bounding box center [835, 170] width 86 height 15
click at [456, 678] on select "10 50 100" at bounding box center [472, 690] width 50 height 23
click at [447, 678] on select "10 50 100" at bounding box center [472, 690] width 50 height 23
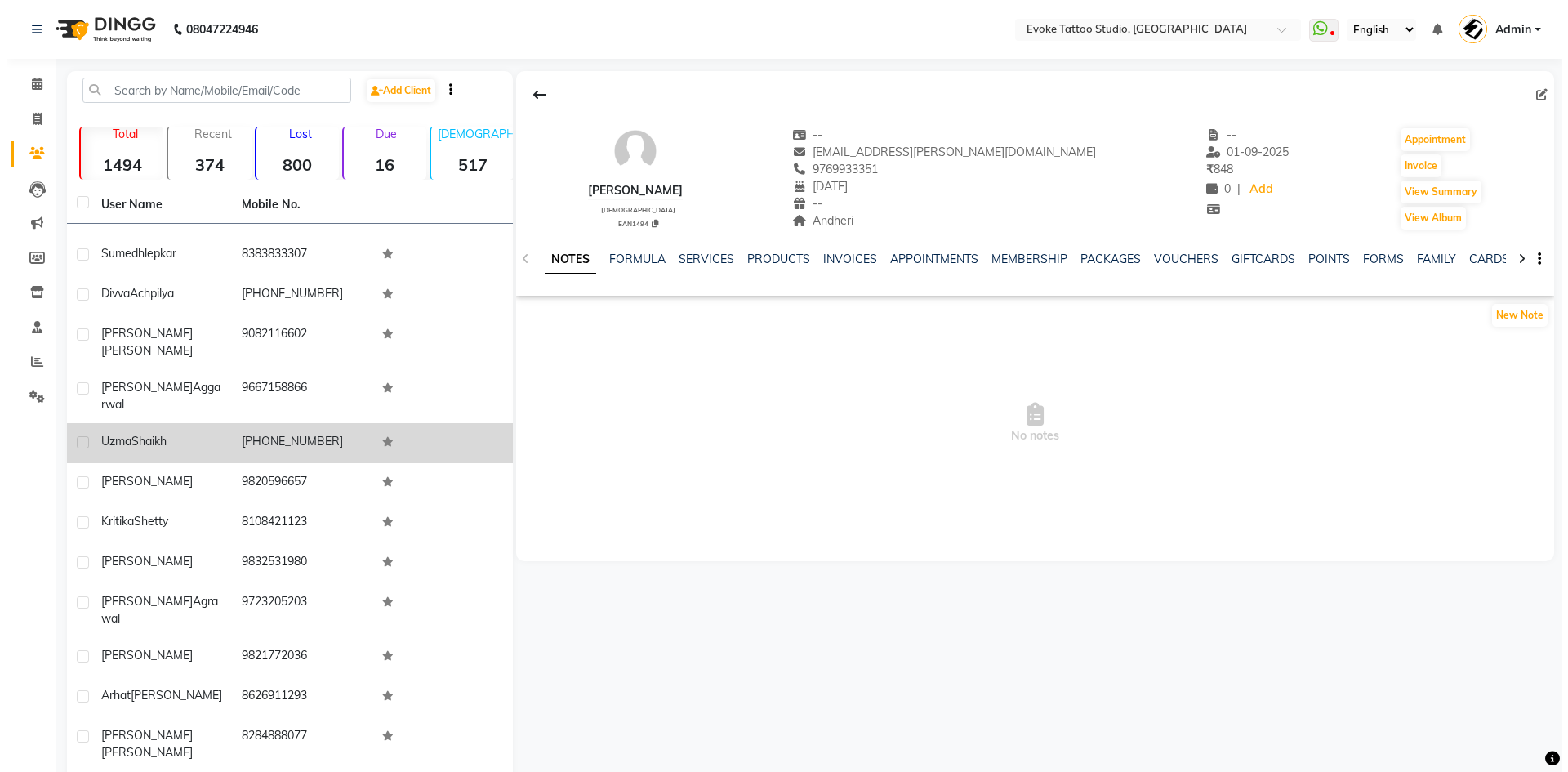
scroll to position [163, 0]
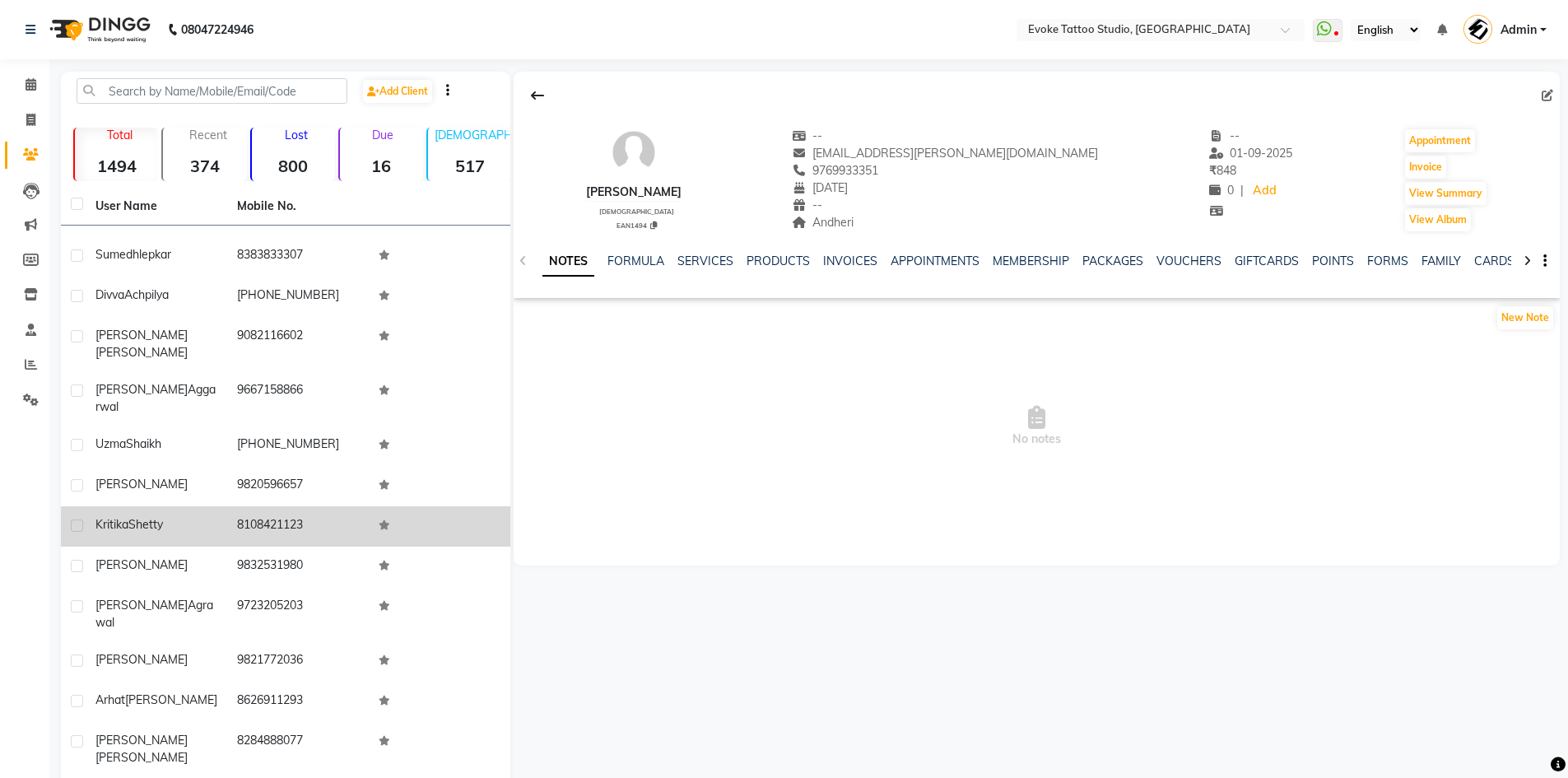
click at [304, 506] on td "8108421123" at bounding box center [298, 526] width 141 height 40
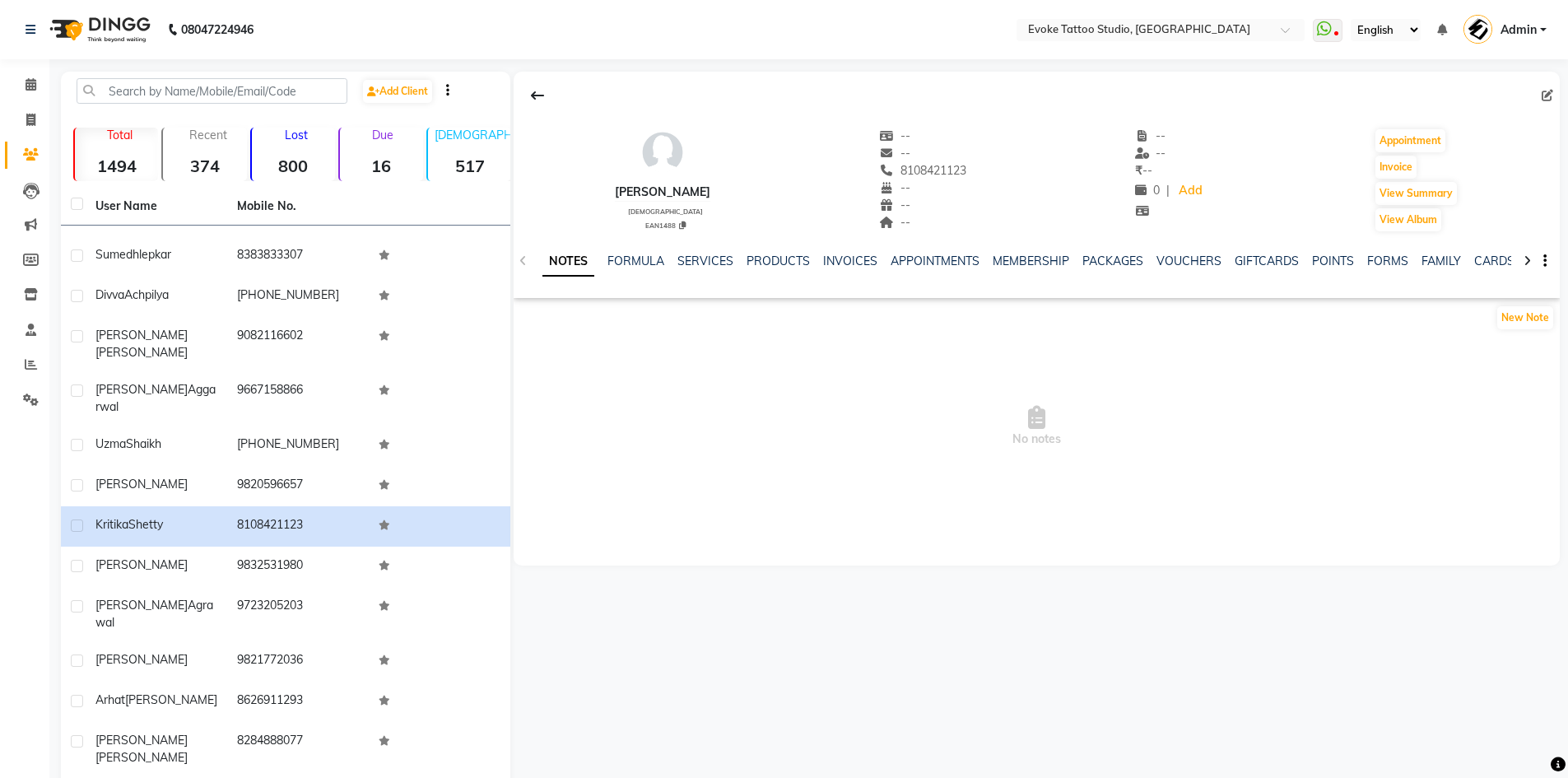
click at [1377, 270] on div "NOTES FORMULA SERVICES PRODUCTS INVOICES APPOINTMENTS MEMBERSHIP PACKAGES VOUCH…" at bounding box center [1017, 268] width 949 height 31
click at [1387, 261] on link "FORMS" at bounding box center [1388, 262] width 41 height 15
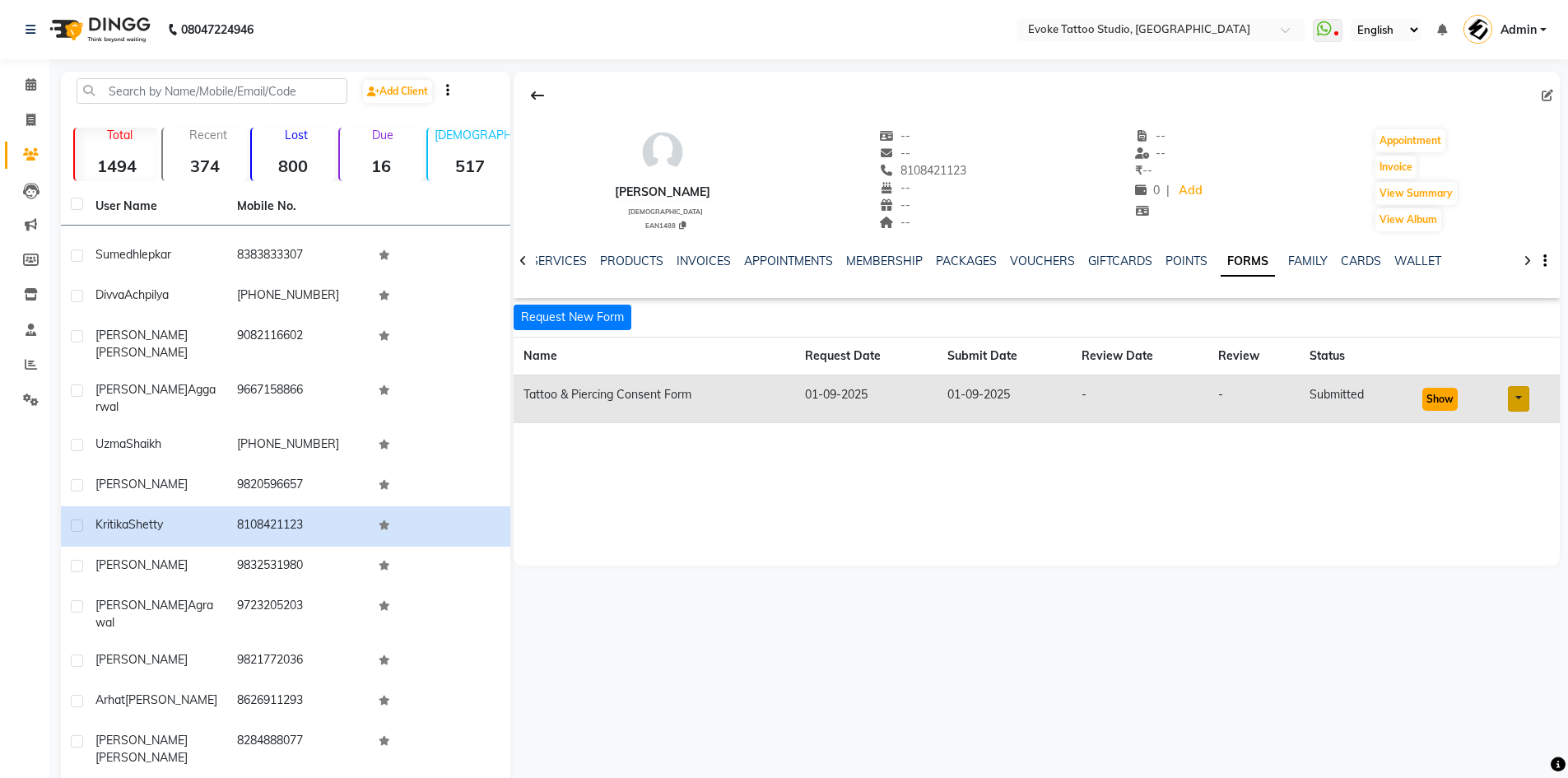
click at [1430, 395] on button "Show" at bounding box center [1440, 399] width 35 height 23
click at [1554, 97] on span at bounding box center [1551, 95] width 18 height 17
click at [1546, 97] on icon at bounding box center [1548, 95] width 11 height 11
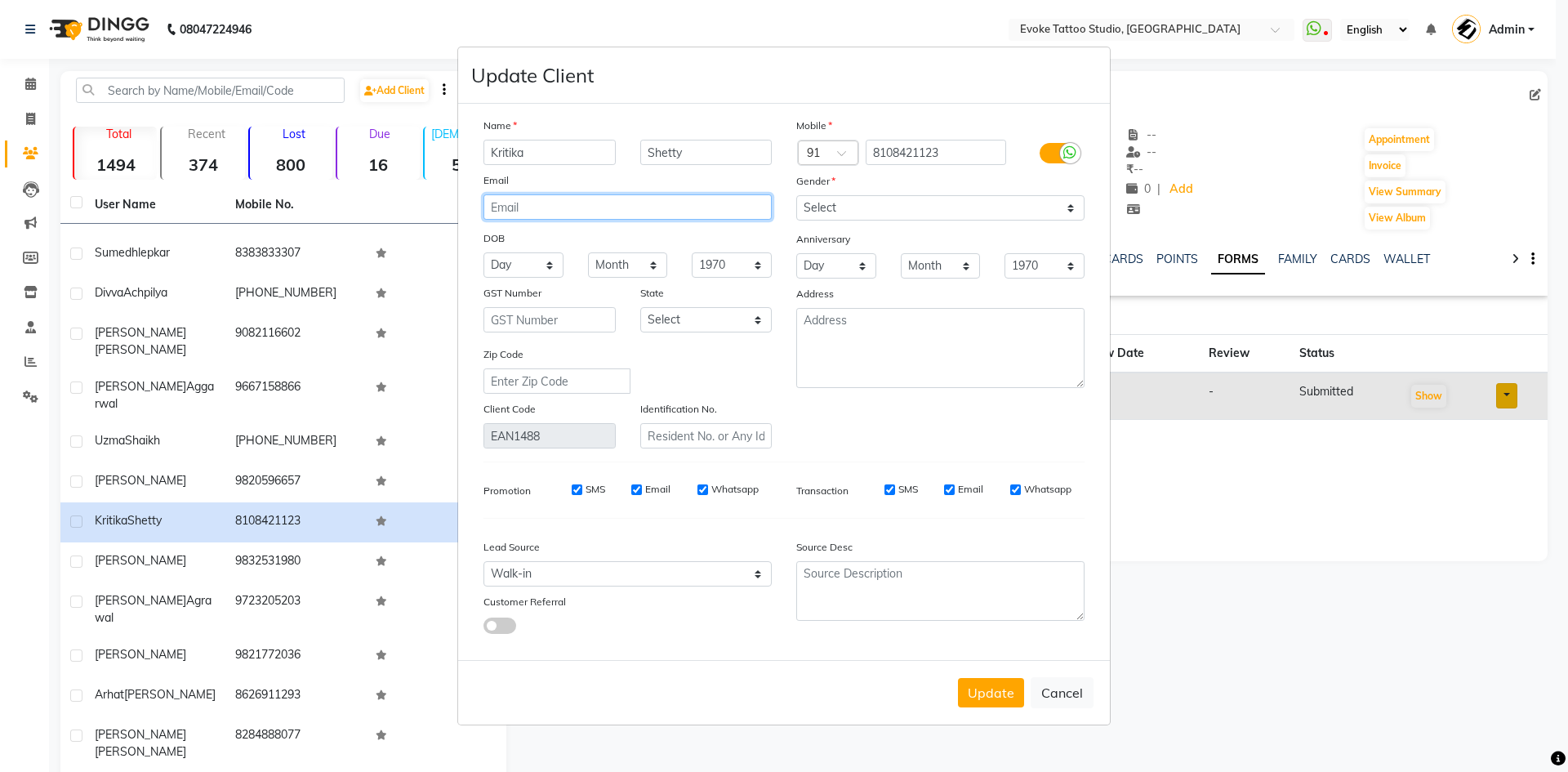
click at [608, 206] on input "email" at bounding box center [627, 206] width 288 height 26
paste input "[EMAIL_ADDRESS][DOMAIN_NAME]"
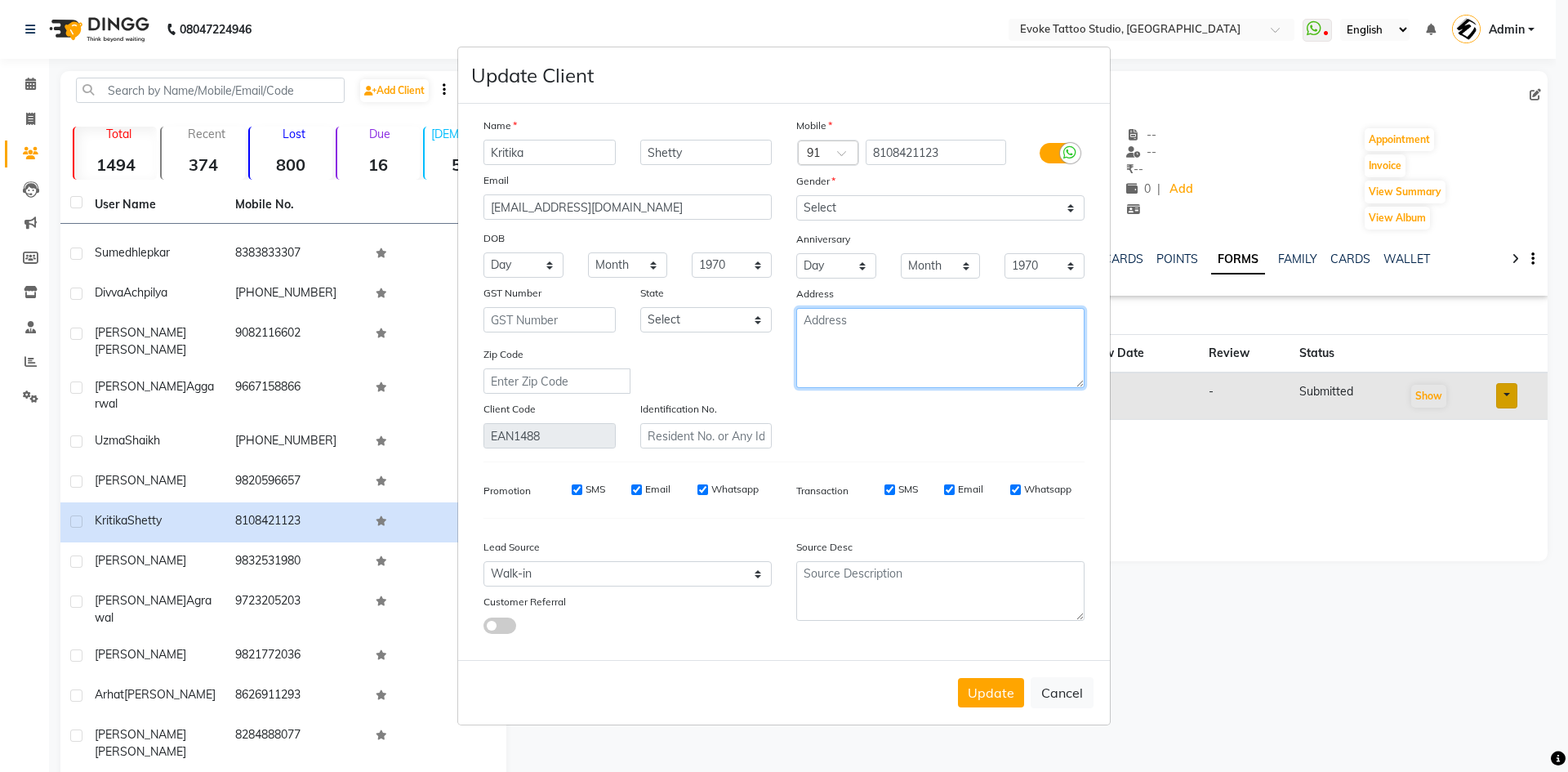
click at [862, 355] on textarea at bounding box center [941, 348] width 288 height 80
paste textarea "kritikashetty__"
paste textarea "Reservation Executive"
paste textarea "400709"
click at [825, 424] on div "Mobile Country Code × 91 8108421123 Gender Select [DEMOGRAPHIC_DATA] [DEMOGRAPH…" at bounding box center [941, 282] width 313 height 332
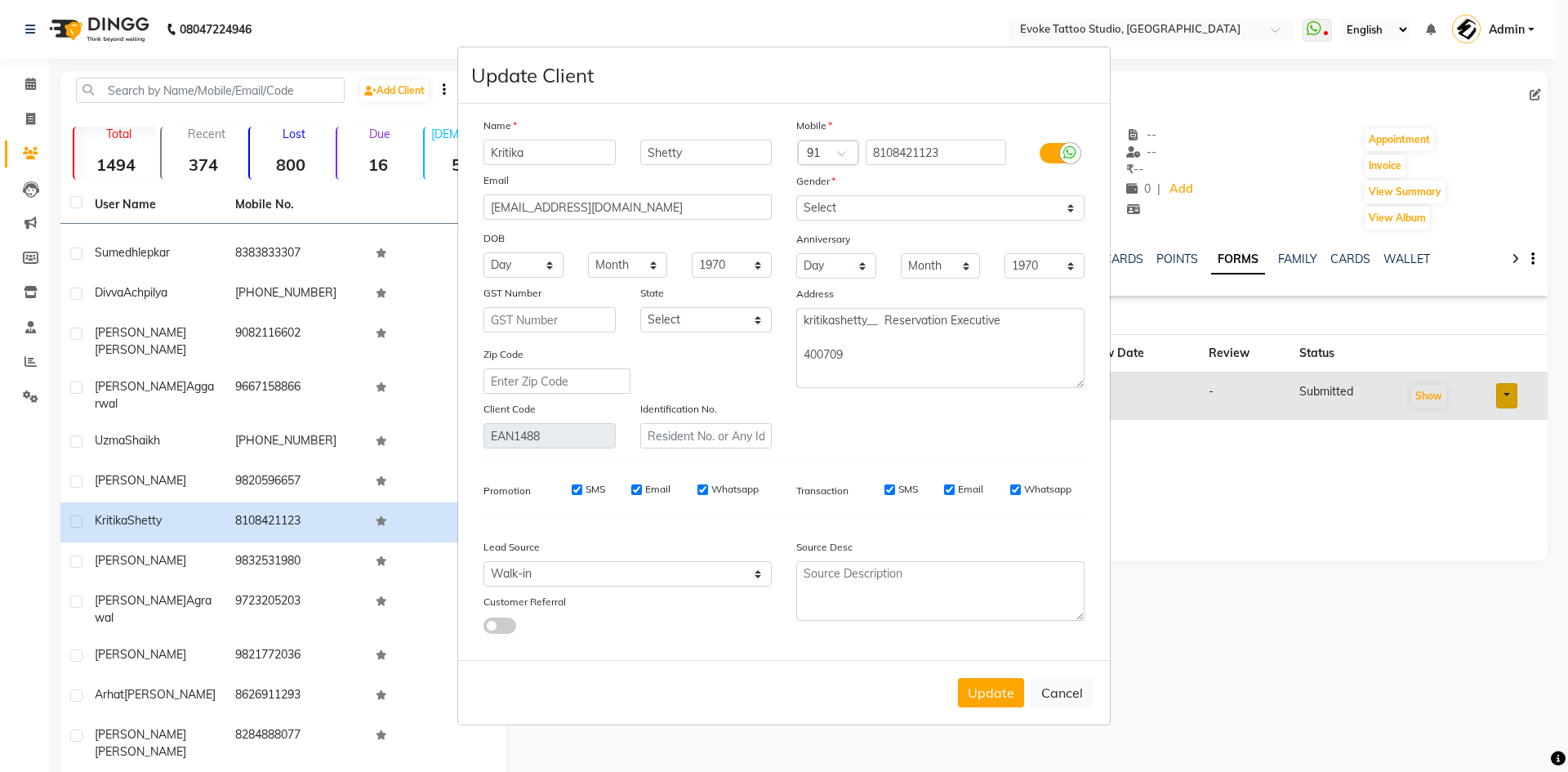
click at [847, 429] on div "Mobile Country Code × 91 8108421123 Gender Select [DEMOGRAPHIC_DATA] [DEMOGRAPH…" at bounding box center [941, 282] width 313 height 332
click at [991, 693] on button "Update" at bounding box center [991, 692] width 66 height 29
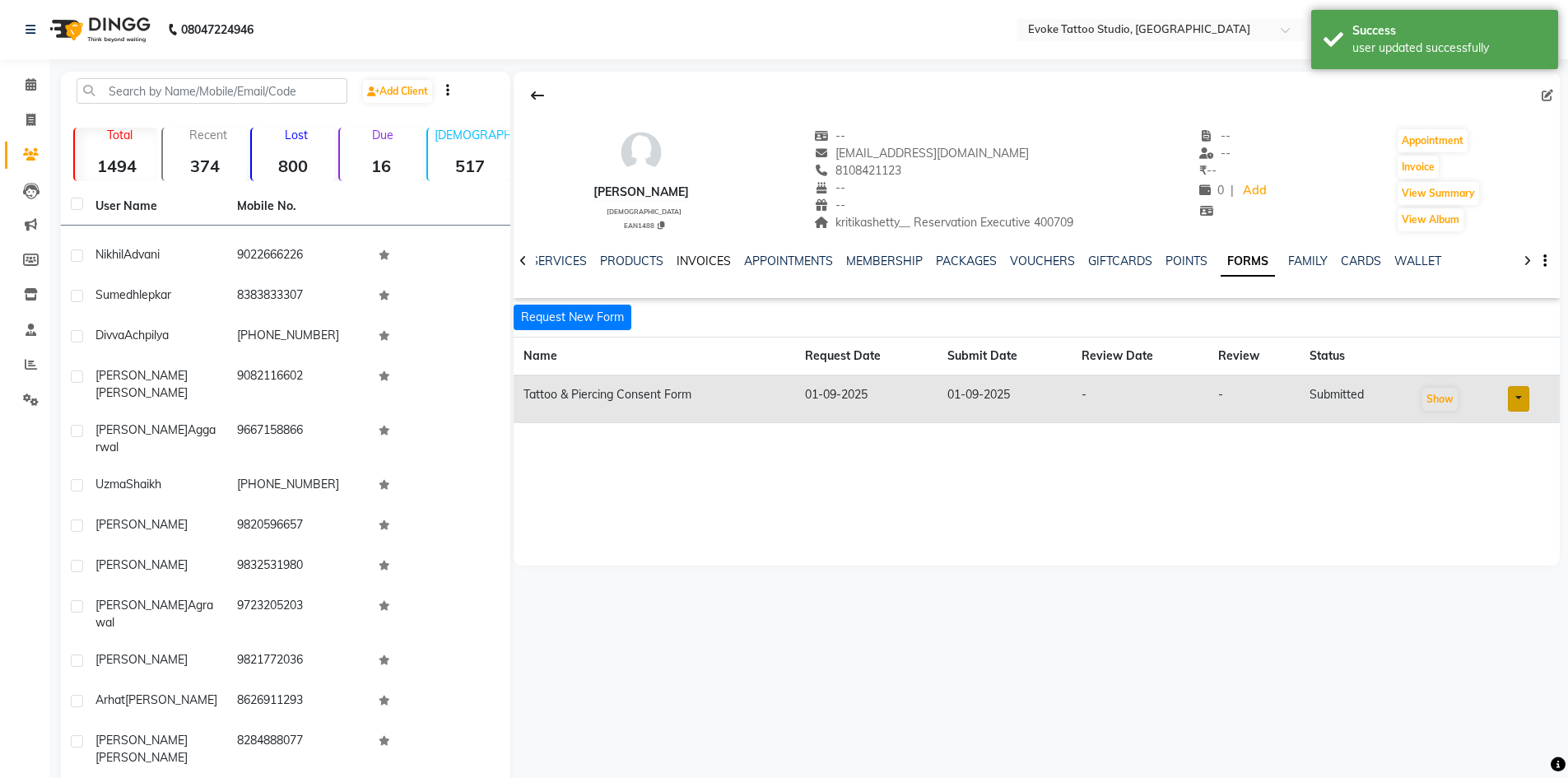
click at [693, 256] on link "INVOICES" at bounding box center [704, 262] width 54 height 15
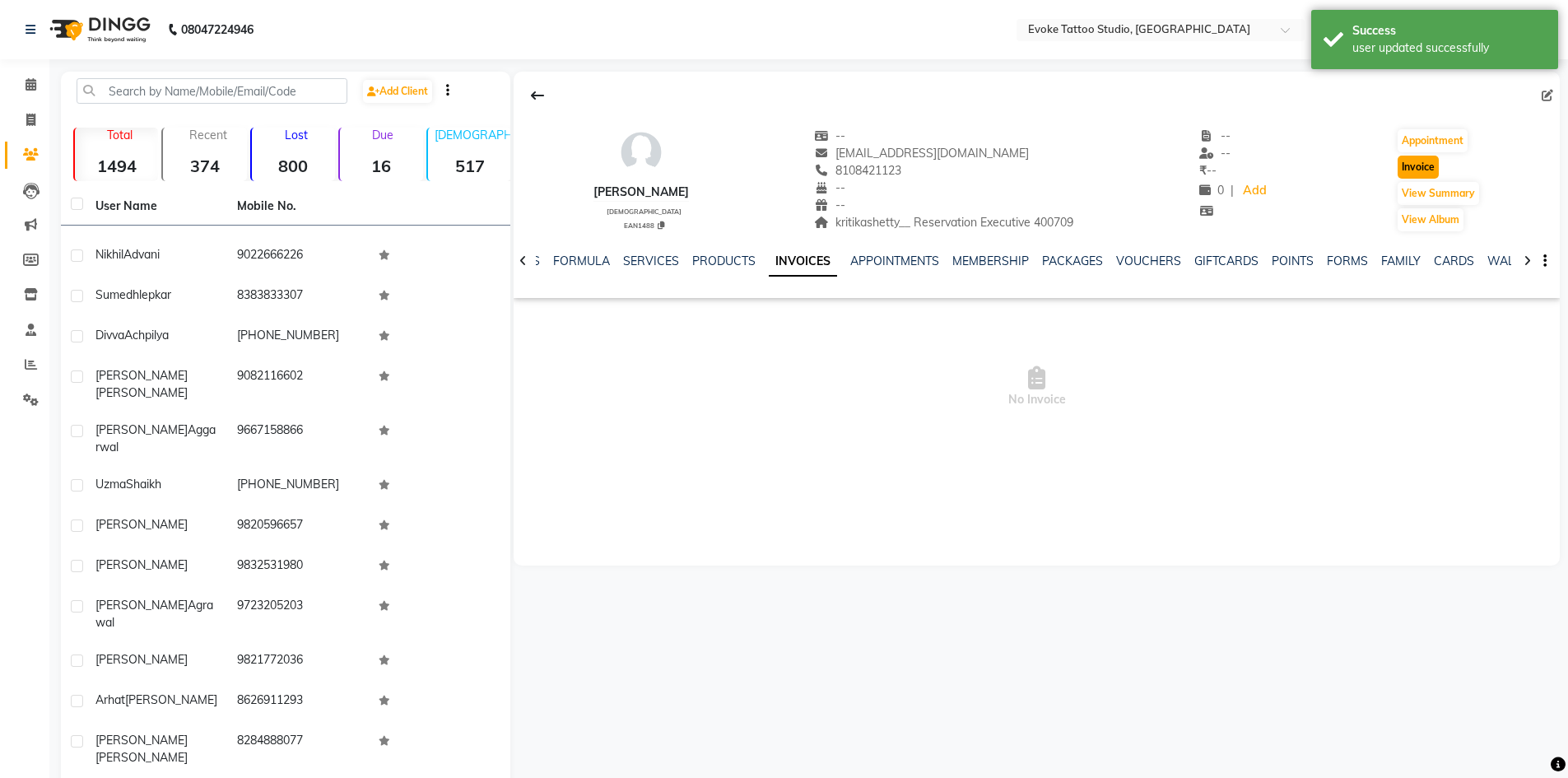
click at [1412, 169] on button "Invoice" at bounding box center [1418, 167] width 41 height 23
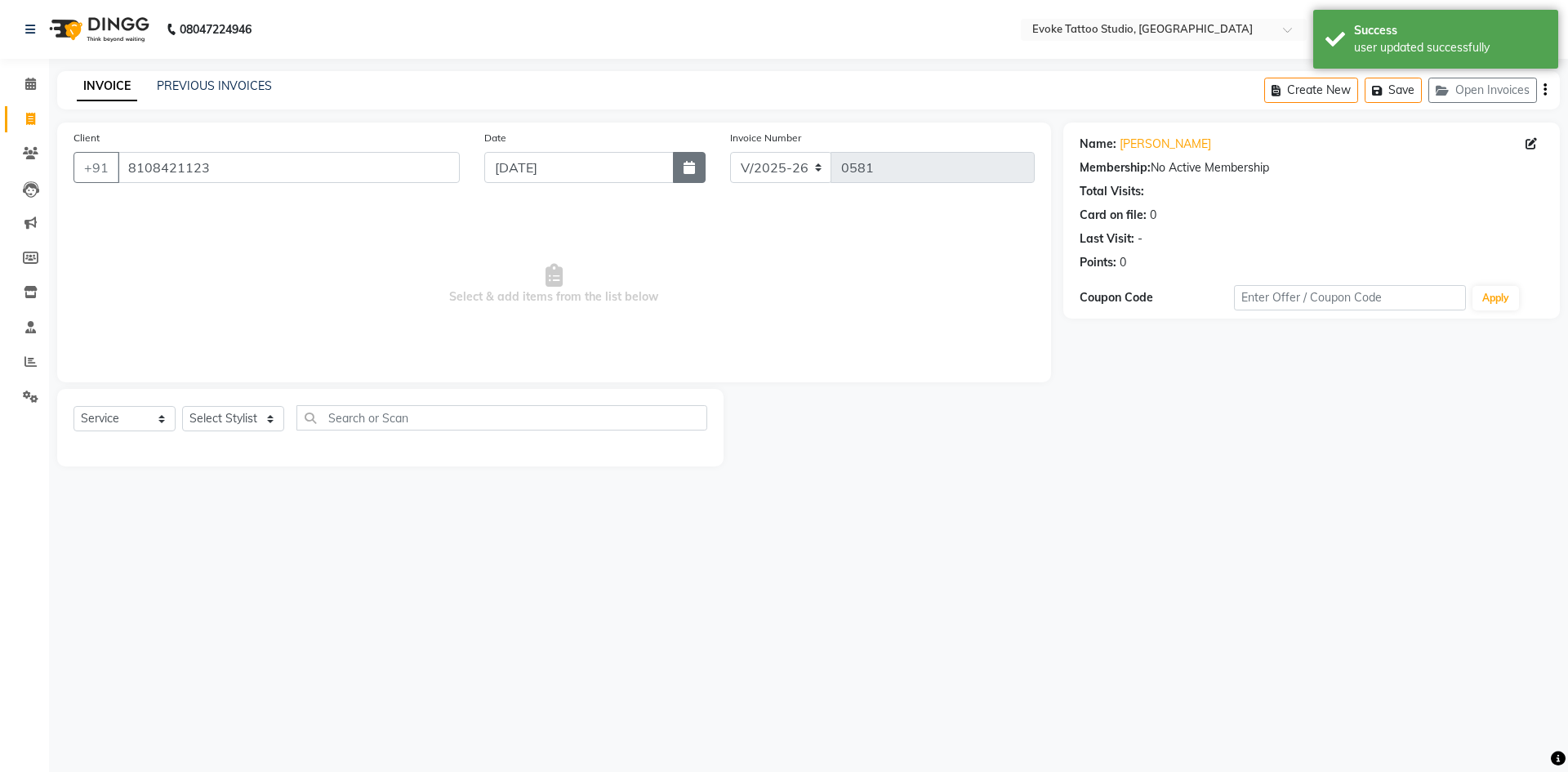
click at [694, 168] on icon "button" at bounding box center [690, 168] width 11 height 13
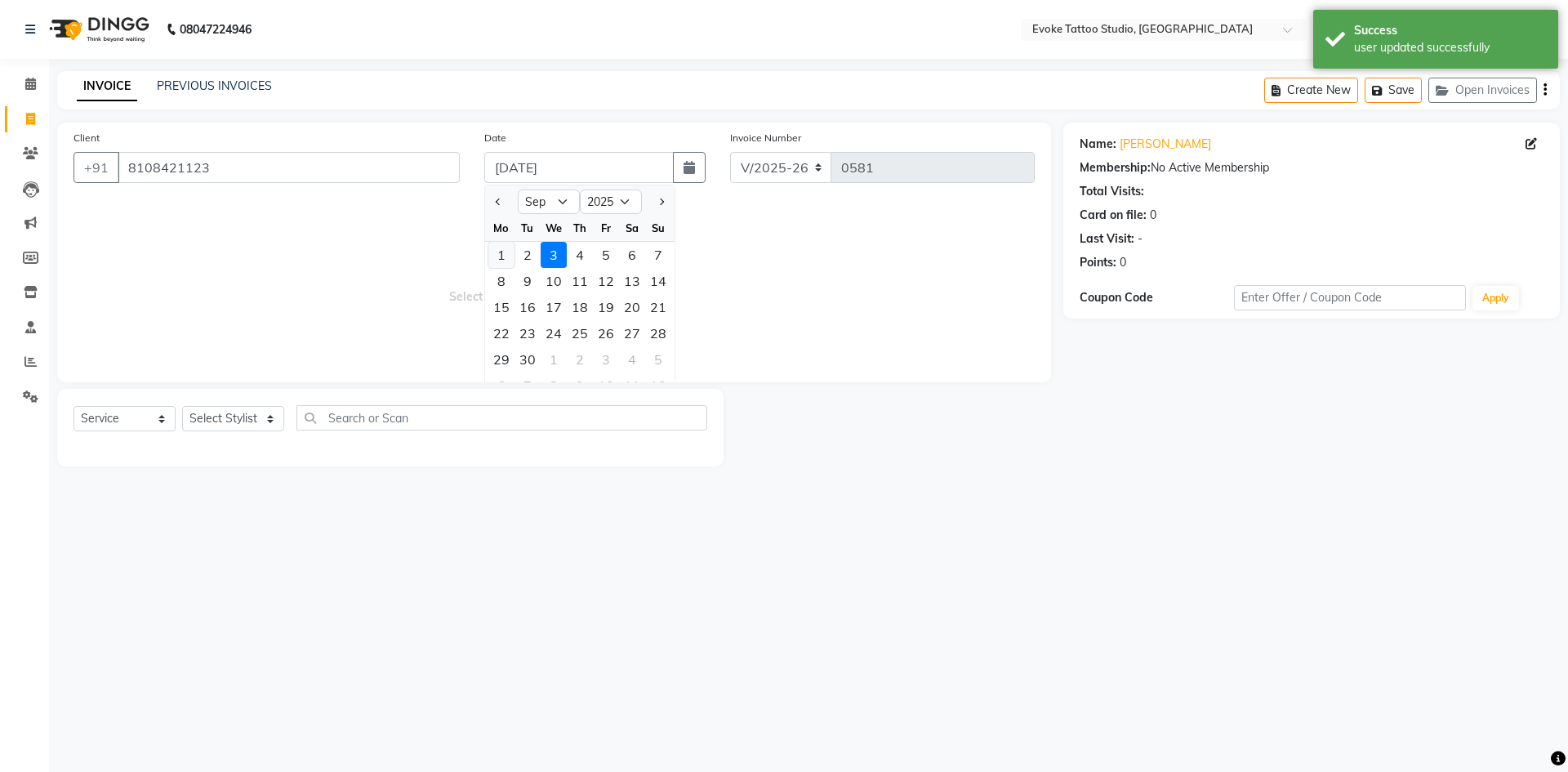
click at [496, 257] on div "1" at bounding box center [502, 255] width 27 height 27
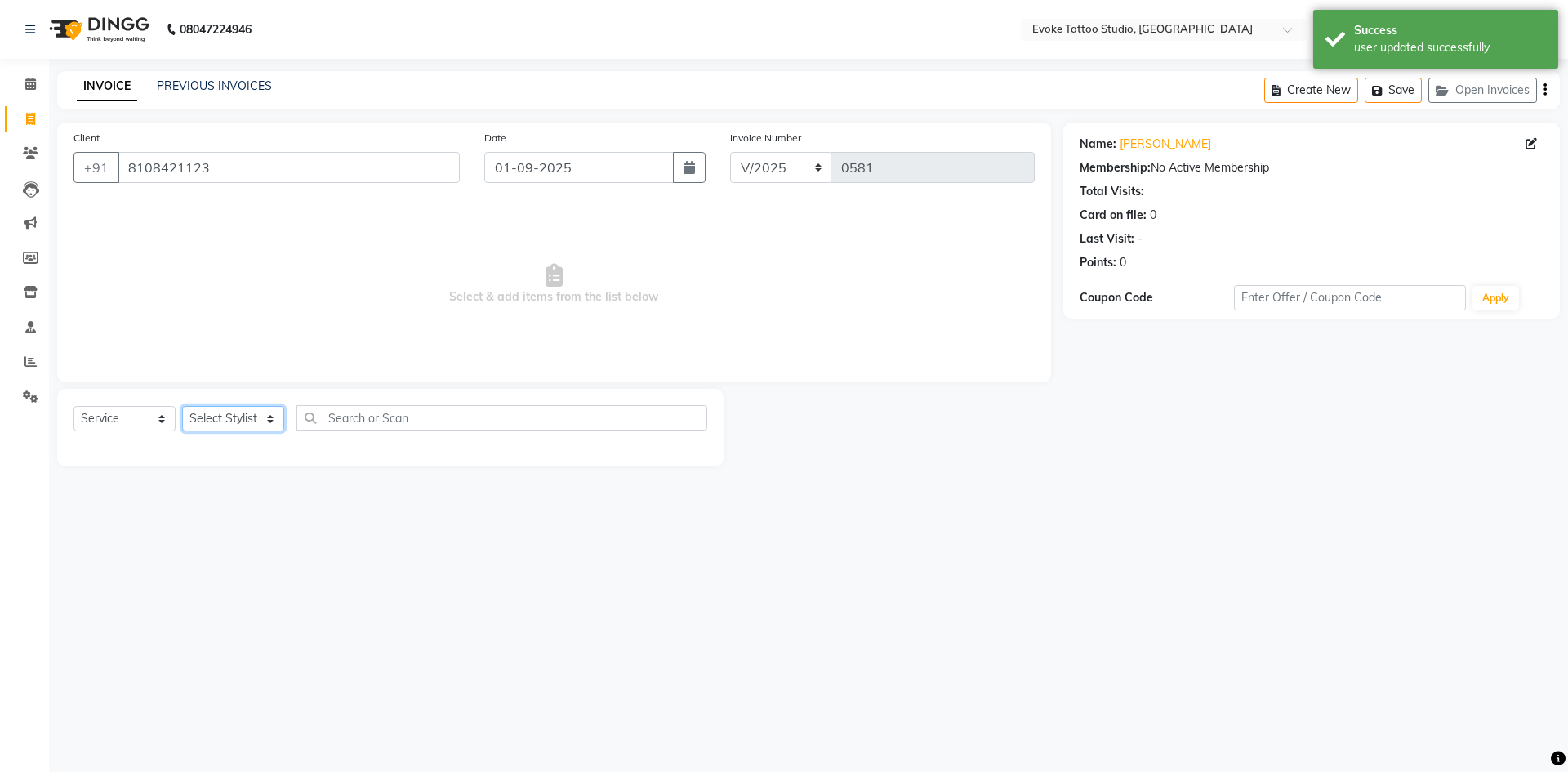
click at [243, 424] on select "Select Stylist [PERSON_NAME] Dingg Support [PERSON_NAME] [PERSON_NAME] [PERSON_…" at bounding box center [233, 418] width 102 height 26
click at [182, 405] on select "Select Stylist [PERSON_NAME] Dingg Support [PERSON_NAME] [PERSON_NAME] [PERSON_…" at bounding box center [233, 418] width 102 height 26
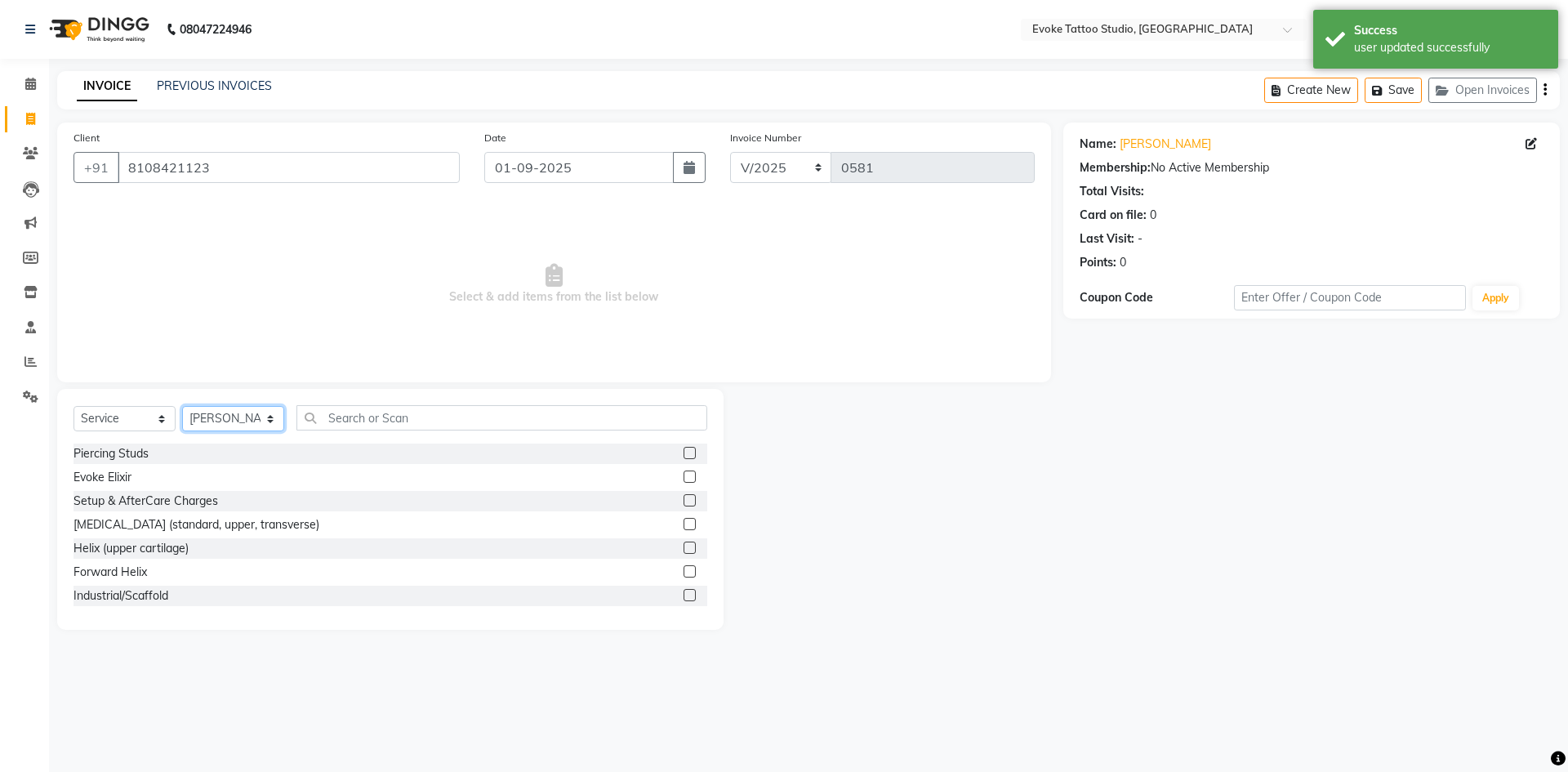
click at [253, 424] on select "Select Stylist [PERSON_NAME] Dingg Support [PERSON_NAME] [PERSON_NAME] [PERSON_…" at bounding box center [233, 418] width 102 height 26
click at [182, 405] on select "Select Stylist [PERSON_NAME] Dingg Support [PERSON_NAME] [PERSON_NAME] [PERSON_…" at bounding box center [233, 418] width 102 height 26
click at [369, 416] on input "text" at bounding box center [502, 418] width 411 height 26
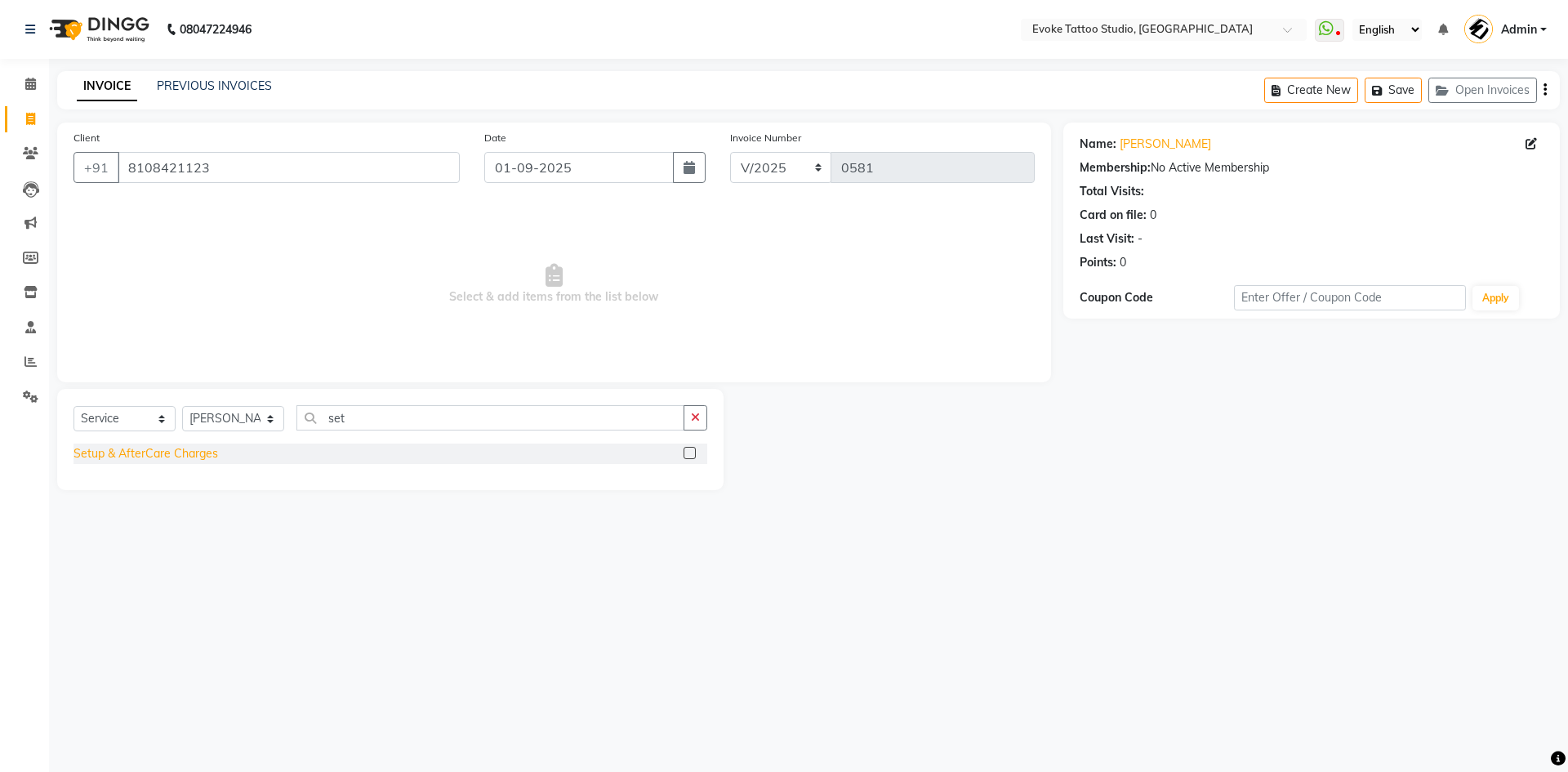
click at [171, 453] on div "Setup & AfterCare Charges" at bounding box center [146, 454] width 145 height 17
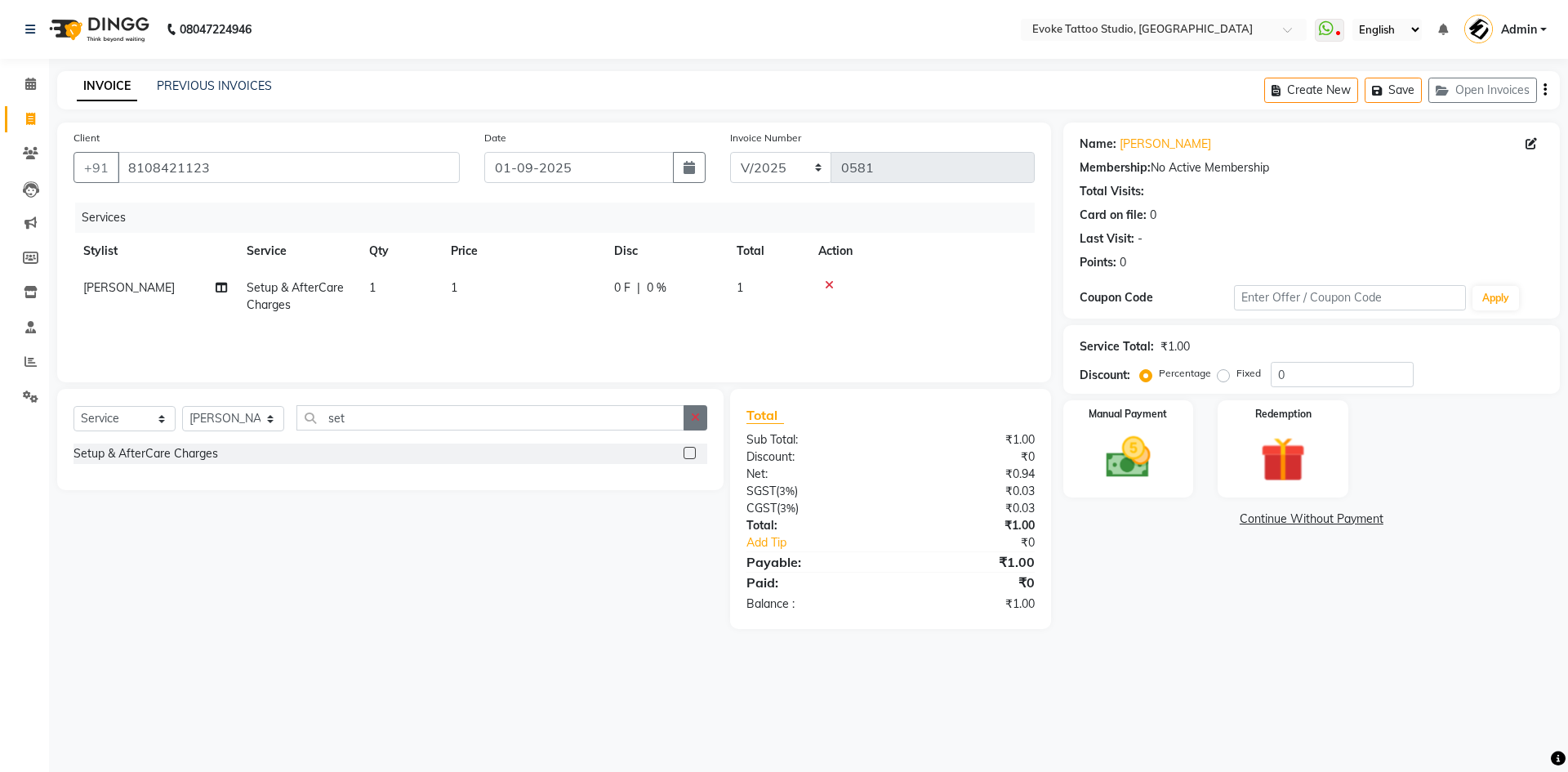
click at [694, 410] on button "button" at bounding box center [695, 418] width 24 height 26
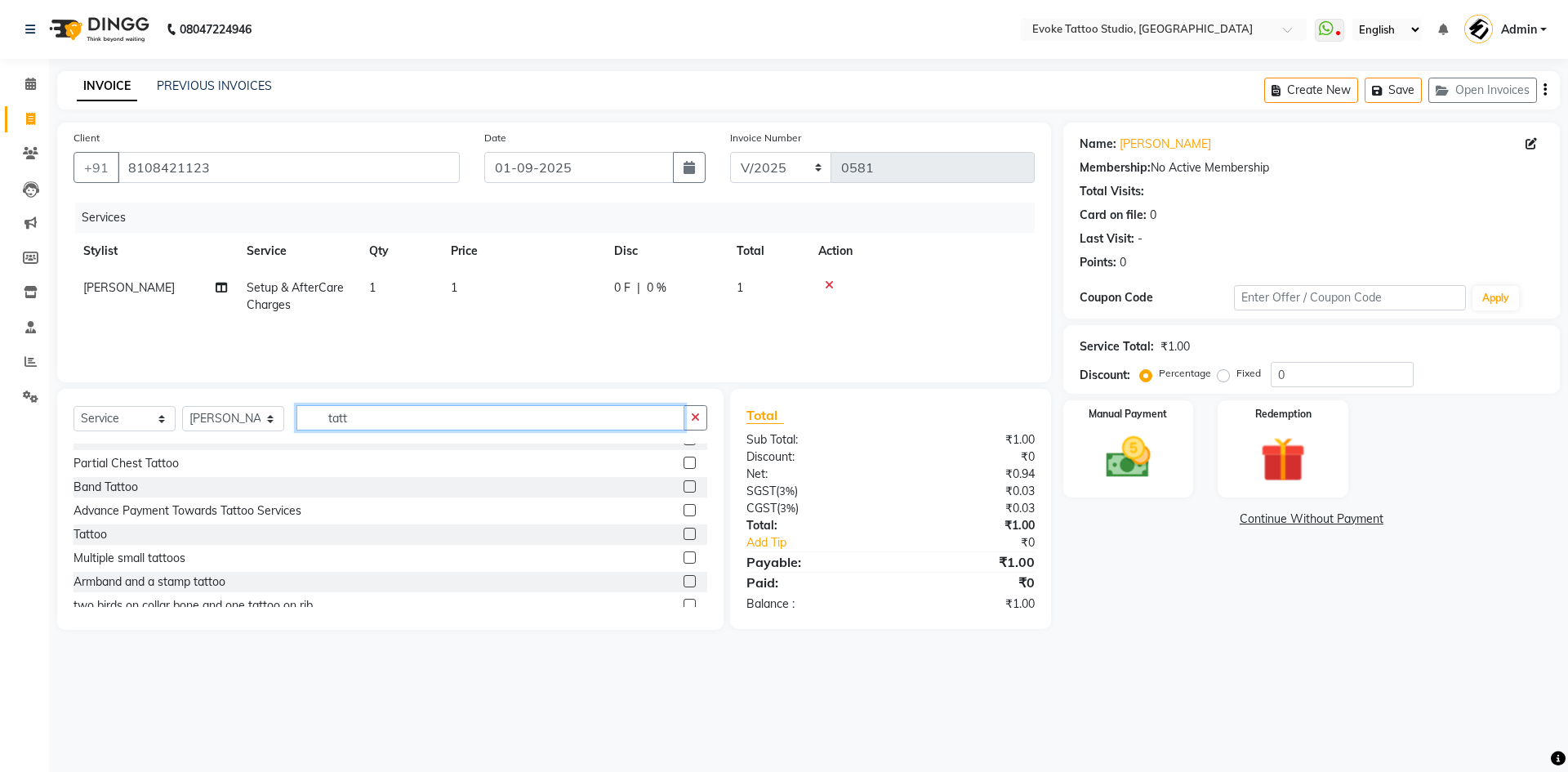
scroll to position [408, 0]
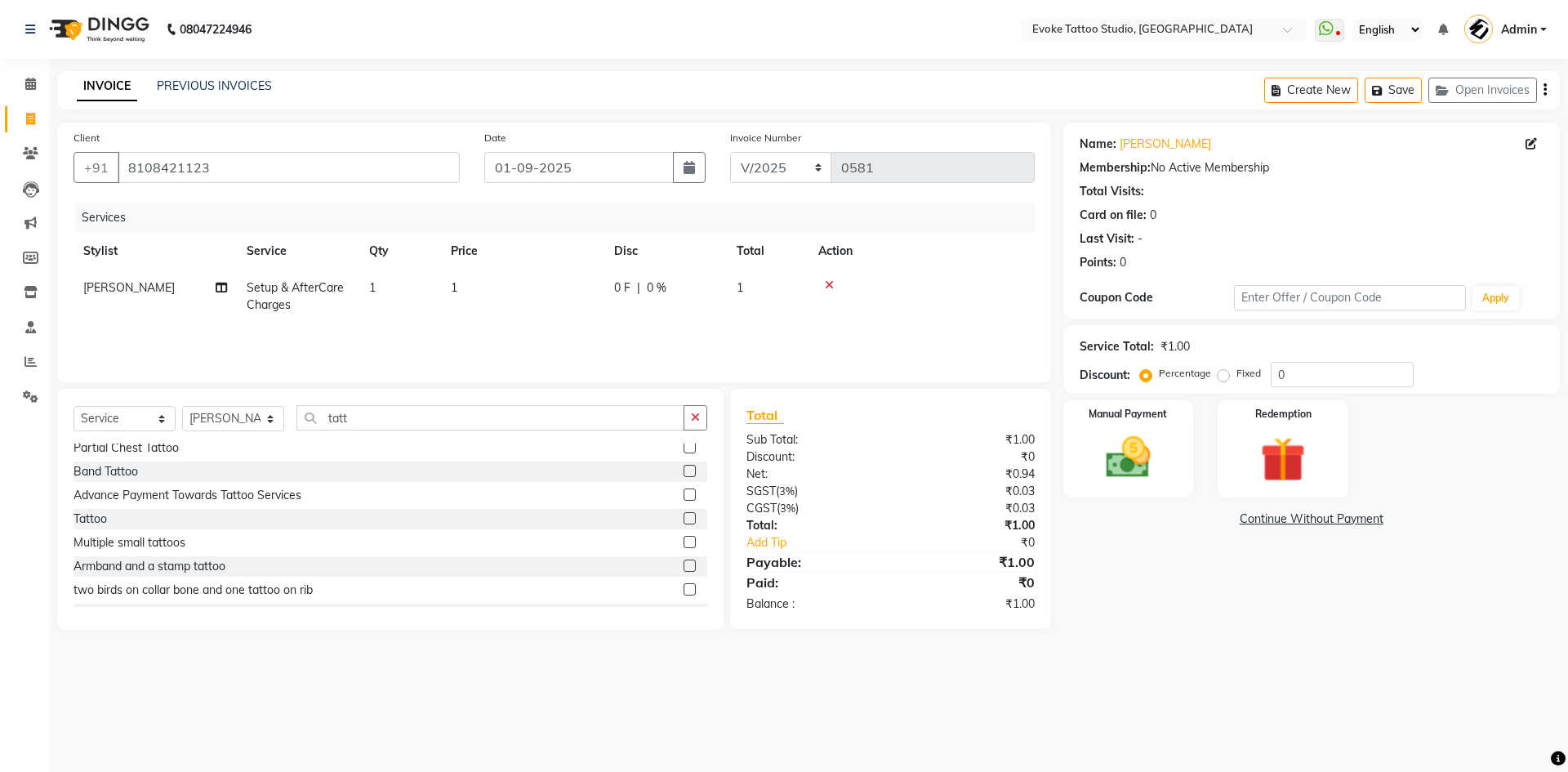
click at [106, 524] on div "Tattoo" at bounding box center [90, 519] width 33 height 17
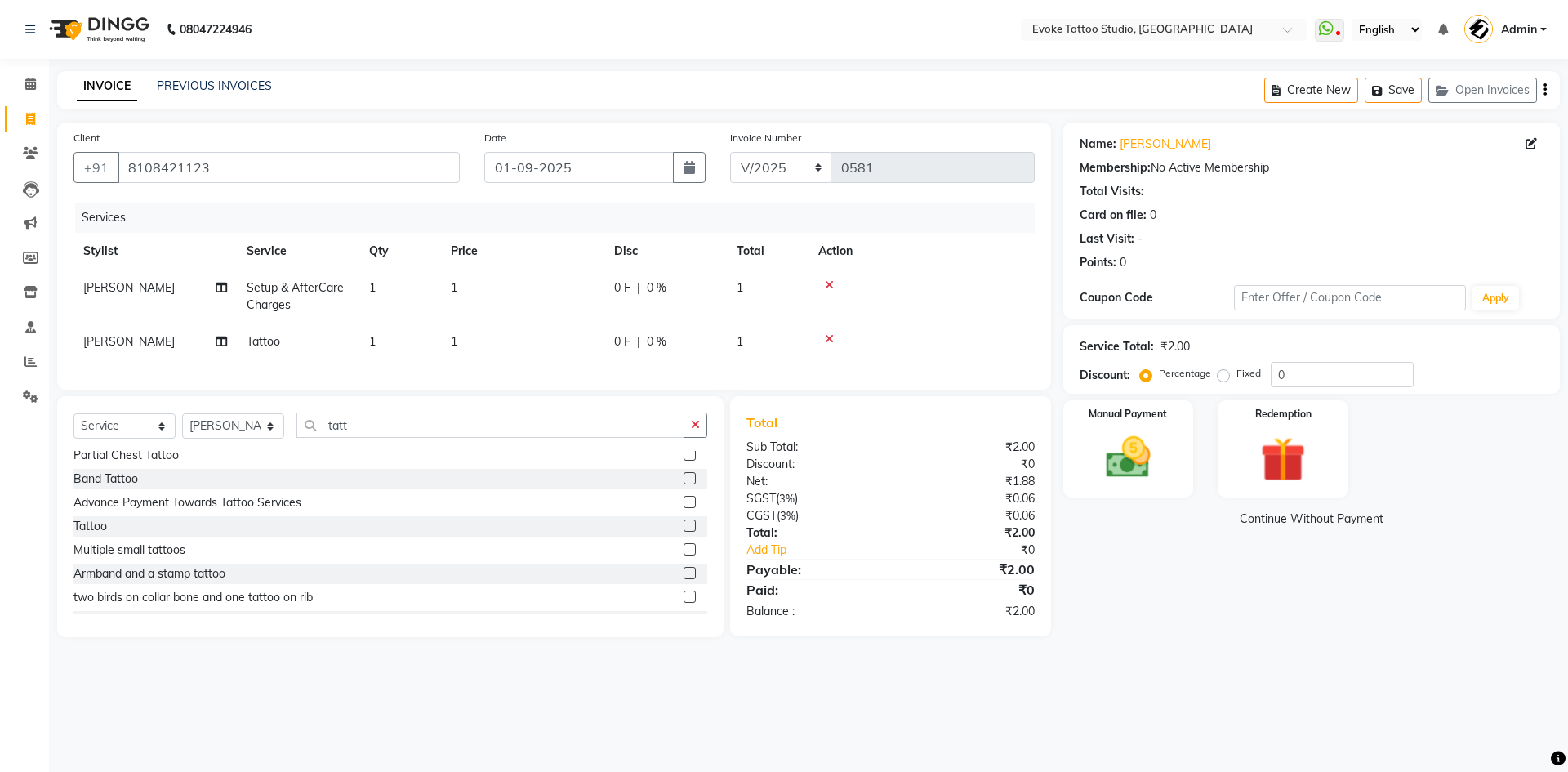
click at [482, 263] on th "Price" at bounding box center [523, 251] width 163 height 37
click at [560, 286] on td "1" at bounding box center [523, 296] width 163 height 54
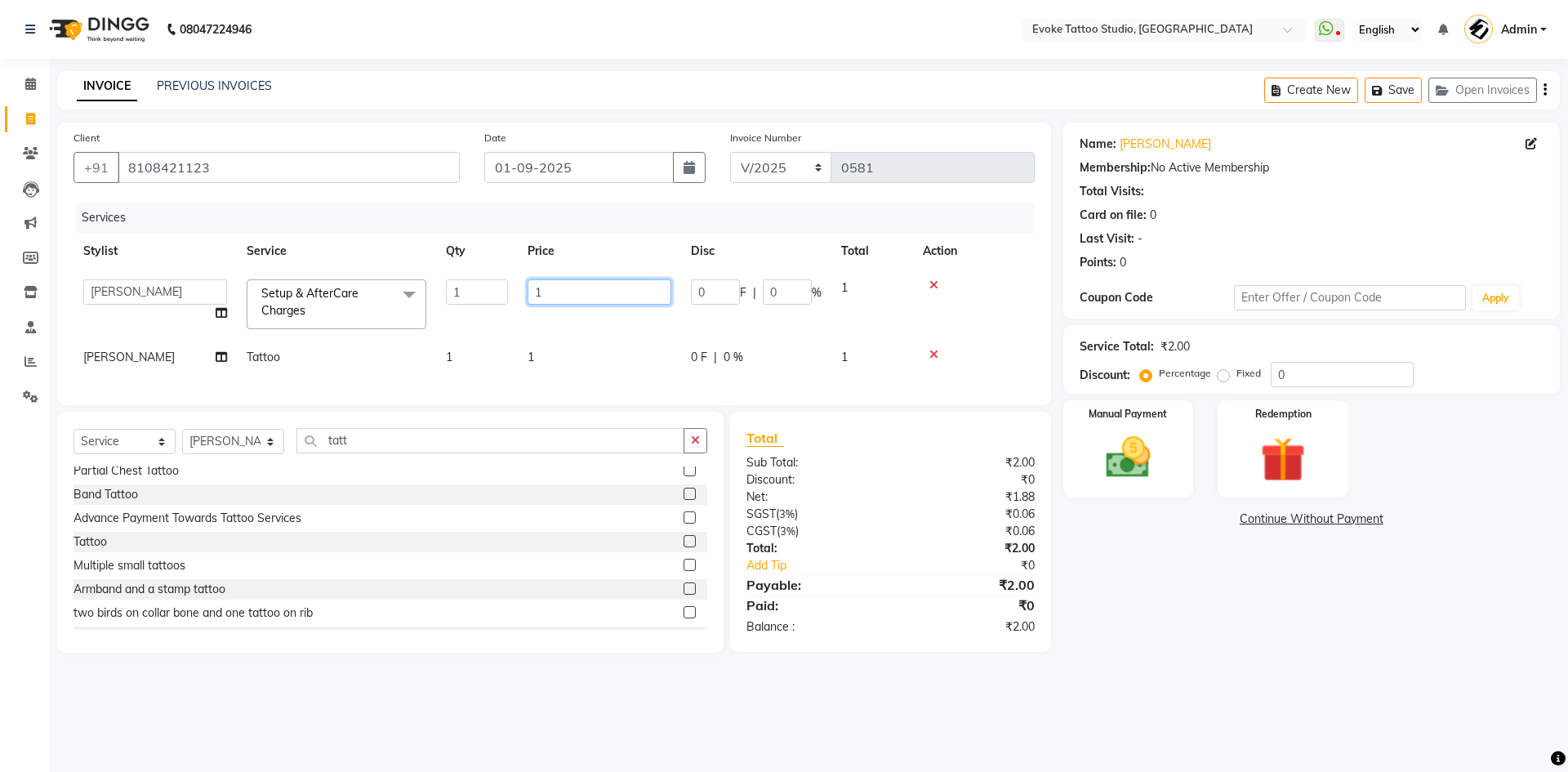
click at [559, 288] on input "1" at bounding box center [600, 292] width 144 height 26
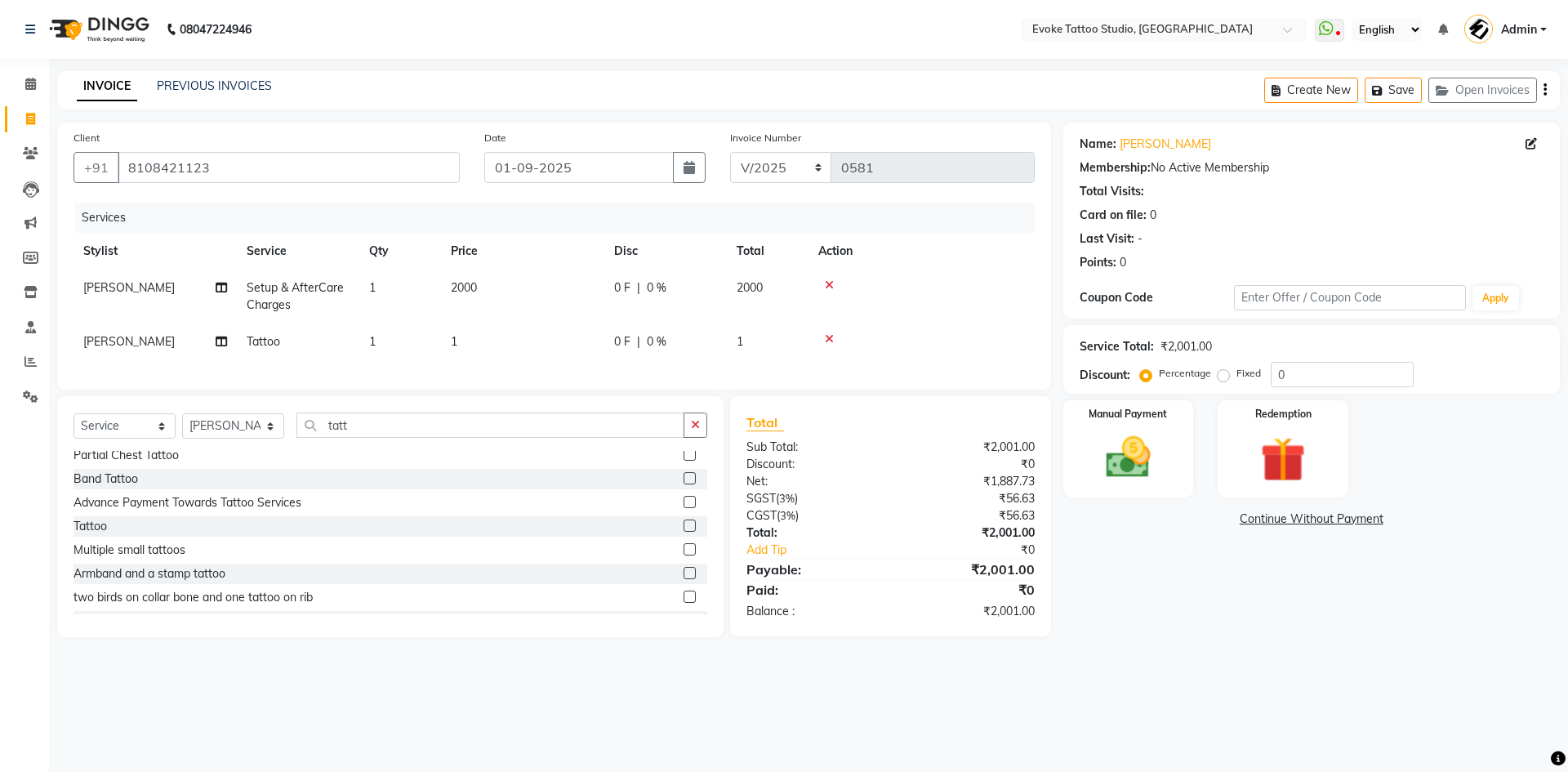
drag, startPoint x: 540, startPoint y: 348, endPoint x: 560, endPoint y: 354, distance: 20.9
click at [539, 348] on td "1" at bounding box center [523, 341] width 163 height 37
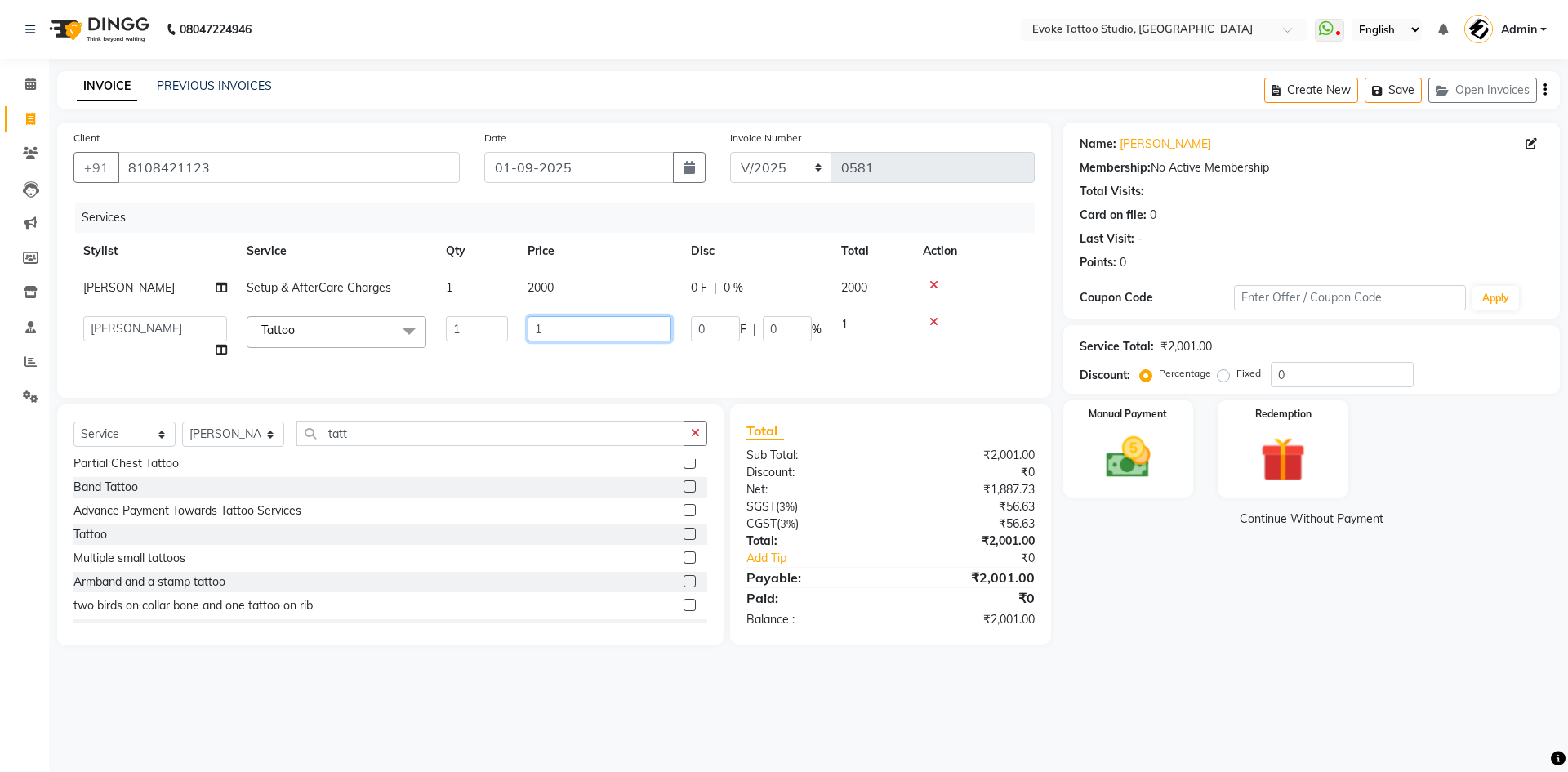
click at [591, 335] on input "1" at bounding box center [600, 329] width 144 height 26
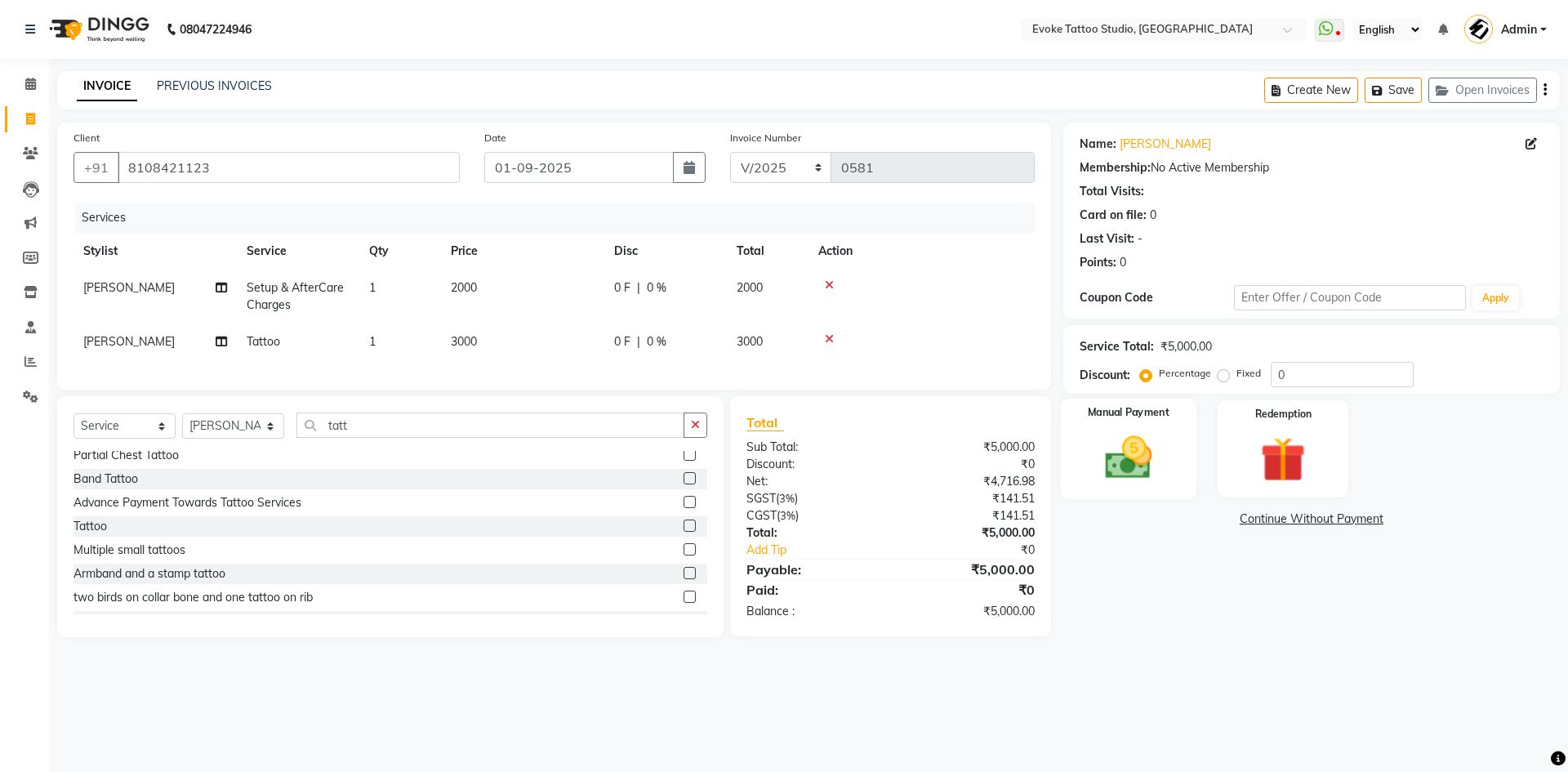
click at [1116, 422] on div "Manual Payment" at bounding box center [1127, 449] width 135 height 100
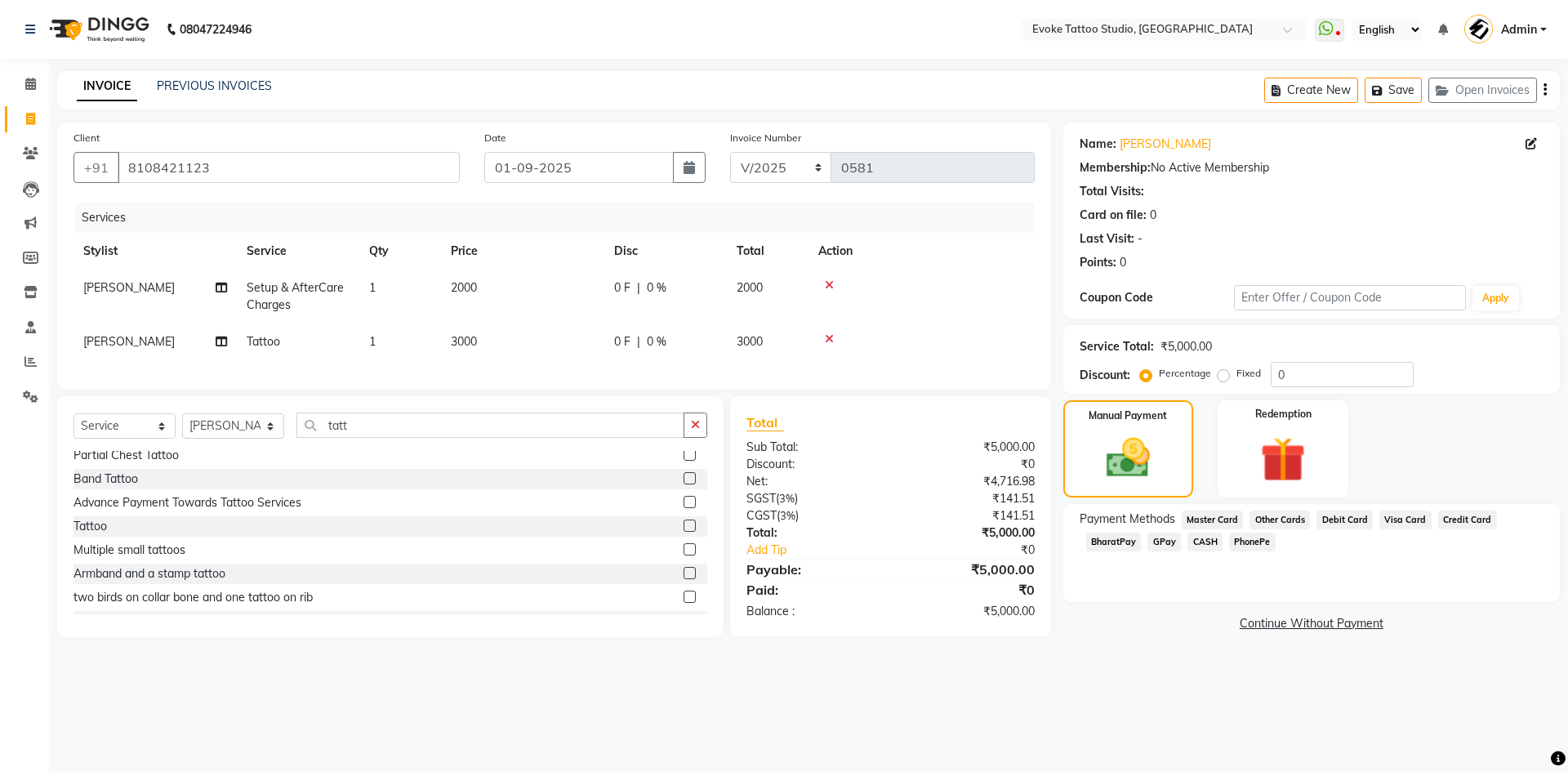
click at [1200, 541] on span "CASH" at bounding box center [1205, 542] width 35 height 19
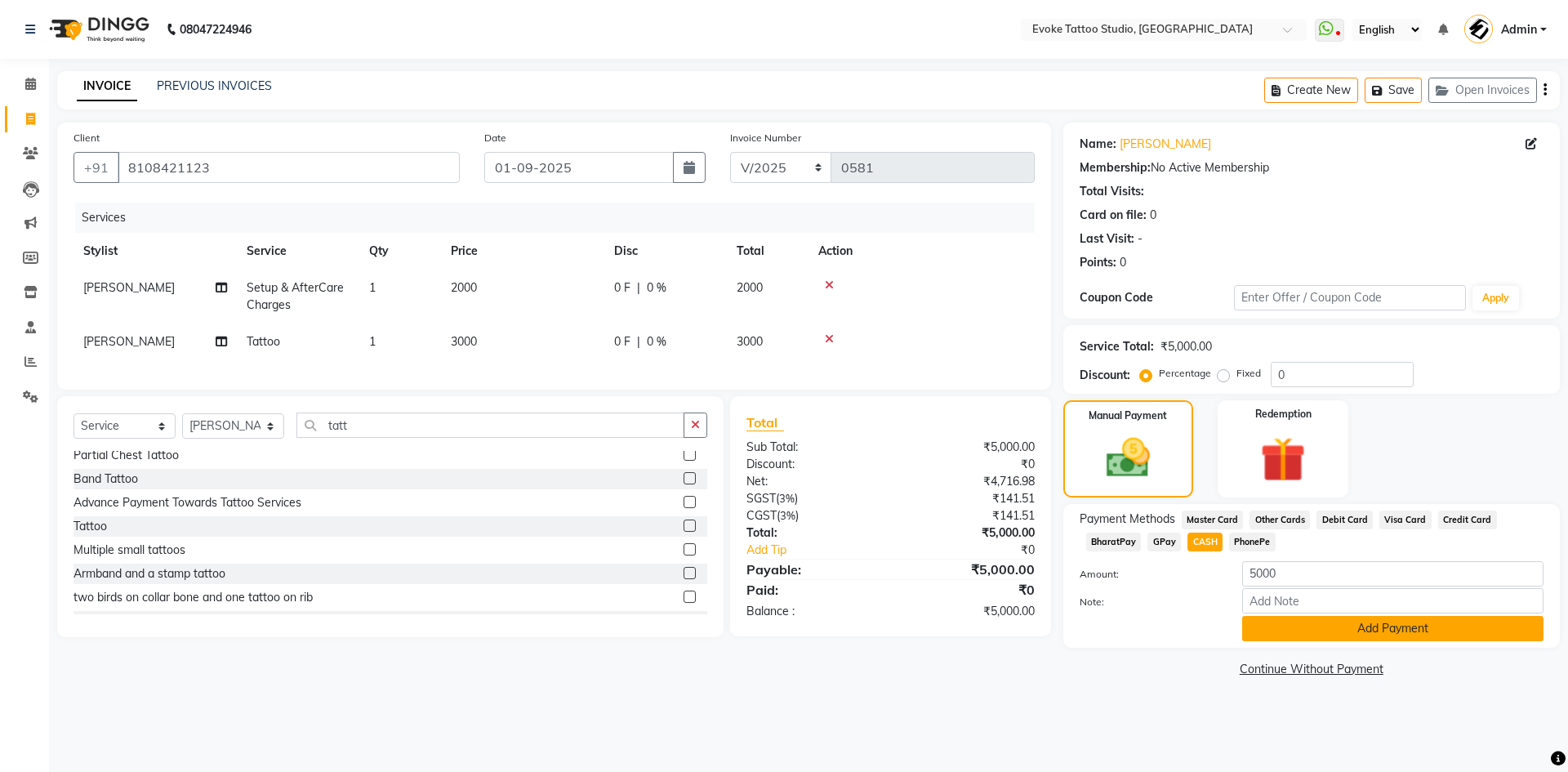
click at [1325, 619] on button "Add Payment" at bounding box center [1393, 628] width 301 height 26
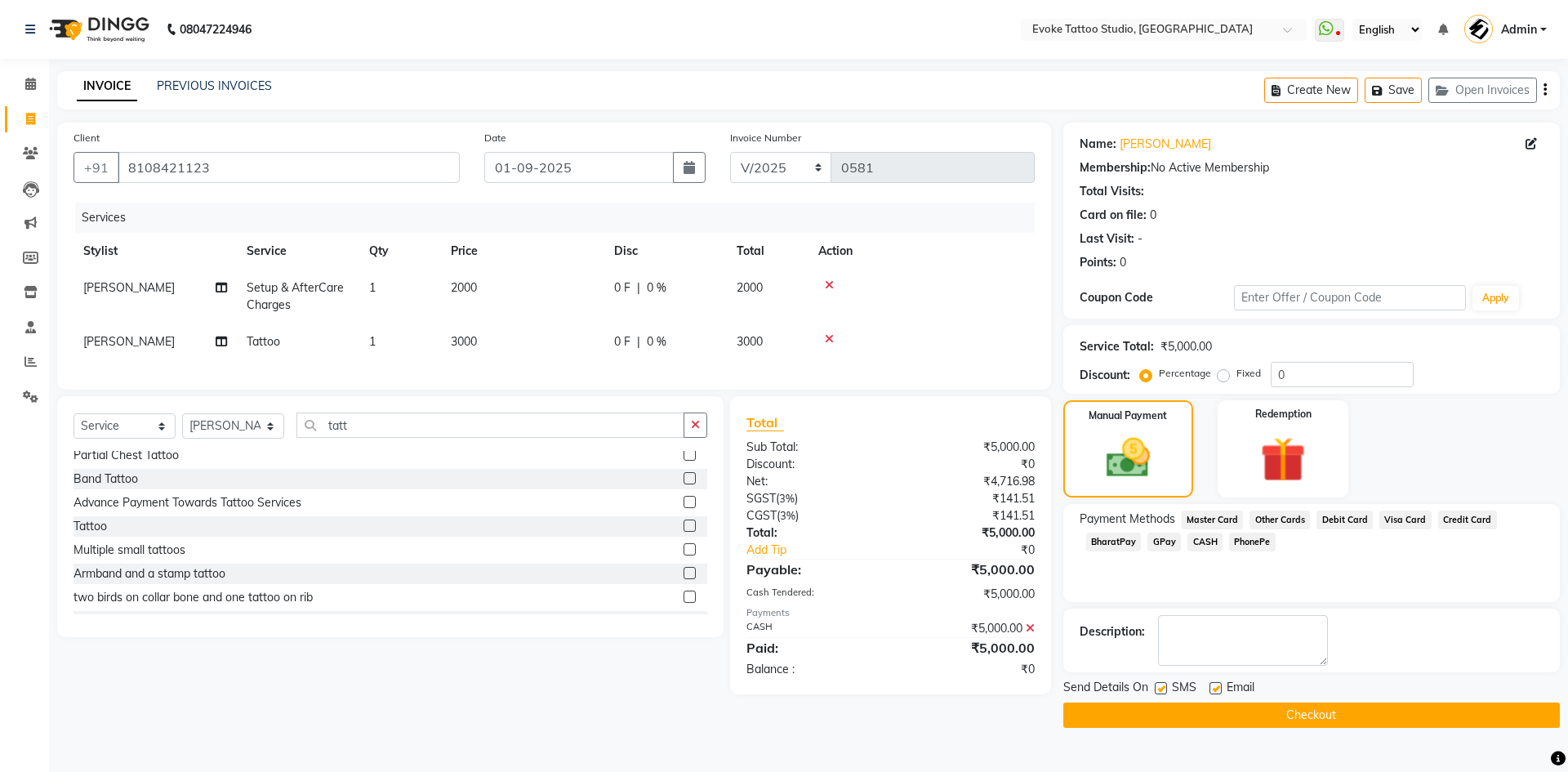
click at [1378, 721] on button "Checkout" at bounding box center [1312, 714] width 496 height 26
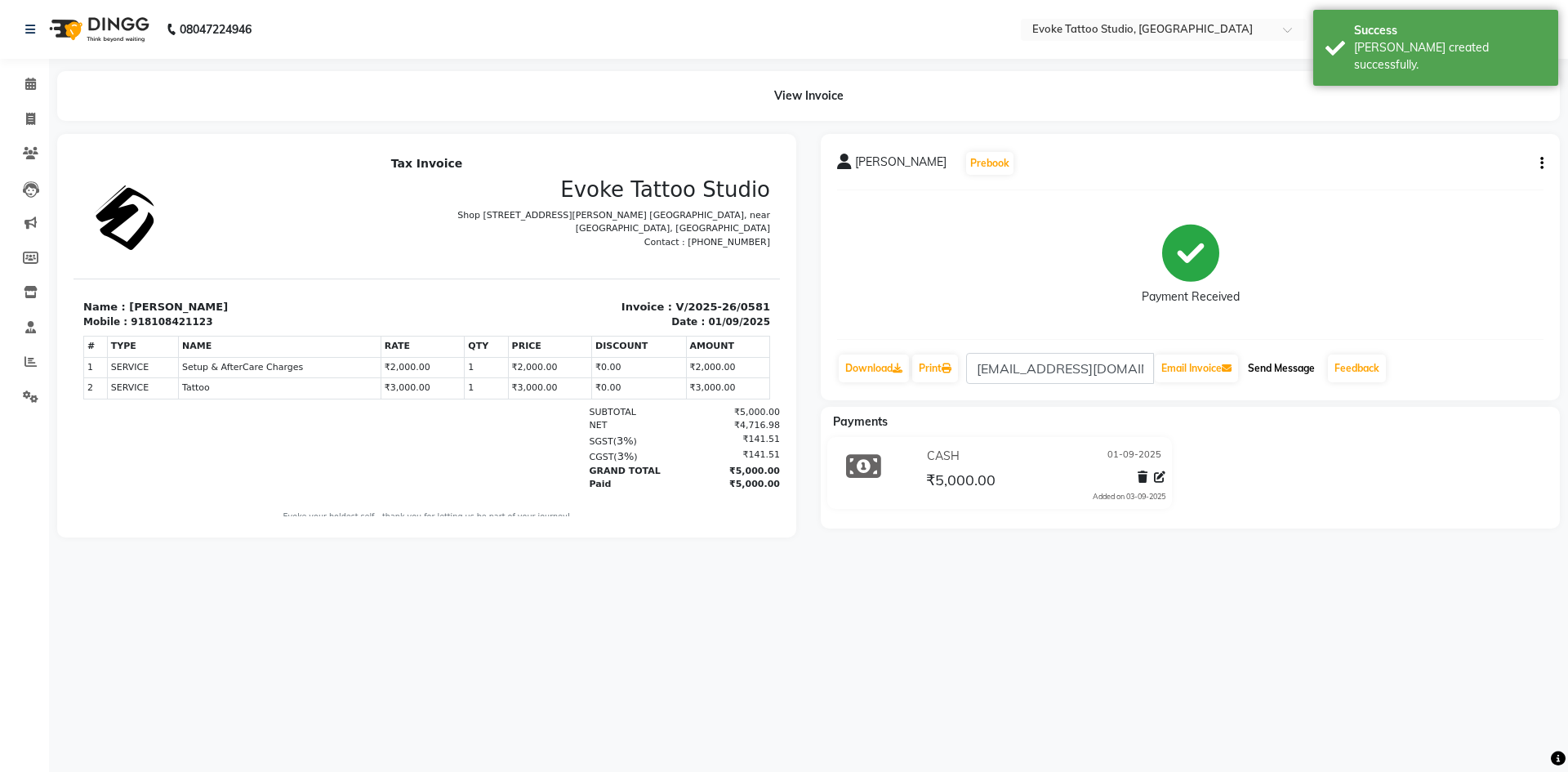
click at [1318, 365] on button "Send Message" at bounding box center [1281, 368] width 80 height 27
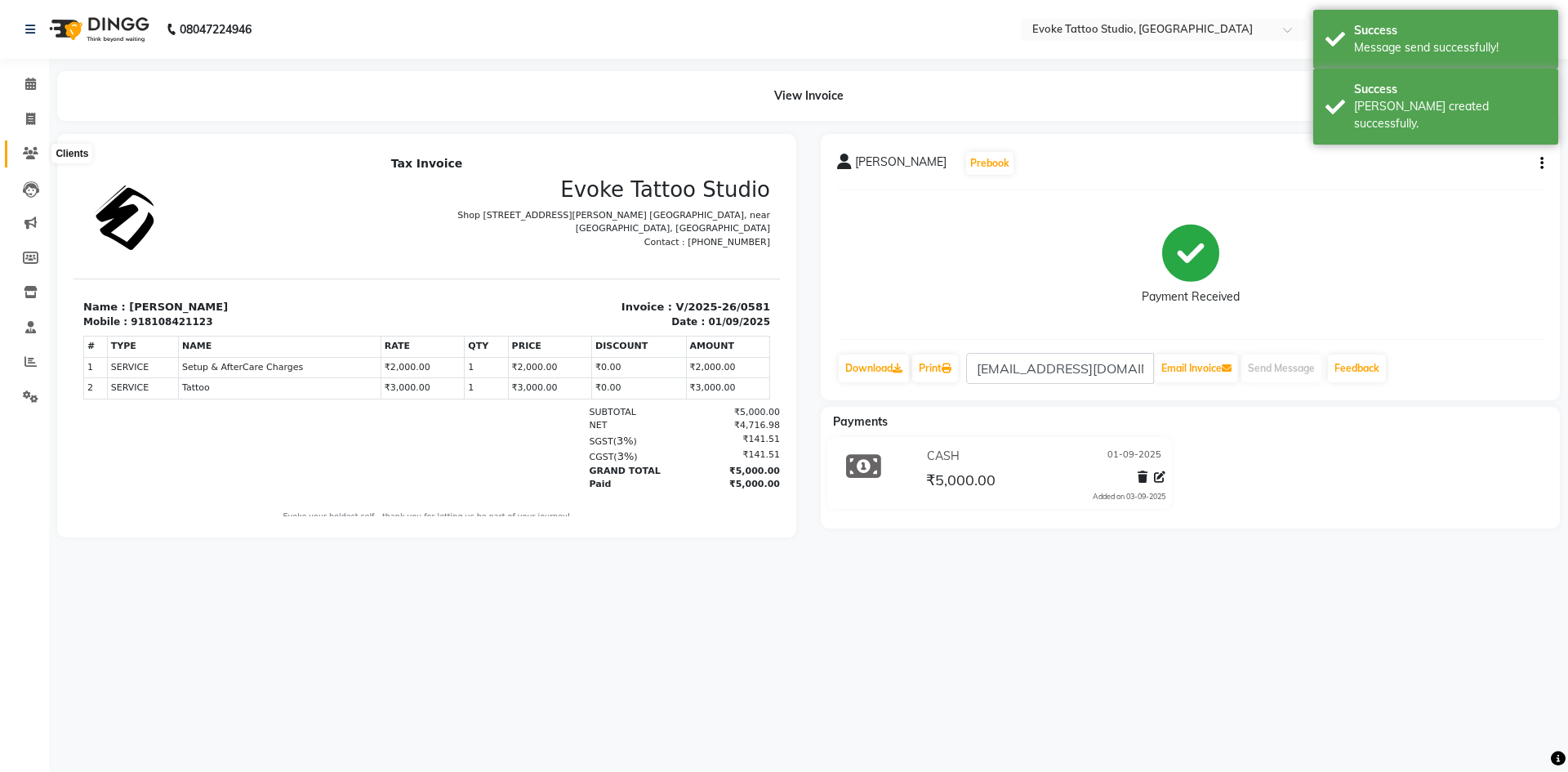
click at [22, 147] on span at bounding box center [30, 154] width 28 height 19
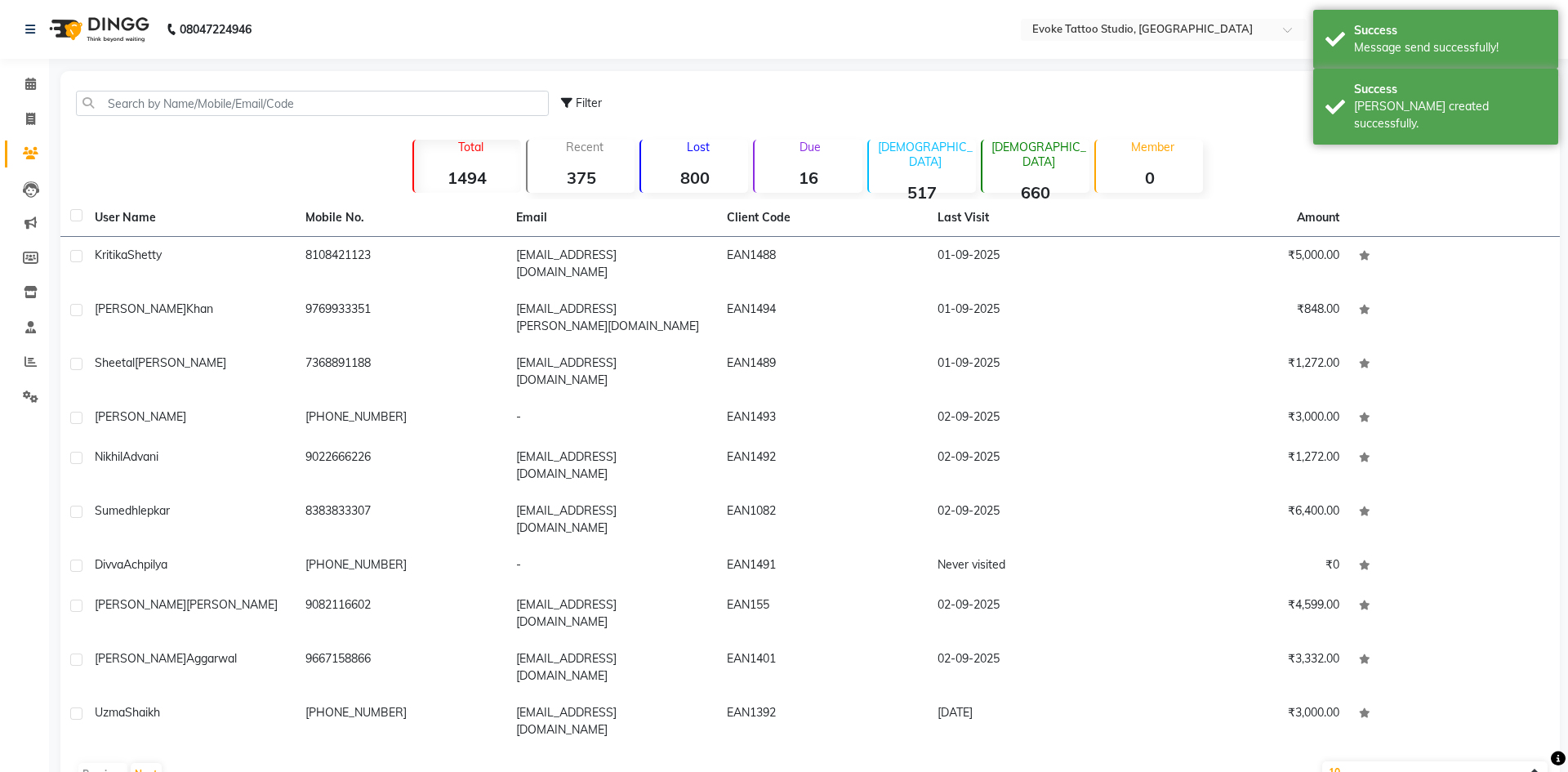
click at [329, 256] on td "8108421123" at bounding box center [401, 263] width 210 height 54
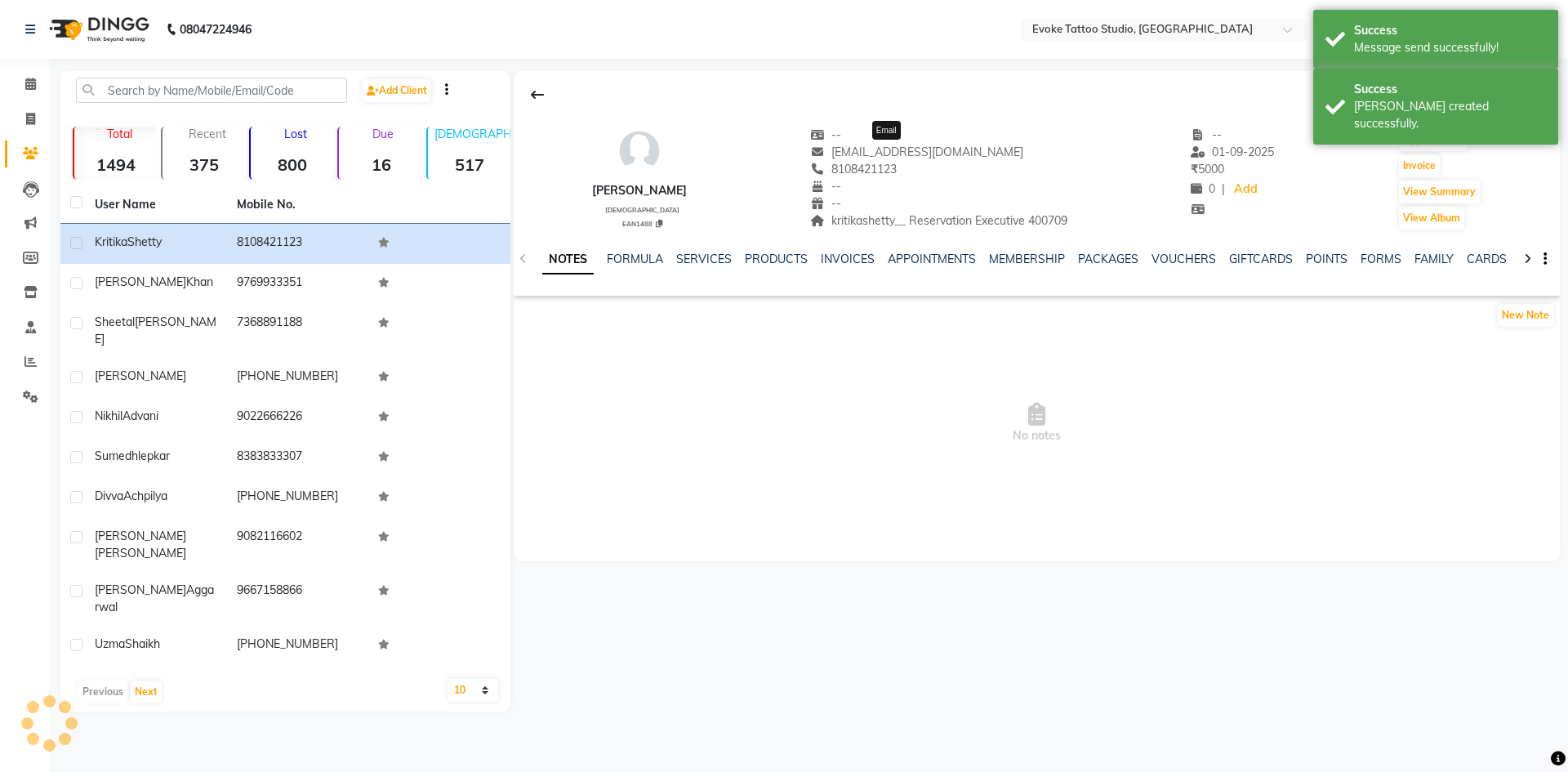
click at [893, 146] on span "[EMAIL_ADDRESS][DOMAIN_NAME]" at bounding box center [916, 153] width 213 height 15
click at [895, 146] on span "[EMAIL_ADDRESS][DOMAIN_NAME]" at bounding box center [916, 153] width 213 height 15
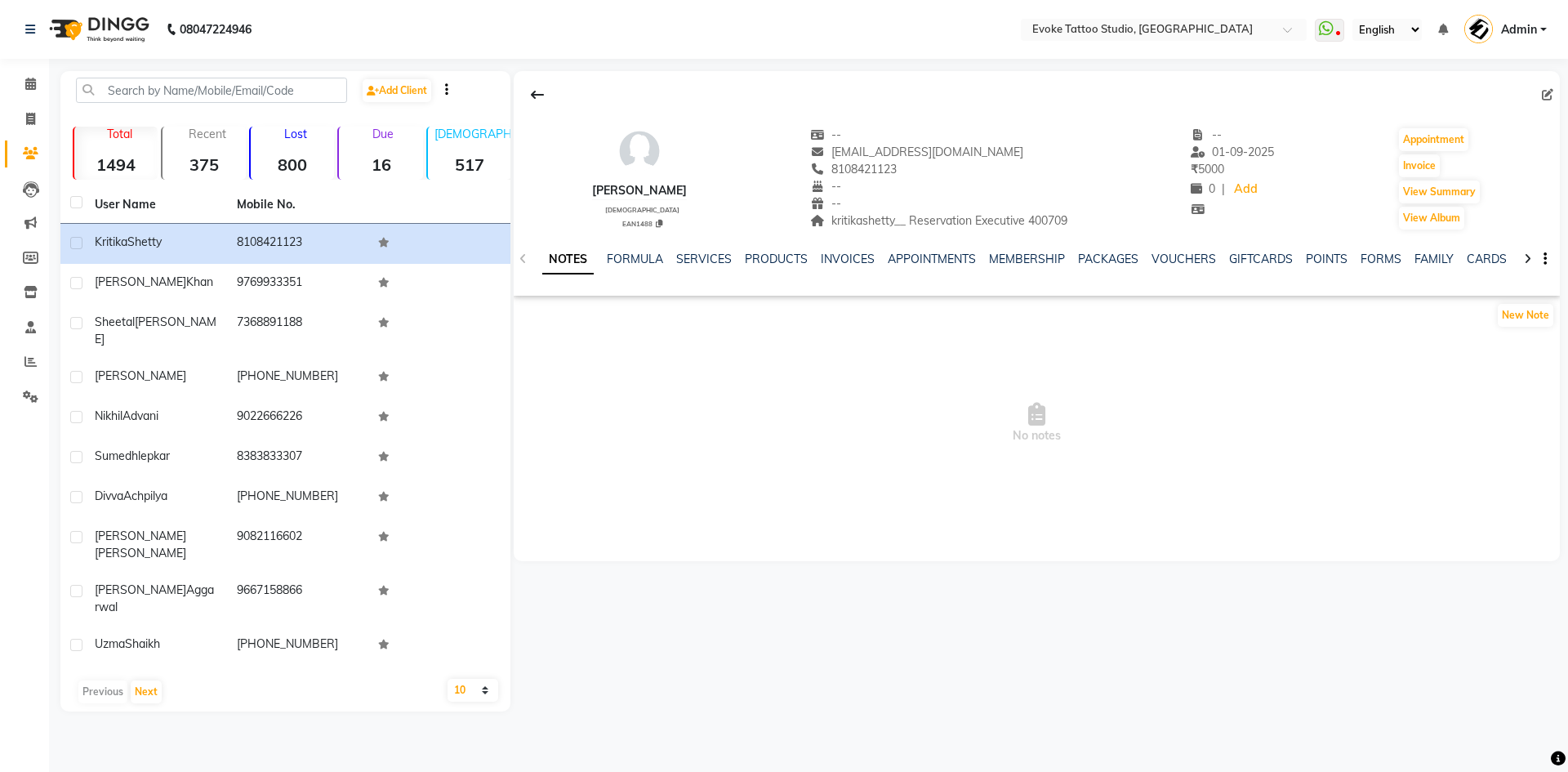
click at [636, 187] on div "[PERSON_NAME]" at bounding box center [640, 190] width 95 height 17
click at [878, 175] on span "8108421123" at bounding box center [853, 170] width 86 height 15
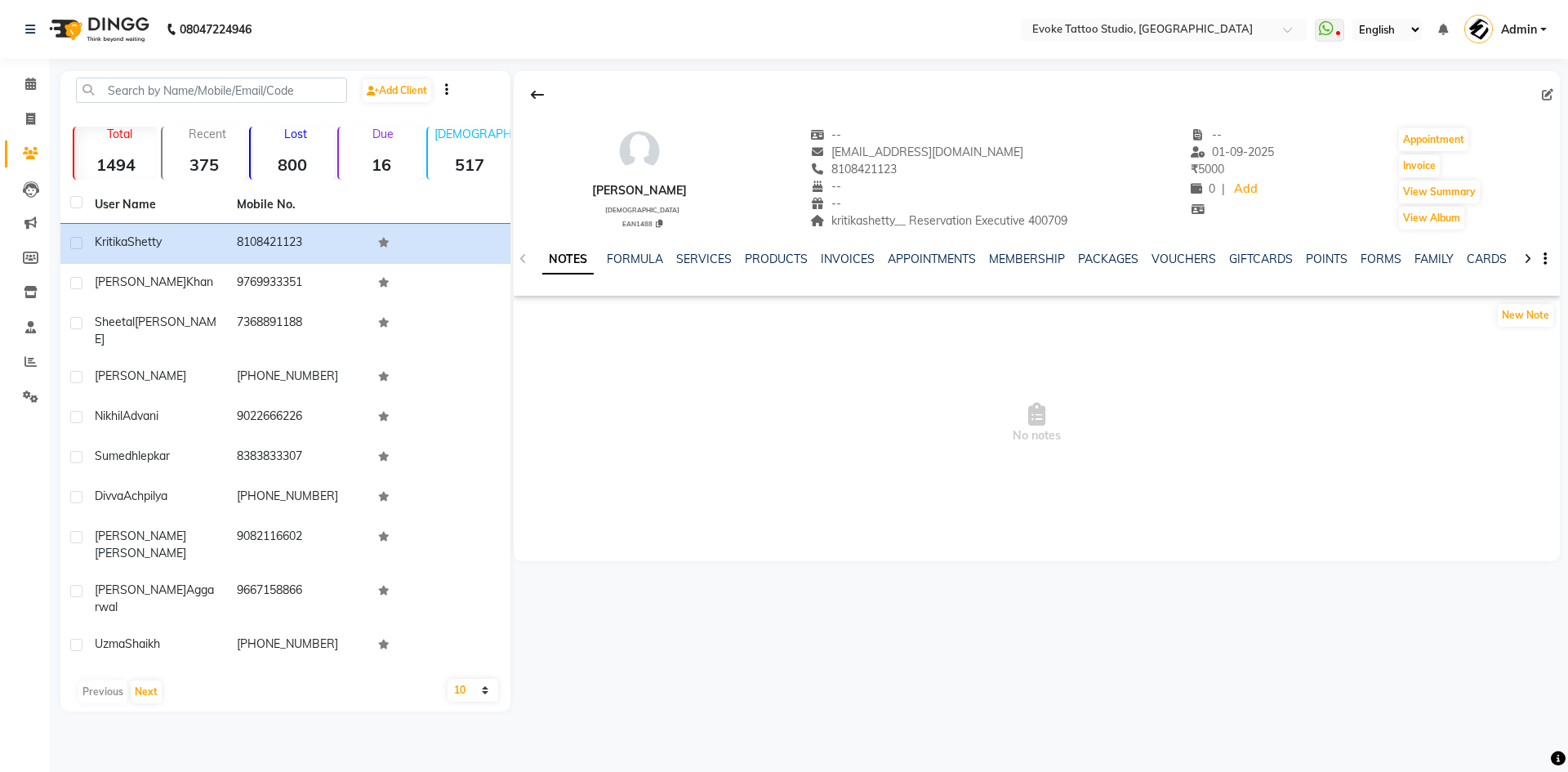
click at [876, 219] on span "kritikashetty__ Reservation Executive 400709" at bounding box center [939, 221] width 258 height 15
drag, startPoint x: 1026, startPoint y: 218, endPoint x: 909, endPoint y: 226, distance: 117.3
click at [909, 226] on span "kritikashetty__ Reservation Executive 400709" at bounding box center [939, 221] width 258 height 15
click at [459, 678] on div "Previous Next" at bounding box center [285, 691] width 437 height 27
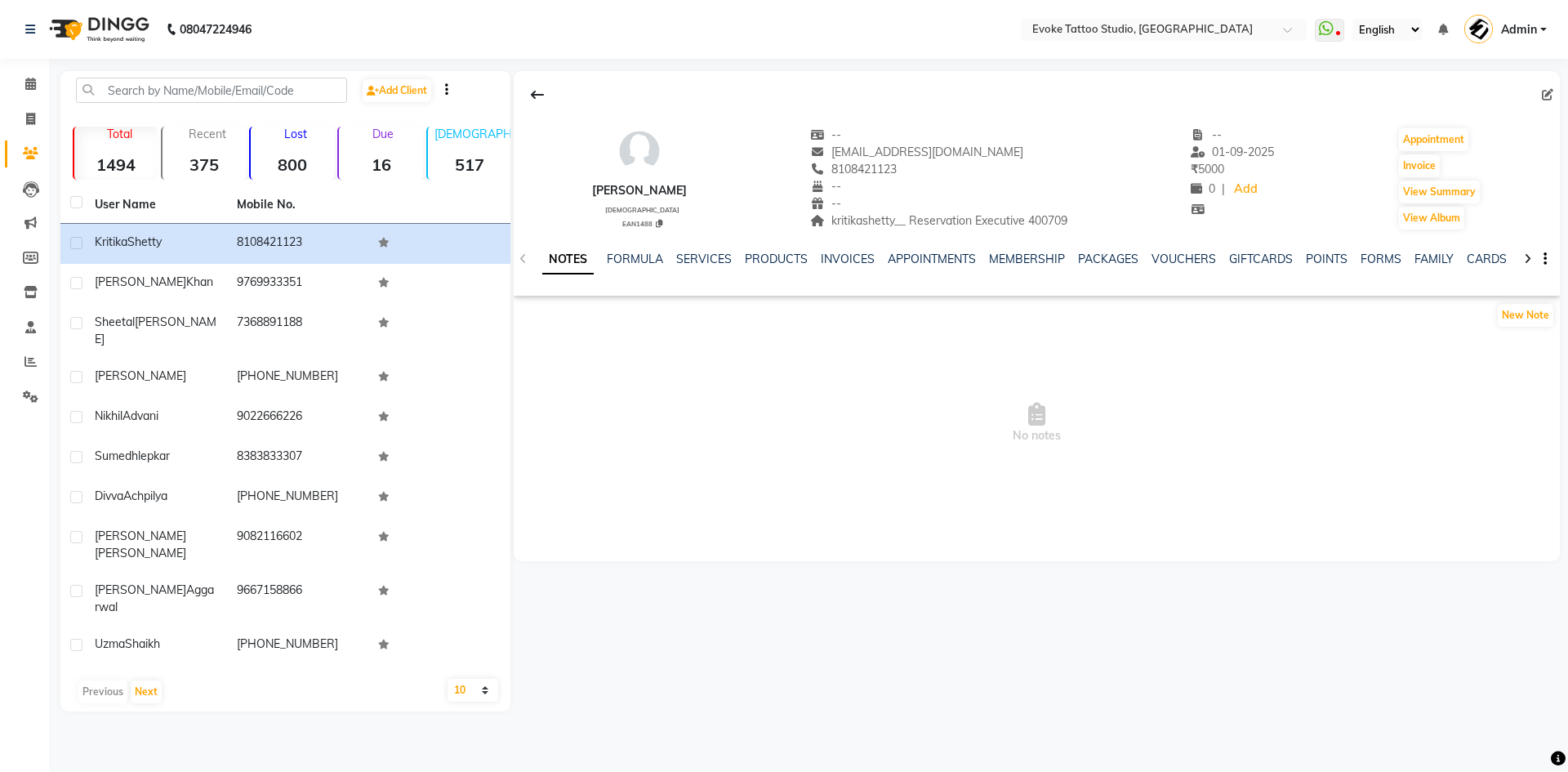
click at [470, 678] on select "10 50 100" at bounding box center [472, 690] width 50 height 23
click at [447, 678] on select "10 50 100" at bounding box center [472, 690] width 50 height 23
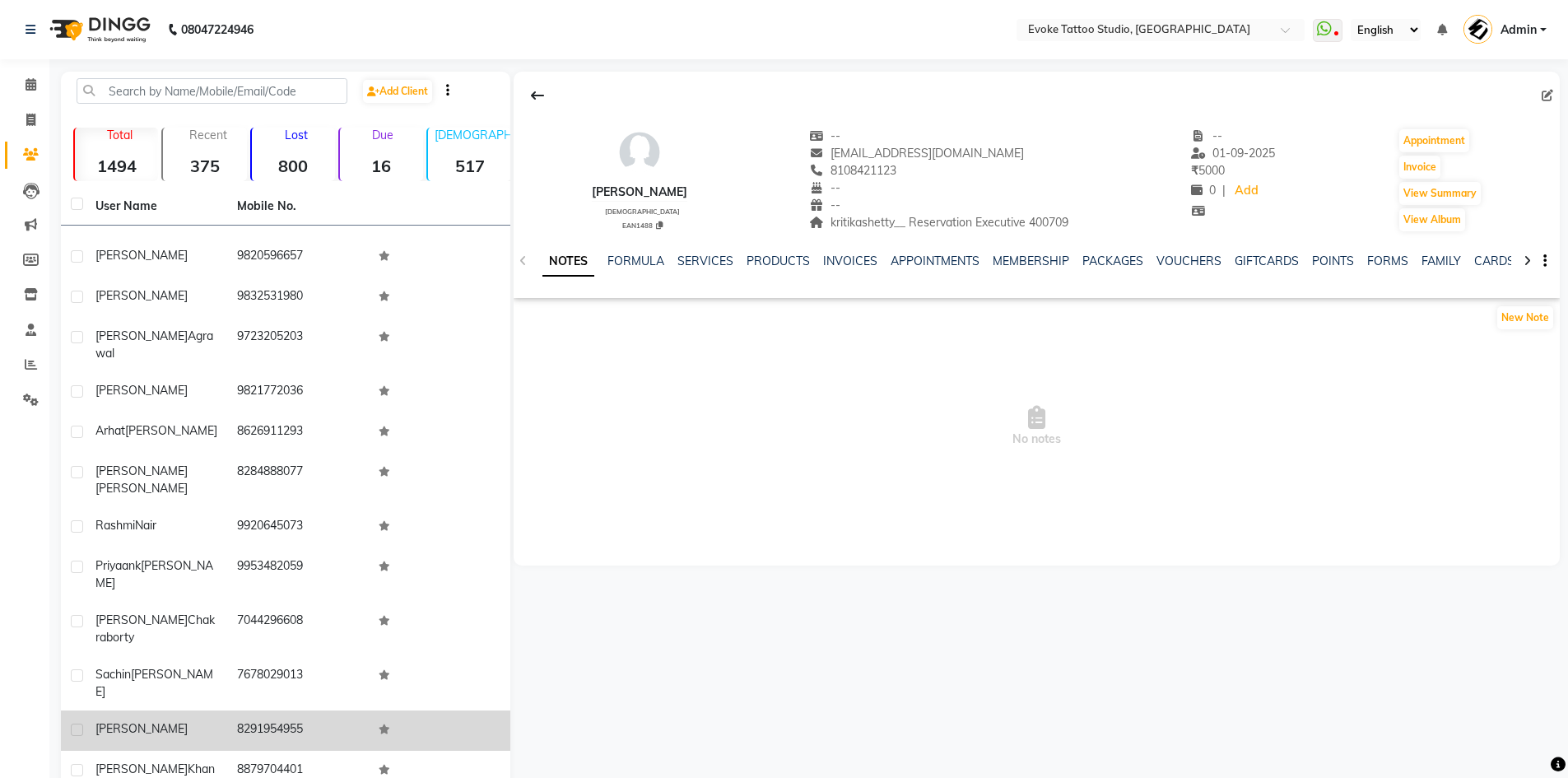
scroll to position [494, 0]
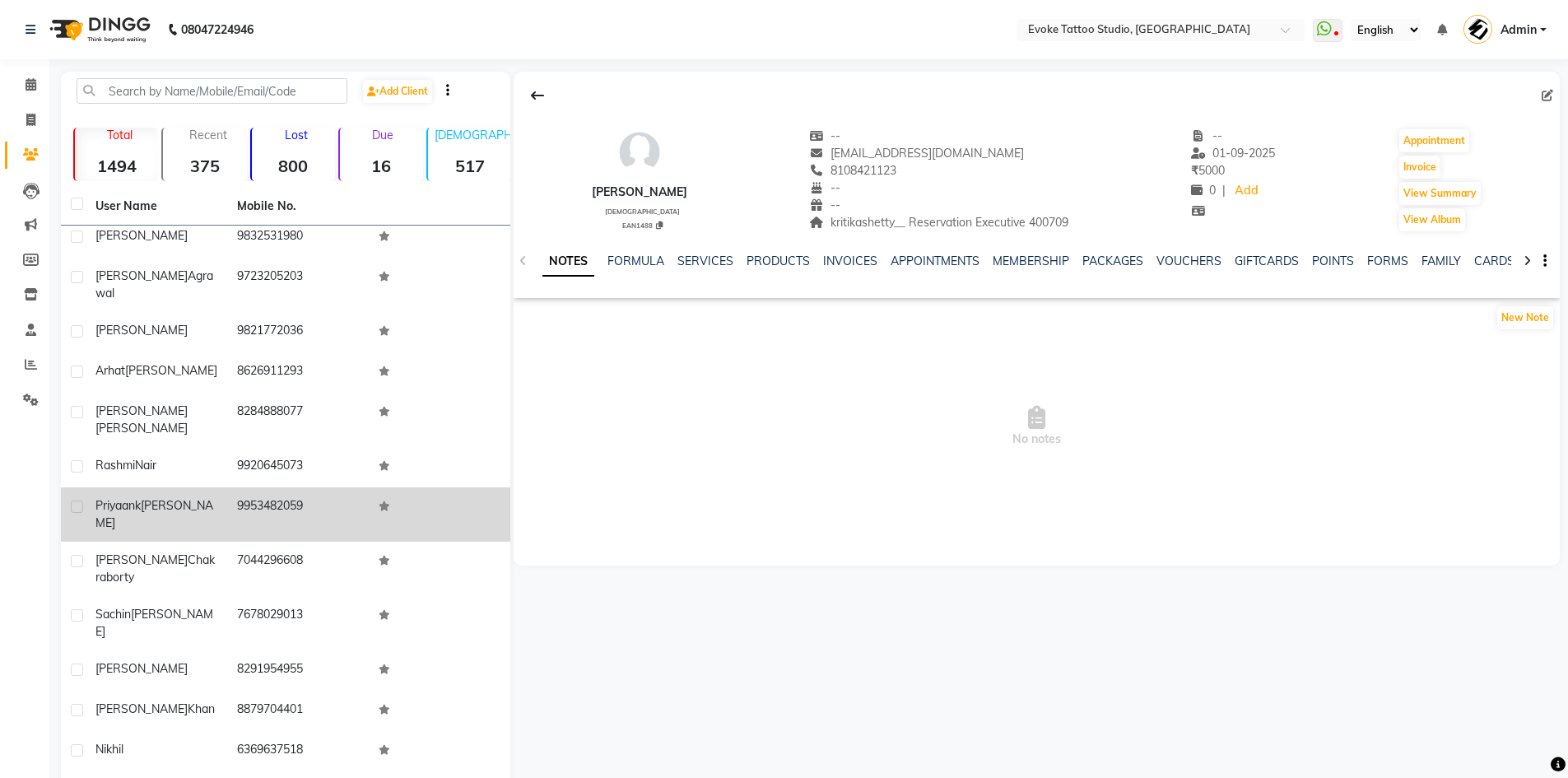
click at [232, 487] on td "9953482059" at bounding box center [298, 514] width 141 height 54
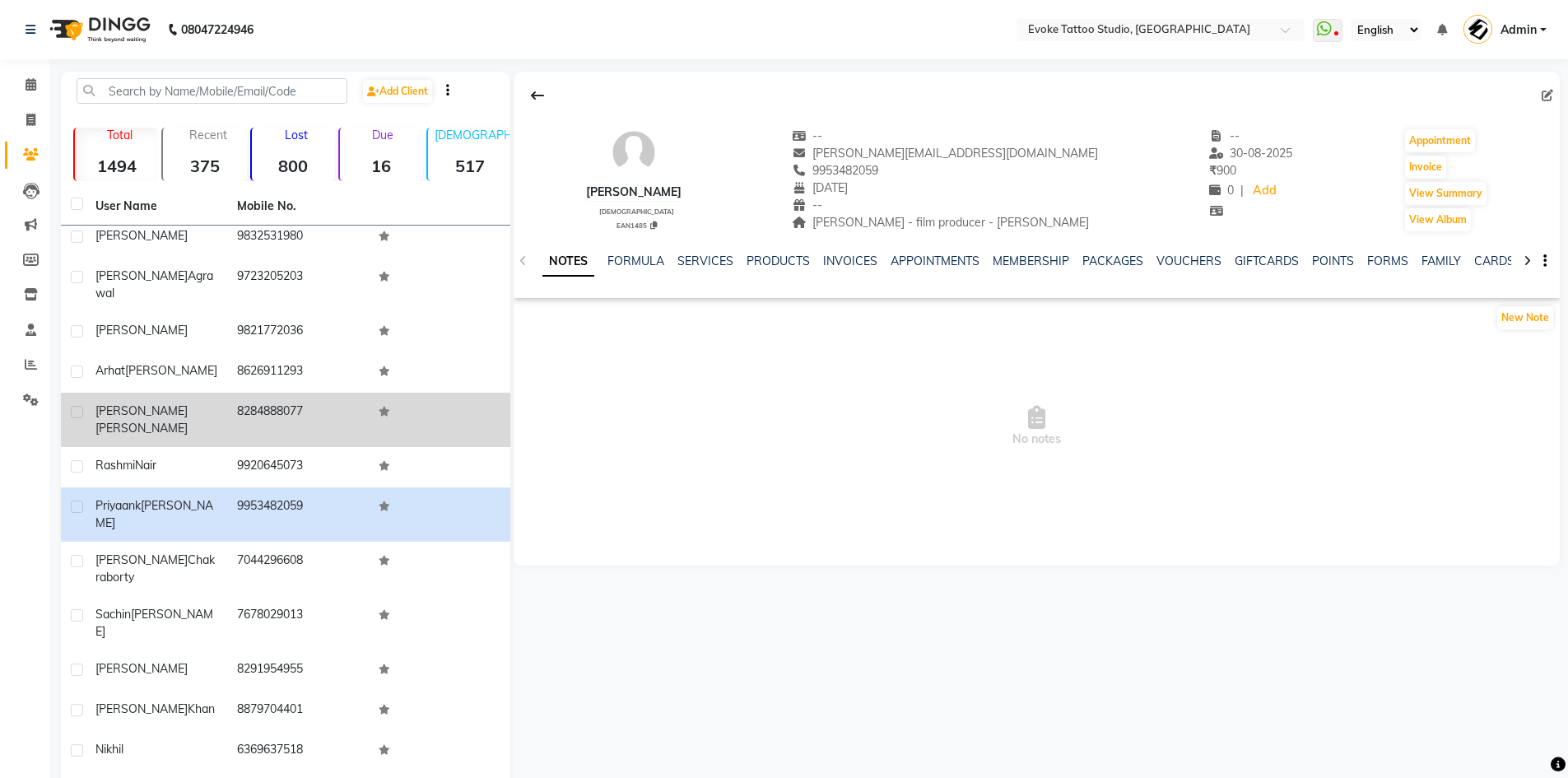
click at [236, 392] on td "8284888077" at bounding box center [298, 419] width 141 height 54
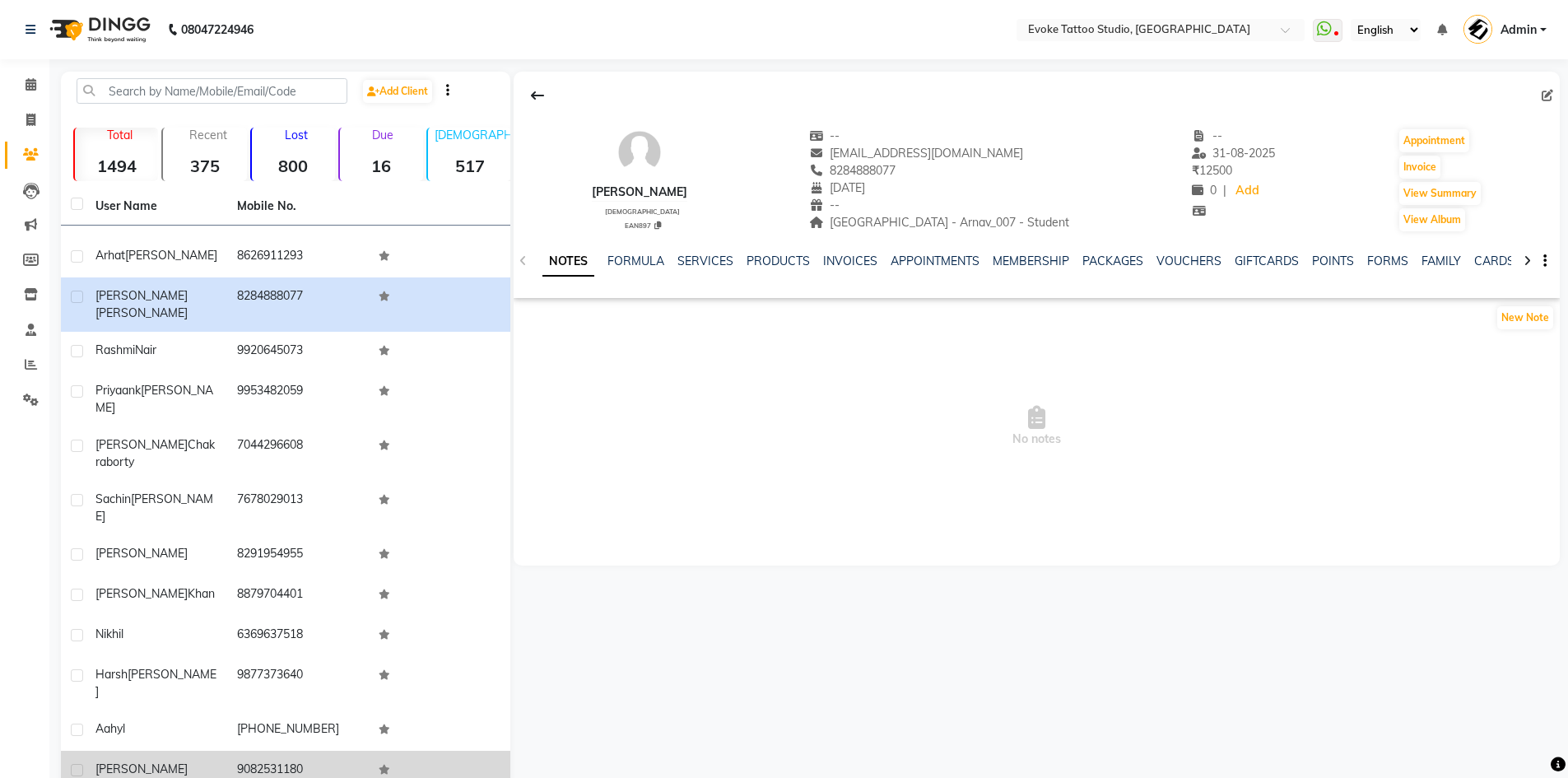
scroll to position [659, 0]
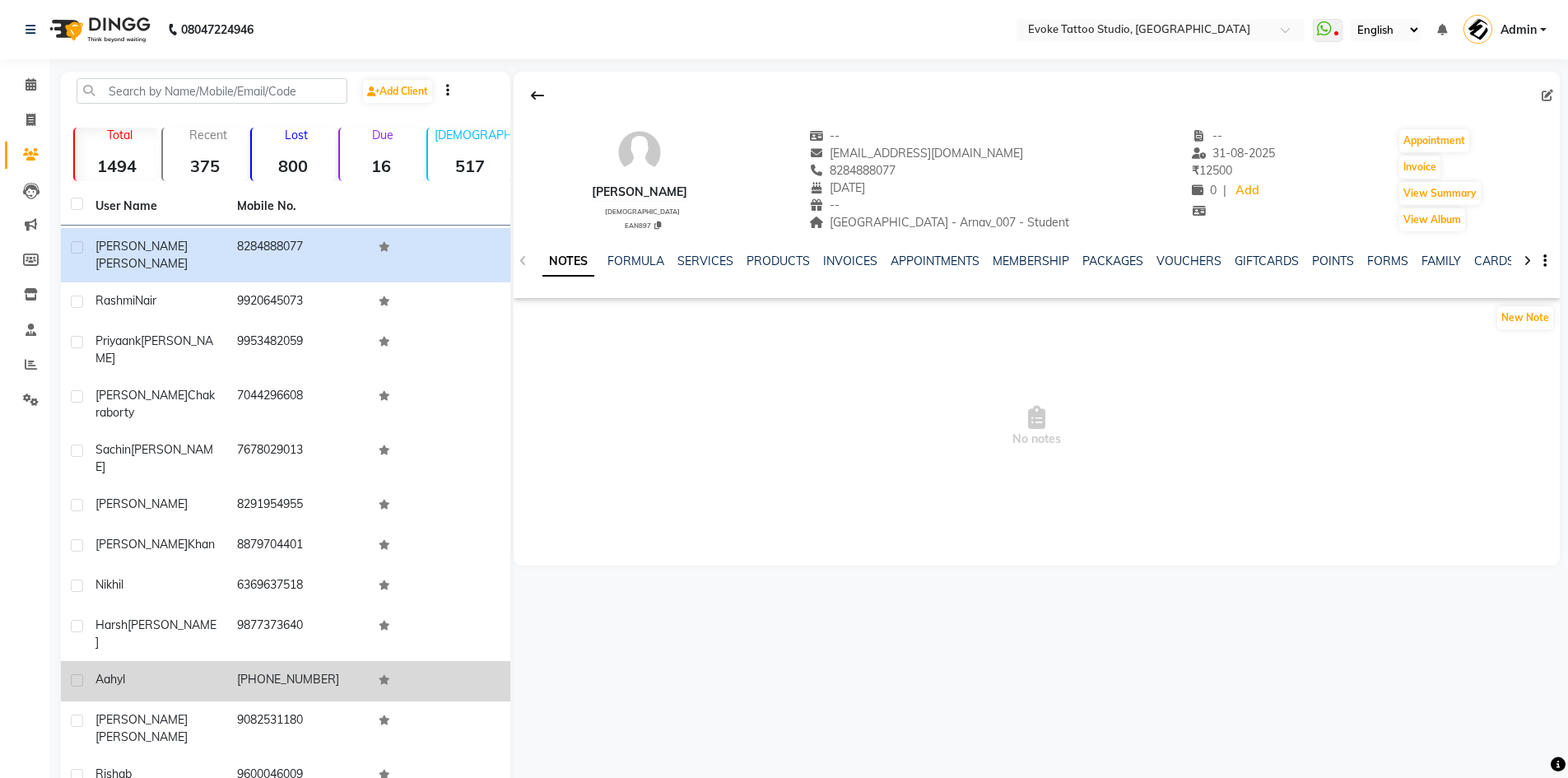
click at [229, 661] on td "[PHONE_NUMBER]" at bounding box center [298, 681] width 141 height 40
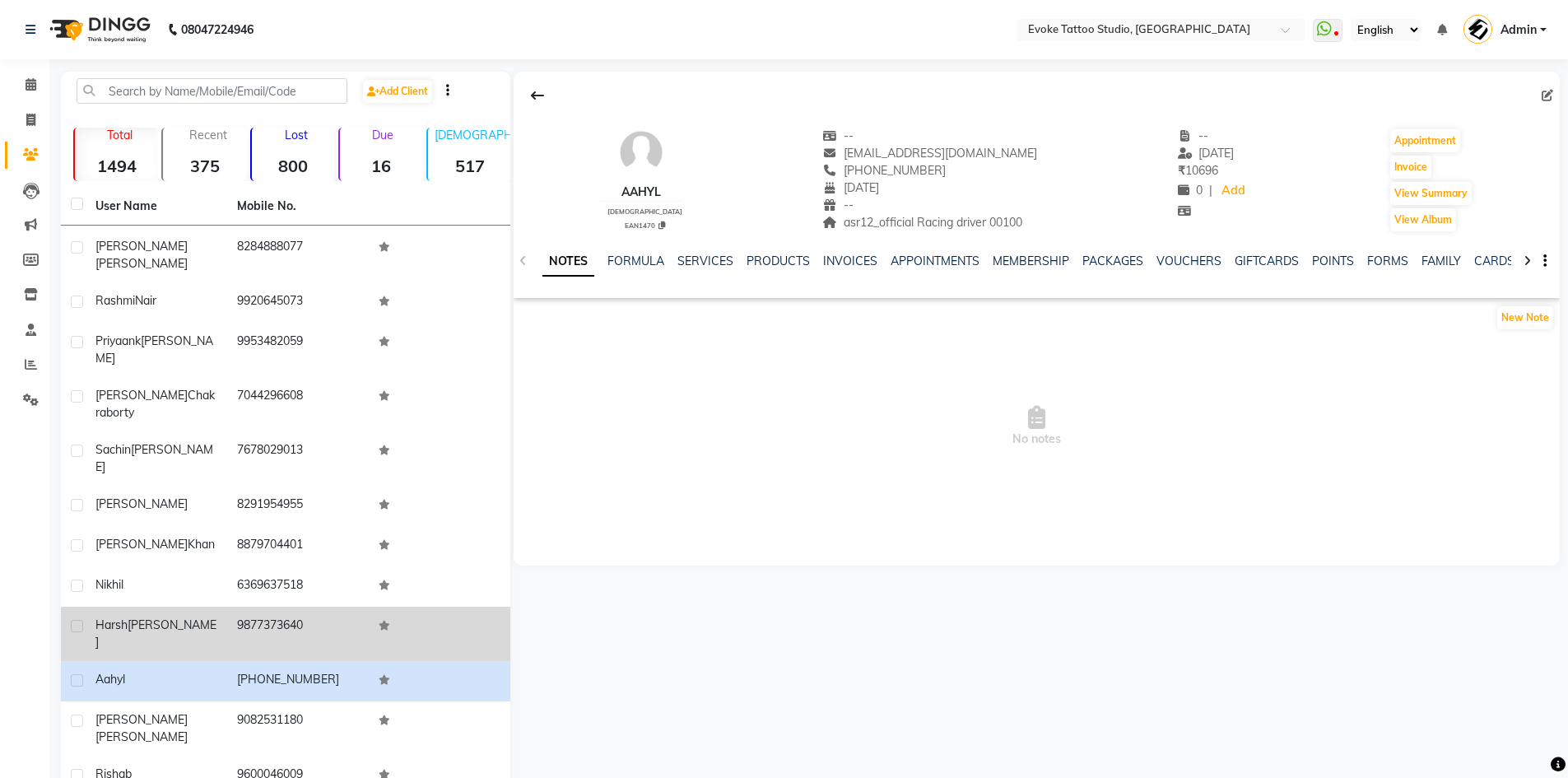
click at [253, 606] on td "9877373640" at bounding box center [298, 633] width 141 height 54
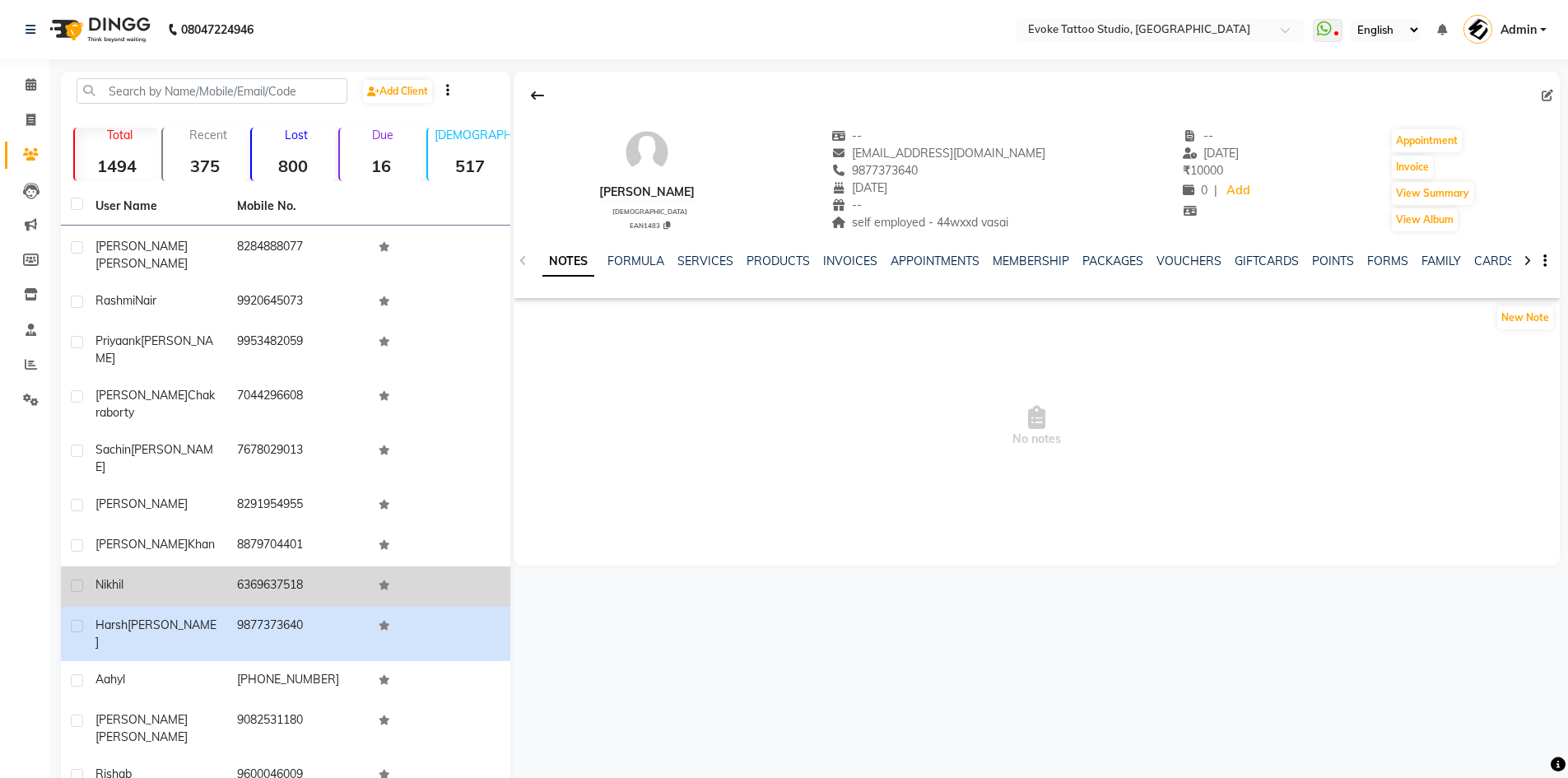
click at [270, 566] on td "6369637518" at bounding box center [298, 586] width 141 height 40
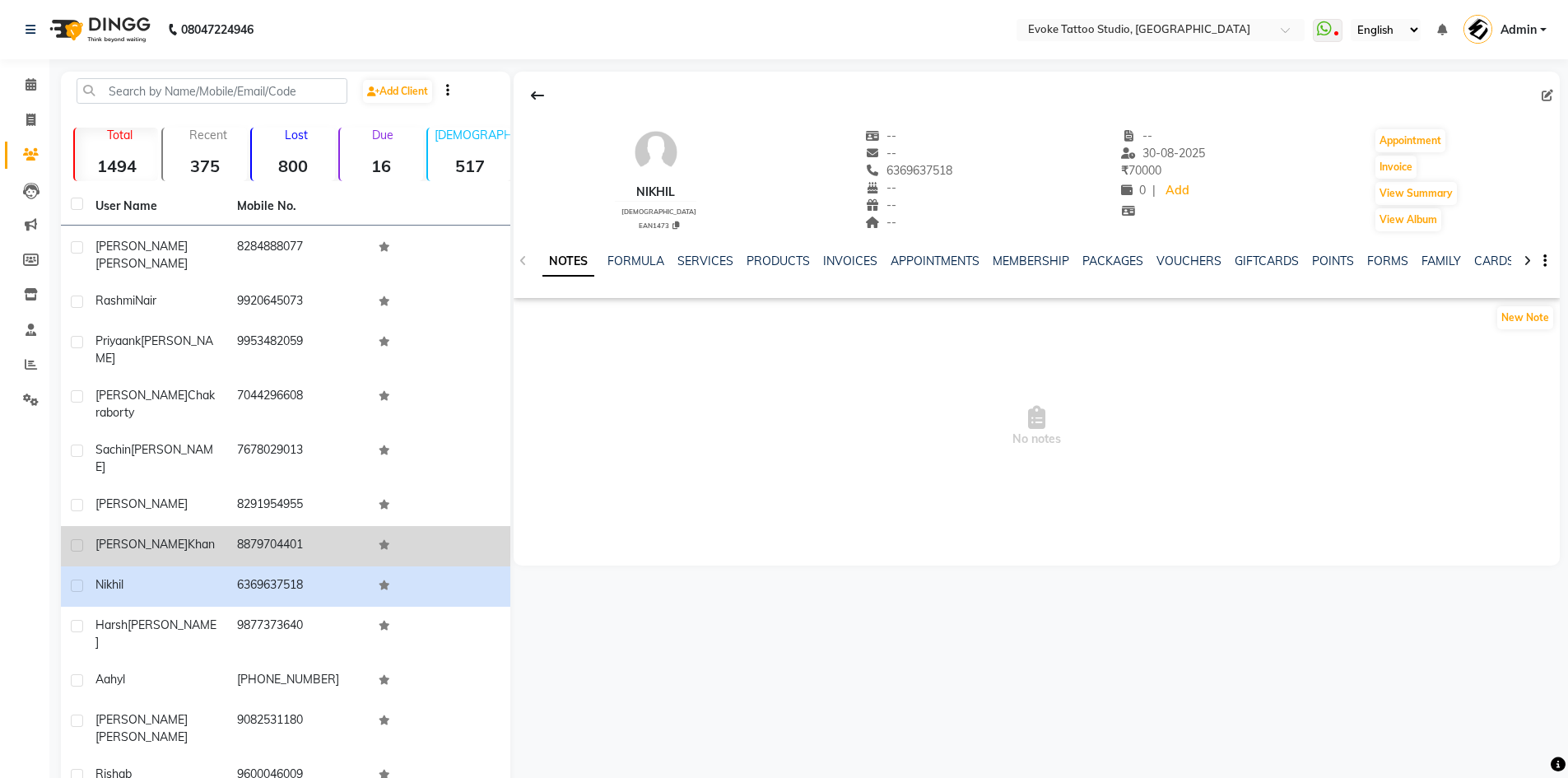
click at [214, 526] on td "[PERSON_NAME]" at bounding box center [157, 546] width 141 height 40
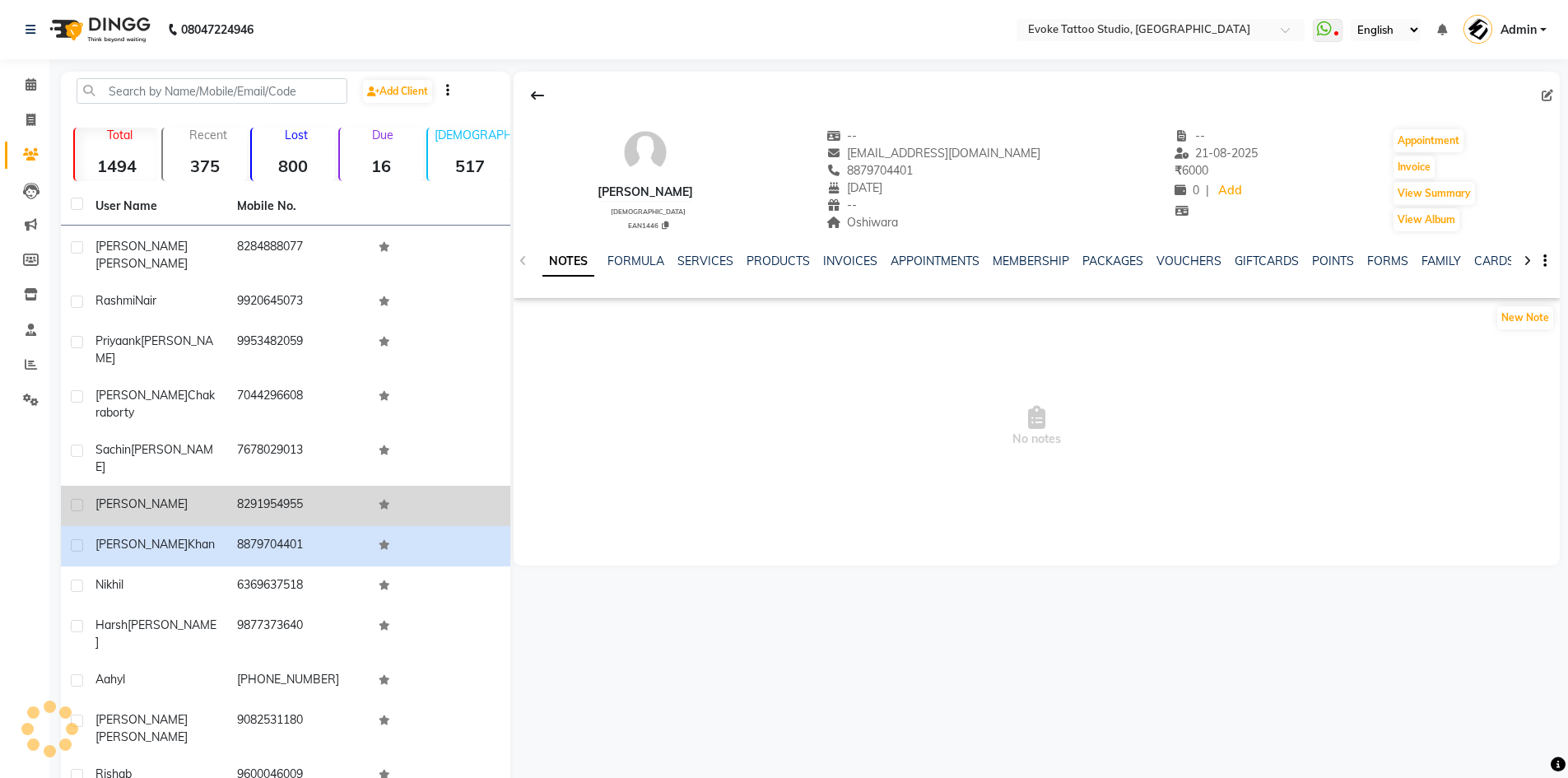
click at [222, 486] on td "[PERSON_NAME]" at bounding box center [157, 506] width 141 height 40
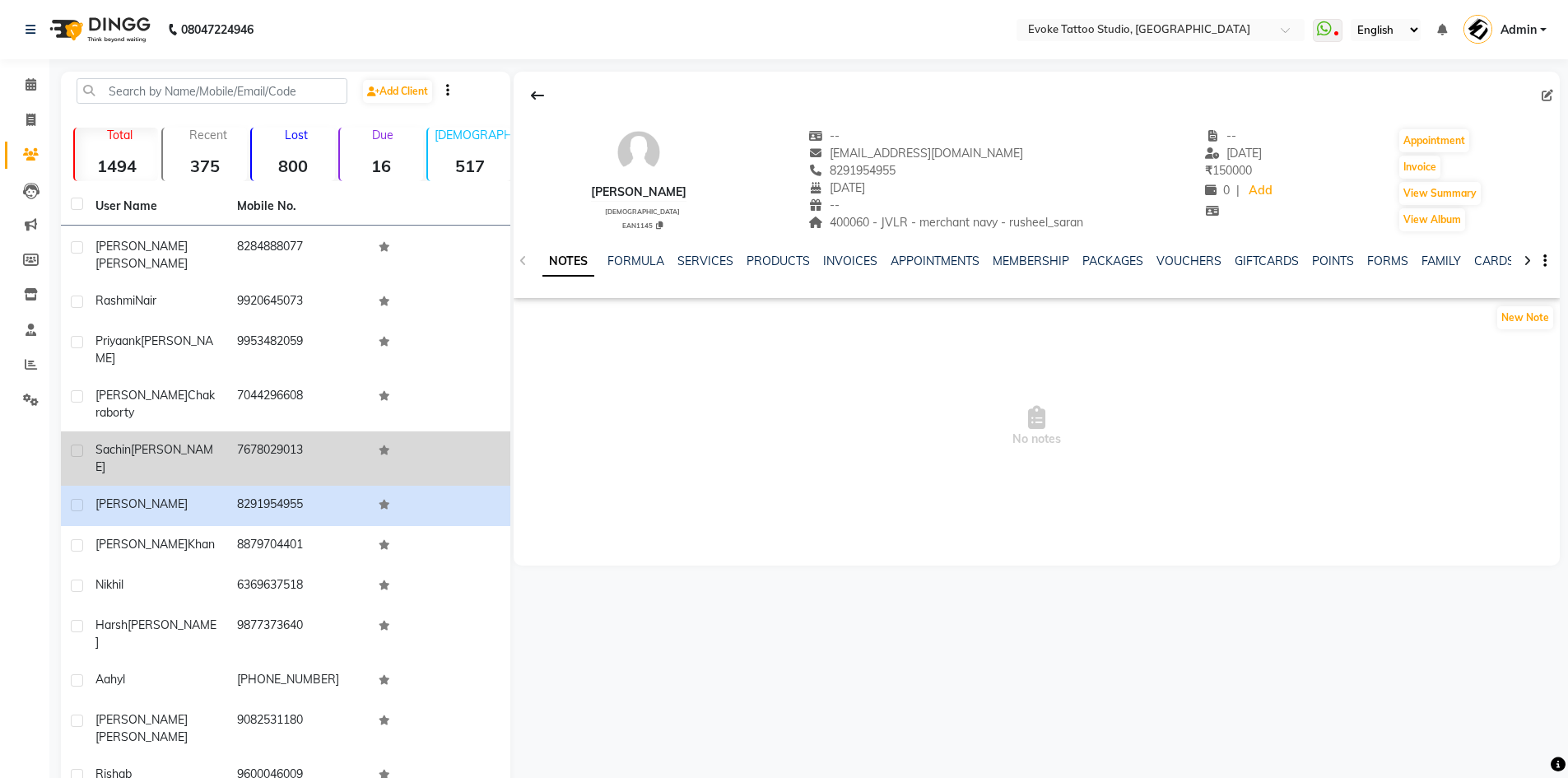
click at [215, 431] on td "[PERSON_NAME]" at bounding box center [157, 458] width 141 height 54
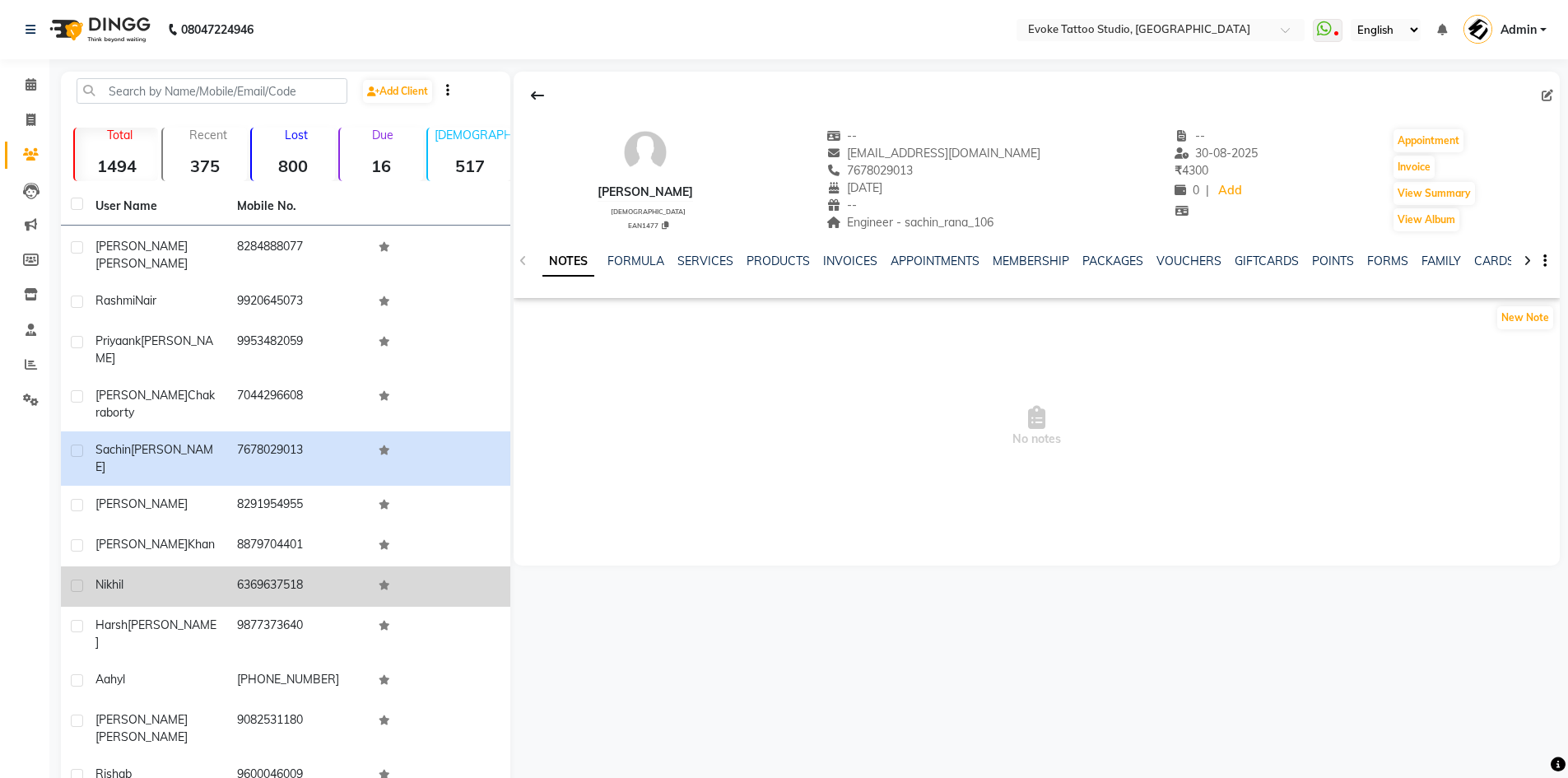
scroll to position [577, 0]
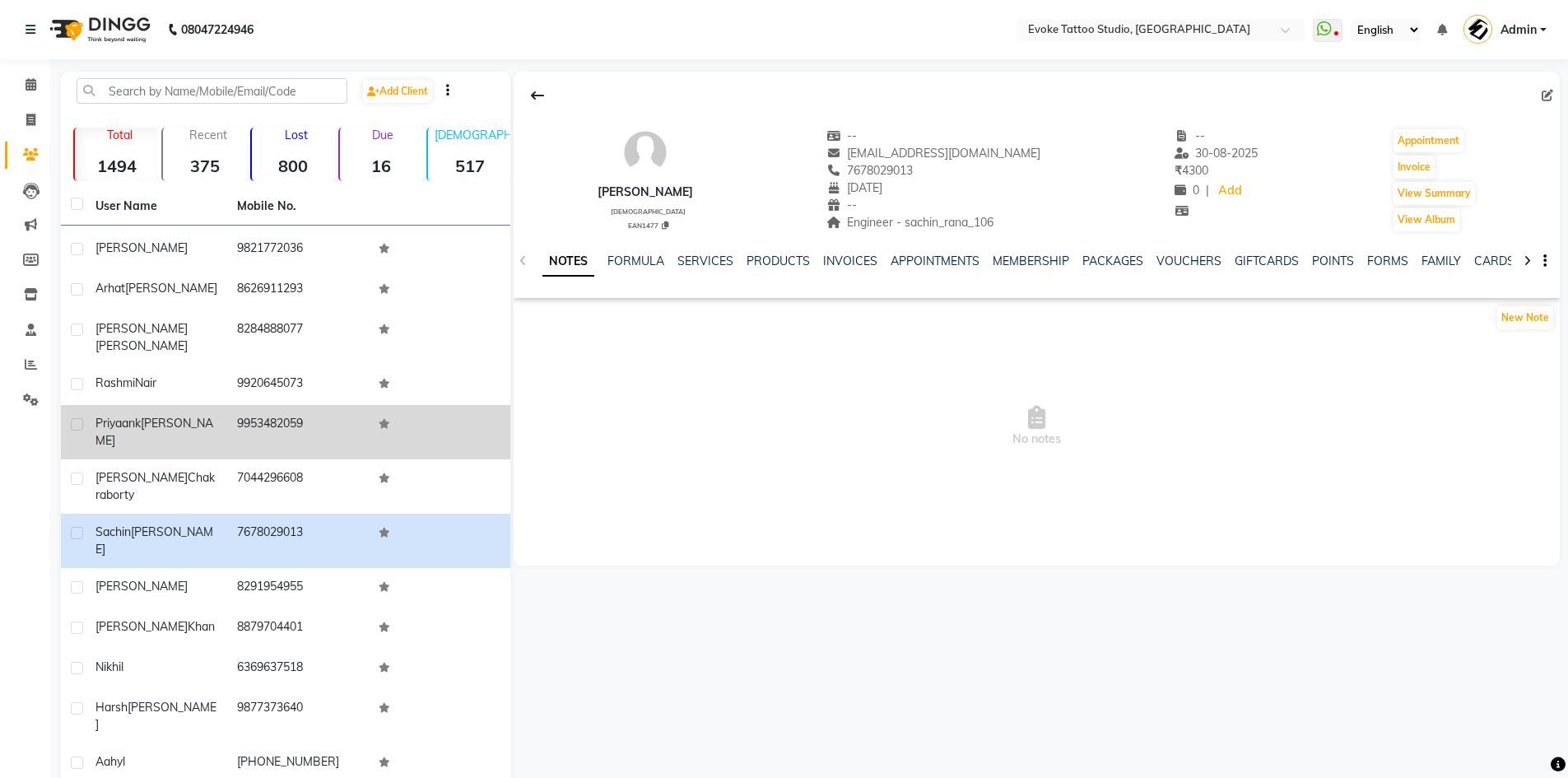
click at [248, 405] on td "9953482059" at bounding box center [298, 431] width 141 height 54
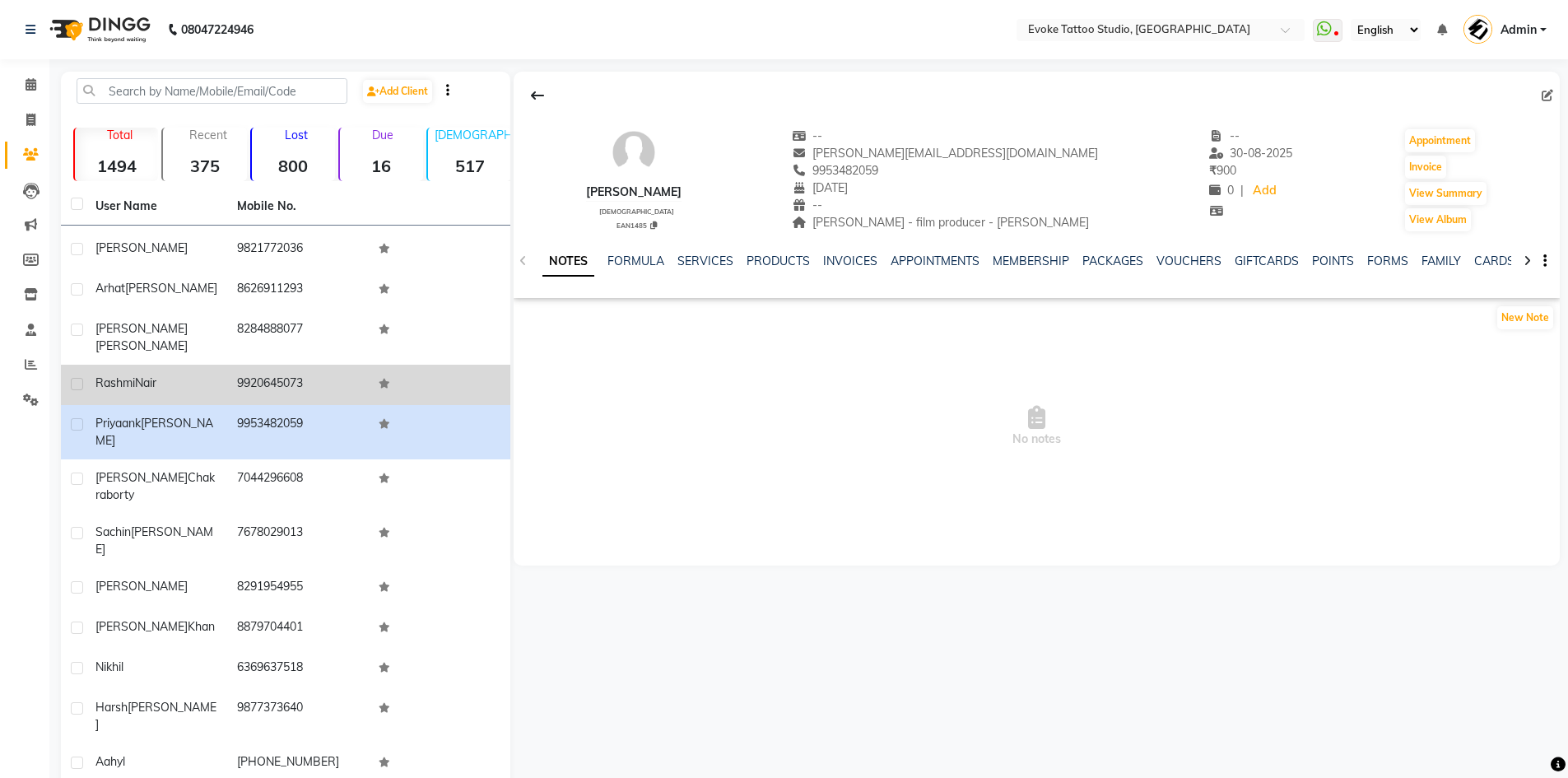
click at [254, 365] on td "9920645073" at bounding box center [298, 385] width 141 height 40
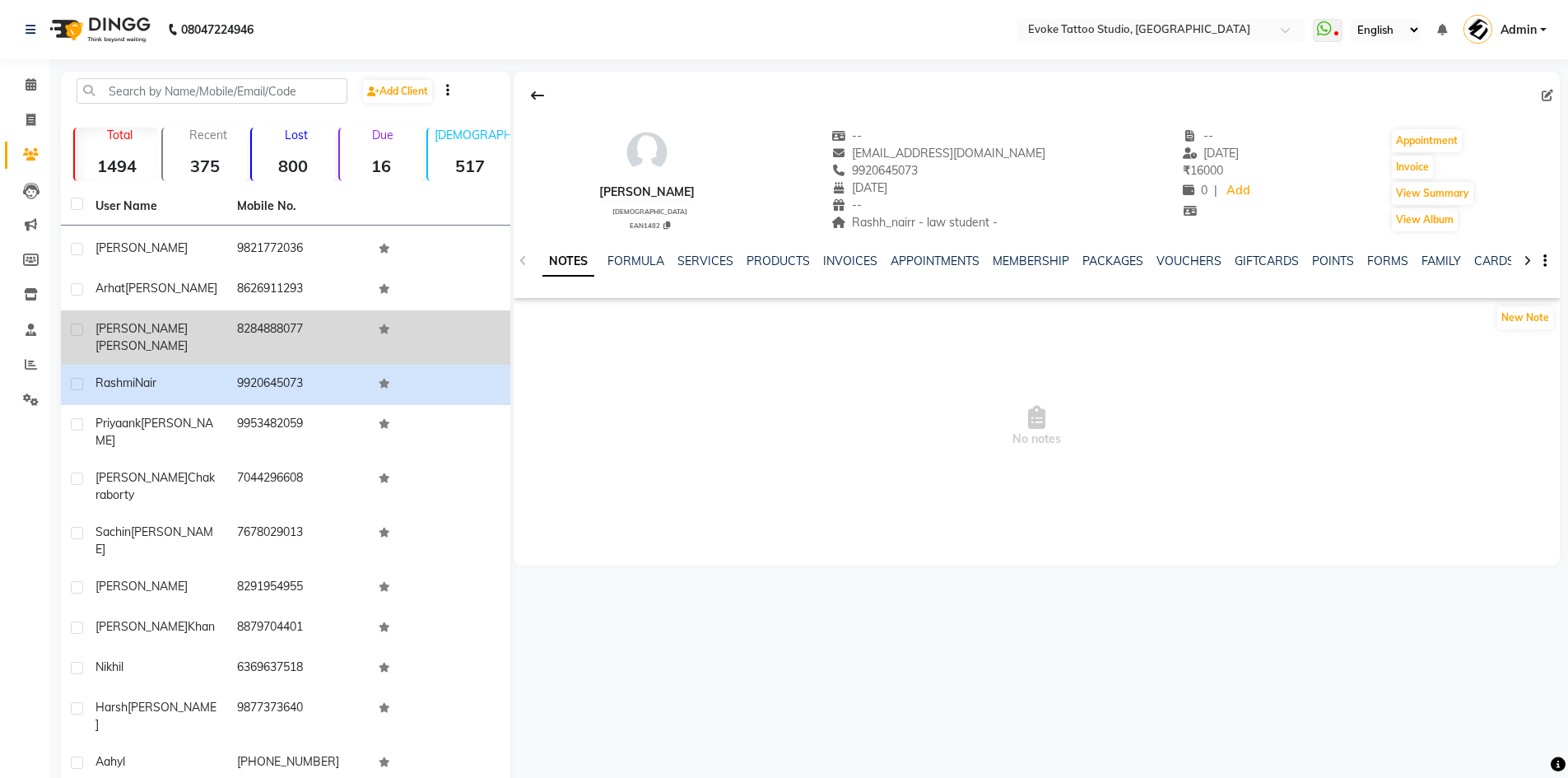
click at [271, 310] on td "8284888077" at bounding box center [298, 337] width 141 height 54
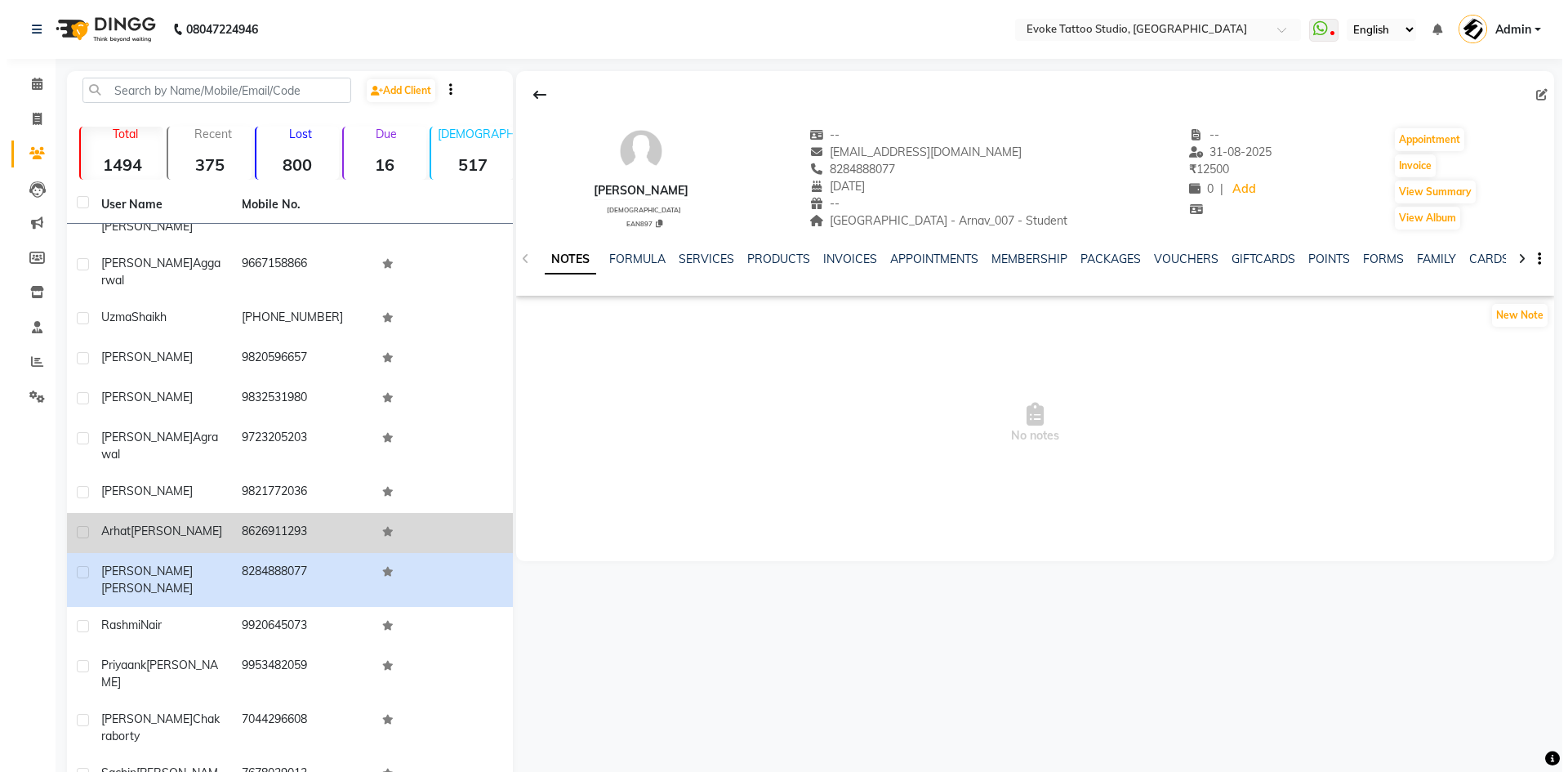
scroll to position [245, 0]
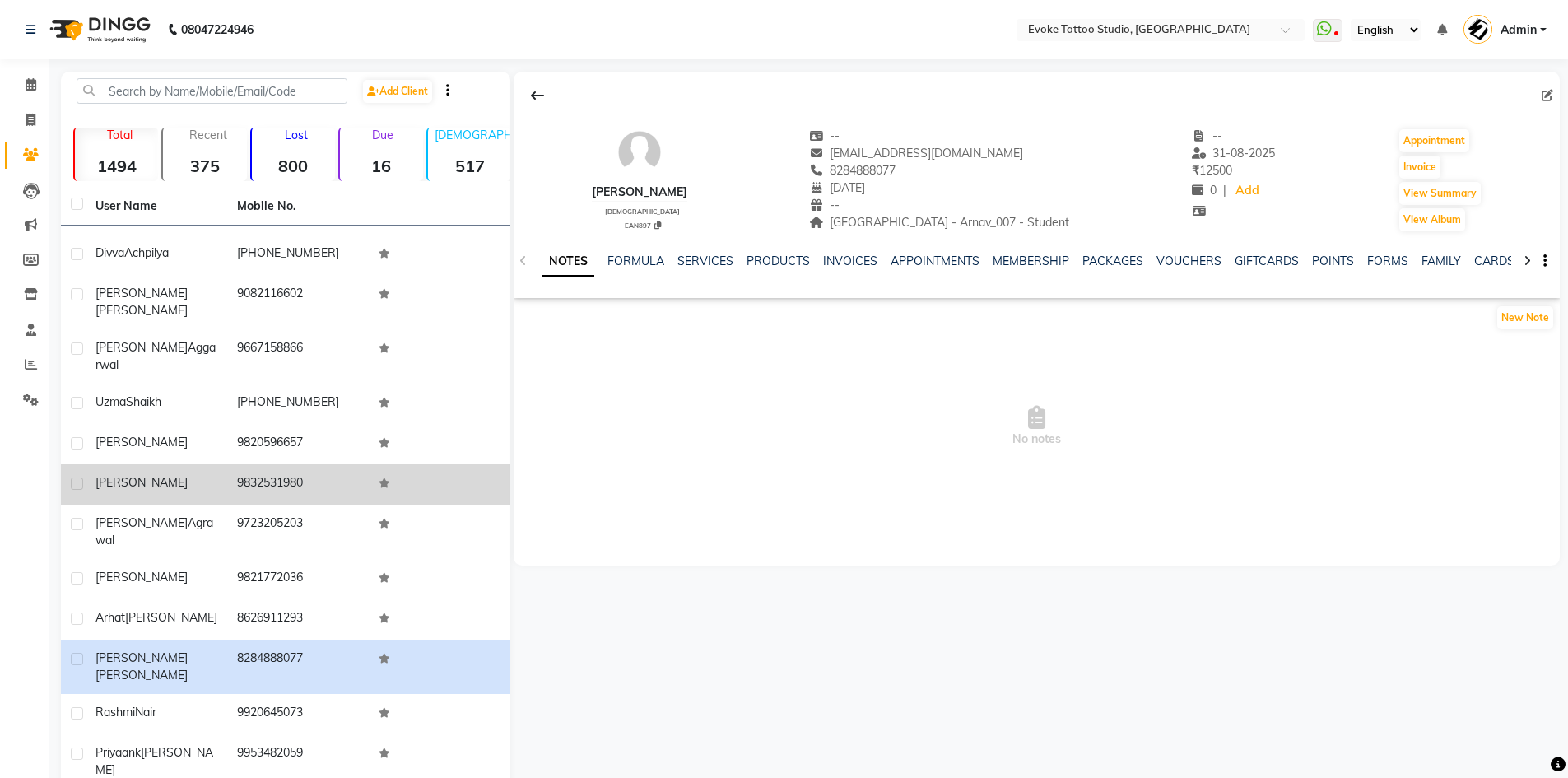
click at [271, 464] on td "9832531980" at bounding box center [298, 484] width 141 height 40
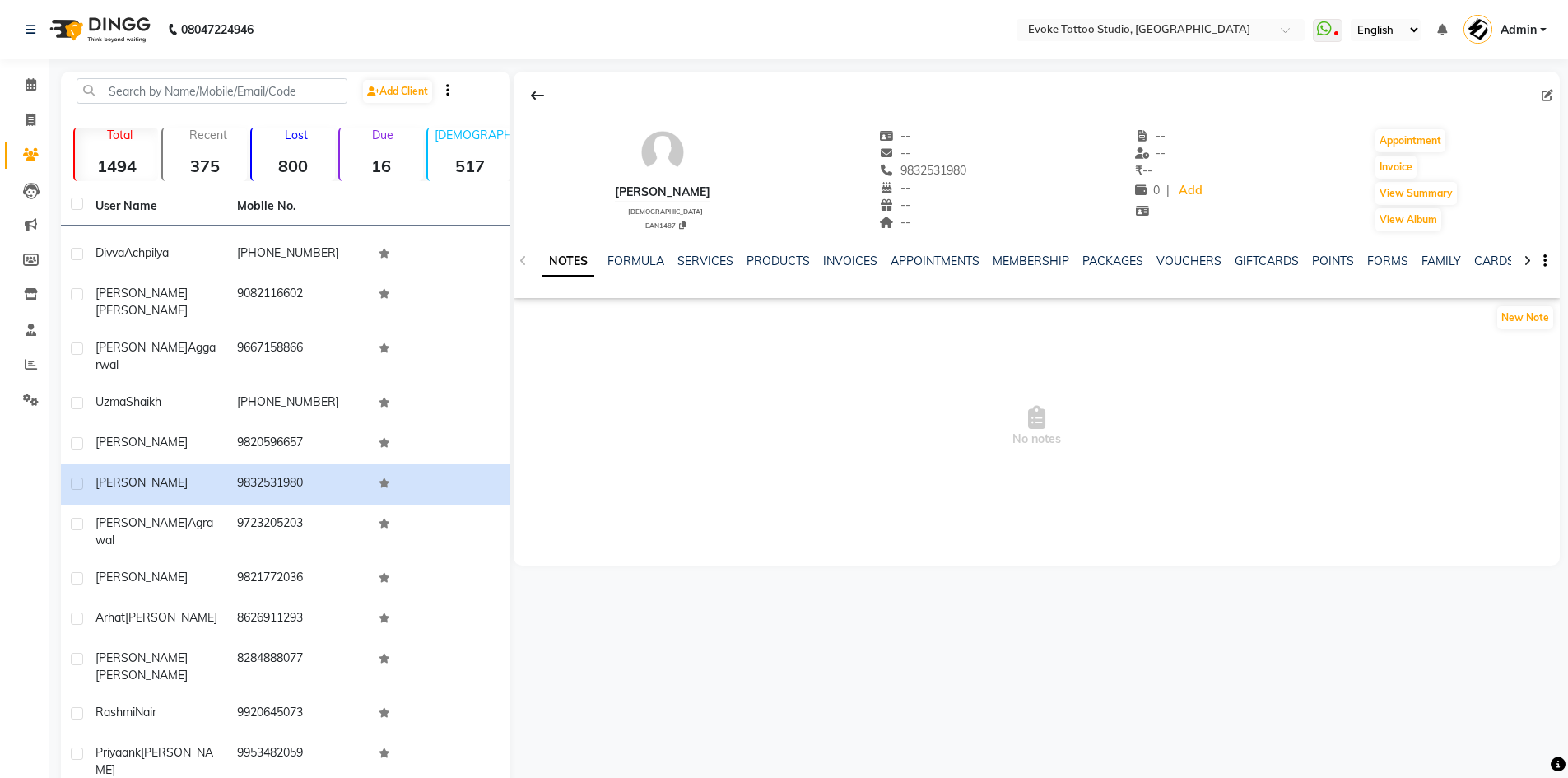
click at [1383, 252] on div "NOTES FORMULA SERVICES PRODUCTS INVOICES APPOINTMENTS MEMBERSHIP PACKAGES VOUCH…" at bounding box center [1037, 261] width 1047 height 56
click at [1383, 260] on link "FORMS" at bounding box center [1388, 262] width 41 height 15
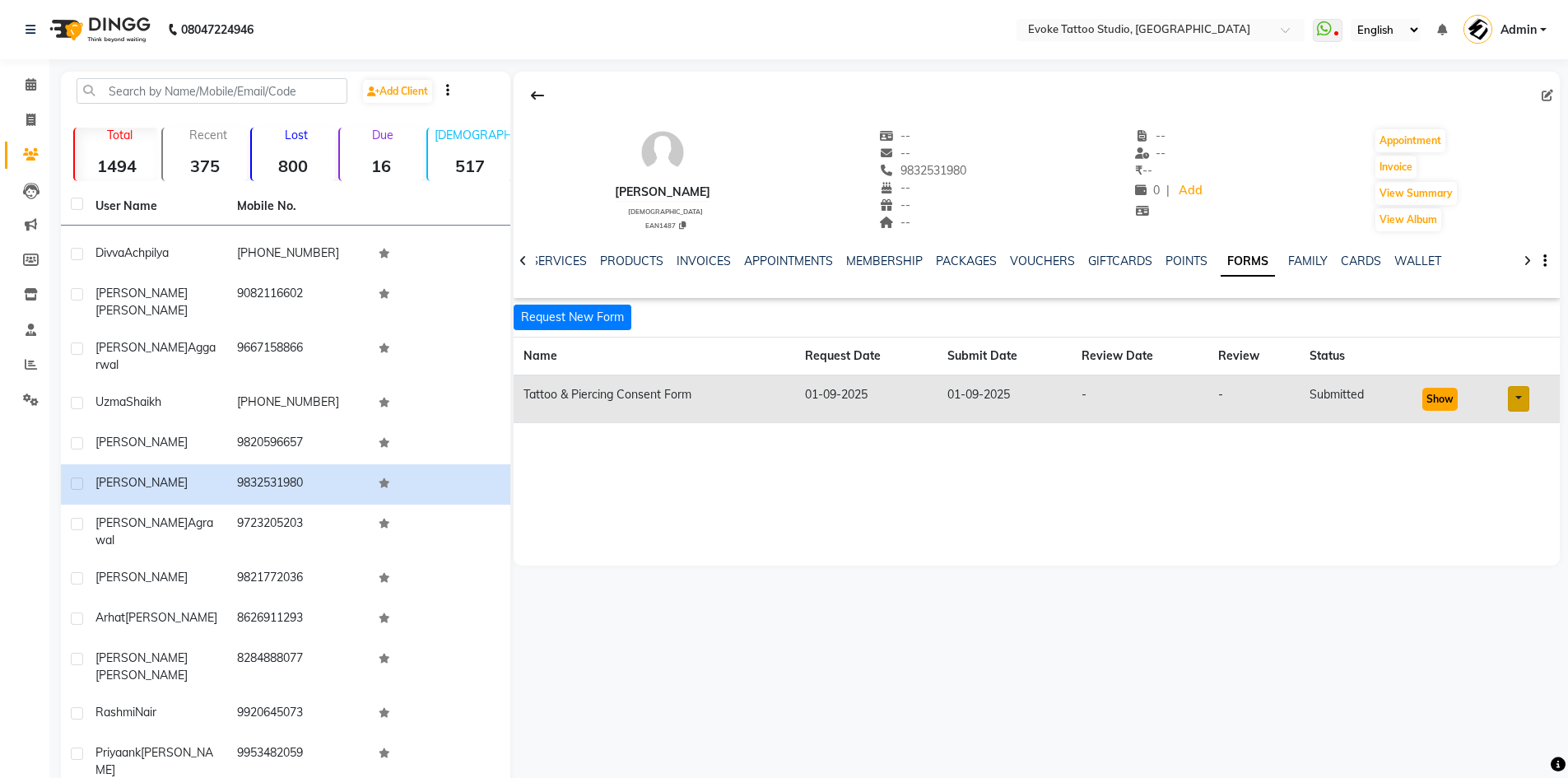
click at [1437, 403] on button "Show" at bounding box center [1440, 399] width 35 height 23
click at [1544, 96] on icon at bounding box center [1548, 95] width 11 height 11
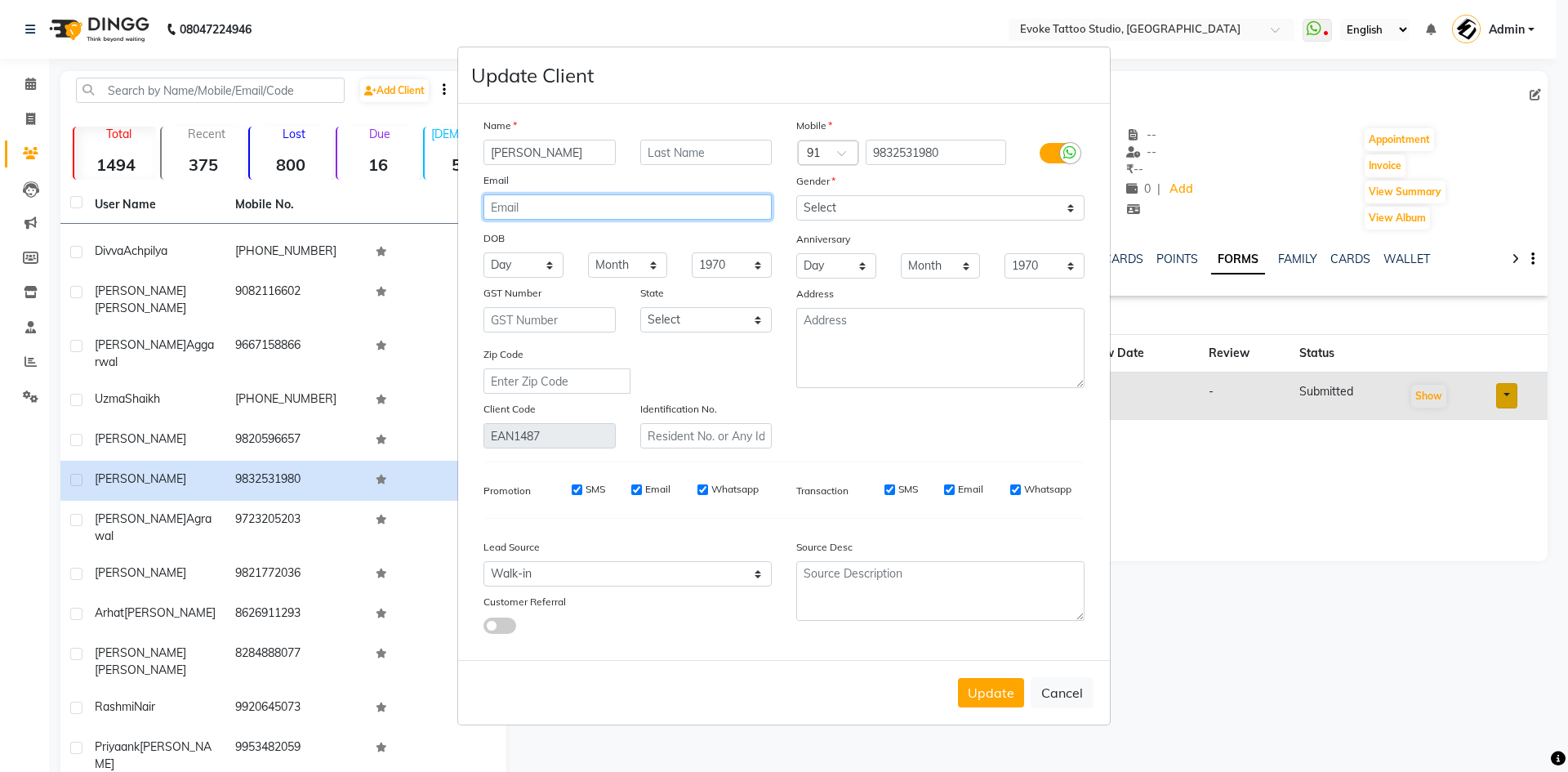
click at [671, 209] on input "email" at bounding box center [627, 206] width 288 height 26
paste input "[EMAIL_ADDRESS][DOMAIN_NAME]"
click at [752, 150] on input "text" at bounding box center [707, 152] width 133 height 26
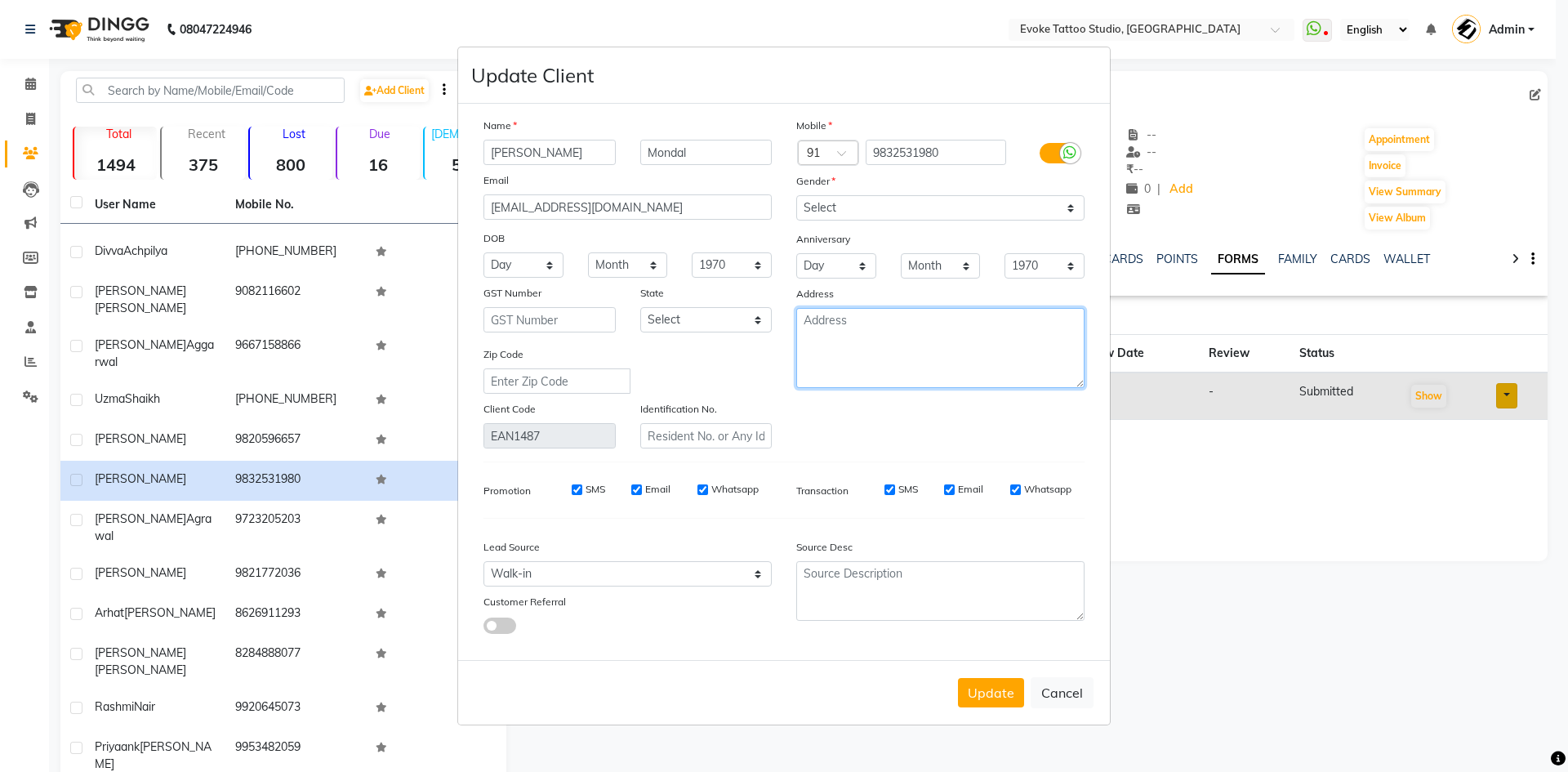
click at [825, 360] on textarea at bounding box center [941, 348] width 288 height 80
paste textarea "Decoration"
click at [516, 270] on select "Day 01 02 03 04 05 06 07 08 09 10 11 12 13 14 15 16 17 18 19 20 21 22 23 24 25 …" at bounding box center [523, 264] width 80 height 26
click at [483, 252] on select "Day 01 02 03 04 05 06 07 08 09 10 11 12 13 14 15 16 17 18 19 20 21 22 23 24 25 …" at bounding box center [523, 264] width 80 height 26
click at [626, 267] on select "Month January February March April May June July August September October Novem…" at bounding box center [628, 264] width 80 height 26
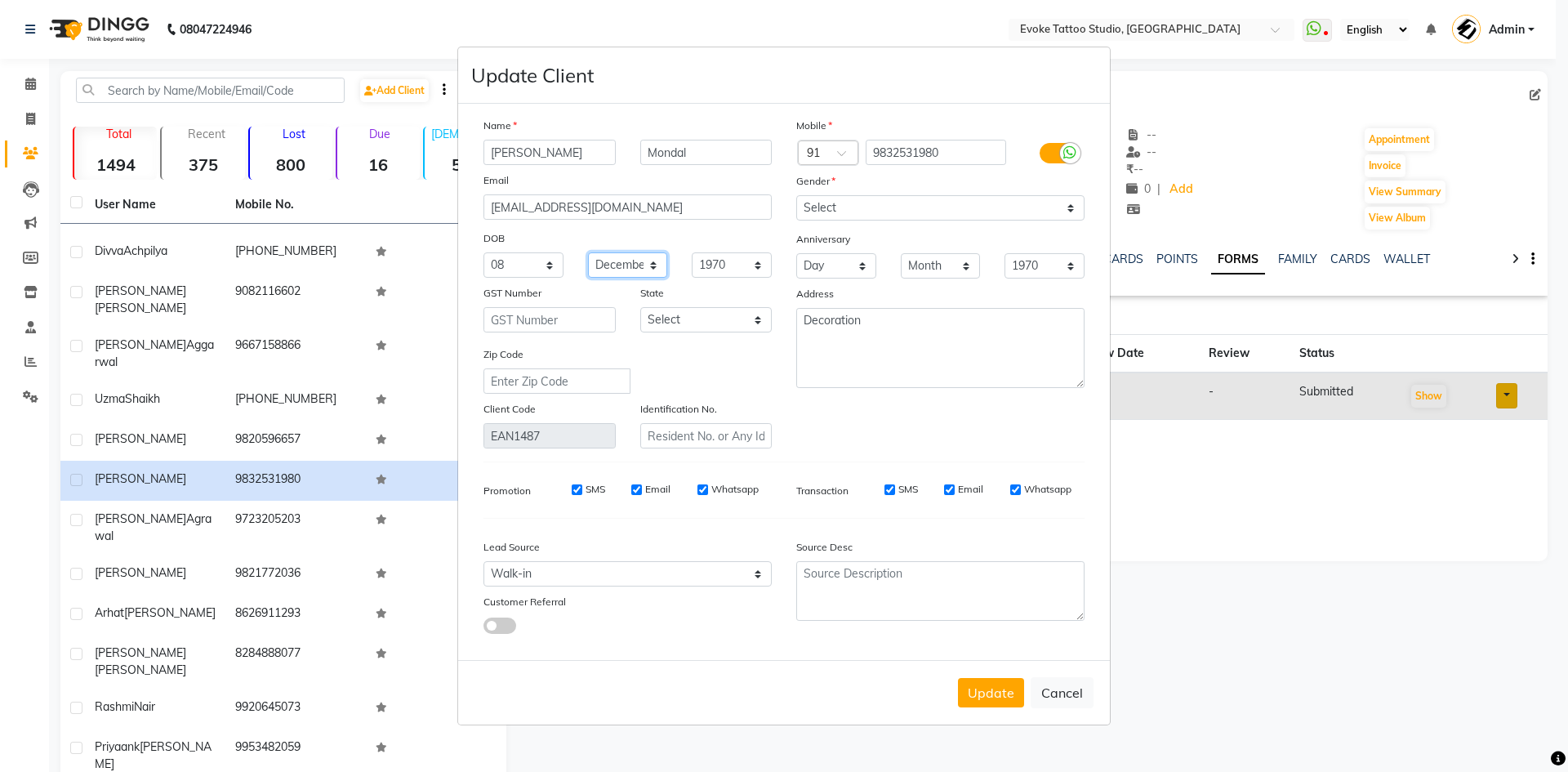
click at [588, 252] on select "Month January February March April May June July August September October Novem…" at bounding box center [628, 264] width 80 height 26
click at [708, 271] on select "1940 1941 1942 1943 1944 1945 1946 1947 1948 1949 1950 1951 1952 1953 1954 1955…" at bounding box center [731, 264] width 80 height 26
click at [692, 252] on select "1940 1941 1942 1943 1944 1945 1946 1947 1948 1949 1950 1951 1952 1953 1954 1955…" at bounding box center [731, 264] width 80 height 26
click at [915, 330] on textarea "Decoration" at bounding box center [941, 348] width 288 height 80
paste textarea "400053"
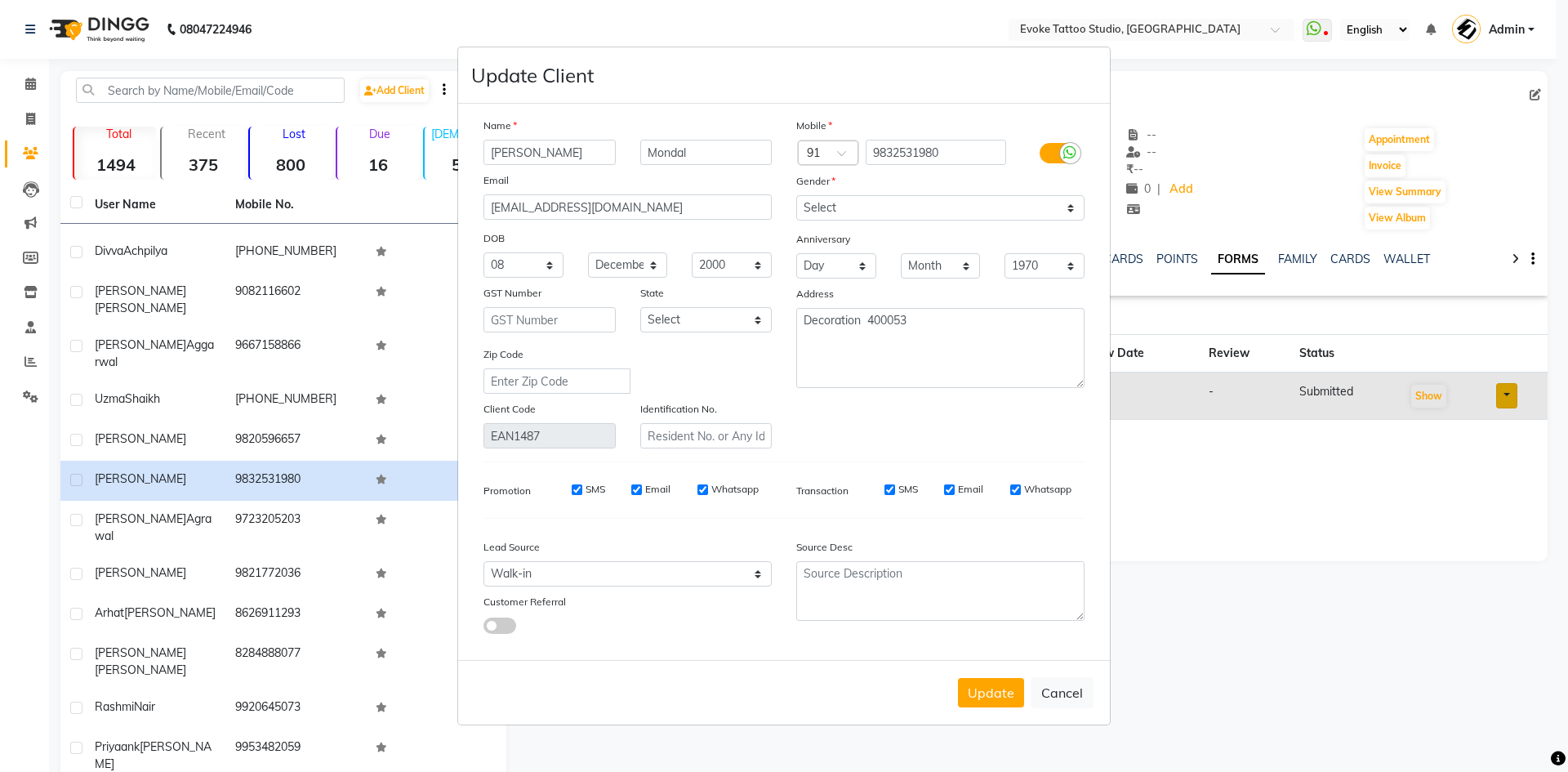
click at [836, 441] on div "Mobile Country Code × 91 9832531980 Gender Select [DEMOGRAPHIC_DATA] [DEMOGRAPH…" at bounding box center [941, 282] width 313 height 332
click at [980, 702] on button "Update" at bounding box center [991, 692] width 66 height 29
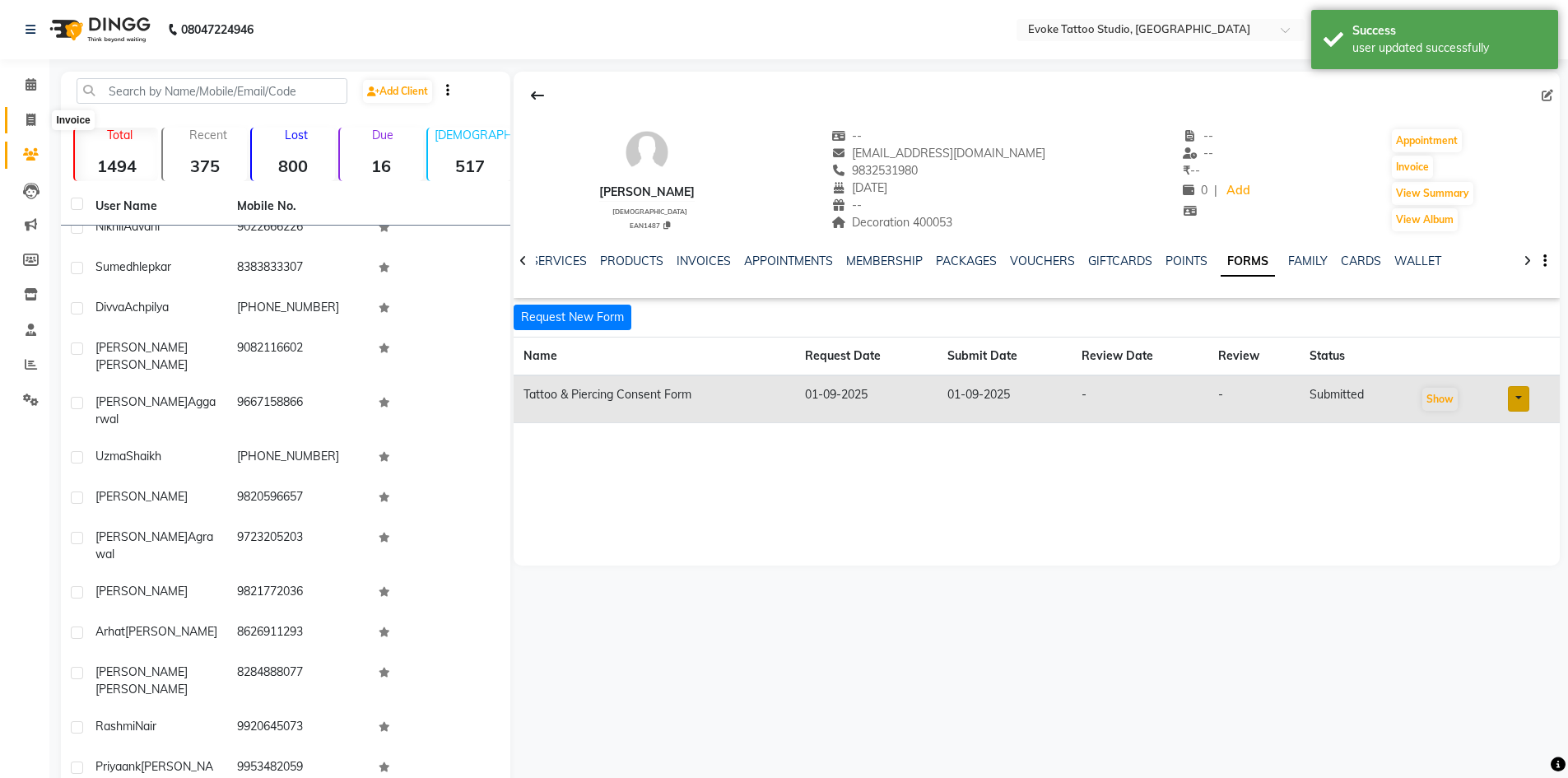
click at [25, 121] on span at bounding box center [31, 120] width 29 height 19
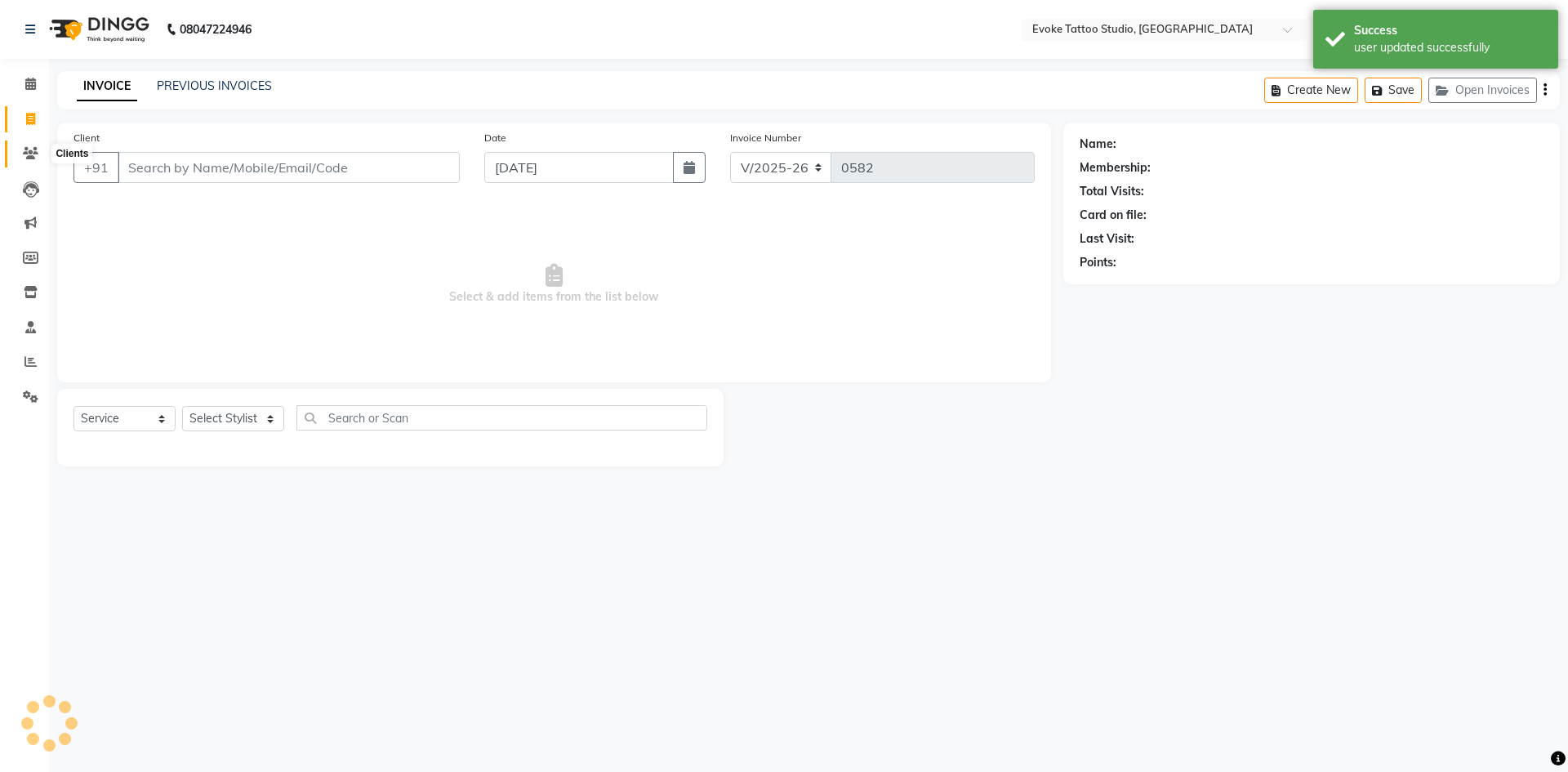
click at [34, 157] on icon at bounding box center [30, 153] width 15 height 12
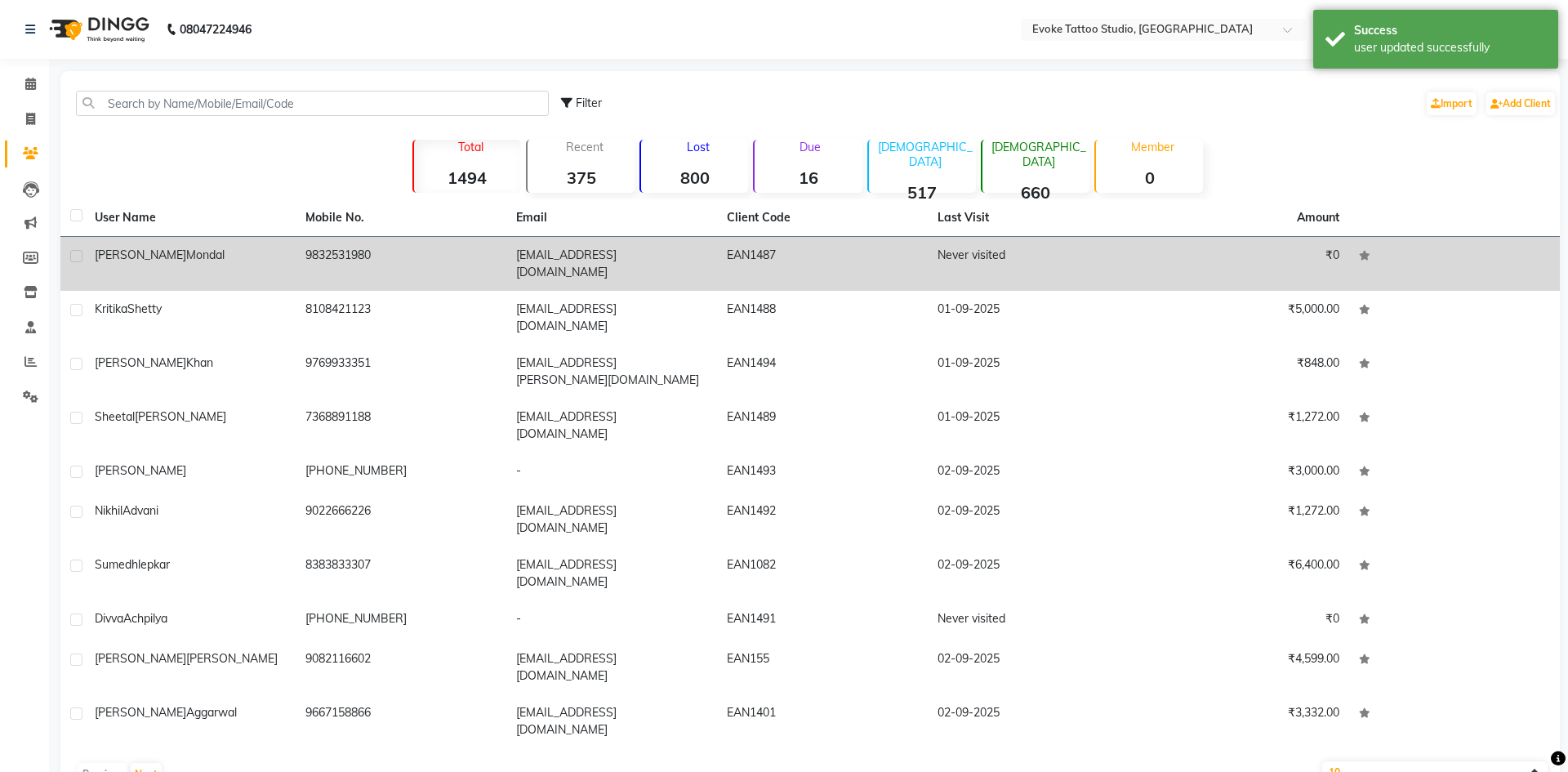
click at [266, 258] on div "[PERSON_NAME]" at bounding box center [190, 255] width 191 height 17
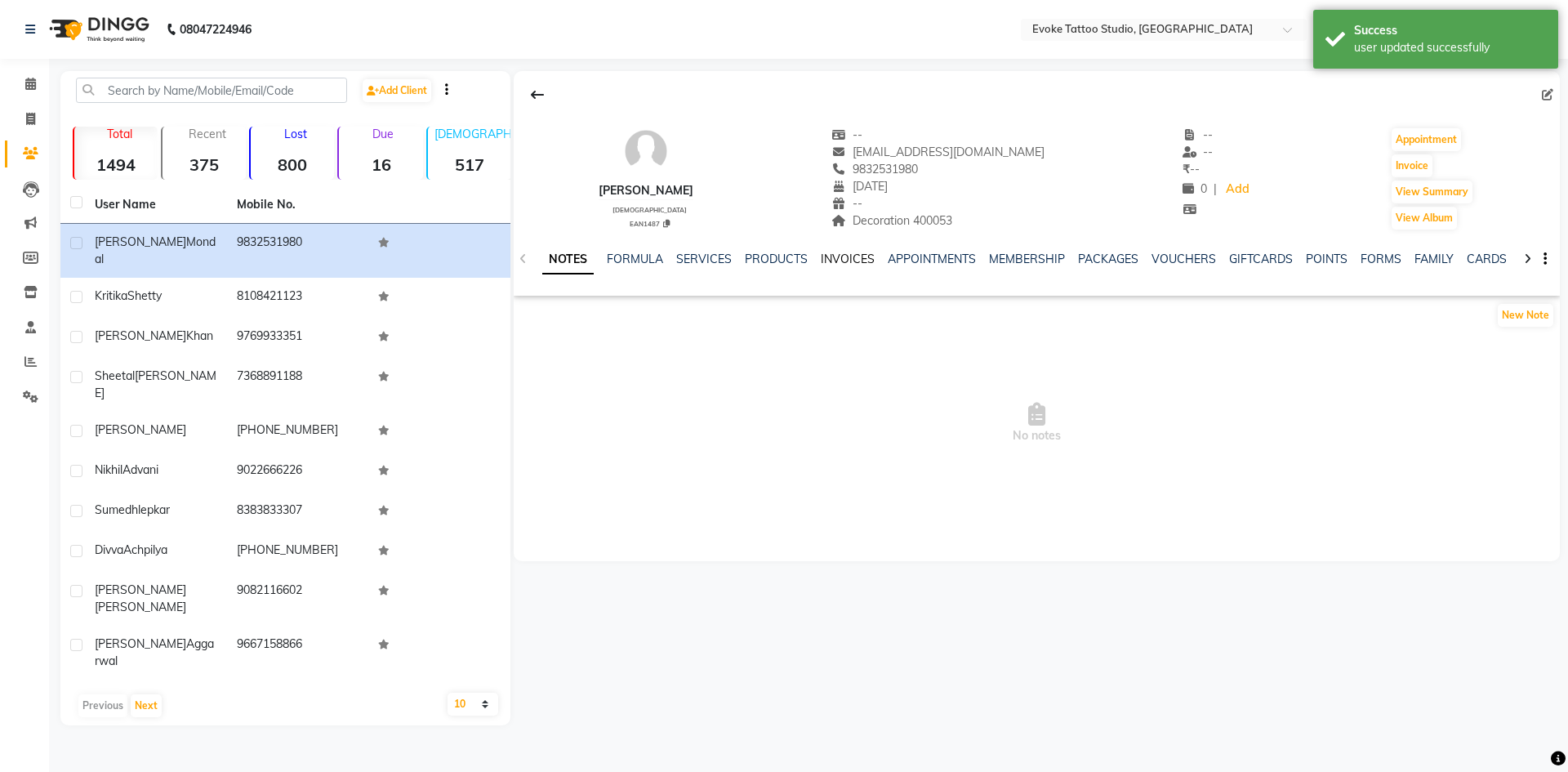
click at [833, 259] on link "INVOICES" at bounding box center [847, 260] width 54 height 15
click at [1398, 174] on button "Invoice" at bounding box center [1412, 166] width 41 height 23
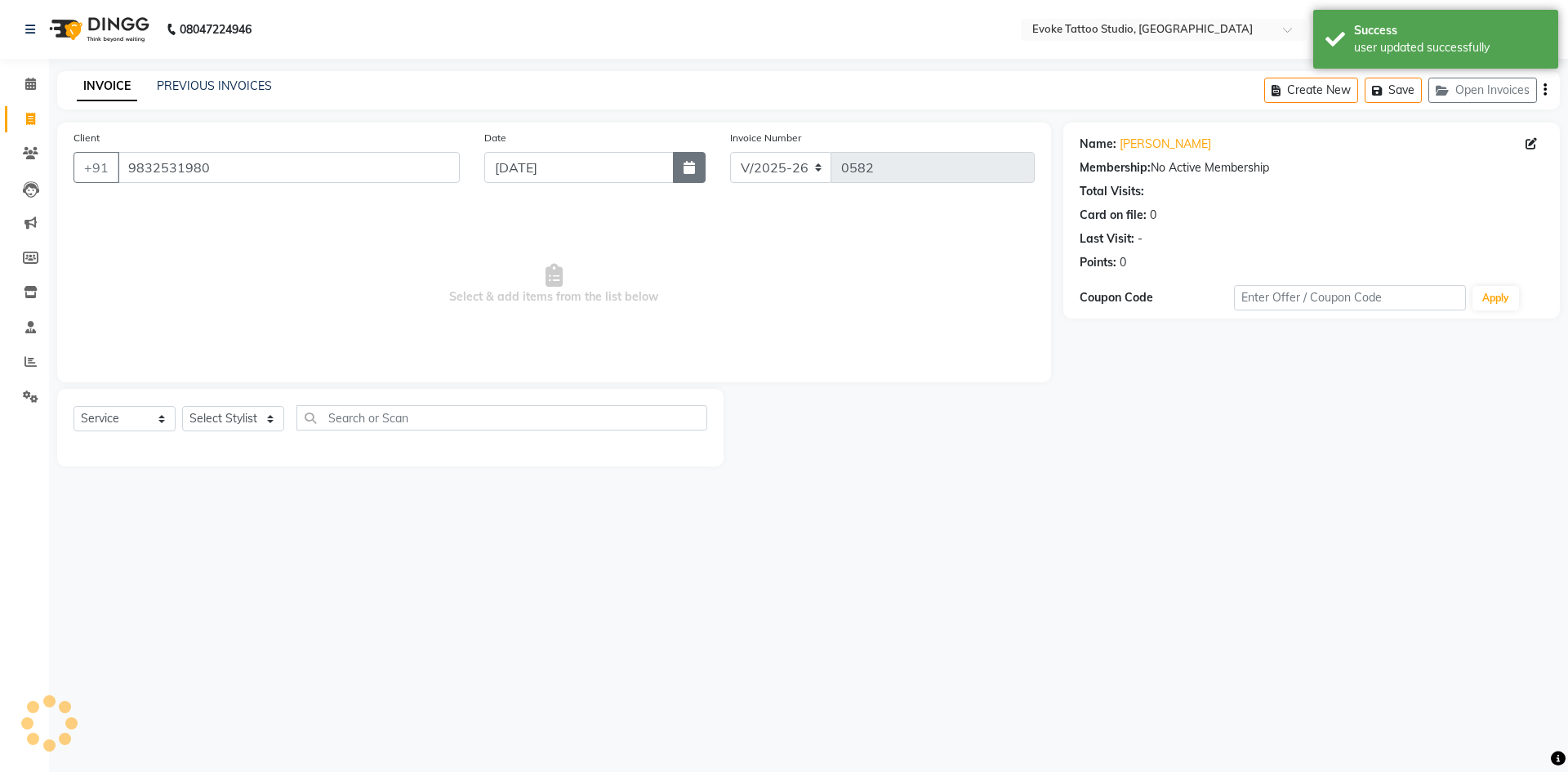
click at [684, 174] on button "button" at bounding box center [689, 167] width 32 height 31
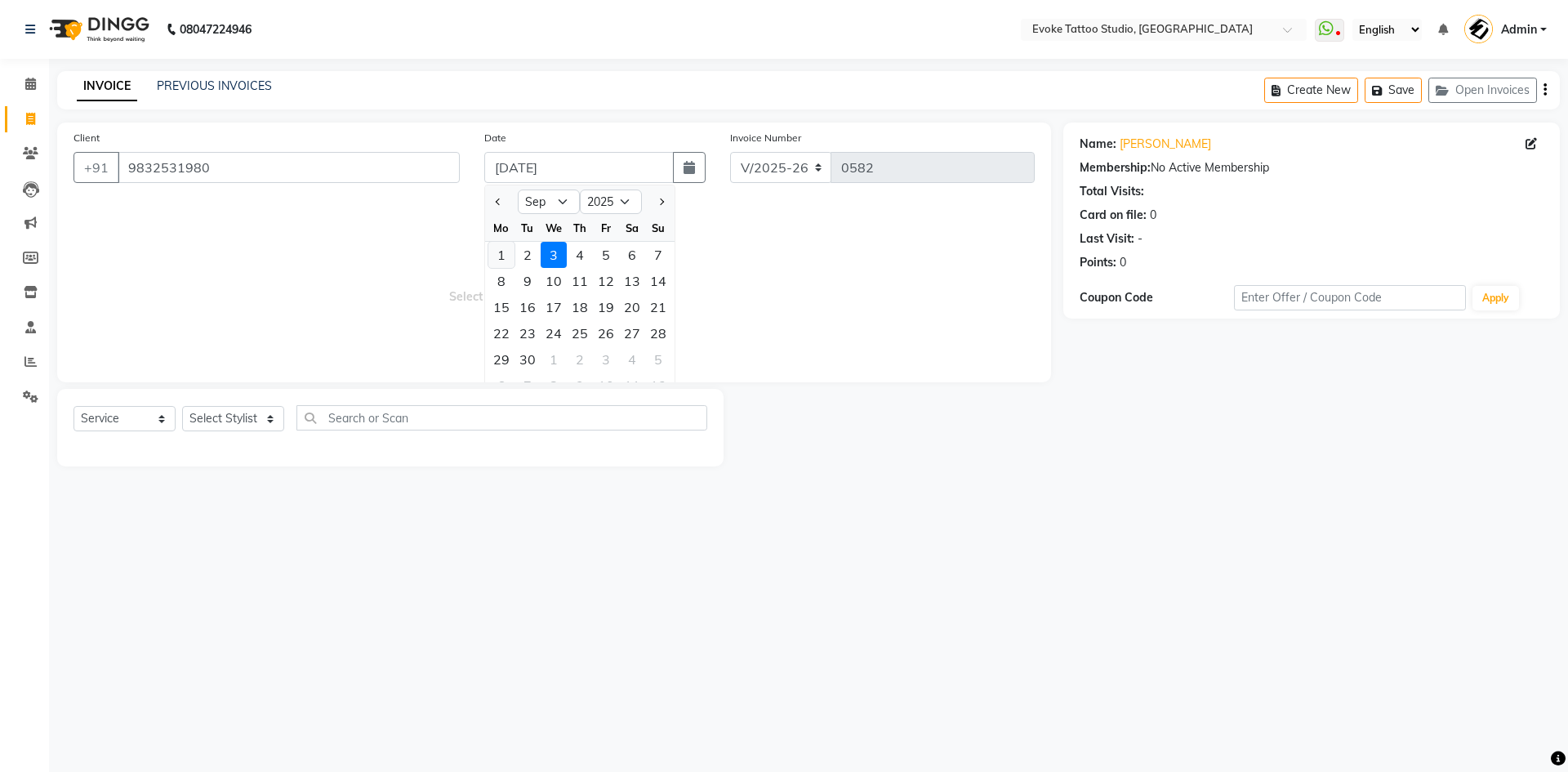
click at [496, 258] on div "1" at bounding box center [502, 255] width 27 height 27
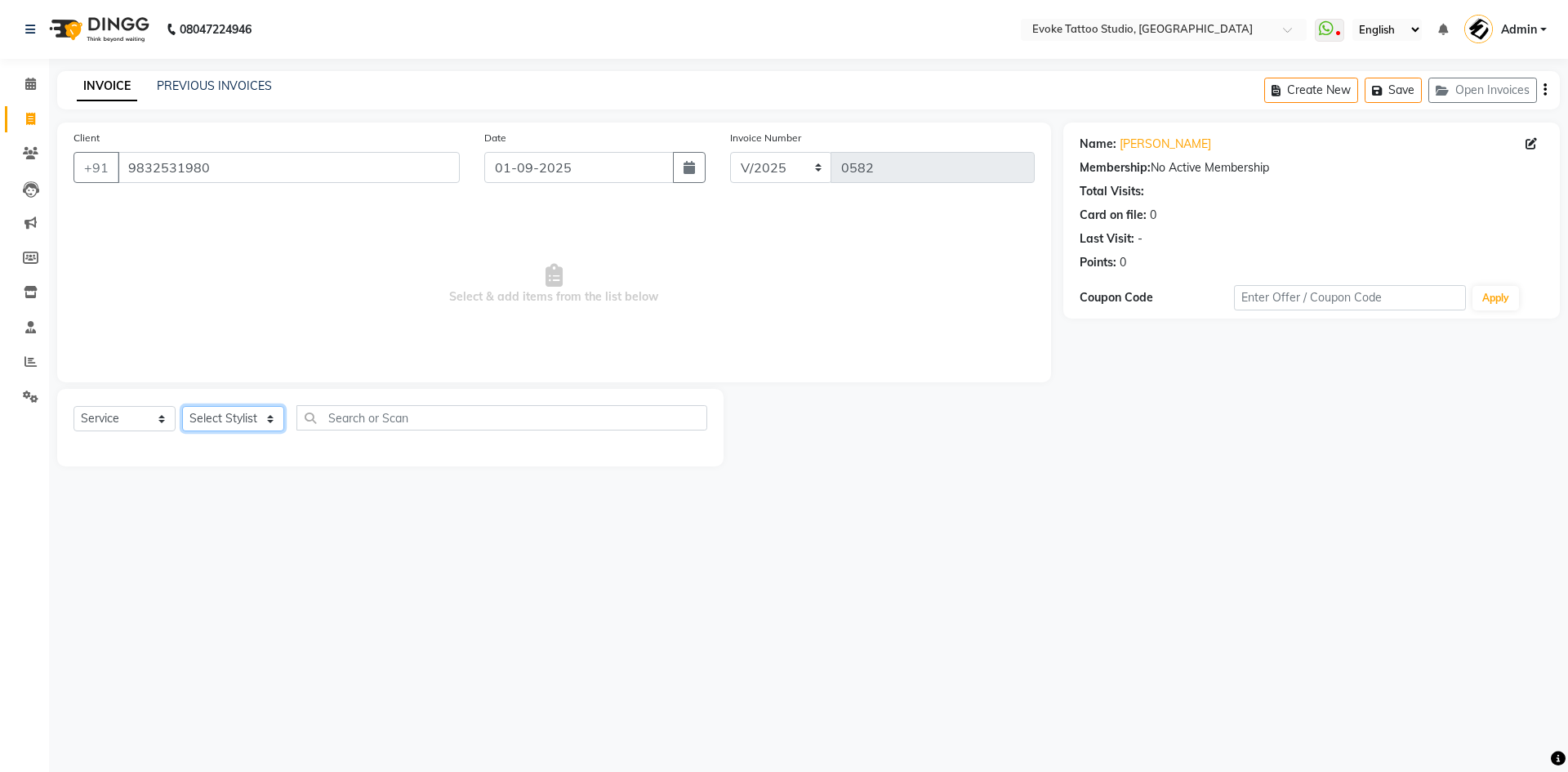
click at [263, 417] on select "Select Stylist [PERSON_NAME] Dingg Support [PERSON_NAME] [PERSON_NAME] [PERSON_…" at bounding box center [233, 418] width 102 height 26
click at [182, 405] on select "Select Stylist [PERSON_NAME] Dingg Support [PERSON_NAME] [PERSON_NAME] [PERSON_…" at bounding box center [233, 418] width 102 height 26
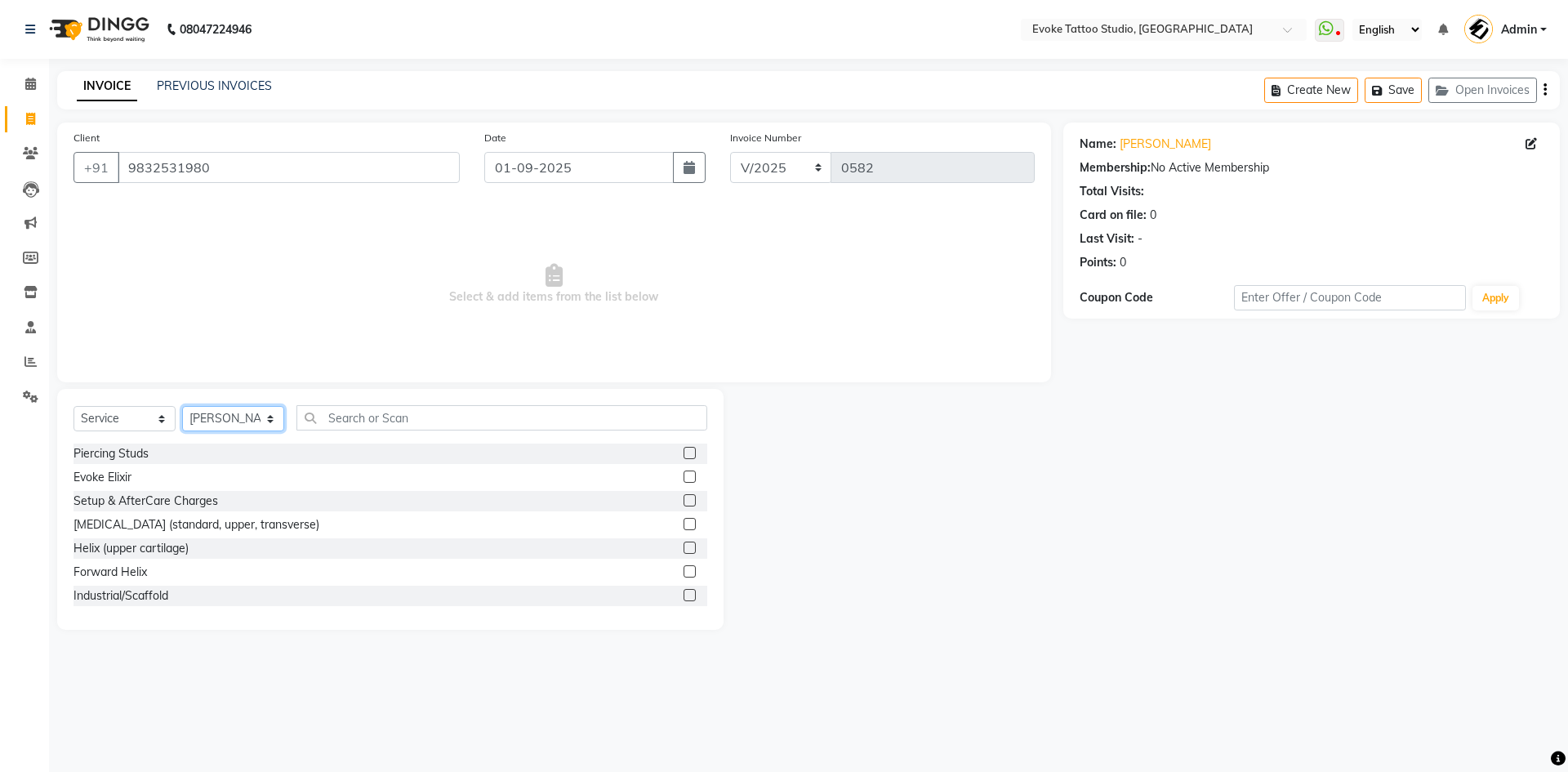
click at [240, 422] on select "Select Stylist [PERSON_NAME] Dingg Support [PERSON_NAME] [PERSON_NAME] [PERSON_…" at bounding box center [233, 418] width 102 height 26
click at [182, 405] on select "Select Stylist [PERSON_NAME] Dingg Support [PERSON_NAME] [PERSON_NAME] [PERSON_…" at bounding box center [233, 418] width 102 height 26
click at [363, 423] on input "text" at bounding box center [502, 418] width 411 height 26
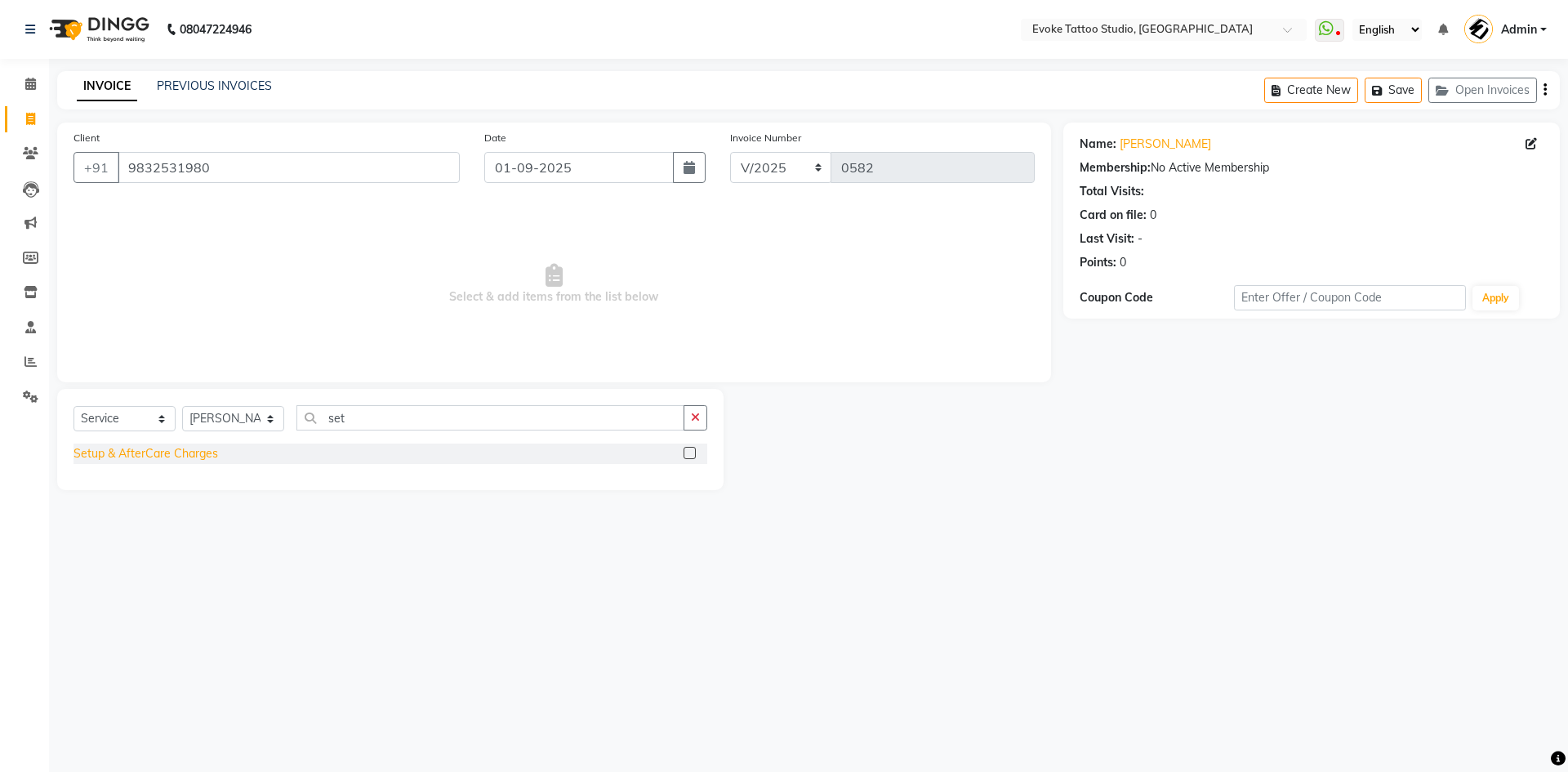
click at [169, 447] on div "Setup & AfterCare Charges" at bounding box center [146, 454] width 145 height 17
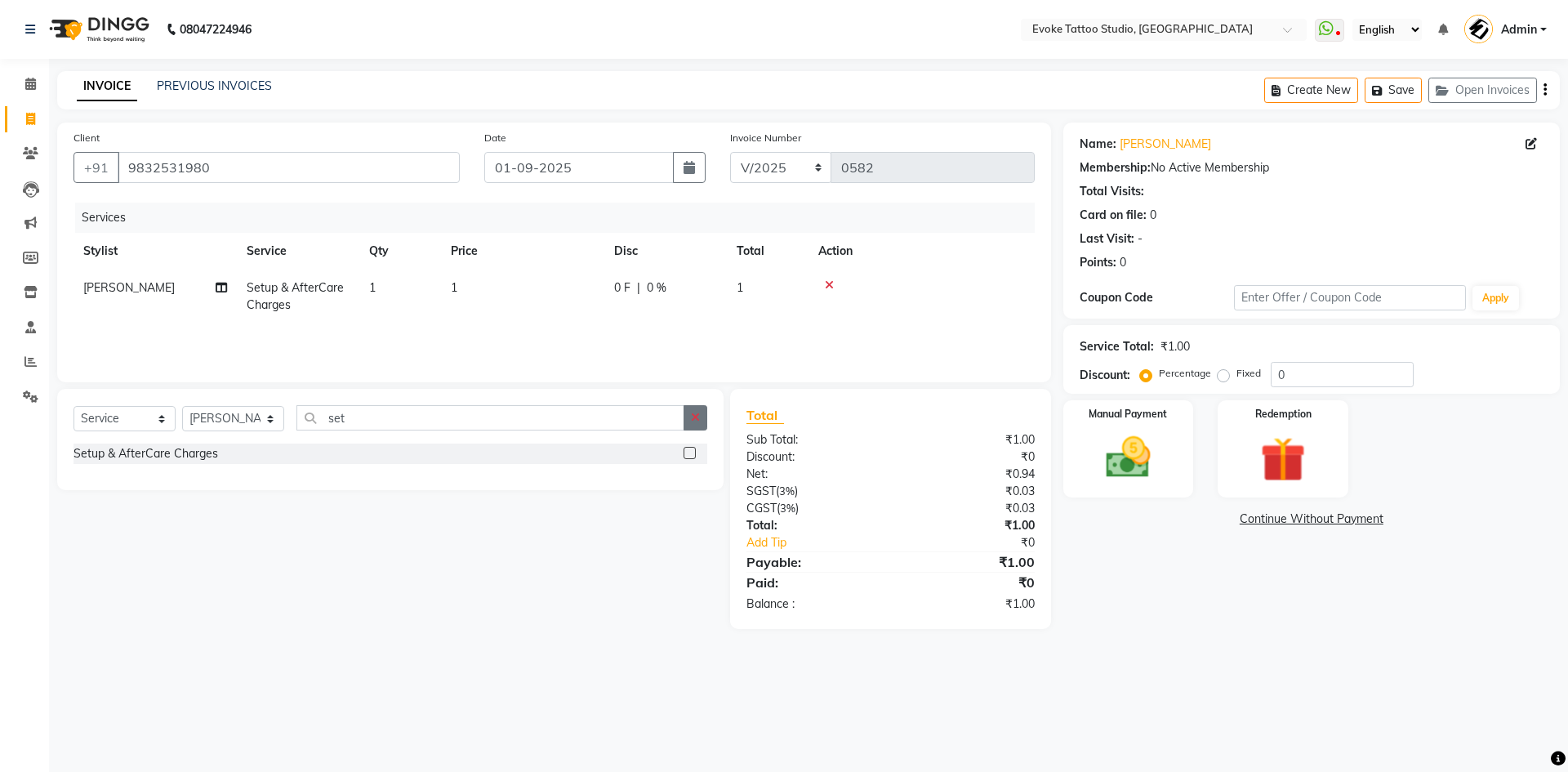
click at [703, 425] on button "button" at bounding box center [695, 418] width 24 height 26
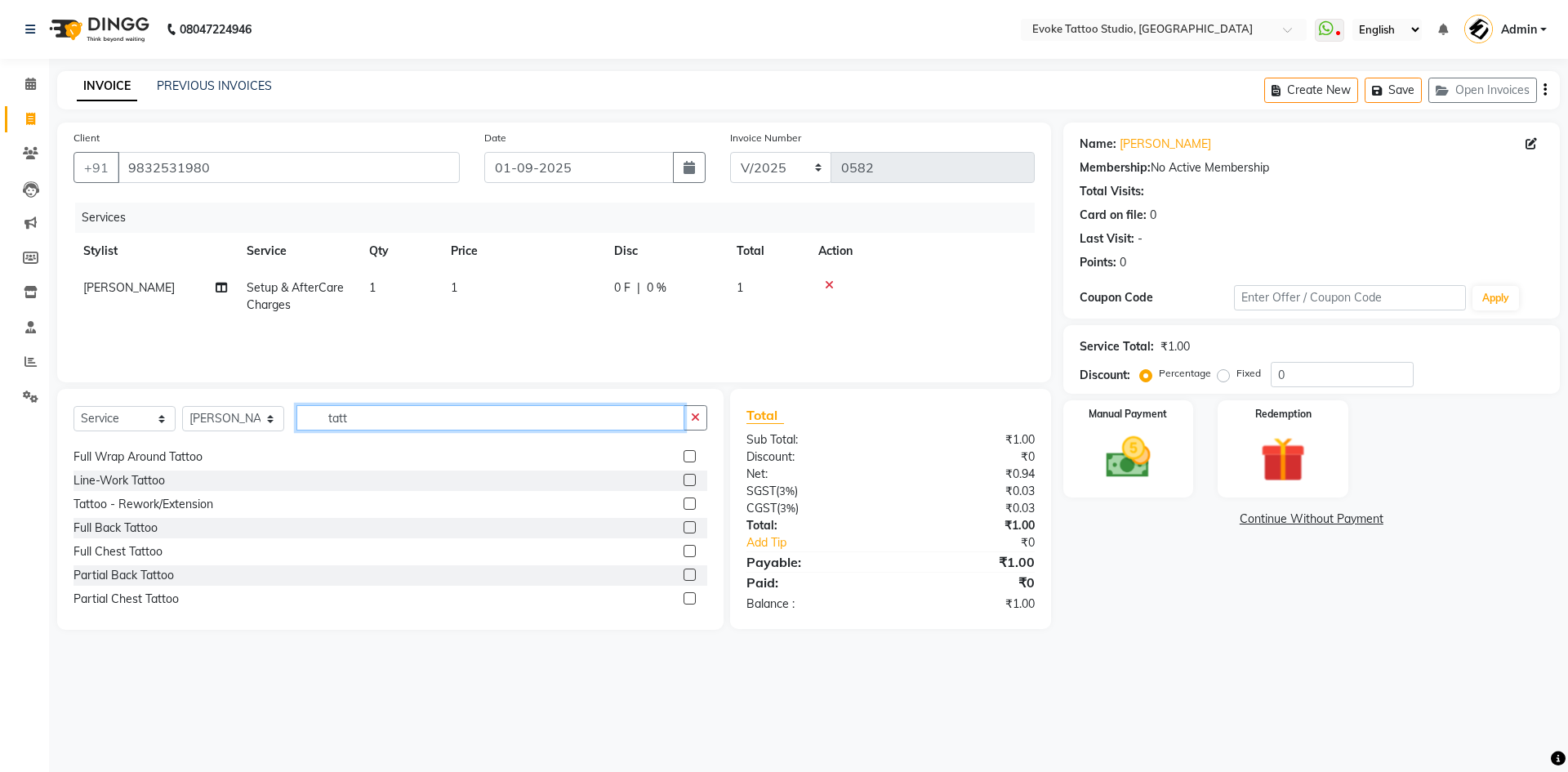
scroll to position [327, 0]
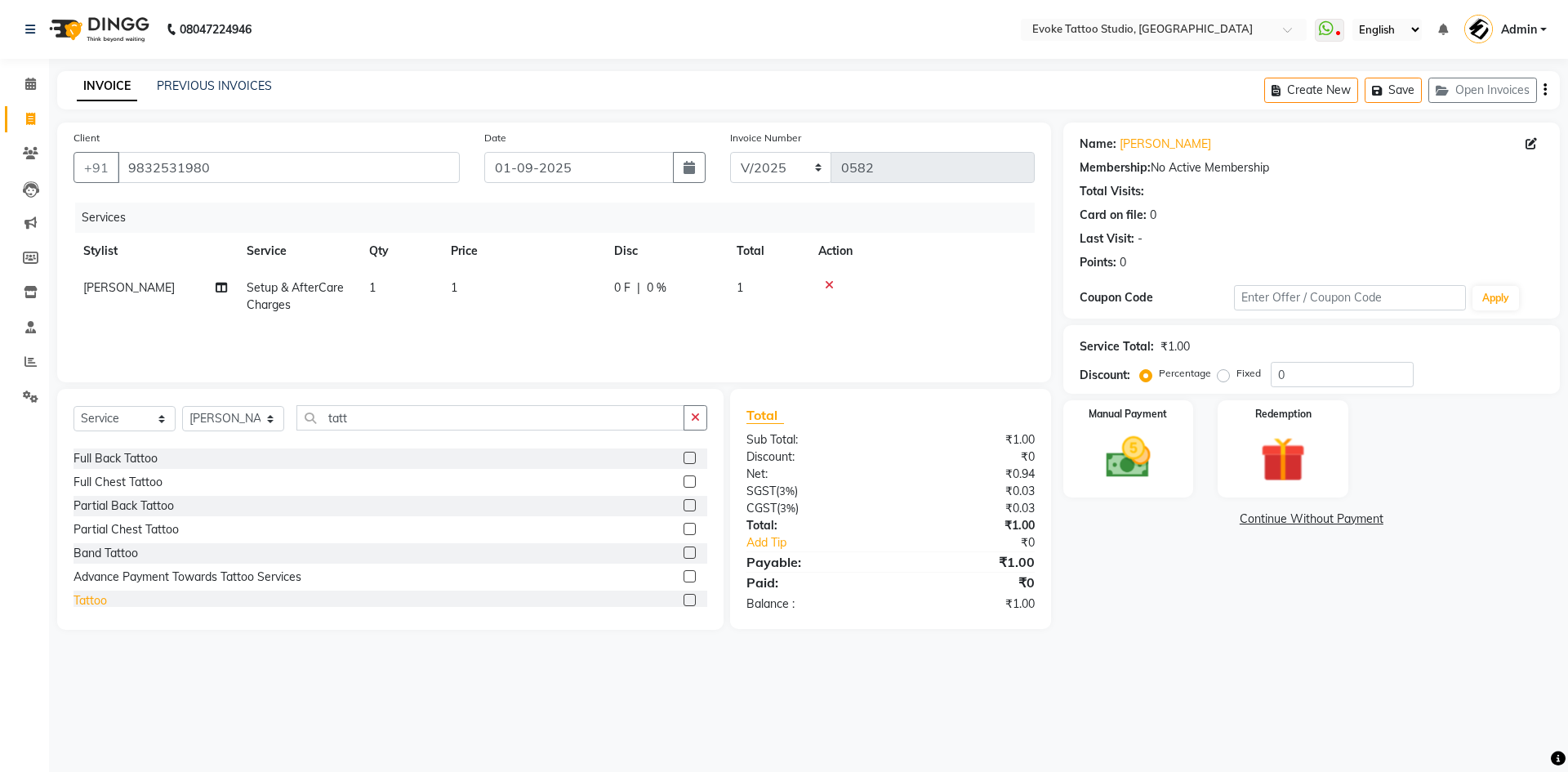
click at [99, 594] on div "Tattoo" at bounding box center [90, 601] width 33 height 17
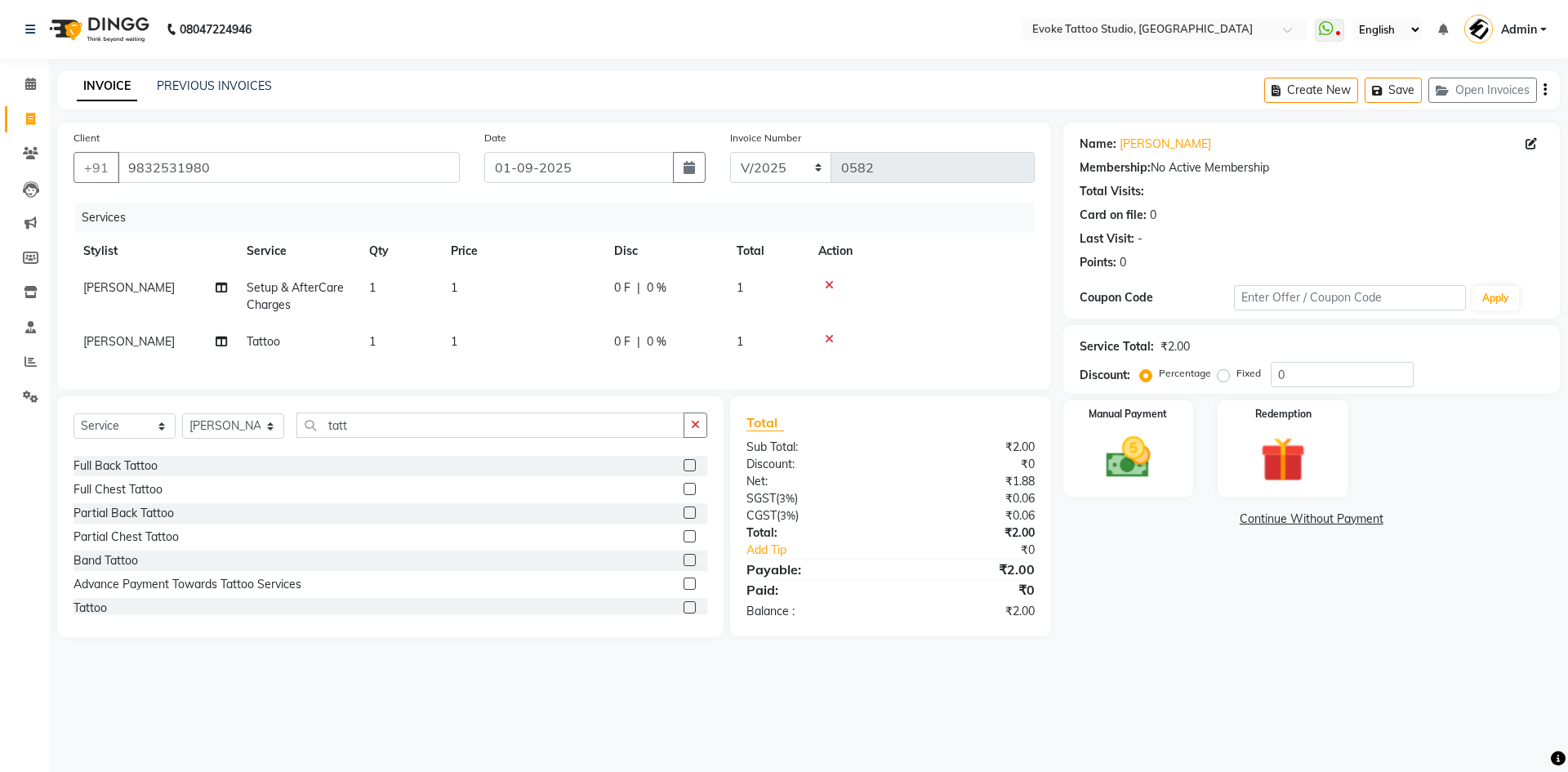
click at [523, 281] on td "1" at bounding box center [523, 296] width 163 height 54
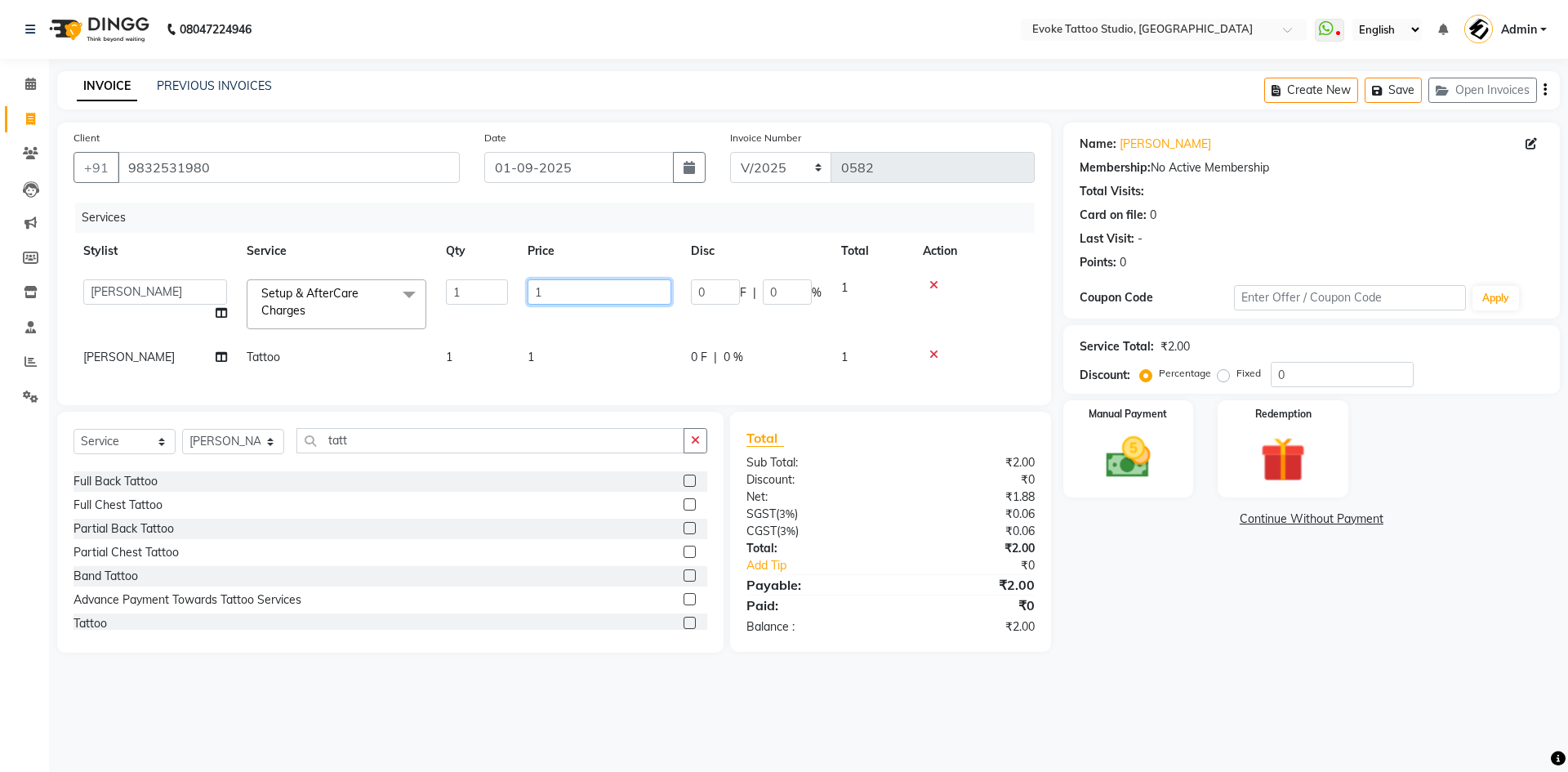
click at [586, 296] on input "1" at bounding box center [600, 292] width 144 height 26
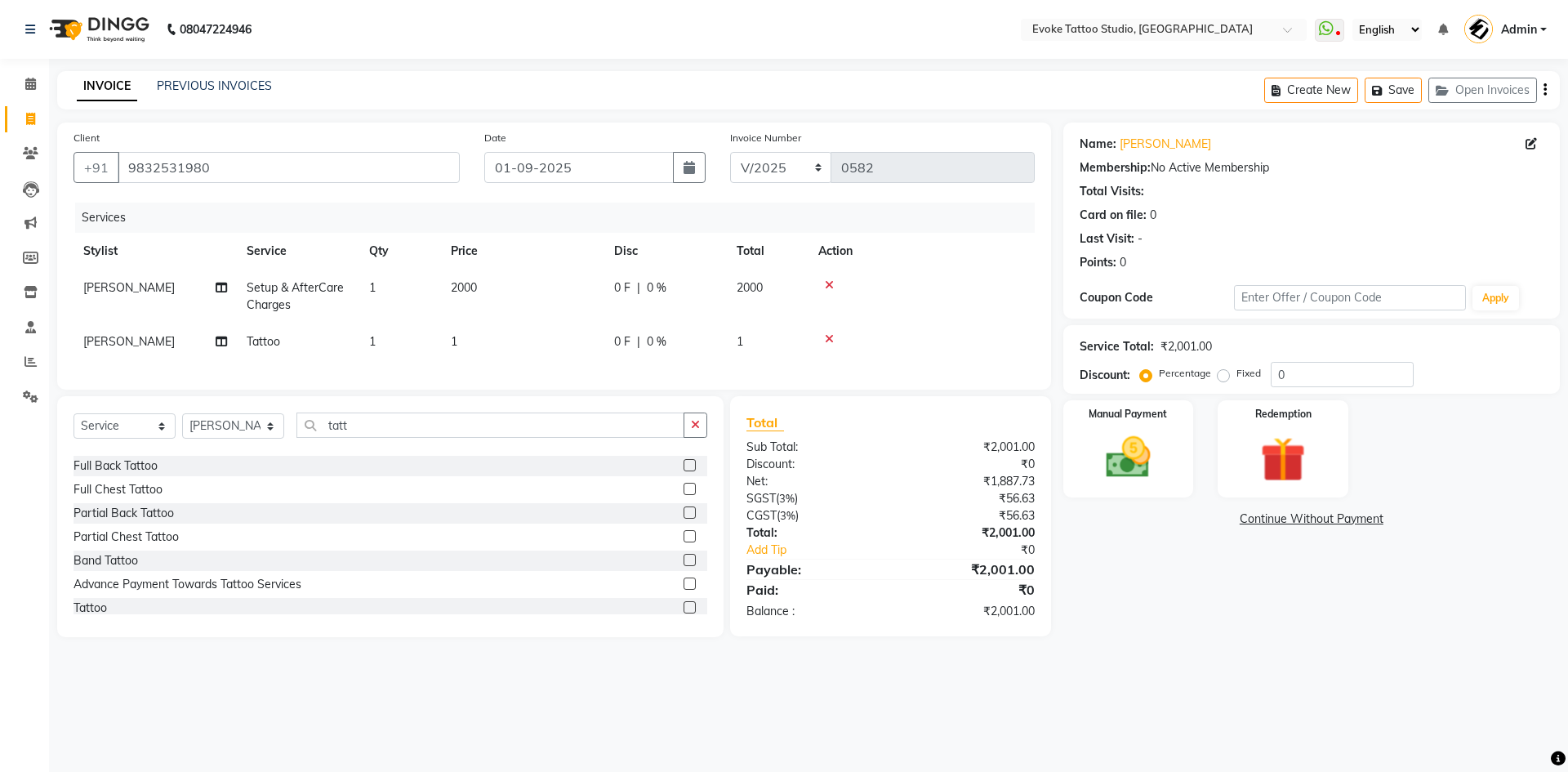
click at [575, 341] on td "1" at bounding box center [523, 341] width 163 height 37
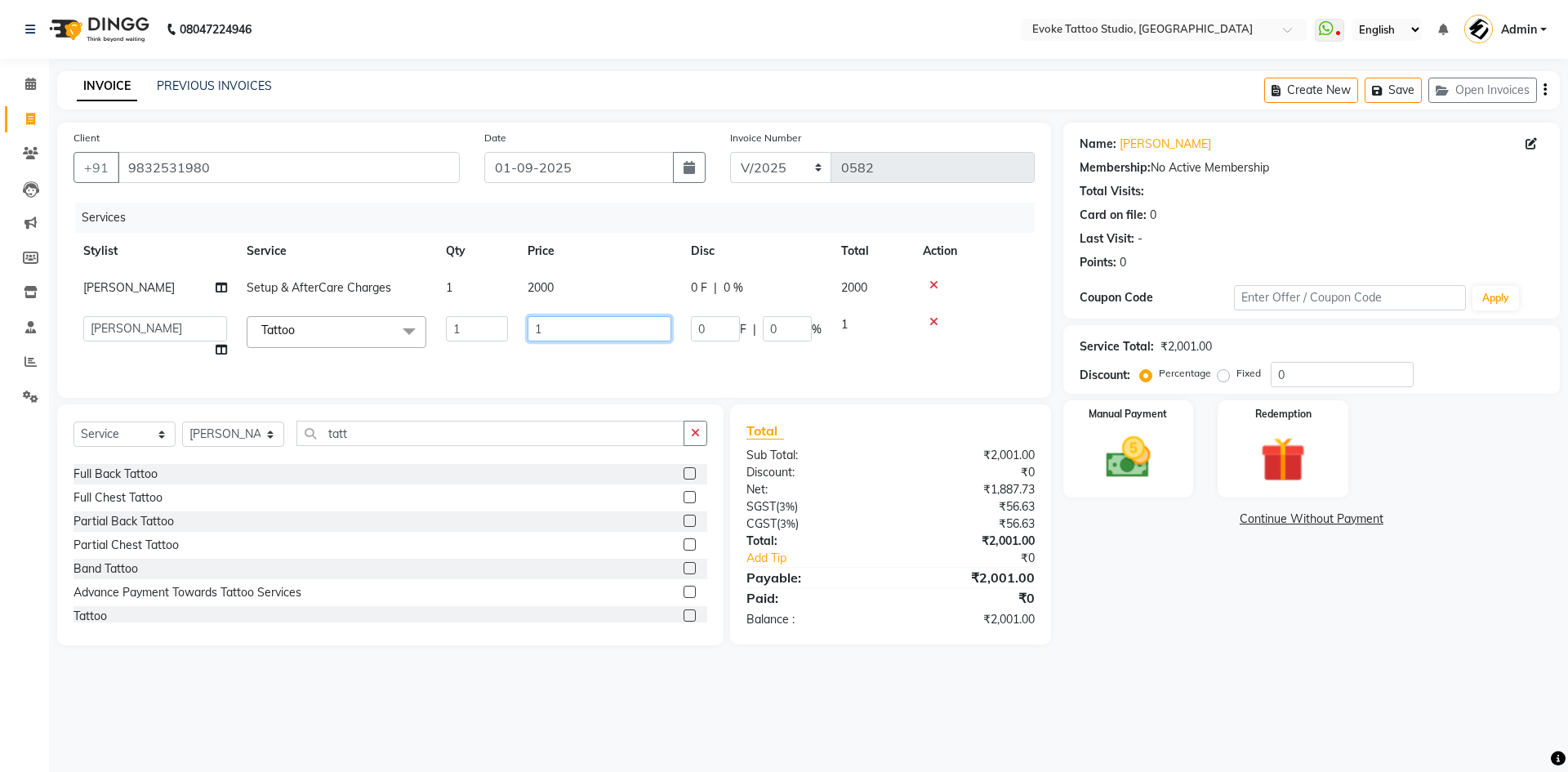
click at [625, 333] on input "1" at bounding box center [600, 329] width 144 height 26
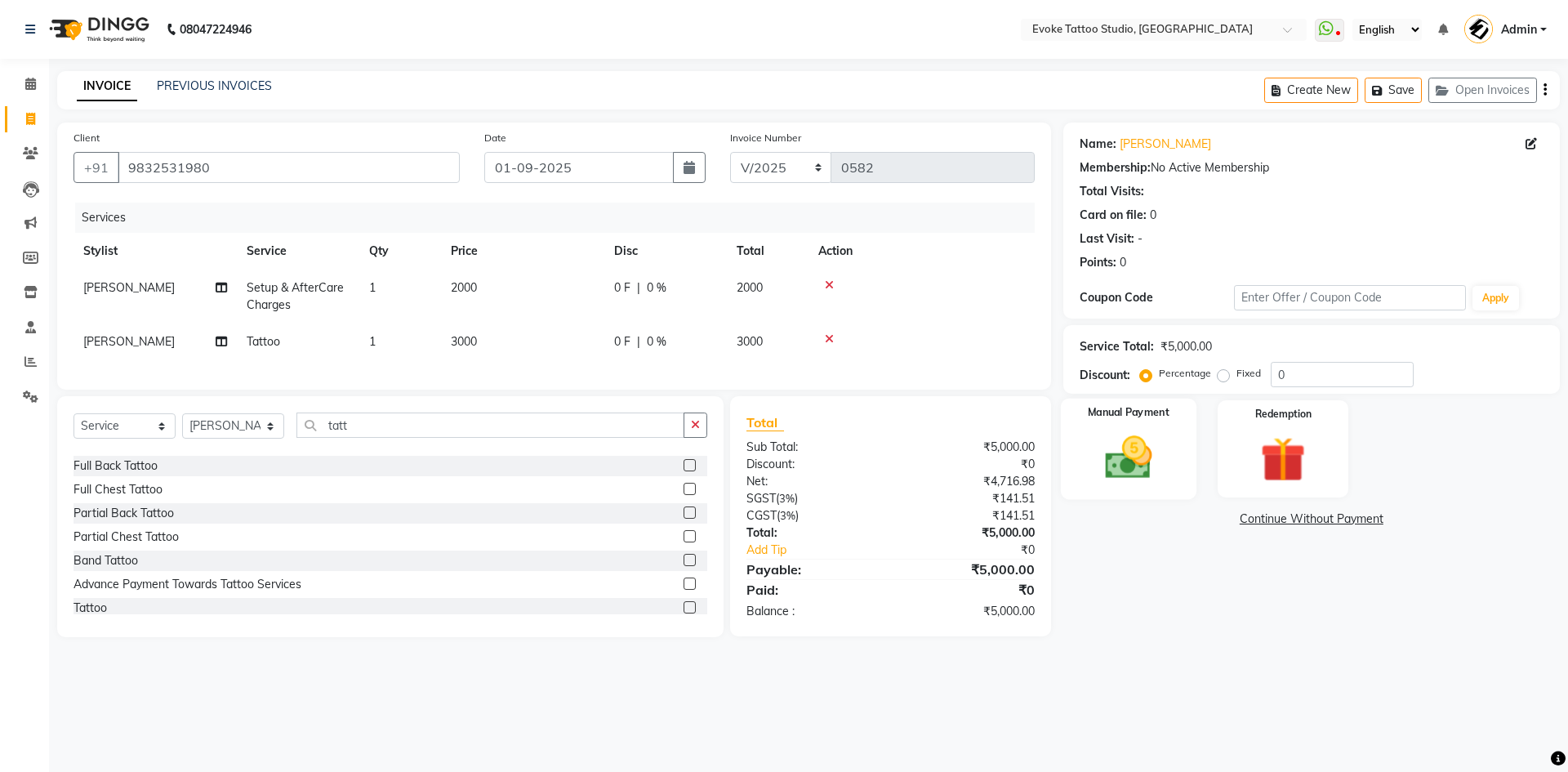
click at [1120, 463] on img at bounding box center [1128, 457] width 76 height 54
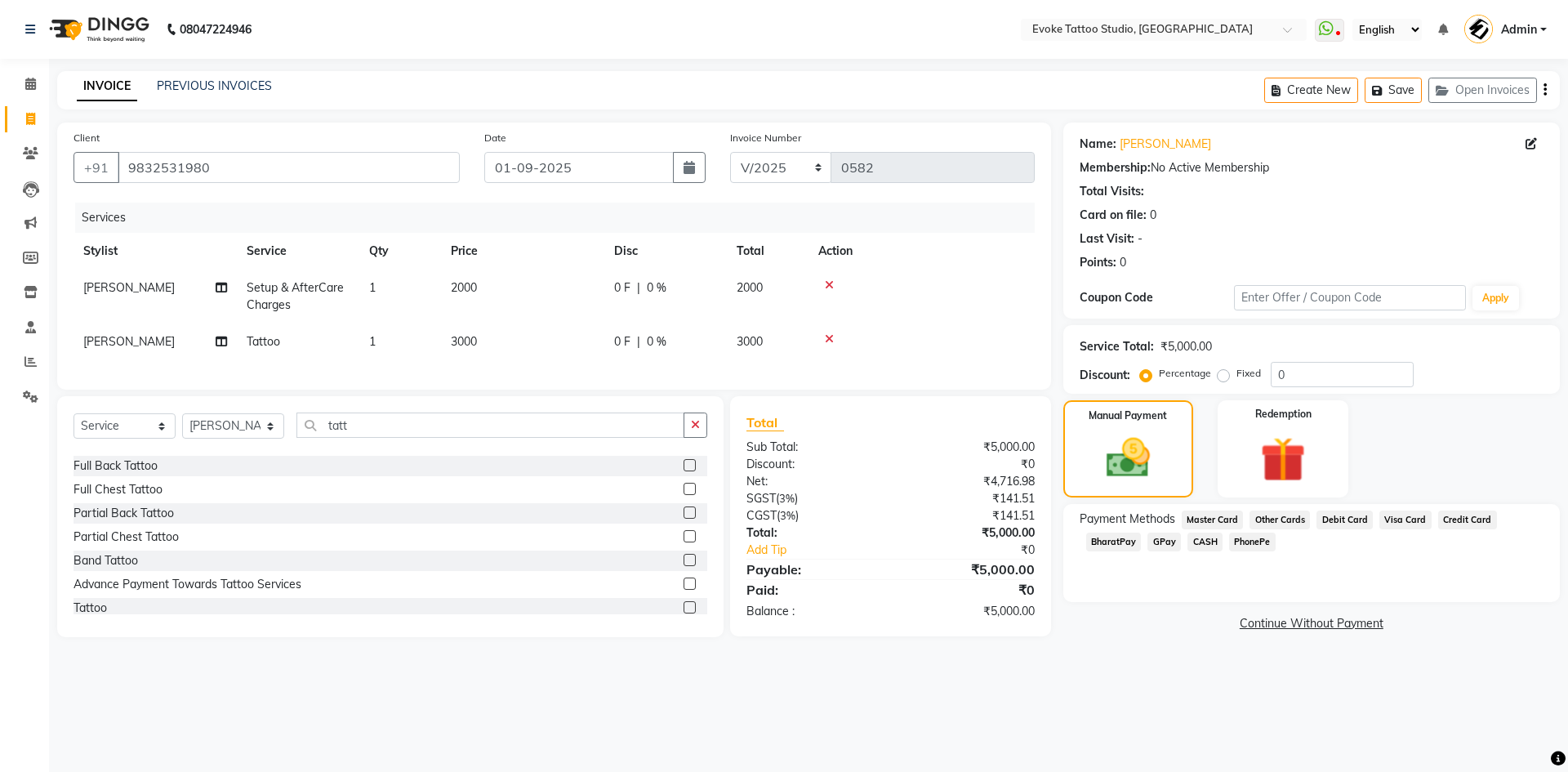
click at [1170, 539] on span "GPay" at bounding box center [1163, 542] width 33 height 19
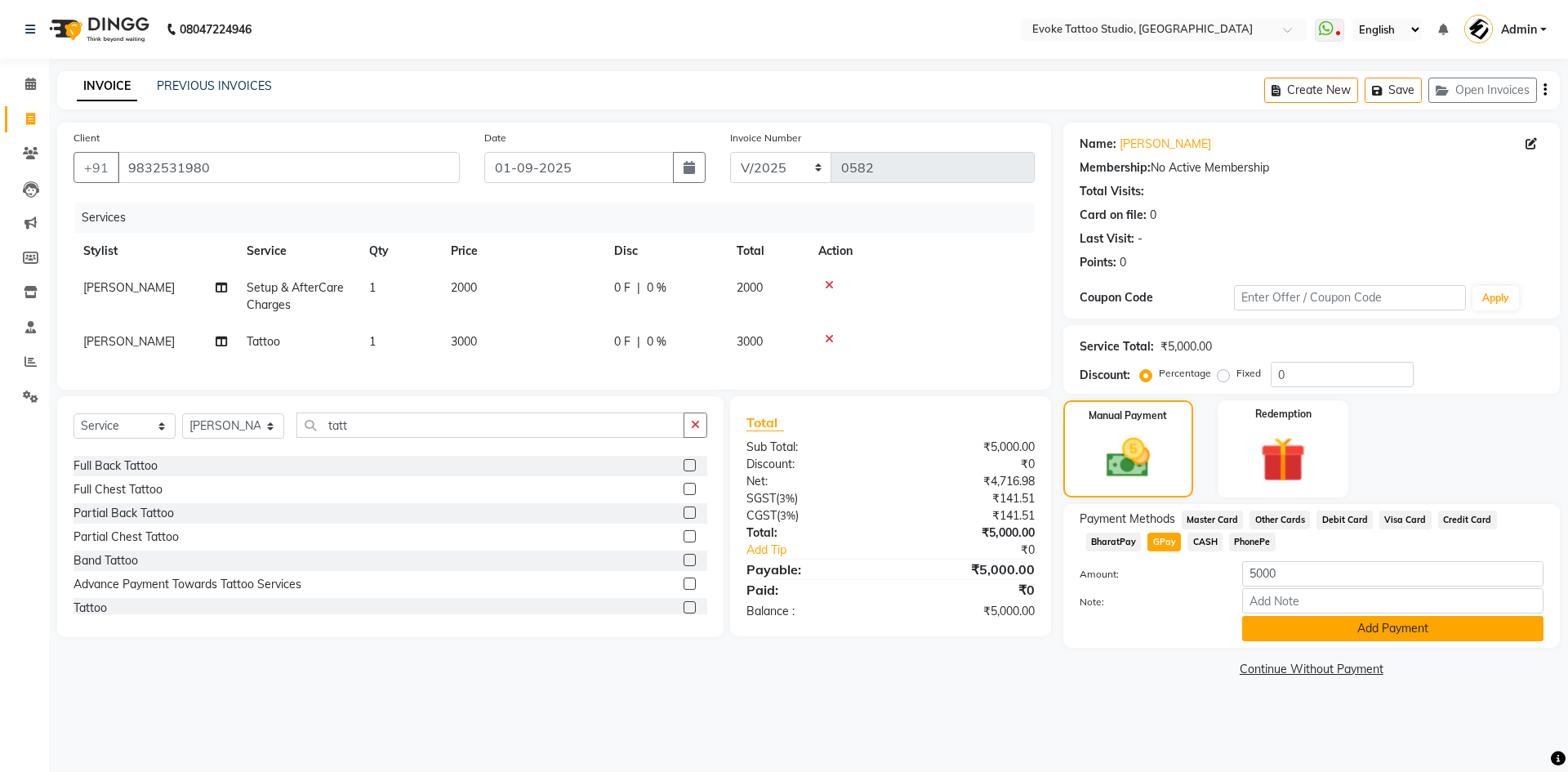
click at [1292, 625] on button "Add Payment" at bounding box center [1393, 628] width 301 height 26
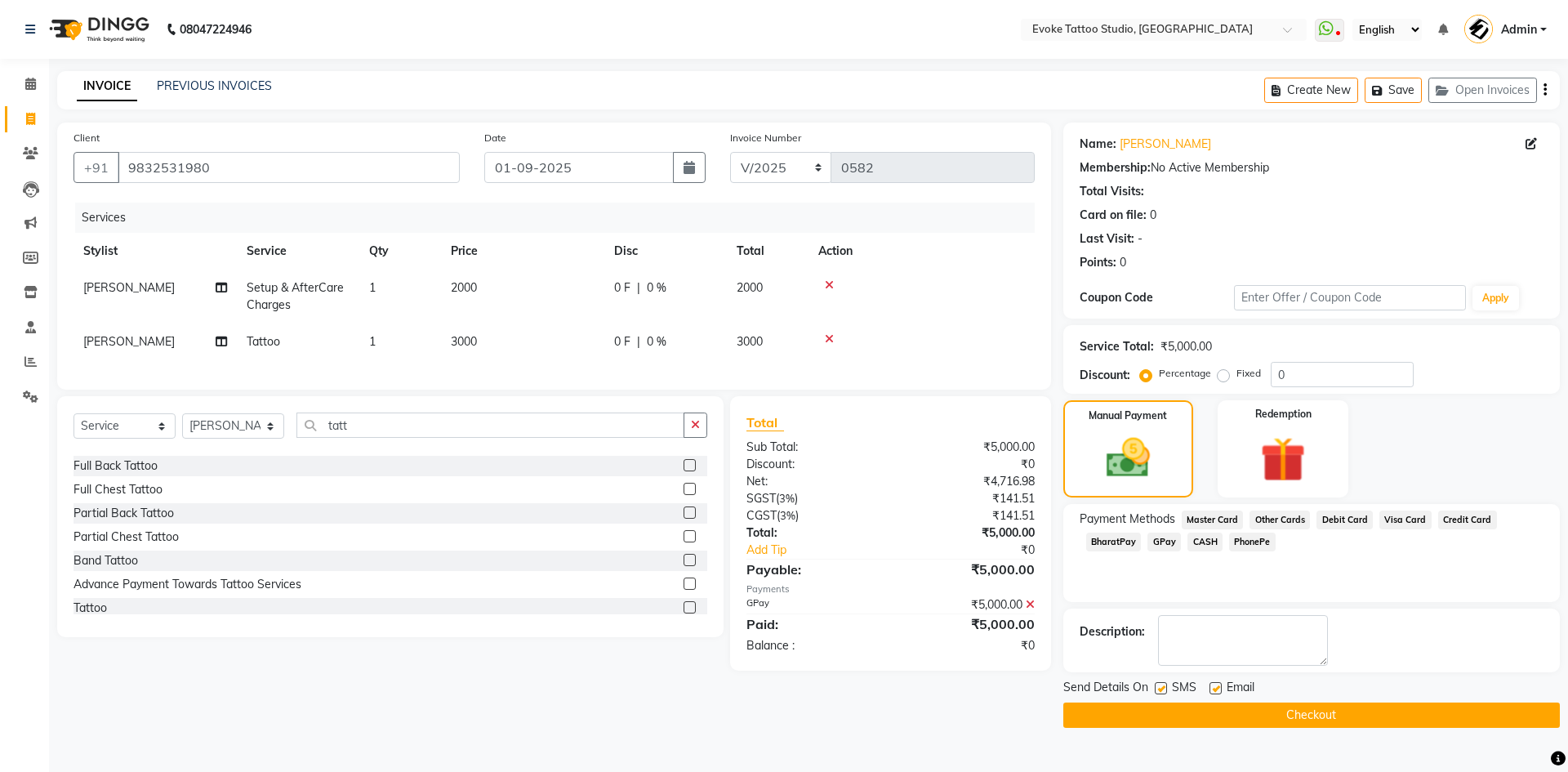
click at [1348, 710] on button "Checkout" at bounding box center [1312, 714] width 496 height 26
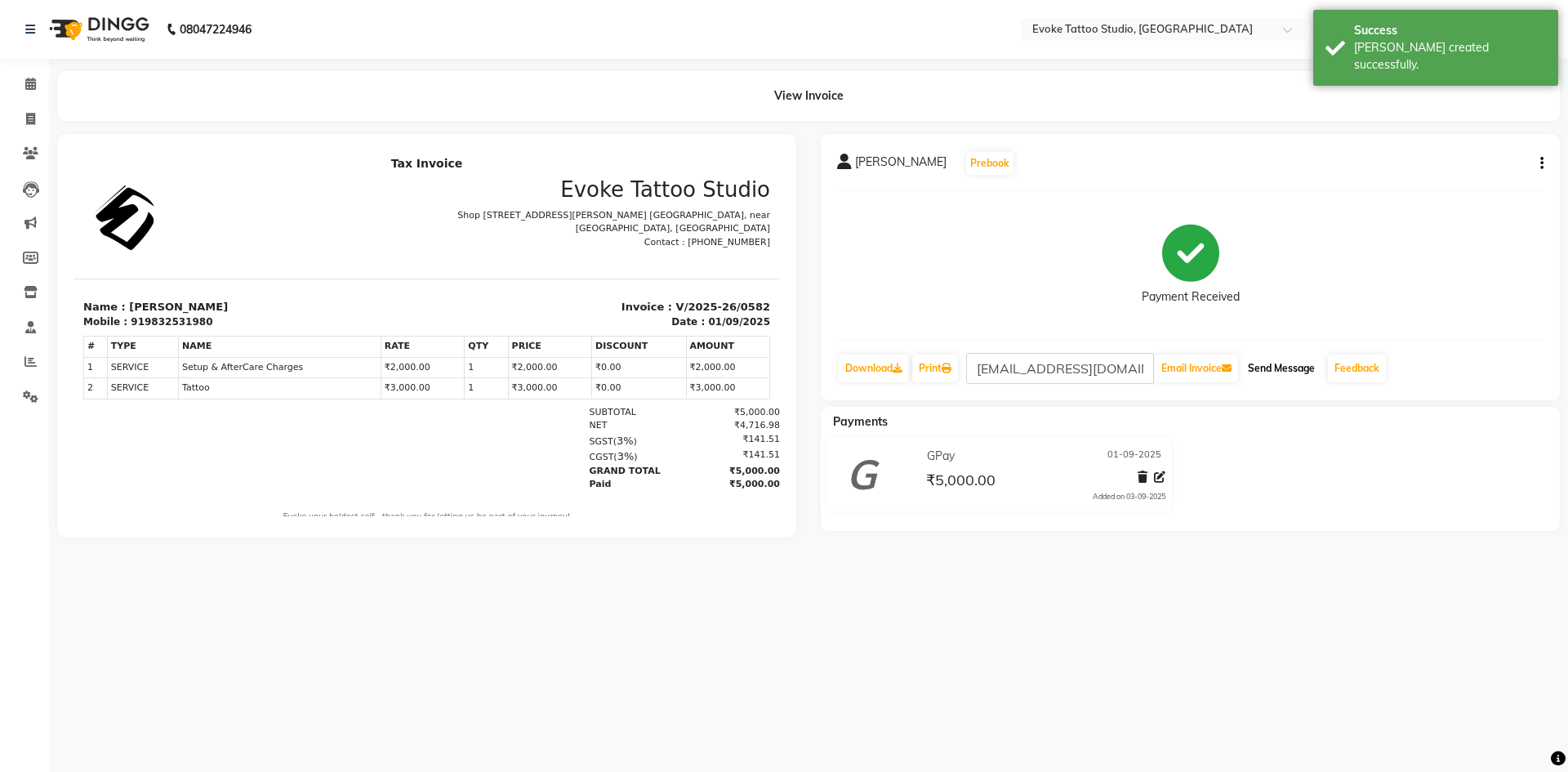
click at [1304, 367] on button "Send Message" at bounding box center [1281, 368] width 80 height 27
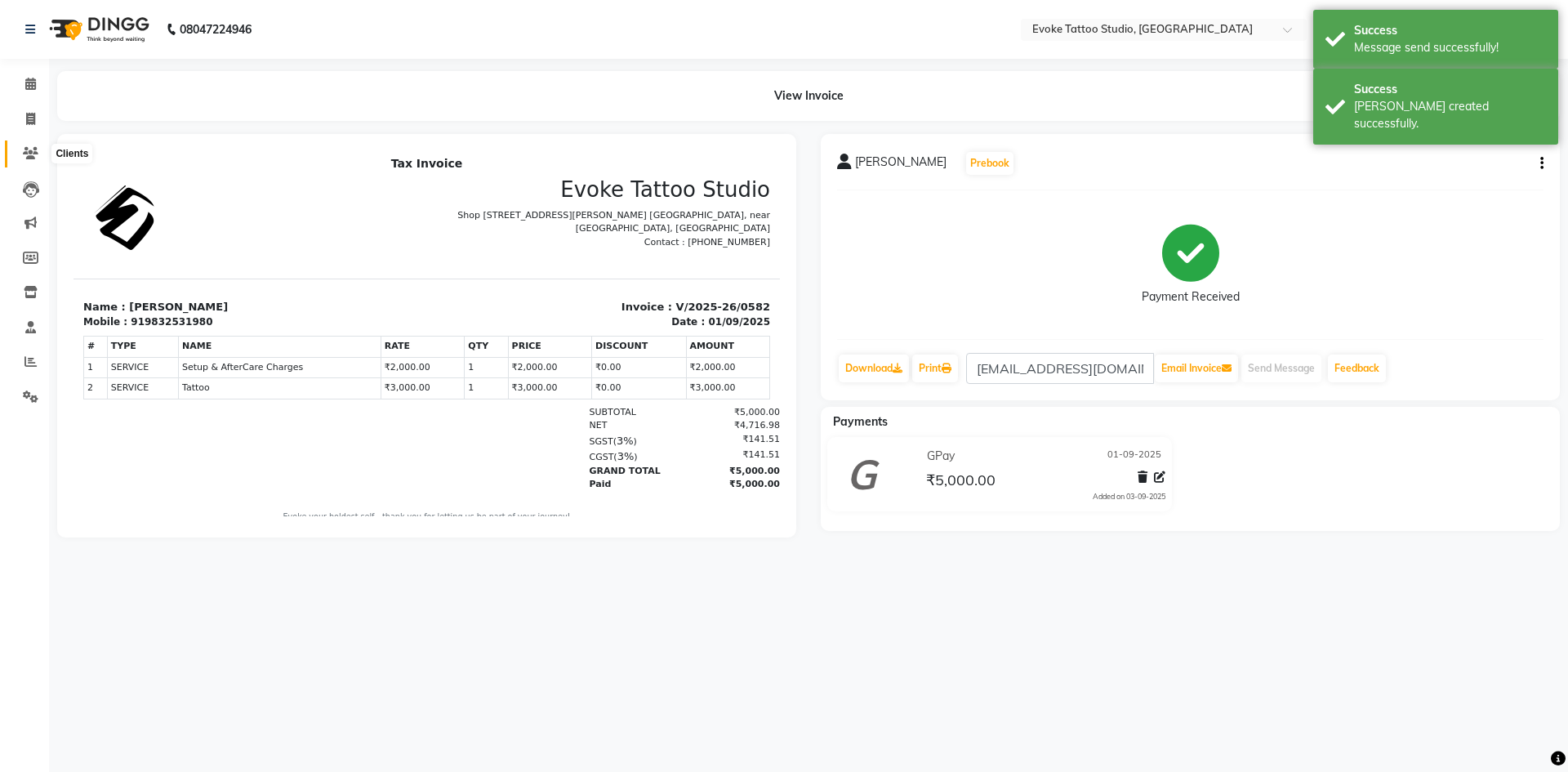
click at [40, 158] on span at bounding box center [30, 154] width 28 height 19
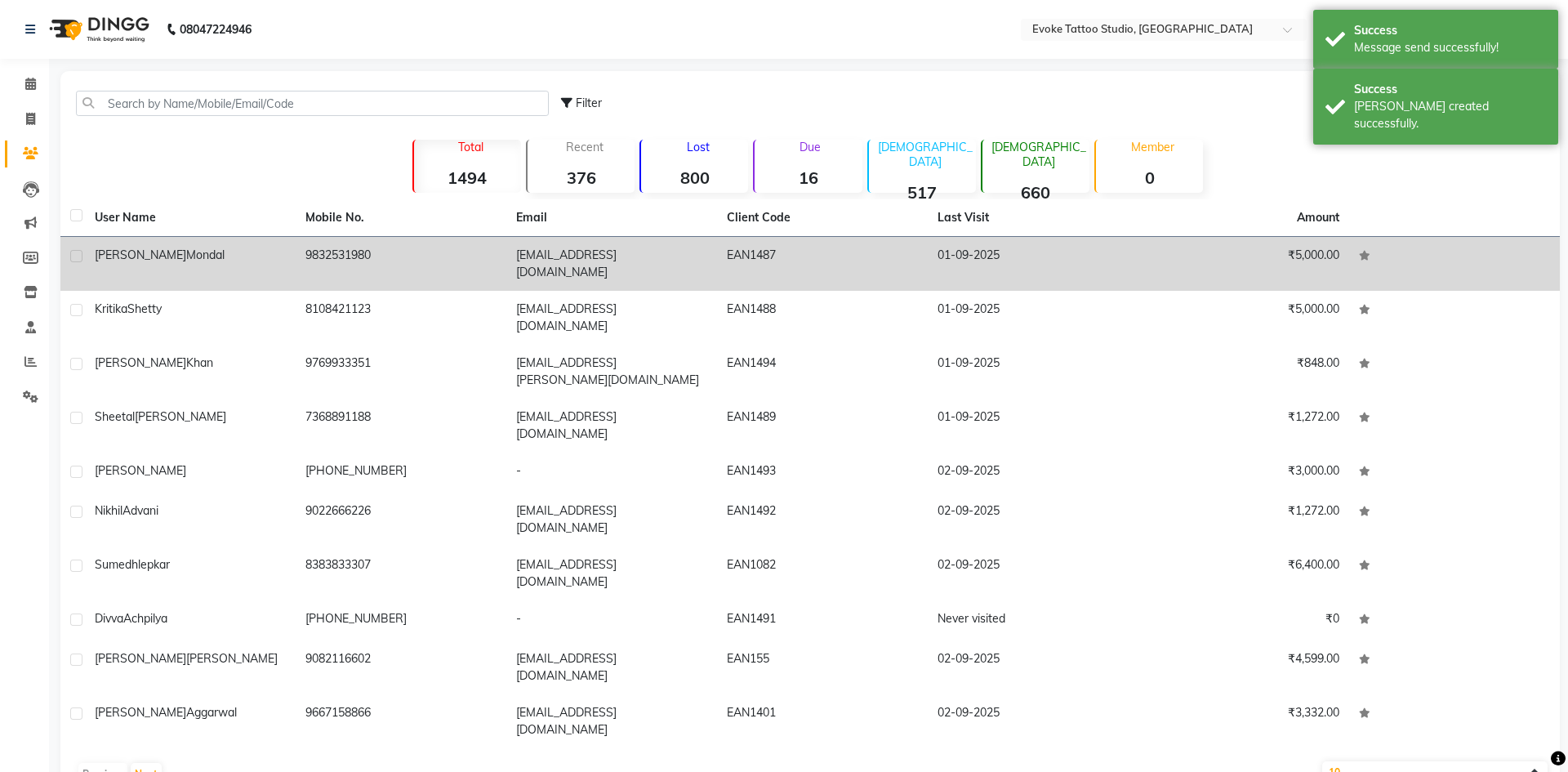
drag, startPoint x: 290, startPoint y: 247, endPoint x: 491, endPoint y: 232, distance: 201.6
click at [290, 247] on td "[PERSON_NAME]" at bounding box center [190, 263] width 210 height 54
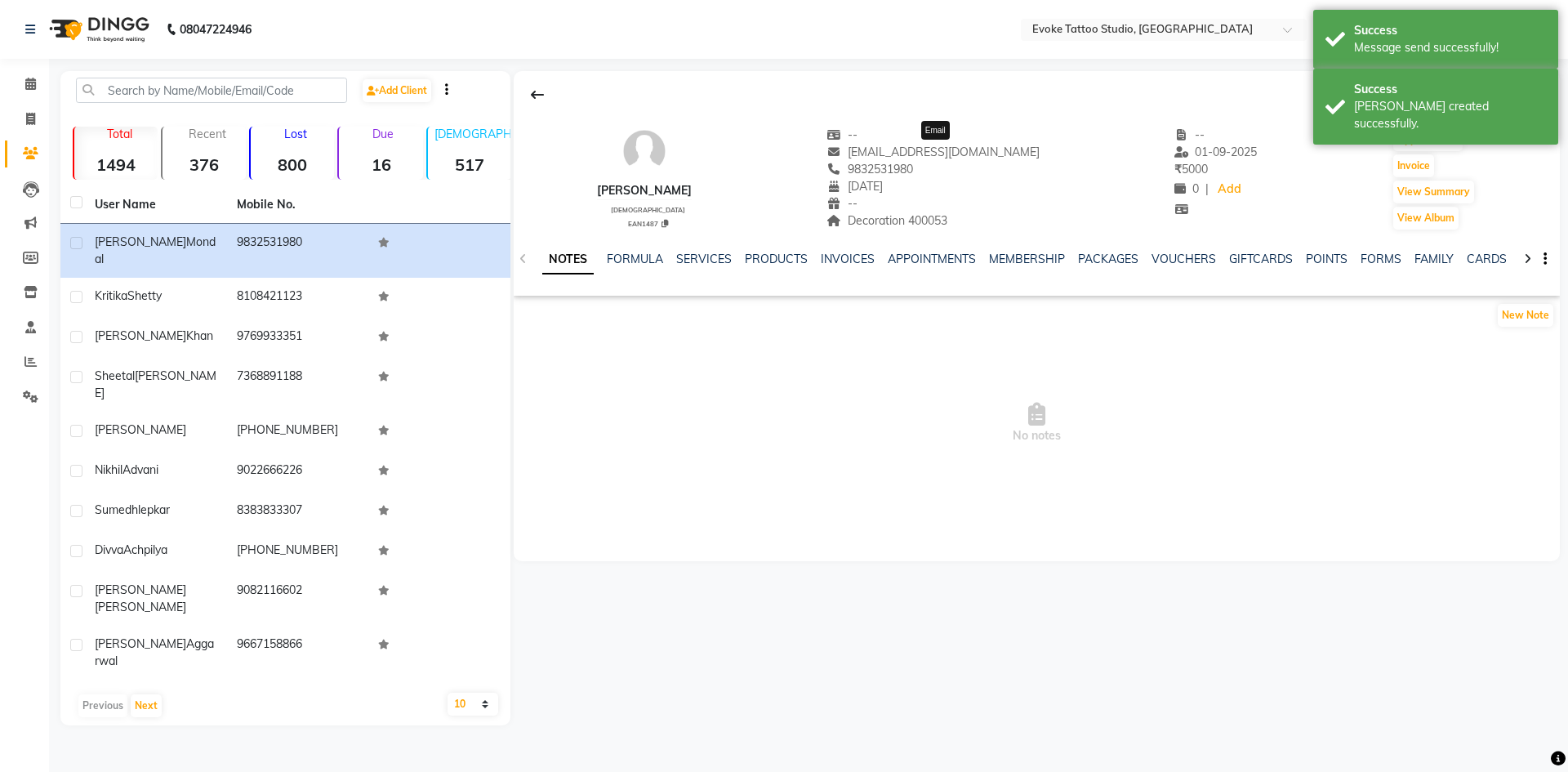
click at [920, 154] on span "[EMAIL_ADDRESS][DOMAIN_NAME]" at bounding box center [932, 153] width 213 height 15
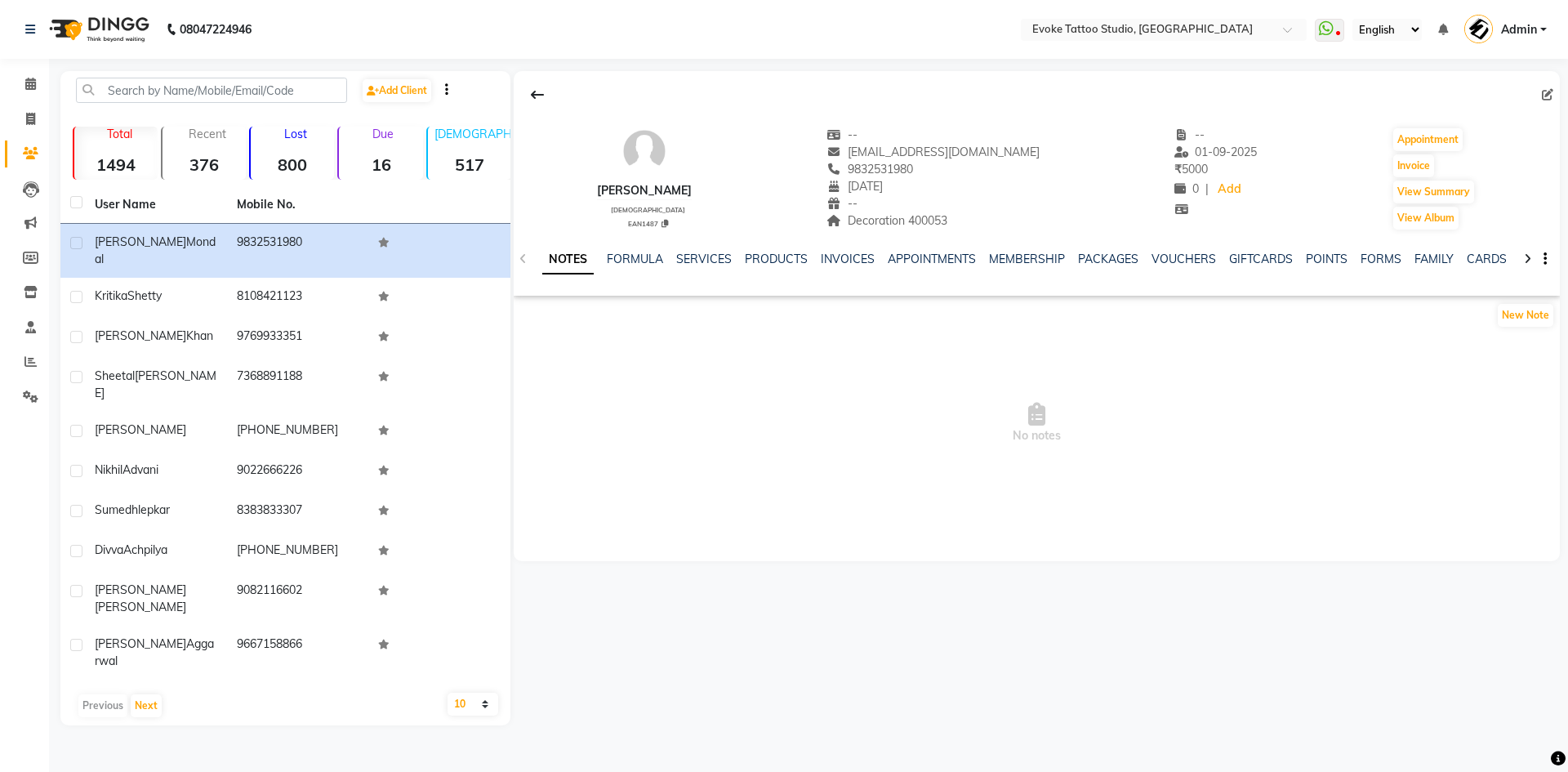
click at [649, 194] on div "[PERSON_NAME]" at bounding box center [644, 190] width 95 height 17
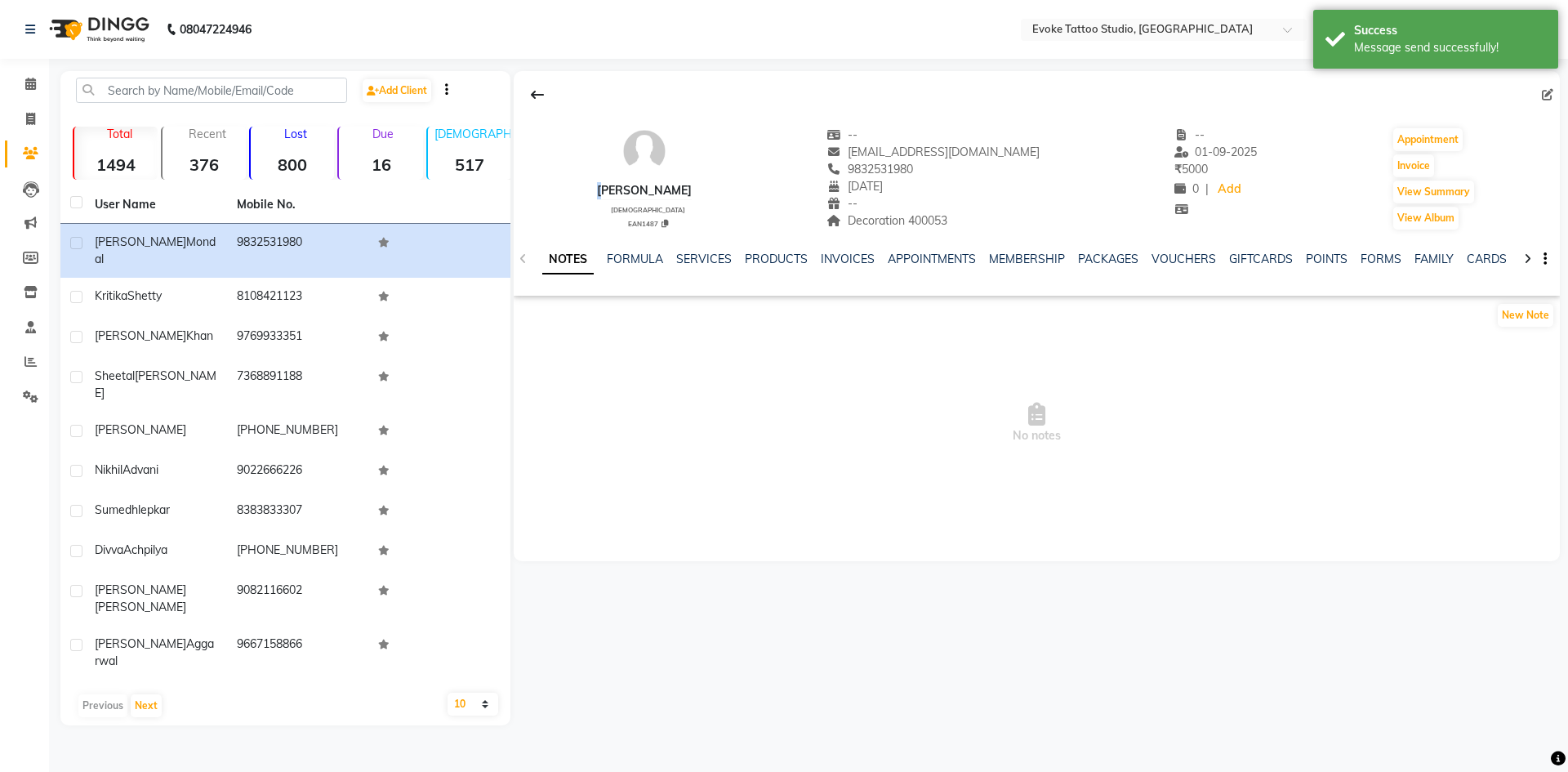
click at [649, 194] on div "[PERSON_NAME]" at bounding box center [644, 190] width 95 height 17
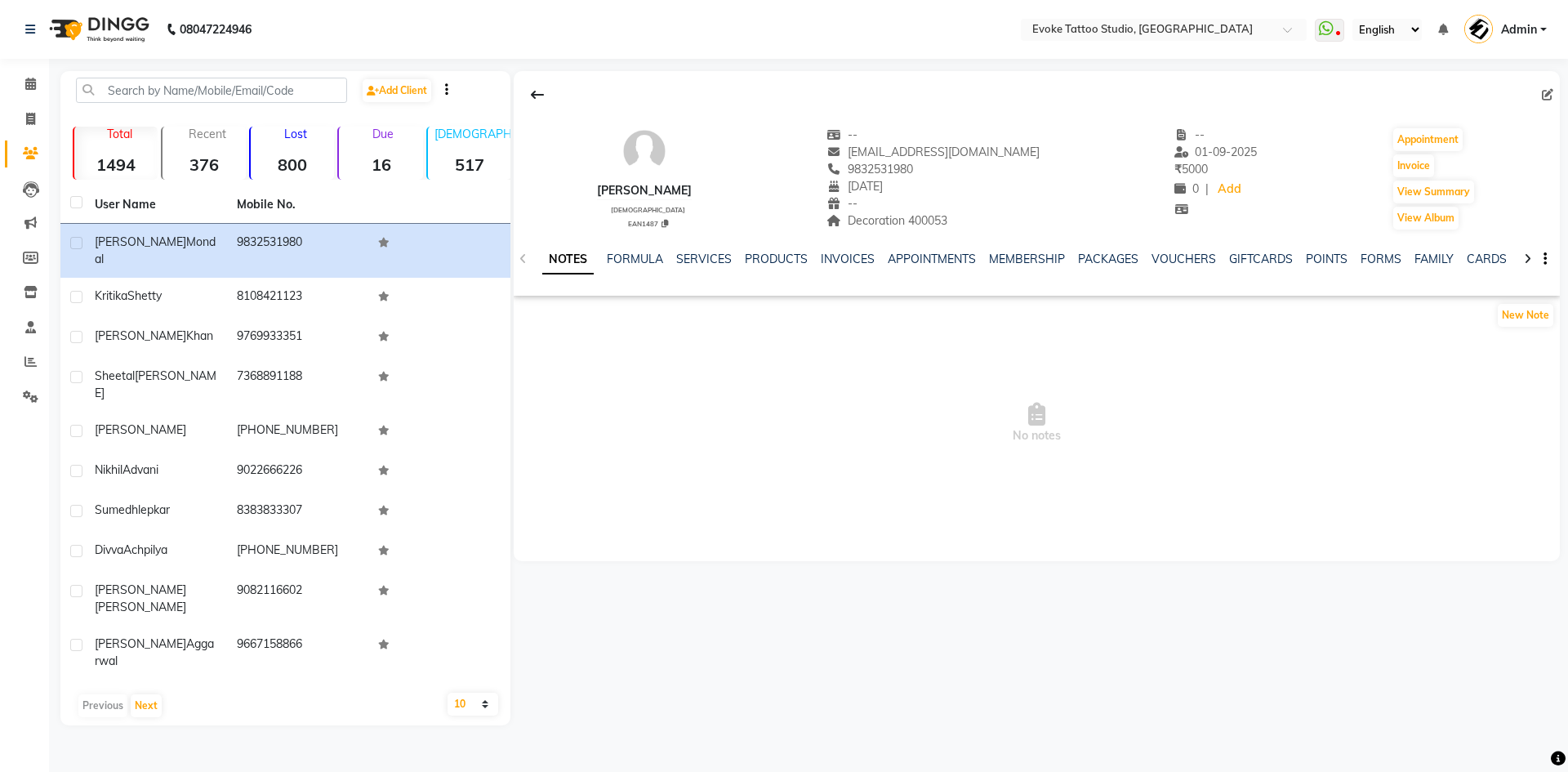
click at [903, 161] on div "9832531980" at bounding box center [932, 170] width 213 height 17
click at [946, 225] on span "Decoration 400053" at bounding box center [887, 221] width 121 height 15
